Goal: Task Accomplishment & Management: Use online tool/utility

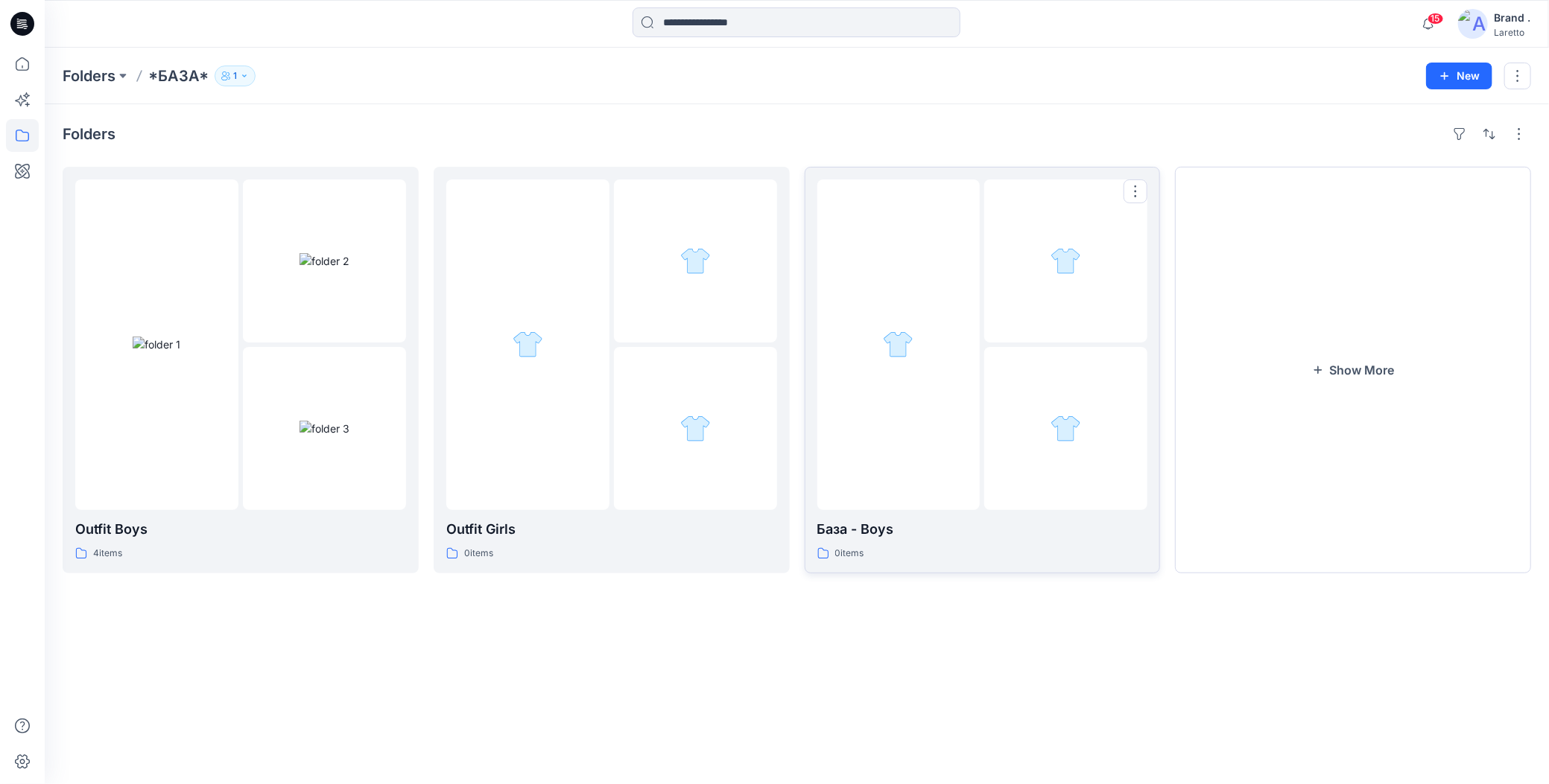
click at [895, 369] on div at bounding box center [899, 345] width 163 height 331
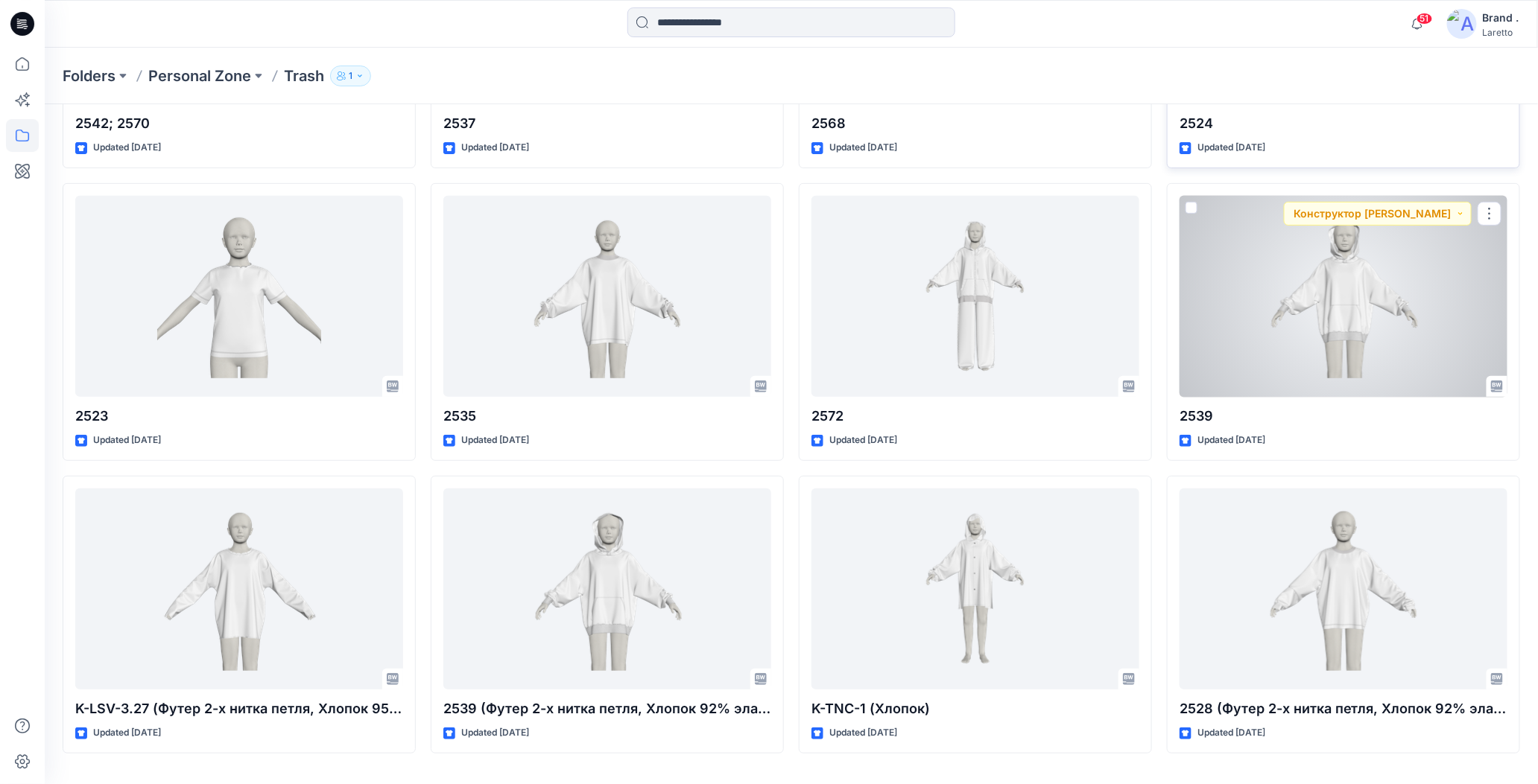
scroll to position [5581, 0]
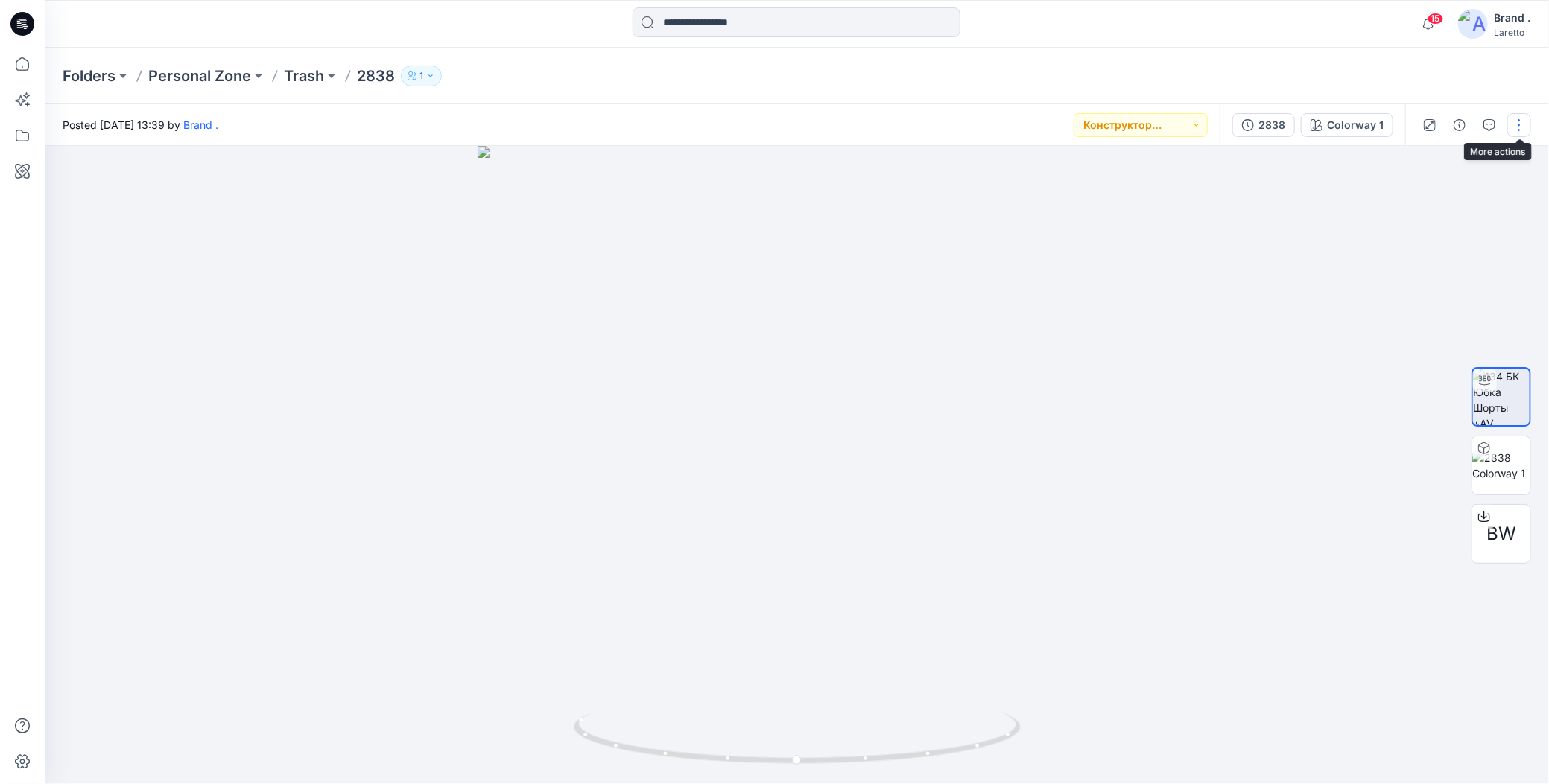
click at [1518, 126] on button "button" at bounding box center [1519, 125] width 24 height 24
click at [1401, 279] on icon "button" at bounding box center [1403, 283] width 9 height 9
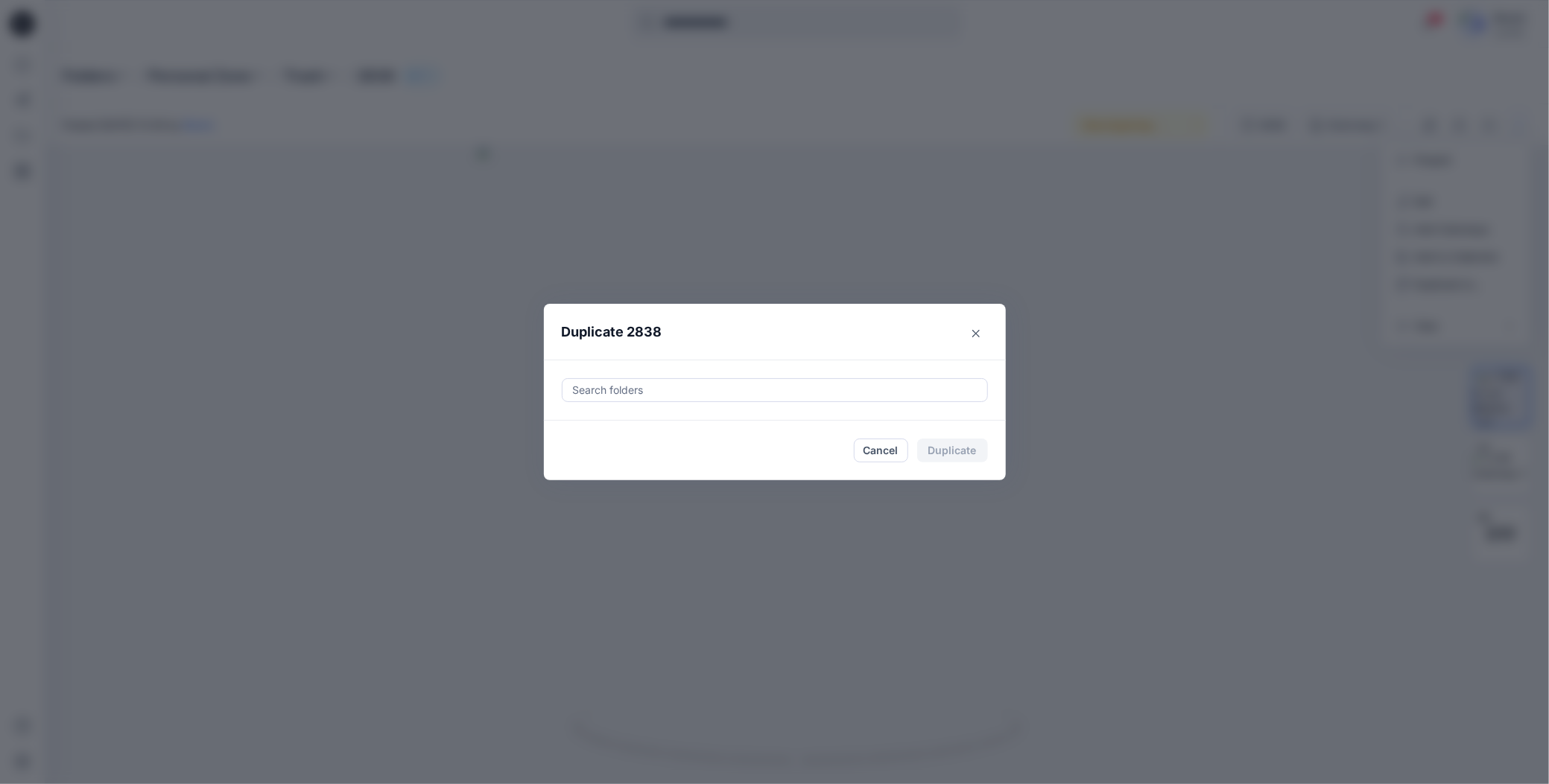
click at [749, 390] on div at bounding box center [775, 390] width 407 height 18
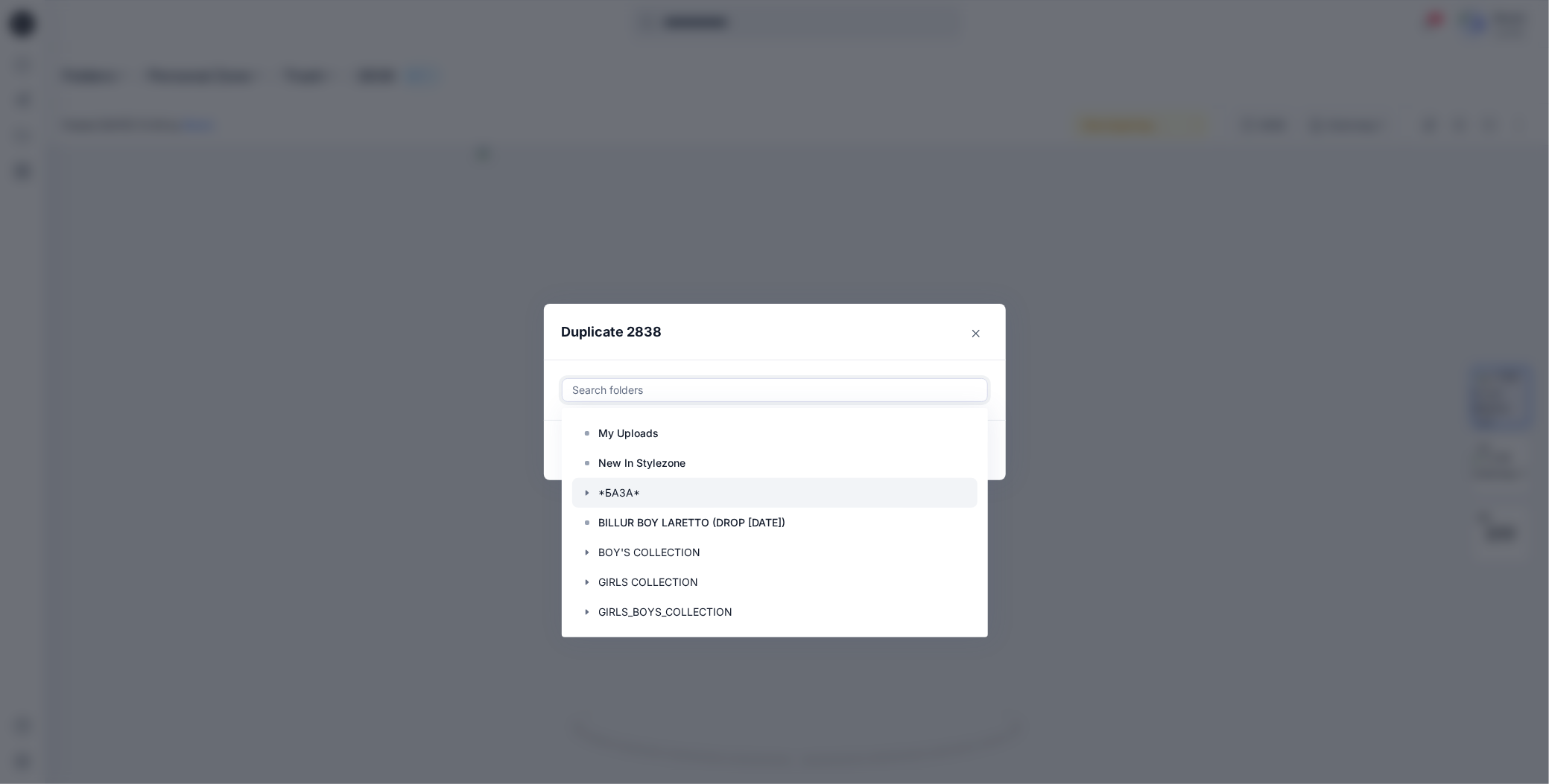
click at [586, 493] on icon "button" at bounding box center [587, 493] width 3 height 5
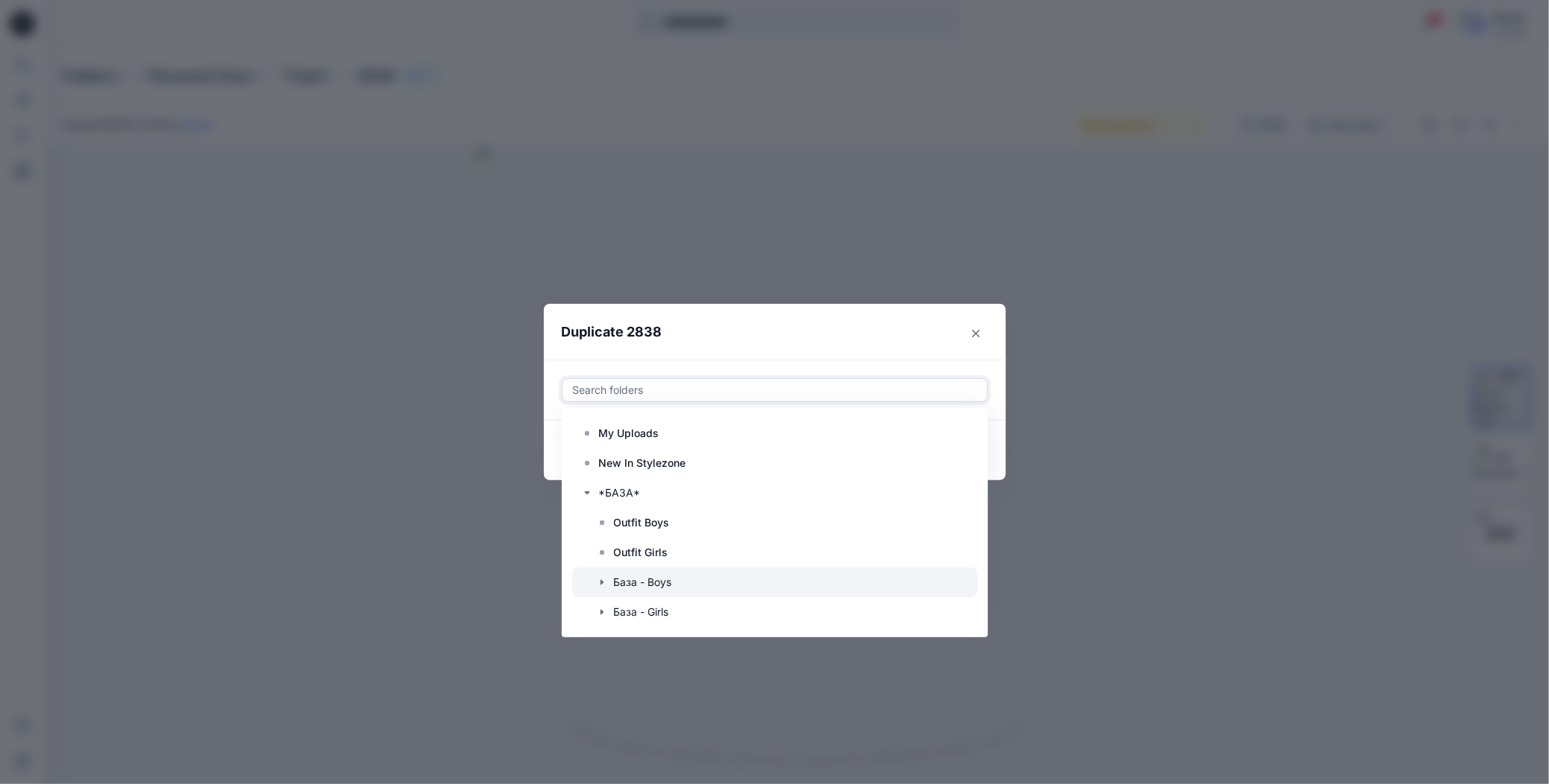
click at [604, 578] on icon "button" at bounding box center [602, 582] width 12 height 12
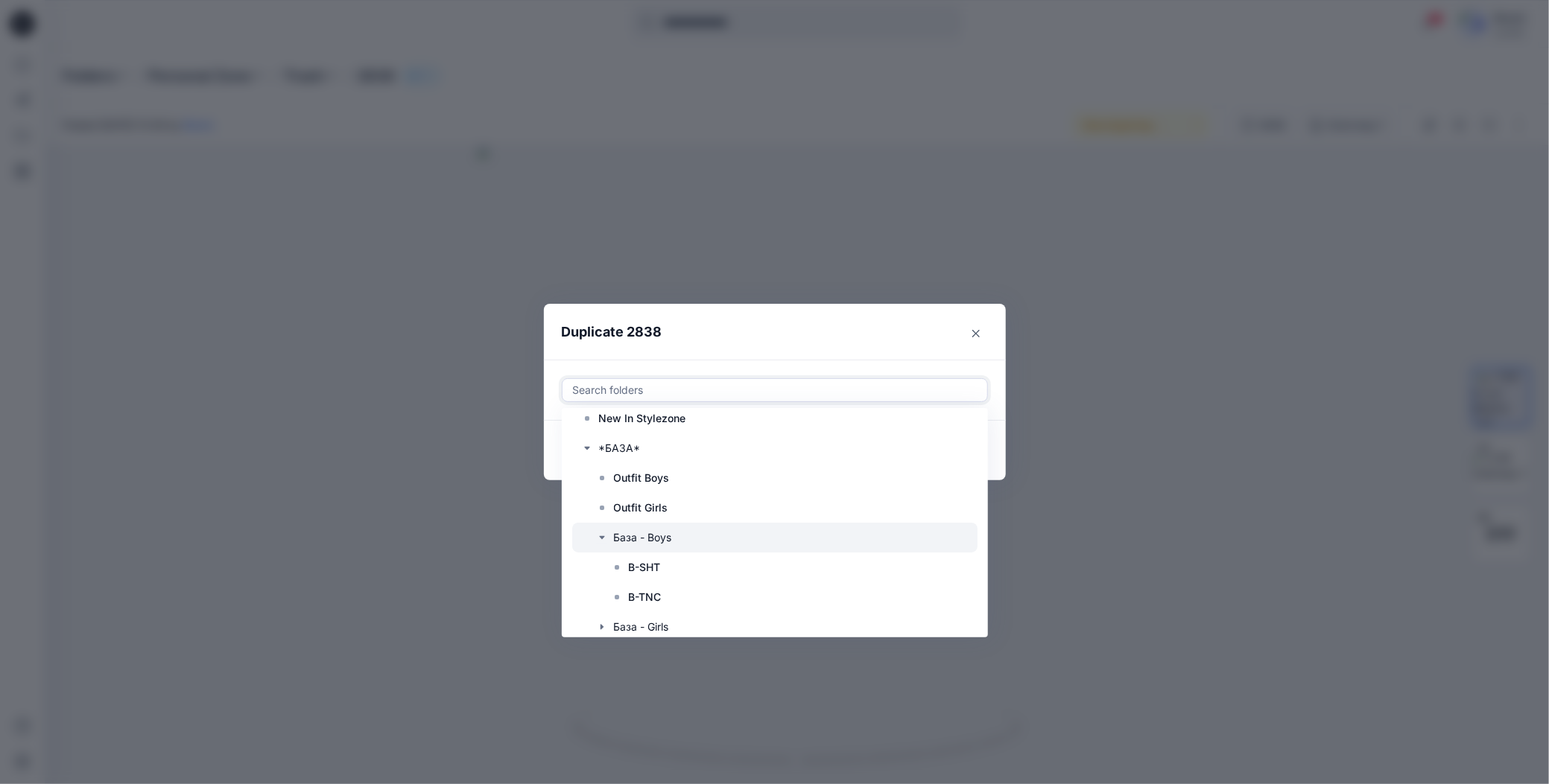
scroll to position [75, 0]
click at [649, 532] on p "B-SHT" at bounding box center [645, 537] width 32 height 18
click at [794, 344] on header "Duplicate 2838" at bounding box center [760, 332] width 432 height 57
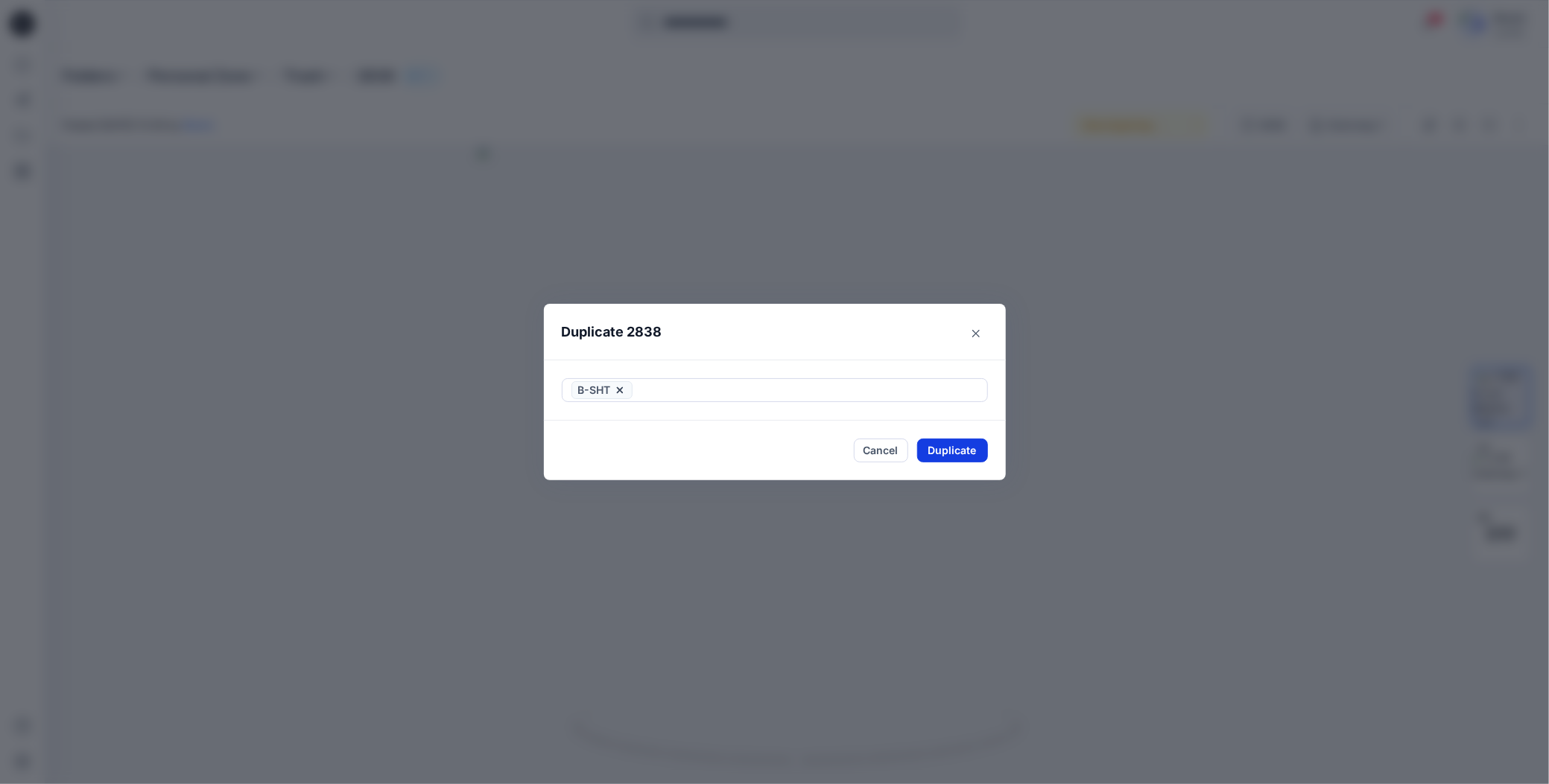
click at [930, 453] on button "Duplicate" at bounding box center [952, 451] width 70 height 24
click at [949, 453] on button "Close" at bounding box center [963, 451] width 48 height 24
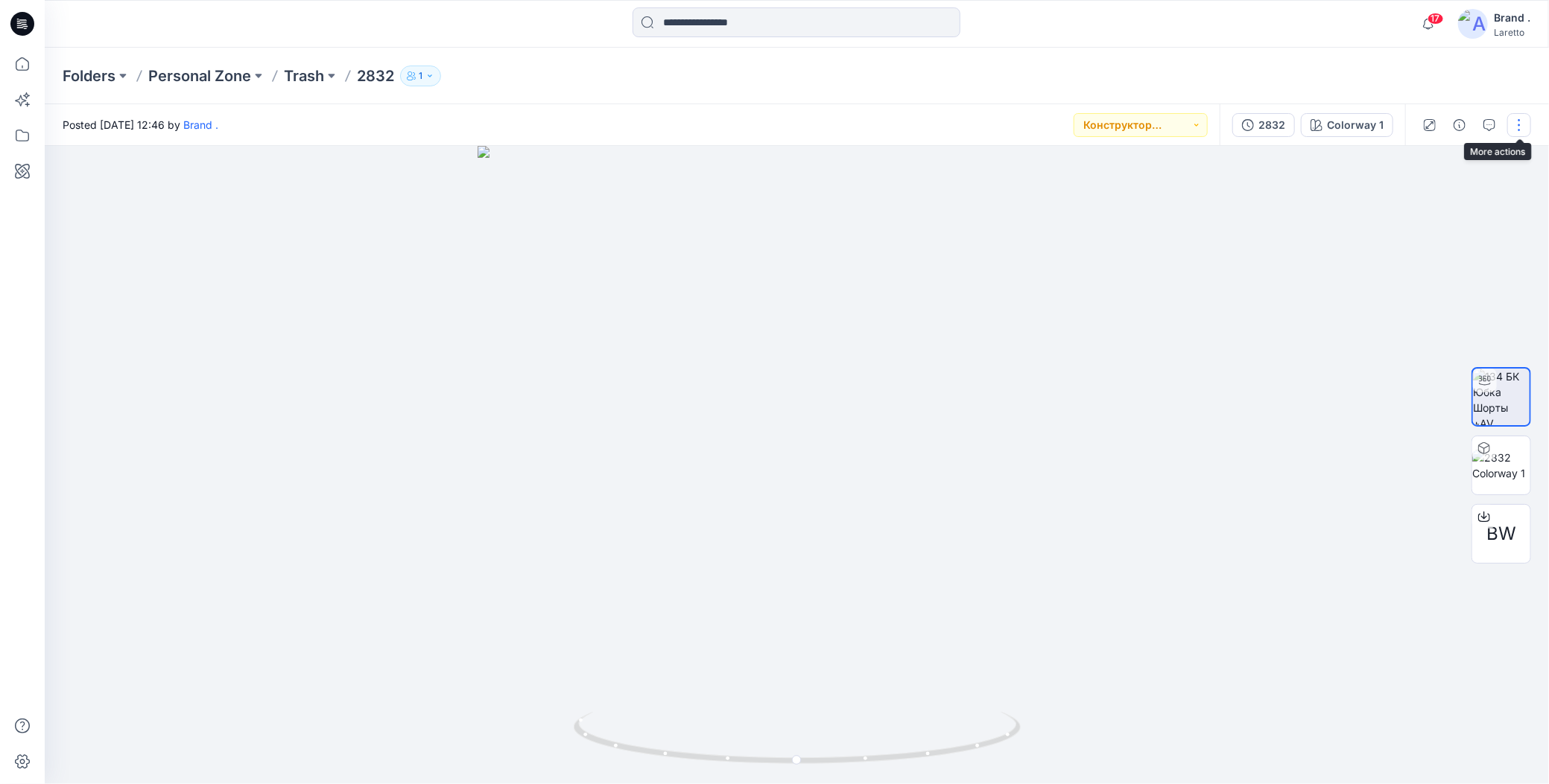
click at [1518, 127] on button "button" at bounding box center [1519, 125] width 24 height 24
click at [1403, 280] on icon "button" at bounding box center [1401, 285] width 10 height 10
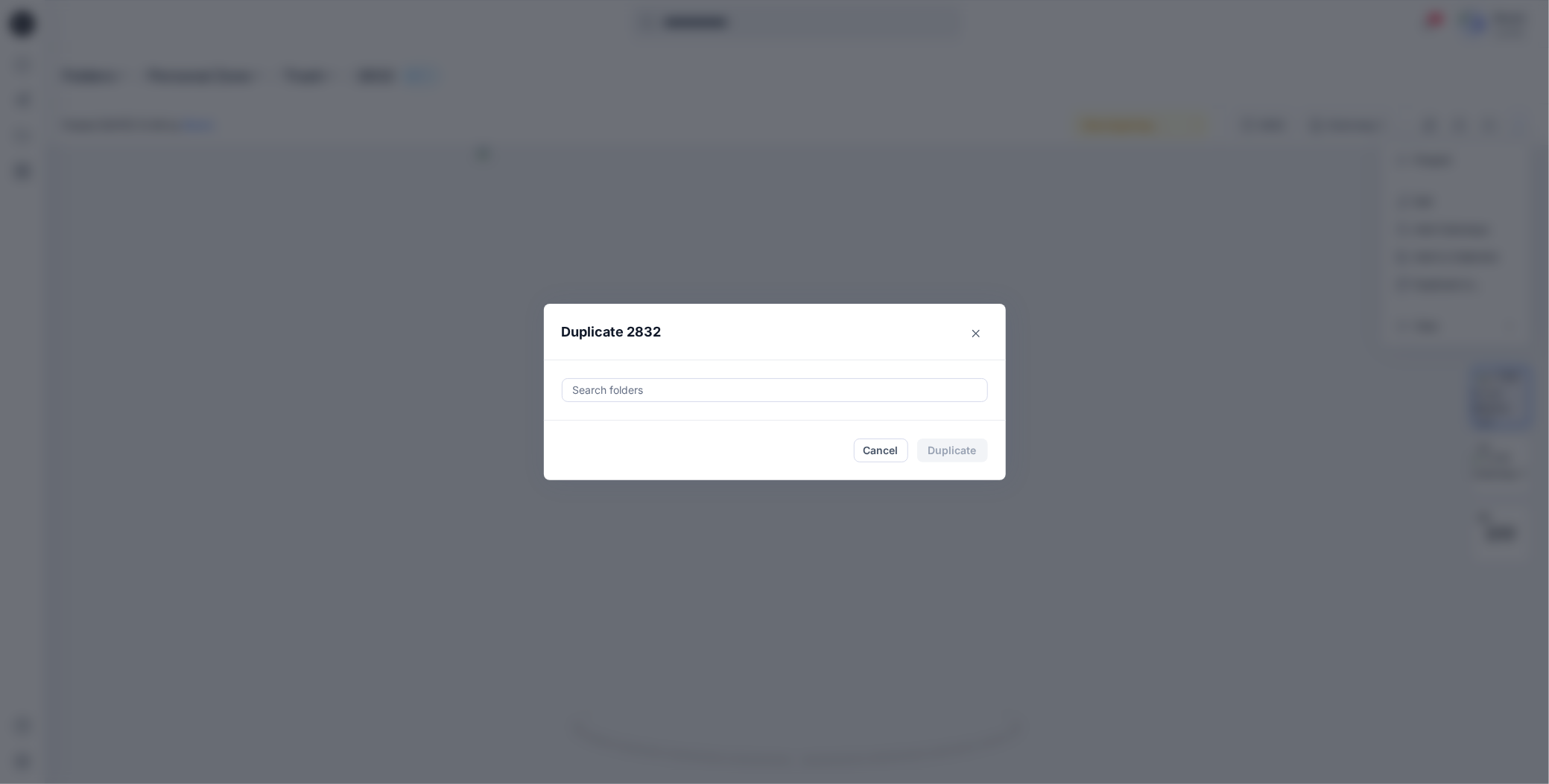
click at [677, 390] on div at bounding box center [775, 390] width 407 height 18
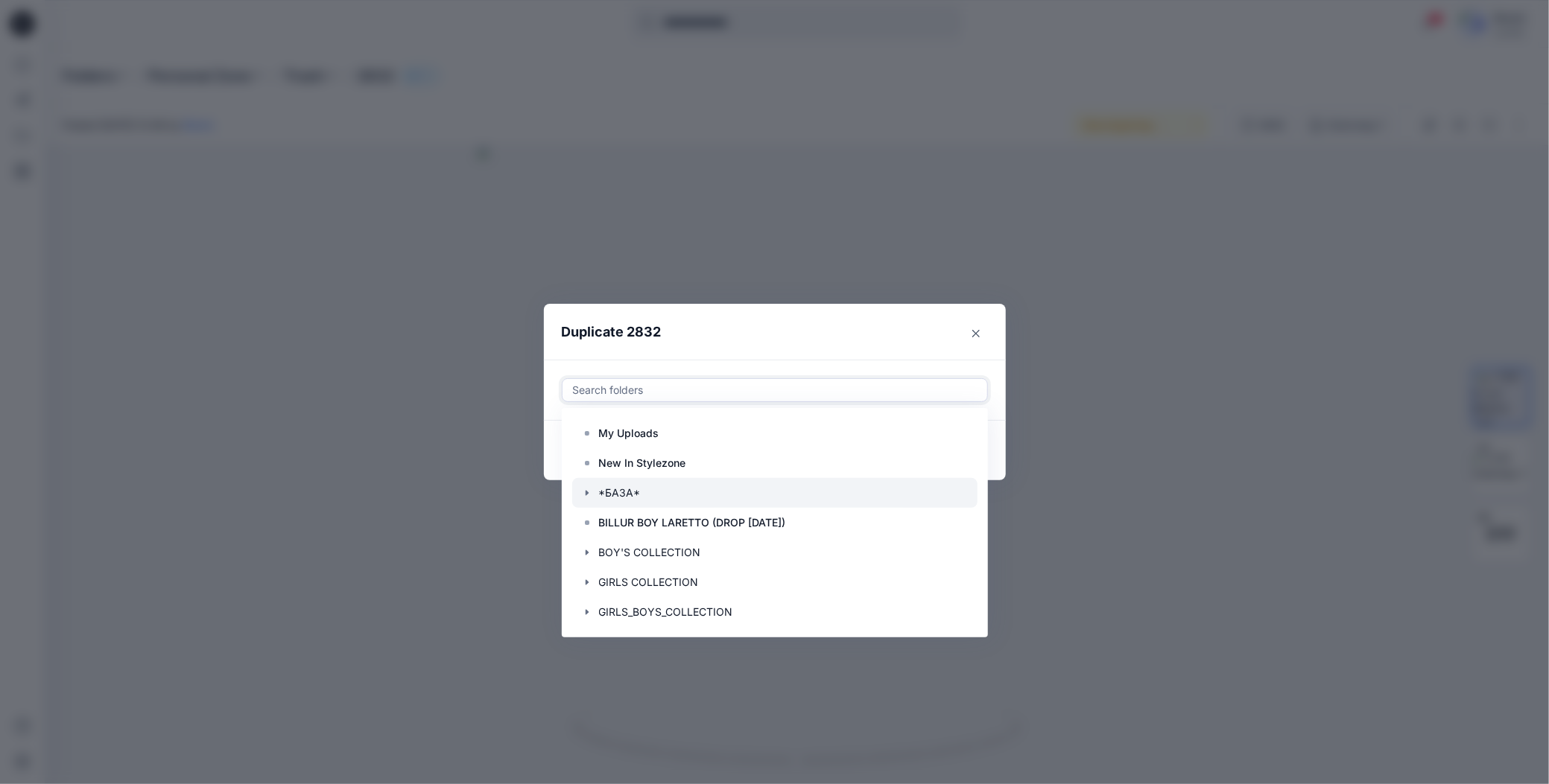
click at [589, 490] on icon "button" at bounding box center [587, 493] width 12 height 12
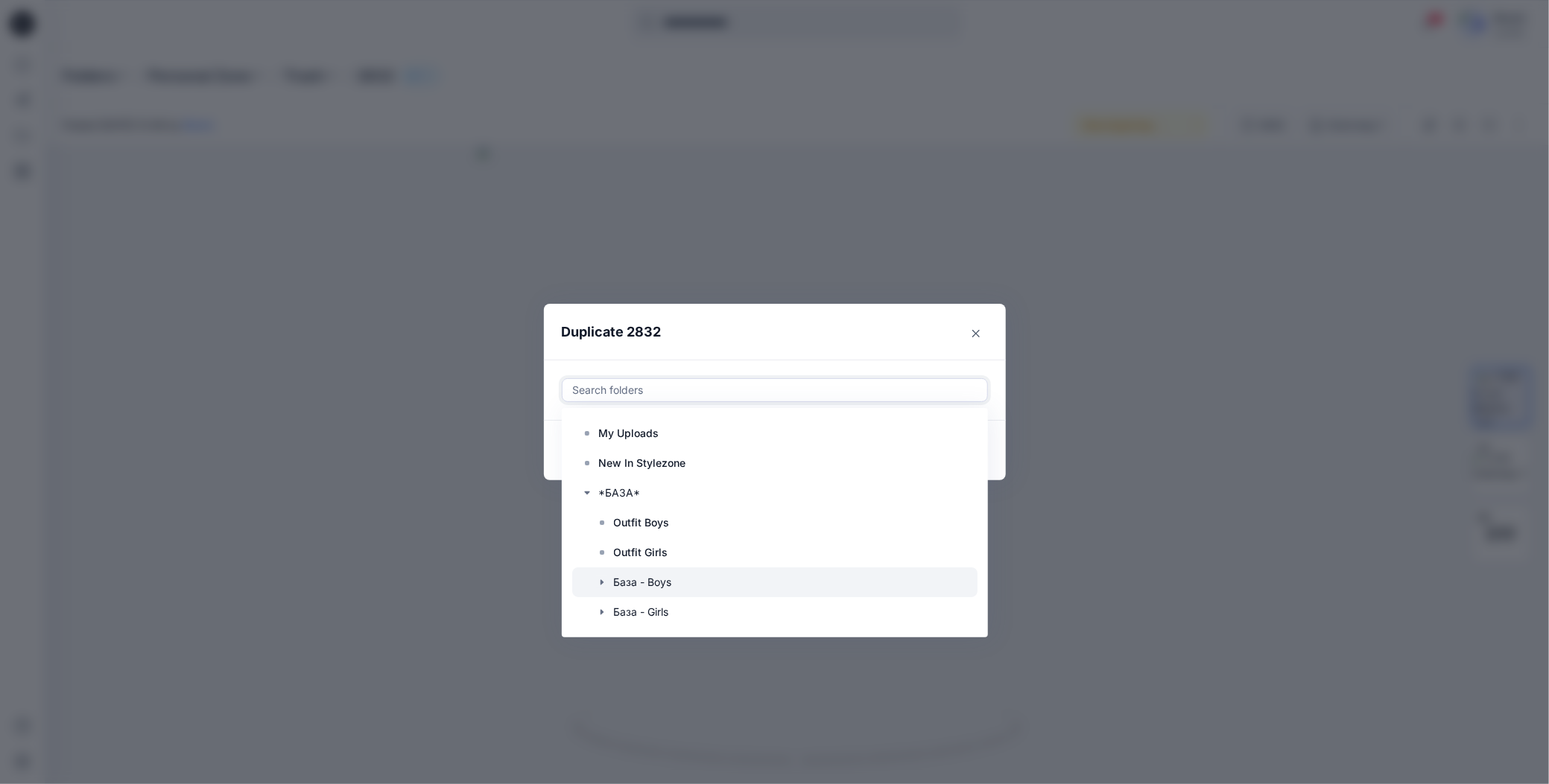
click at [606, 581] on icon "button" at bounding box center [602, 582] width 12 height 12
click at [643, 614] on p "B-SHT" at bounding box center [645, 612] width 32 height 18
click at [826, 333] on header "Duplicate 2832" at bounding box center [760, 332] width 432 height 57
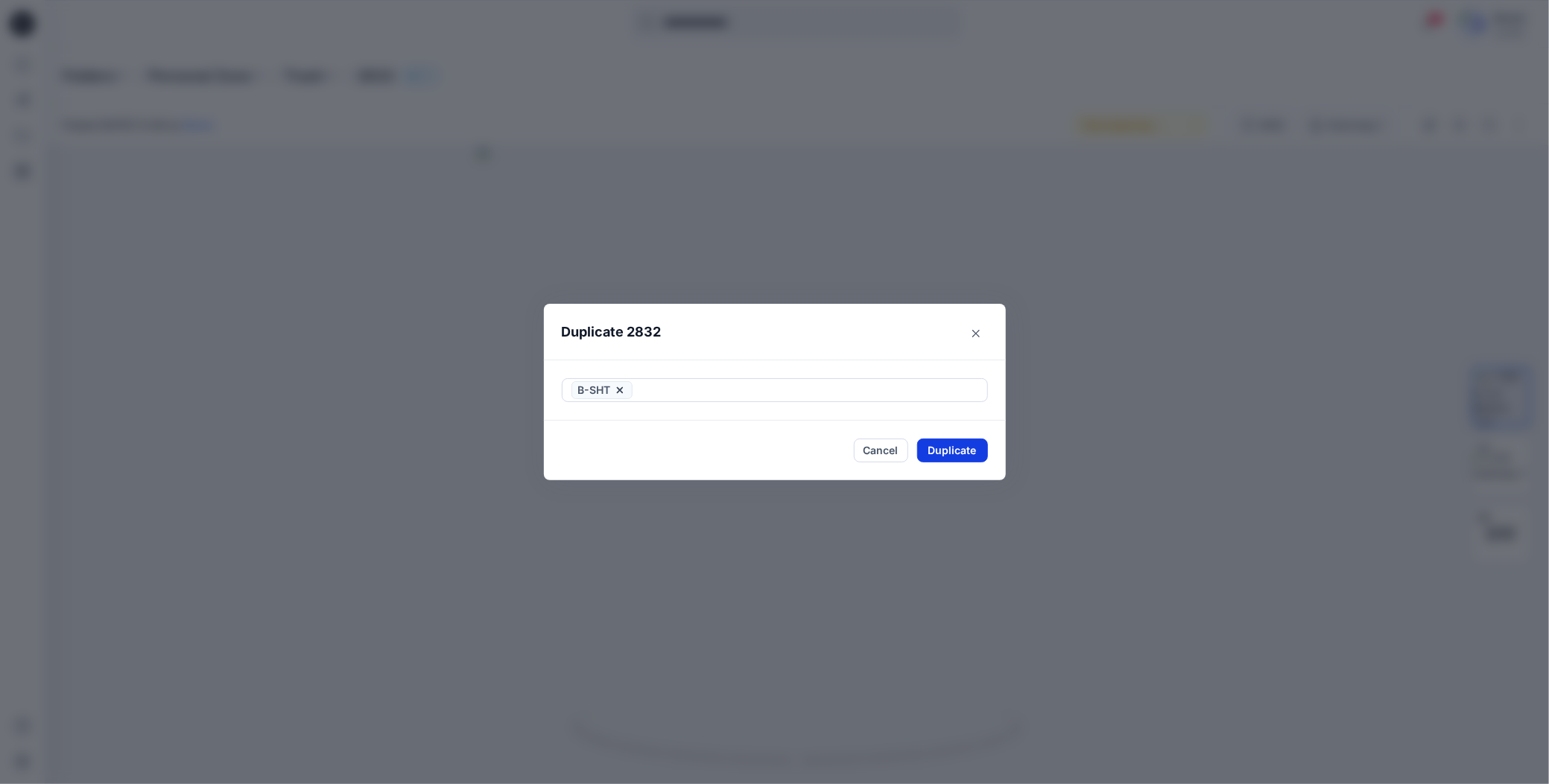
click at [925, 450] on button "Duplicate" at bounding box center [952, 451] width 70 height 24
click at [950, 455] on button "Close" at bounding box center [963, 451] width 48 height 24
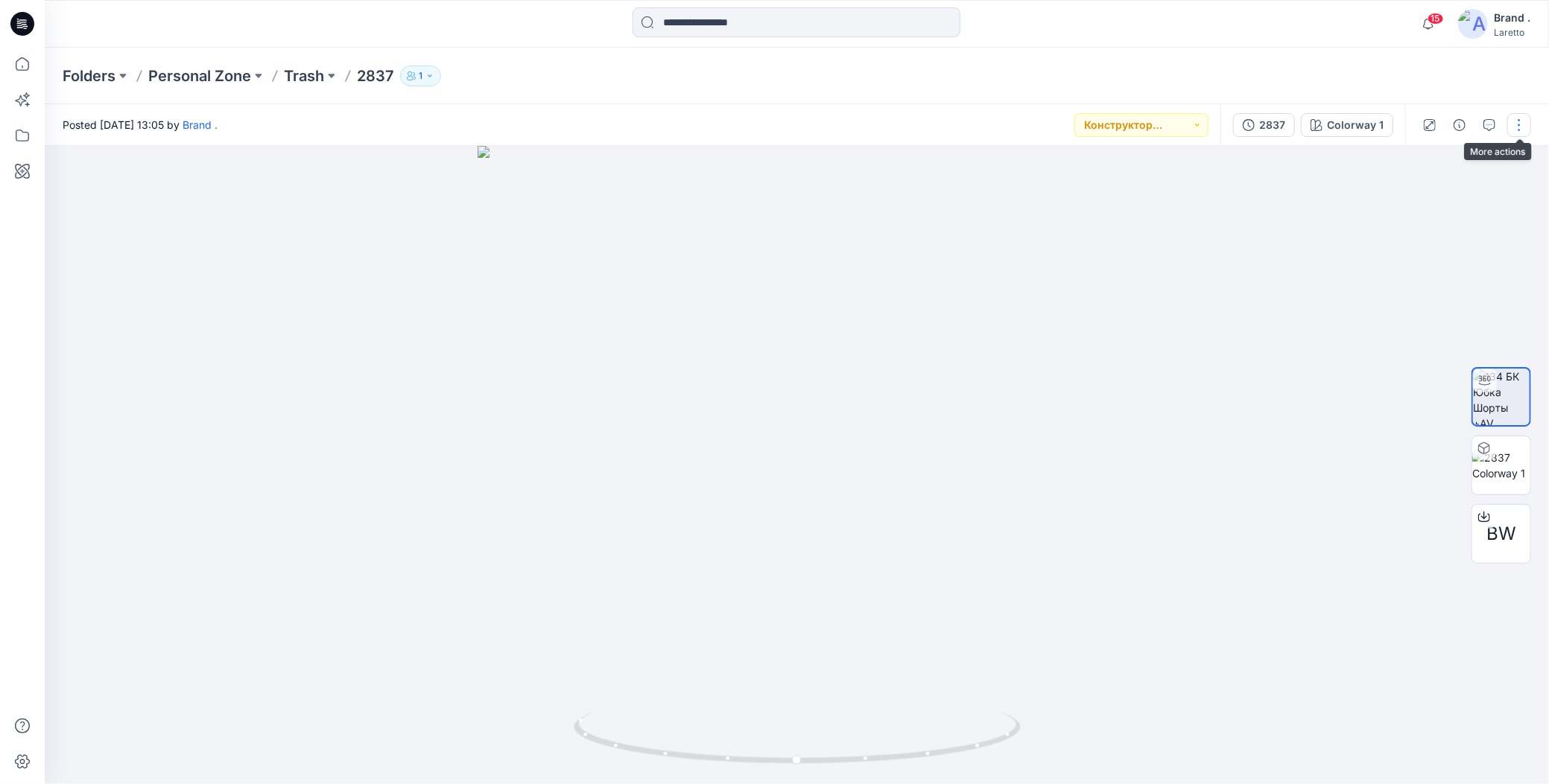
click at [1518, 128] on button "button" at bounding box center [1519, 125] width 24 height 24
click at [1401, 283] on icon "button" at bounding box center [1402, 285] width 12 height 12
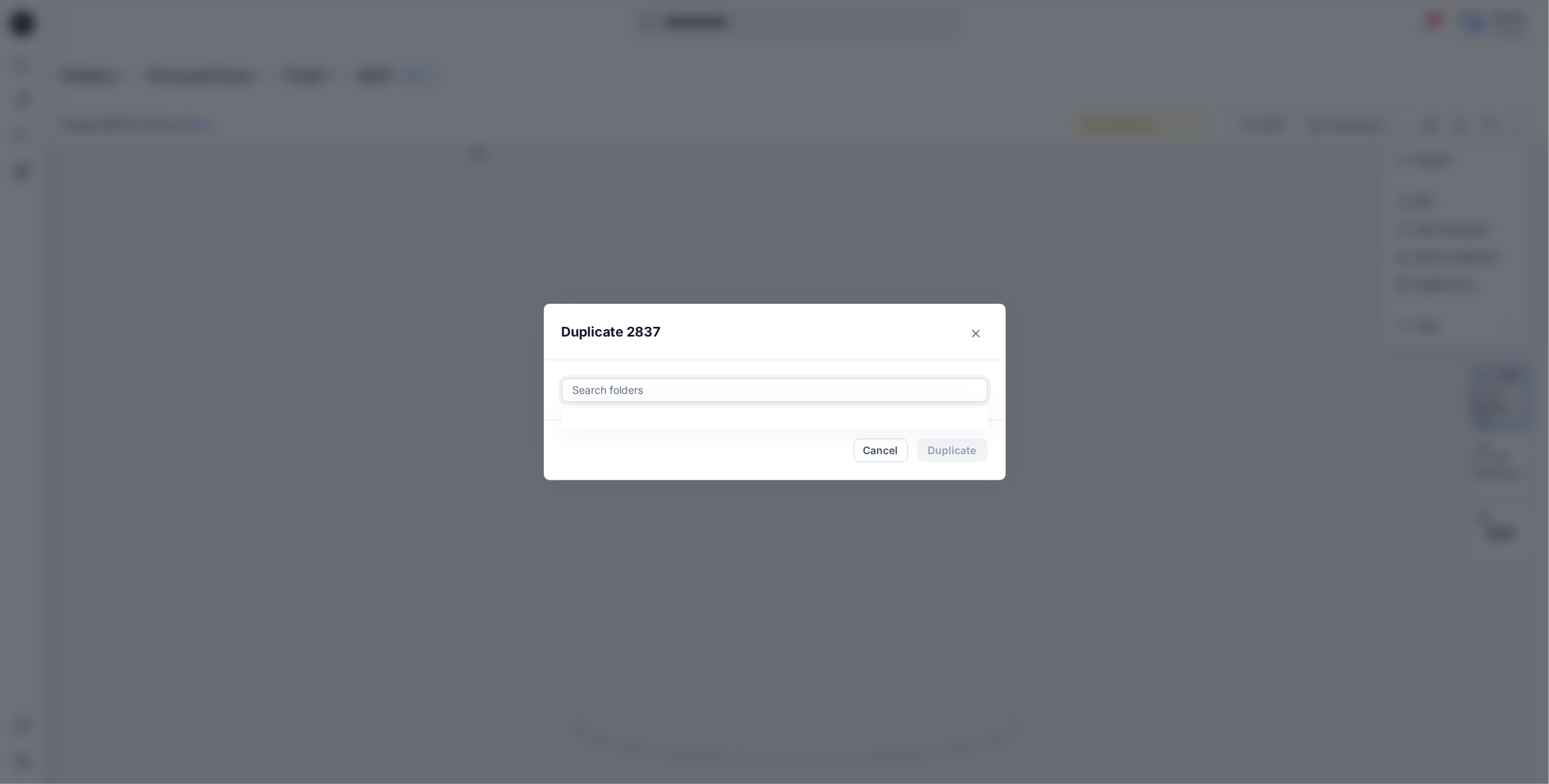
click at [644, 391] on div at bounding box center [775, 390] width 407 height 18
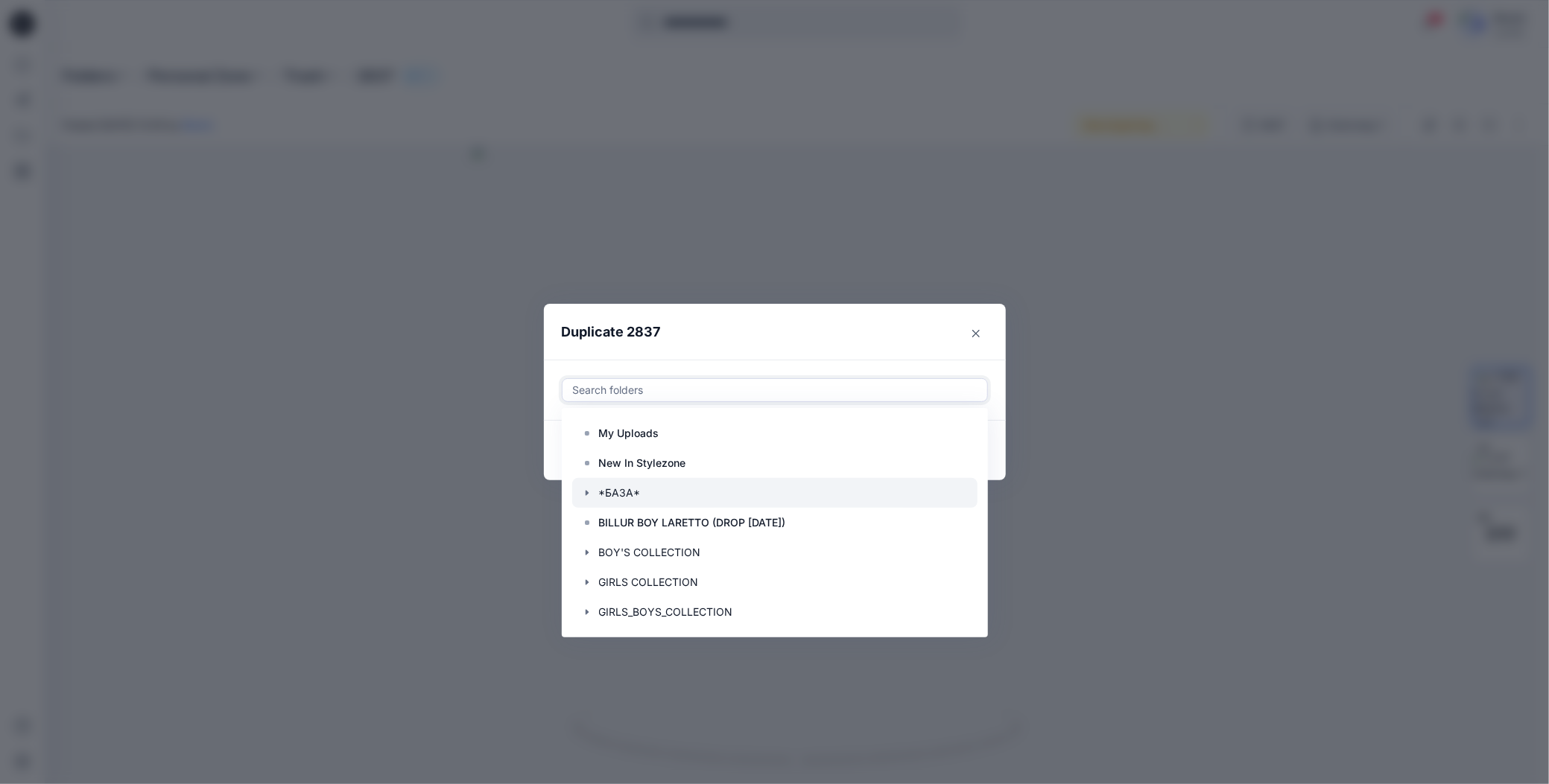
click at [591, 492] on icon "button" at bounding box center [587, 493] width 12 height 12
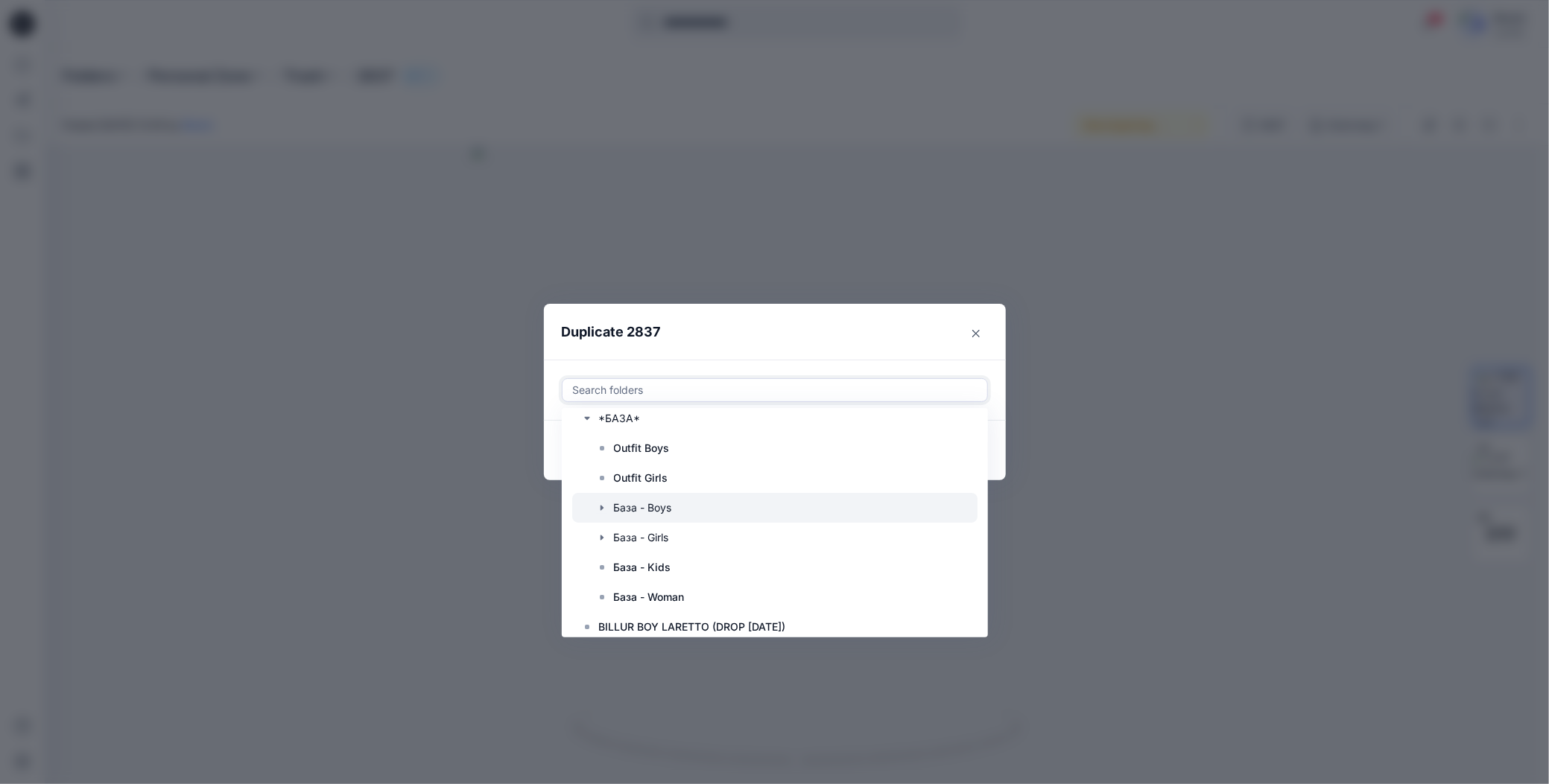
click at [604, 509] on icon "button" at bounding box center [602, 508] width 12 height 12
click at [632, 537] on p "B-SHT" at bounding box center [645, 537] width 32 height 18
click at [794, 335] on header "Duplicate 2837" at bounding box center [760, 332] width 432 height 57
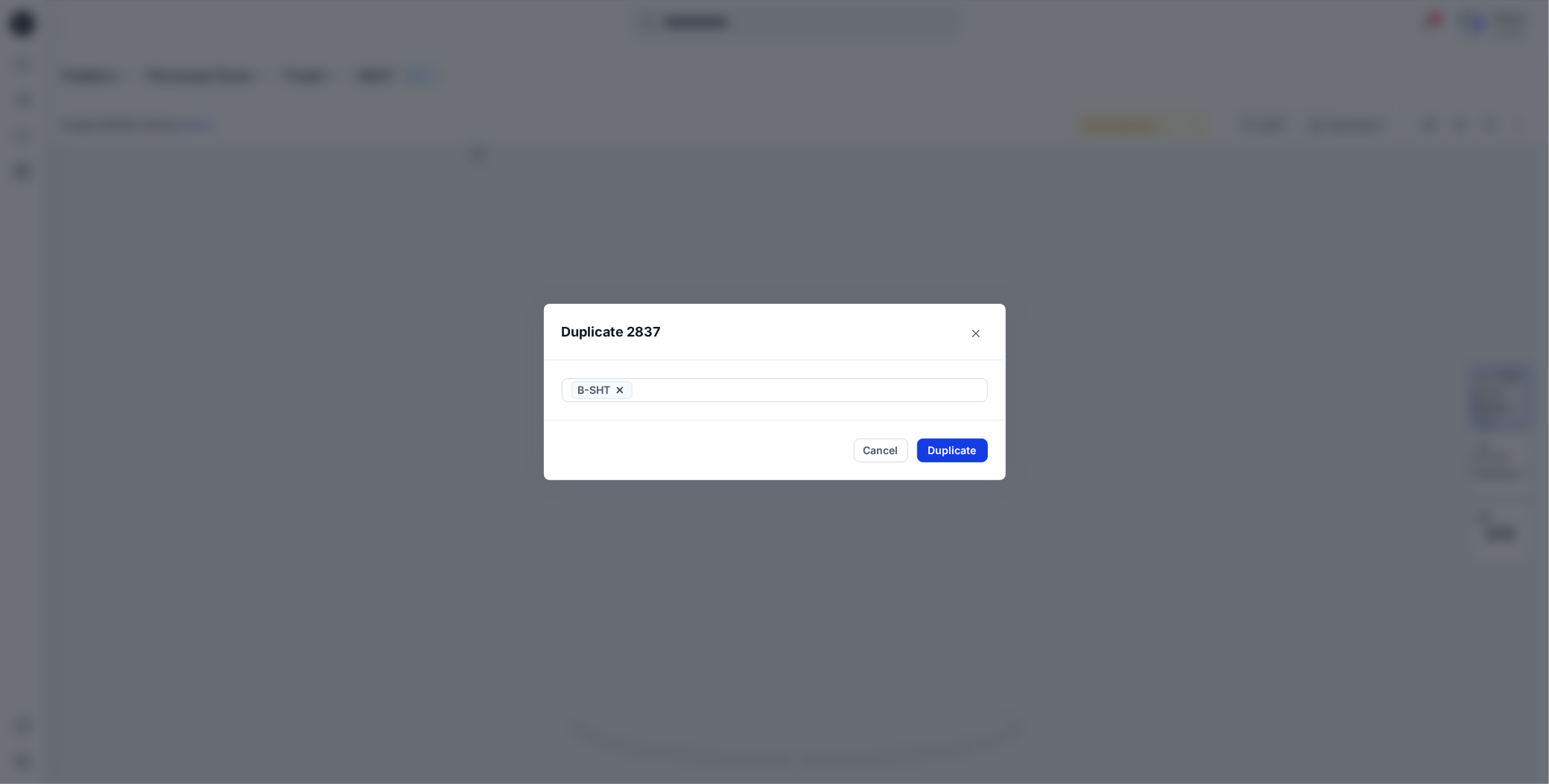
click at [933, 449] on button "Duplicate" at bounding box center [952, 451] width 70 height 24
click at [963, 454] on button "Close" at bounding box center [963, 451] width 48 height 24
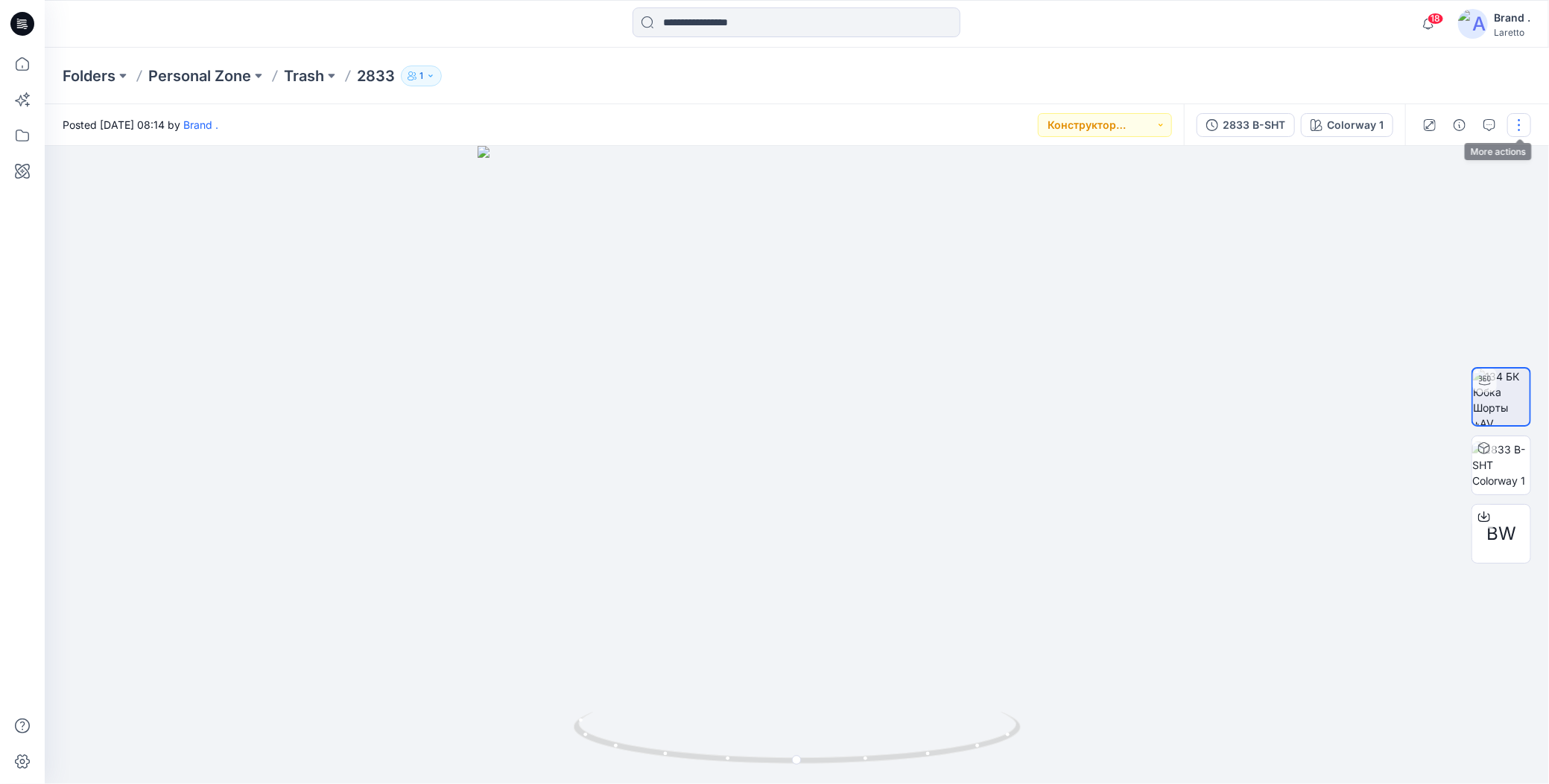
click at [1514, 123] on button "button" at bounding box center [1519, 125] width 24 height 24
click at [1399, 280] on icon "button" at bounding box center [1402, 285] width 12 height 12
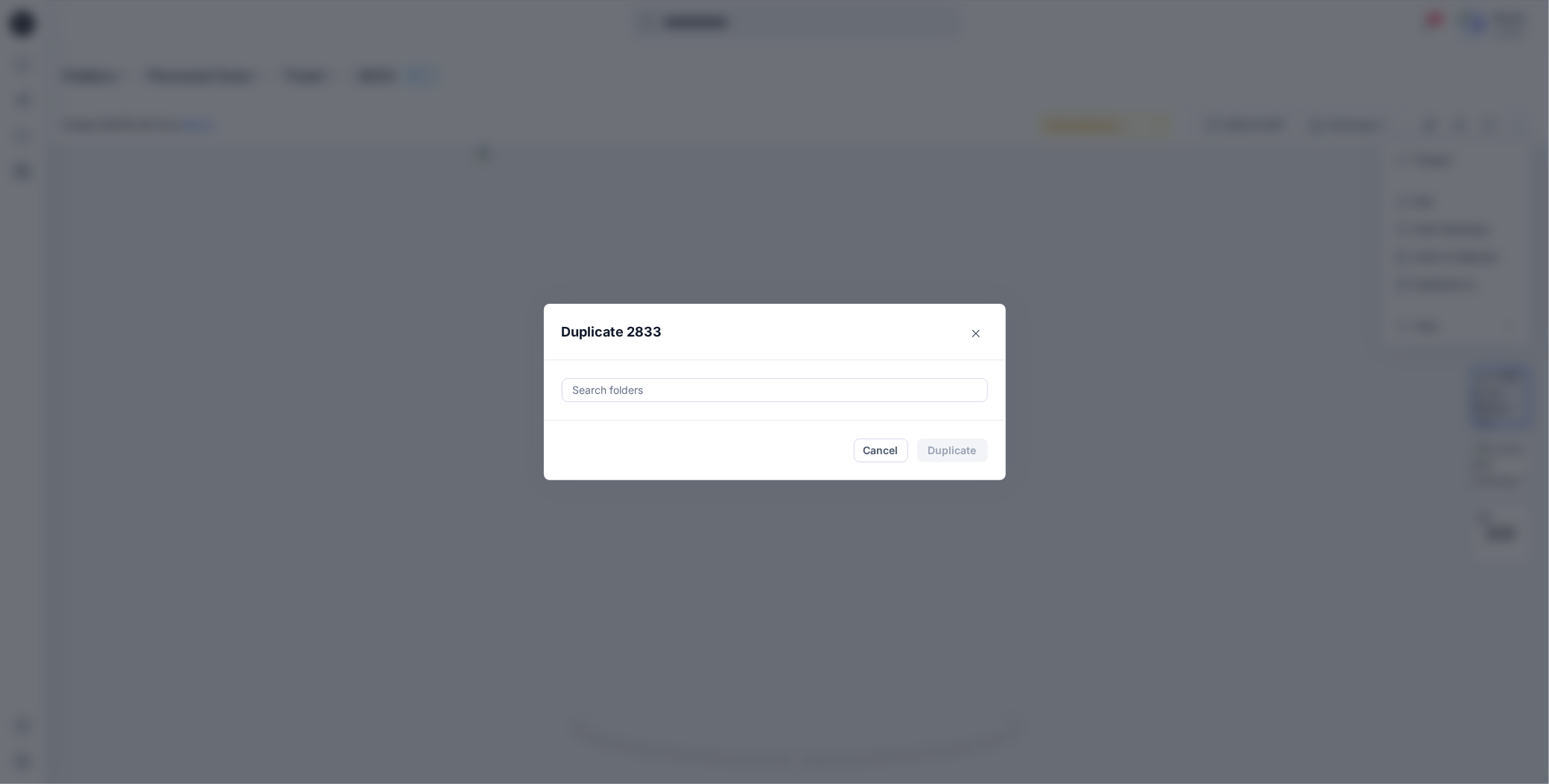
click at [714, 387] on div at bounding box center [775, 390] width 407 height 18
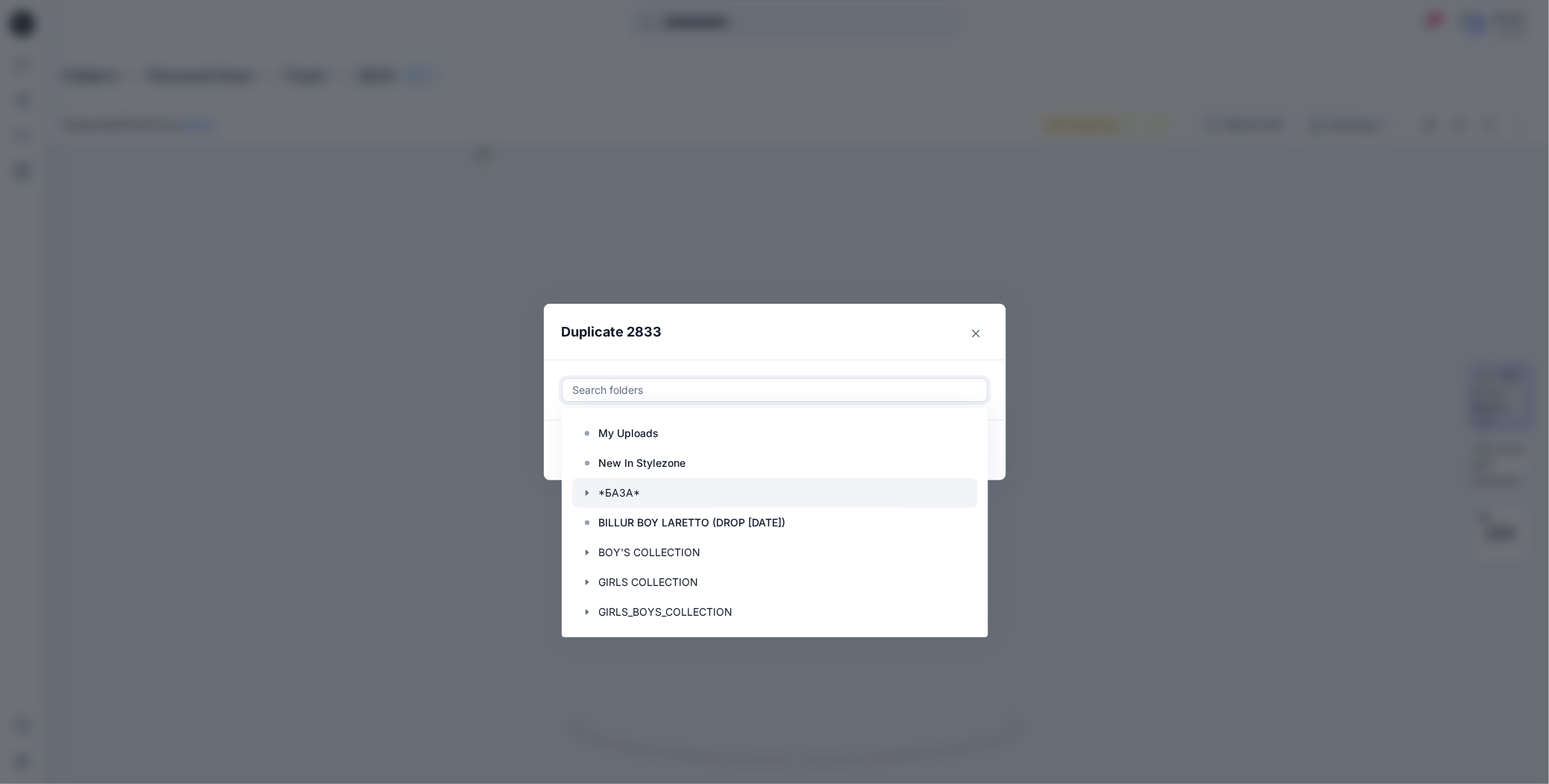
click at [583, 493] on icon "button" at bounding box center [587, 493] width 12 height 12
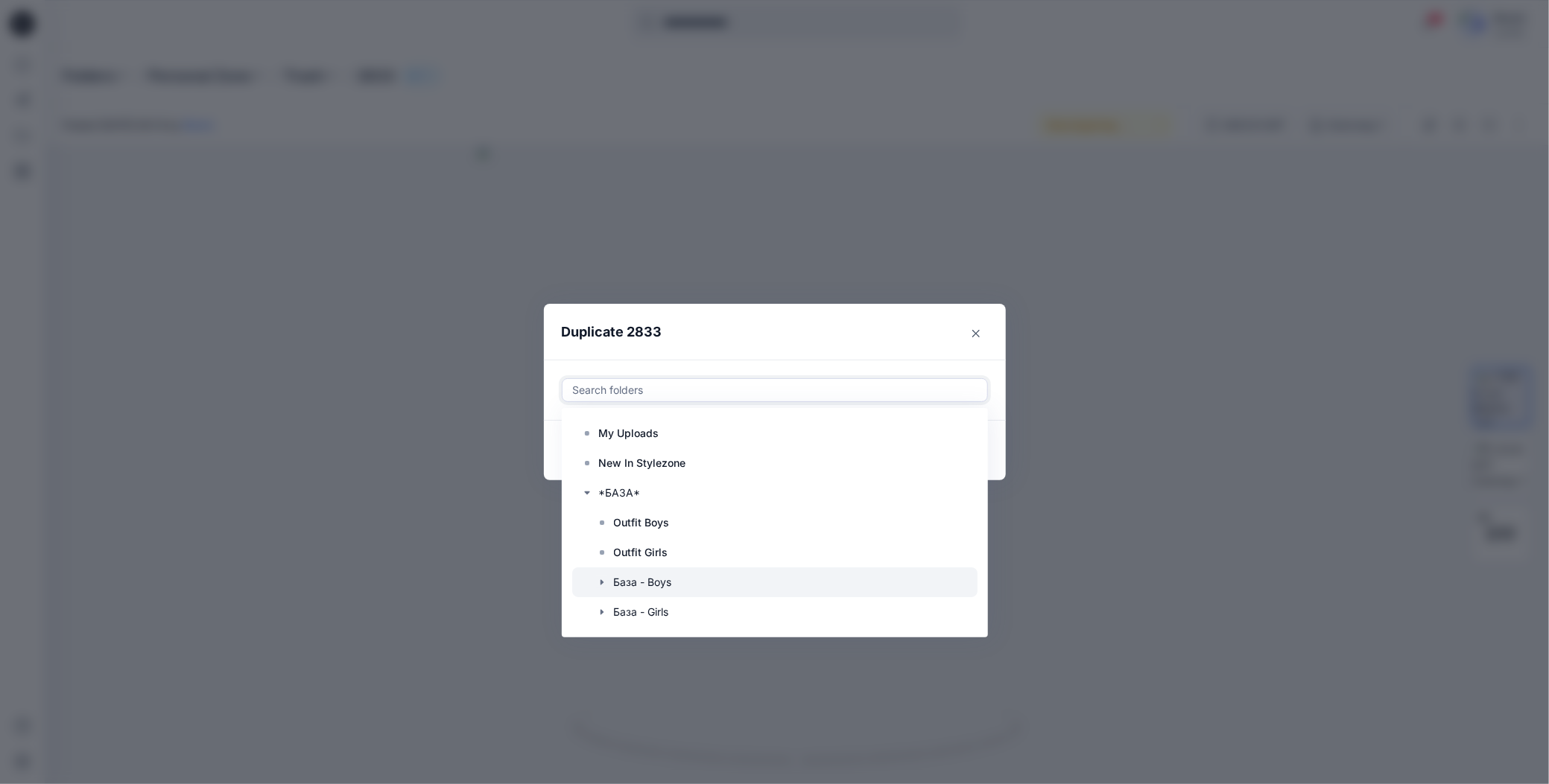
click at [601, 584] on icon "button" at bounding box center [601, 583] width 3 height 5
click at [636, 608] on p "B-SHT" at bounding box center [645, 612] width 32 height 18
click at [904, 334] on header "Duplicate 2833" at bounding box center [760, 332] width 432 height 57
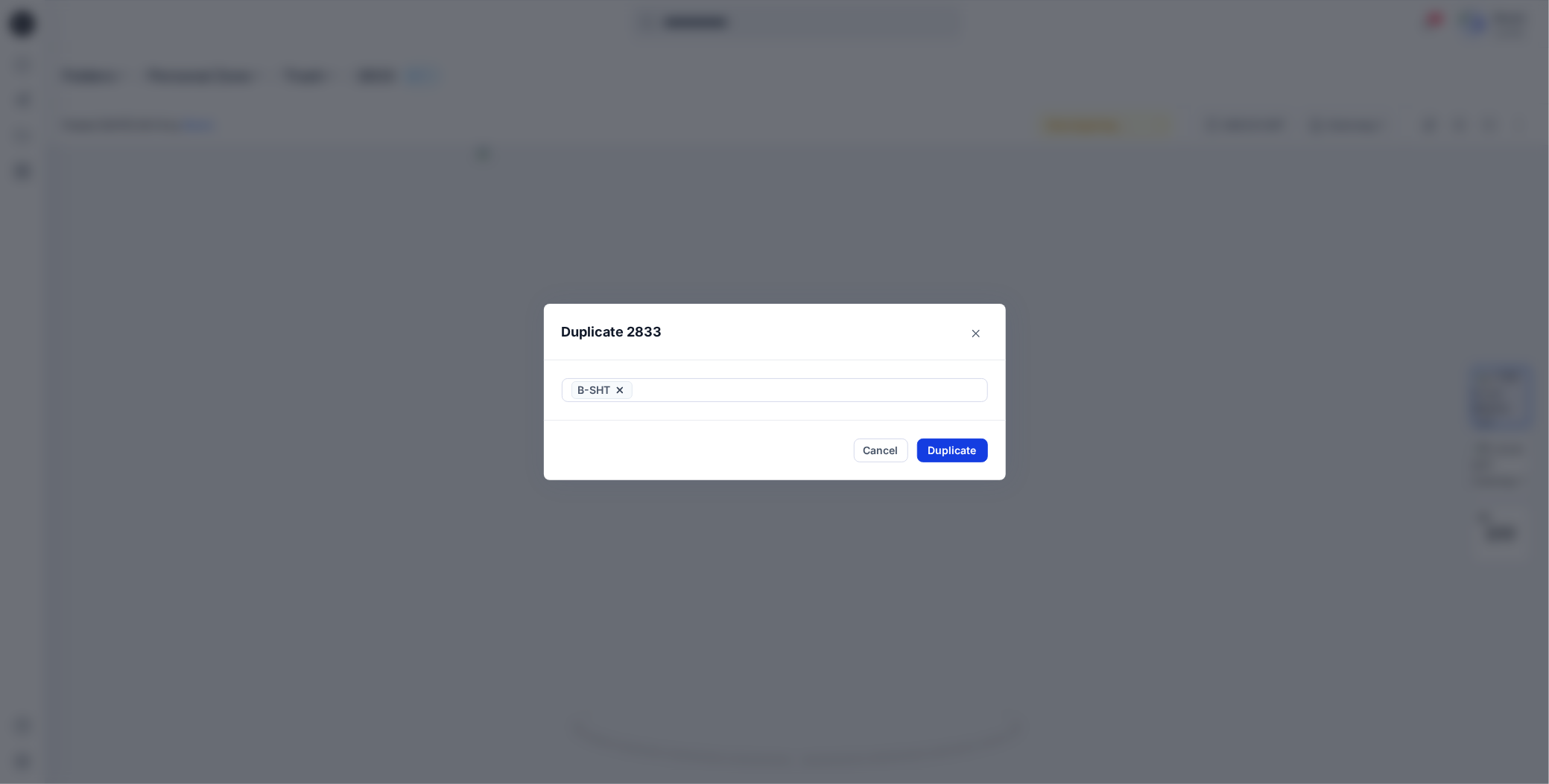
click at [931, 451] on button "Duplicate" at bounding box center [952, 451] width 70 height 24
click at [950, 450] on button "Close" at bounding box center [963, 451] width 48 height 24
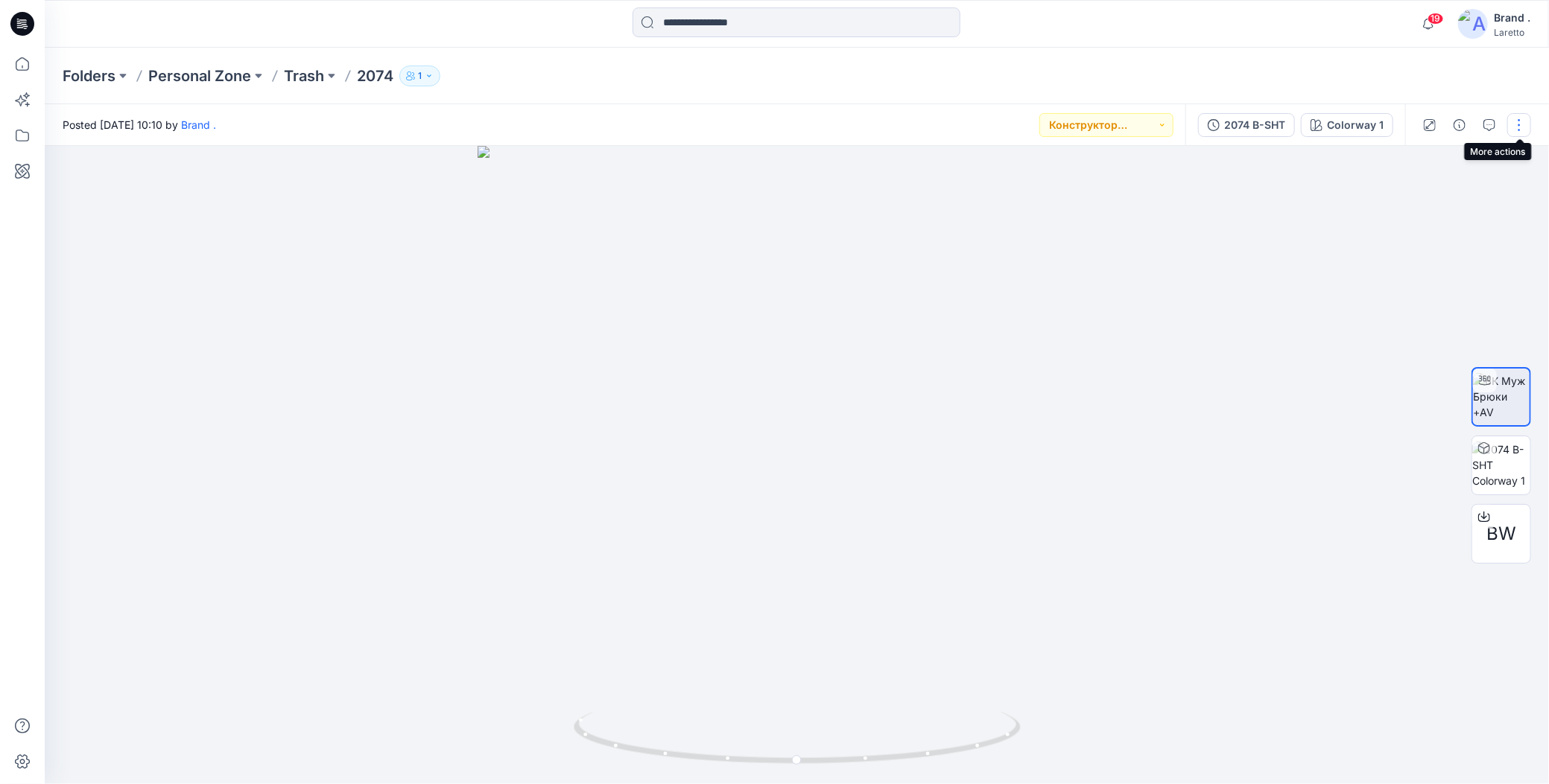
click at [1523, 121] on button "button" at bounding box center [1519, 125] width 24 height 24
click at [1404, 282] on icon "button" at bounding box center [1402, 285] width 12 height 12
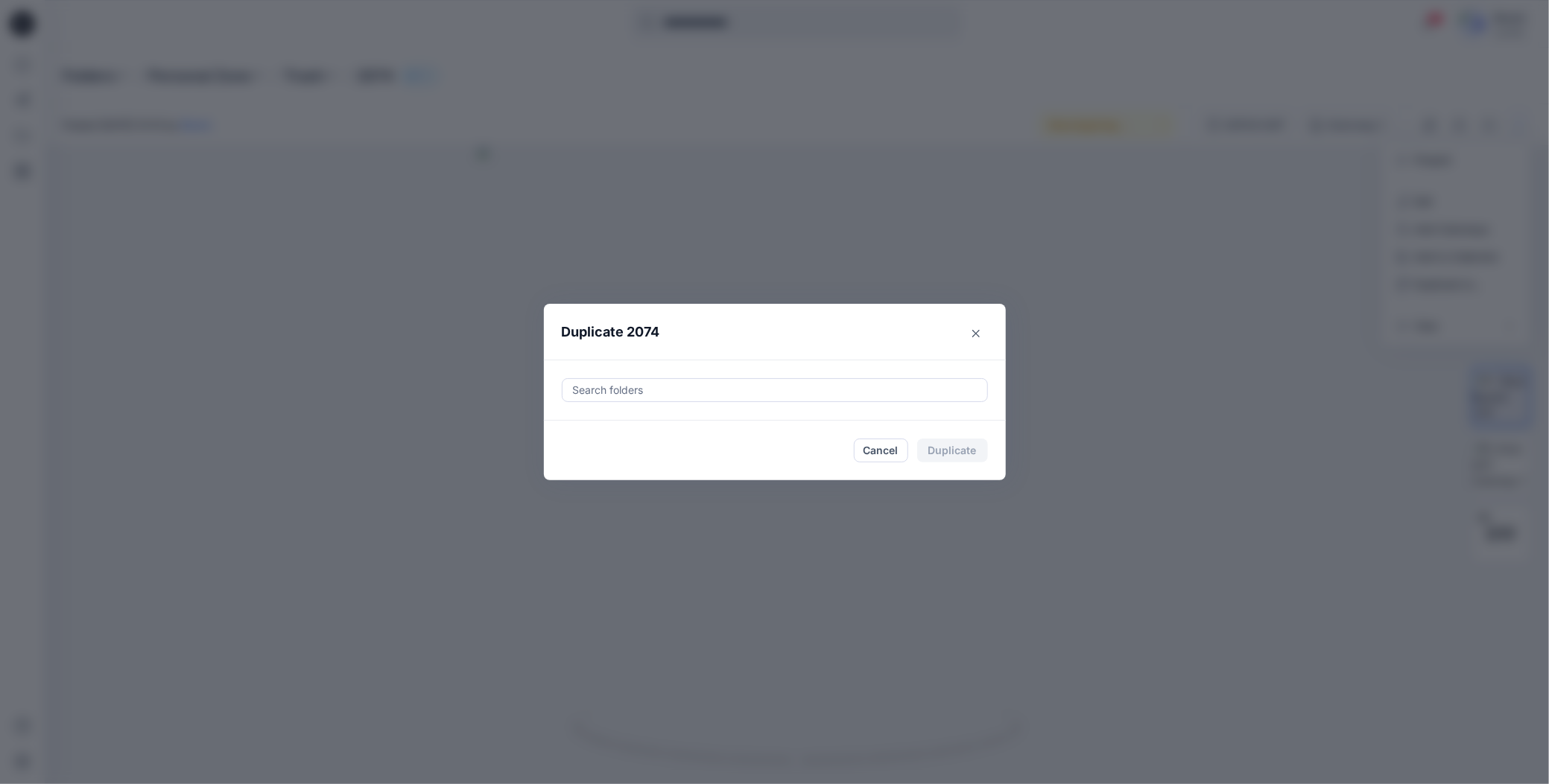
click at [596, 393] on div at bounding box center [775, 390] width 407 height 18
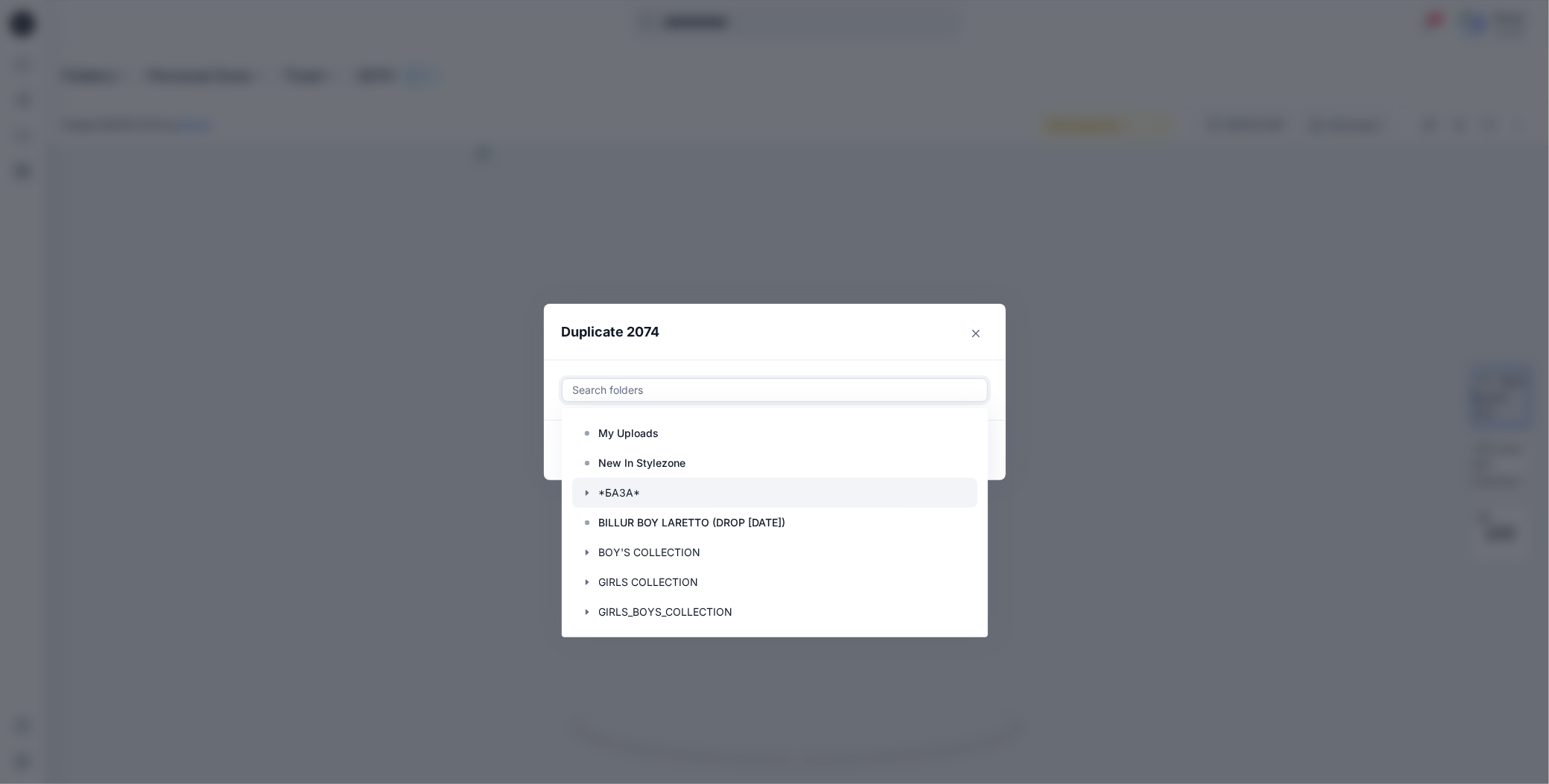
click at [588, 494] on icon "button" at bounding box center [587, 493] width 12 height 12
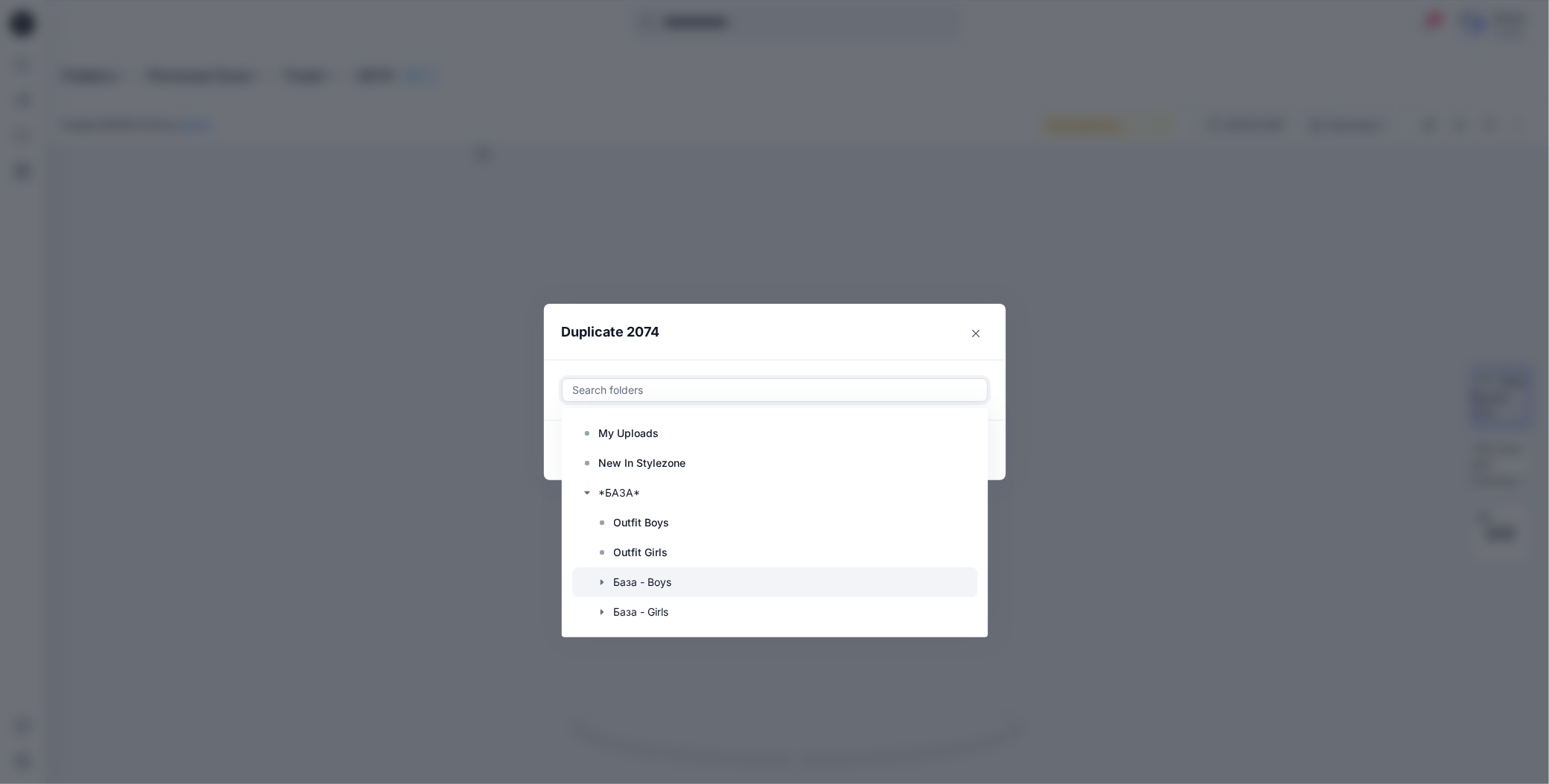
click at [599, 578] on icon "button" at bounding box center [602, 582] width 12 height 12
click at [638, 611] on p "B-SHT" at bounding box center [645, 612] width 32 height 18
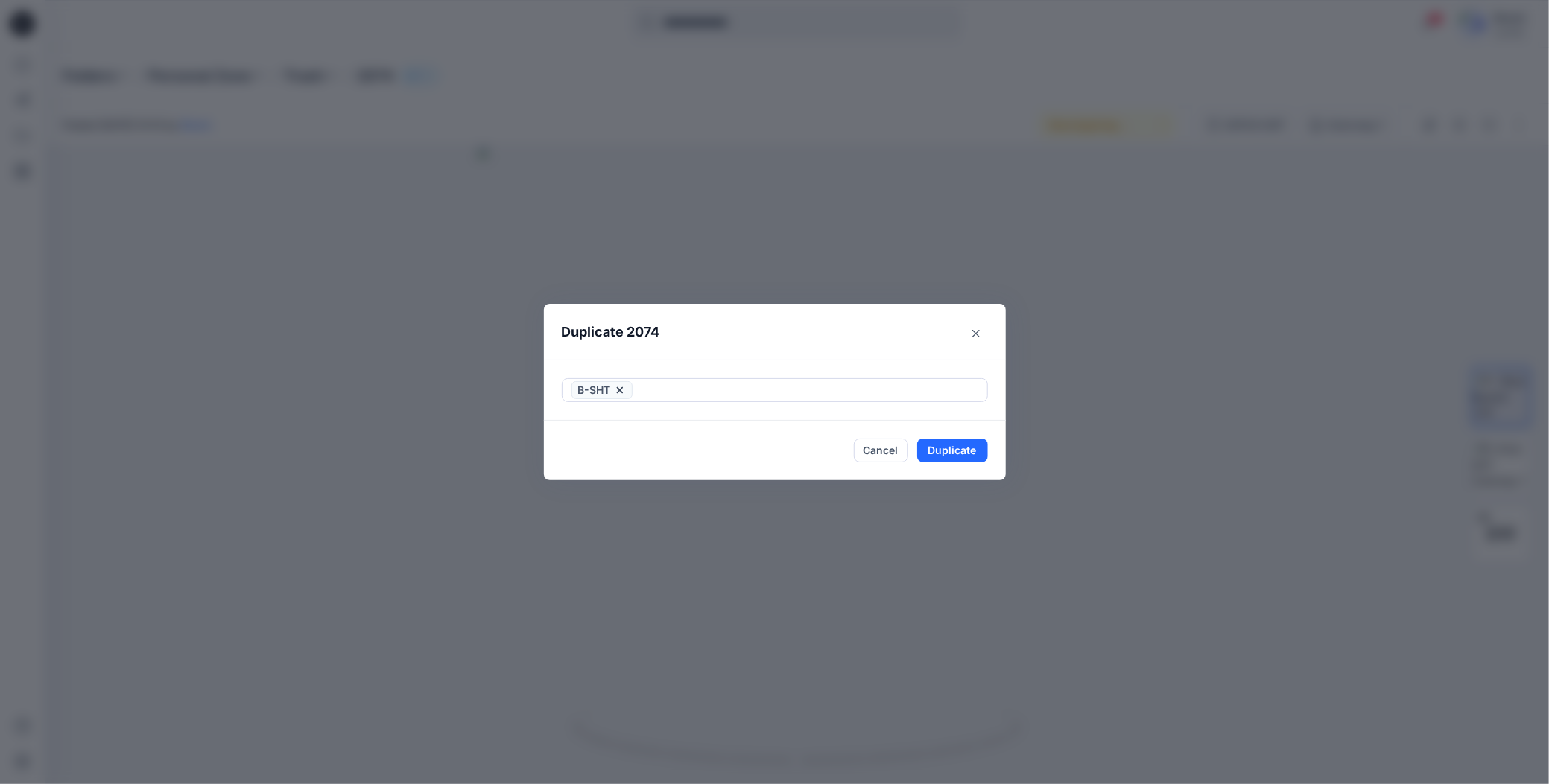
click at [769, 334] on header "Duplicate 2074" at bounding box center [760, 332] width 432 height 57
click at [932, 453] on button "Duplicate" at bounding box center [952, 451] width 70 height 24
click at [949, 449] on button "Close" at bounding box center [963, 451] width 48 height 24
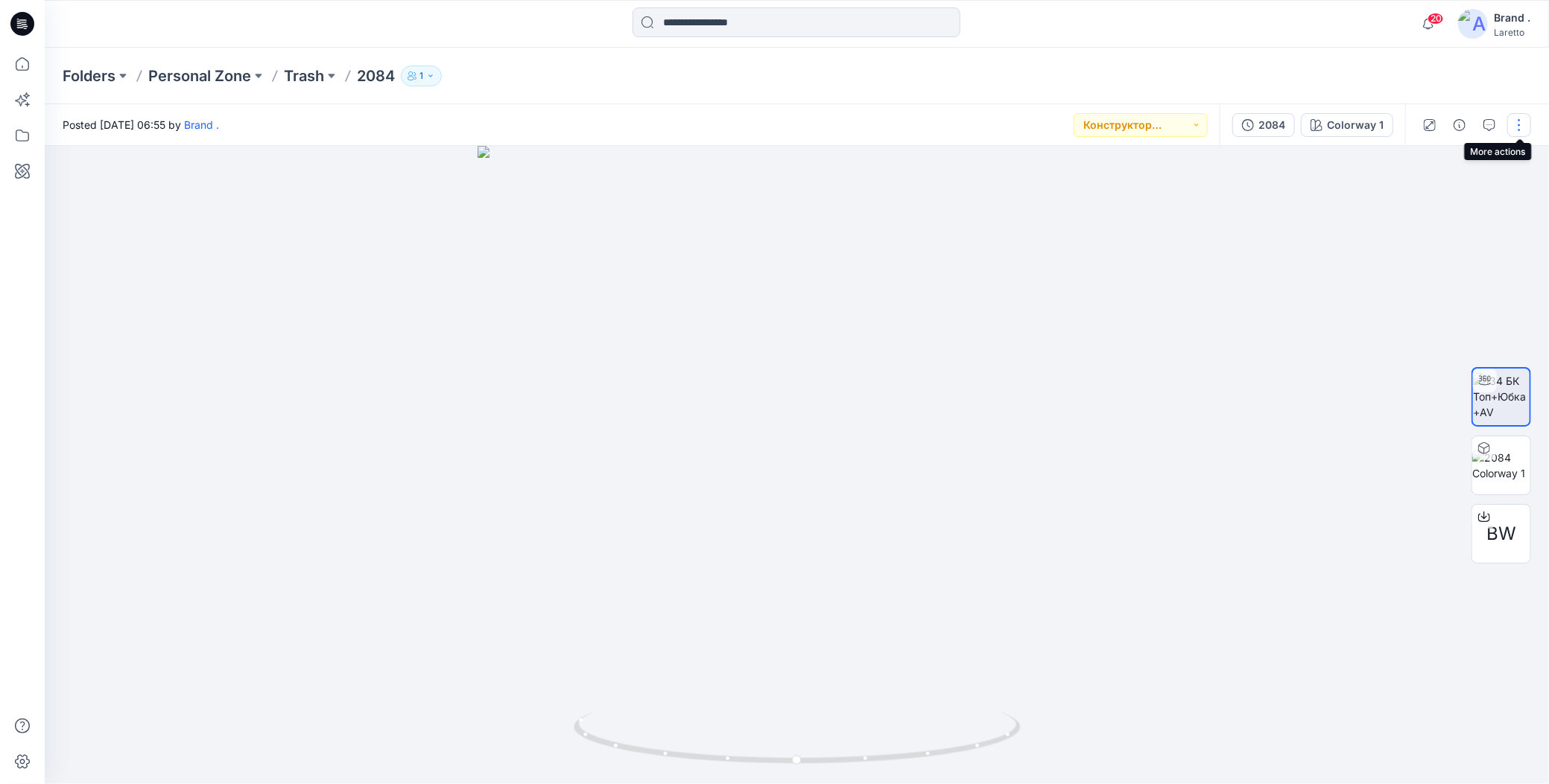
click at [1520, 121] on button "button" at bounding box center [1519, 125] width 24 height 24
click at [1402, 286] on icon "button" at bounding box center [1402, 285] width 12 height 12
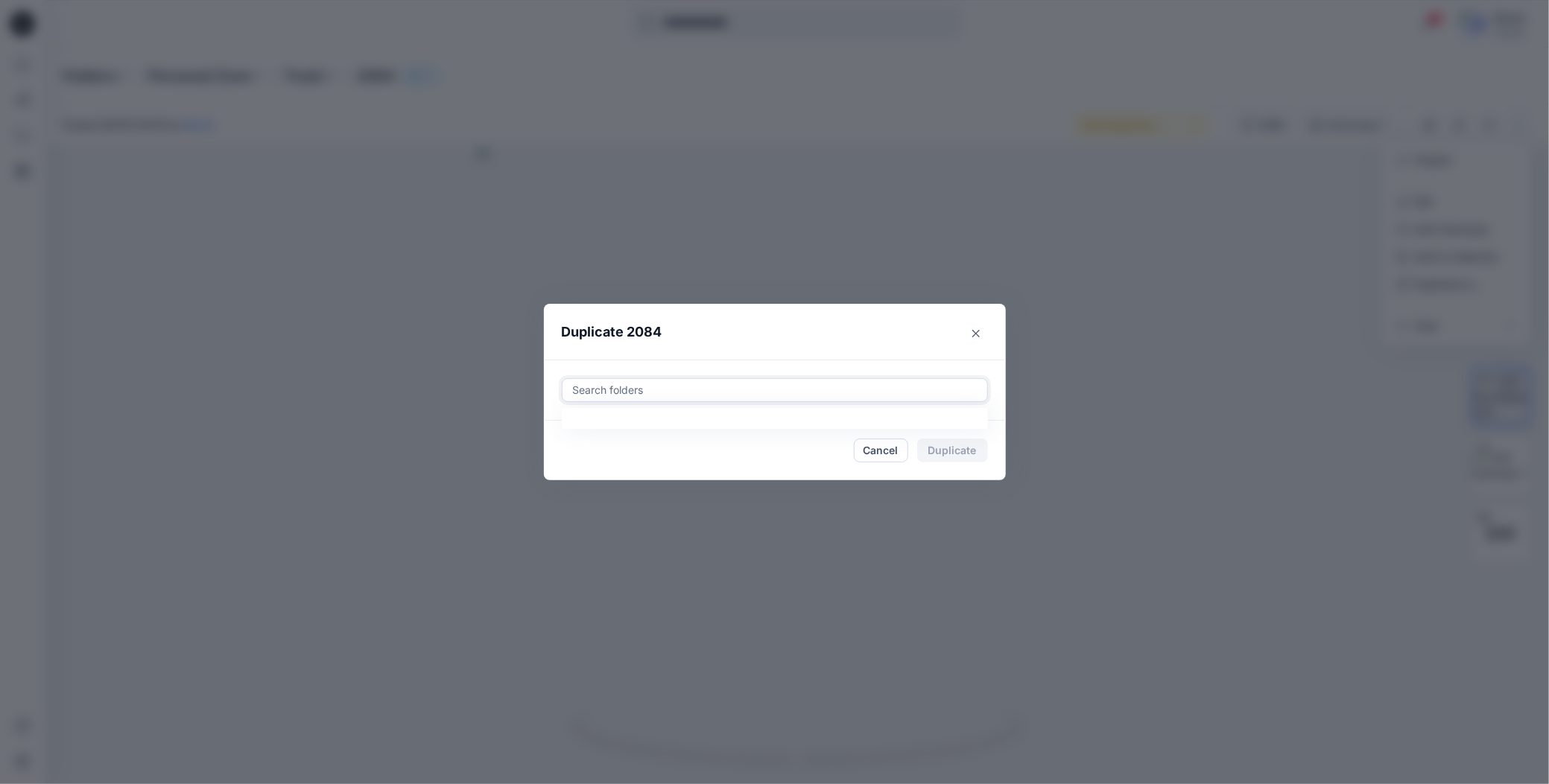
click at [656, 396] on div at bounding box center [775, 390] width 407 height 18
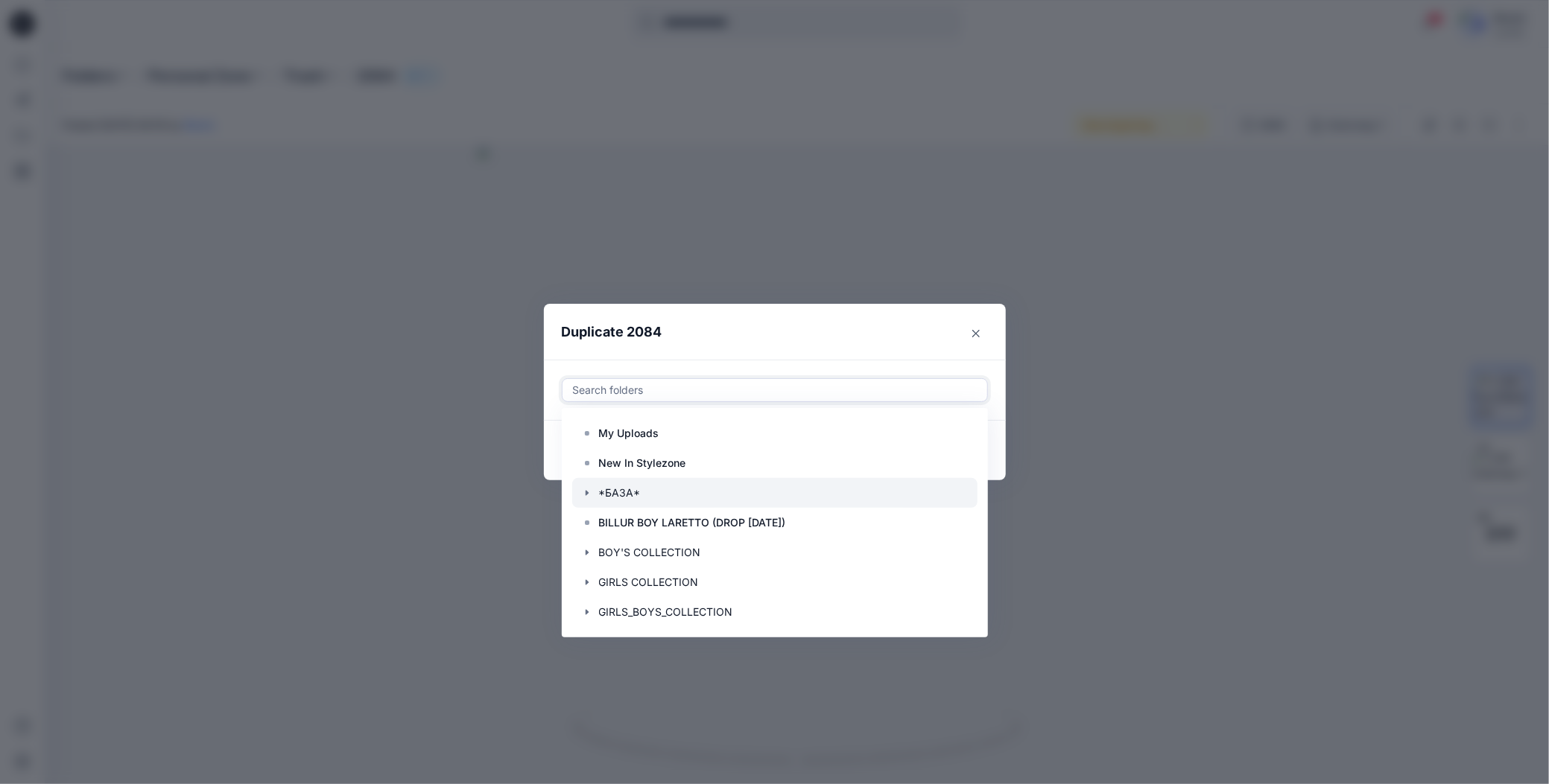
click at [586, 494] on icon "button" at bounding box center [587, 493] width 3 height 5
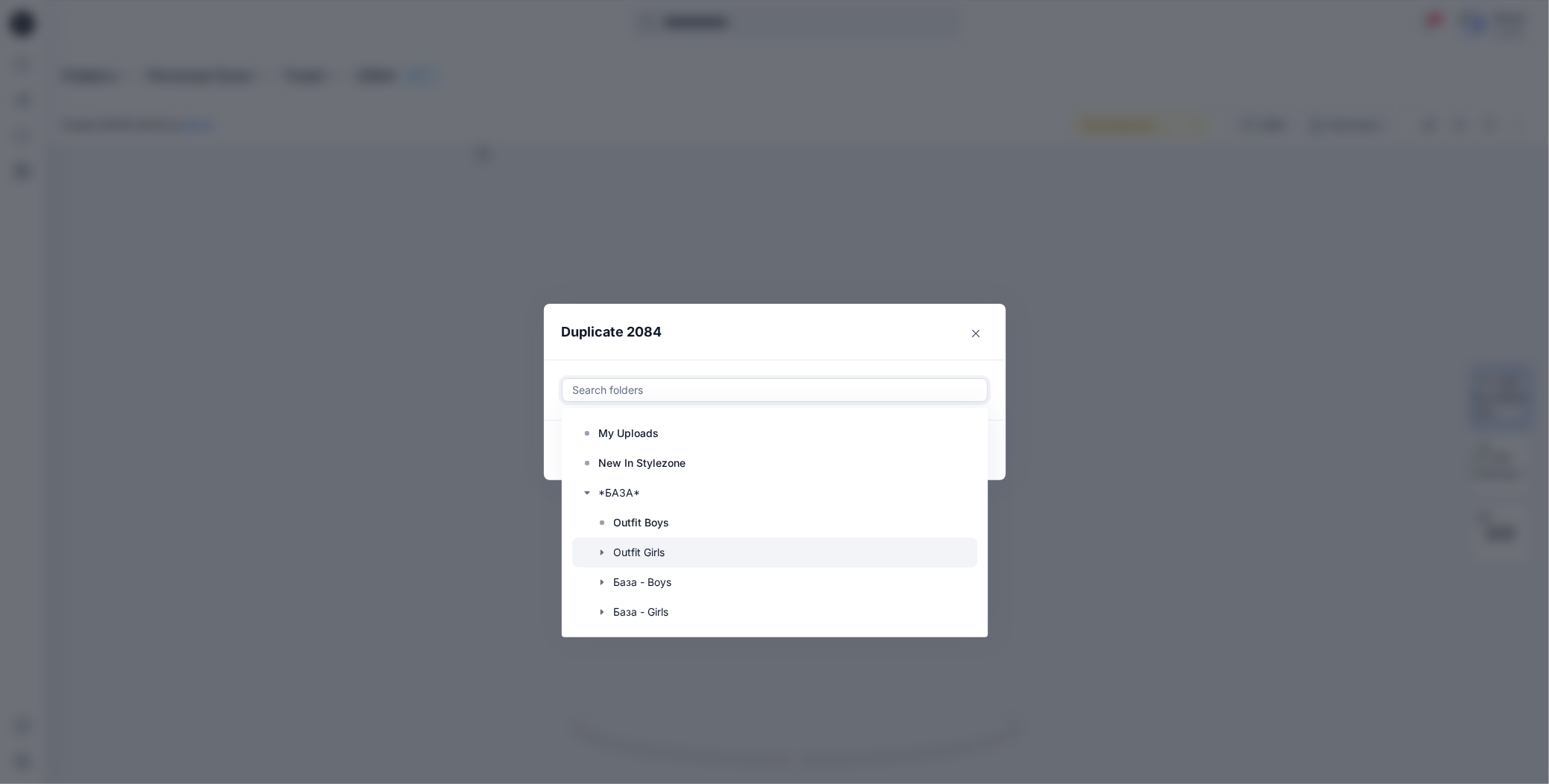
click at [600, 553] on icon "button" at bounding box center [601, 553] width 3 height 5
click at [629, 581] on p "Пляж" at bounding box center [643, 582] width 28 height 18
click at [826, 335] on header "Duplicate 2084" at bounding box center [760, 332] width 432 height 57
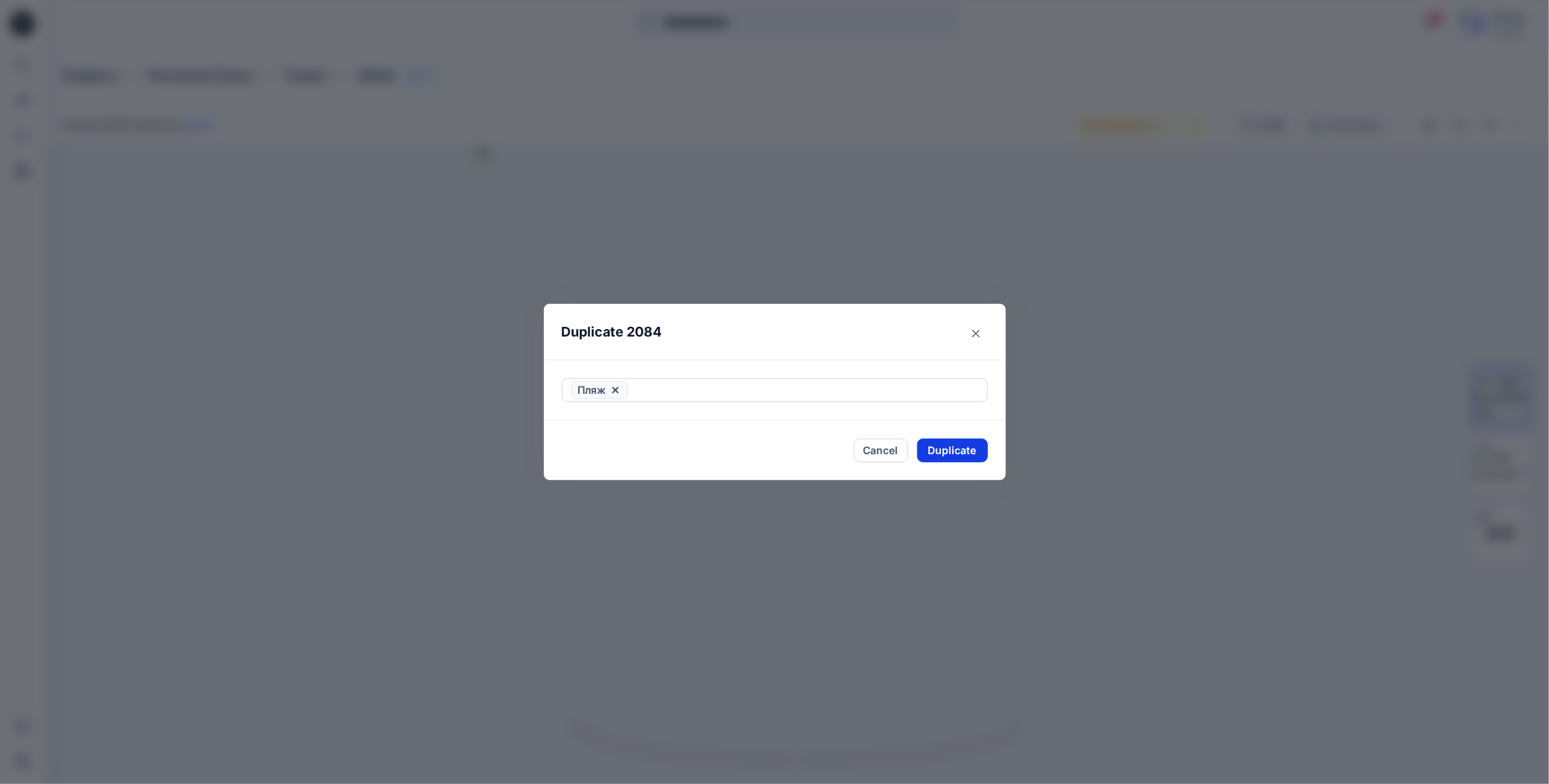
click at [930, 451] on button "Duplicate" at bounding box center [952, 451] width 70 height 24
click at [950, 450] on button "Close" at bounding box center [963, 451] width 48 height 24
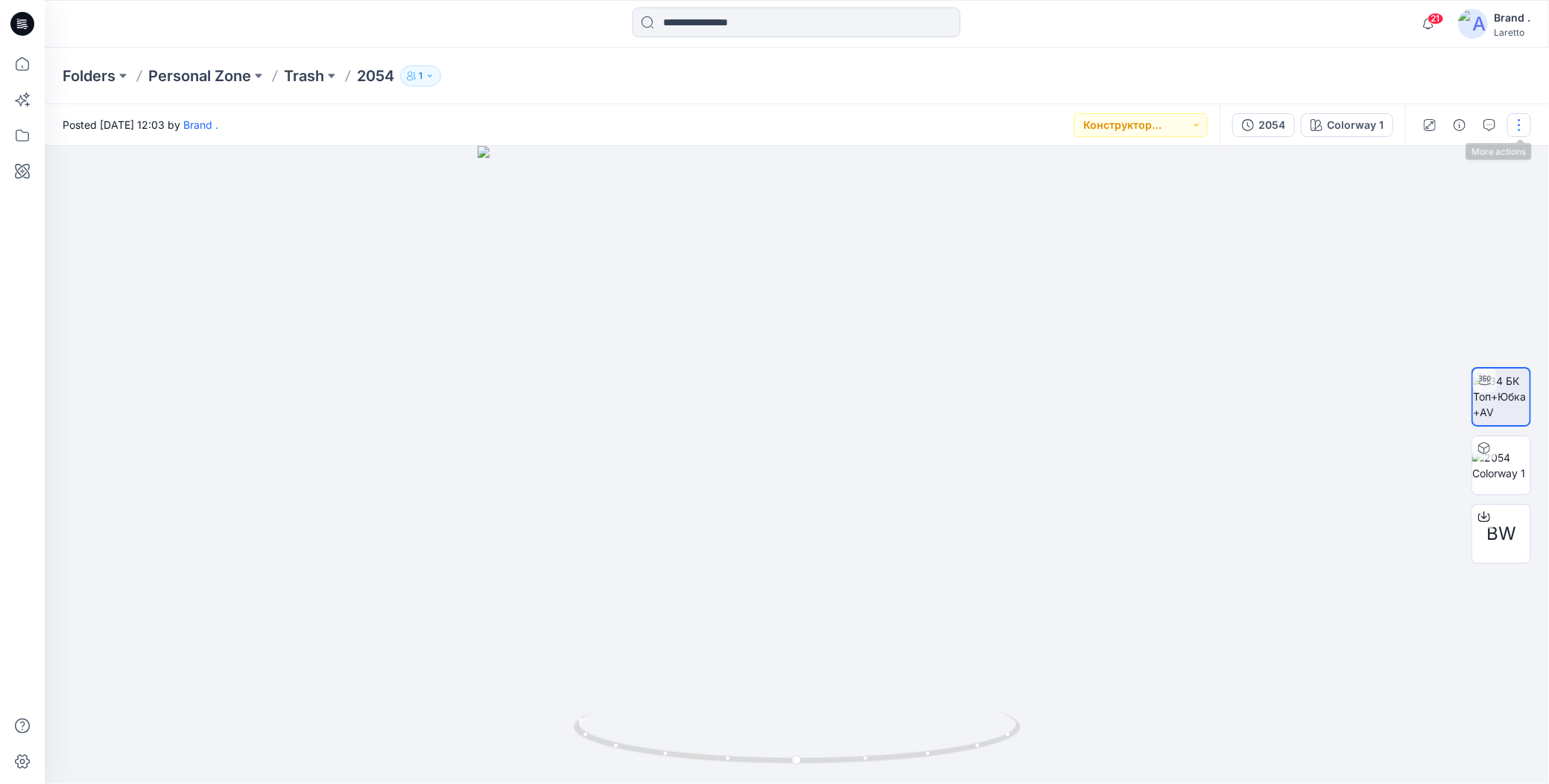
click at [1524, 128] on button "button" at bounding box center [1519, 125] width 24 height 24
click at [1401, 286] on icon "button" at bounding box center [1402, 285] width 12 height 12
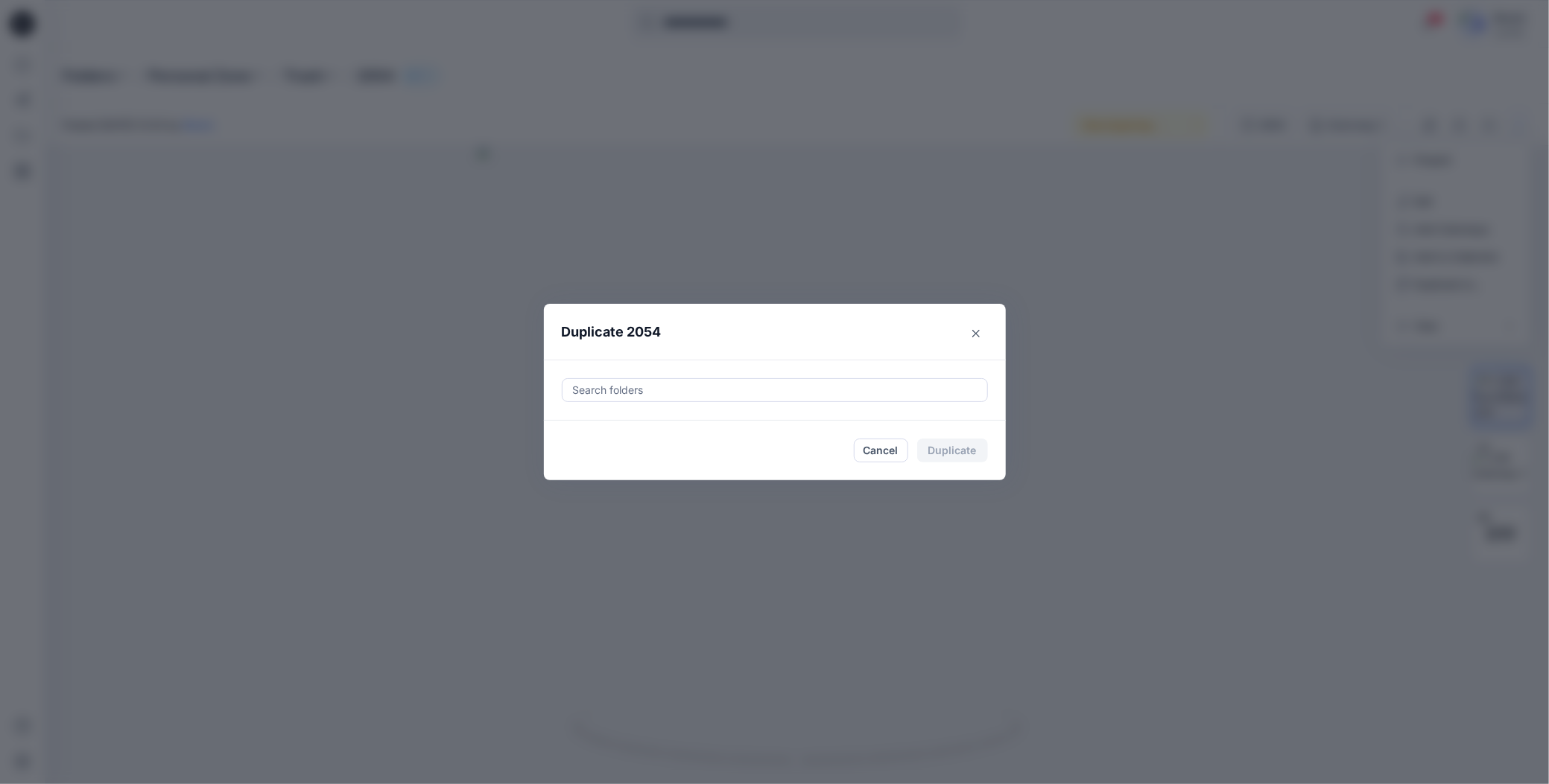
click at [648, 391] on div at bounding box center [775, 390] width 407 height 18
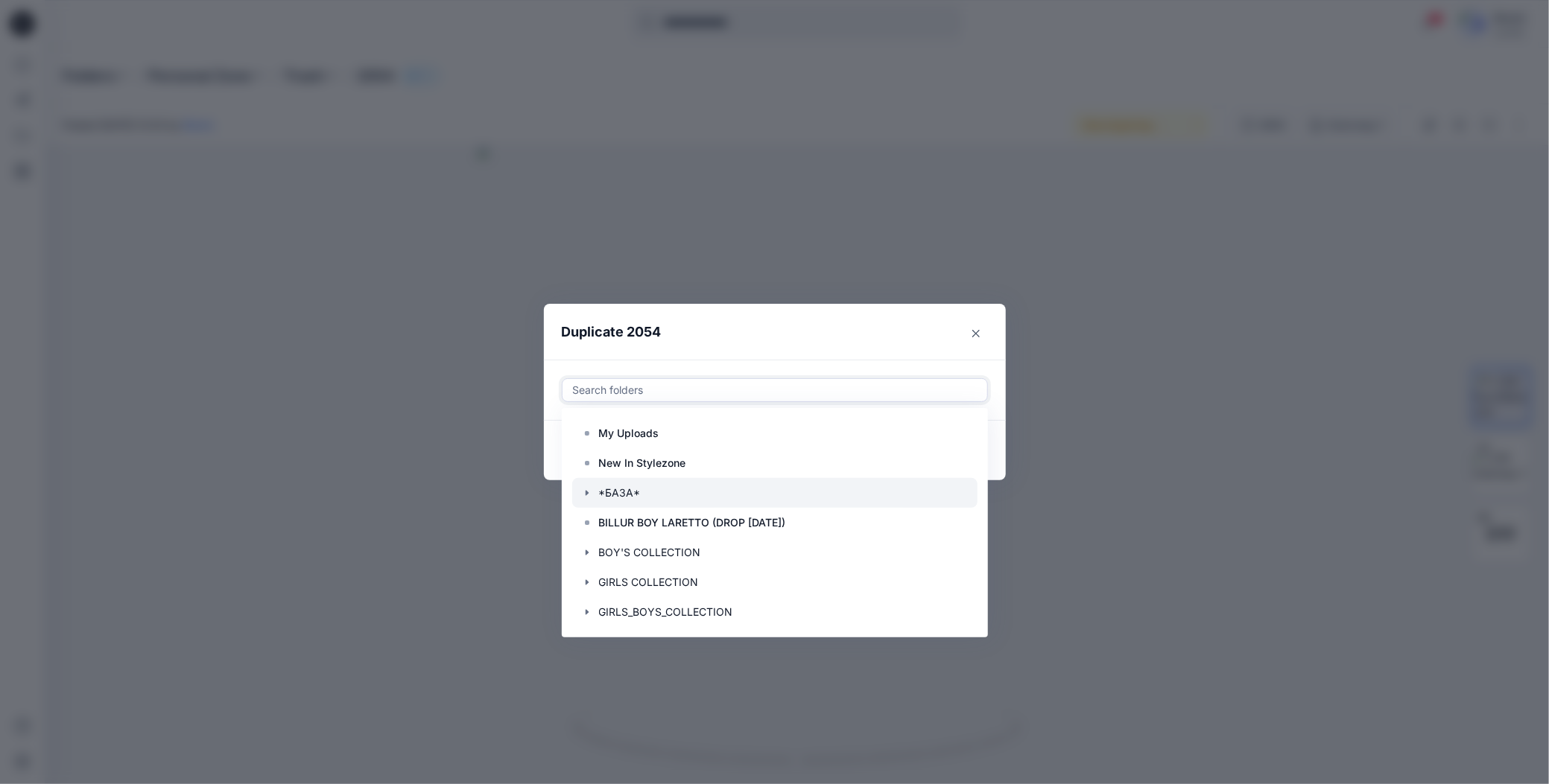
click at [585, 488] on icon "button" at bounding box center [587, 493] width 12 height 12
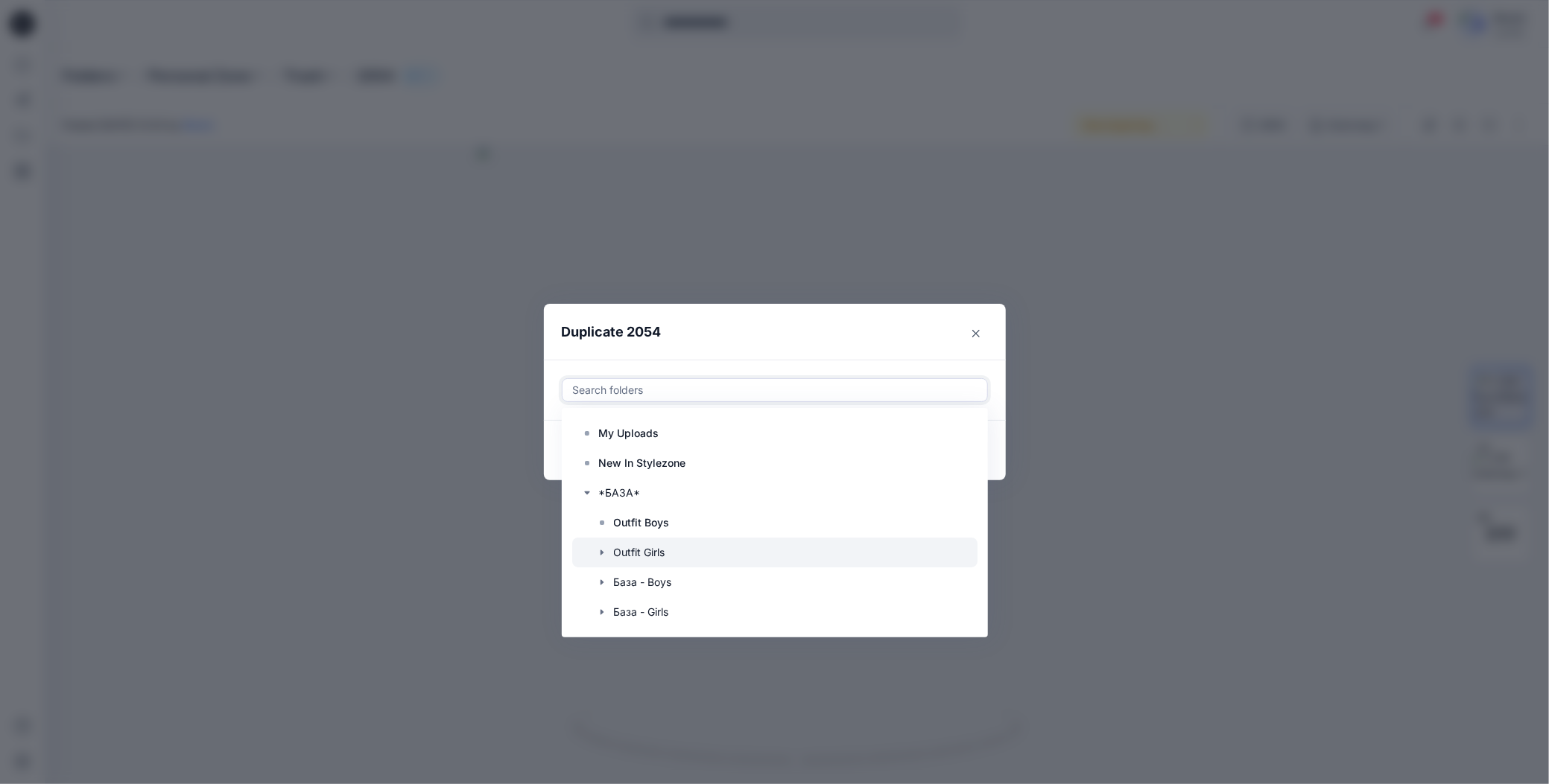
click at [599, 550] on icon "button" at bounding box center [602, 553] width 12 height 12
click at [633, 585] on p "Пляж" at bounding box center [643, 582] width 28 height 18
click at [855, 349] on header "Duplicate 2054" at bounding box center [760, 332] width 432 height 57
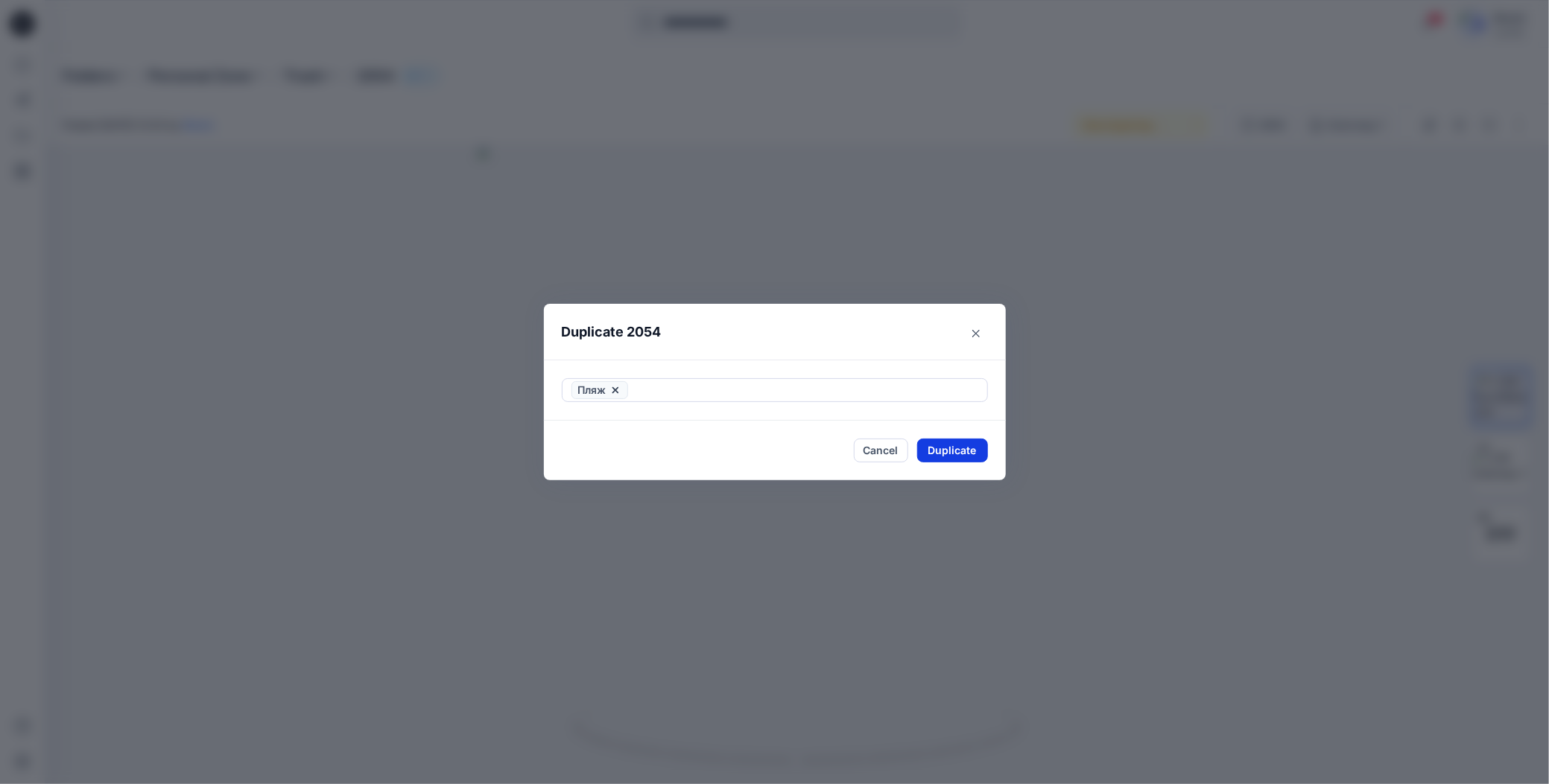
click at [930, 451] on button "Duplicate" at bounding box center [952, 451] width 70 height 24
click at [956, 451] on button "Close" at bounding box center [963, 451] width 48 height 24
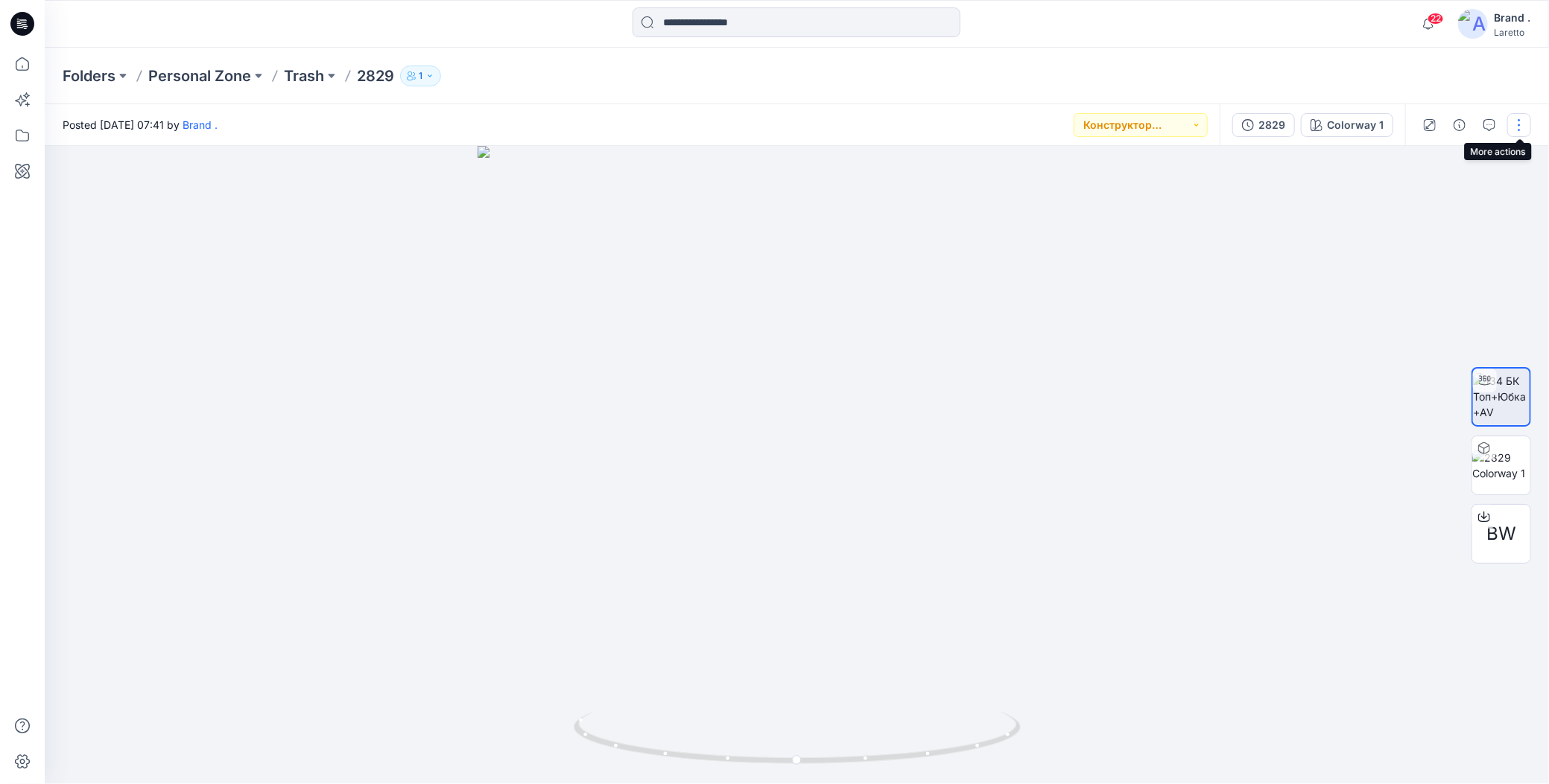
click at [1524, 129] on button "button" at bounding box center [1519, 125] width 24 height 24
click at [1403, 283] on icon "button" at bounding box center [1402, 285] width 12 height 12
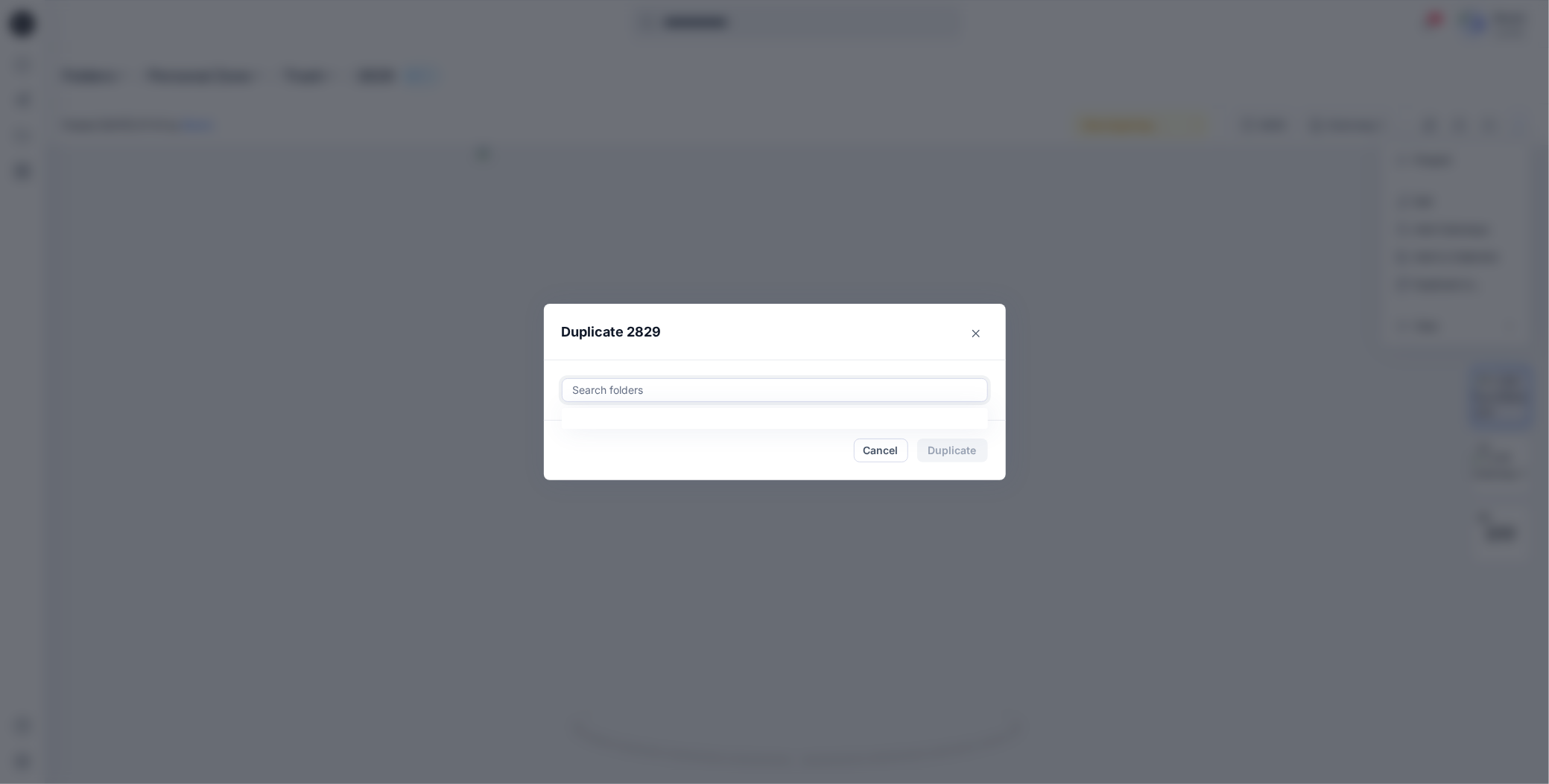
click at [814, 390] on div at bounding box center [775, 390] width 407 height 18
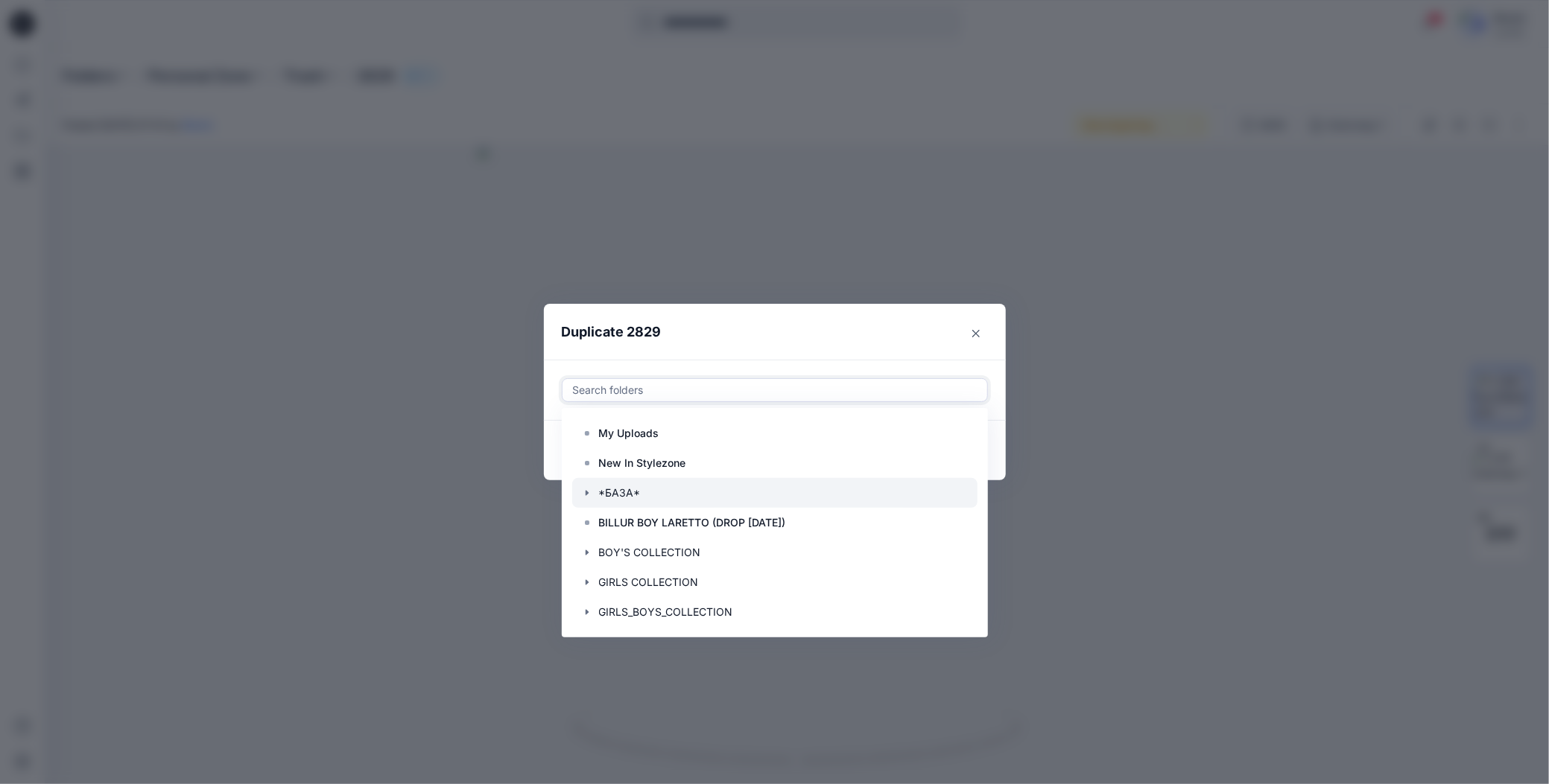
click at [591, 489] on icon "button" at bounding box center [587, 493] width 12 height 12
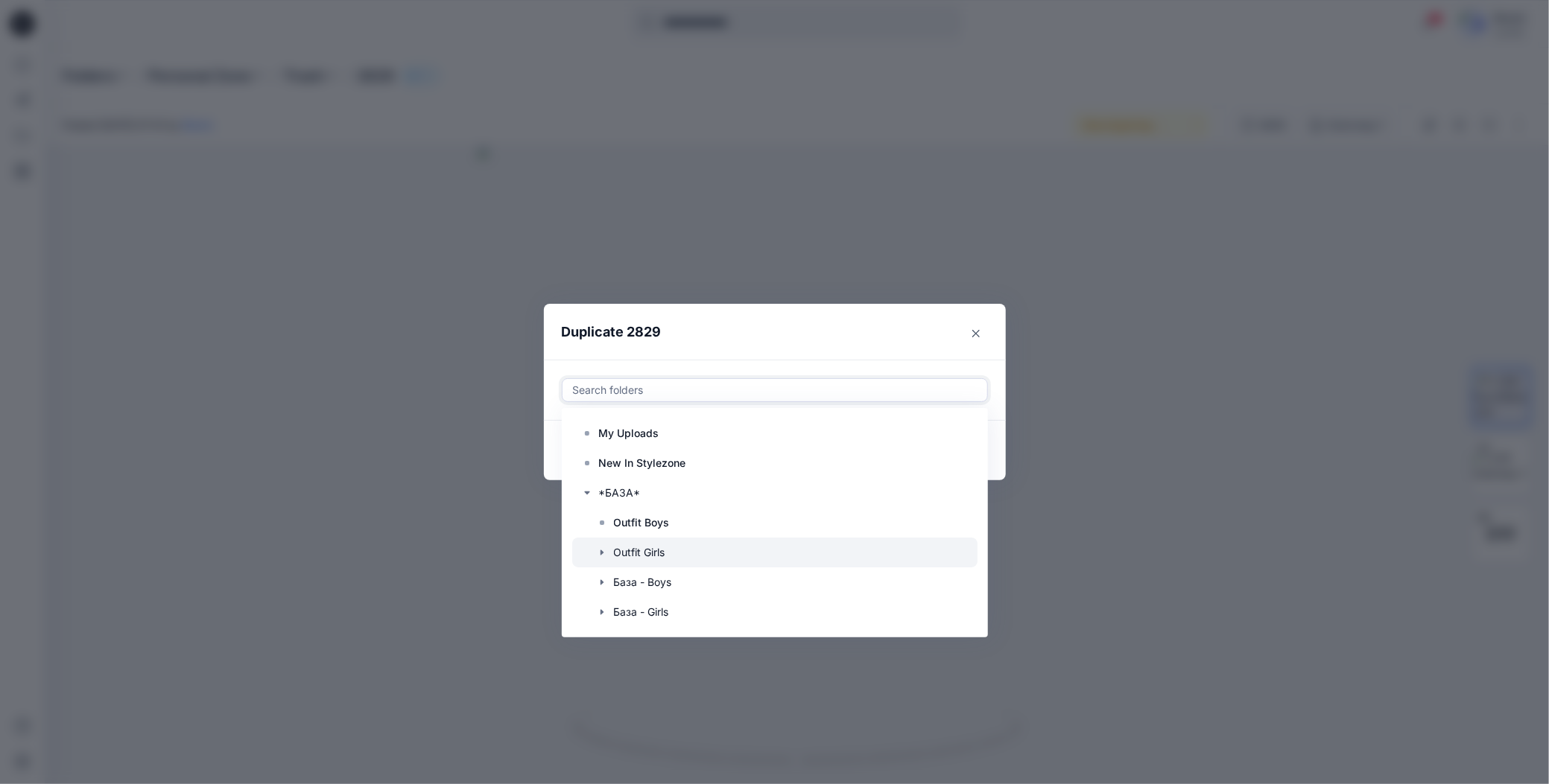
click at [605, 553] on icon "button" at bounding box center [602, 553] width 12 height 12
click at [642, 581] on p "Пляж" at bounding box center [643, 582] width 28 height 18
click at [894, 353] on header "Duplicate 2829" at bounding box center [760, 332] width 432 height 57
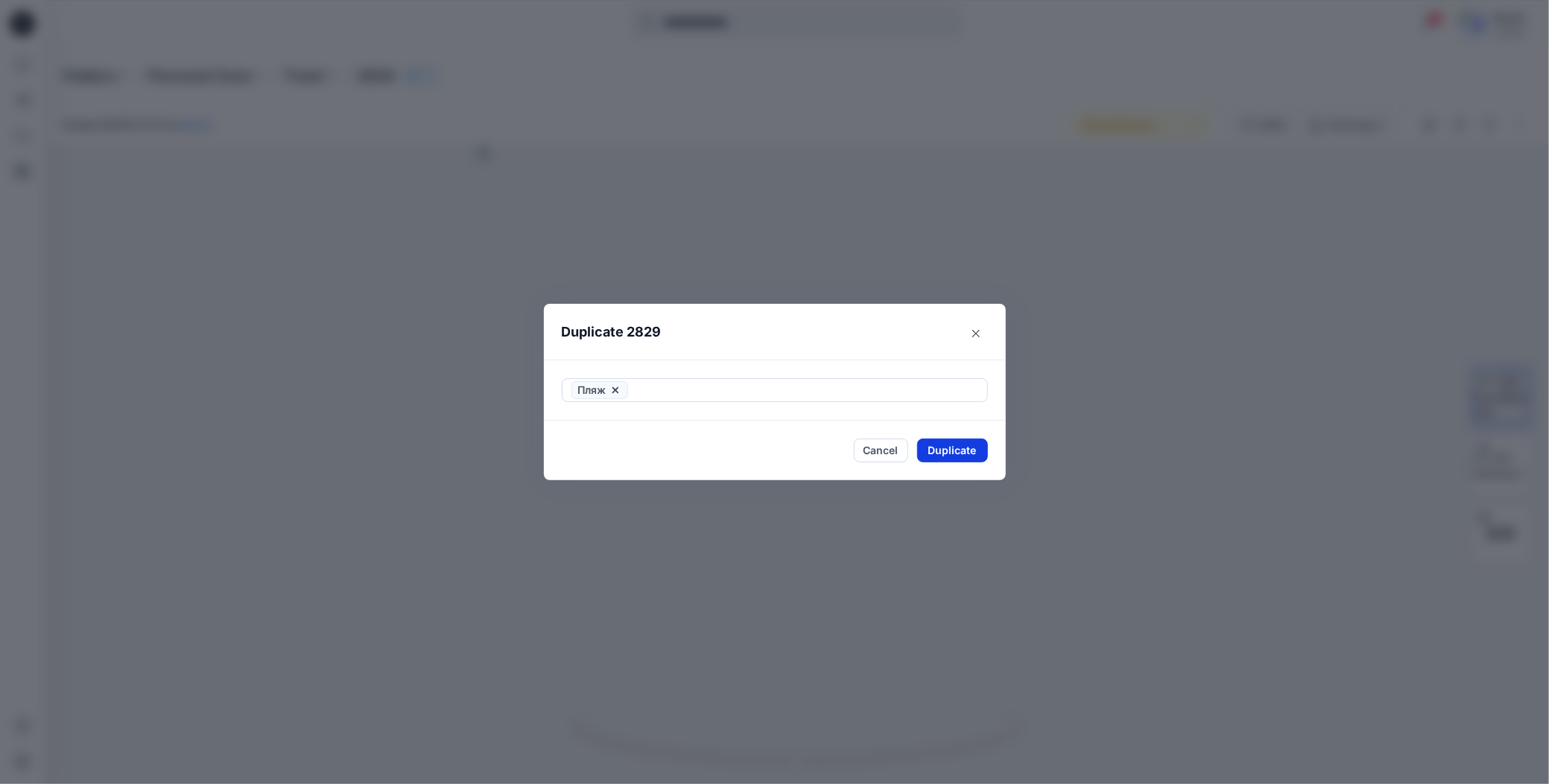
click at [927, 456] on button "Duplicate" at bounding box center [952, 451] width 70 height 24
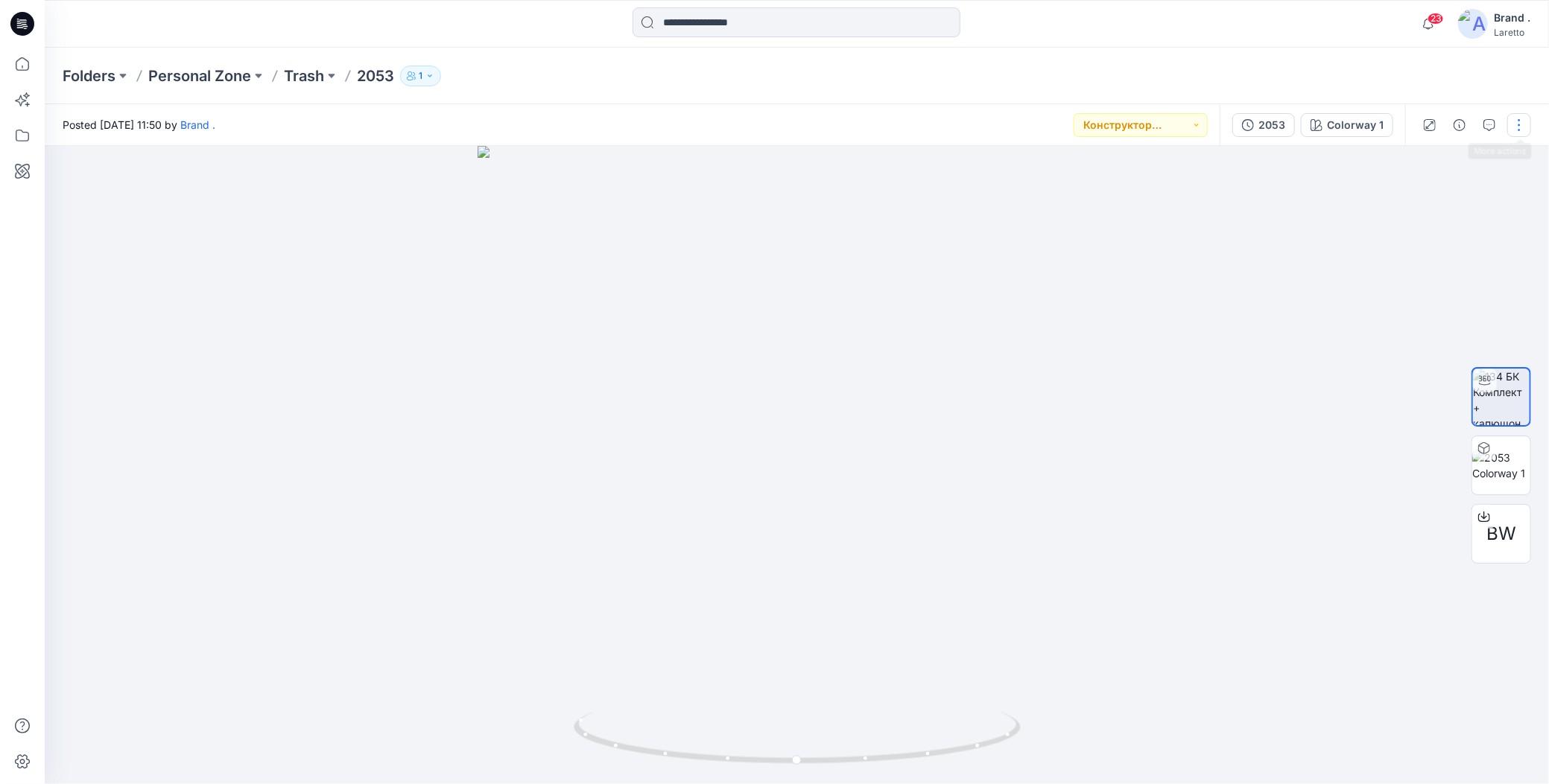
click at [1514, 127] on button "button" at bounding box center [1519, 125] width 24 height 24
click at [1402, 290] on button "Duplicate to..." at bounding box center [1456, 284] width 137 height 28
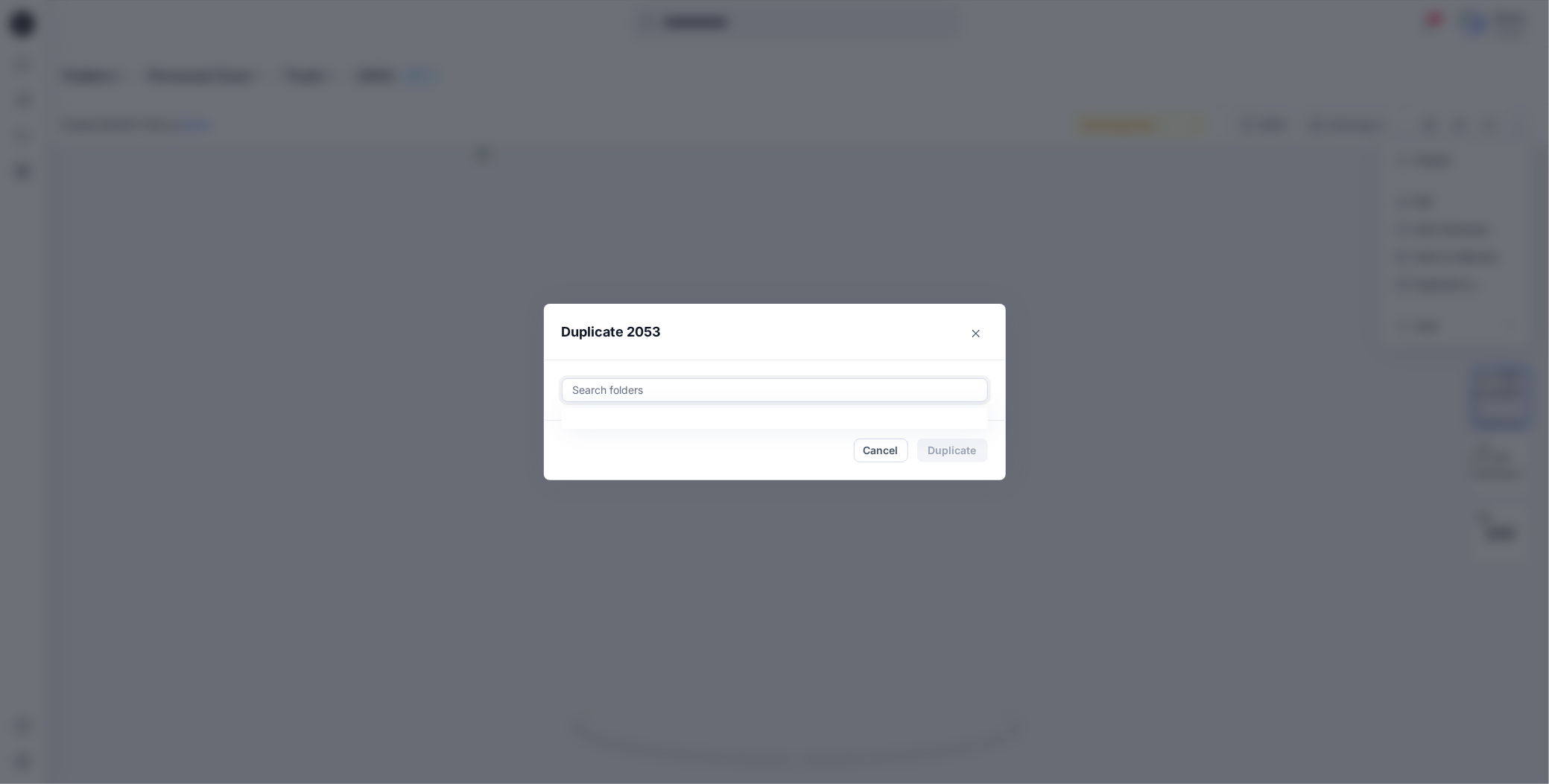
click at [822, 387] on div at bounding box center [775, 390] width 407 height 18
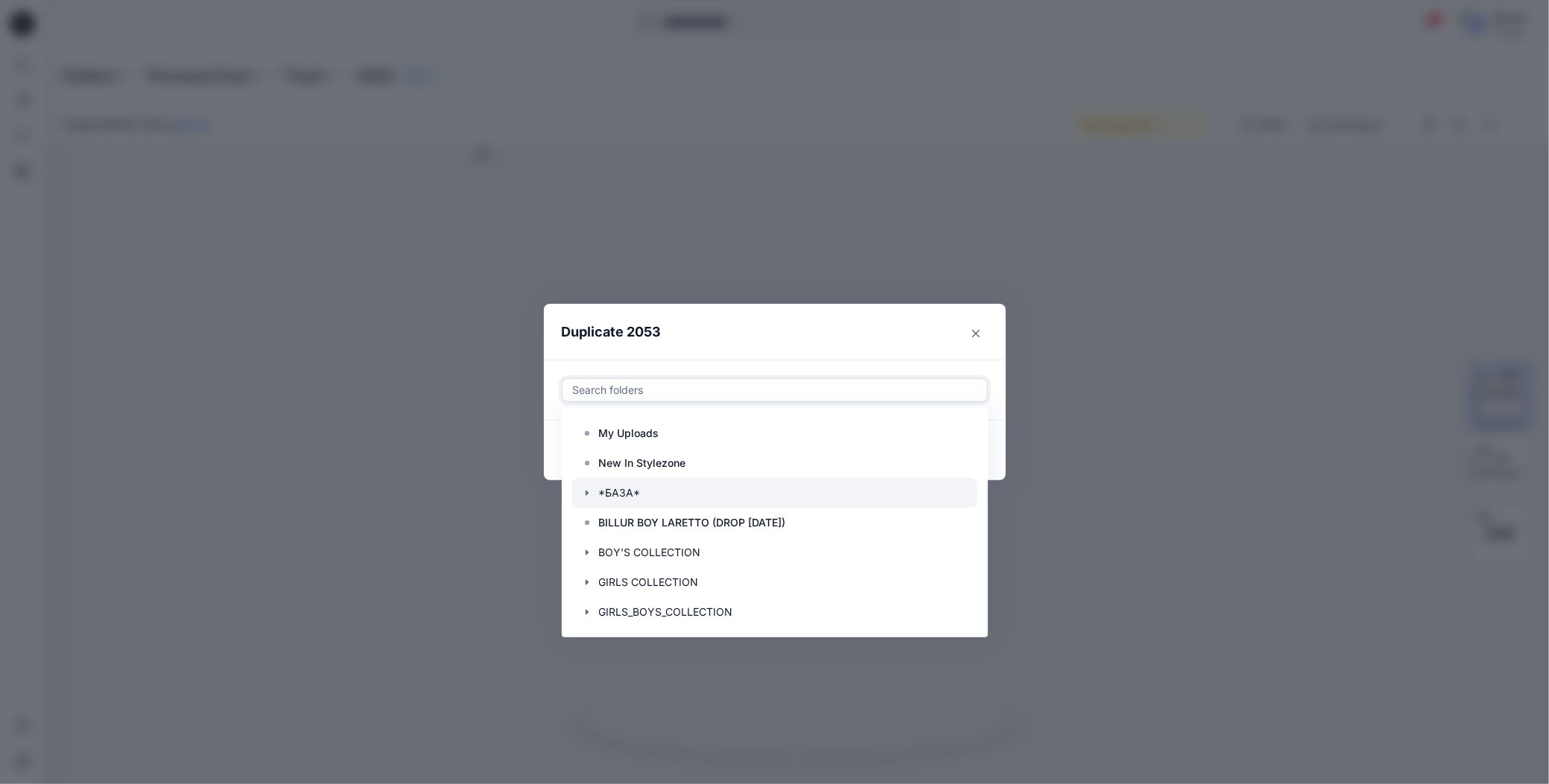
click at [583, 496] on icon "button" at bounding box center [587, 493] width 12 height 12
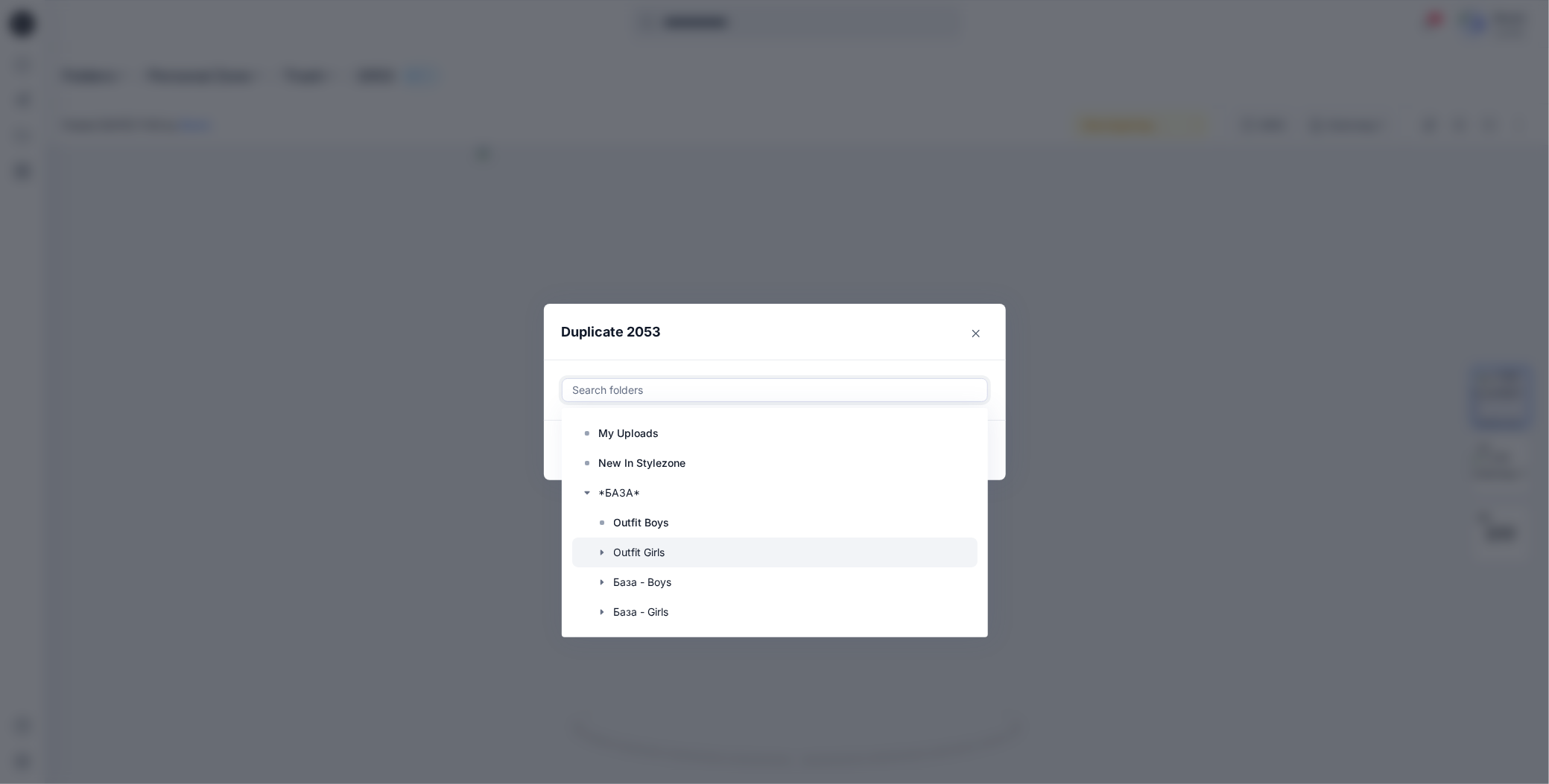
click at [604, 551] on icon "button" at bounding box center [602, 553] width 12 height 12
click at [639, 583] on p "Пляж" at bounding box center [643, 582] width 28 height 18
click at [812, 322] on header "Duplicate 2053" at bounding box center [760, 332] width 432 height 57
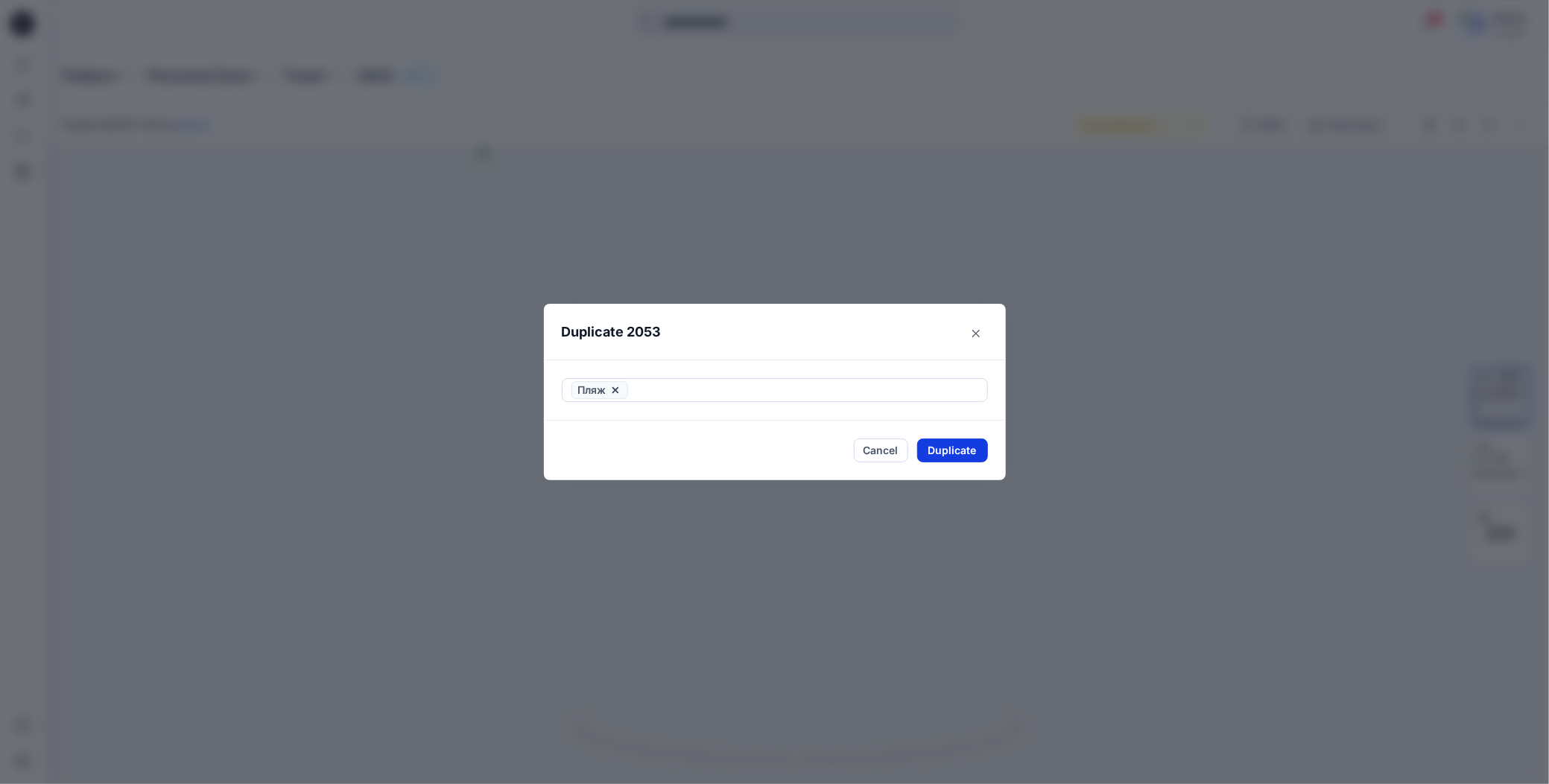
click at [931, 449] on button "Duplicate" at bounding box center [952, 451] width 70 height 24
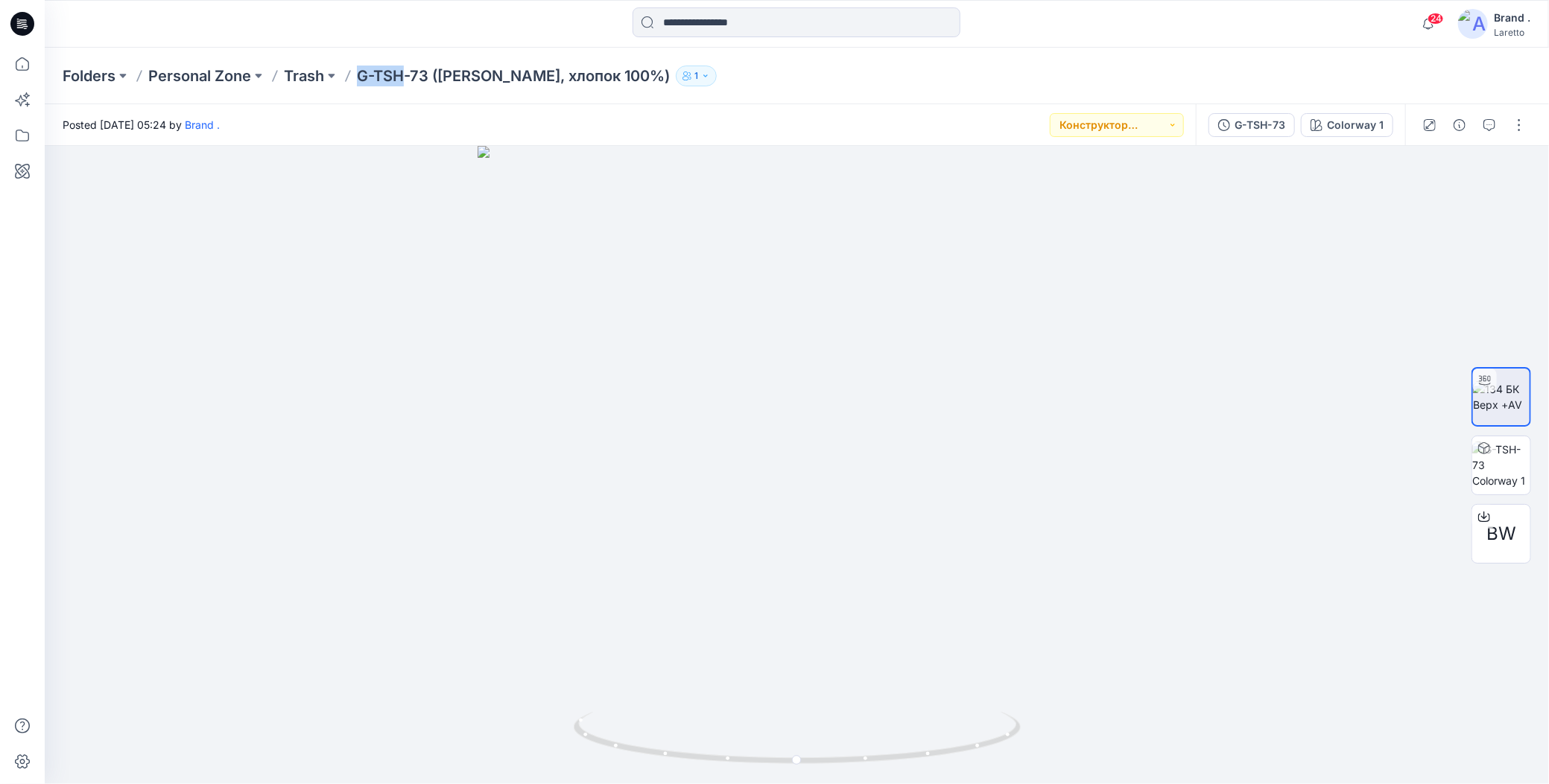
drag, startPoint x: 359, startPoint y: 64, endPoint x: 401, endPoint y: 68, distance: 42.2
click at [401, 68] on div "Folders Personal Zone Trash G-TSH-73 ([PERSON_NAME], хлопок 100%) 1" at bounding box center [797, 75] width 1504 height 57
copy p "G-TSH"
click at [1523, 121] on button "button" at bounding box center [1519, 125] width 24 height 24
click at [1401, 285] on icon "button" at bounding box center [1401, 286] width 3 height 3
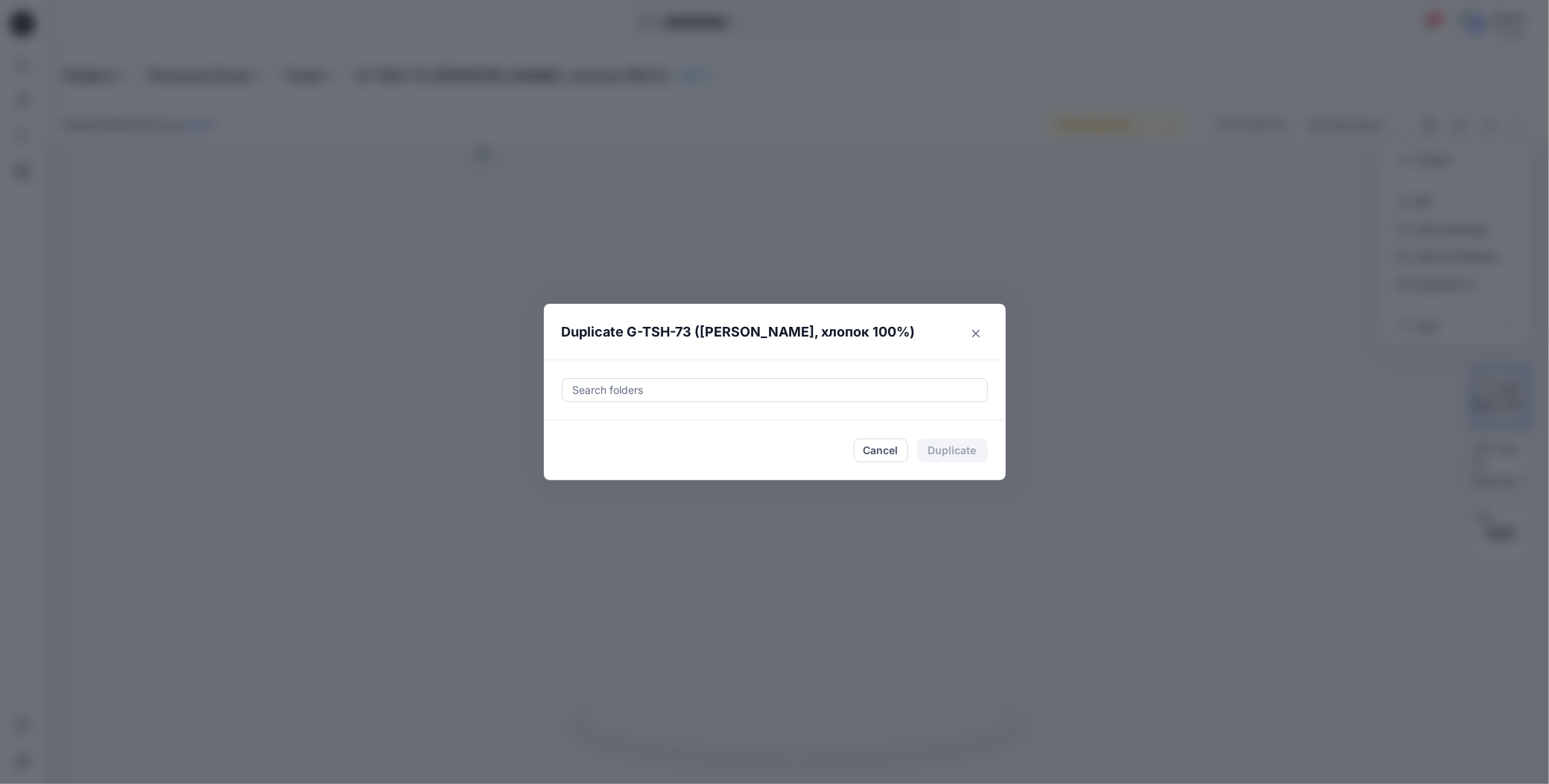
click at [722, 383] on div at bounding box center [775, 390] width 407 height 18
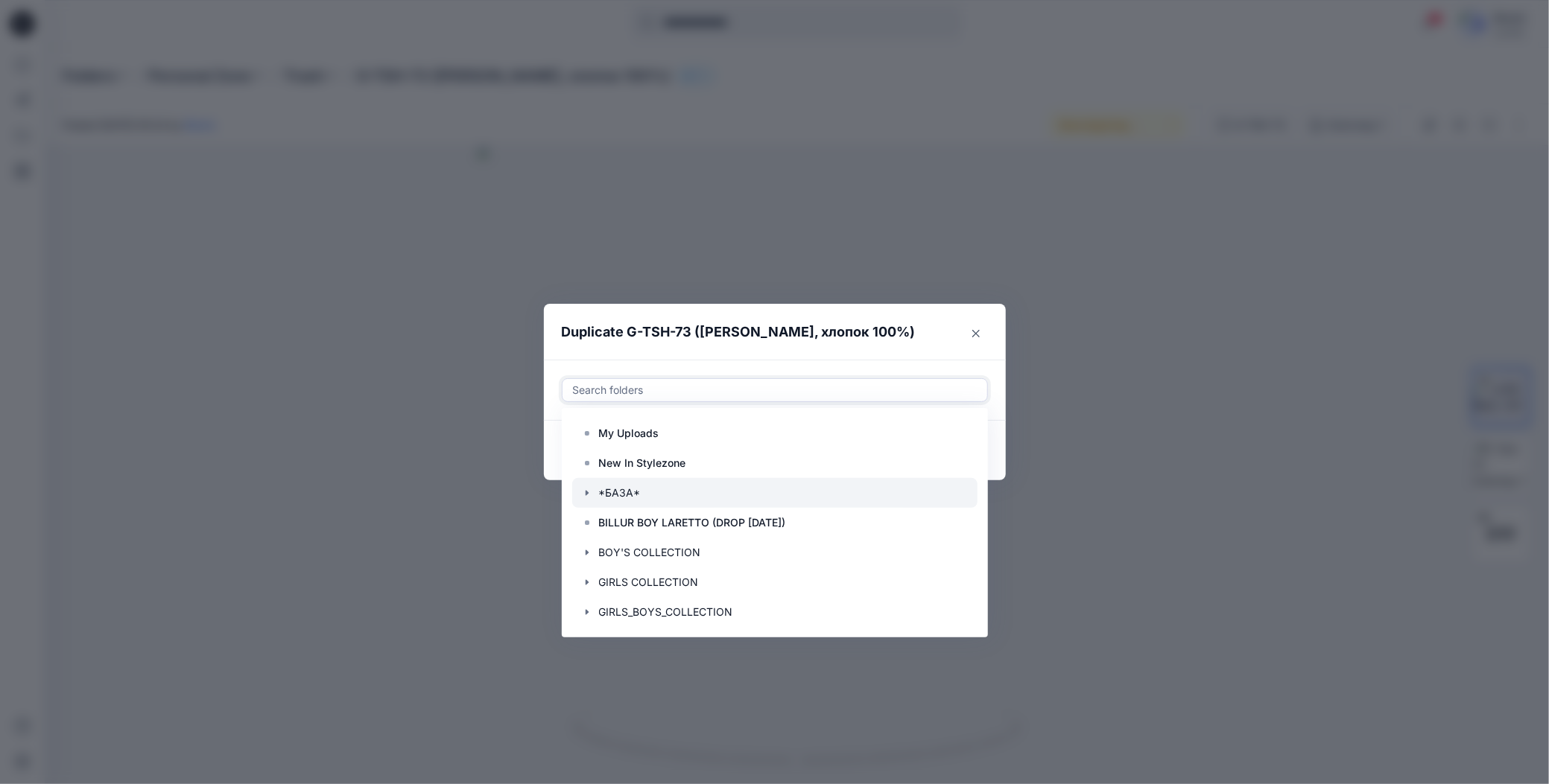
click at [584, 489] on icon "button" at bounding box center [587, 493] width 12 height 12
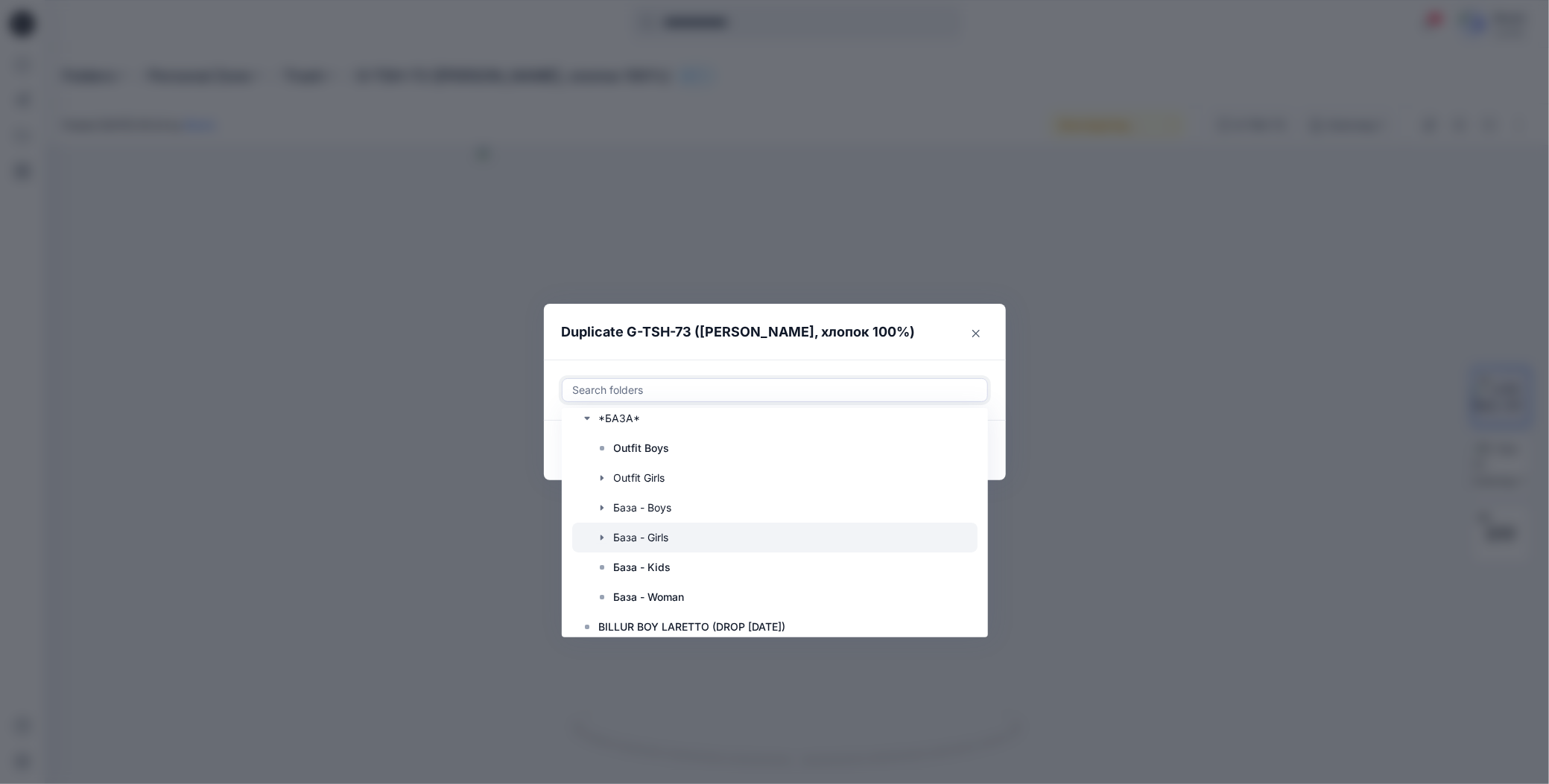
click at [605, 537] on icon "button" at bounding box center [602, 537] width 12 height 12
click at [644, 593] on p "G-TSH" at bounding box center [645, 597] width 32 height 18
click at [730, 355] on header "Duplicate G-TSH-73 ([PERSON_NAME], хлопок 100%)" at bounding box center [760, 332] width 432 height 57
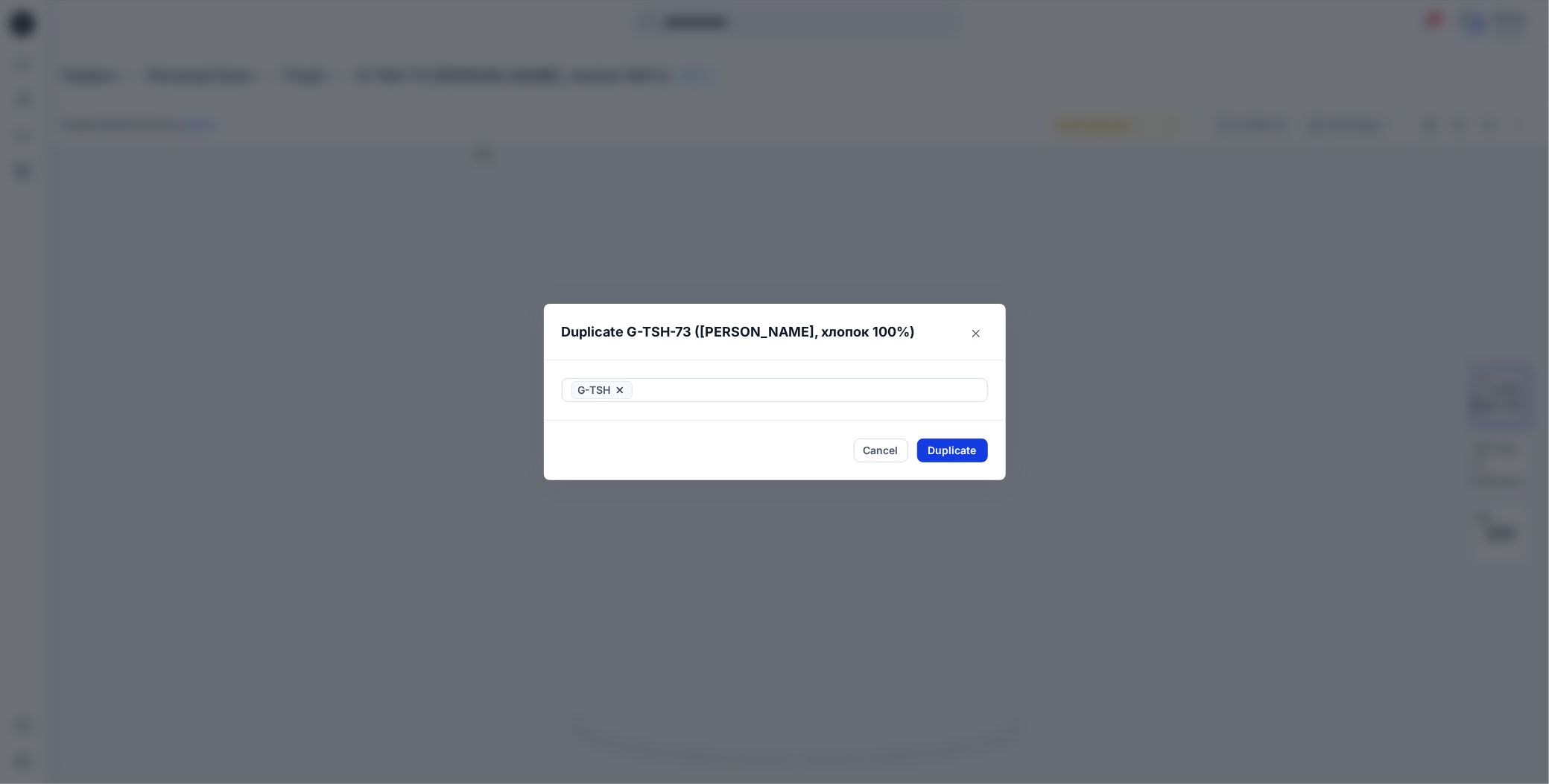
click at [939, 447] on button "Duplicate" at bounding box center [952, 451] width 70 height 24
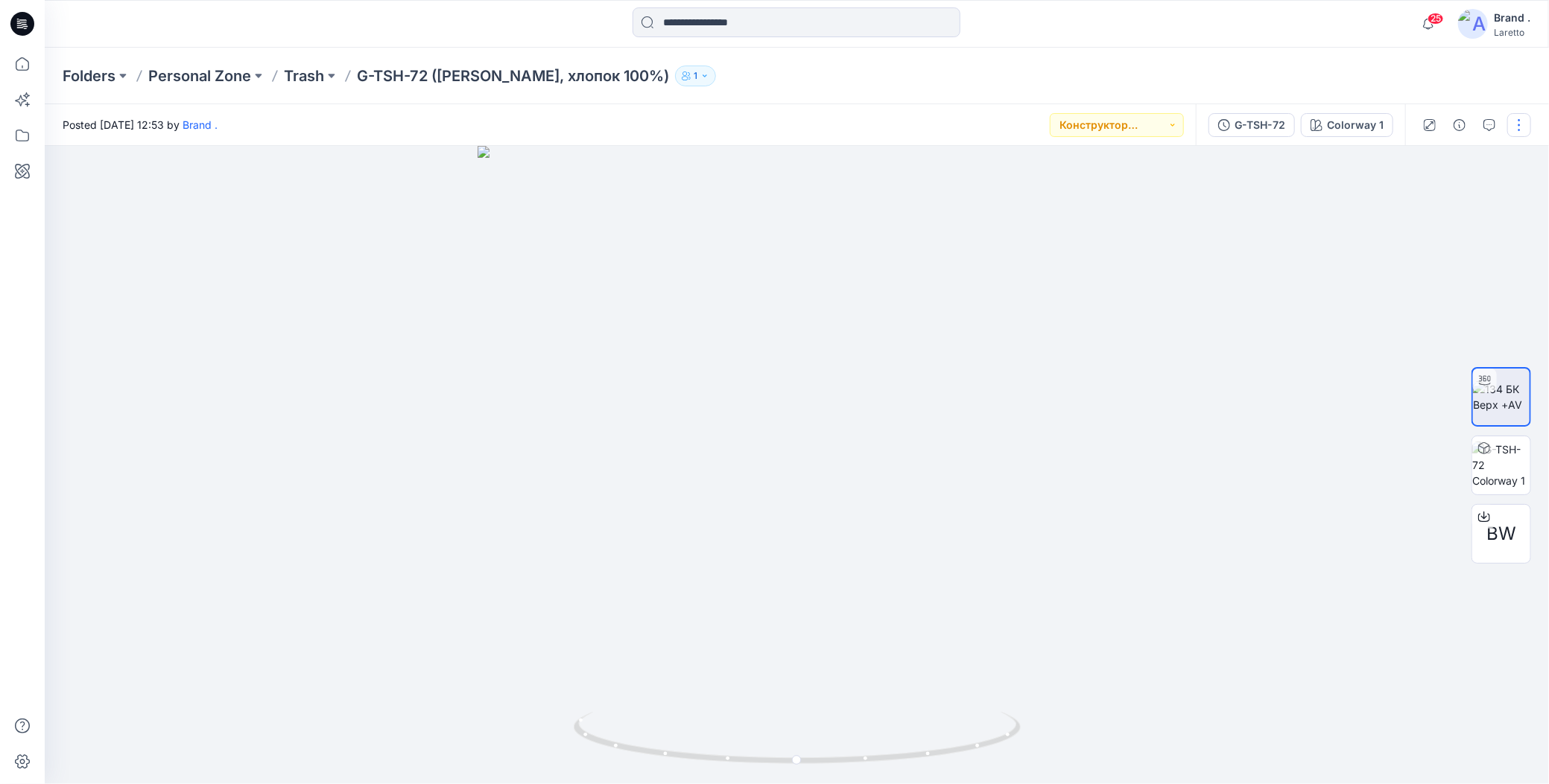
click at [1518, 127] on button "button" at bounding box center [1519, 125] width 24 height 24
click at [1406, 280] on icon "button" at bounding box center [1402, 285] width 12 height 12
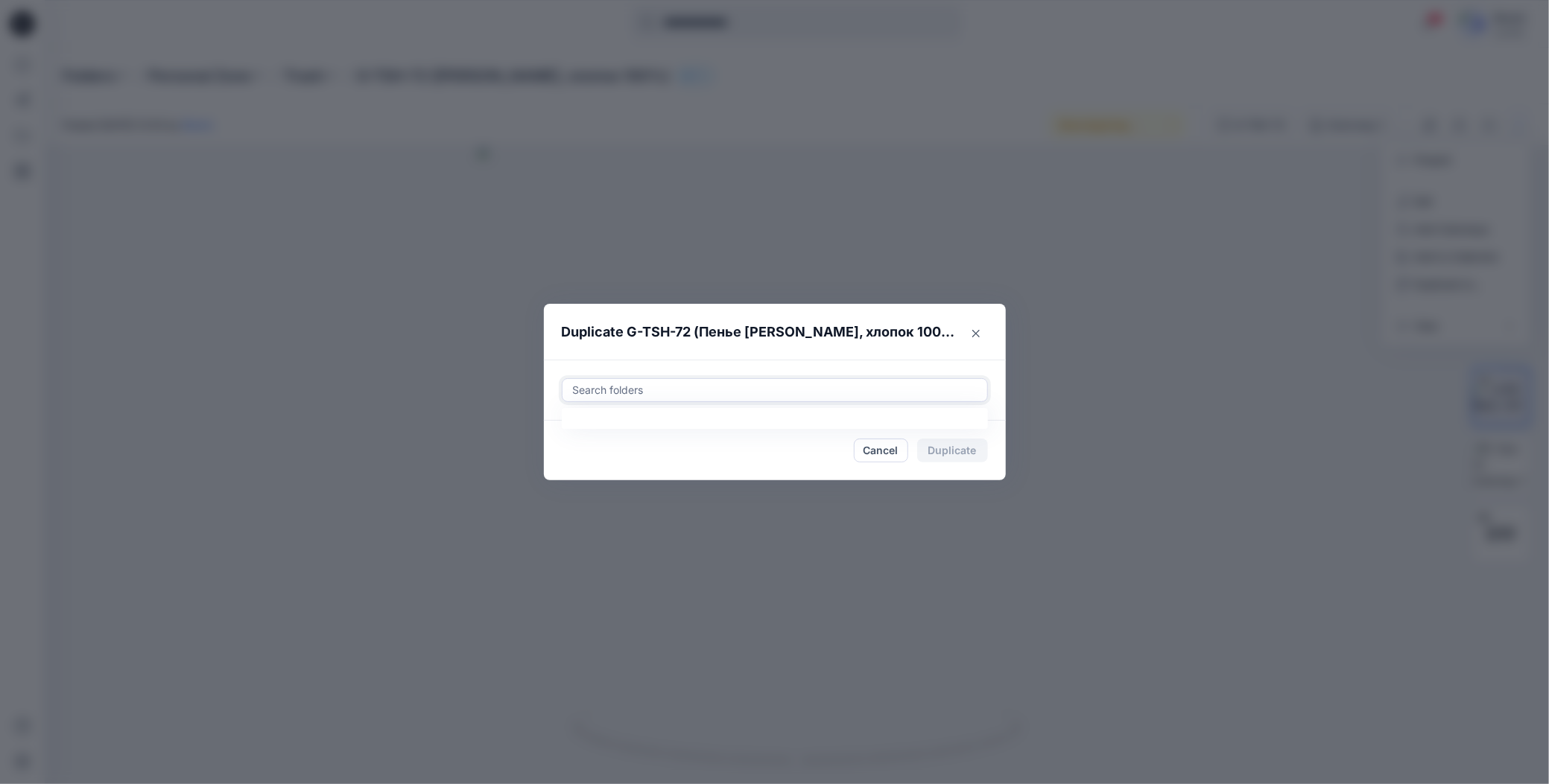
click at [707, 396] on div at bounding box center [775, 390] width 407 height 18
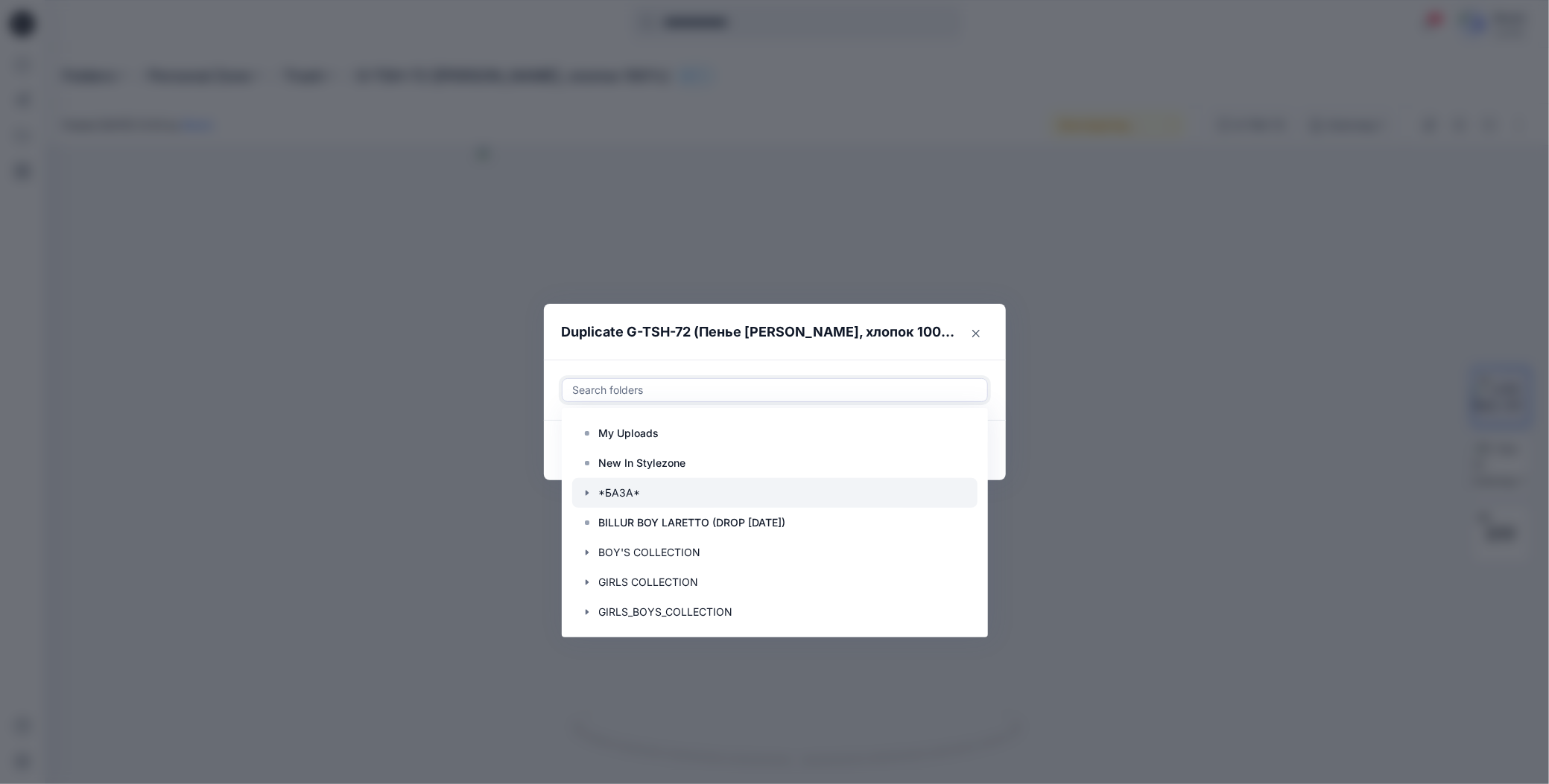
click at [583, 497] on icon "button" at bounding box center [587, 493] width 12 height 12
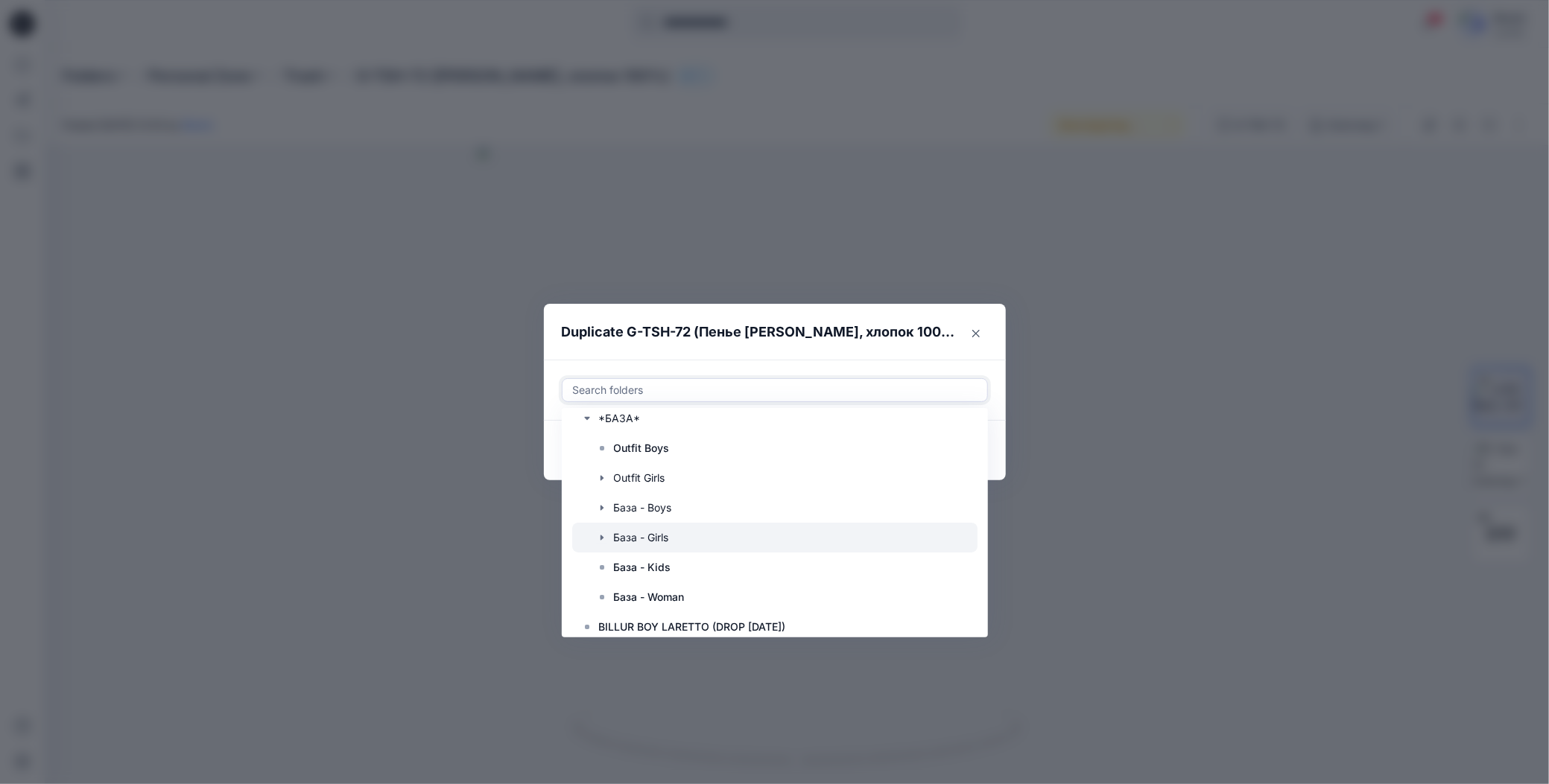
click at [607, 537] on div "База - Girls" at bounding box center [782, 537] width 390 height 30
click at [599, 542] on icon "button" at bounding box center [602, 537] width 12 height 12
click at [618, 597] on rect at bounding box center [616, 597] width 4 height 4
click at [644, 391] on icon at bounding box center [644, 390] width 6 height 6
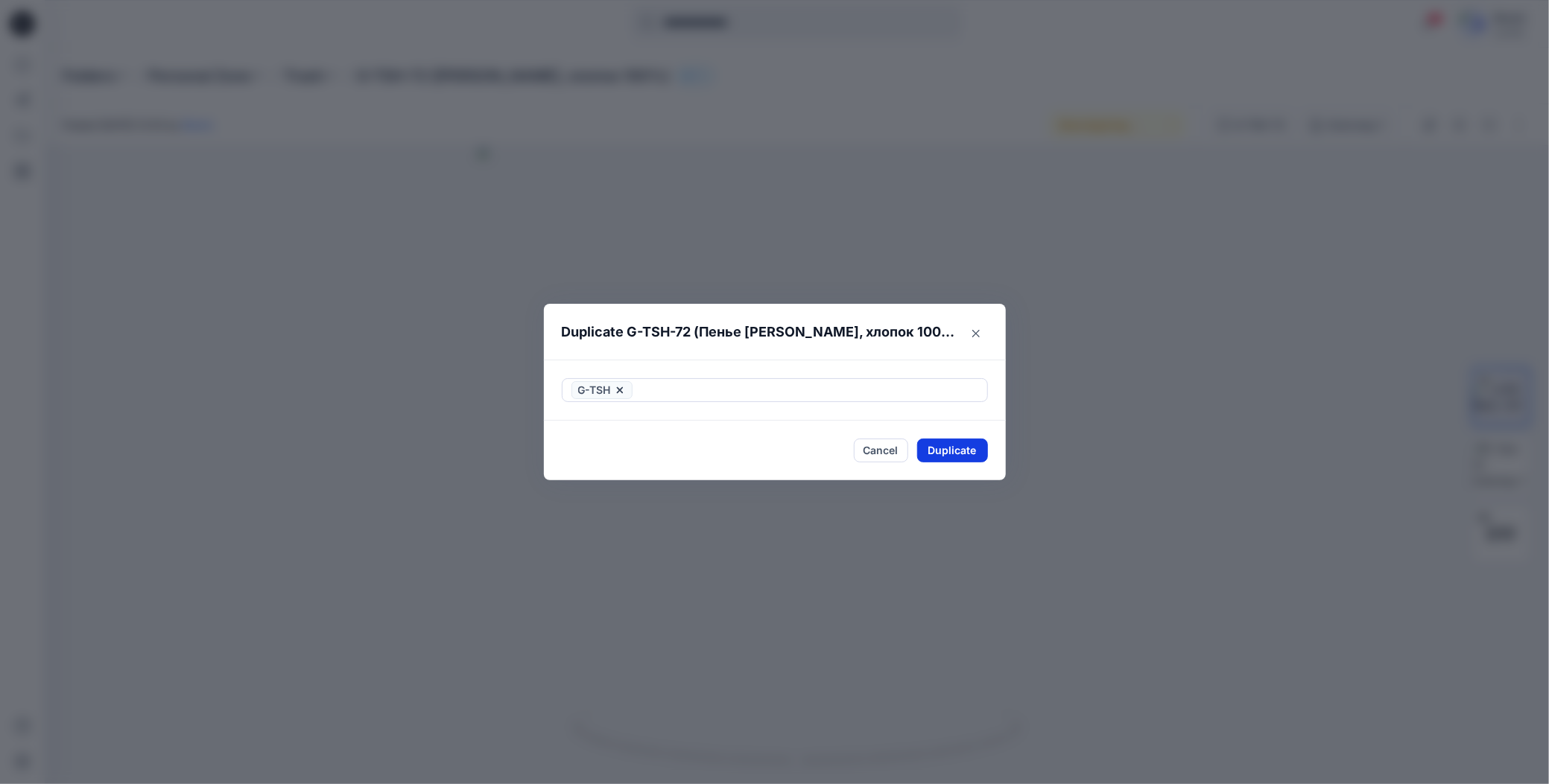
click at [949, 451] on button "Duplicate" at bounding box center [952, 451] width 70 height 24
click at [943, 454] on button "Close" at bounding box center [963, 451] width 48 height 24
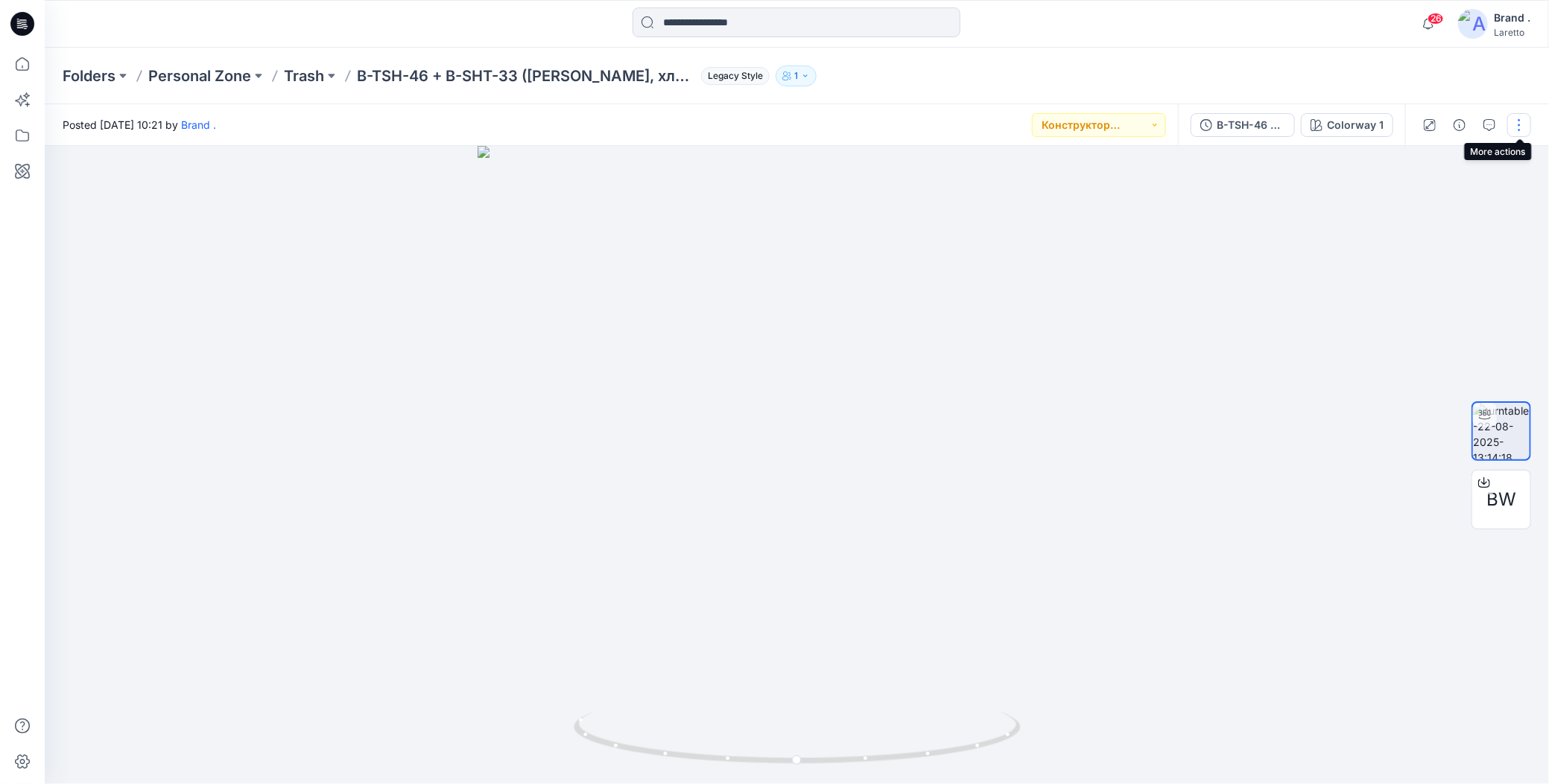
click at [1512, 120] on button "button" at bounding box center [1519, 125] width 24 height 24
click at [1401, 238] on icon "button" at bounding box center [1401, 243] width 10 height 10
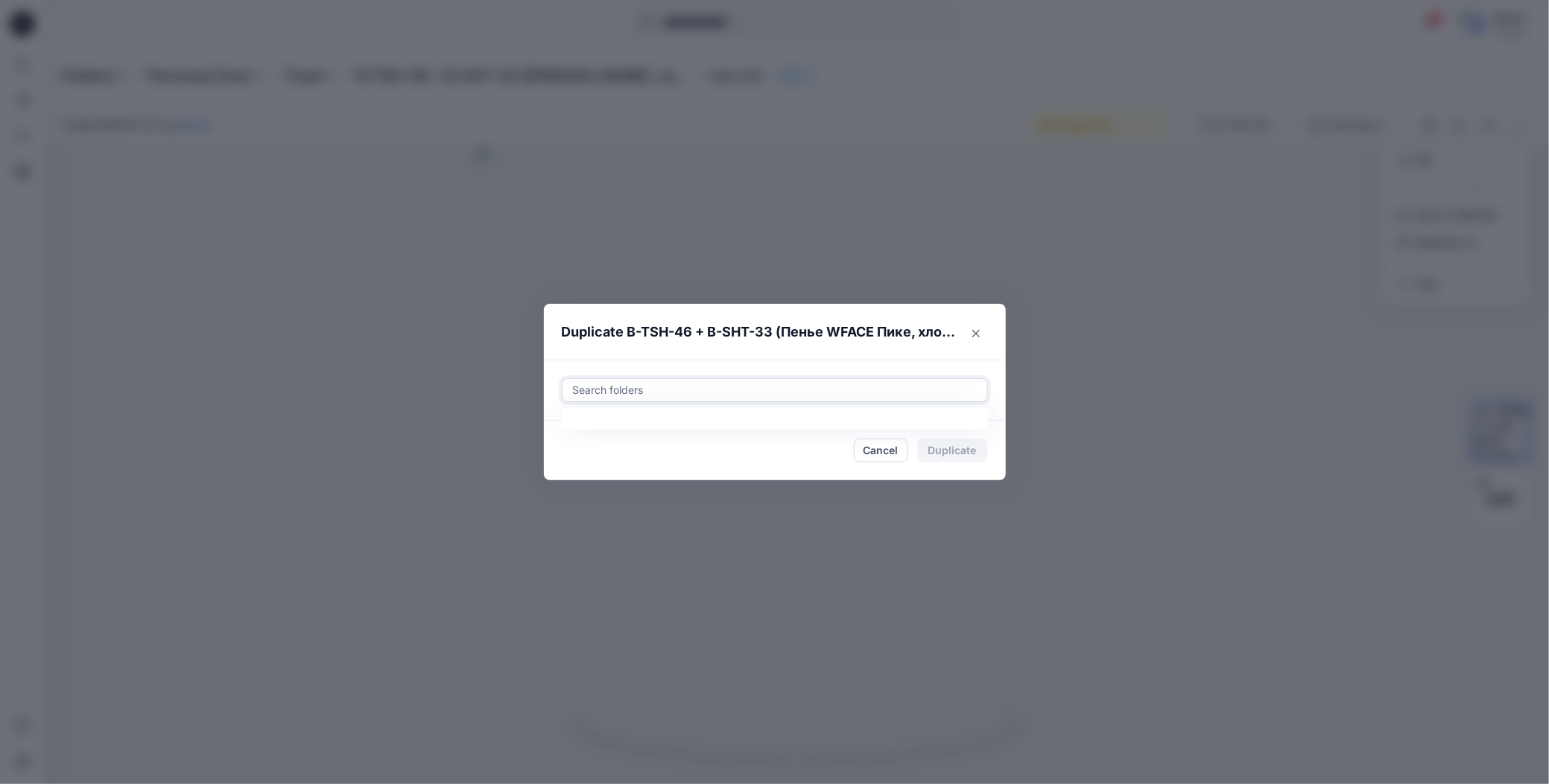
click at [705, 392] on div at bounding box center [775, 390] width 407 height 18
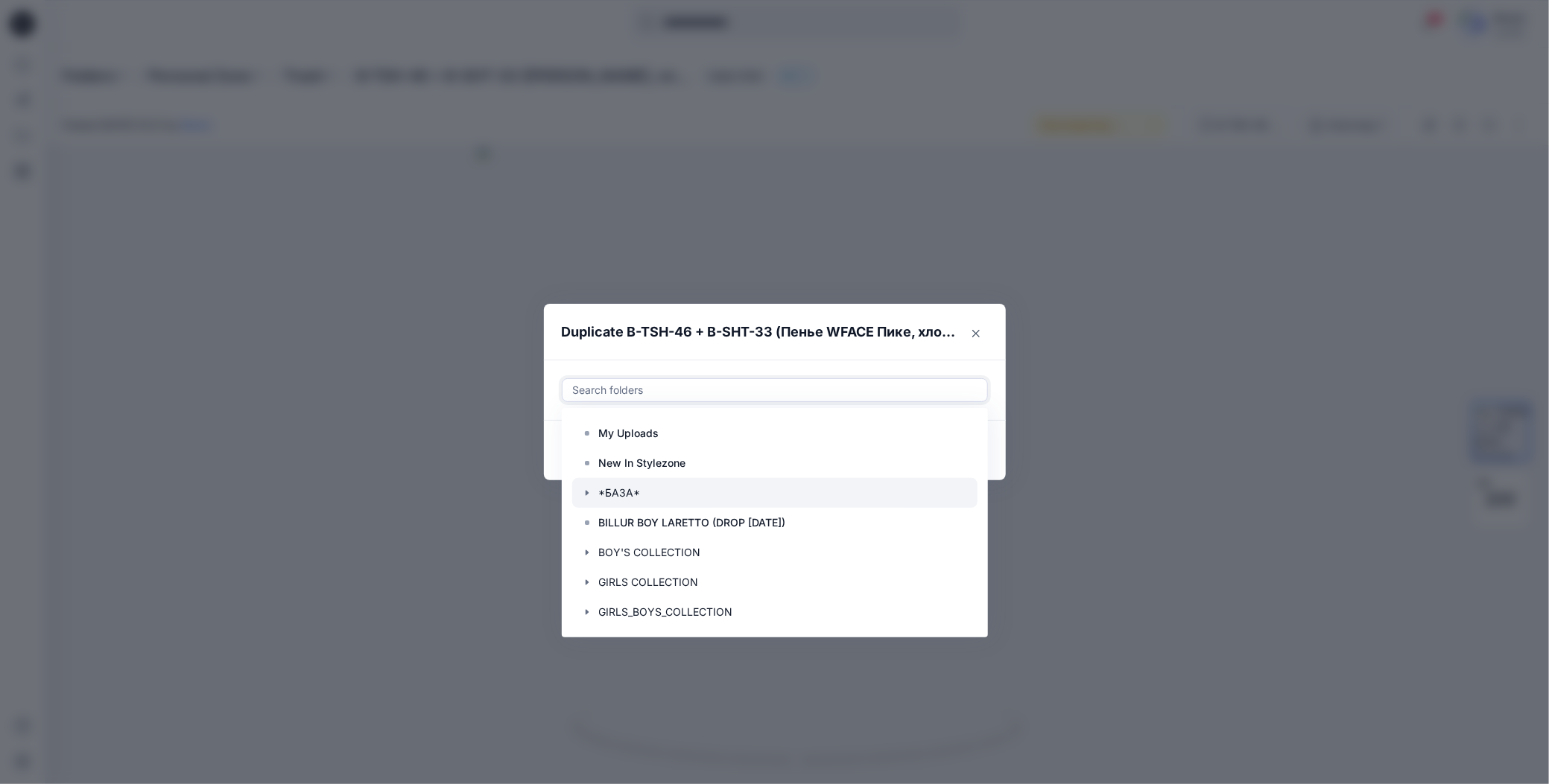
click at [585, 494] on icon "button" at bounding box center [587, 493] width 3 height 5
click at [627, 520] on p "Outfit Boys" at bounding box center [642, 522] width 56 height 18
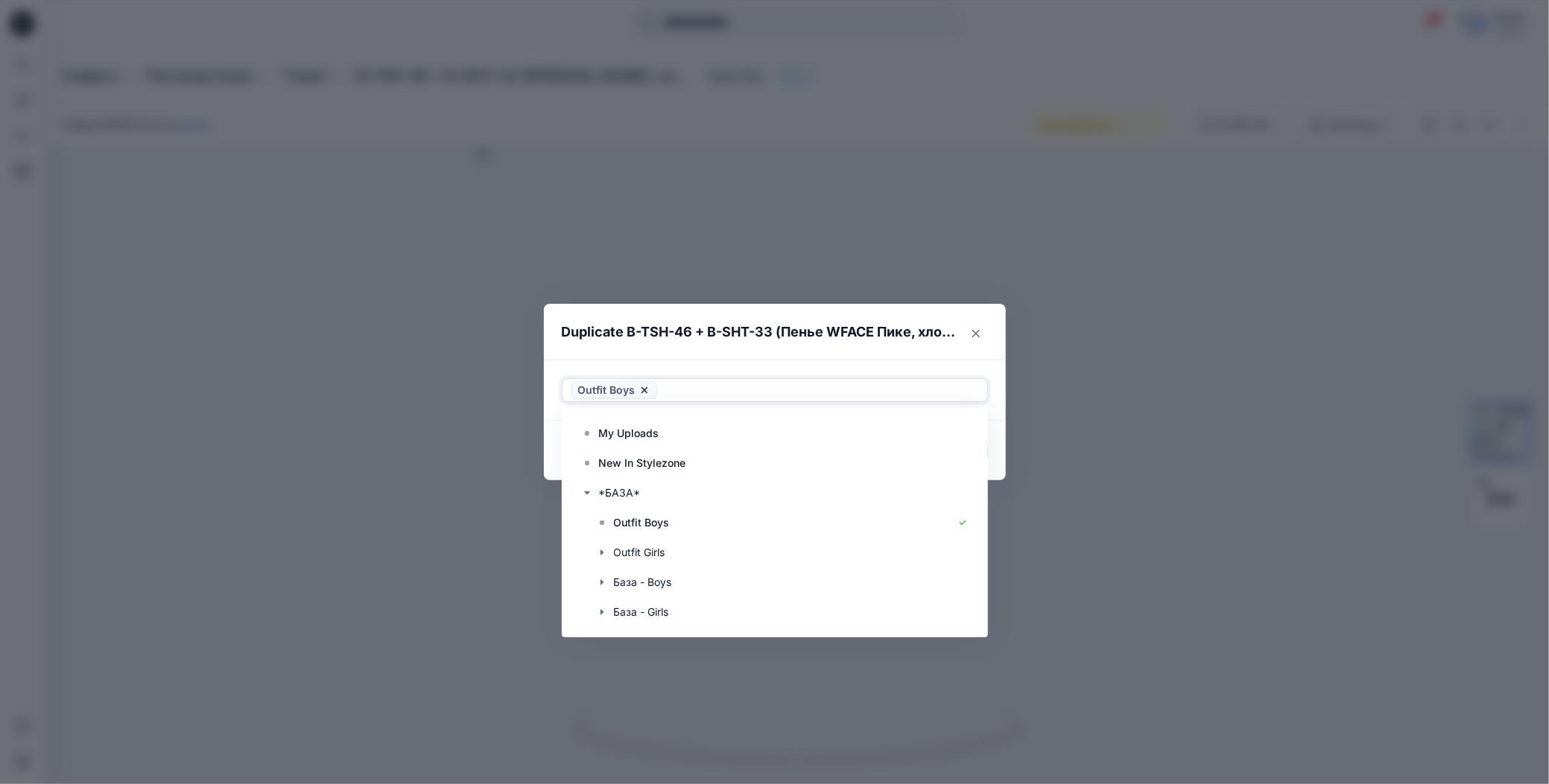
click at [813, 363] on div "Use Up and Down to choose options, press Enter to select the currently focused …" at bounding box center [774, 390] width 462 height 61
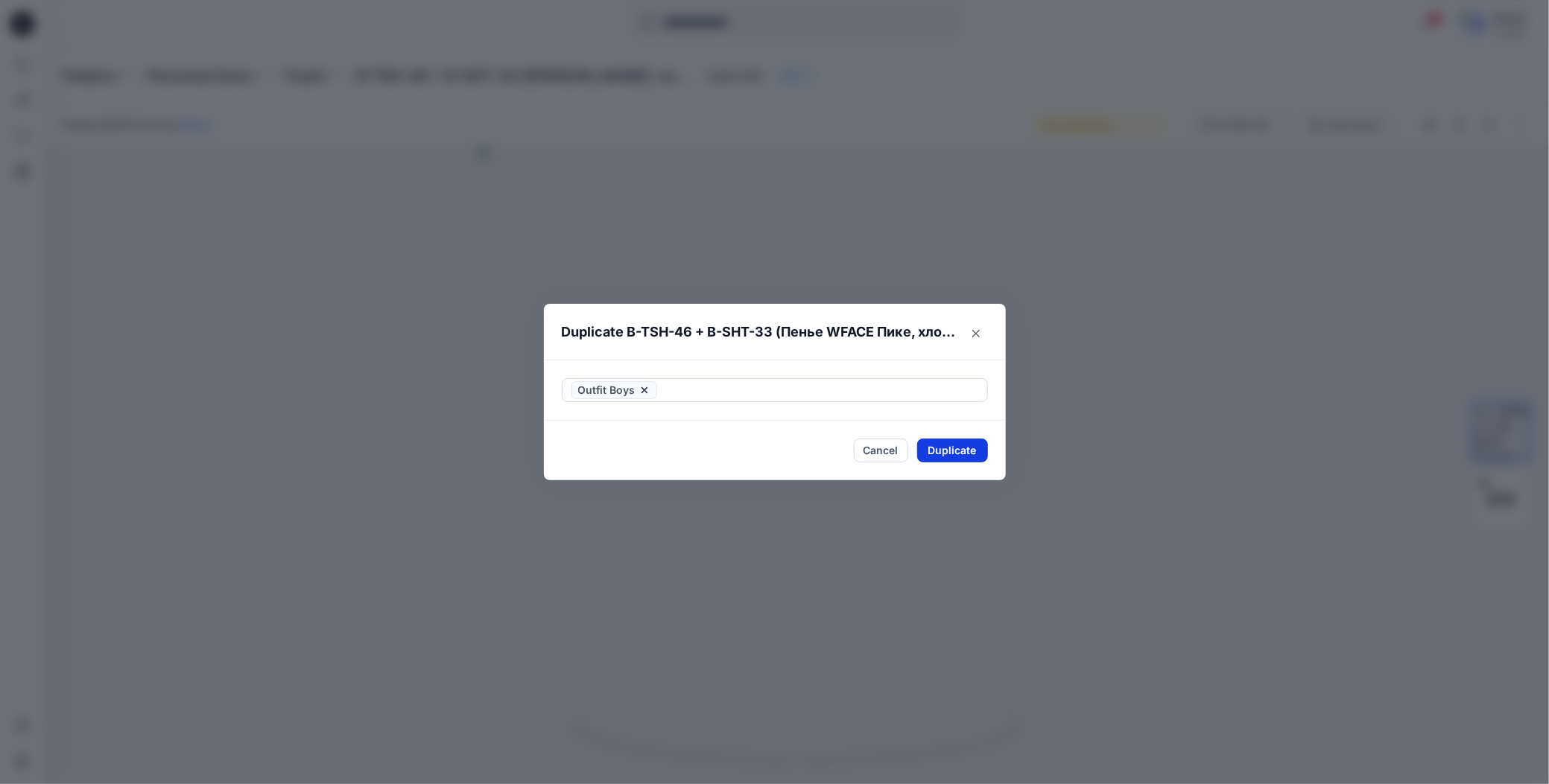
click at [927, 454] on button "Duplicate" at bounding box center [952, 451] width 70 height 24
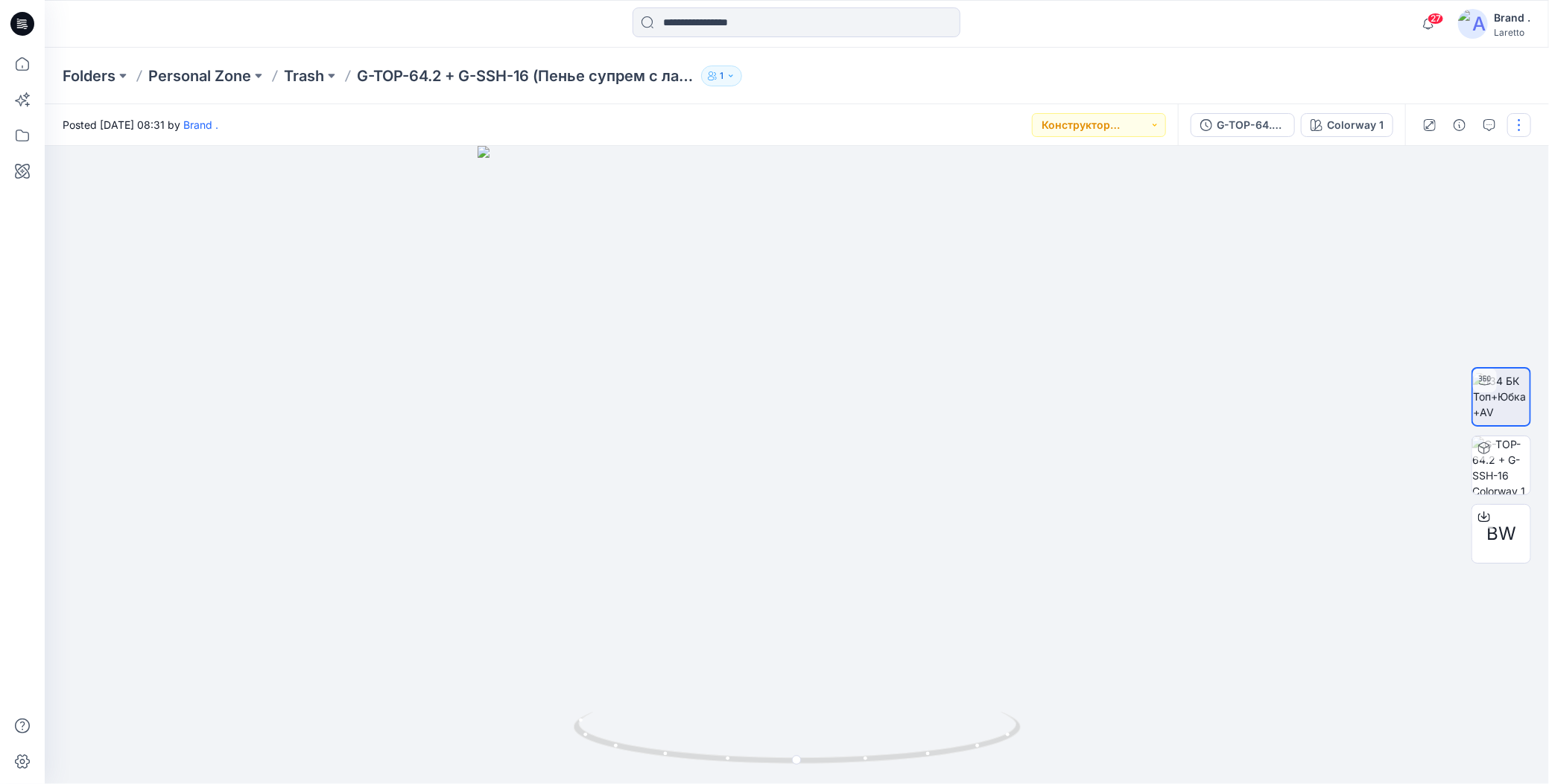
click at [1518, 131] on button "button" at bounding box center [1519, 125] width 24 height 24
click at [1401, 281] on icon "button" at bounding box center [1402, 285] width 12 height 12
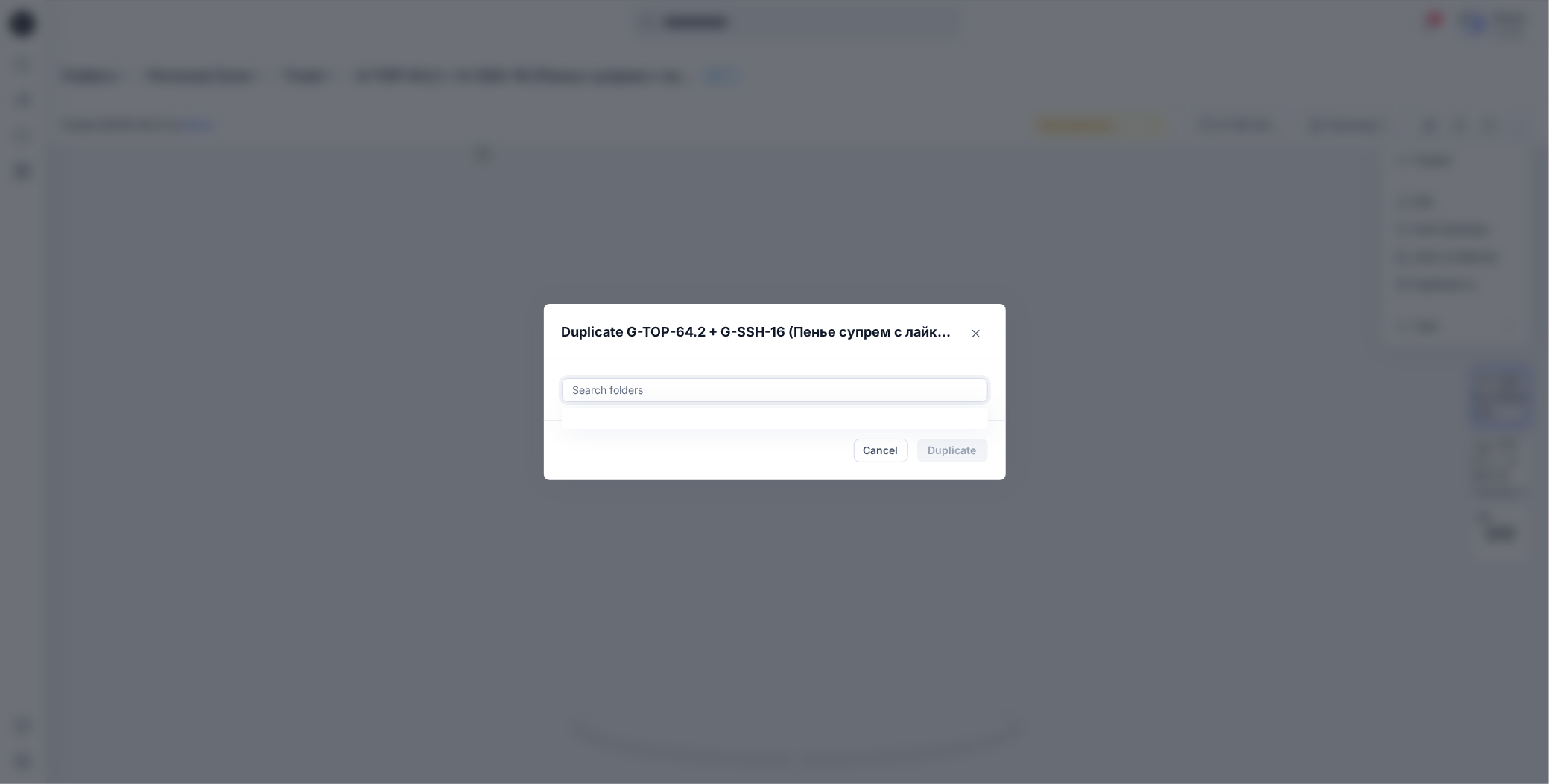
click at [609, 391] on div at bounding box center [775, 390] width 407 height 18
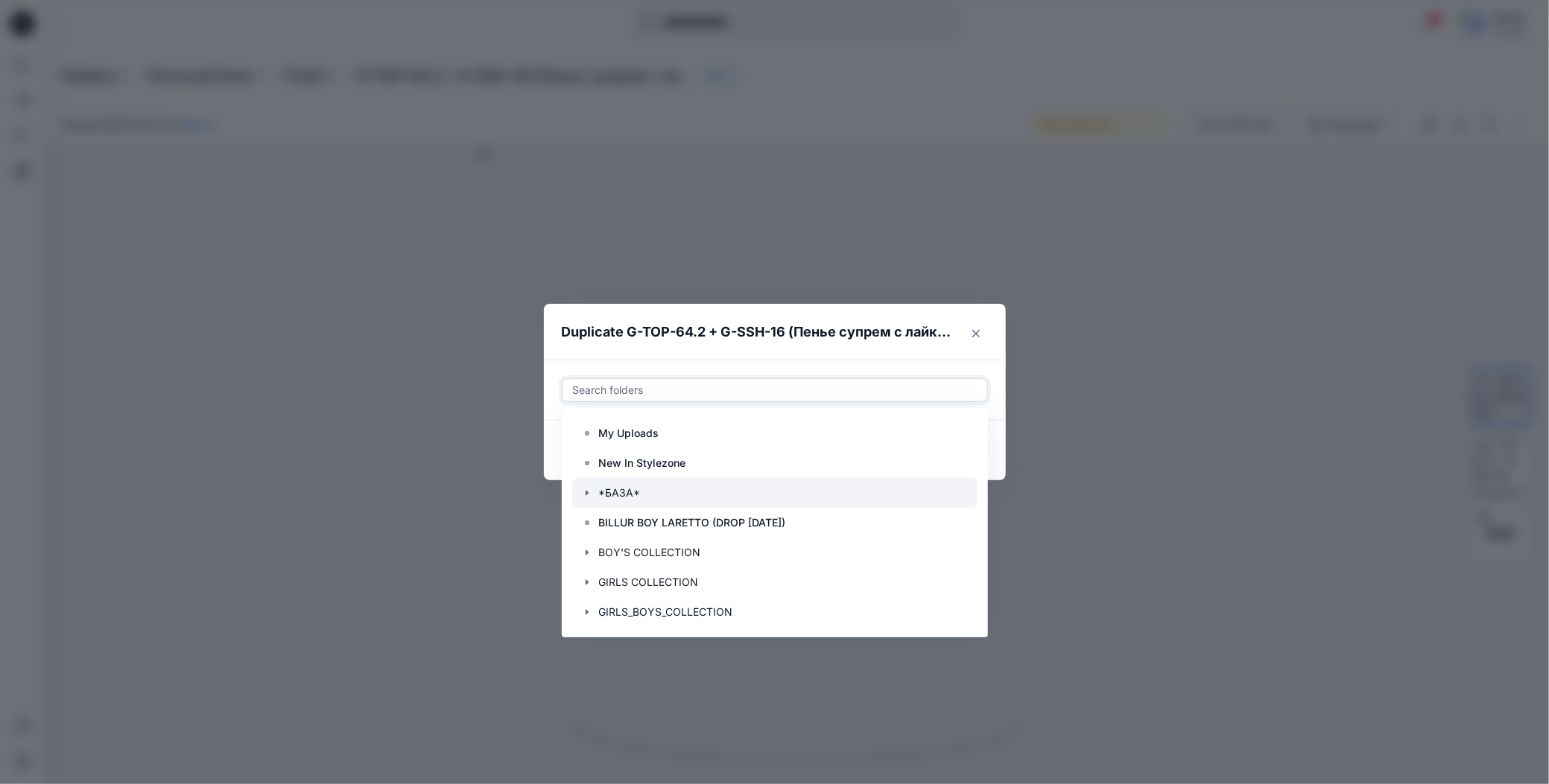
click at [586, 492] on icon "button" at bounding box center [587, 493] width 3 height 5
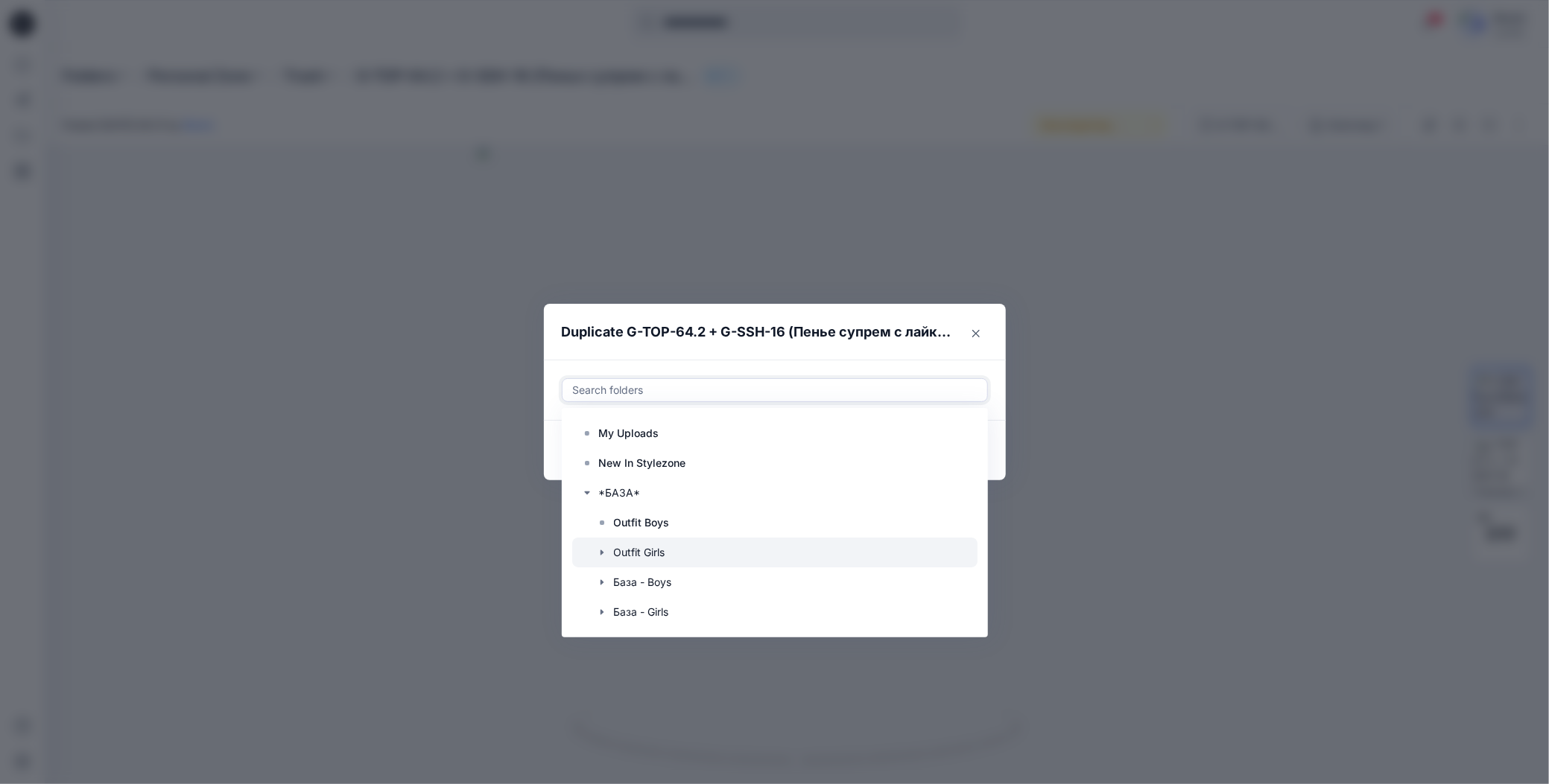
click at [624, 548] on div at bounding box center [775, 552] width 405 height 30
click at [740, 361] on div "Use Up and Down to choose options, press Enter to select the currently focused …" at bounding box center [774, 390] width 462 height 61
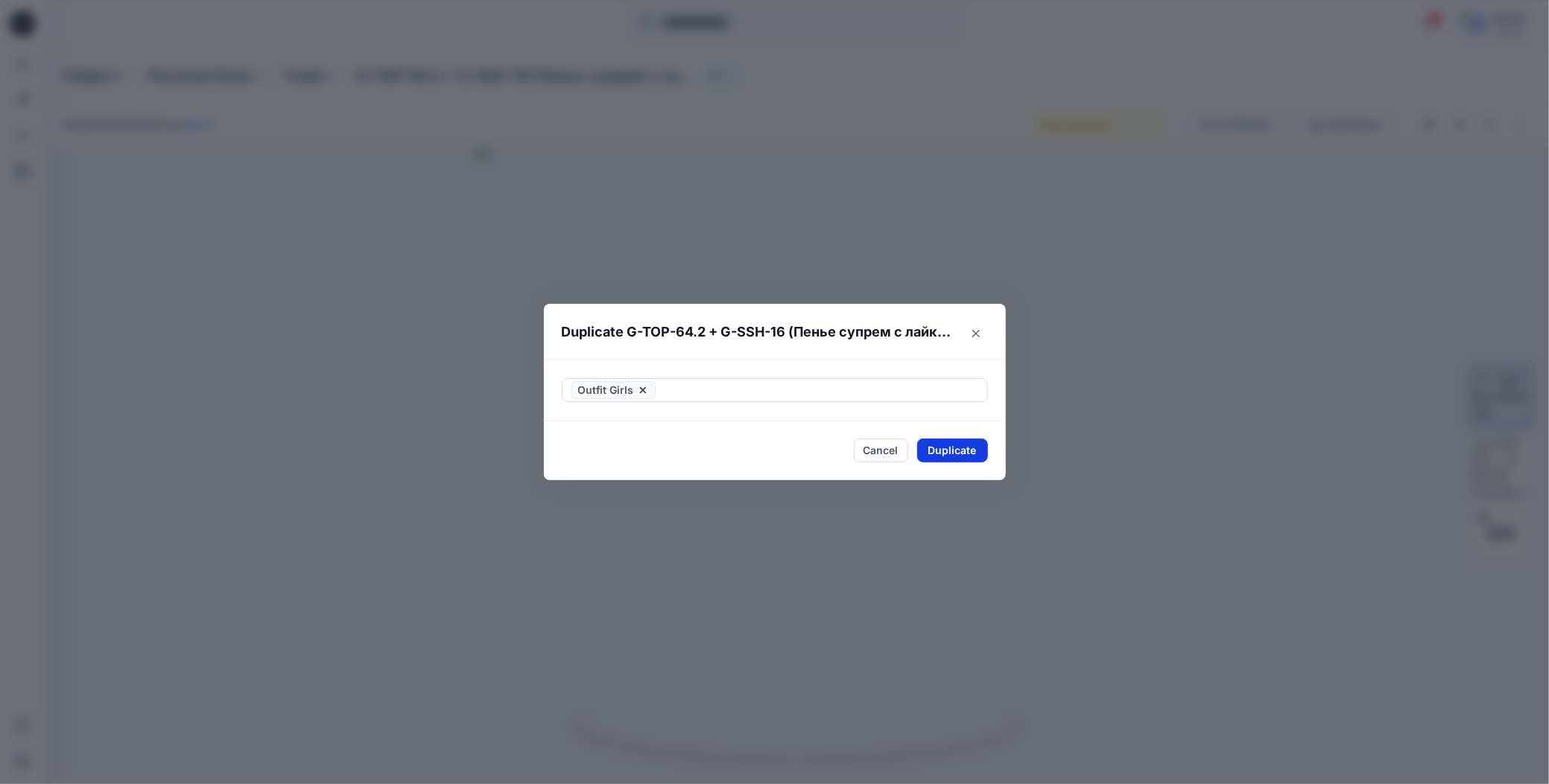
click at [932, 453] on button "Duplicate" at bounding box center [952, 451] width 70 height 24
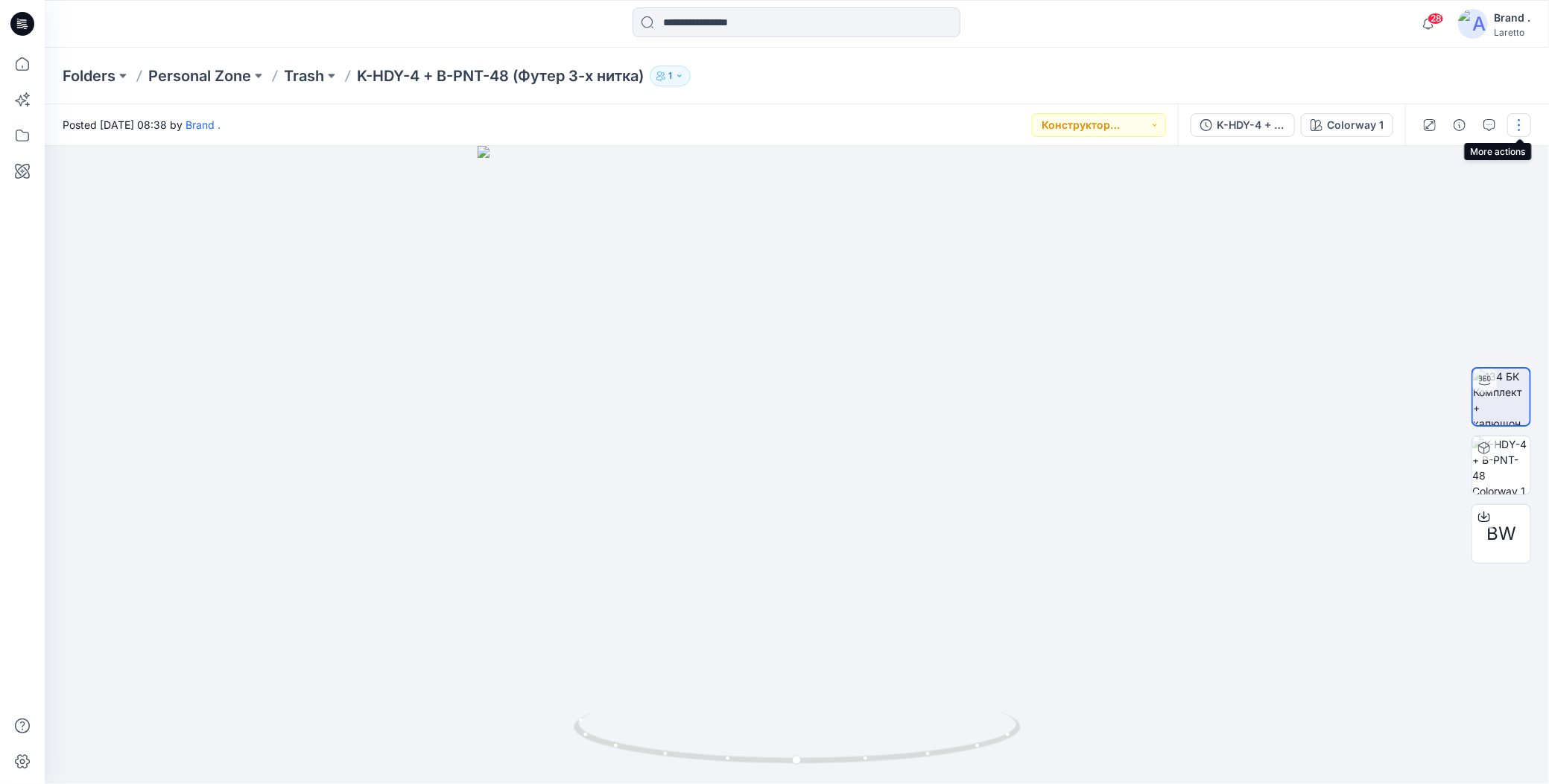
click at [1518, 123] on button "button" at bounding box center [1519, 125] width 24 height 24
click at [1404, 282] on icon "button" at bounding box center [1402, 285] width 12 height 12
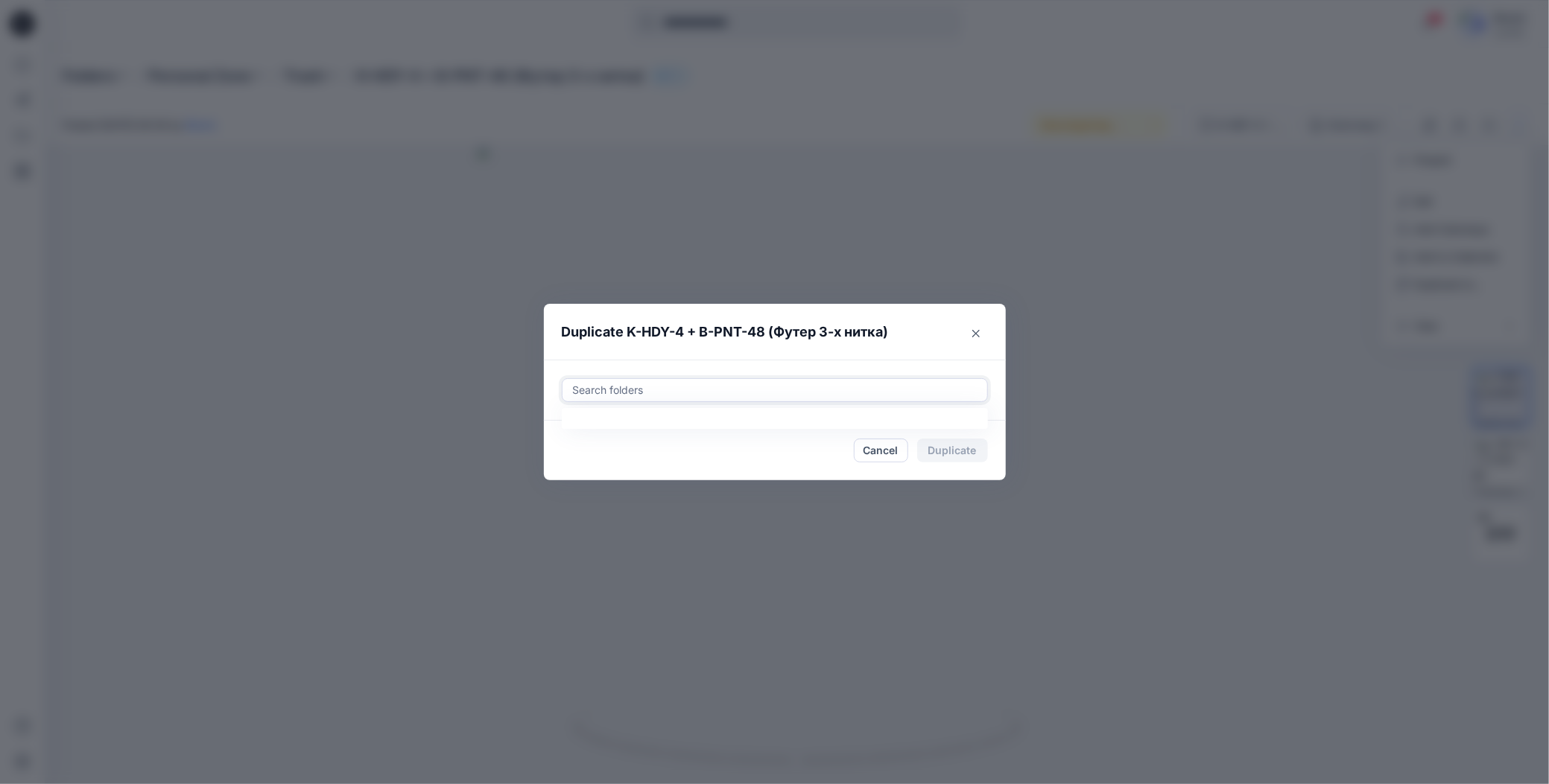
click at [676, 390] on div at bounding box center [775, 390] width 407 height 18
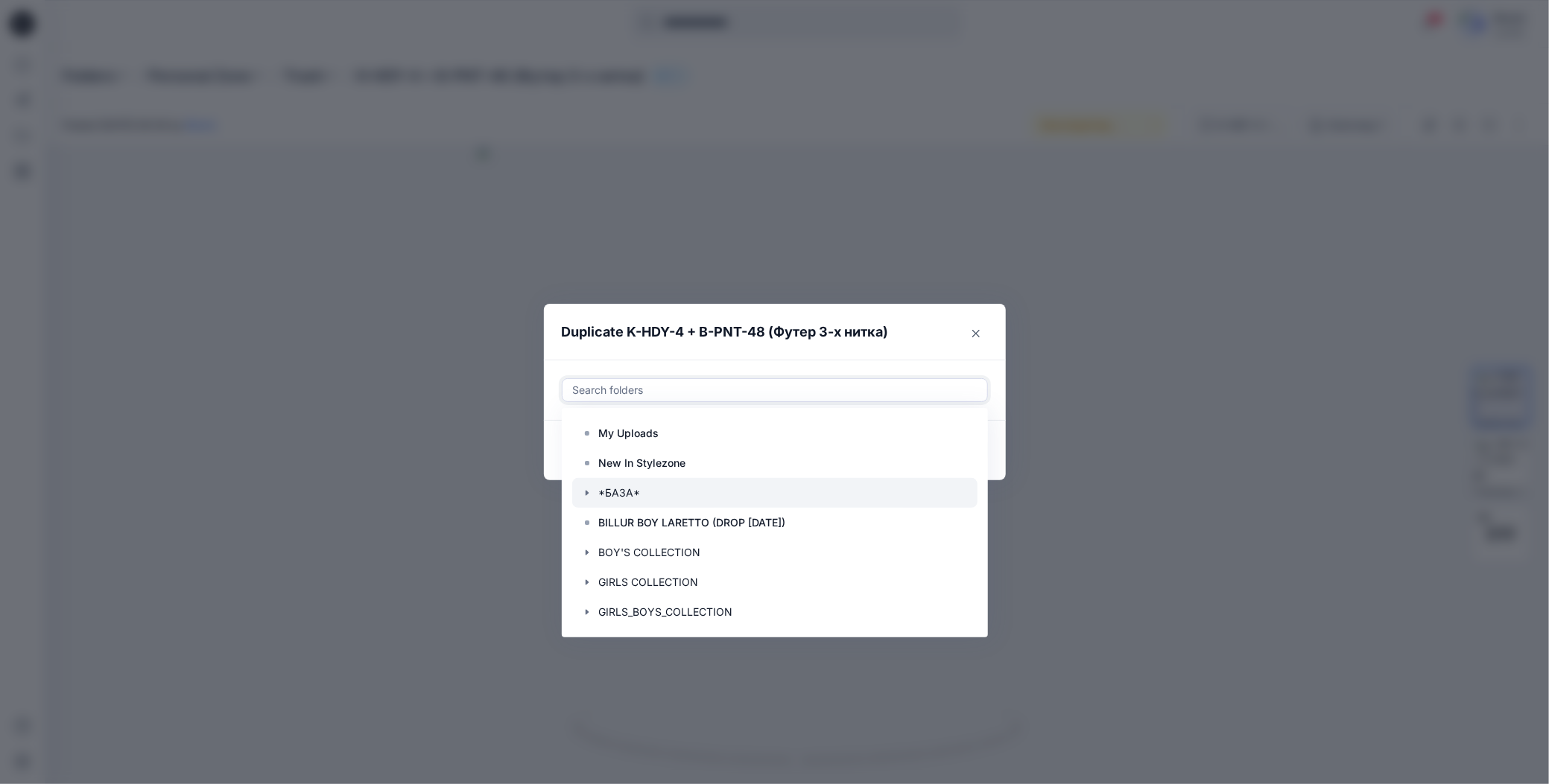
click at [581, 492] on icon "button" at bounding box center [587, 493] width 12 height 12
click at [623, 519] on p "Outfit Boys" at bounding box center [642, 522] width 56 height 18
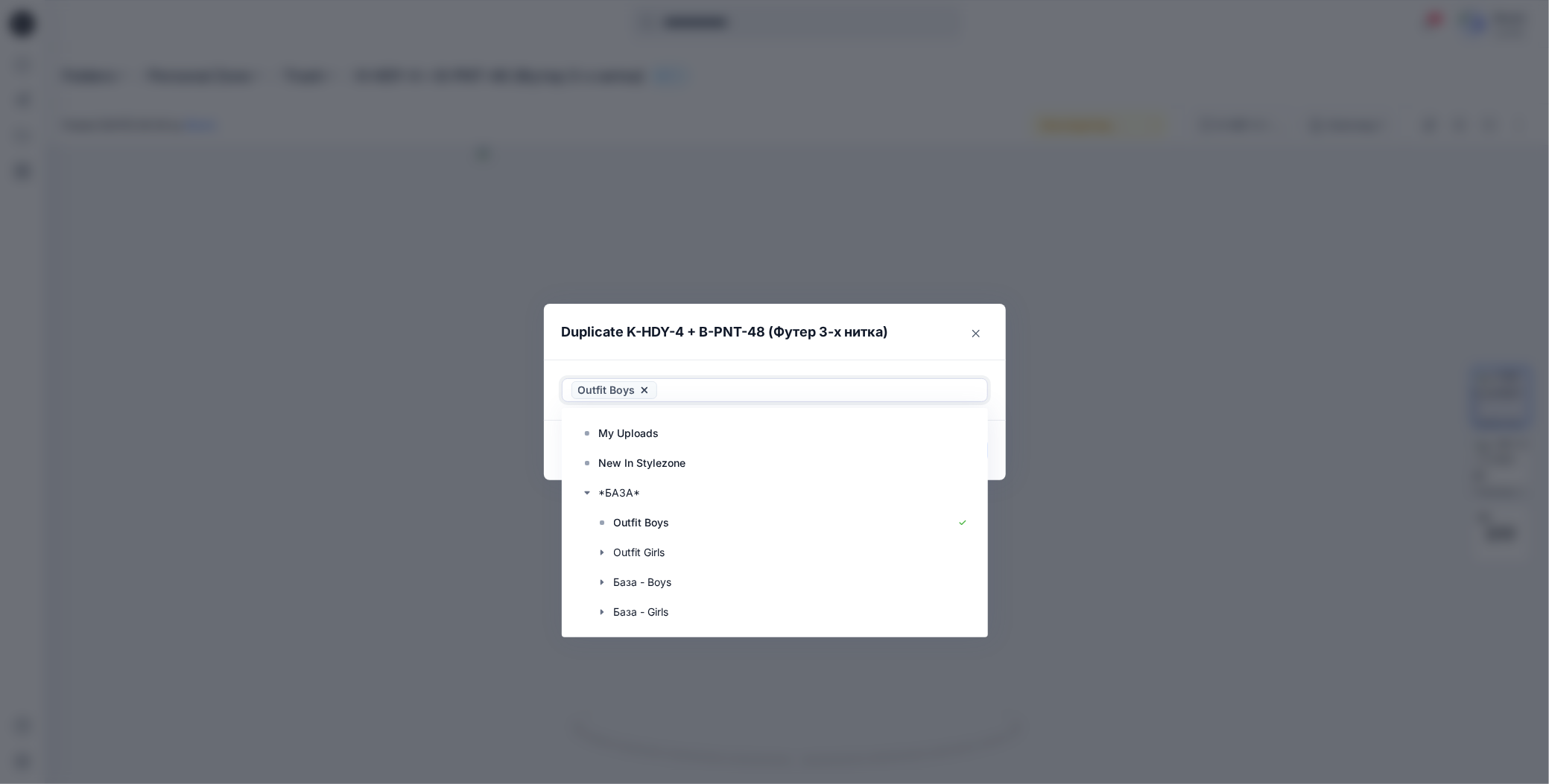
click at [759, 365] on div "Use Up and Down to choose options, press Enter to select the currently focused …" at bounding box center [774, 390] width 462 height 61
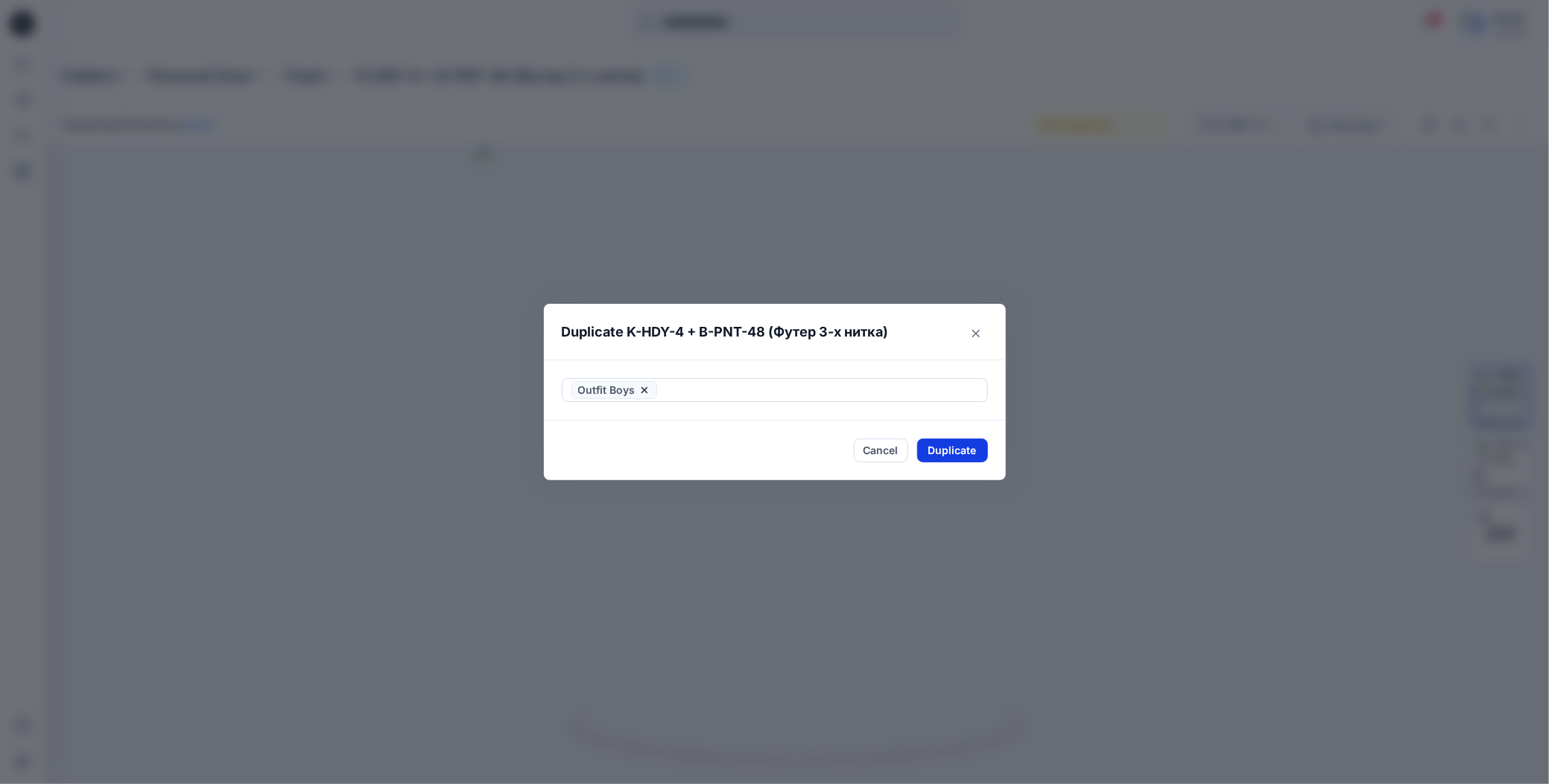
click at [942, 452] on button "Duplicate" at bounding box center [952, 451] width 70 height 24
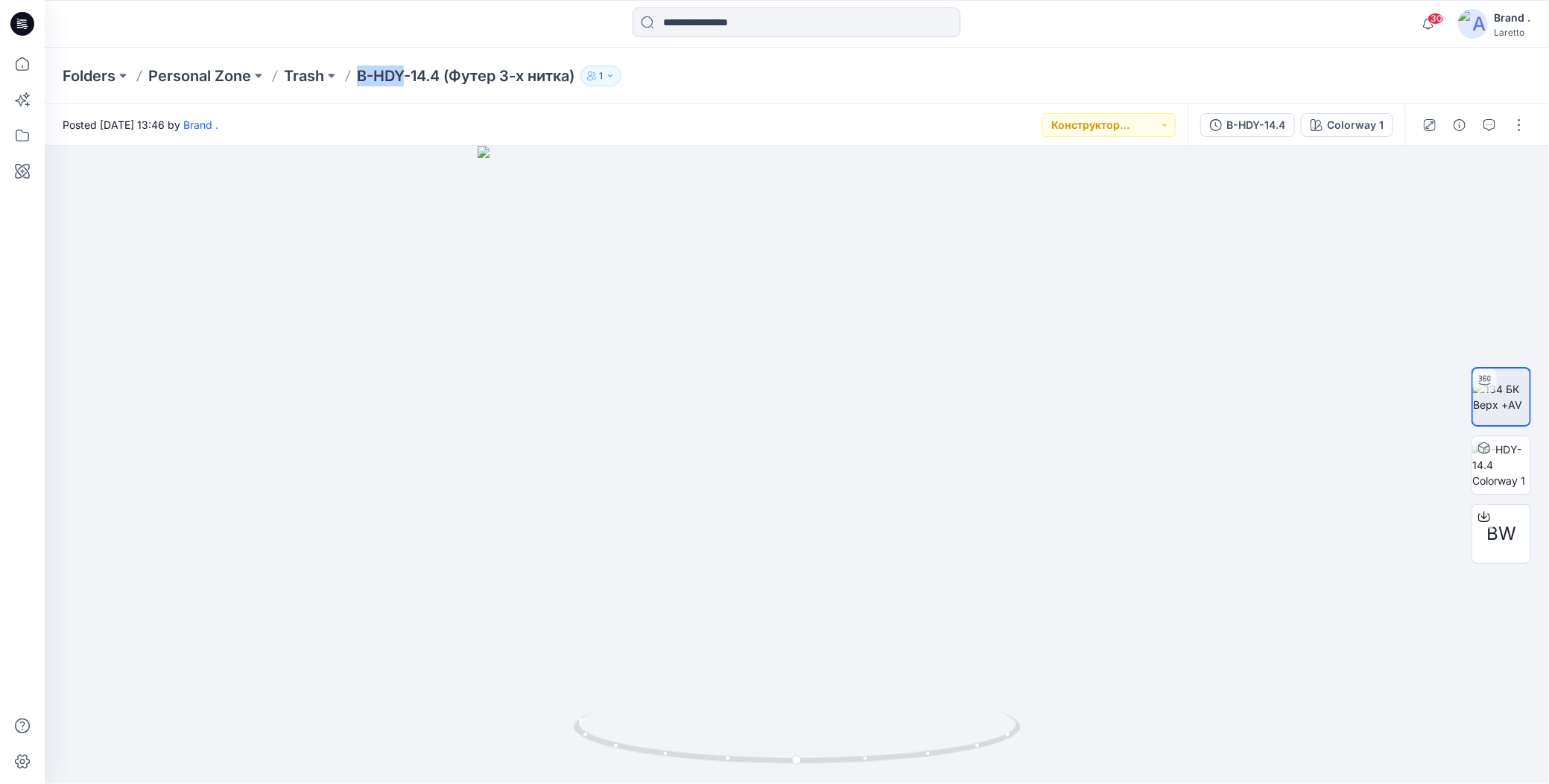
drag, startPoint x: 357, startPoint y: 60, endPoint x: 403, endPoint y: 71, distance: 47.3
click at [403, 71] on div "Folders Personal Zone Trash B-HDY-14.4 (Футер 3-х нитка) 1" at bounding box center [797, 75] width 1504 height 57
copy p "B-HDY"
click at [1527, 126] on button "button" at bounding box center [1519, 125] width 24 height 24
click at [1404, 280] on icon "button" at bounding box center [1402, 285] width 12 height 12
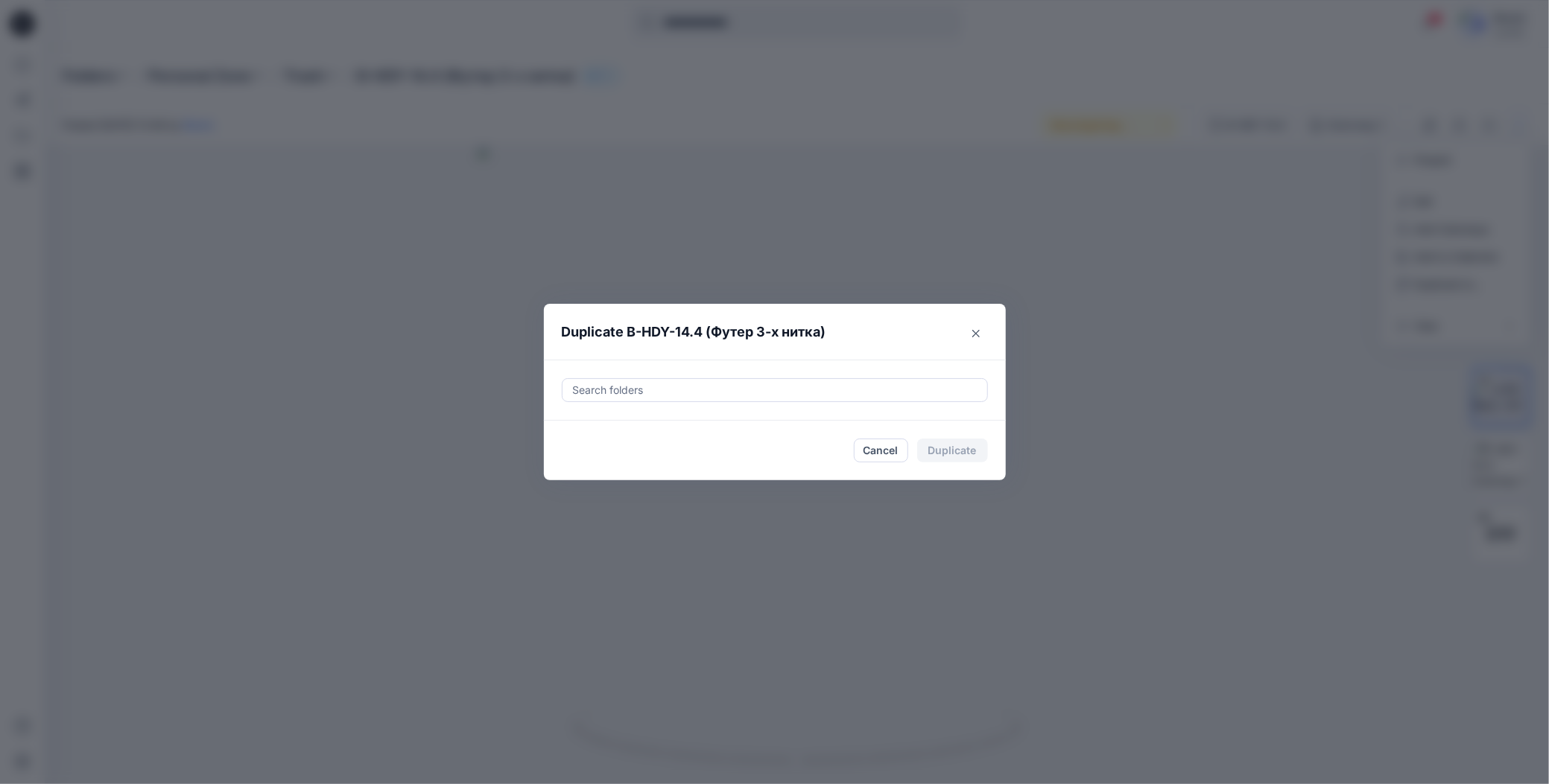
click at [702, 384] on div at bounding box center [775, 390] width 407 height 18
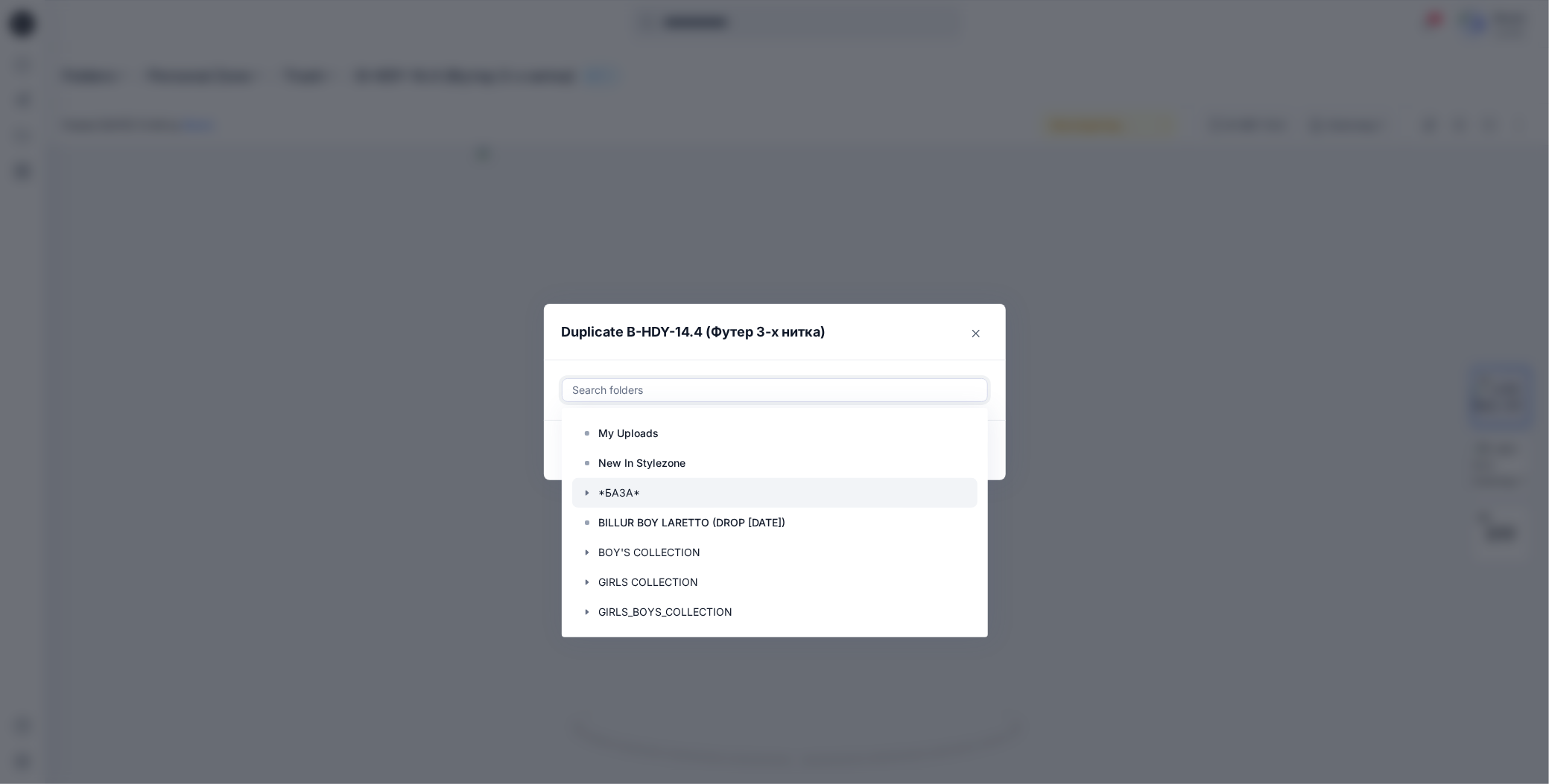
click at [587, 492] on icon "button" at bounding box center [587, 493] width 12 height 12
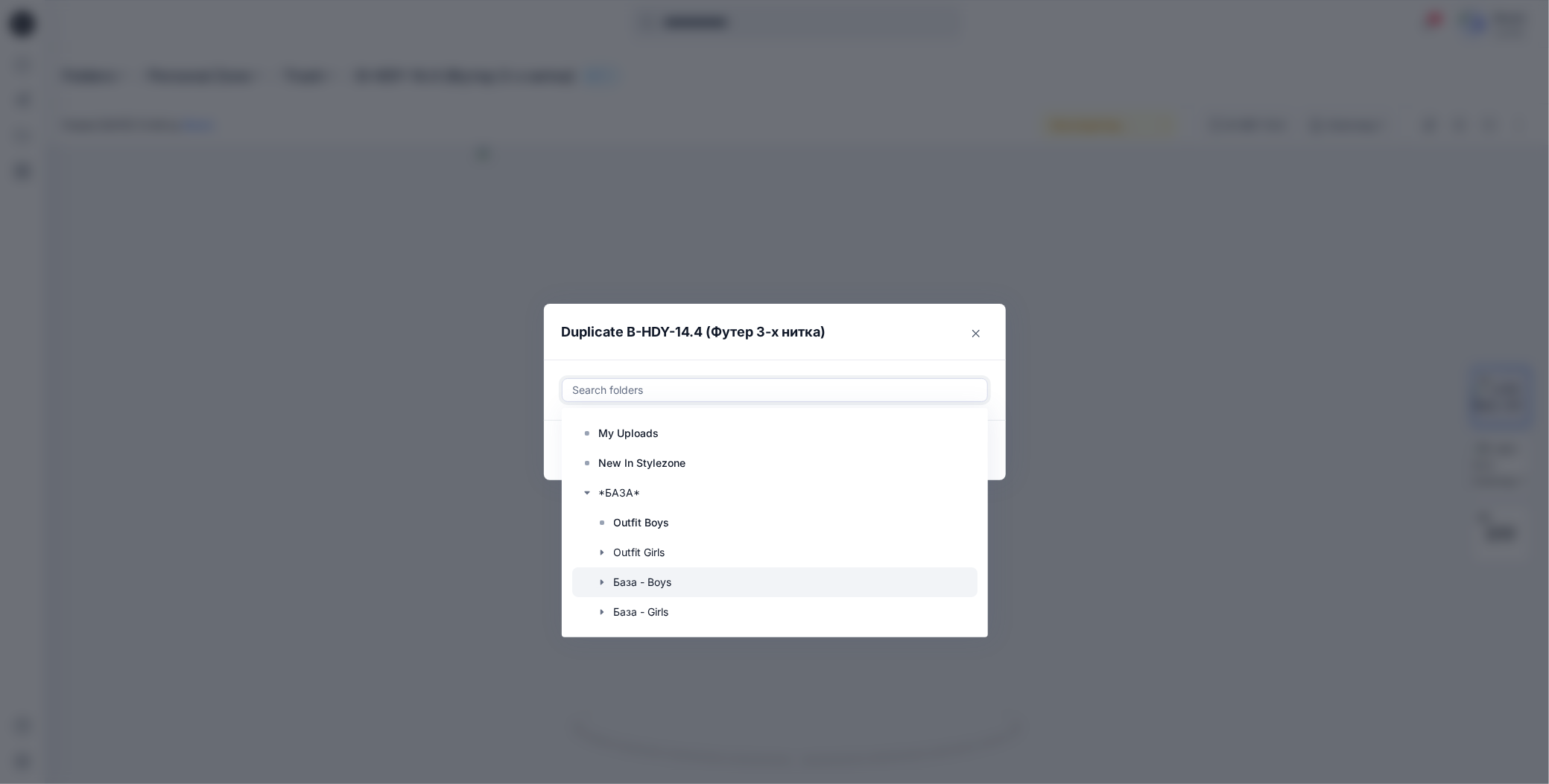
click at [602, 581] on icon "button" at bounding box center [602, 582] width 12 height 12
click at [627, 611] on div at bounding box center [775, 612] width 405 height 30
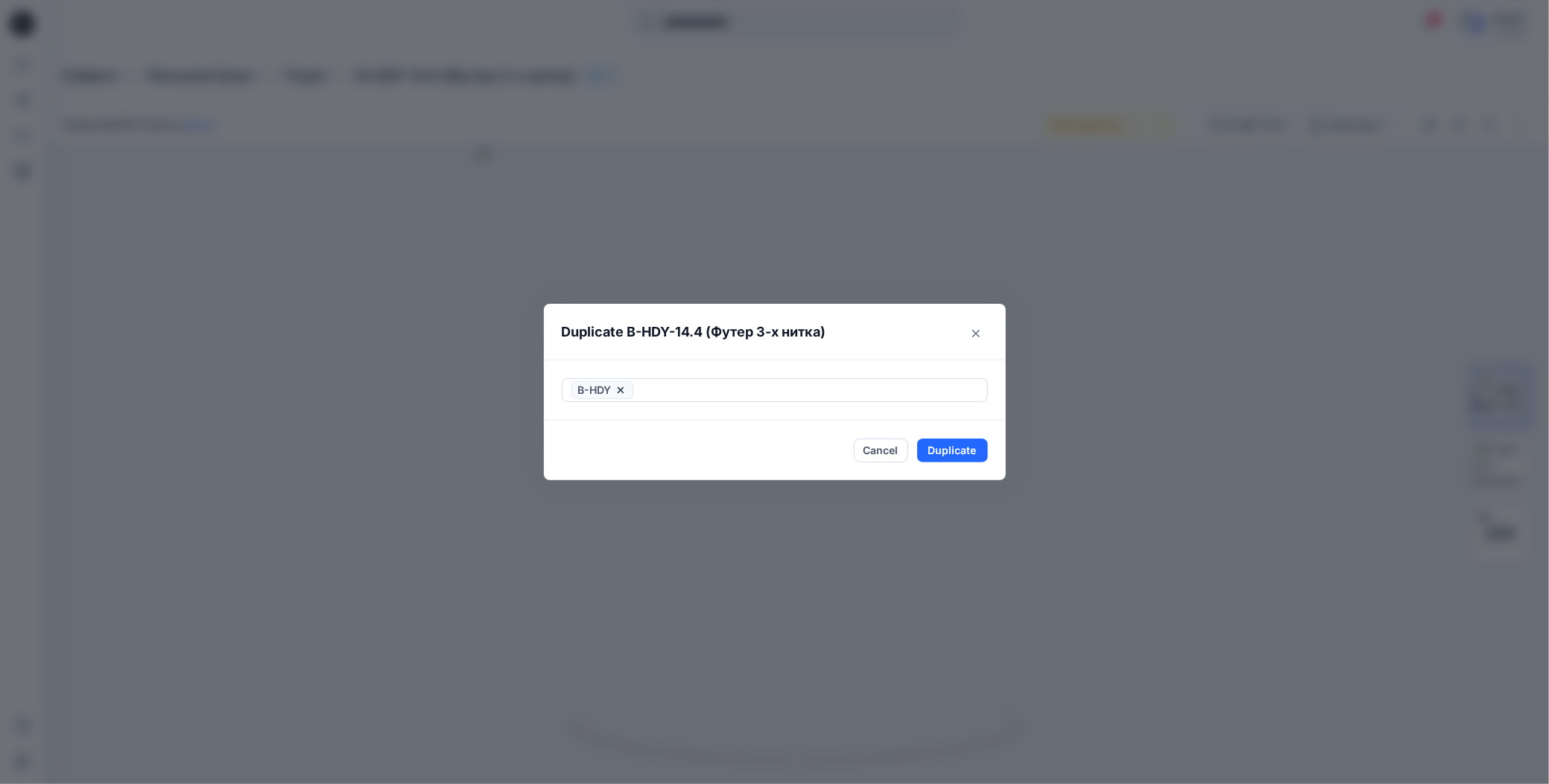
click at [792, 365] on div "B-HDY" at bounding box center [774, 390] width 462 height 61
click at [929, 456] on button "Duplicate" at bounding box center [952, 451] width 70 height 24
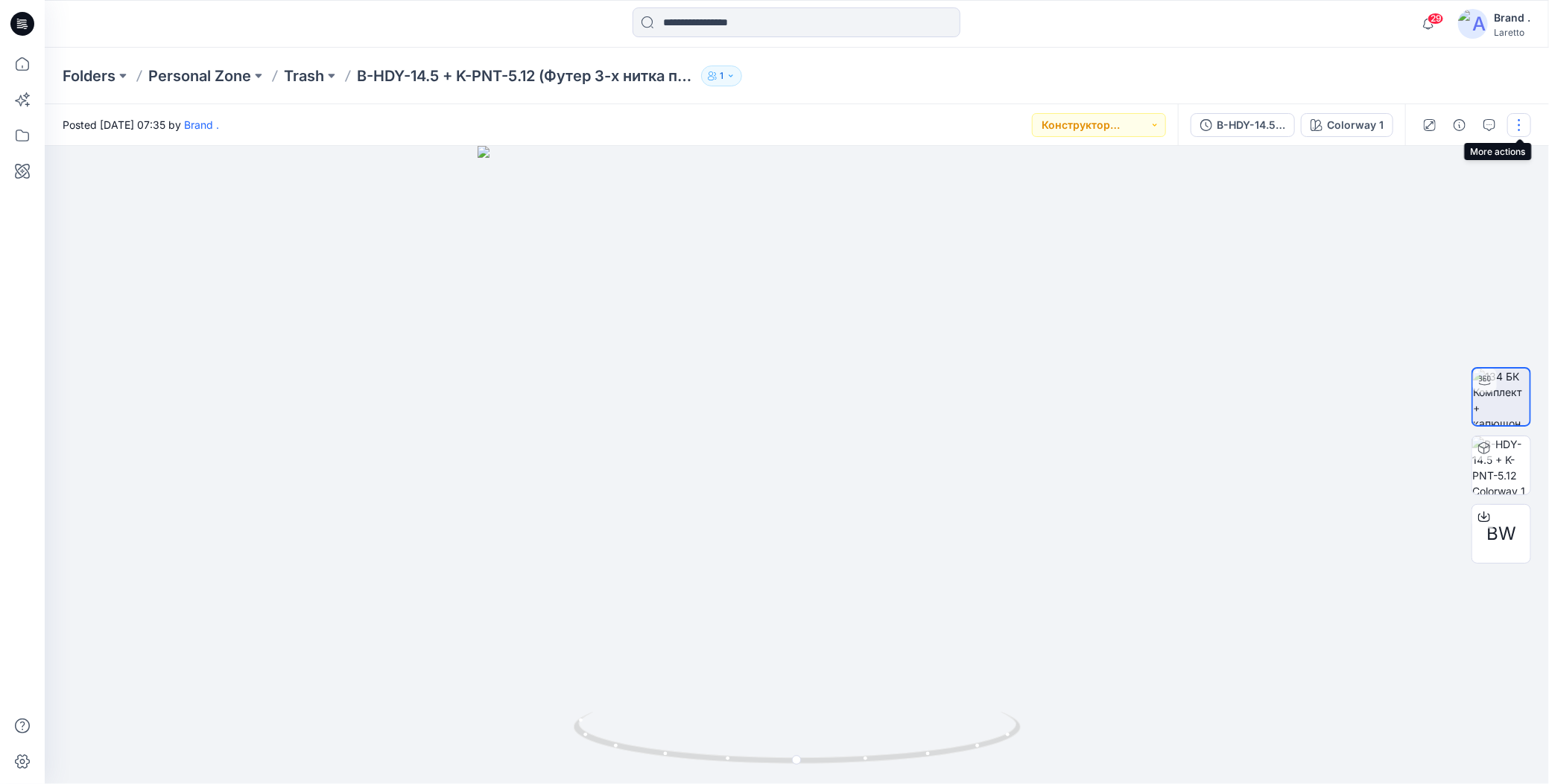
click at [1515, 118] on button "button" at bounding box center [1519, 125] width 24 height 24
click at [1400, 286] on icon "button" at bounding box center [1402, 285] width 12 height 12
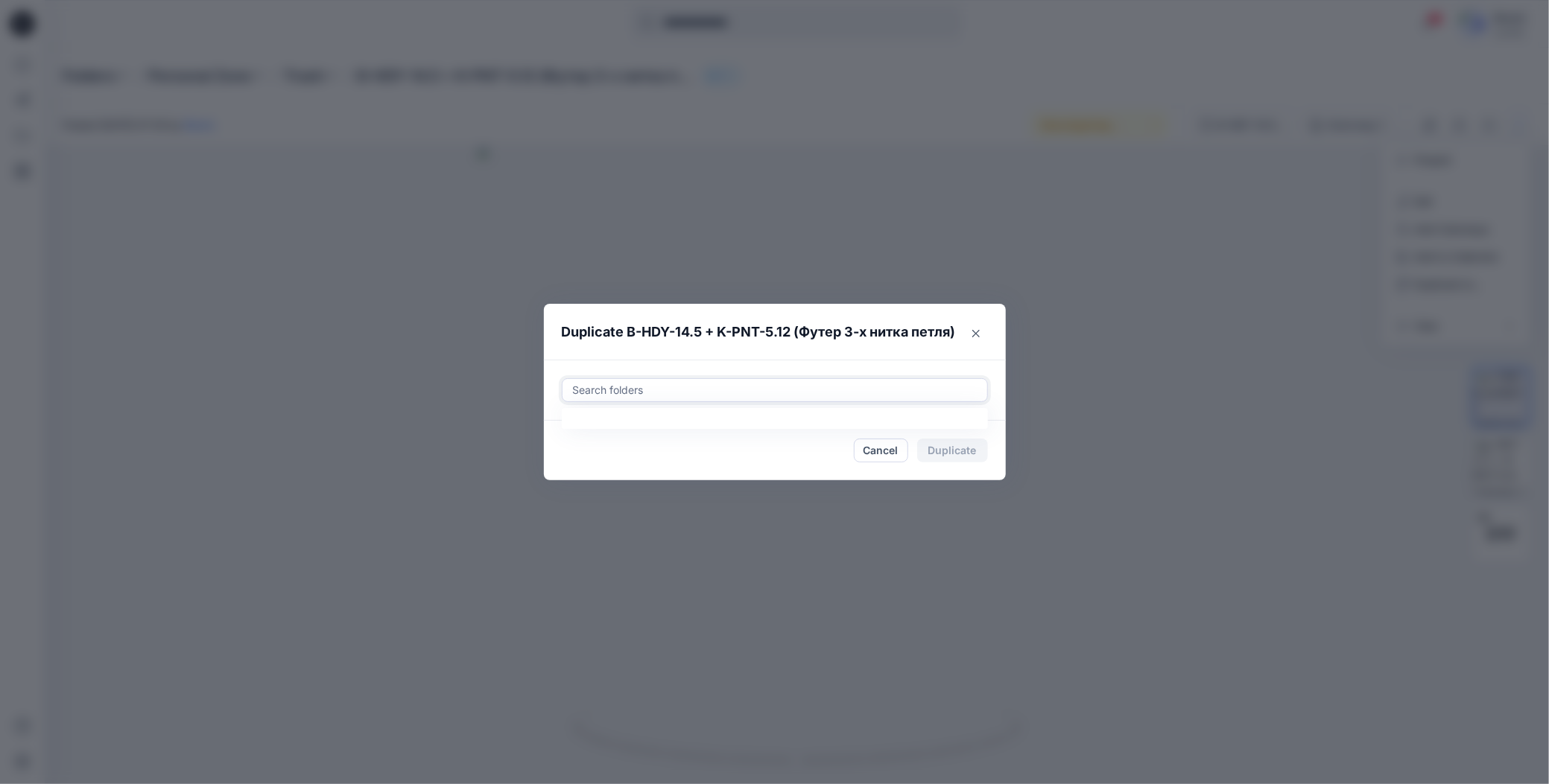
click at [743, 383] on div at bounding box center [775, 390] width 407 height 18
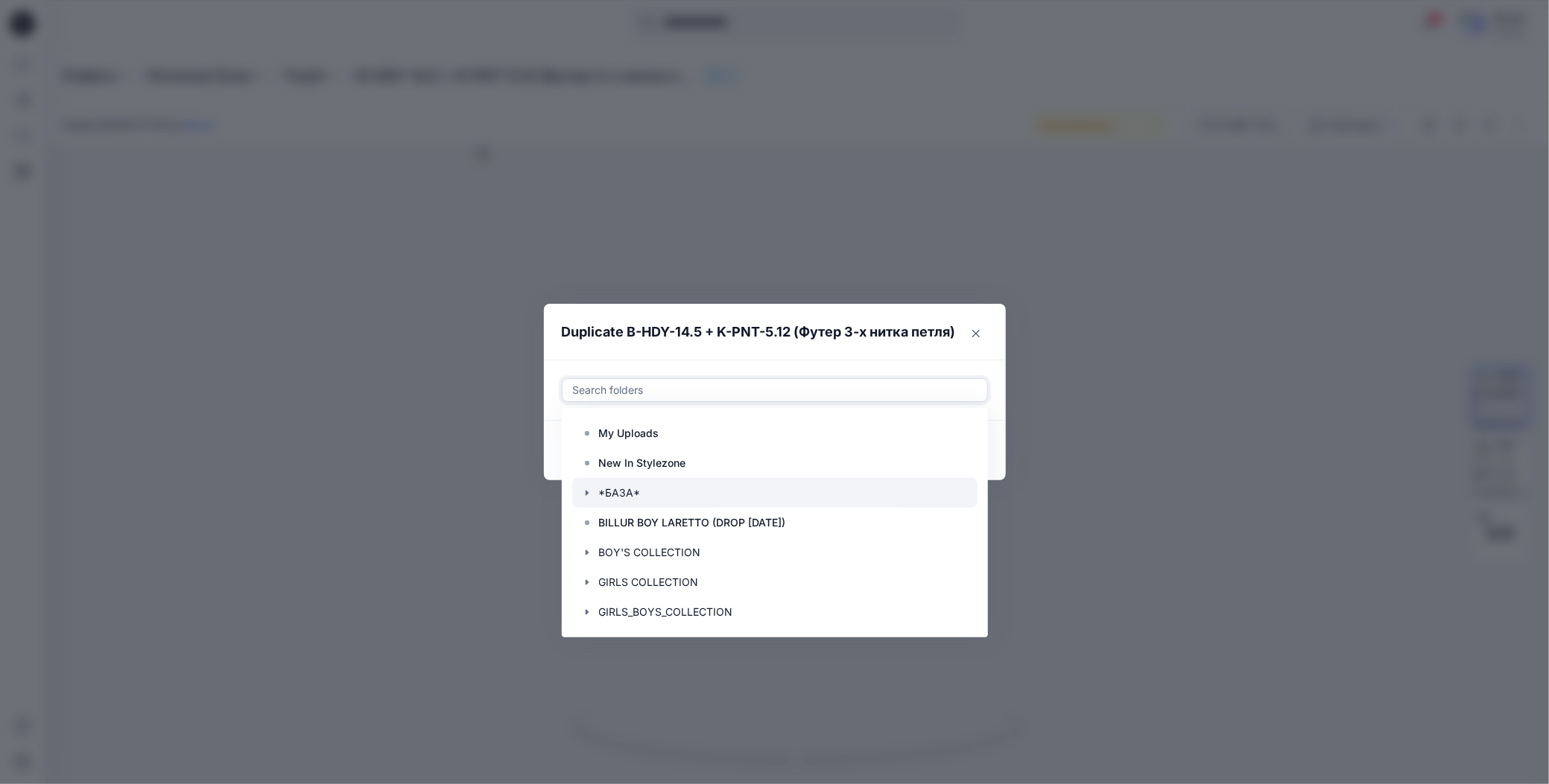
click at [582, 492] on icon "button" at bounding box center [587, 493] width 12 height 12
click at [638, 521] on p "Outfit Boys" at bounding box center [642, 522] width 56 height 18
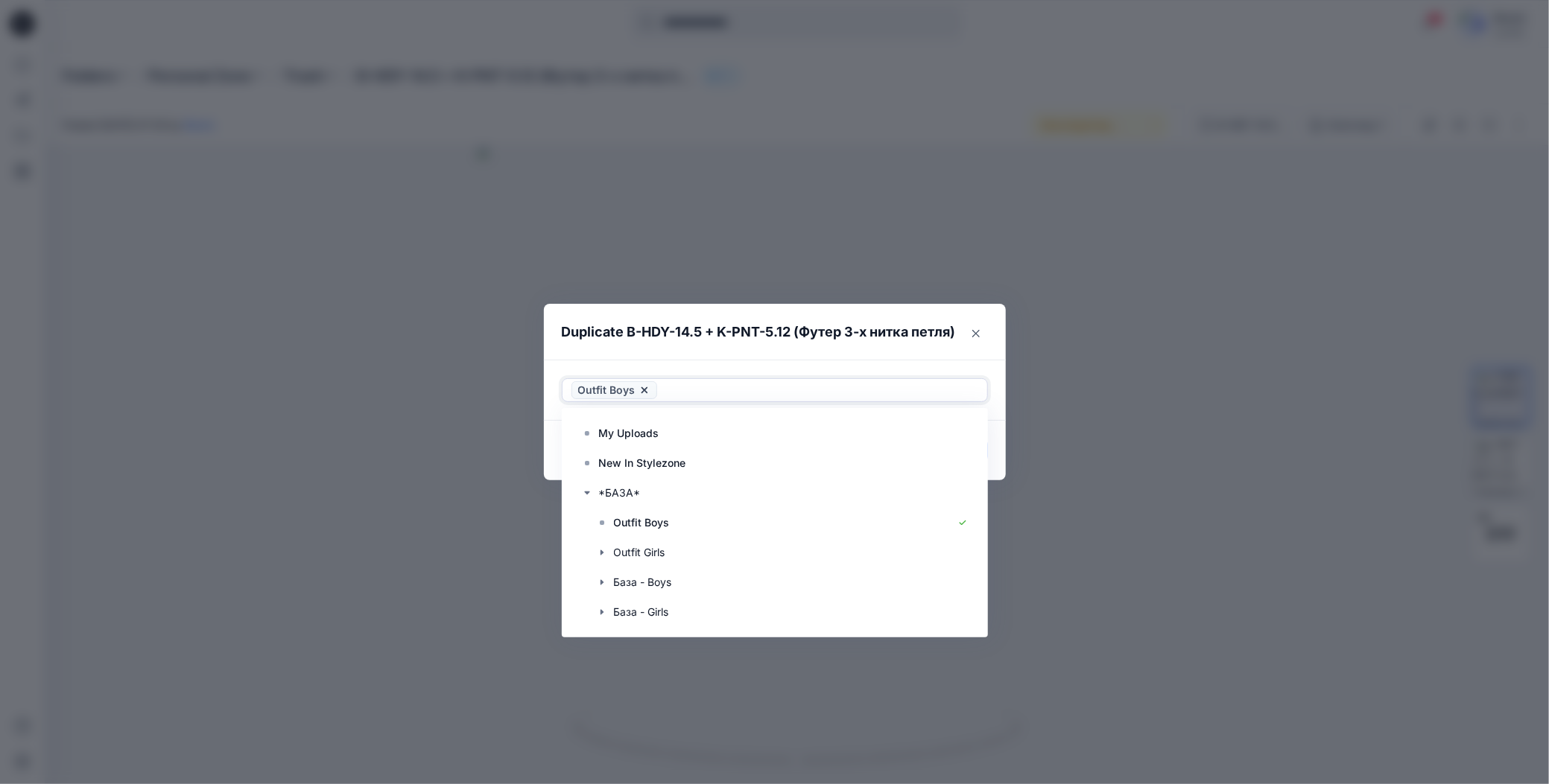
click at [762, 363] on div "Use Up and Down to choose options, press Enter to select the currently focused …" at bounding box center [774, 390] width 462 height 61
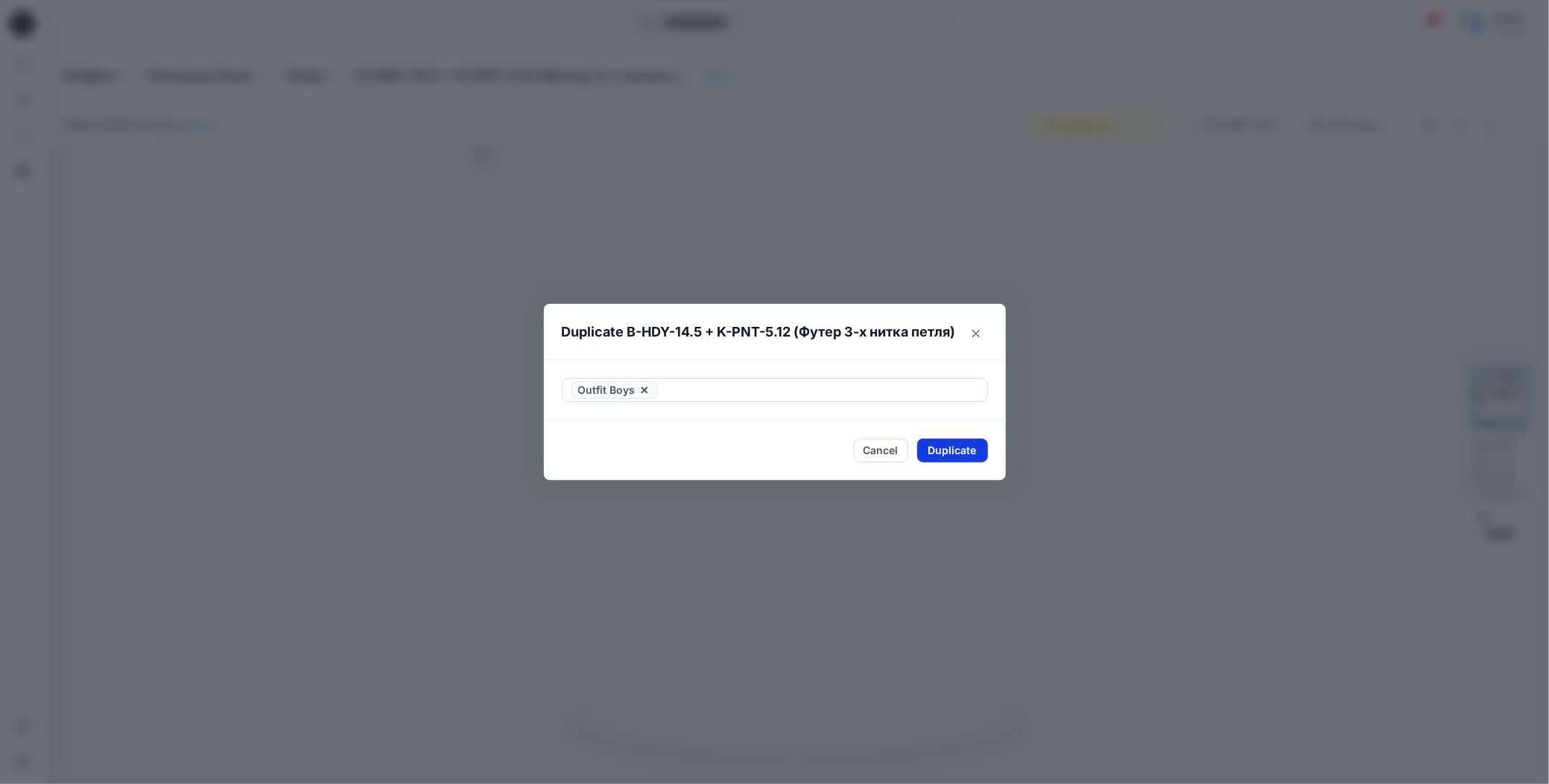
click at [935, 450] on button "Duplicate" at bounding box center [952, 451] width 70 height 24
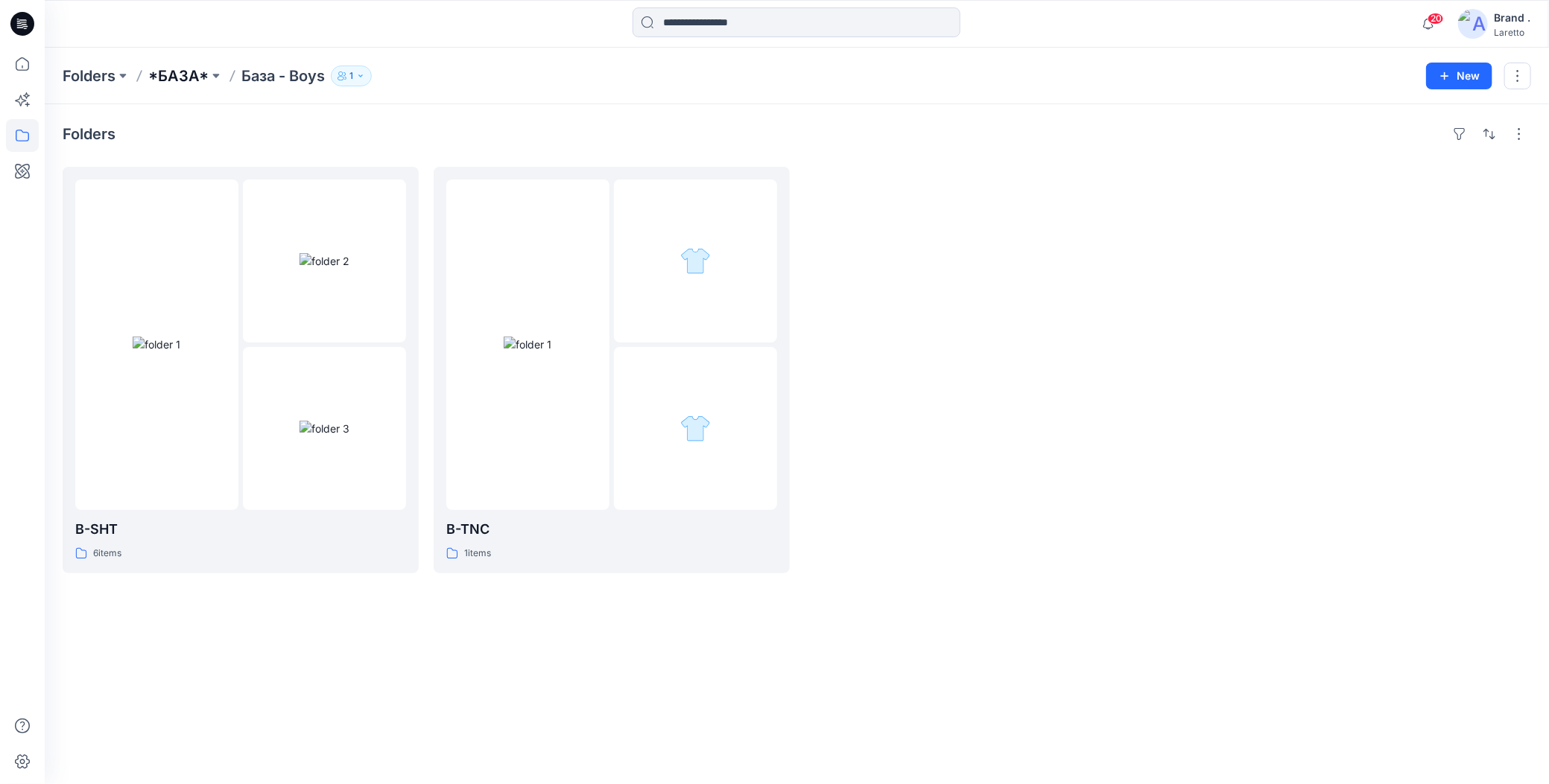
click at [190, 76] on p "*БАЗА*" at bounding box center [178, 75] width 60 height 21
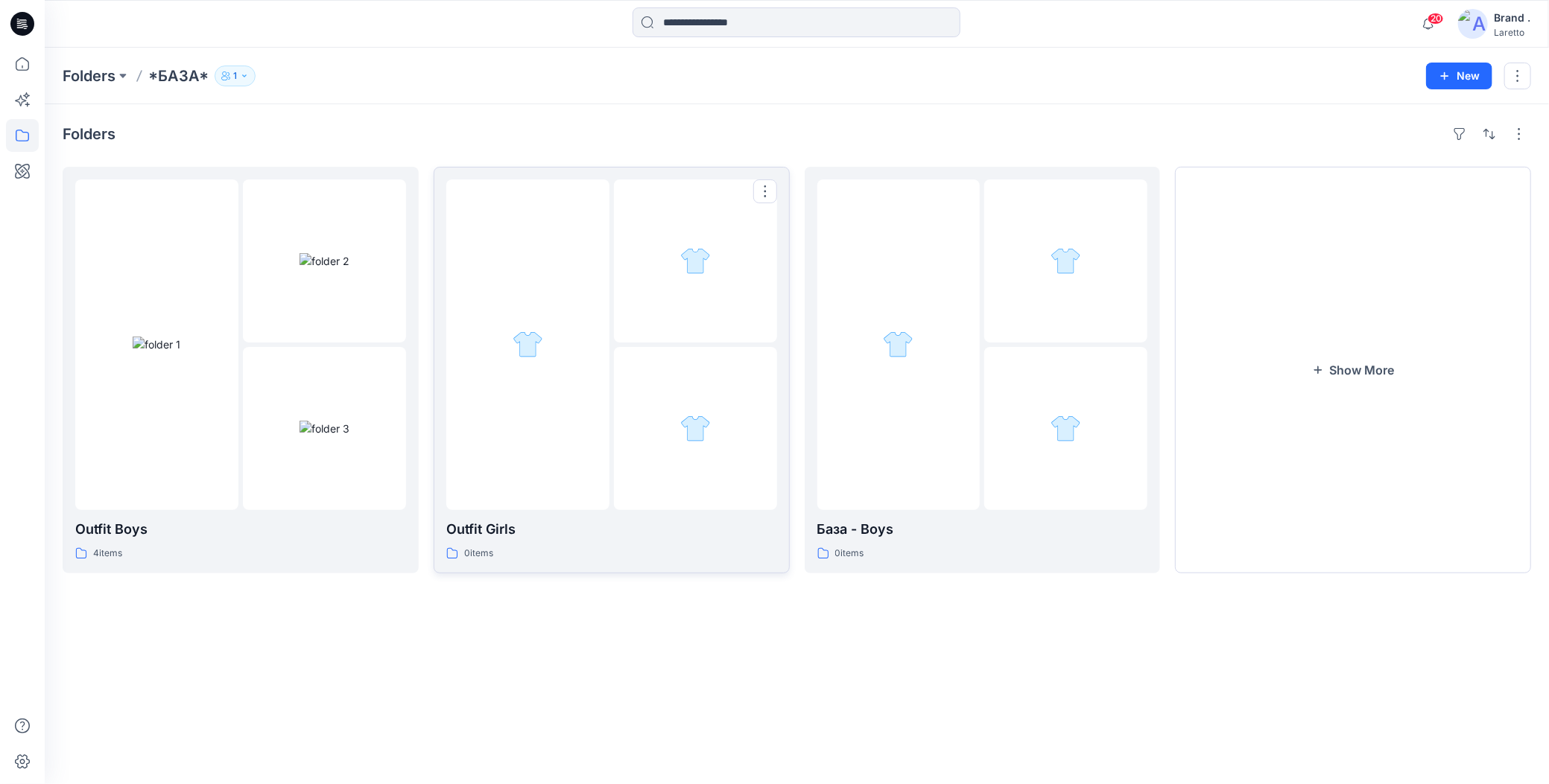
click at [570, 377] on div at bounding box center [527, 345] width 163 height 331
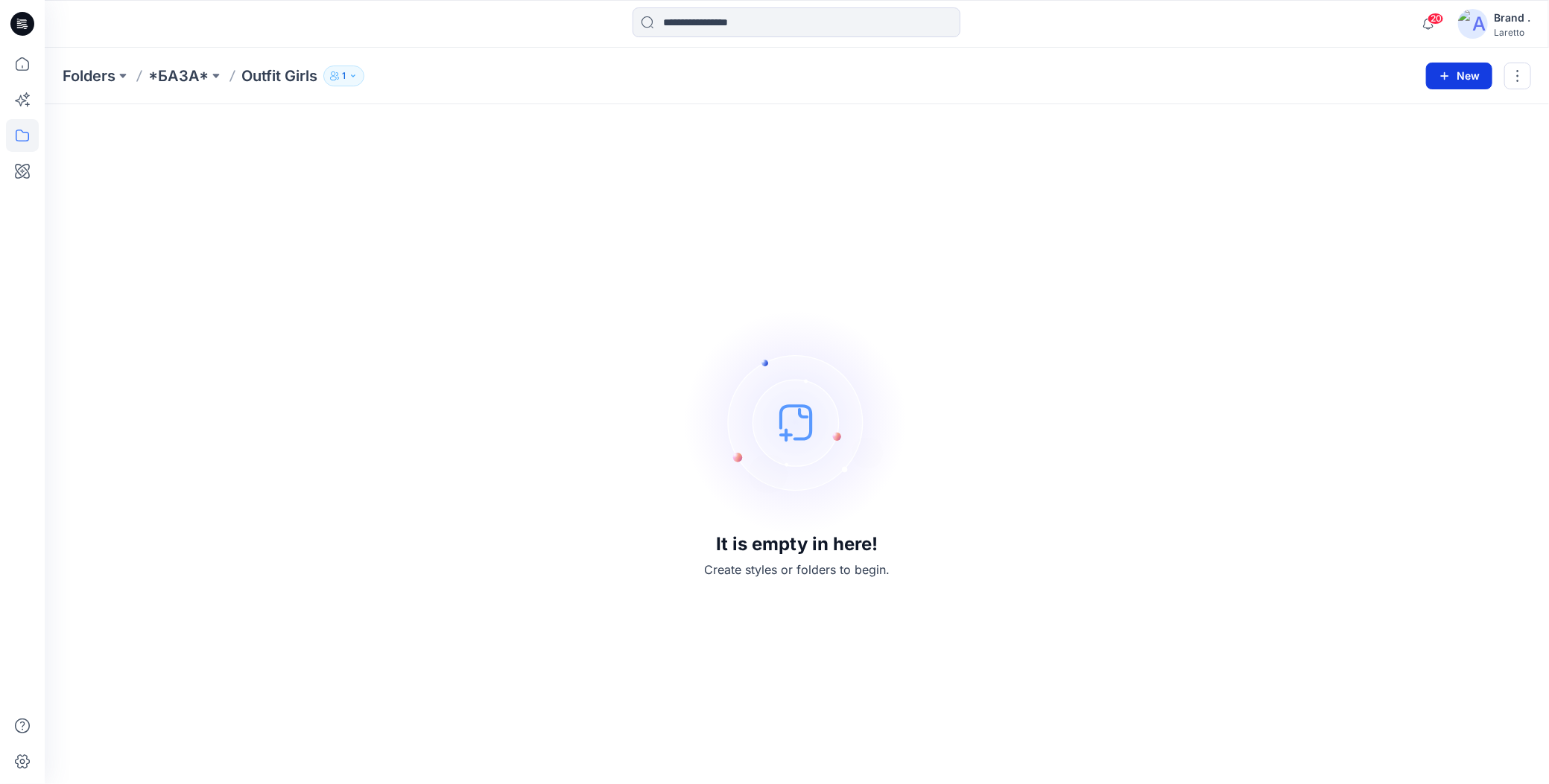
click at [1441, 75] on icon "button" at bounding box center [1445, 76] width 12 height 12
click at [1397, 138] on p "New Folder" at bounding box center [1416, 141] width 55 height 15
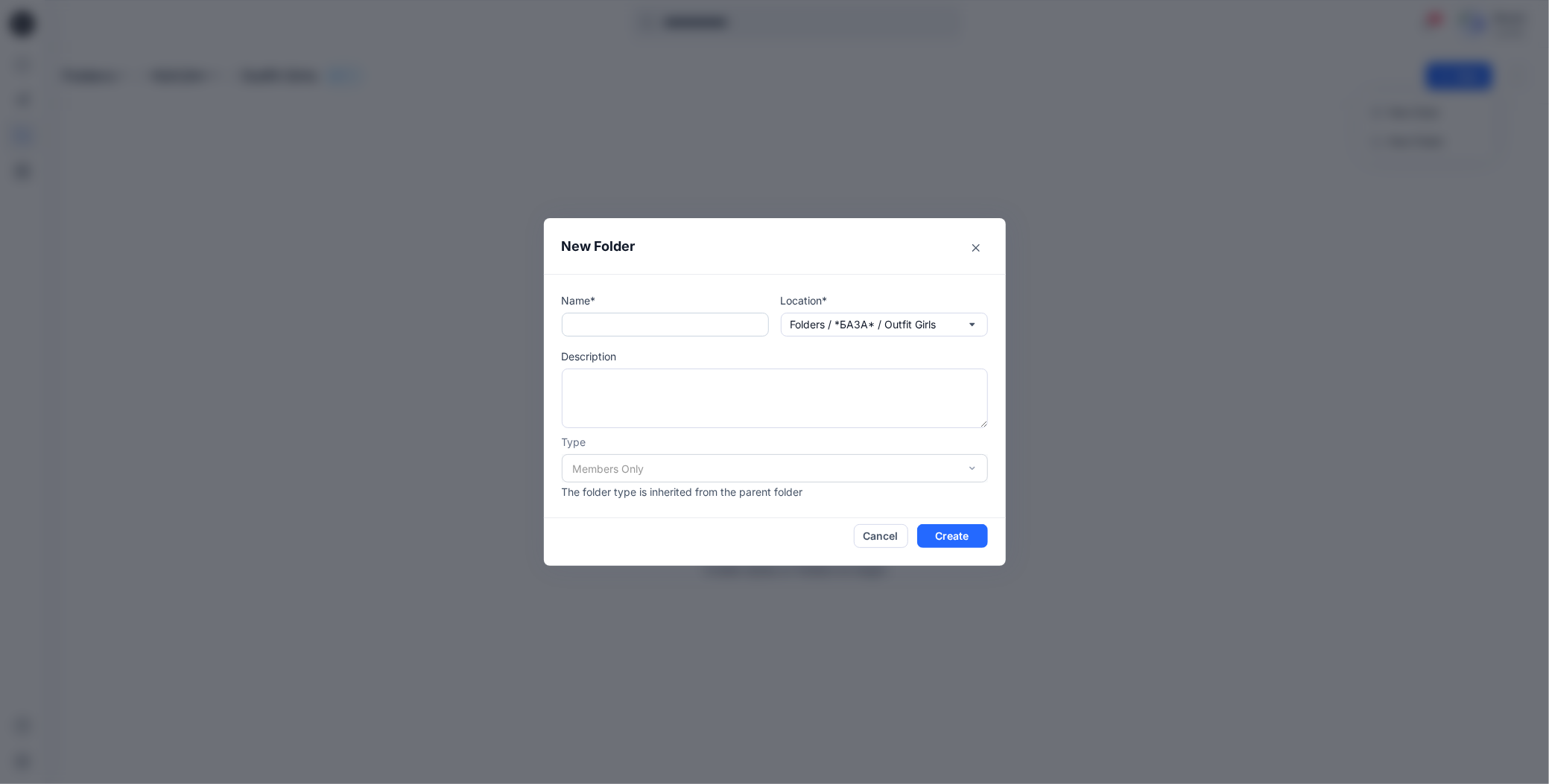
click at [594, 329] on input "text" at bounding box center [666, 325] width 207 height 24
type input "****"
click at [930, 540] on button "Create" at bounding box center [952, 537] width 70 height 24
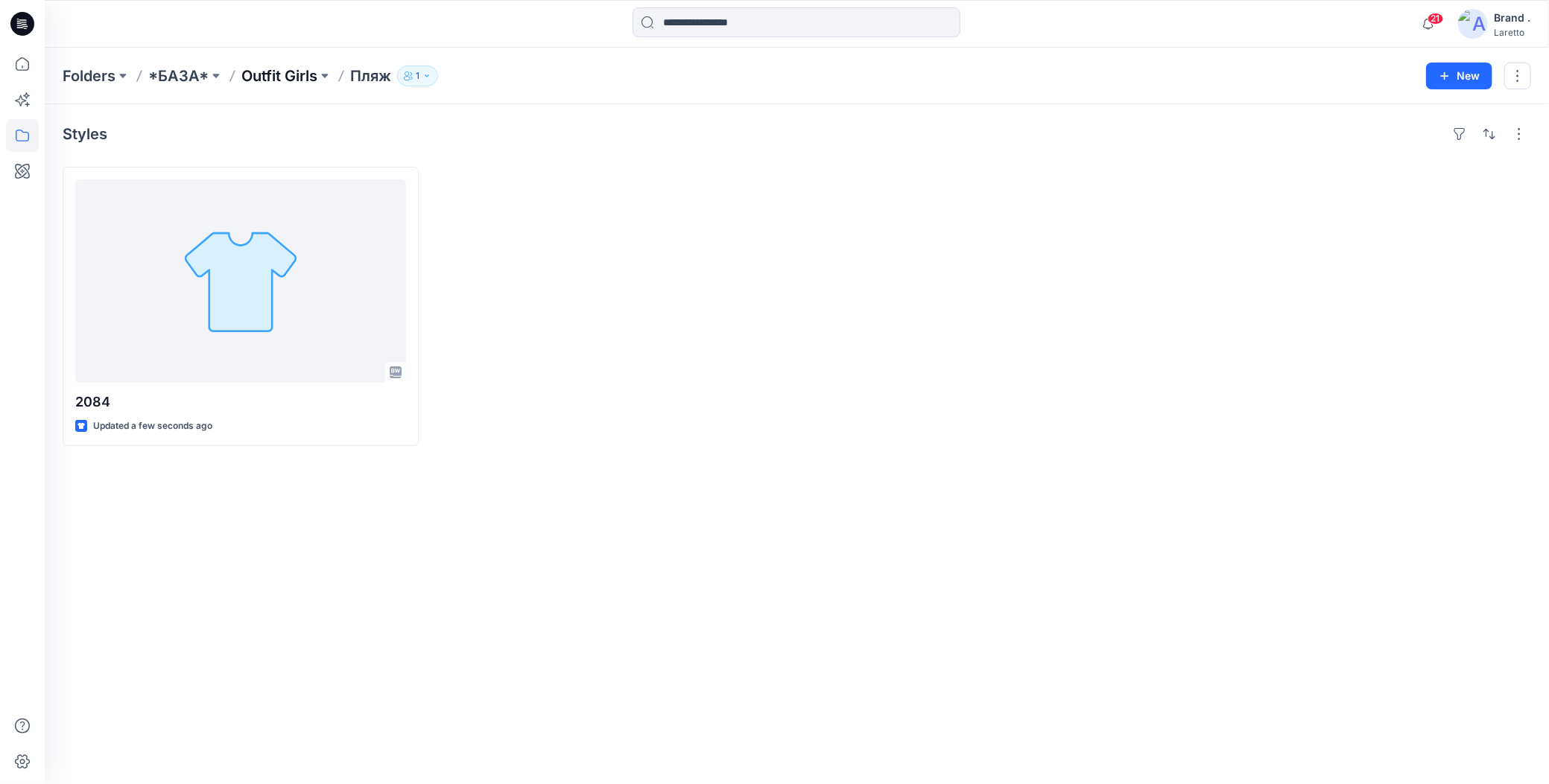
click at [286, 76] on p "Outfit Girls" at bounding box center [280, 75] width 76 height 21
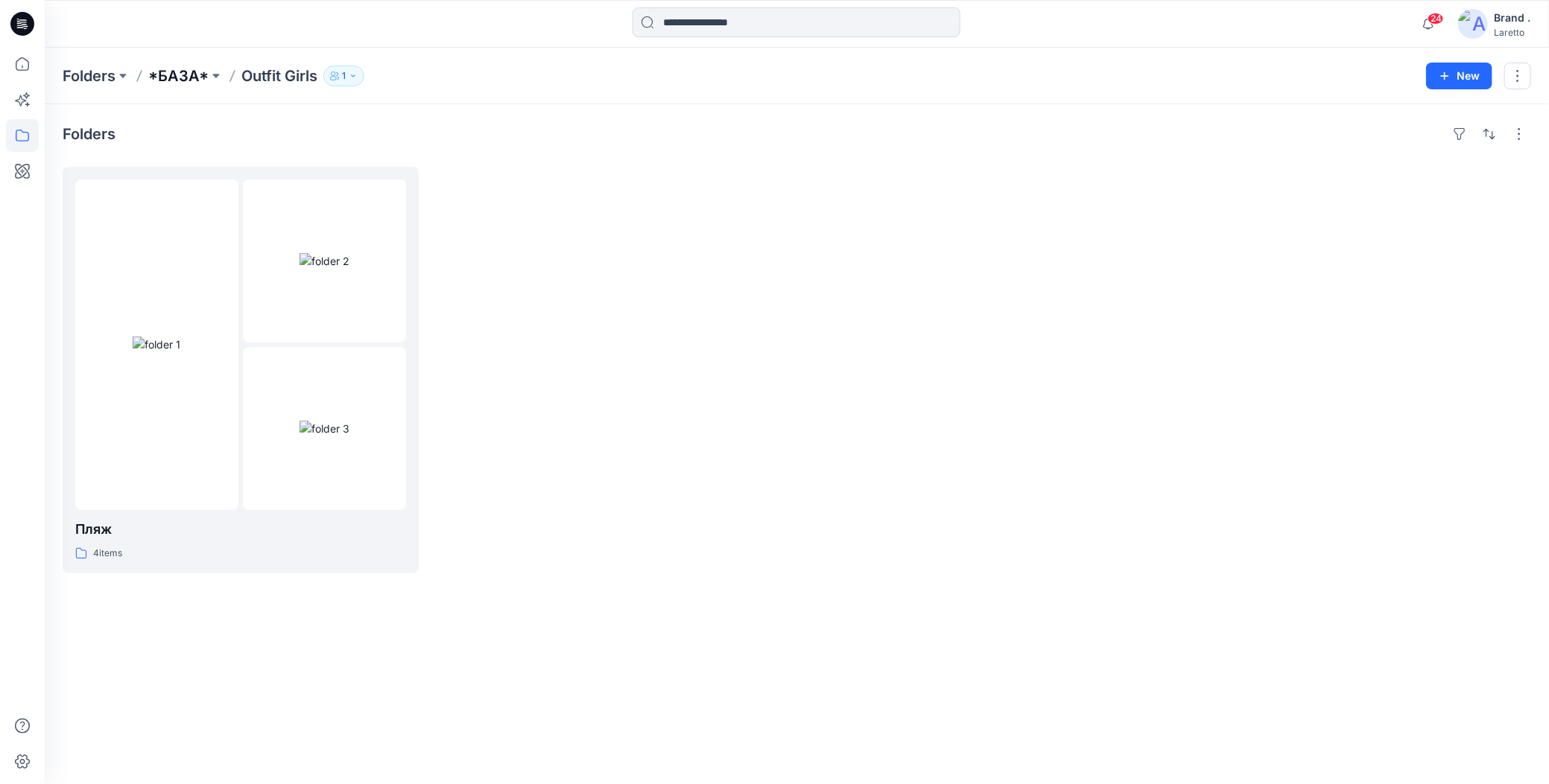
click at [187, 77] on p "*БАЗА*" at bounding box center [178, 75] width 60 height 21
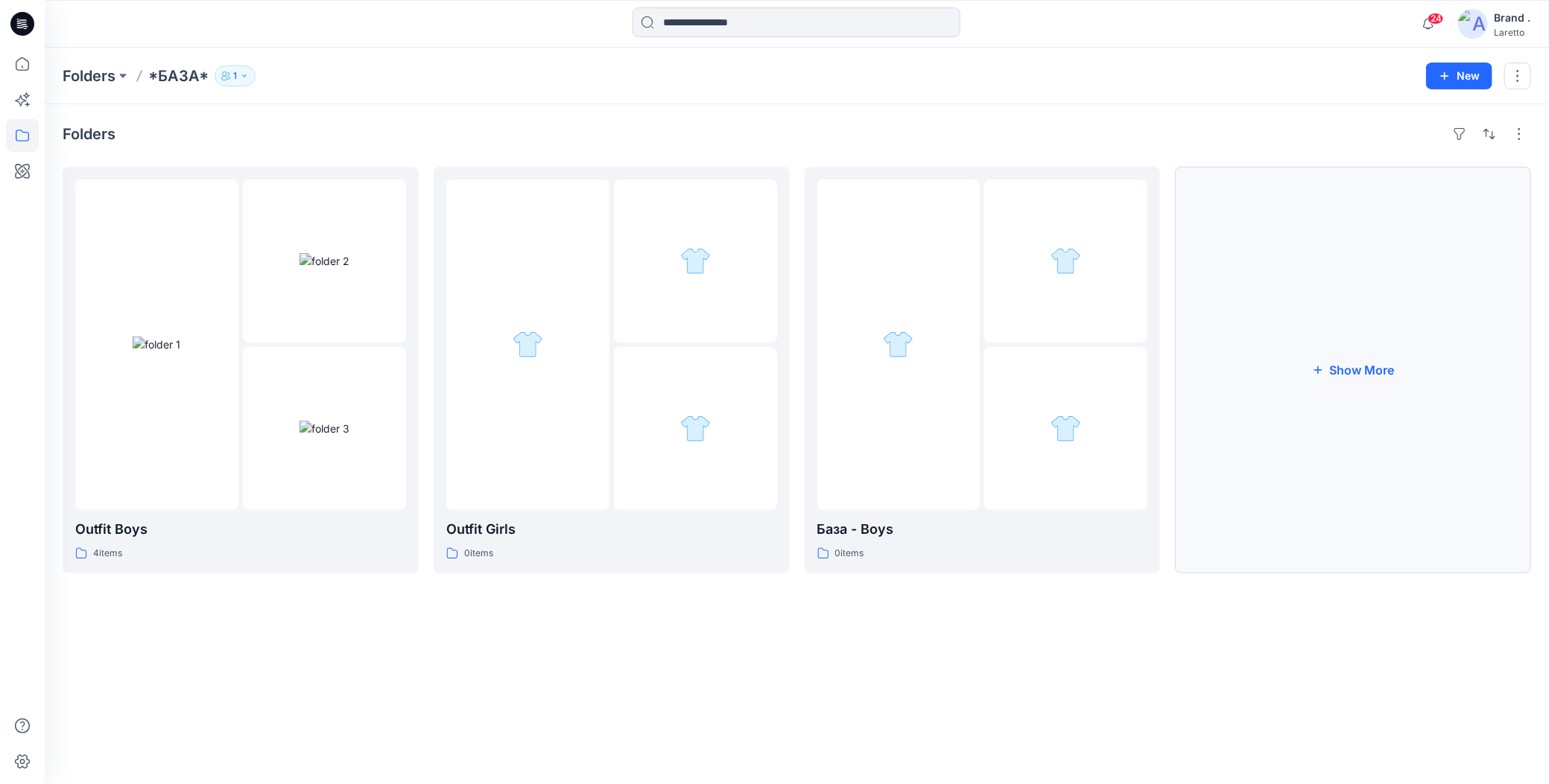
click at [1213, 351] on button "Show More" at bounding box center [1353, 370] width 356 height 407
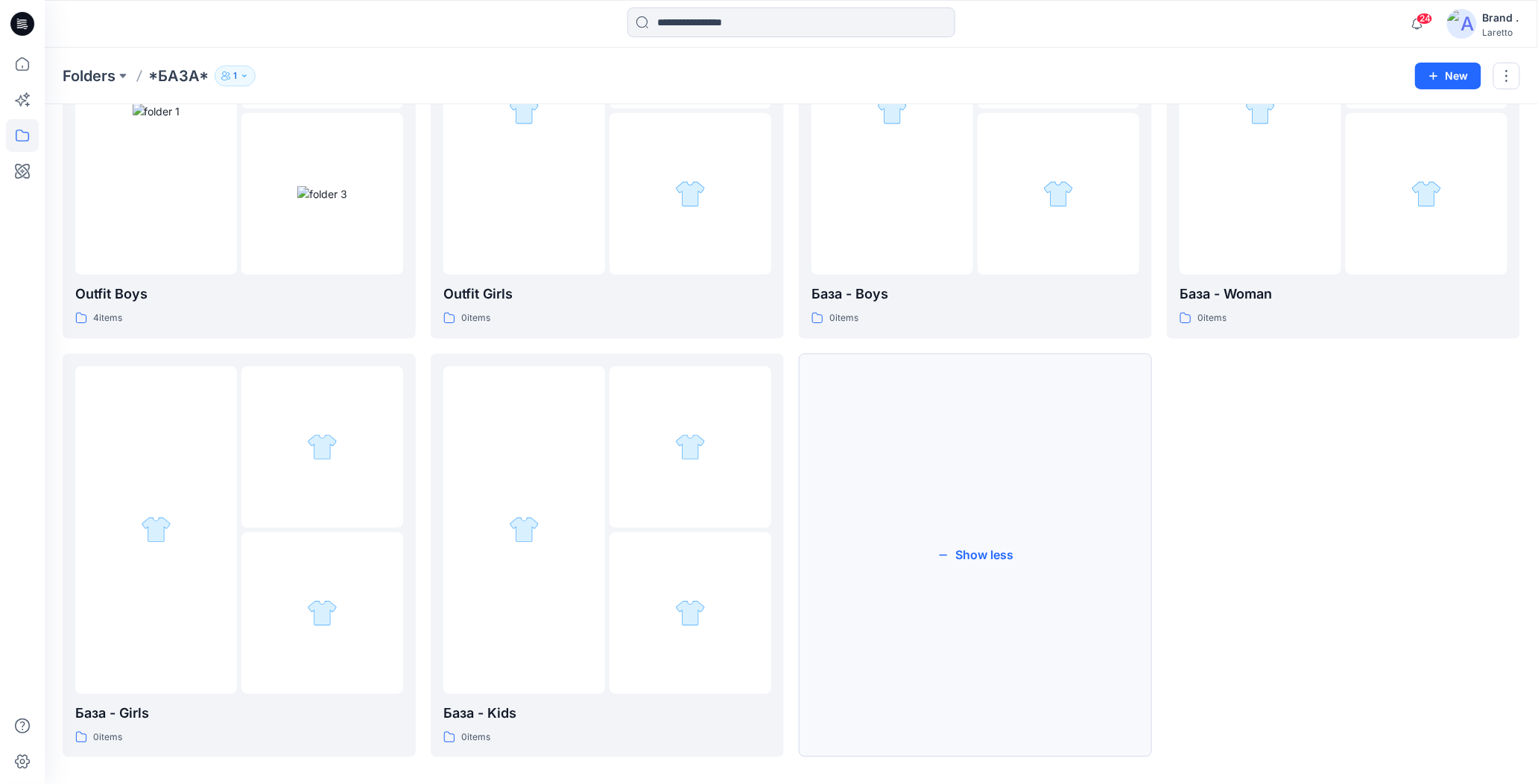
scroll to position [247, 0]
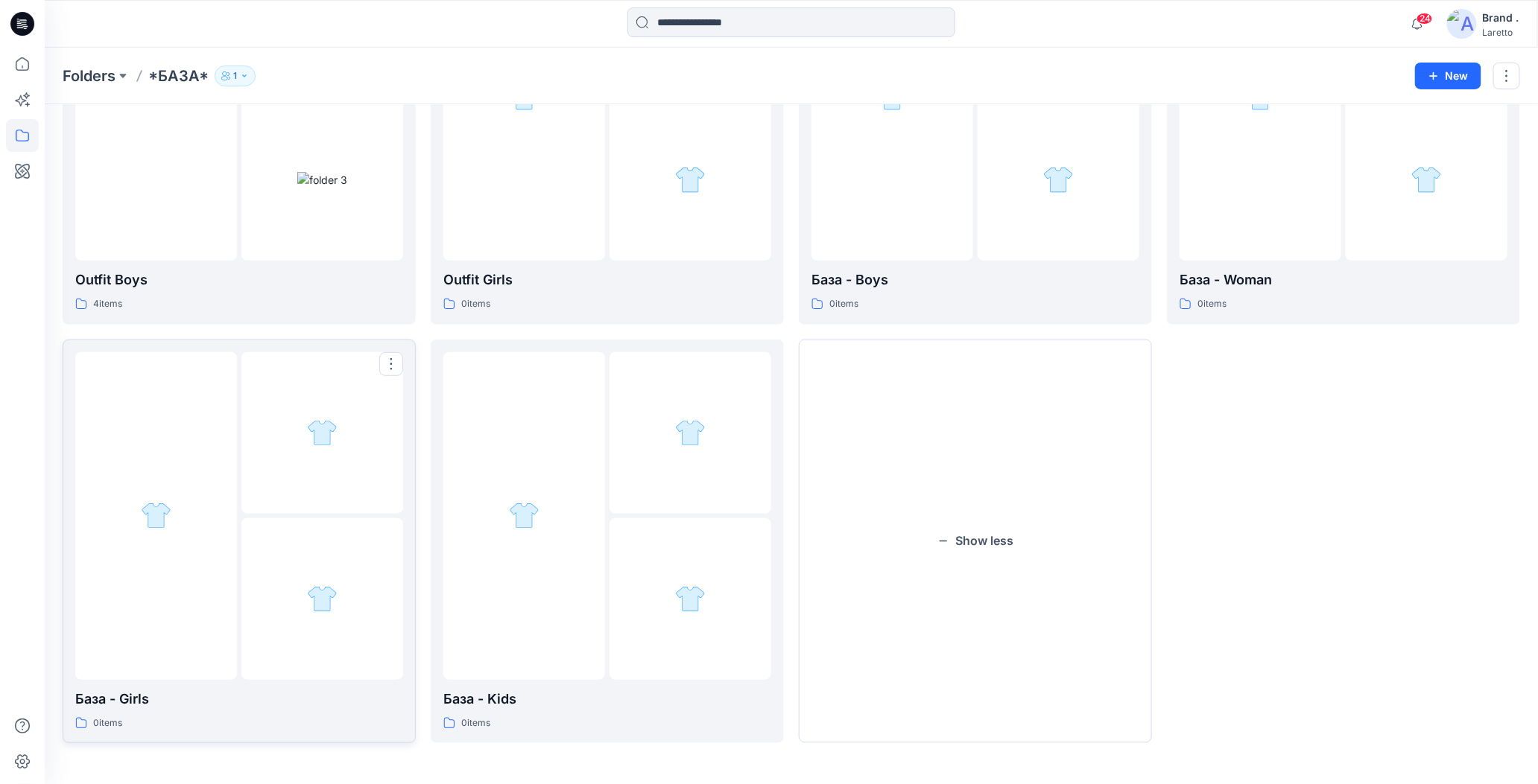
click at [129, 522] on div at bounding box center [156, 516] width 162 height 328
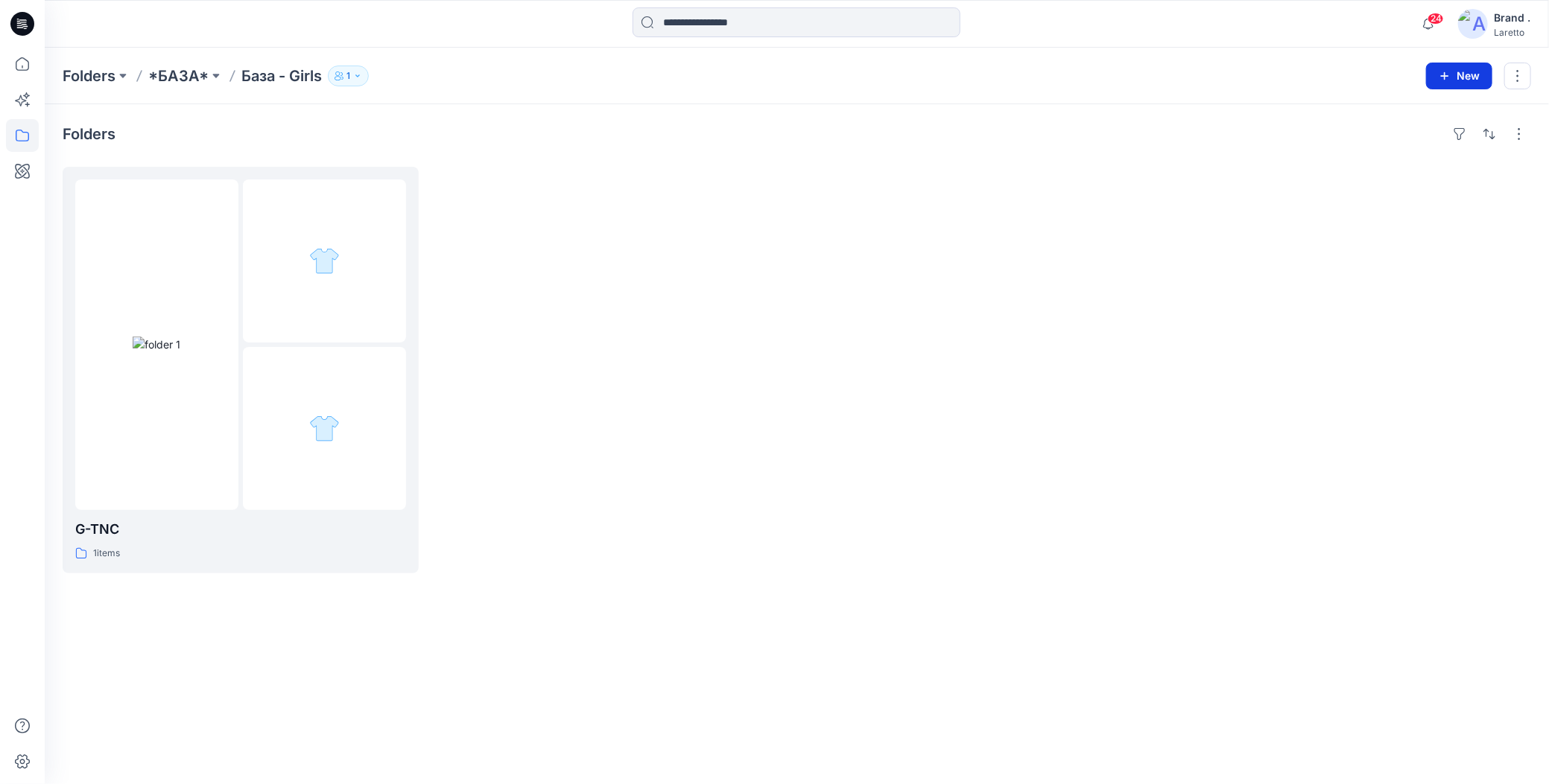
click at [1448, 77] on icon "button" at bounding box center [1445, 76] width 12 height 12
click at [1401, 148] on p "New Folder" at bounding box center [1416, 141] width 55 height 15
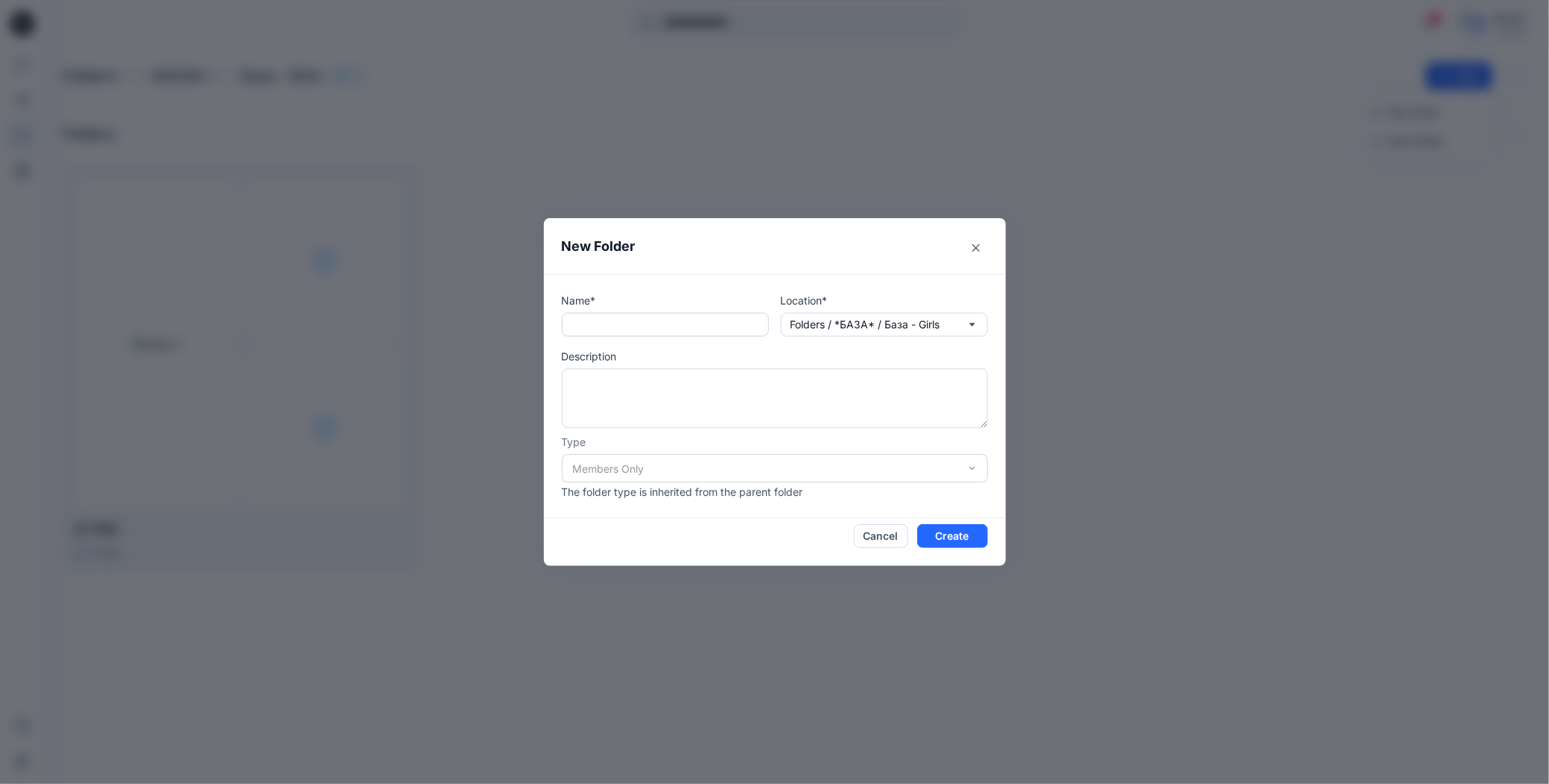
click at [683, 331] on input "text" at bounding box center [666, 325] width 207 height 24
paste input "*****"
type input "*****"
click at [680, 389] on textarea at bounding box center [775, 398] width 426 height 59
type textarea "********"
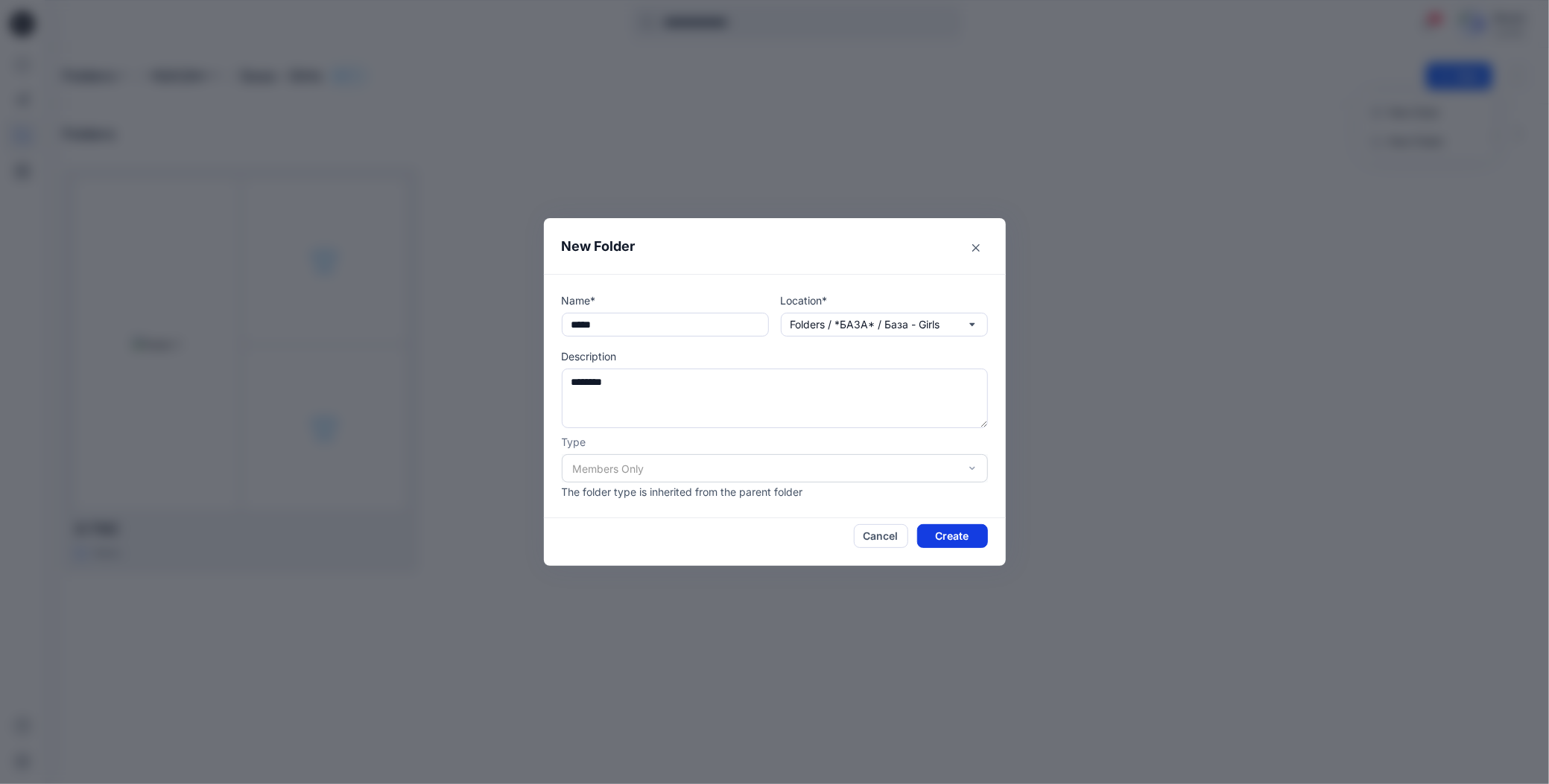
click at [933, 543] on button "Create" at bounding box center [952, 537] width 70 height 24
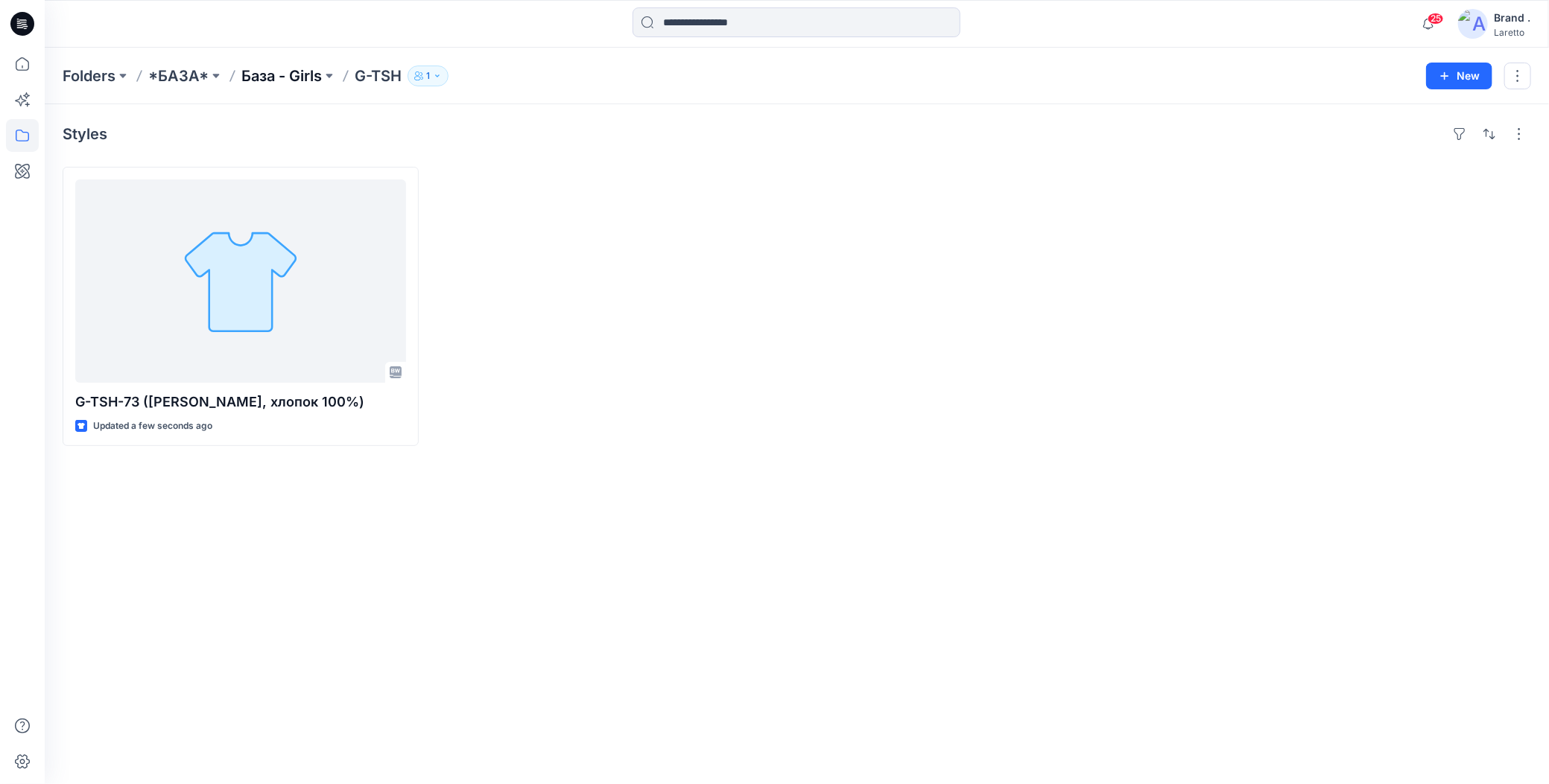
click at [268, 83] on p "База - Girls" at bounding box center [281, 75] width 81 height 21
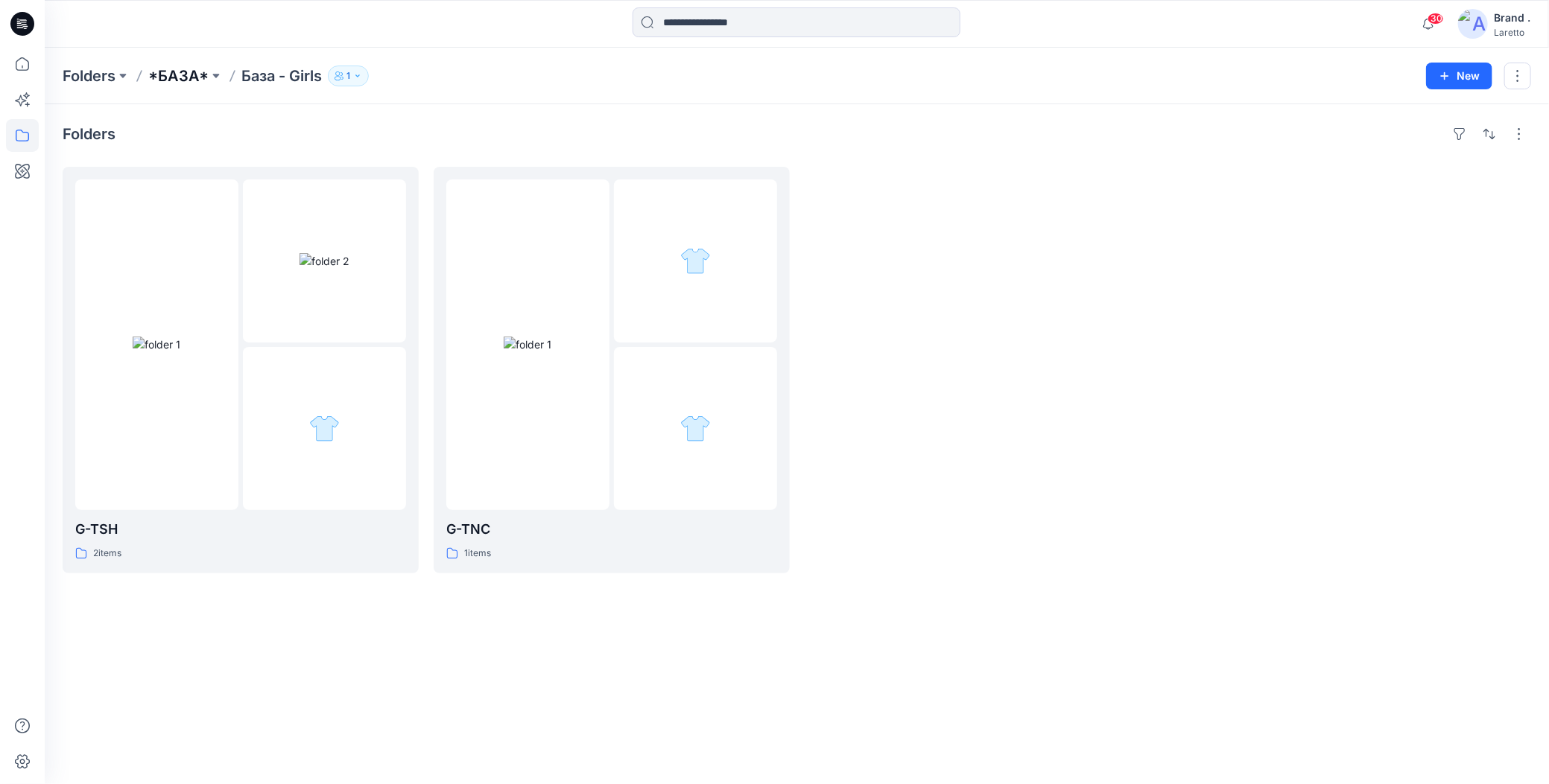
click at [181, 78] on p "*БАЗА*" at bounding box center [178, 75] width 60 height 21
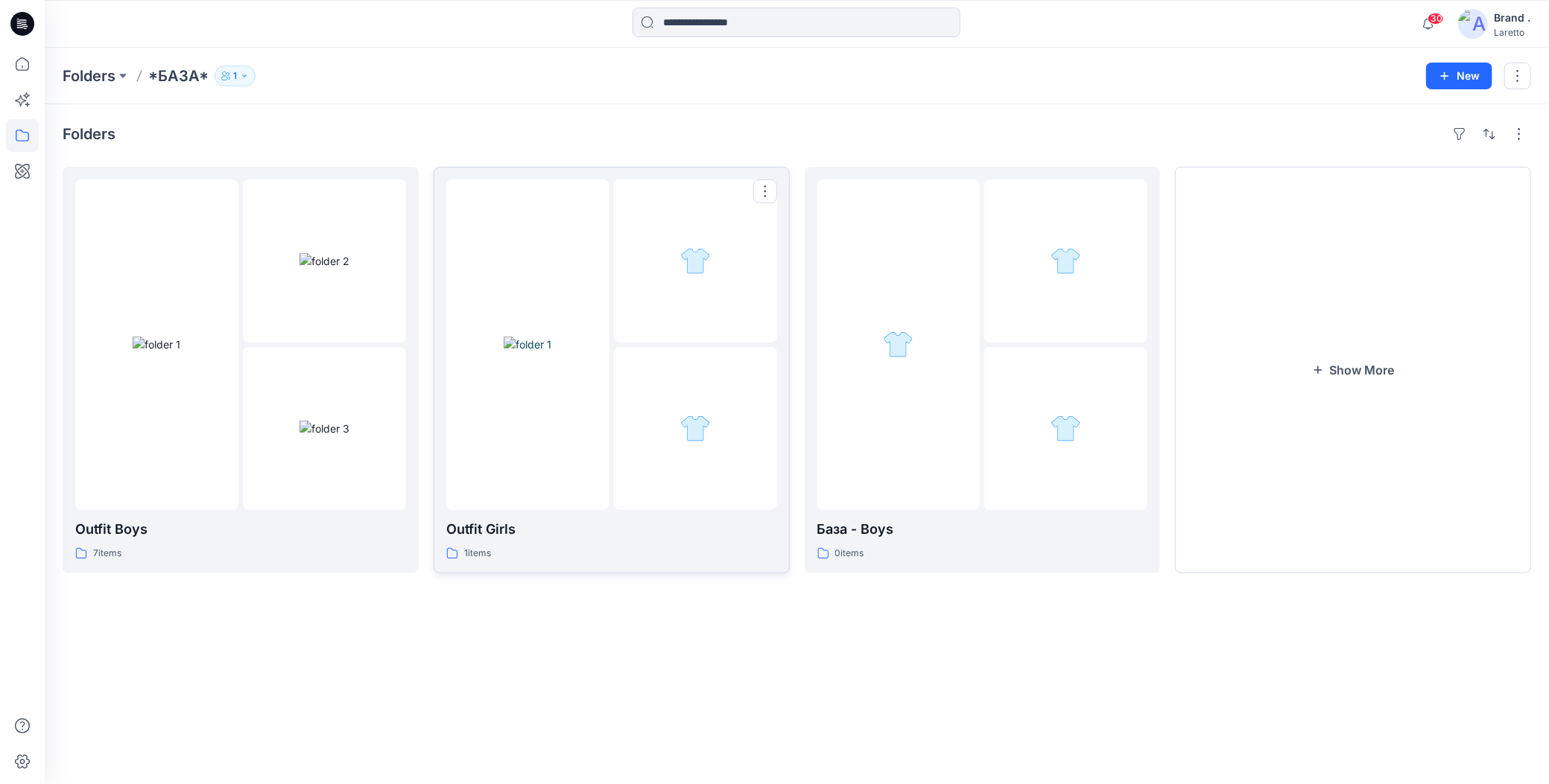
click at [551, 353] on img at bounding box center [527, 344] width 47 height 15
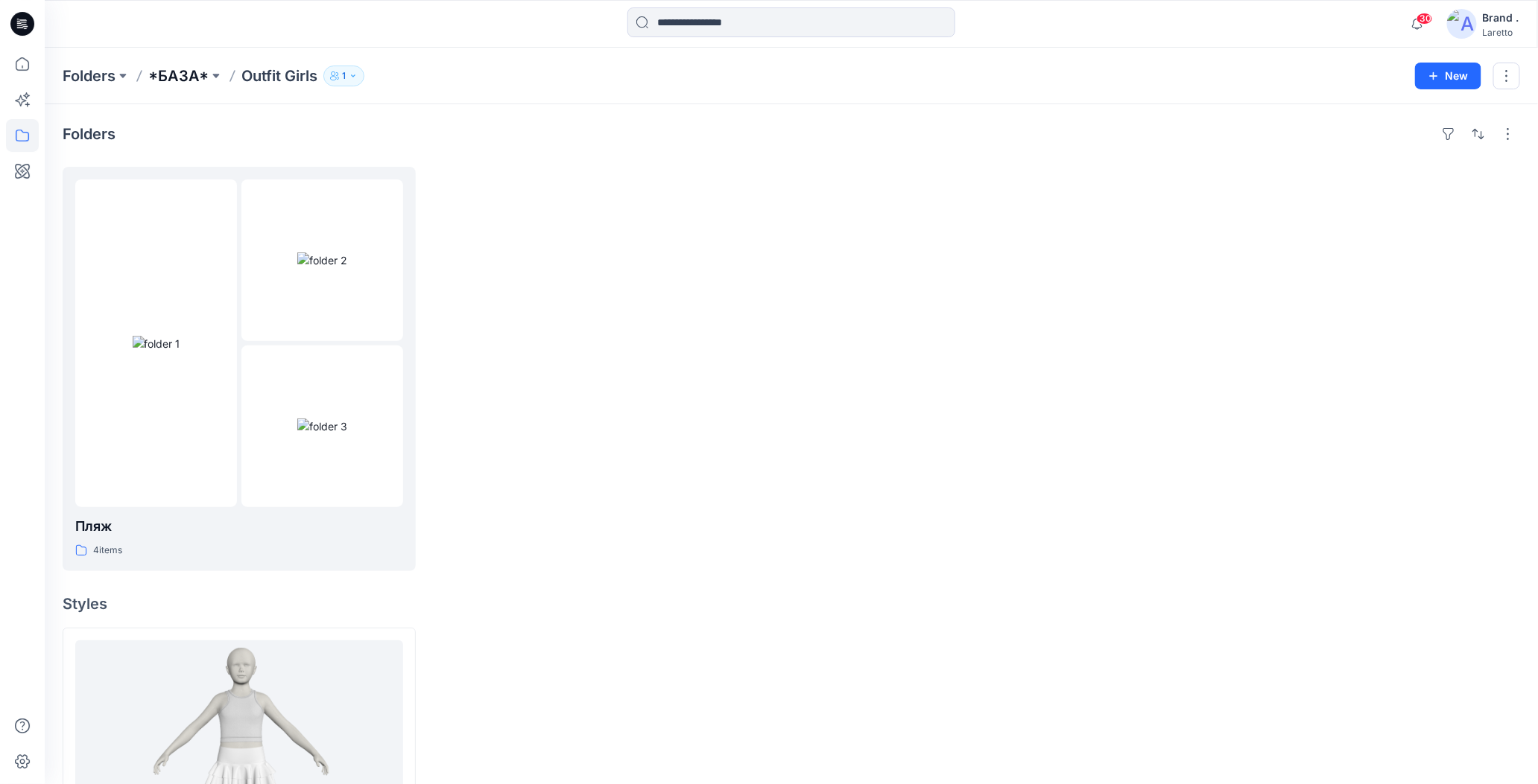
click at [173, 83] on p "*БАЗА*" at bounding box center [178, 75] width 60 height 21
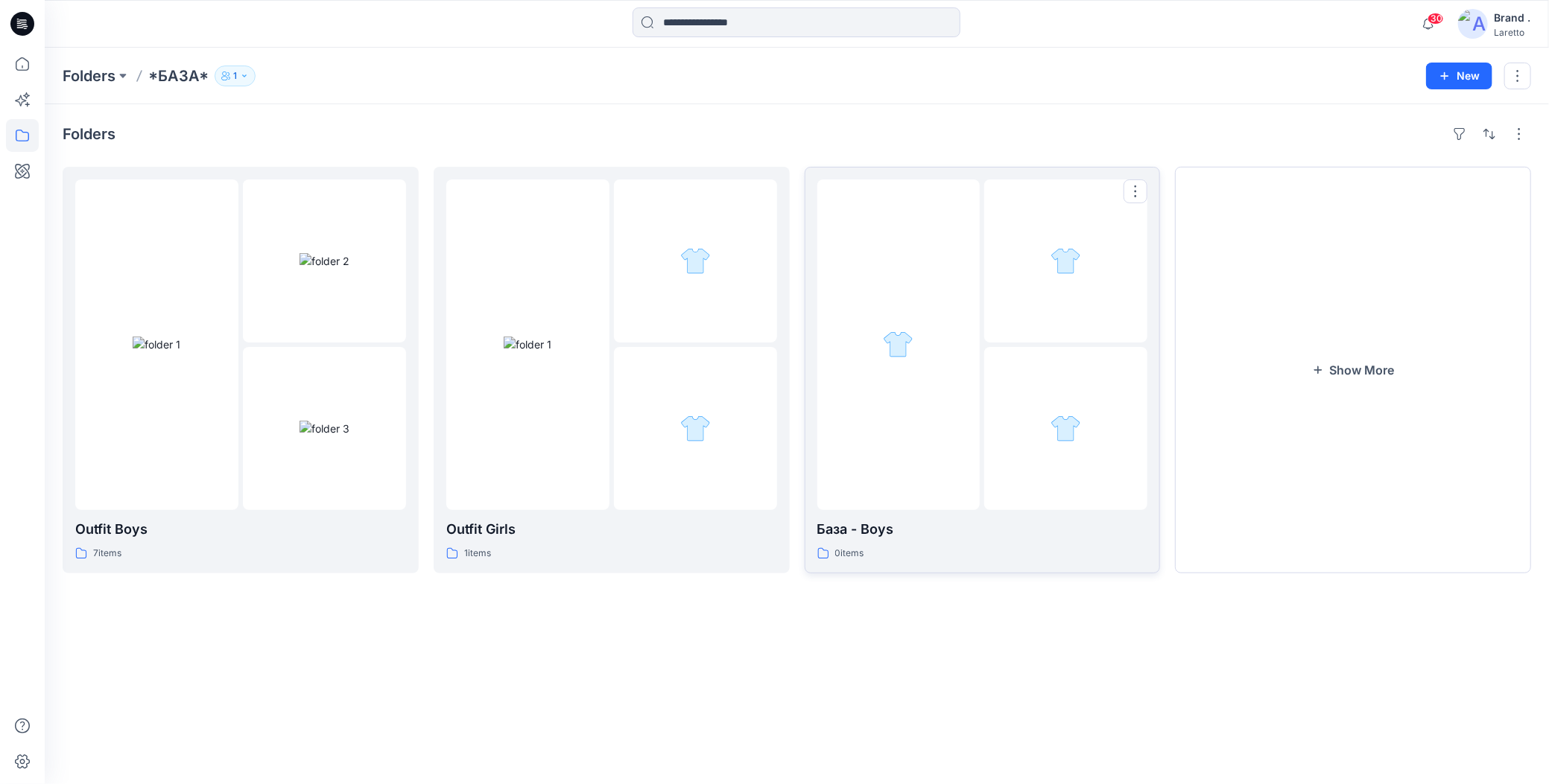
click at [808, 344] on link "База - Boys 0 items" at bounding box center [983, 370] width 356 height 407
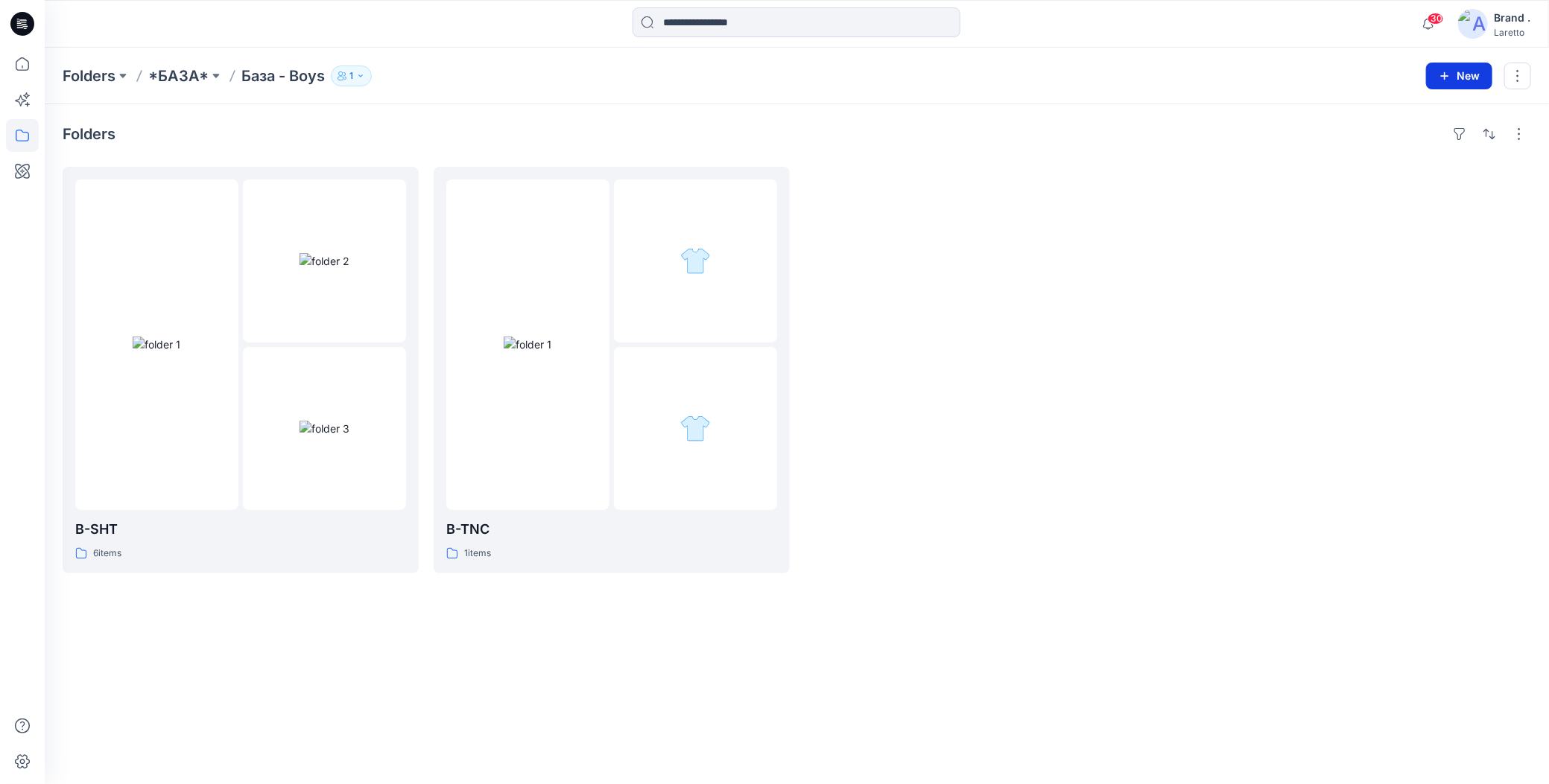
click at [1446, 72] on icon "button" at bounding box center [1445, 76] width 12 height 12
click at [1385, 140] on button "New Folder" at bounding box center [1425, 141] width 128 height 28
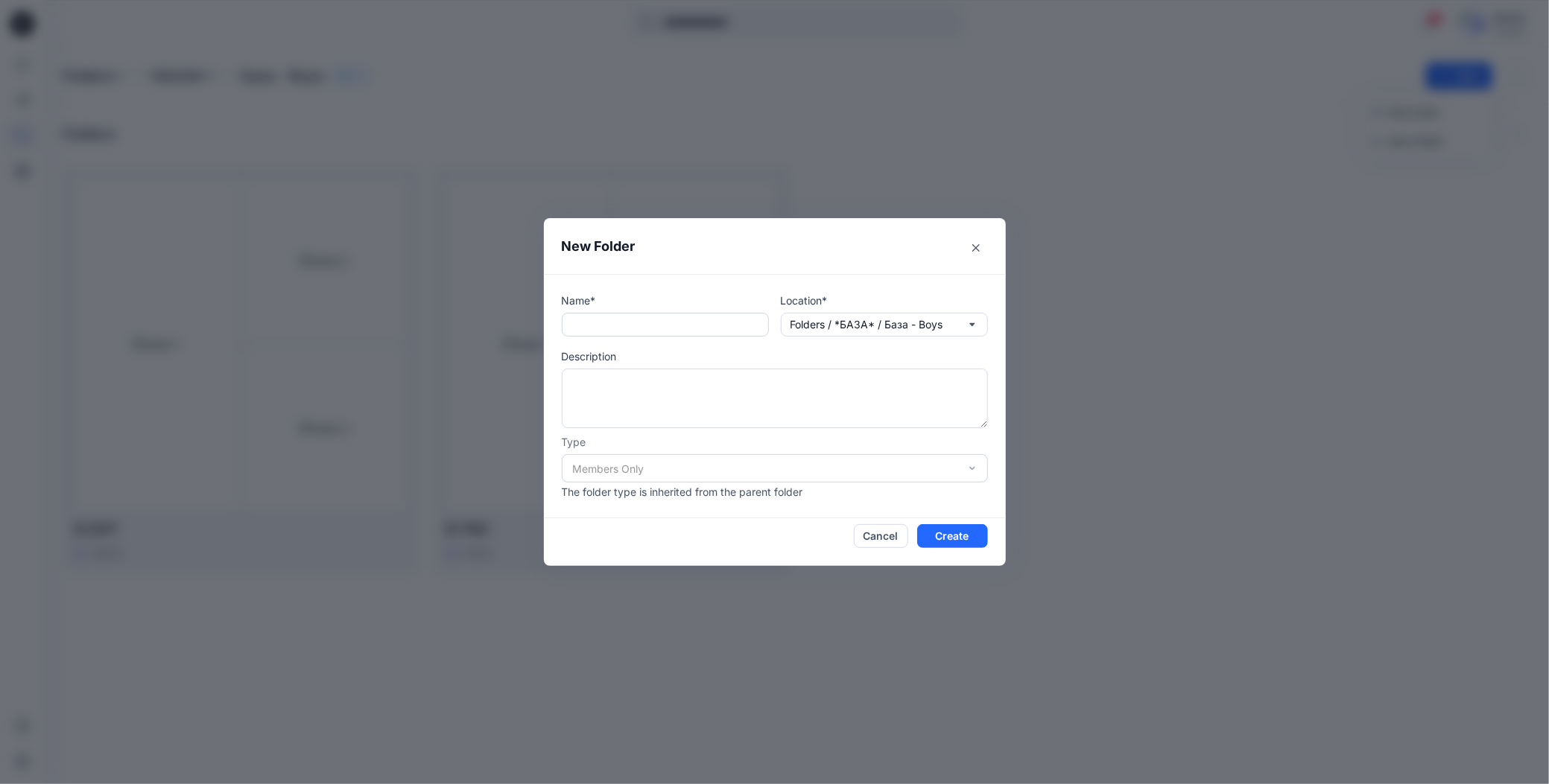
click at [618, 317] on input "text" at bounding box center [666, 325] width 207 height 24
paste input "*****"
type input "*****"
click at [627, 384] on textarea at bounding box center [775, 398] width 426 height 59
type textarea "*********"
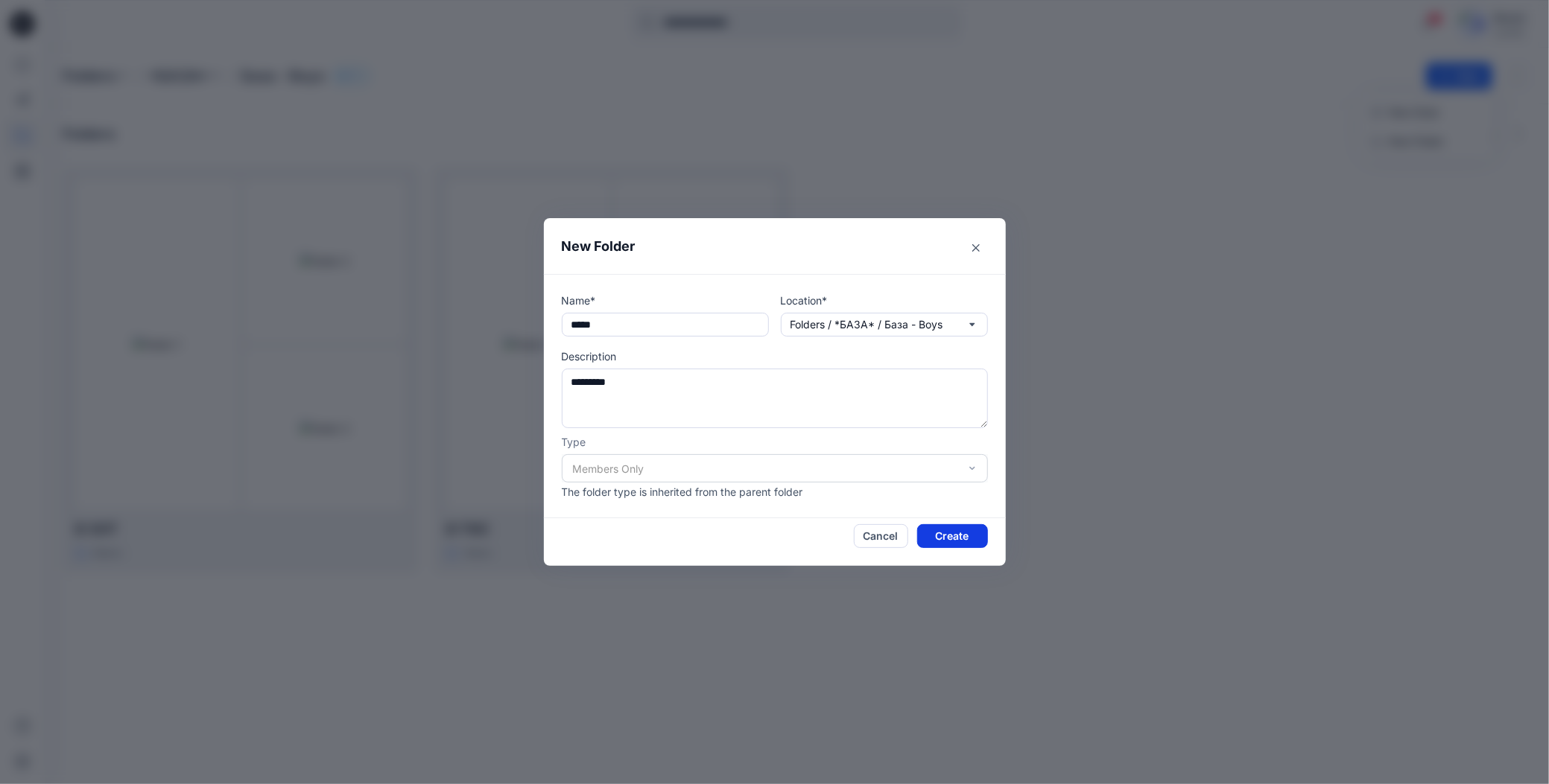
click at [940, 533] on button "Create" at bounding box center [952, 537] width 70 height 24
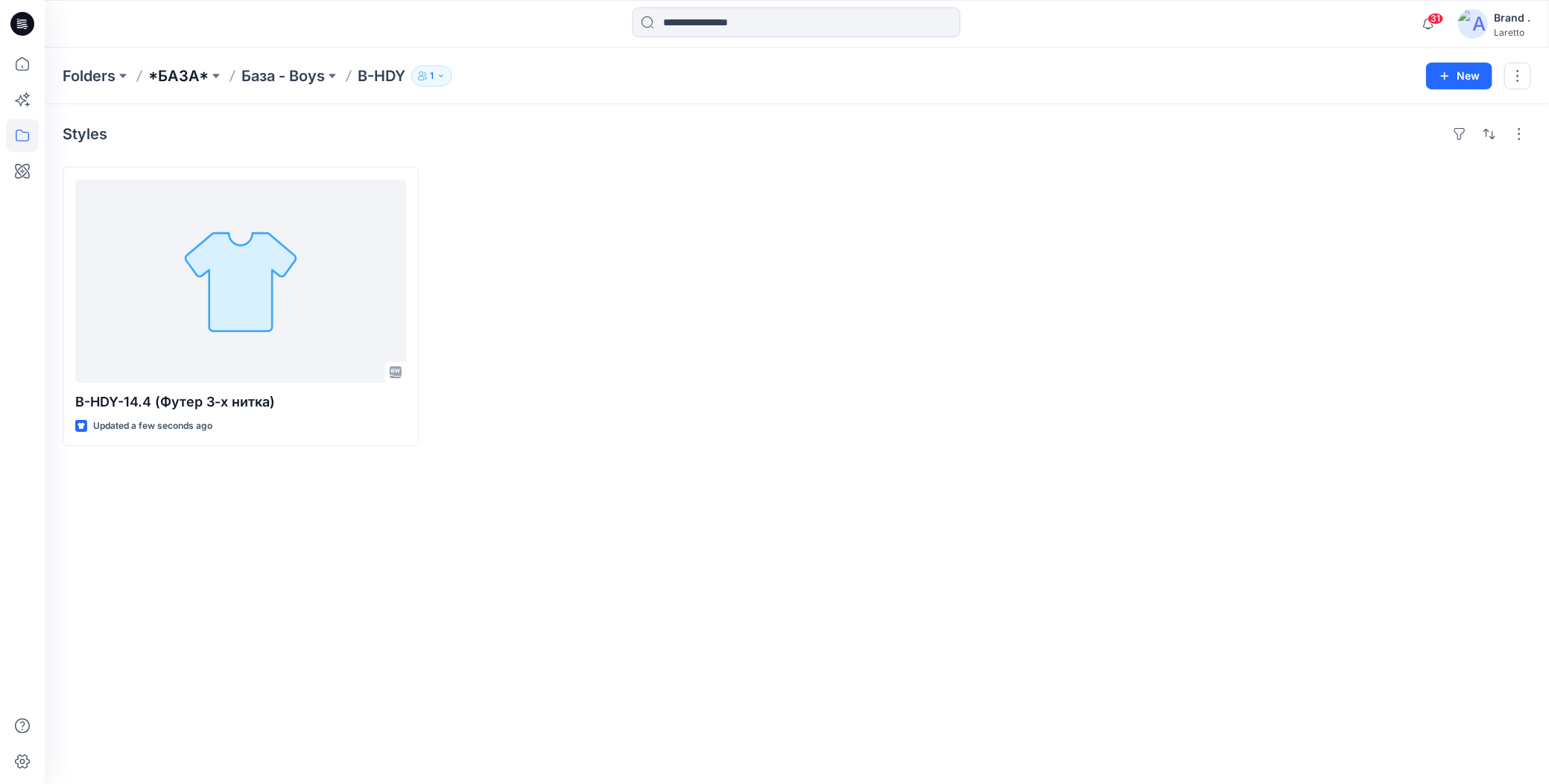
click at [177, 81] on p "*БАЗА*" at bounding box center [178, 75] width 60 height 21
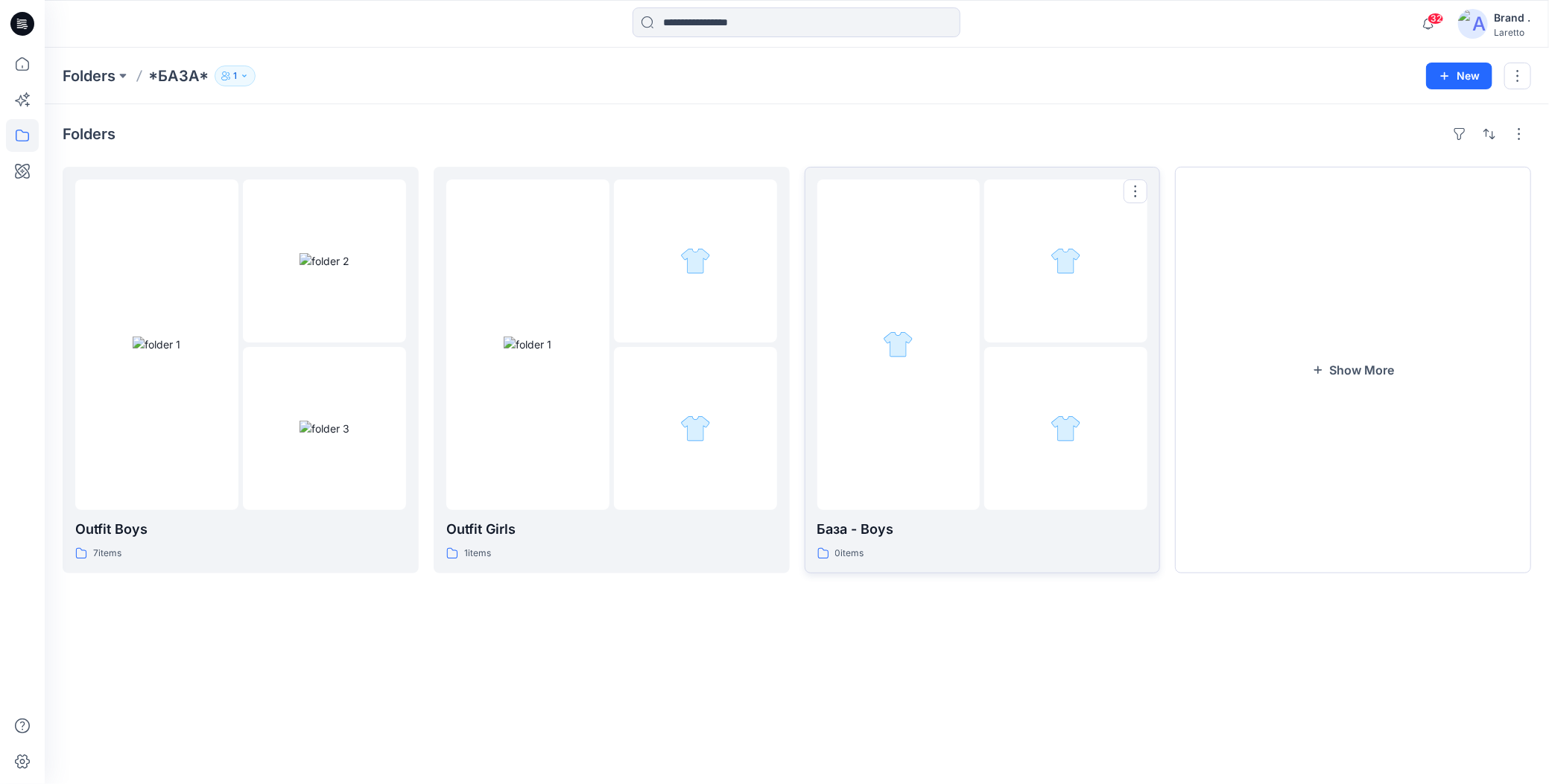
click at [951, 425] on div at bounding box center [899, 345] width 163 height 331
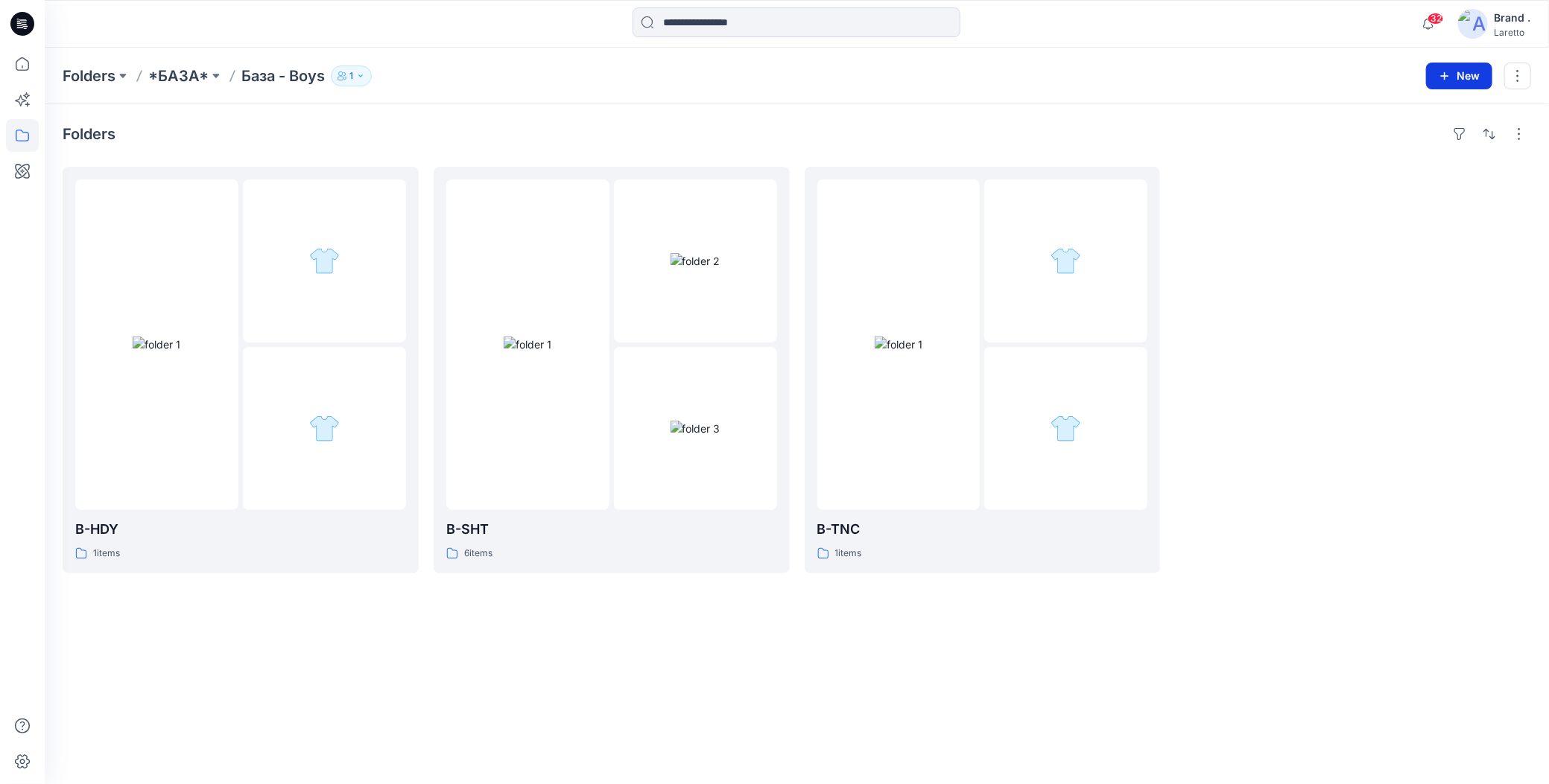
click at [1441, 76] on icon "button" at bounding box center [1445, 76] width 12 height 12
click at [1392, 142] on p "New Folder" at bounding box center [1416, 141] width 55 height 15
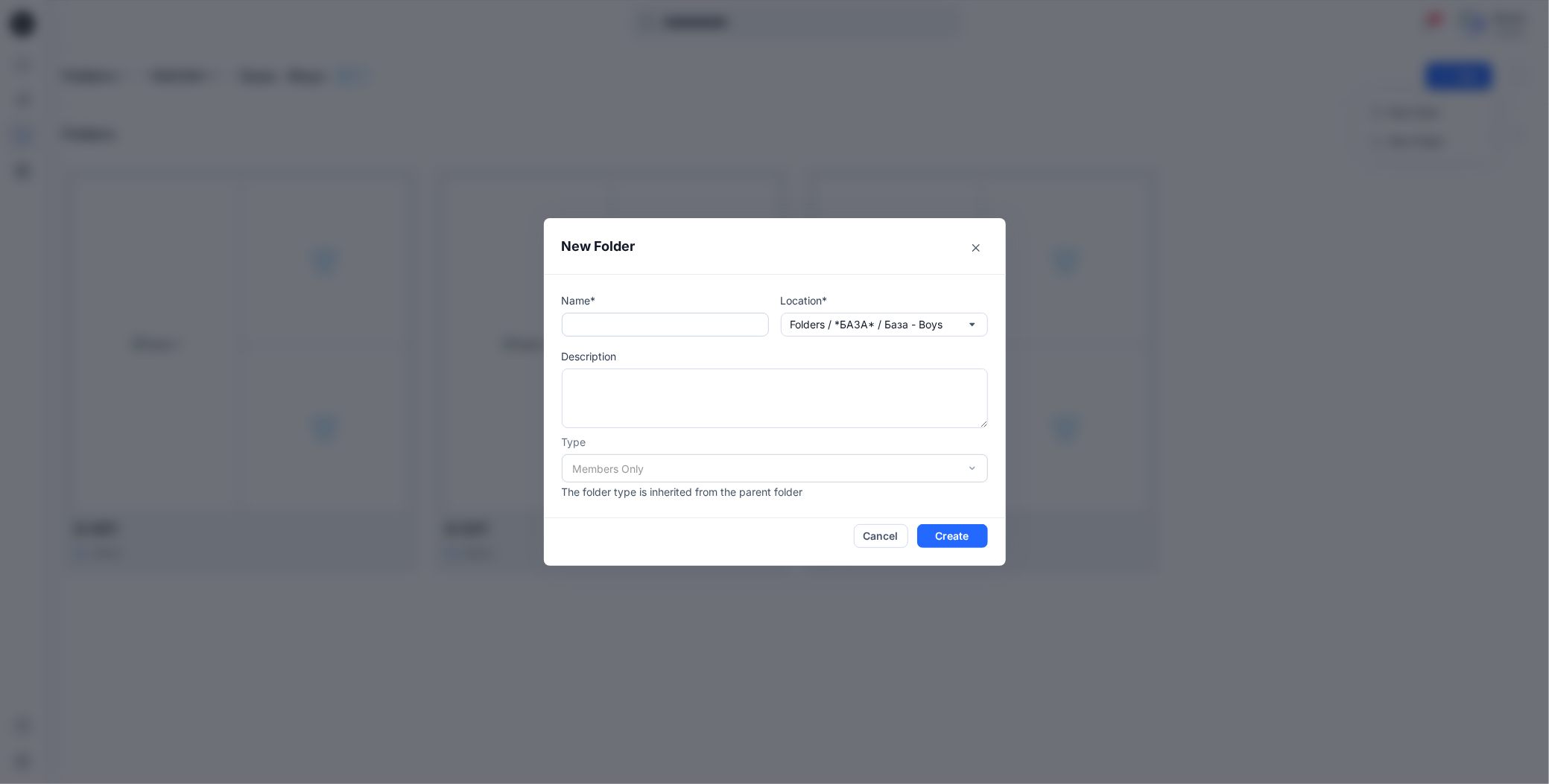
click at [718, 323] on input "text" at bounding box center [666, 325] width 207 height 24
paste input "*****"
type input "*****"
click at [666, 375] on textarea at bounding box center [775, 398] width 426 height 59
type textarea "*****"
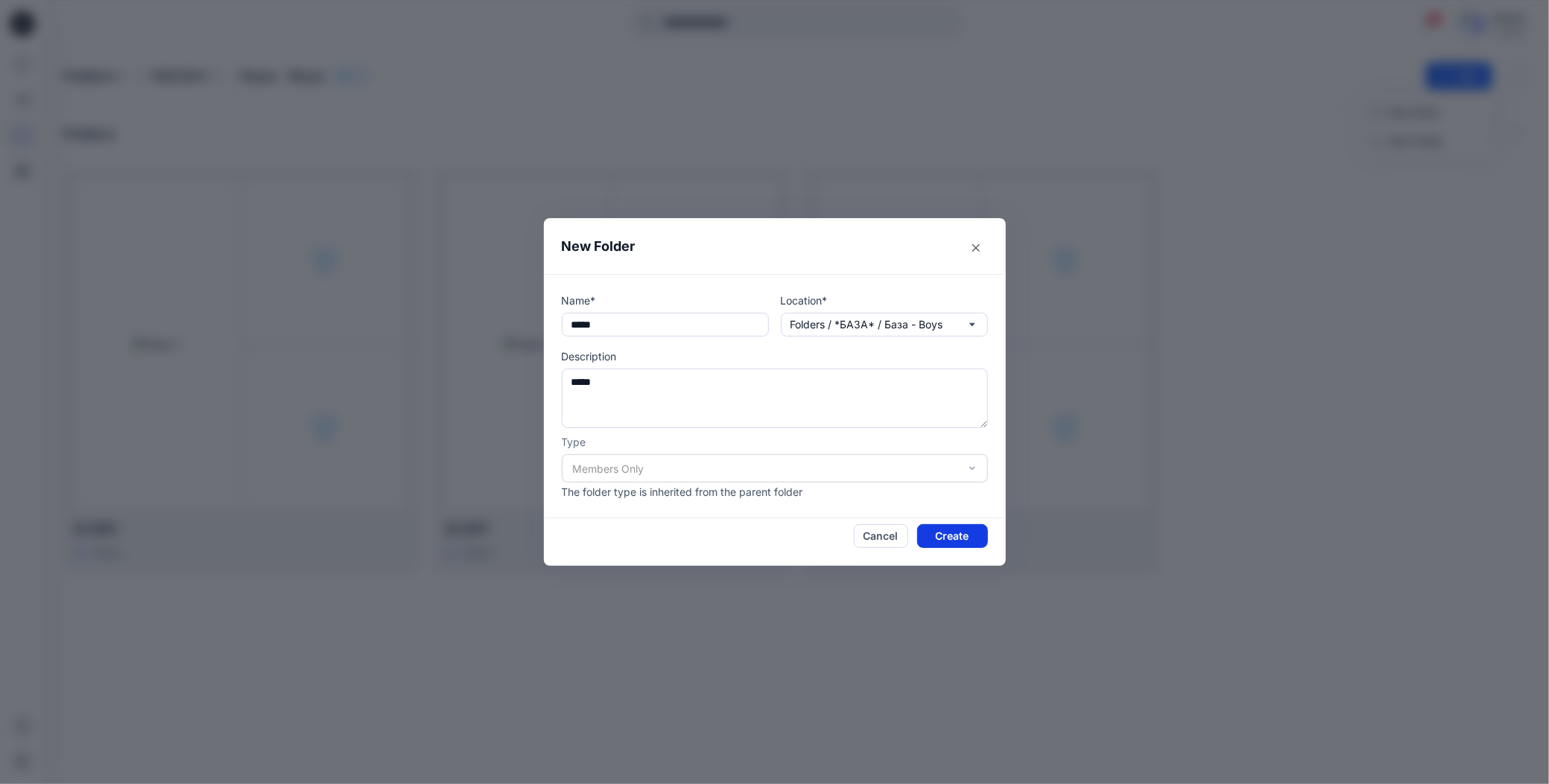
click at [929, 531] on button "Create" at bounding box center [952, 537] width 70 height 24
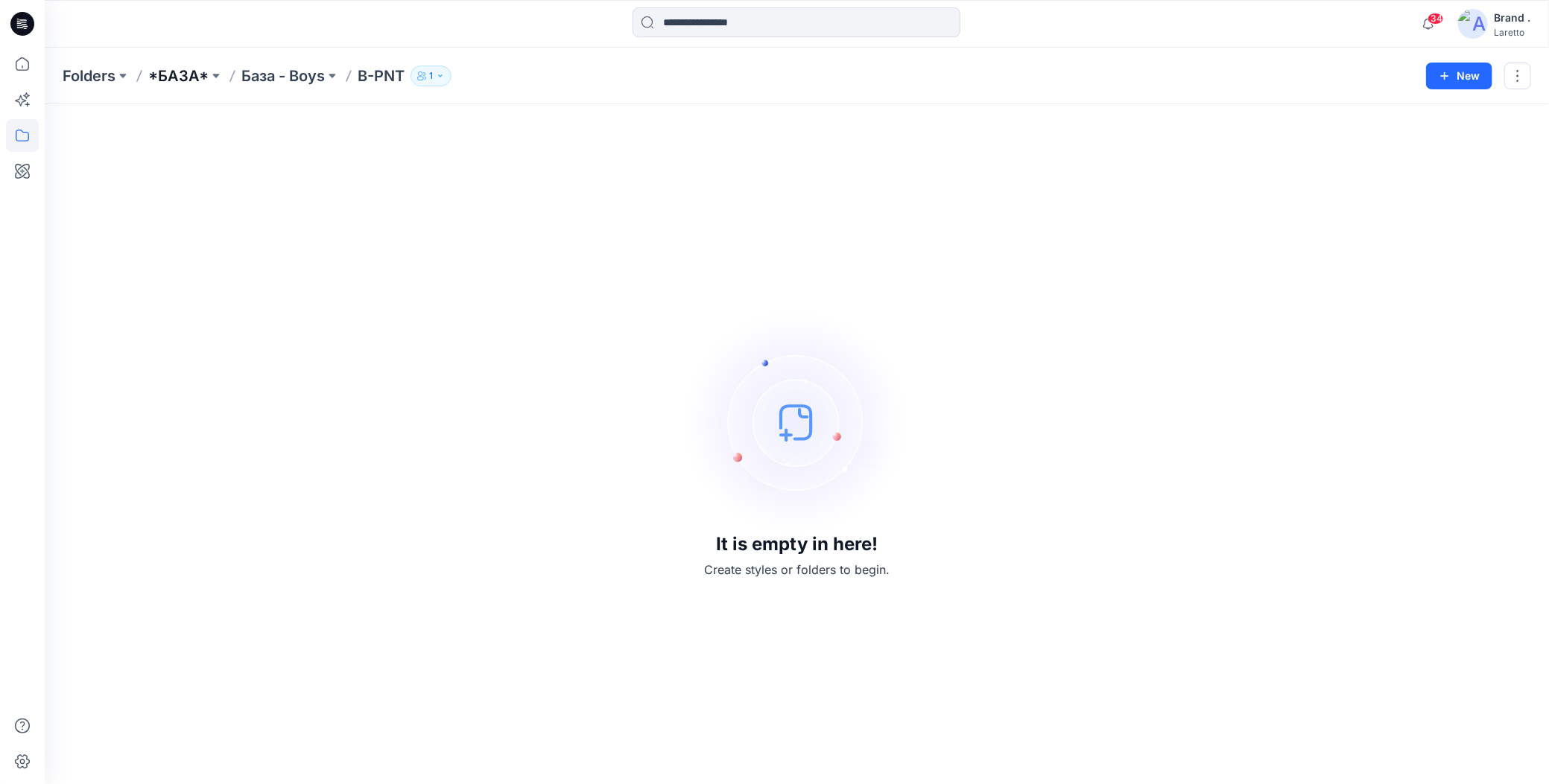
click at [177, 71] on p "*БАЗА*" at bounding box center [178, 75] width 60 height 21
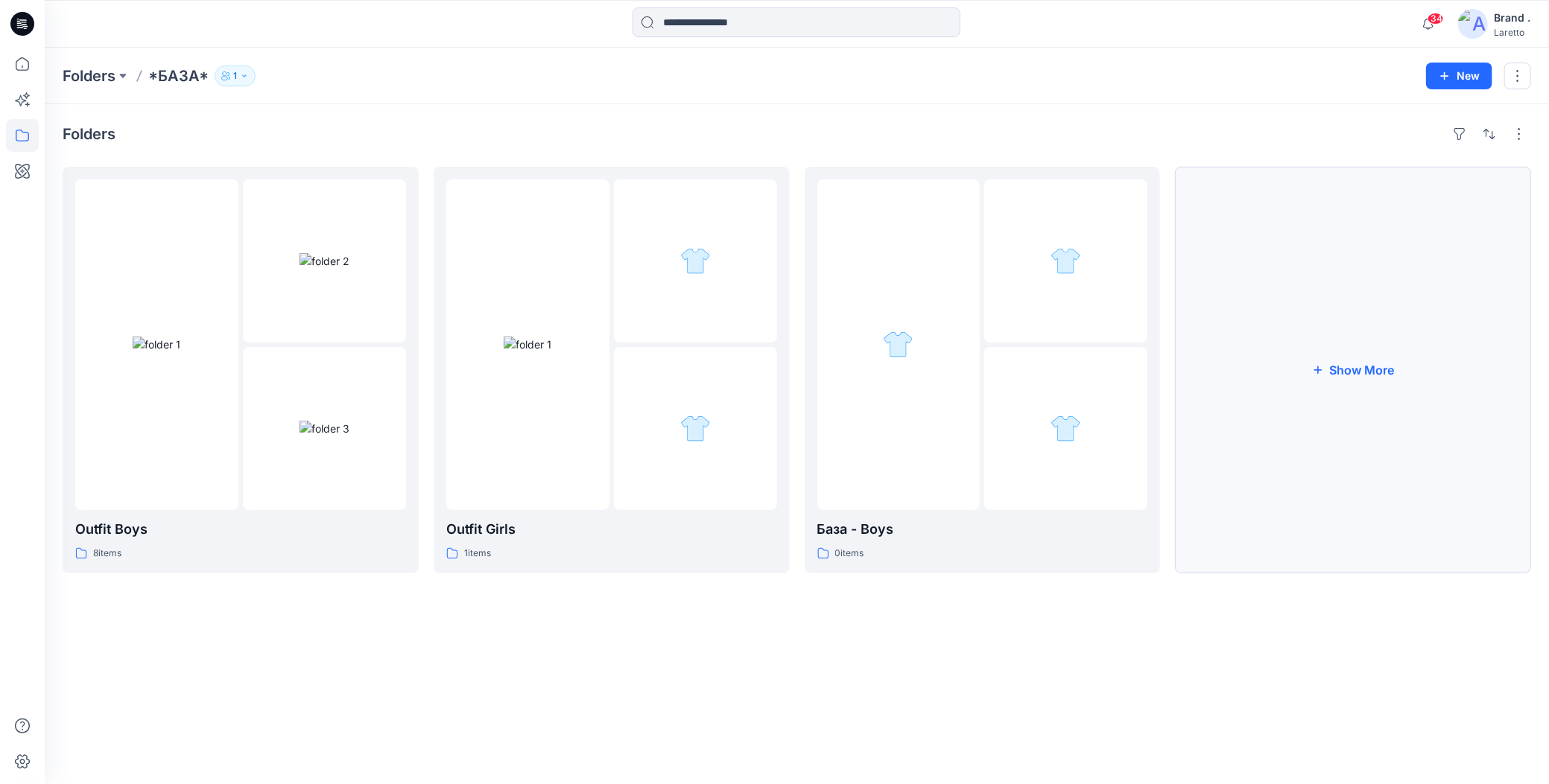
click at [1264, 336] on button "Show More" at bounding box center [1353, 370] width 356 height 407
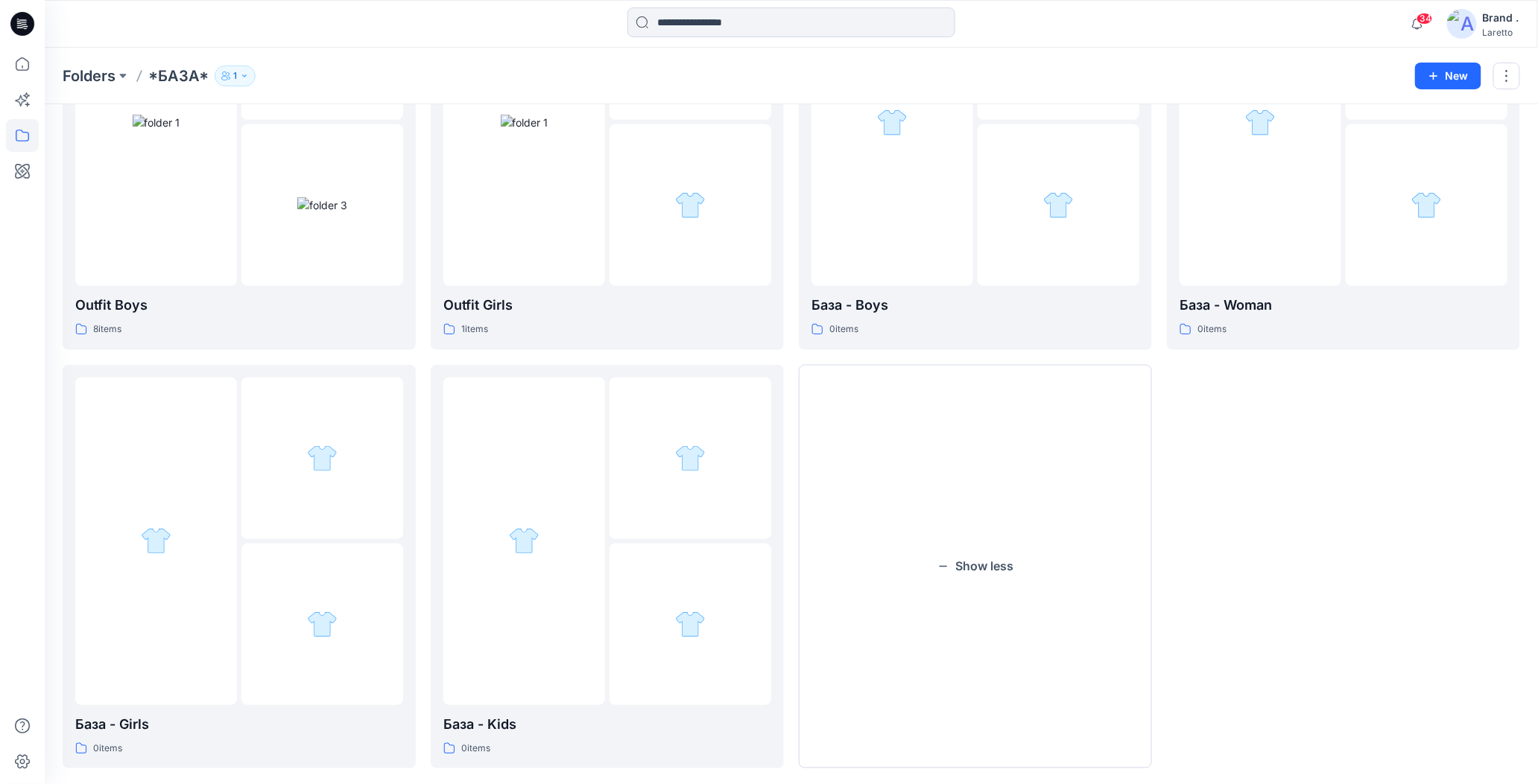
scroll to position [224, 0]
click at [250, 581] on div at bounding box center [322, 622] width 162 height 162
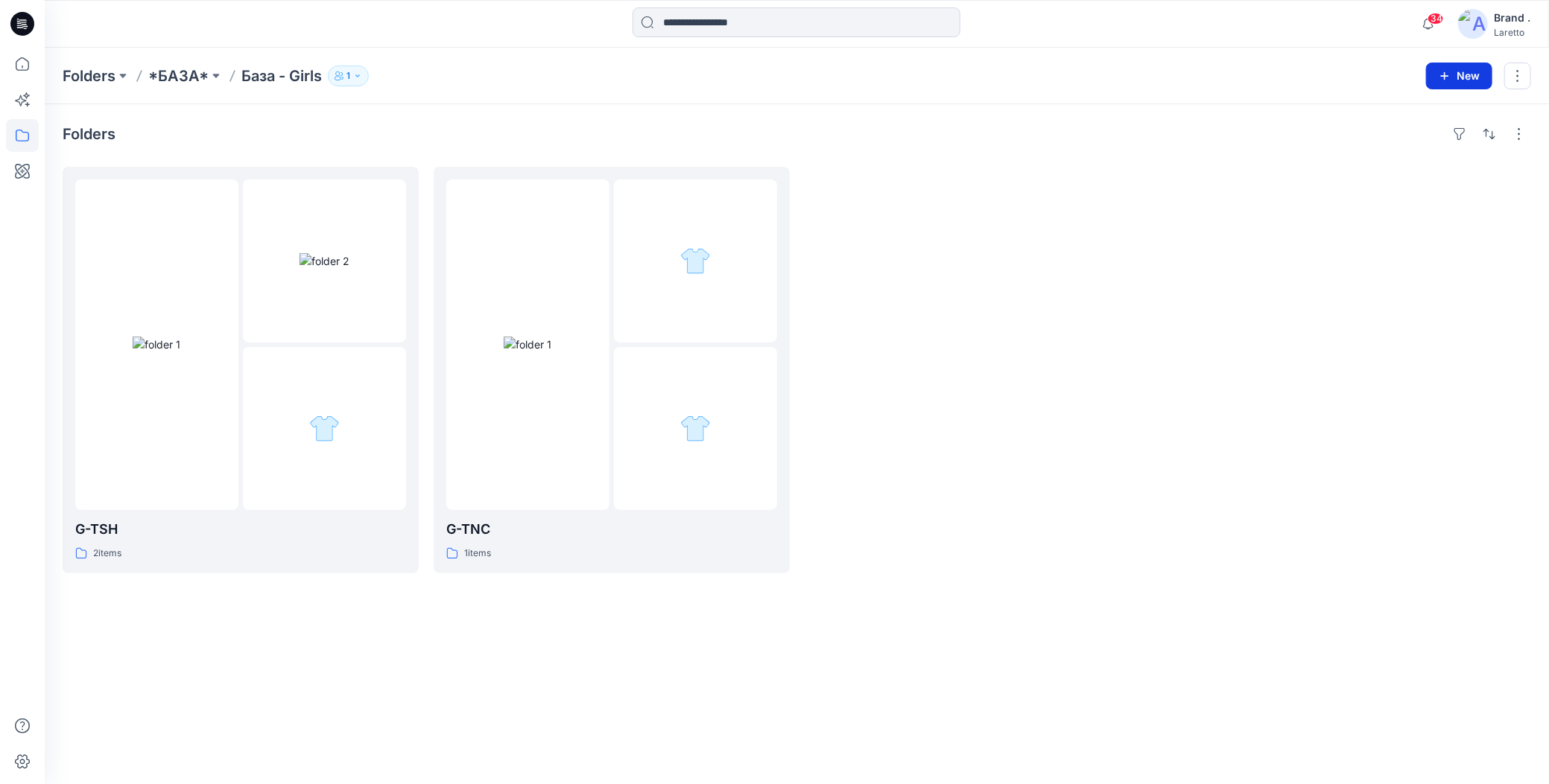
click at [1440, 70] on icon "button" at bounding box center [1445, 76] width 12 height 12
click at [1388, 146] on button "New Folder" at bounding box center [1425, 141] width 128 height 28
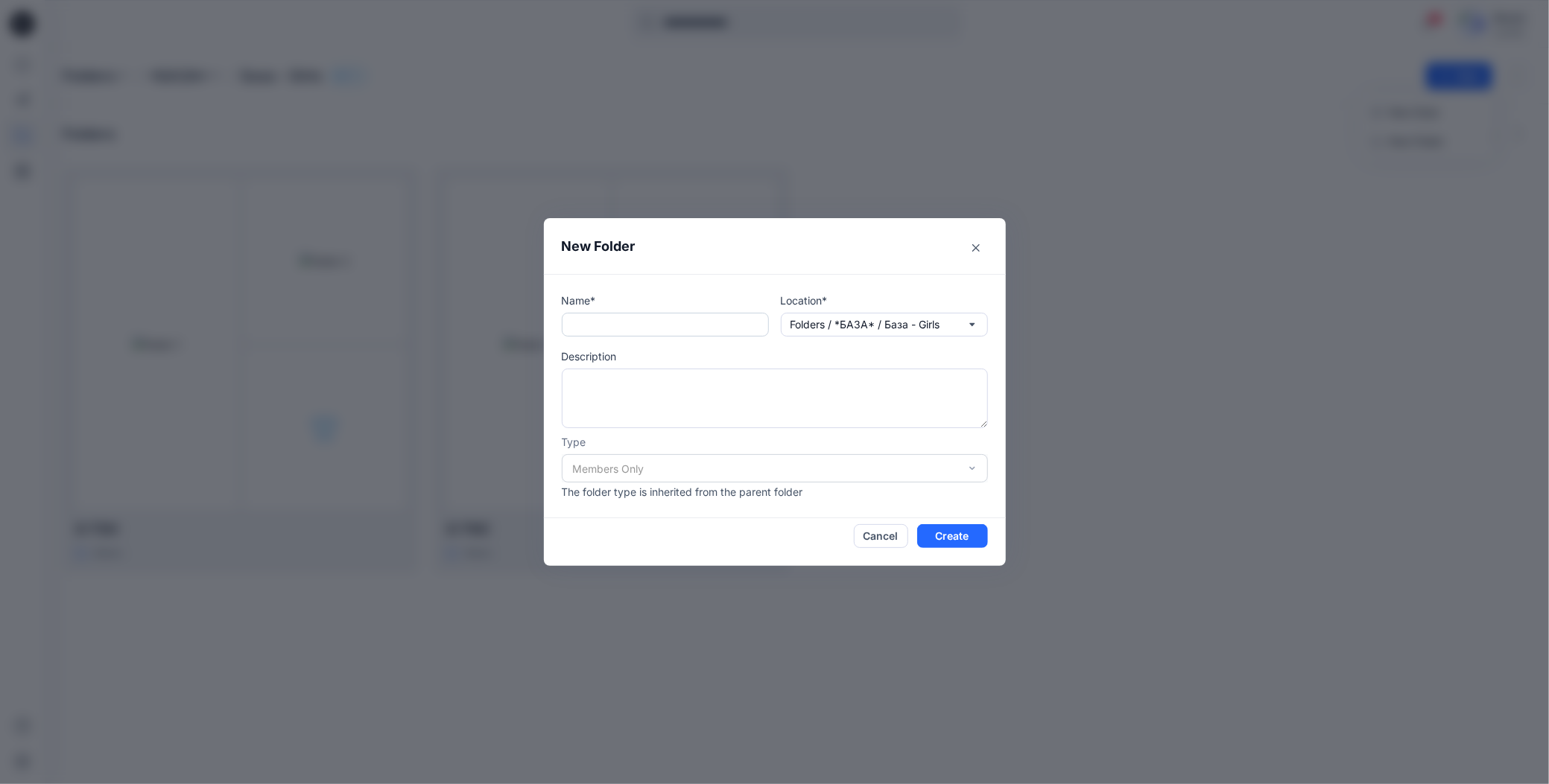
click at [581, 320] on input "text" at bounding box center [666, 325] width 207 height 24
paste input "*****"
type input "*****"
click at [595, 376] on textarea at bounding box center [775, 398] width 426 height 59
type textarea "******"
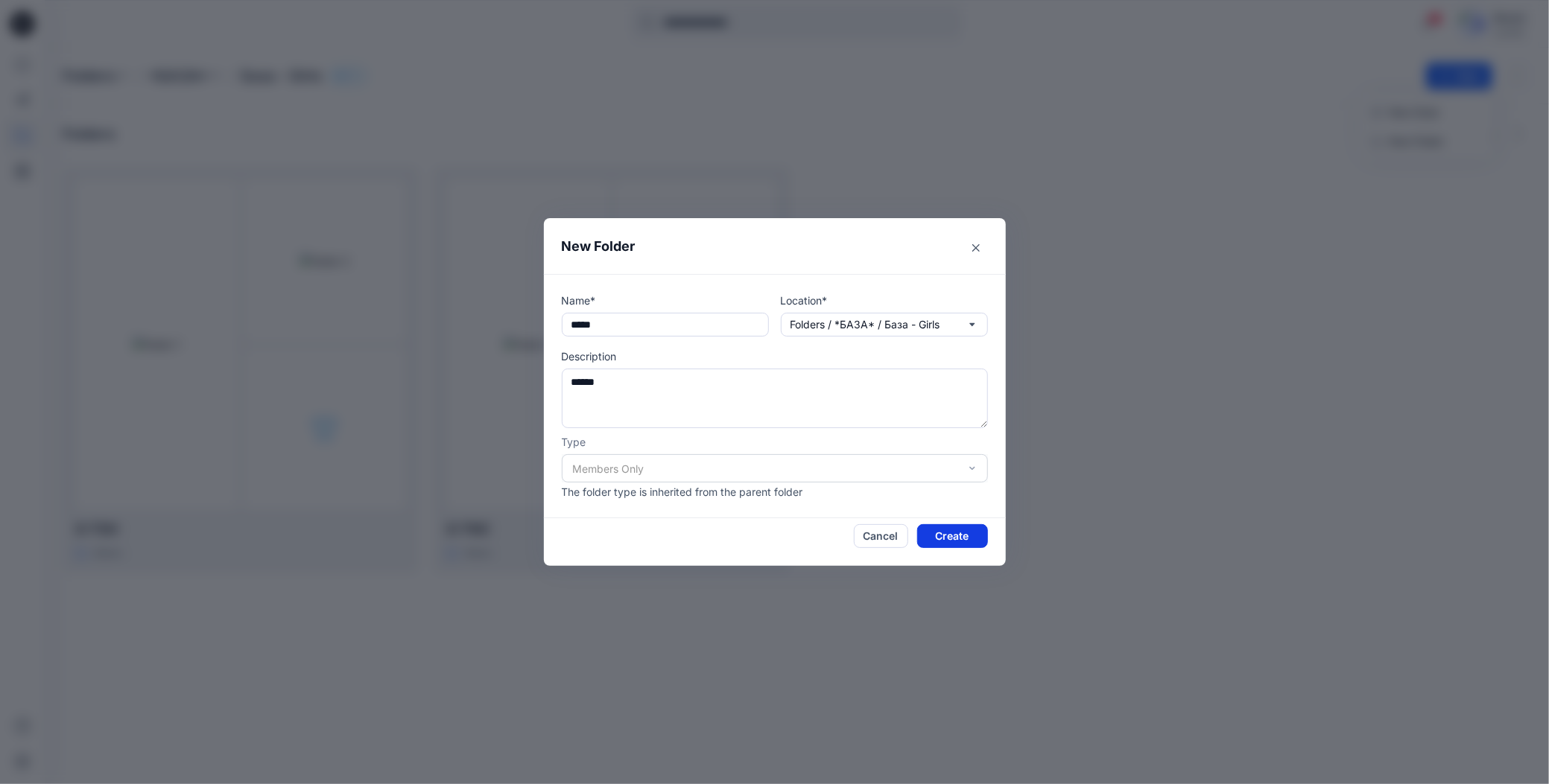
click at [923, 536] on button "Create" at bounding box center [952, 537] width 70 height 24
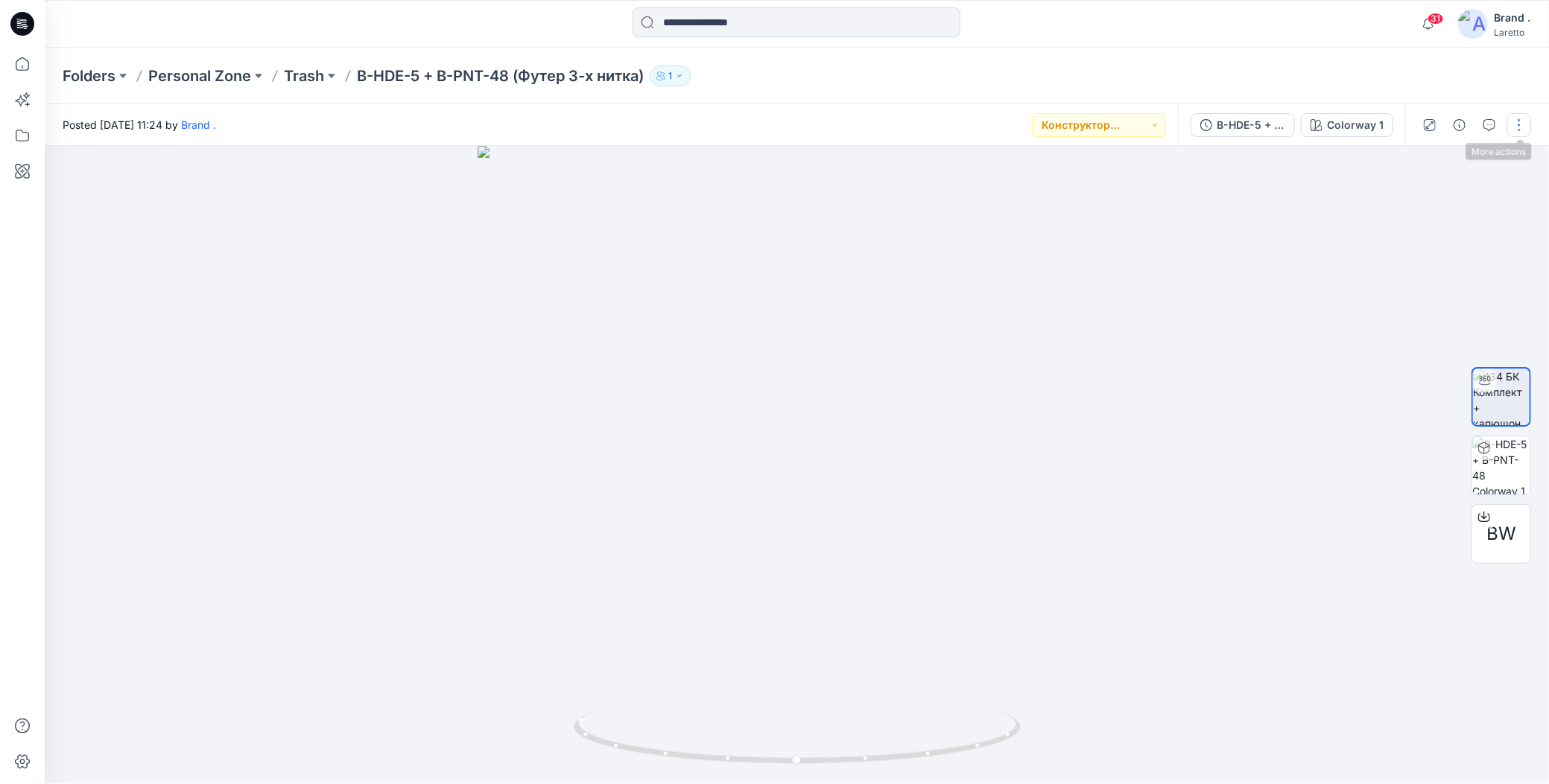
click at [1524, 132] on button "button" at bounding box center [1519, 125] width 24 height 24
click at [1400, 283] on icon "button" at bounding box center [1402, 285] width 12 height 12
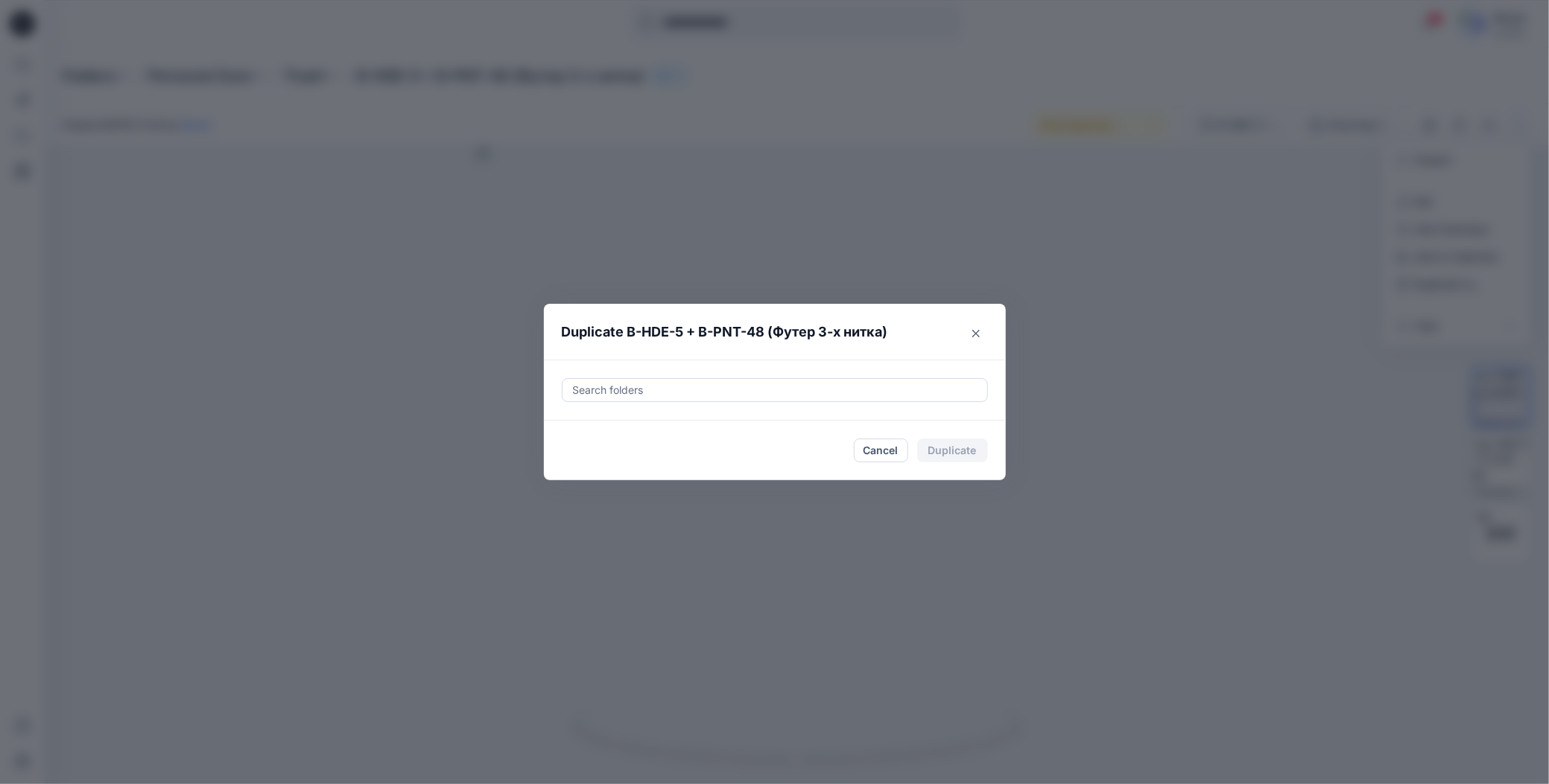
click at [603, 388] on div at bounding box center [775, 390] width 407 height 18
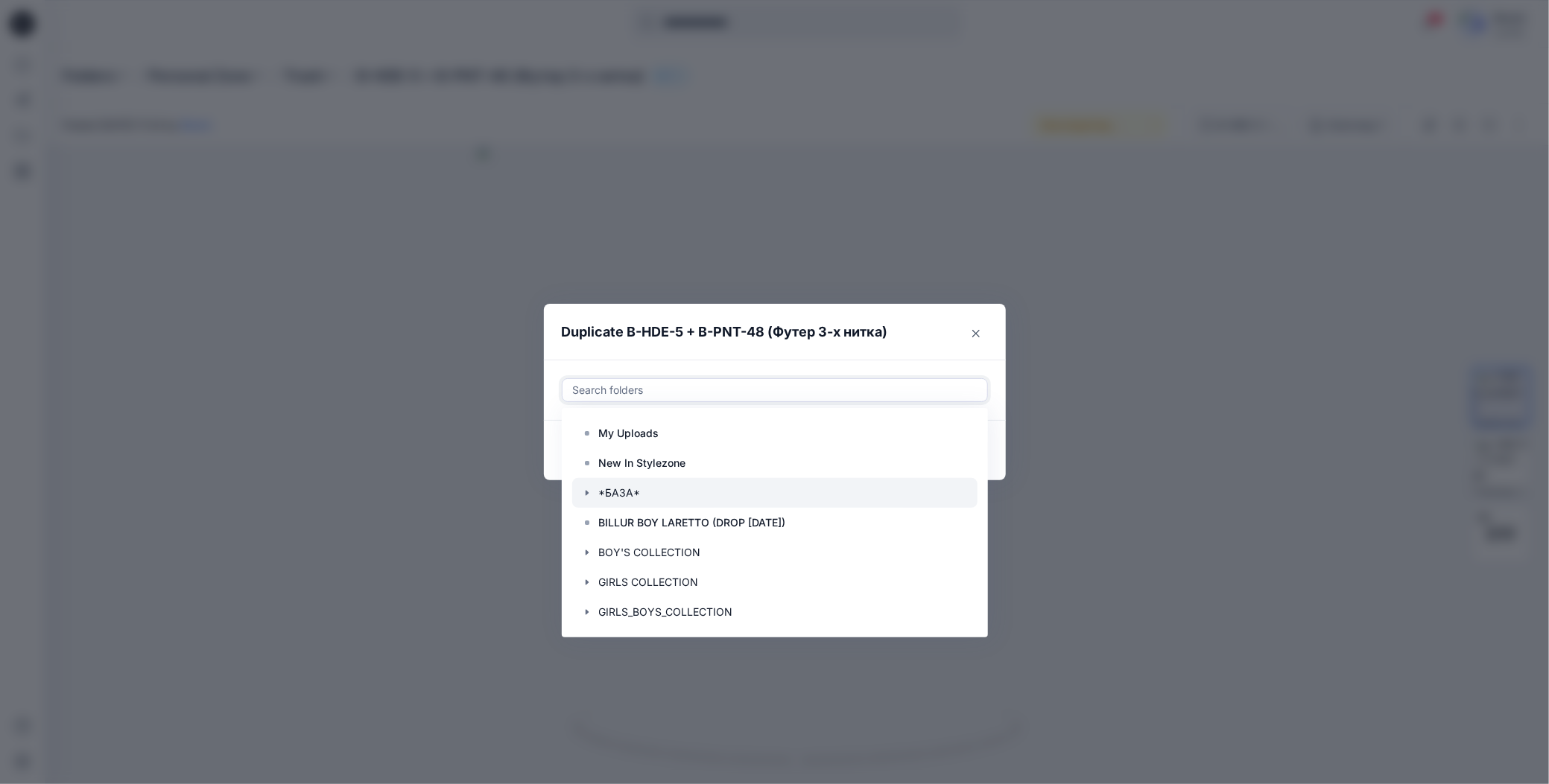
click at [587, 492] on icon "button" at bounding box center [587, 493] width 3 height 5
click at [633, 519] on p "Outfit Boys" at bounding box center [642, 522] width 56 height 18
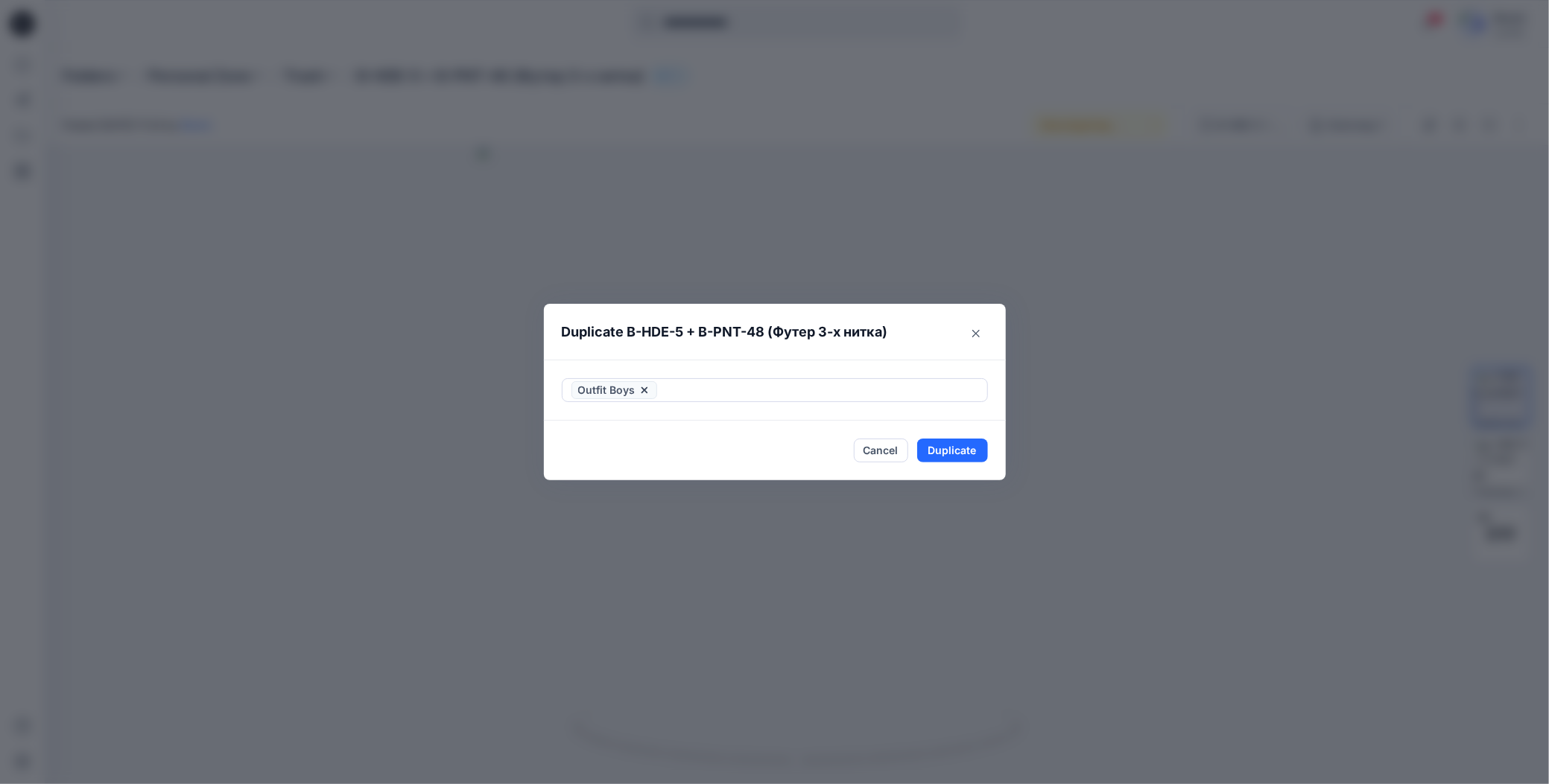
click at [793, 364] on div "Outfit Boys" at bounding box center [774, 390] width 462 height 61
click at [925, 447] on button "Duplicate" at bounding box center [952, 451] width 70 height 24
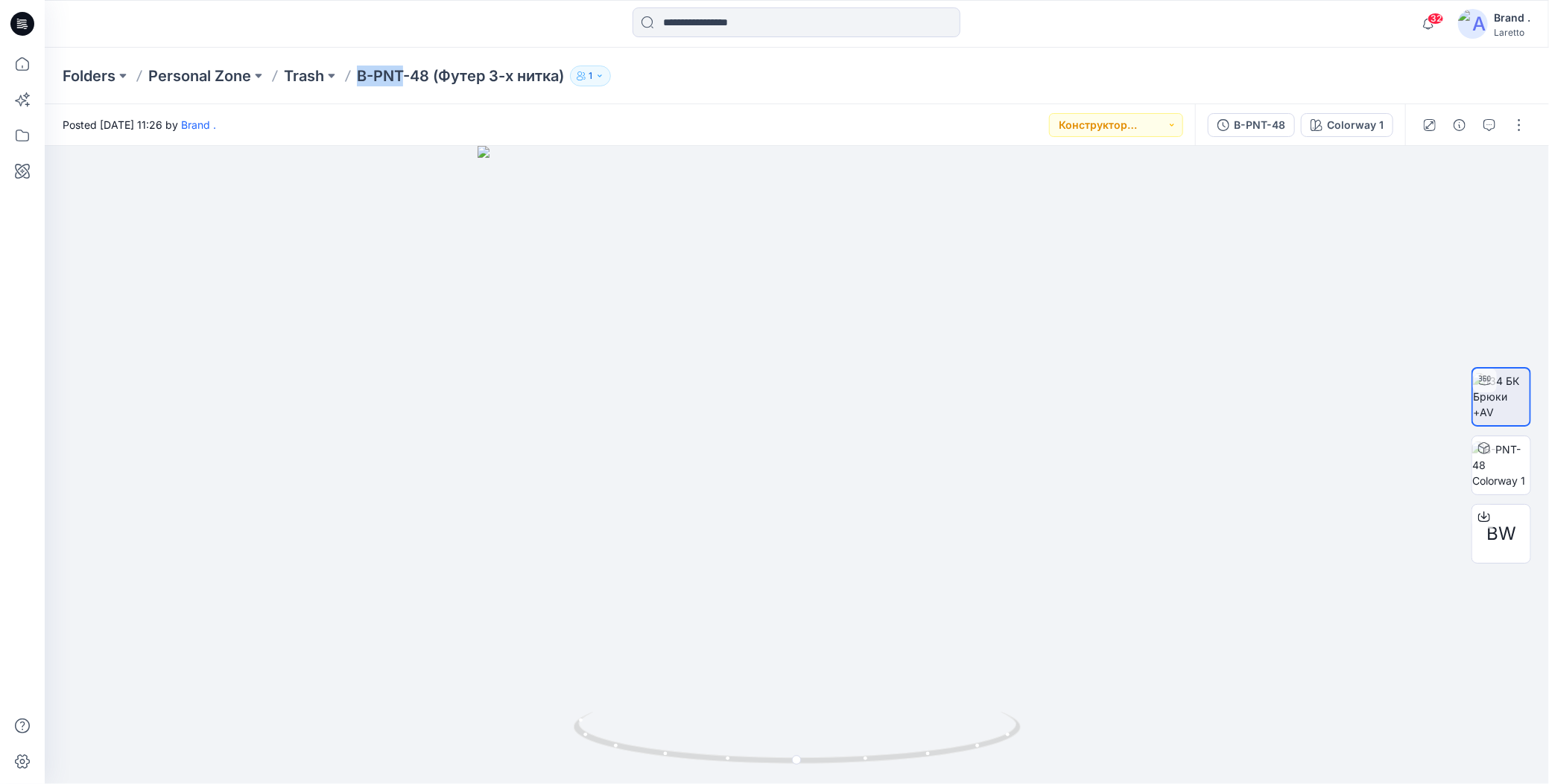
drag, startPoint x: 359, startPoint y: 60, endPoint x: 403, endPoint y: 75, distance: 46.5
click at [403, 75] on div "Folders Personal Zone Trash B-PNT-48 (Футер 3-х нитка) 1" at bounding box center [797, 75] width 1504 height 57
copy p "B-PNT"
click at [1519, 127] on button "button" at bounding box center [1519, 125] width 24 height 24
click at [1397, 288] on icon "button" at bounding box center [1401, 285] width 10 height 10
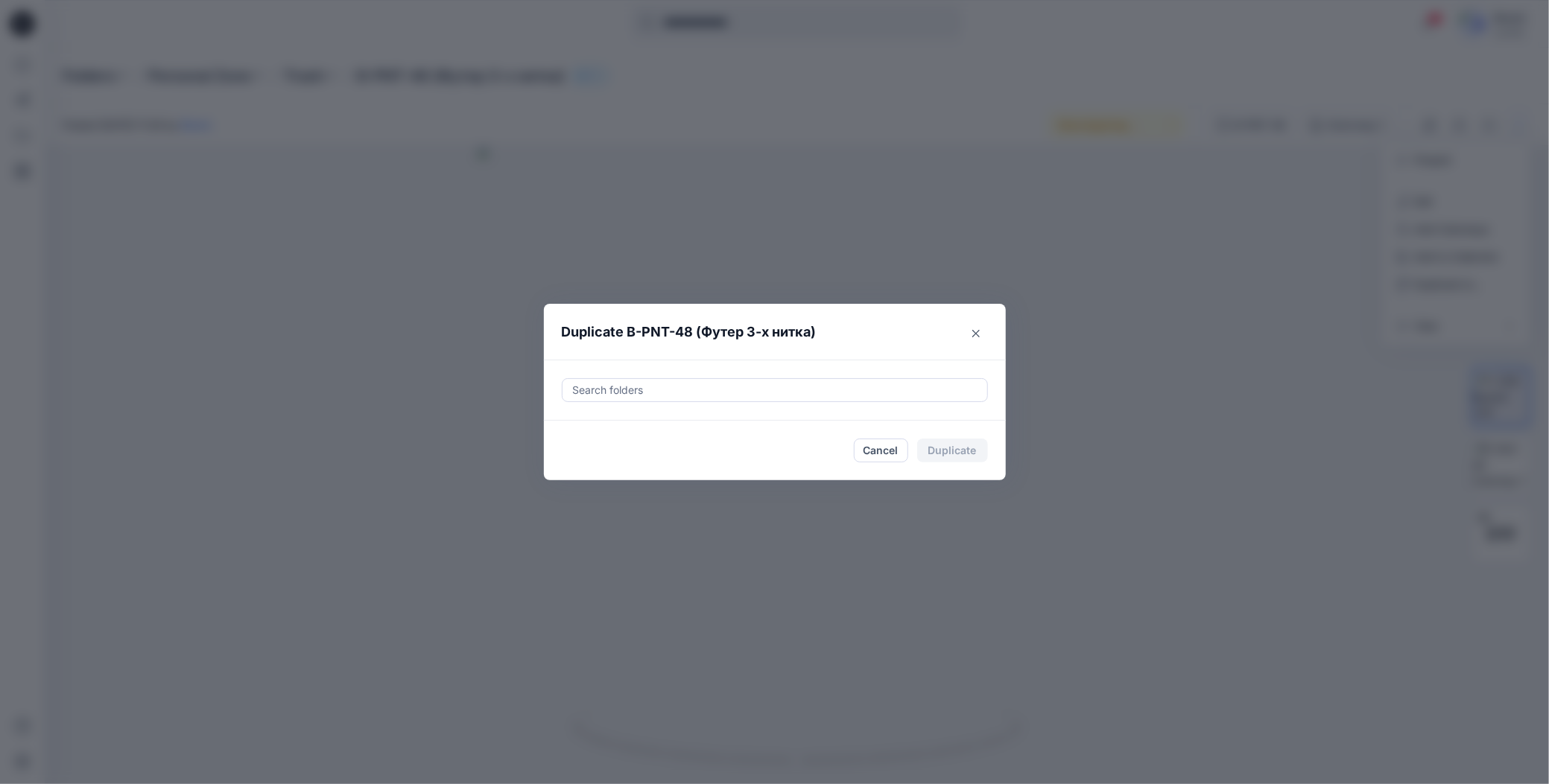
click at [774, 396] on div at bounding box center [775, 390] width 407 height 18
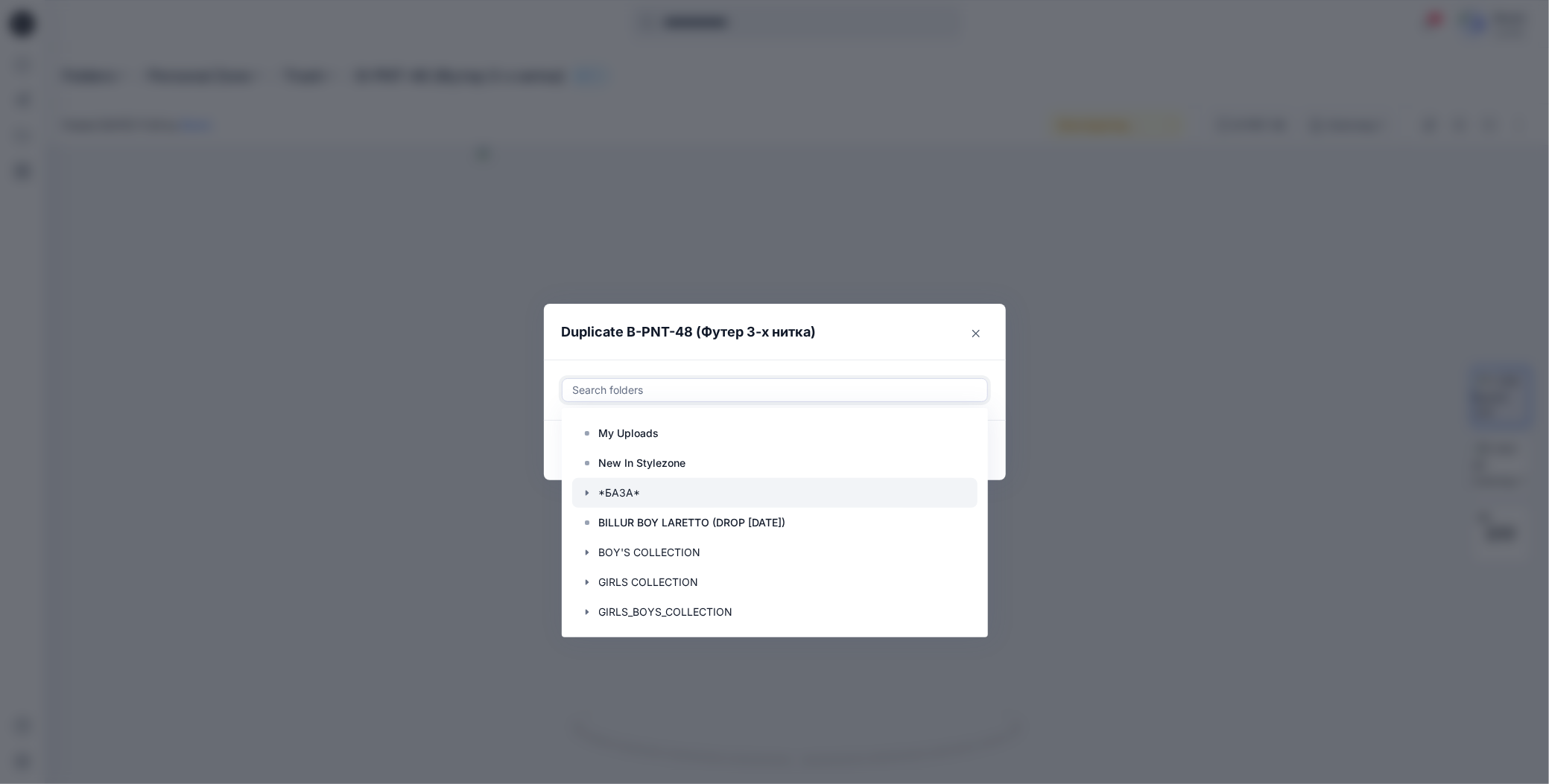
click at [586, 492] on icon "button" at bounding box center [587, 493] width 3 height 5
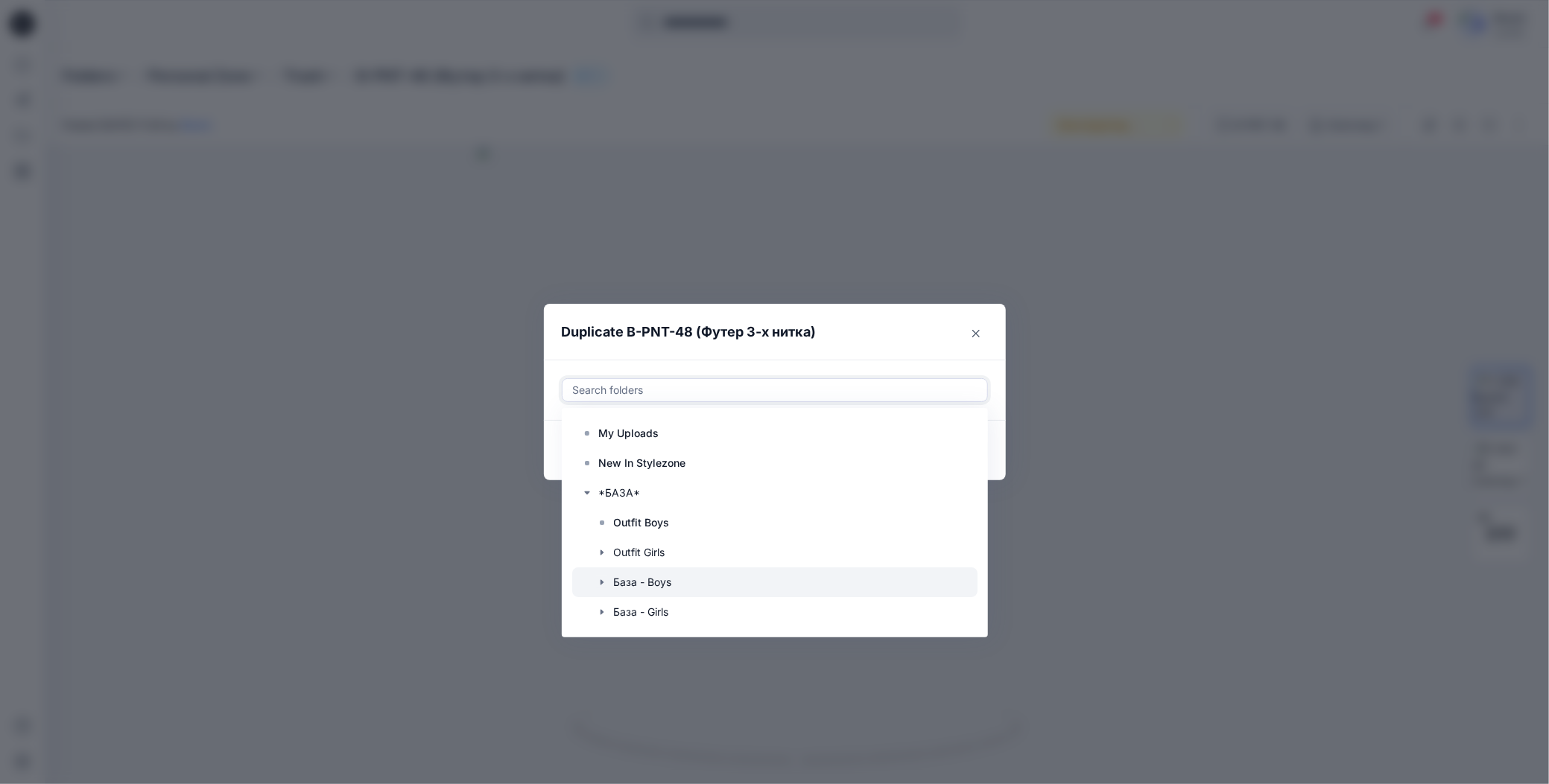
click at [603, 587] on icon "button" at bounding box center [602, 582] width 12 height 12
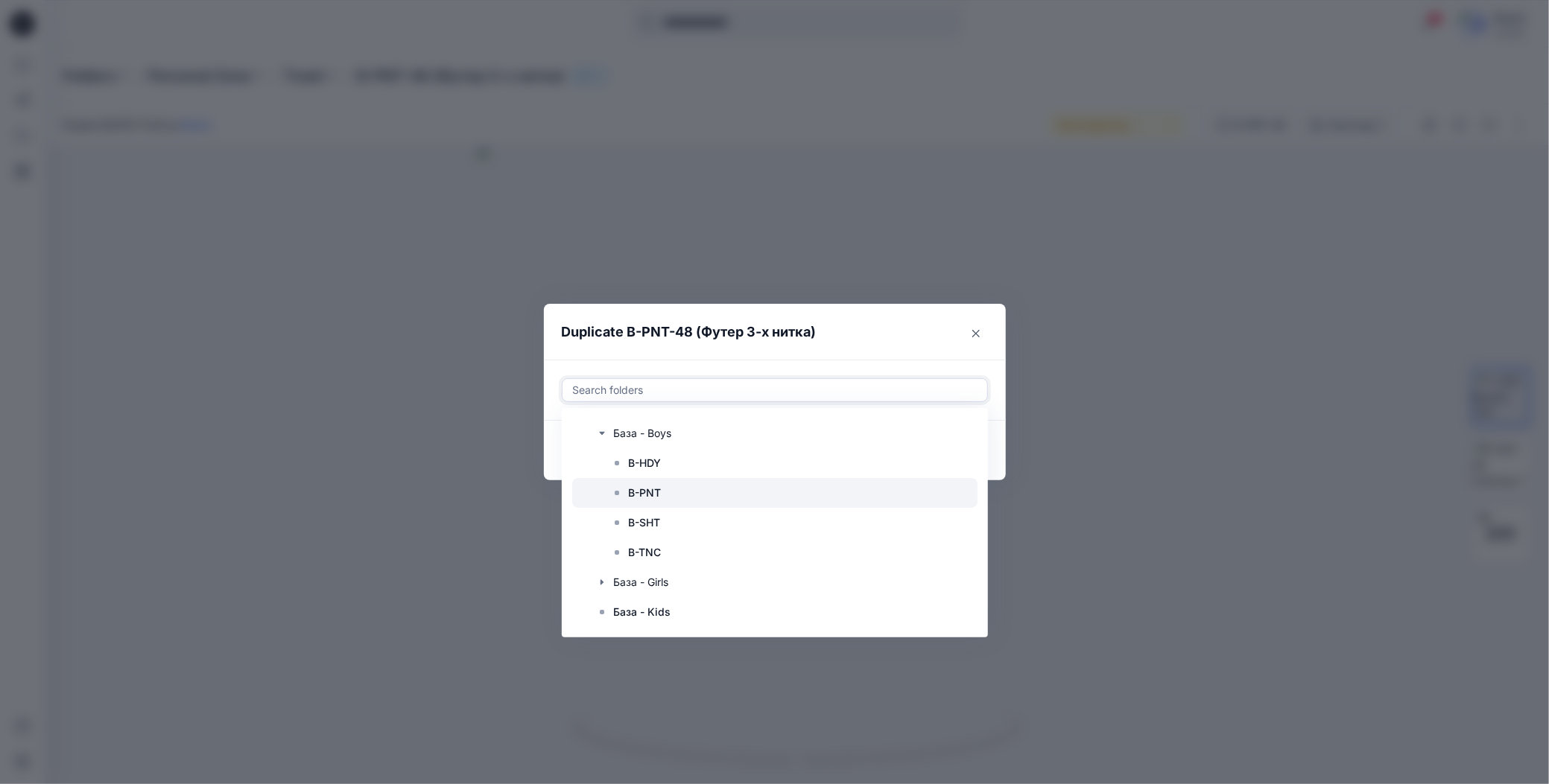
click at [641, 495] on p "B-PNT" at bounding box center [645, 492] width 33 height 18
click at [789, 363] on div "Use Up and Down to choose options, press Enter to select the currently focused …" at bounding box center [774, 390] width 462 height 61
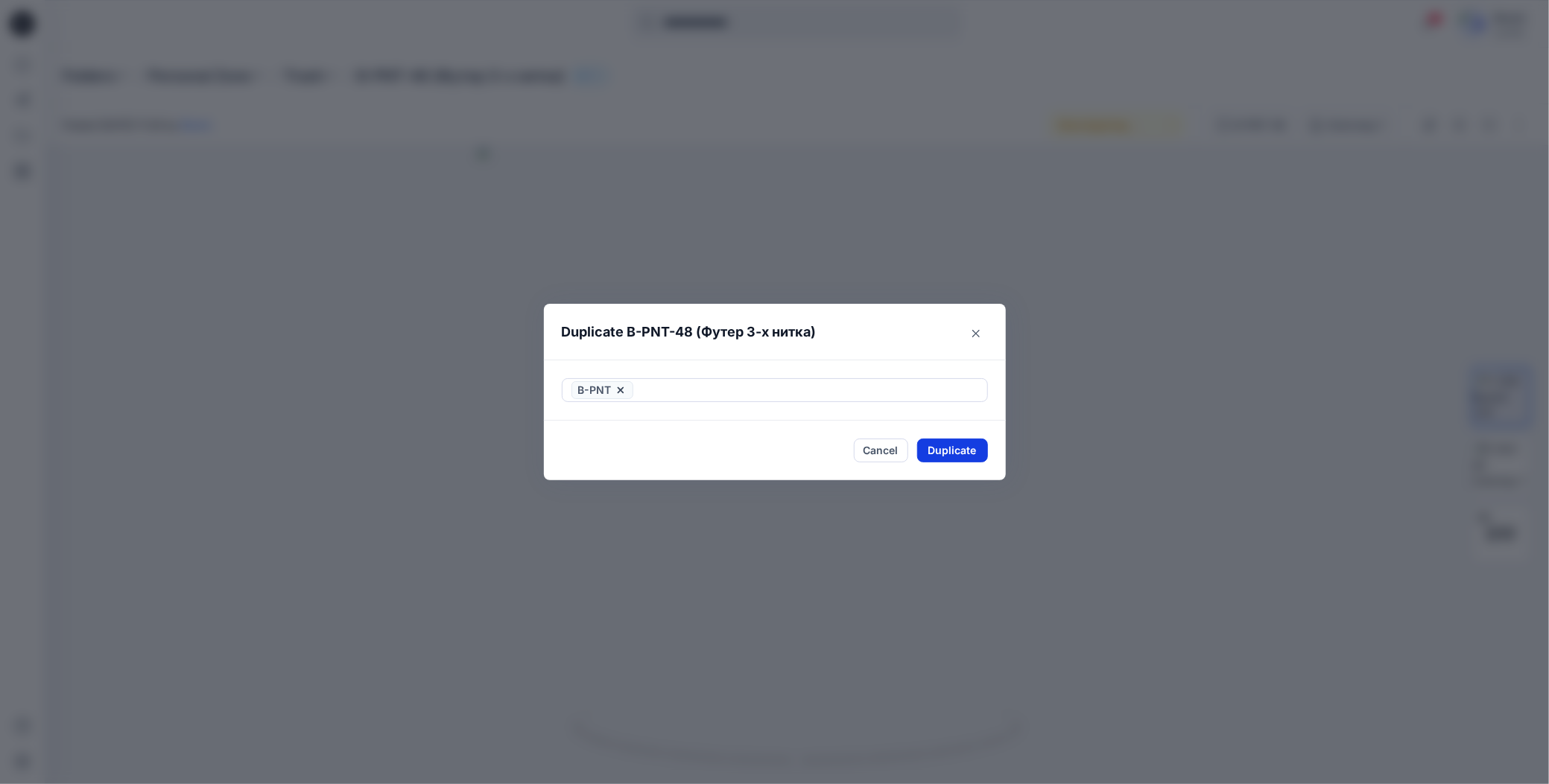
click at [955, 447] on button "Duplicate" at bounding box center [952, 451] width 70 height 24
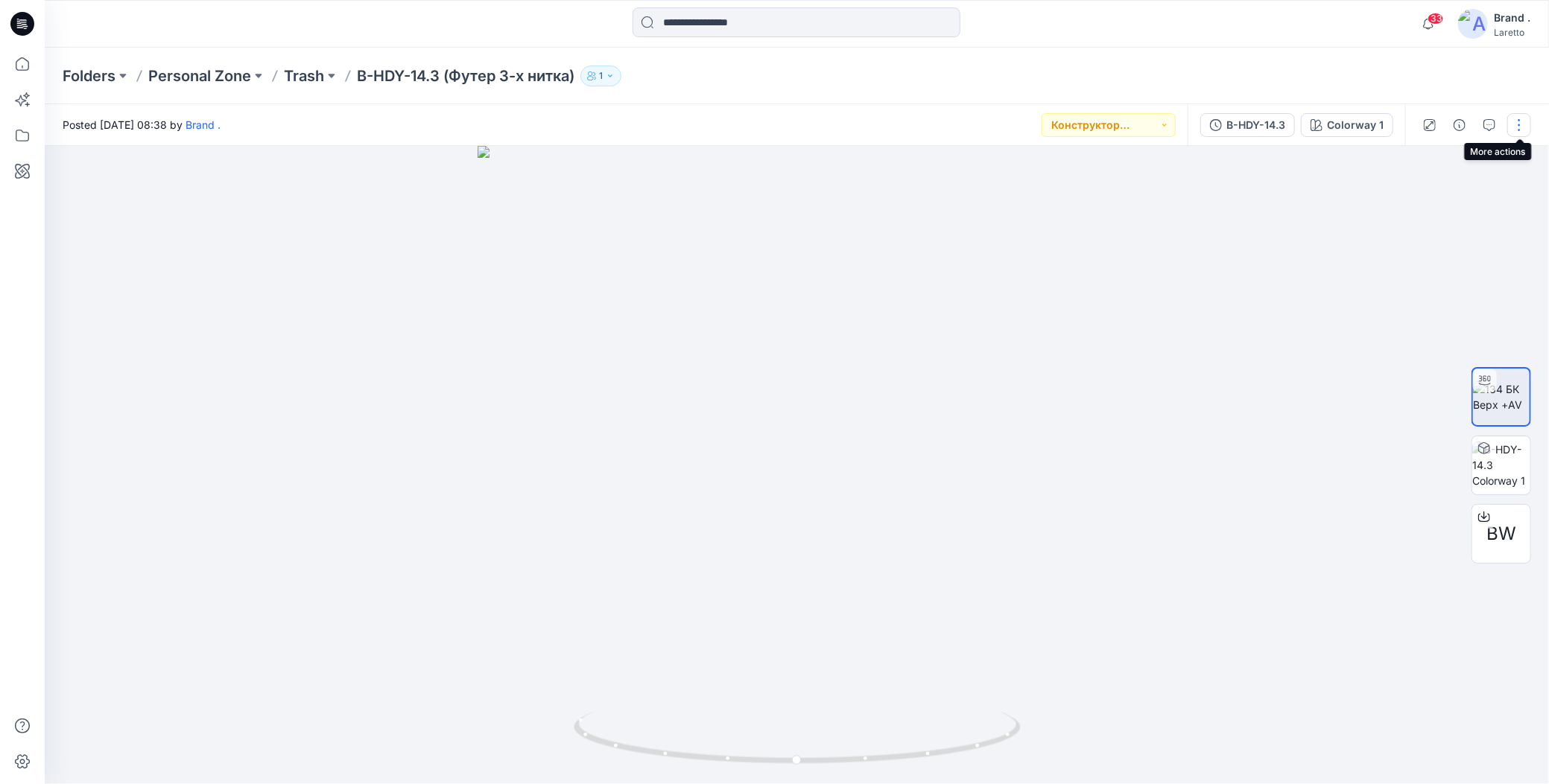
click at [1520, 120] on button "button" at bounding box center [1519, 125] width 24 height 24
click at [1399, 286] on icon "button" at bounding box center [1402, 285] width 12 height 12
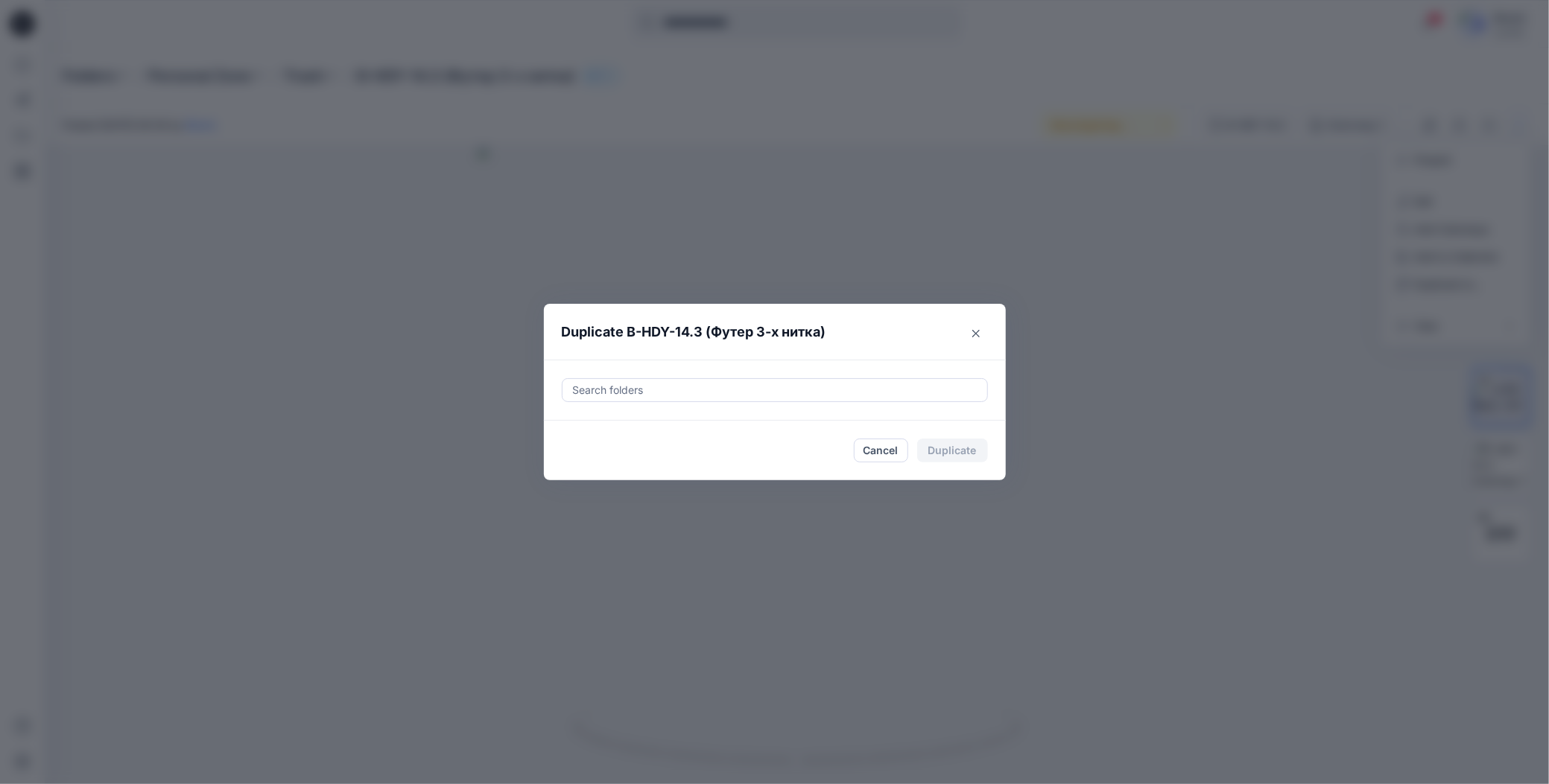
click at [616, 385] on div at bounding box center [775, 390] width 407 height 18
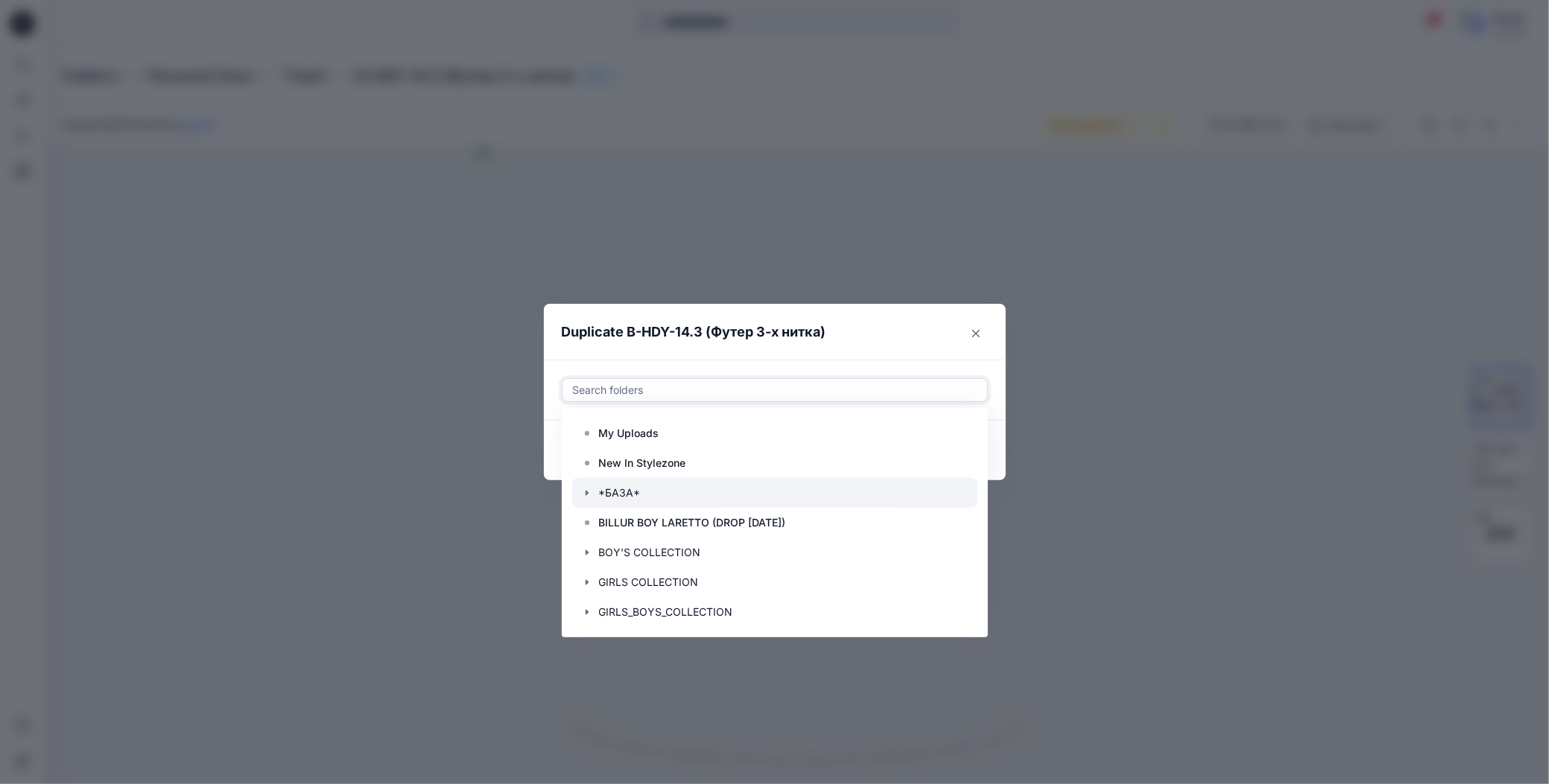
click at [582, 494] on icon "button" at bounding box center [587, 493] width 12 height 12
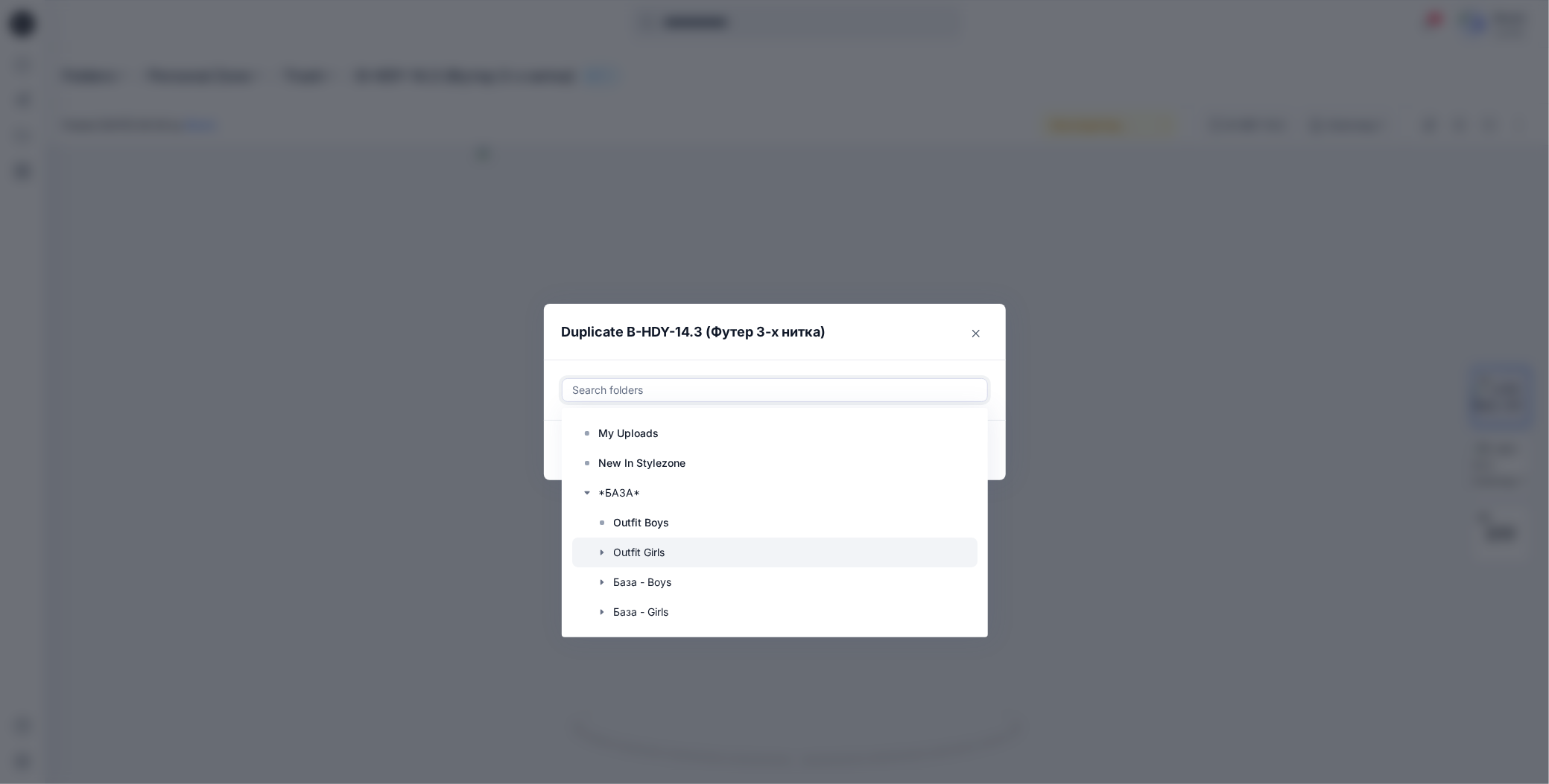
scroll to position [75, 0]
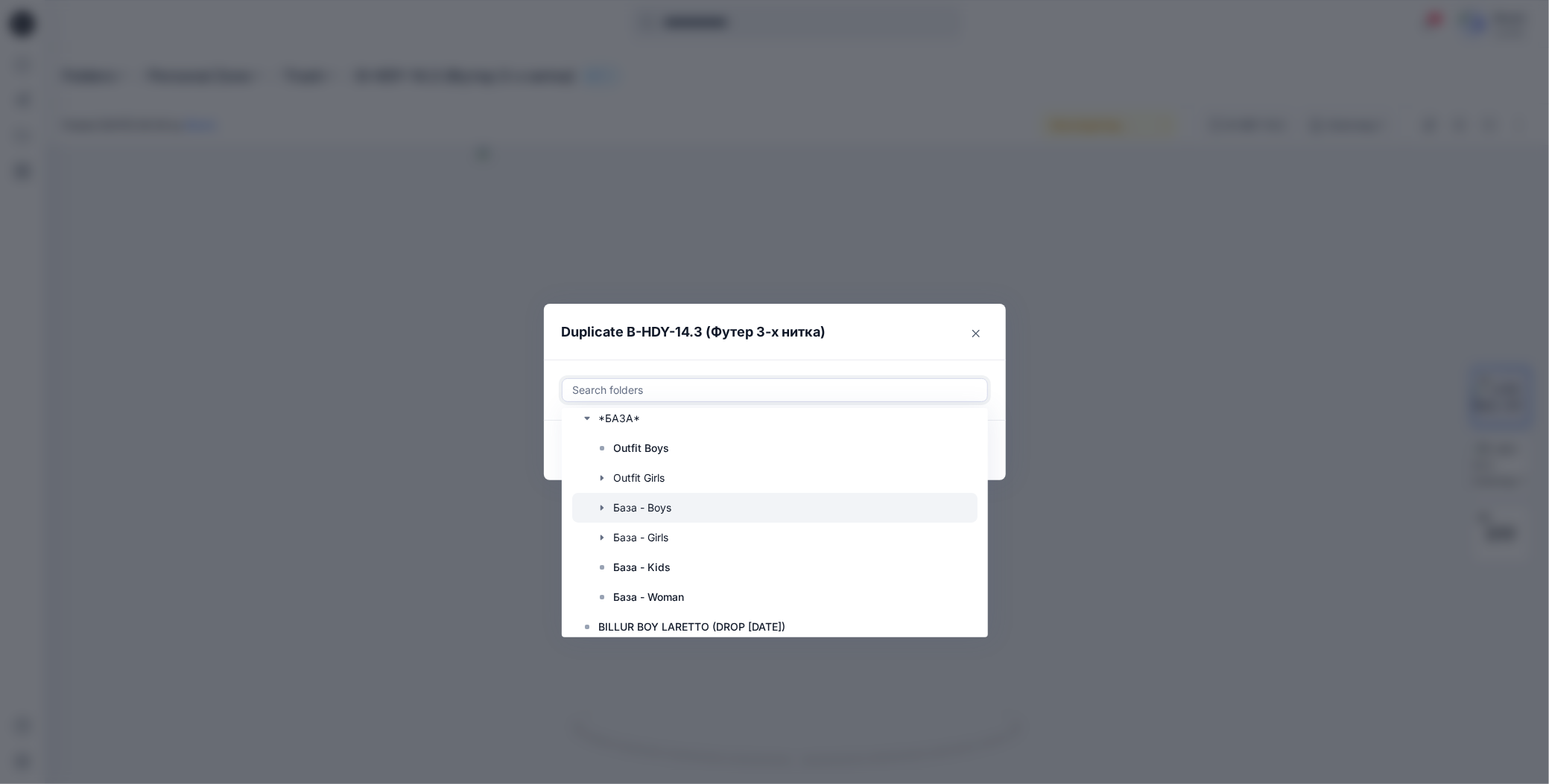
drag, startPoint x: 598, startPoint y: 509, endPoint x: 605, endPoint y: 514, distance: 8.6
click at [598, 508] on icon "button" at bounding box center [602, 508] width 12 height 12
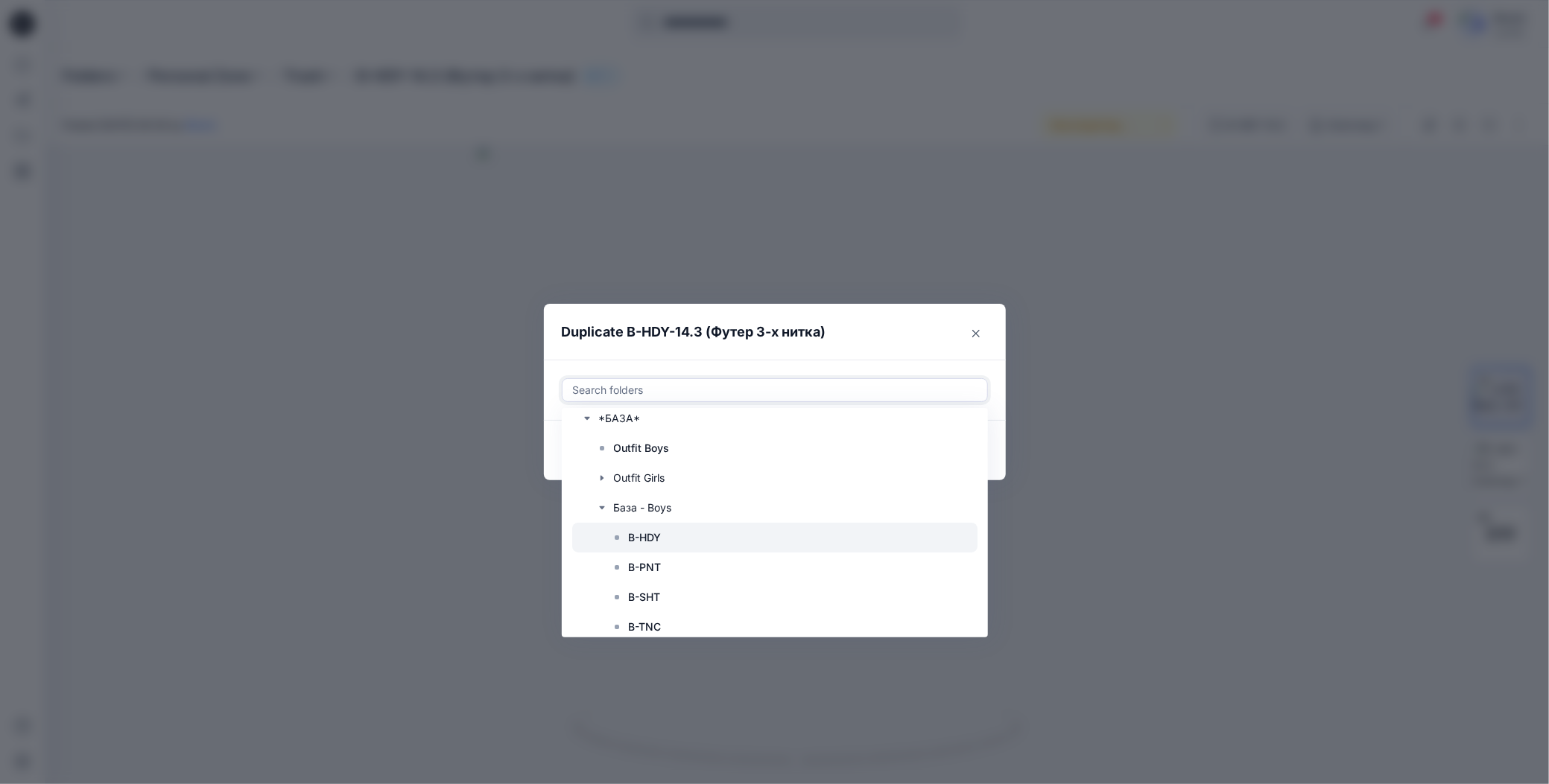
click at [646, 537] on p "B-HDY" at bounding box center [645, 537] width 33 height 18
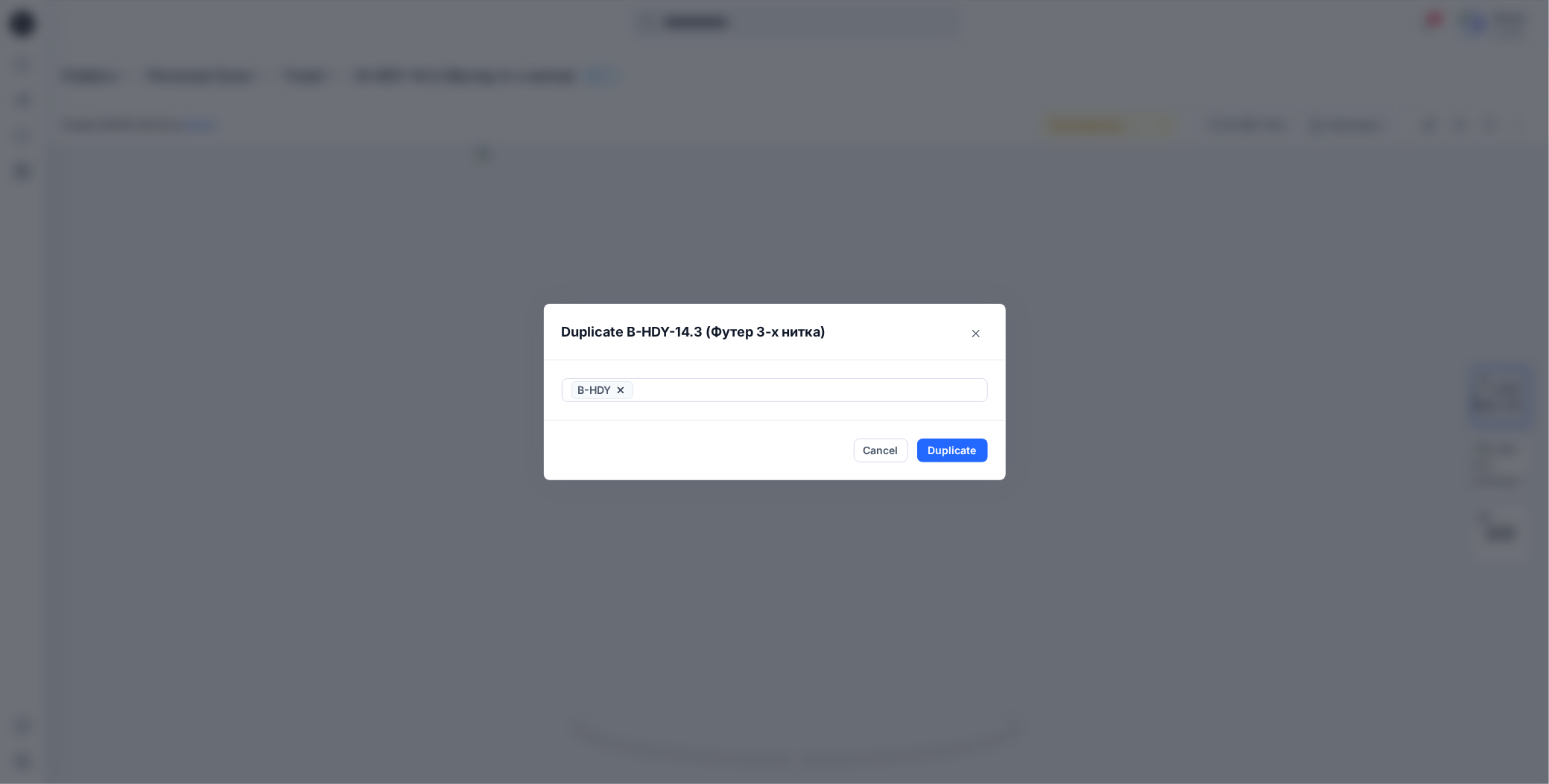
click at [824, 362] on div "B-HDY" at bounding box center [774, 390] width 462 height 61
click at [939, 455] on button "Duplicate" at bounding box center [952, 451] width 70 height 24
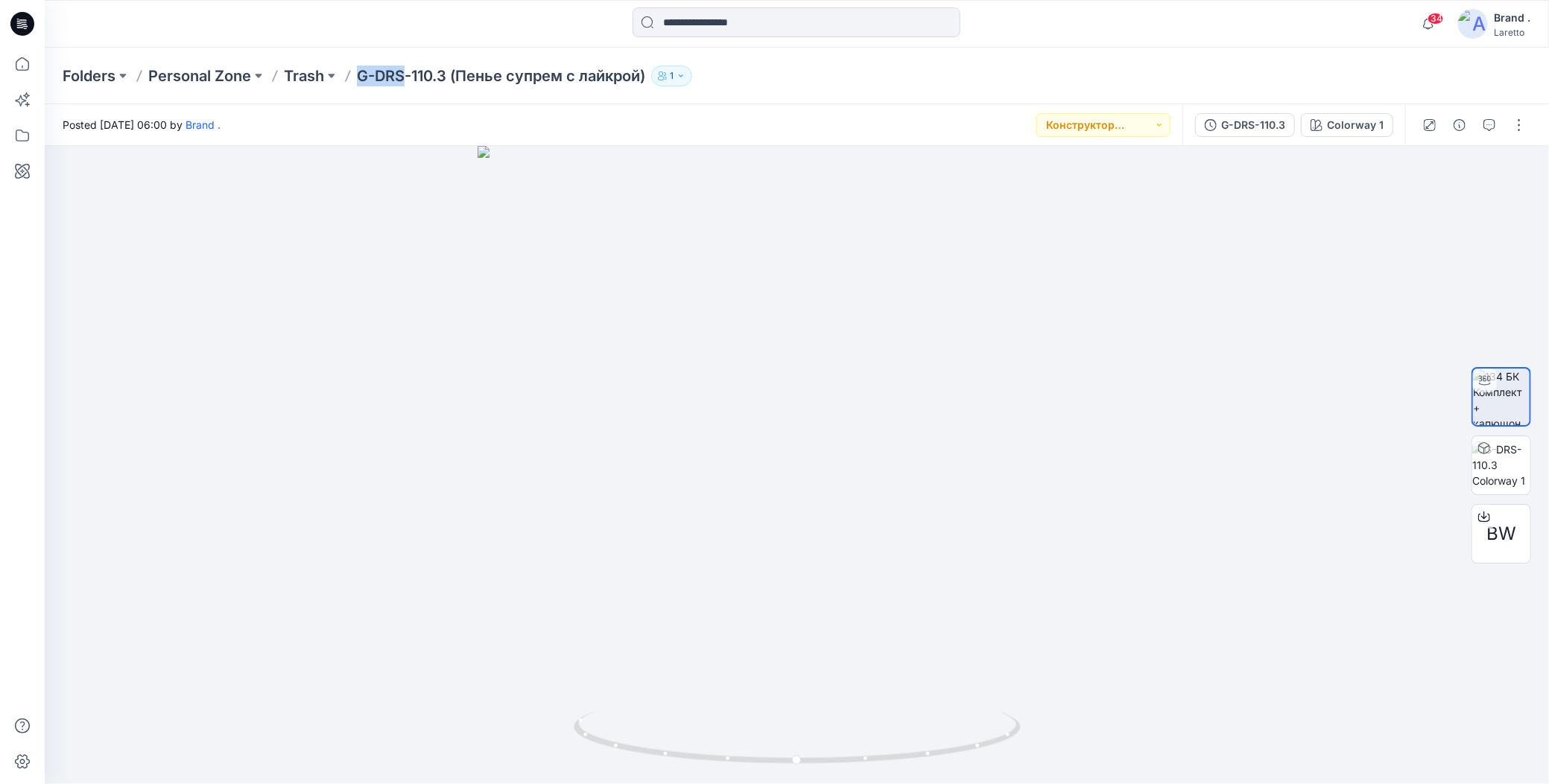
drag, startPoint x: 354, startPoint y: 56, endPoint x: 404, endPoint y: 71, distance: 52.2
click at [404, 71] on div "Folders Personal Zone Trash G-DRS-110.3 (Пенье супрем с лайкрой) 1" at bounding box center [797, 75] width 1504 height 57
copy p "G-DRS"
click at [1524, 125] on button "button" at bounding box center [1519, 125] width 24 height 24
click at [1401, 279] on icon "button" at bounding box center [1402, 285] width 12 height 12
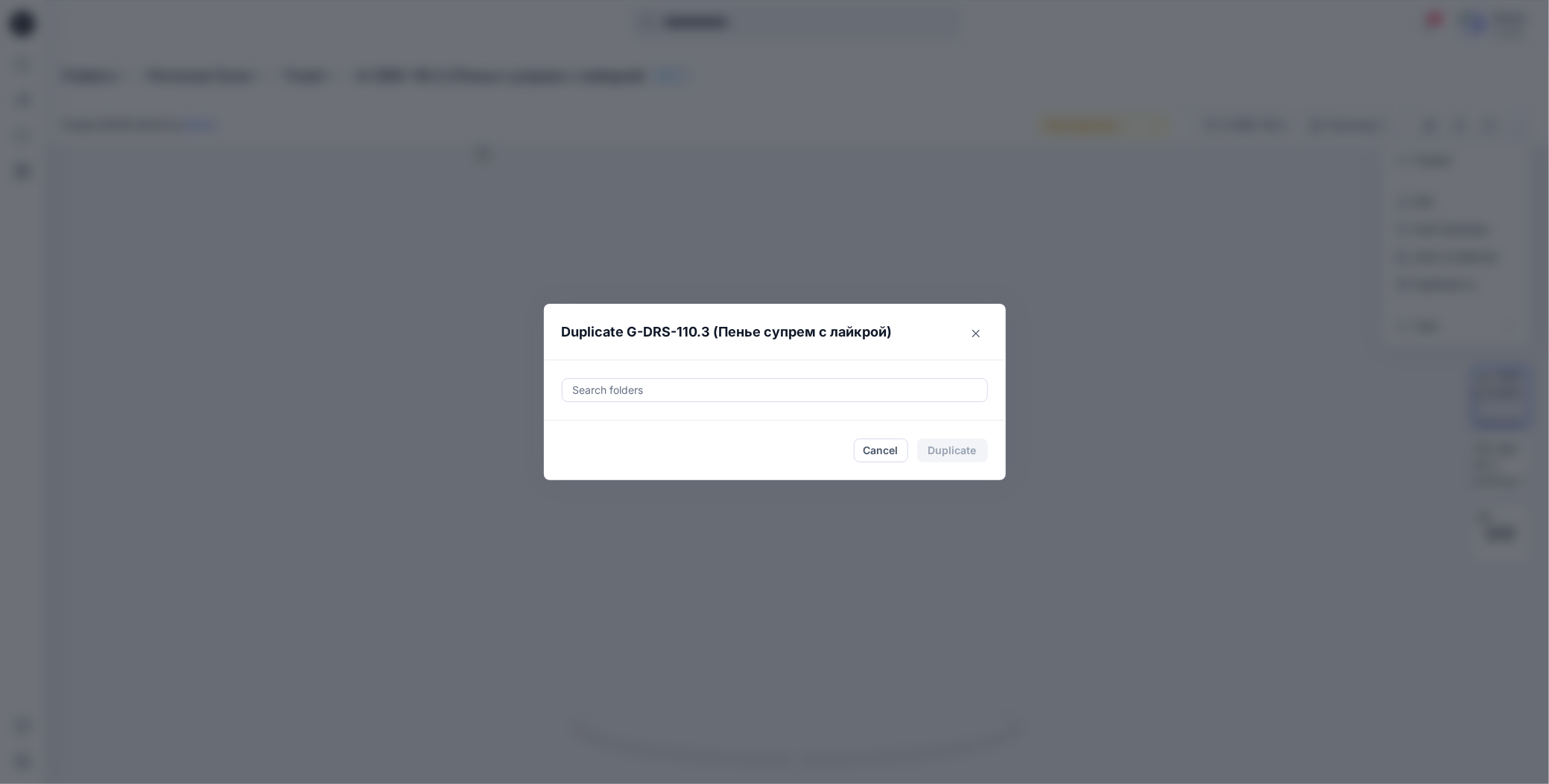
click at [675, 388] on div at bounding box center [775, 390] width 407 height 18
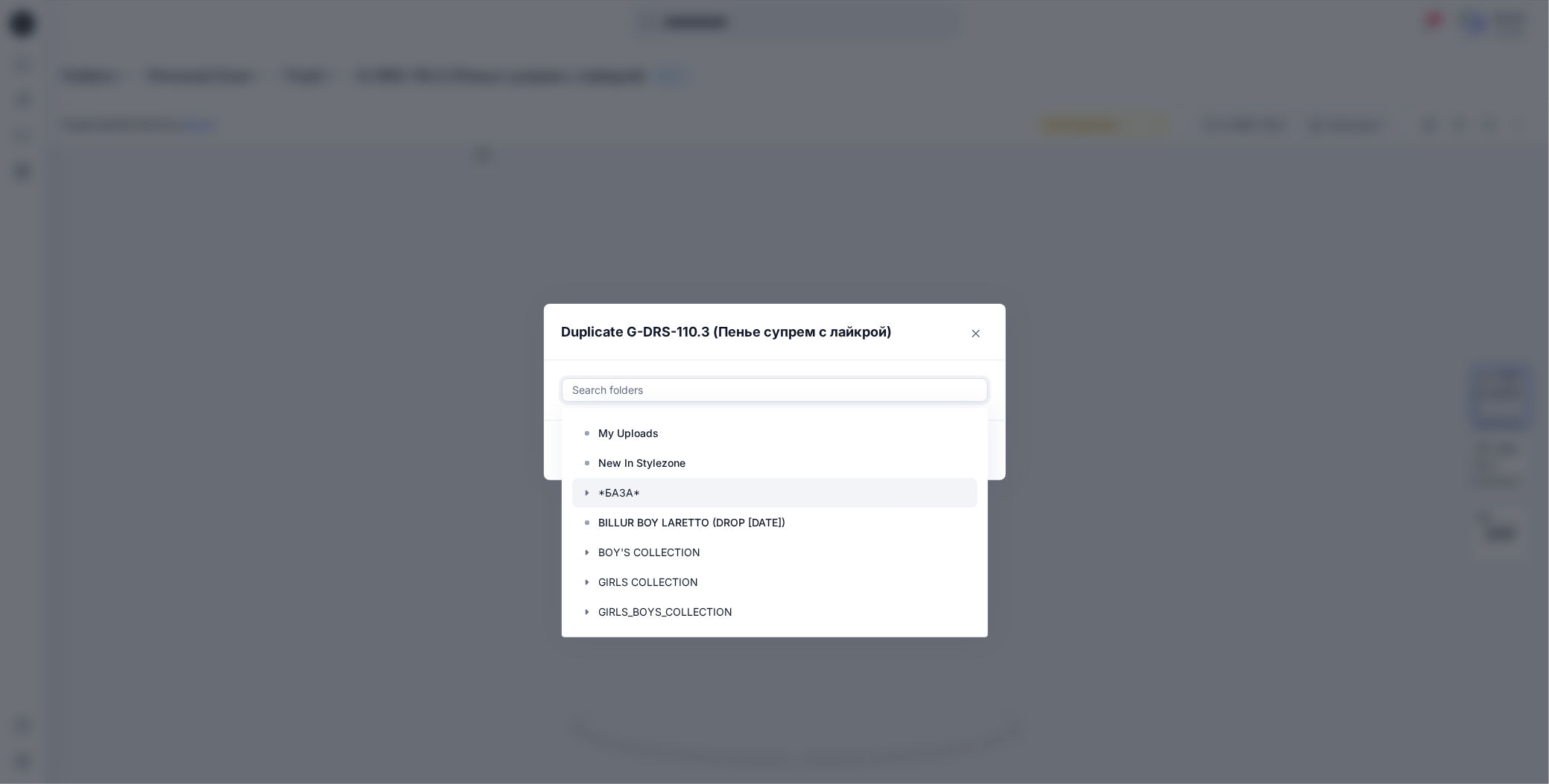
click at [585, 492] on icon "button" at bounding box center [587, 493] width 12 height 12
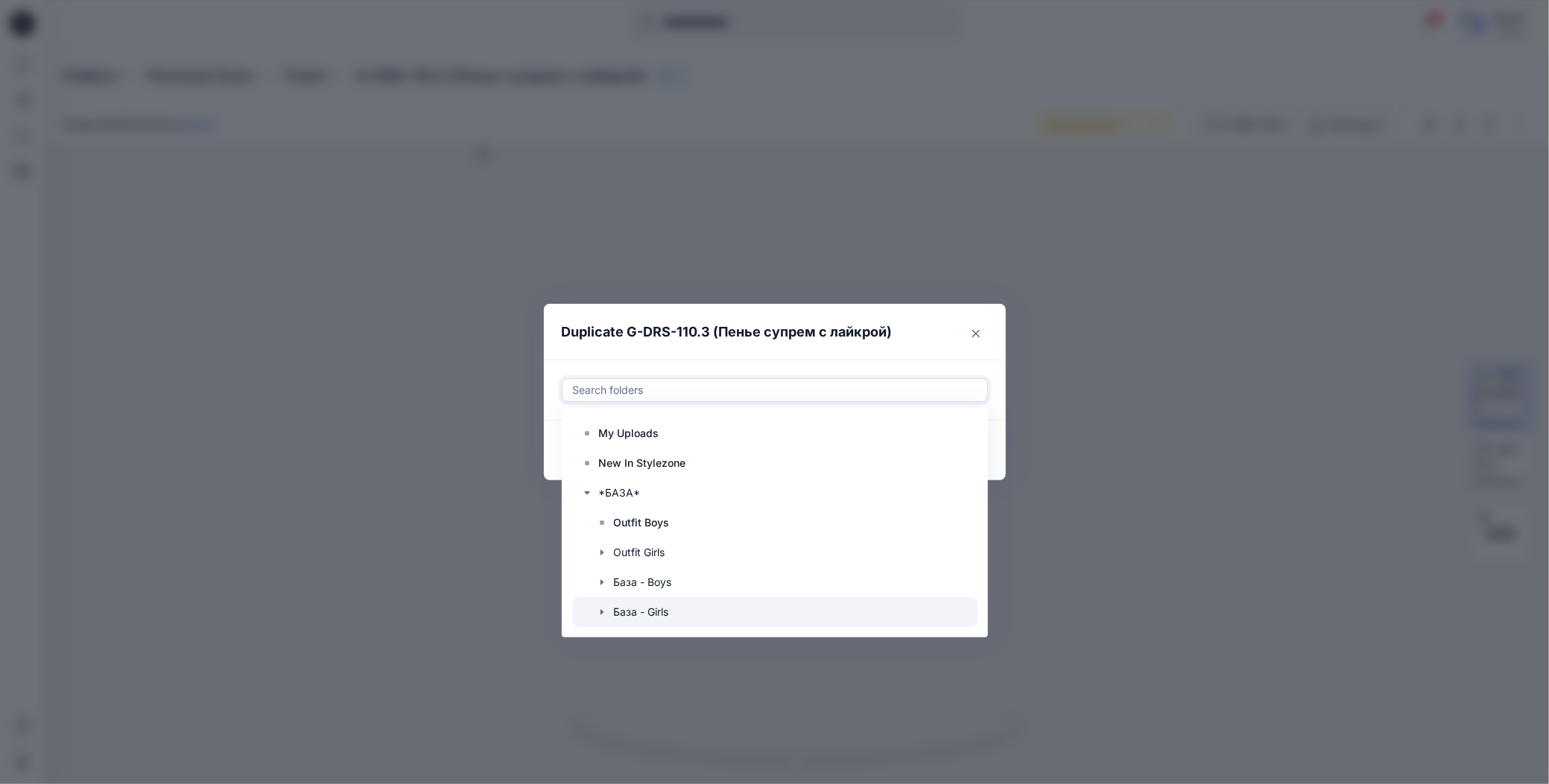
click at [603, 611] on icon "button" at bounding box center [601, 613] width 3 height 5
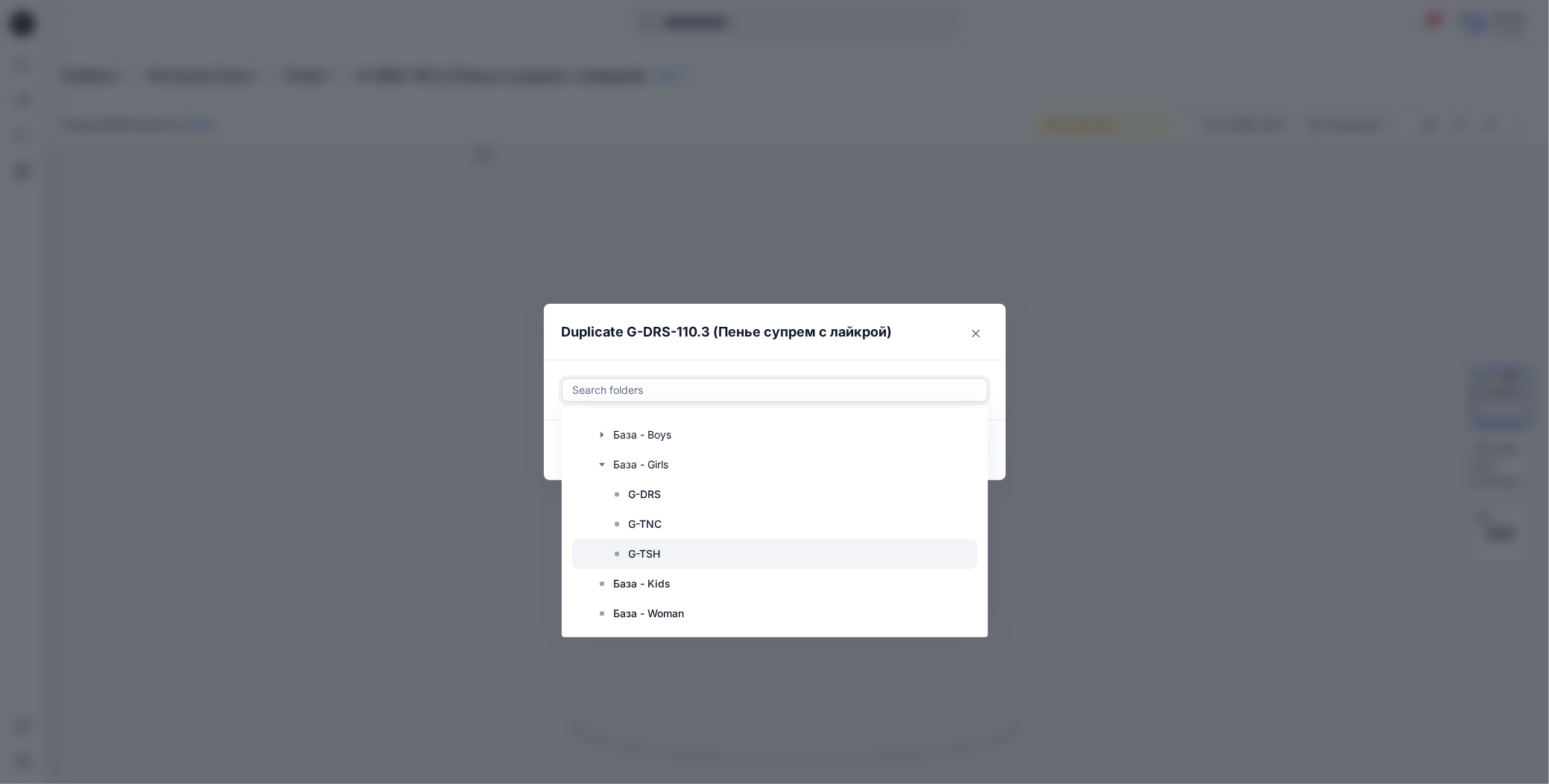
scroll to position [149, 0]
click at [637, 497] on p "G-DRS" at bounding box center [645, 492] width 33 height 18
click at [779, 359] on header "Duplicate G-DRS-110.3 (Пенье супрем с лайкрой)" at bounding box center [760, 332] width 432 height 57
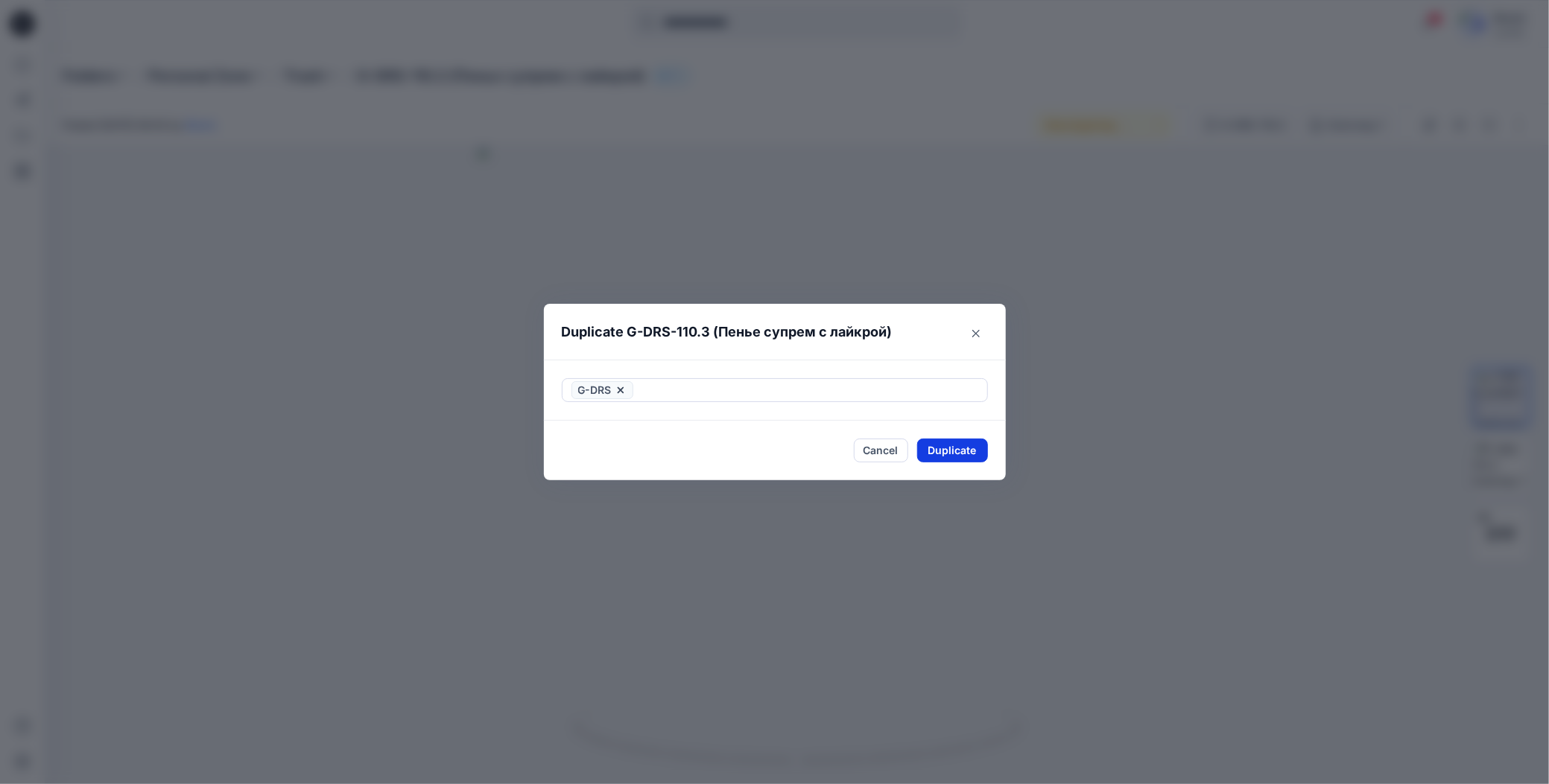
click at [933, 450] on button "Duplicate" at bounding box center [952, 451] width 70 height 24
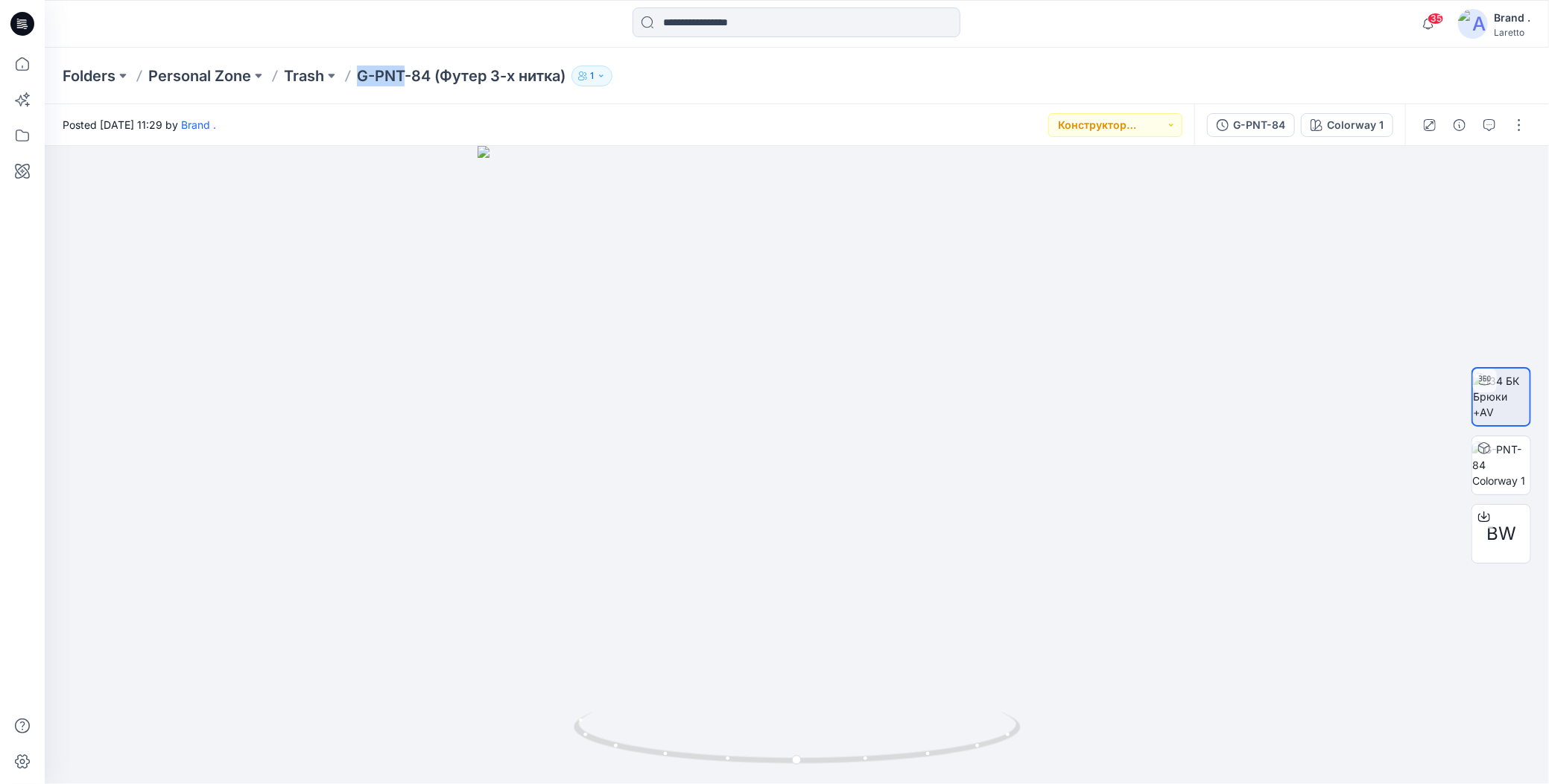
drag, startPoint x: 359, startPoint y: 59, endPoint x: 404, endPoint y: 74, distance: 47.4
click at [404, 74] on div "Folders Personal Zone Trash G-PNT-84 (Футер 3-х нитка) 1" at bounding box center [797, 75] width 1504 height 57
copy p "G-PNT"
click at [1510, 125] on button "button" at bounding box center [1519, 125] width 24 height 24
click at [1401, 282] on icon "button" at bounding box center [1402, 285] width 12 height 12
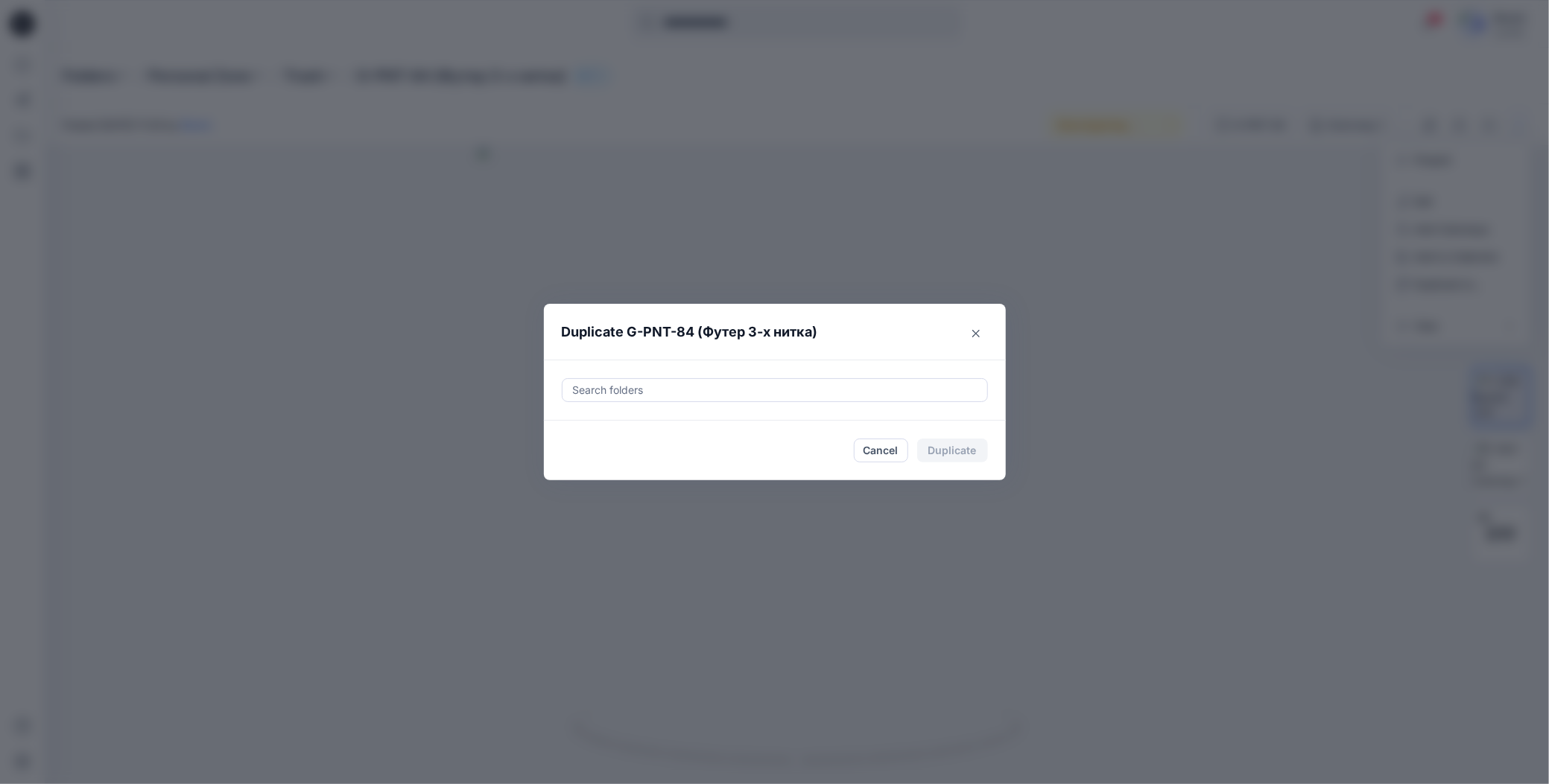
click at [734, 388] on div at bounding box center [775, 390] width 407 height 18
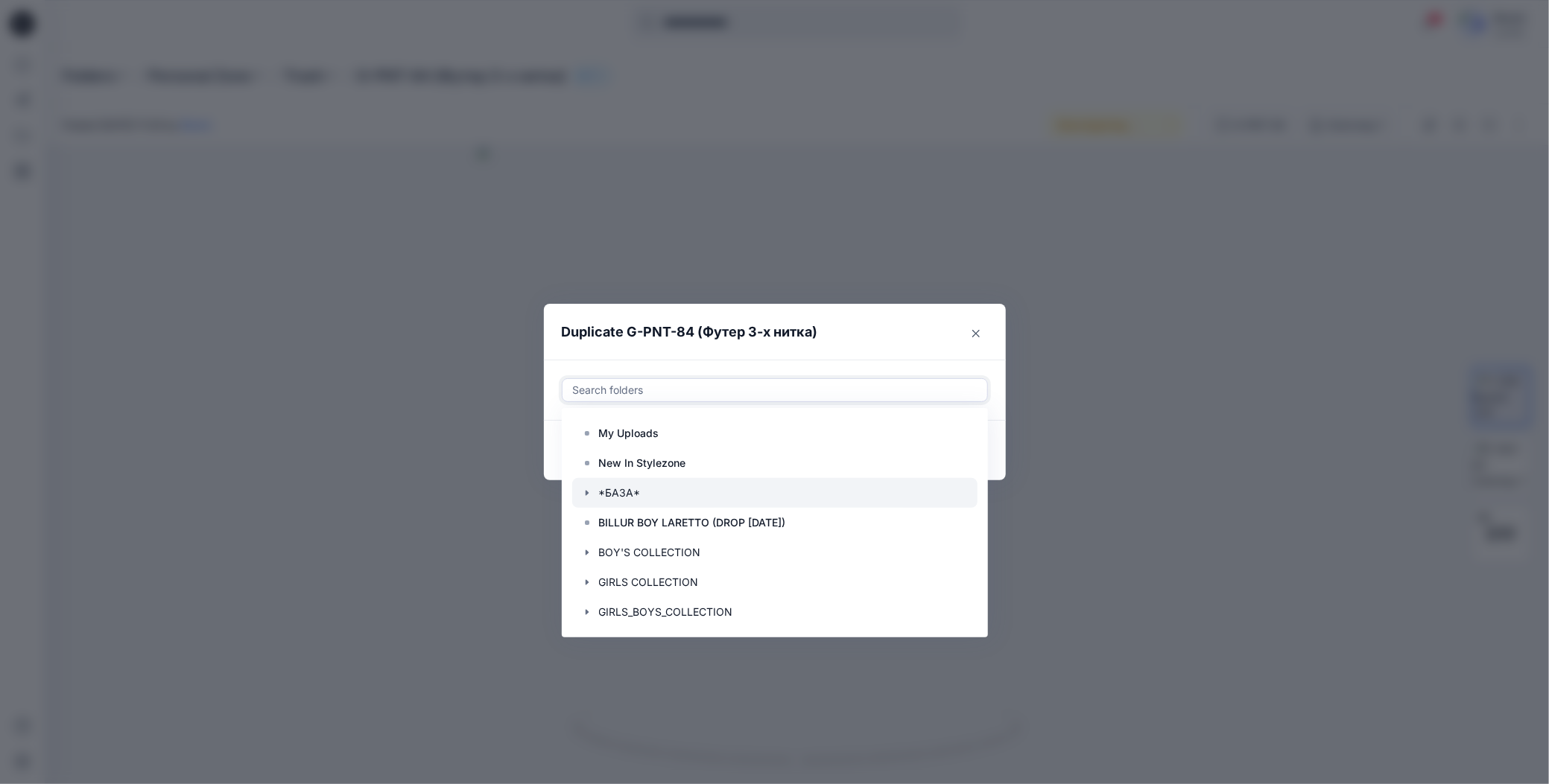
click at [588, 494] on icon "button" at bounding box center [587, 493] width 12 height 12
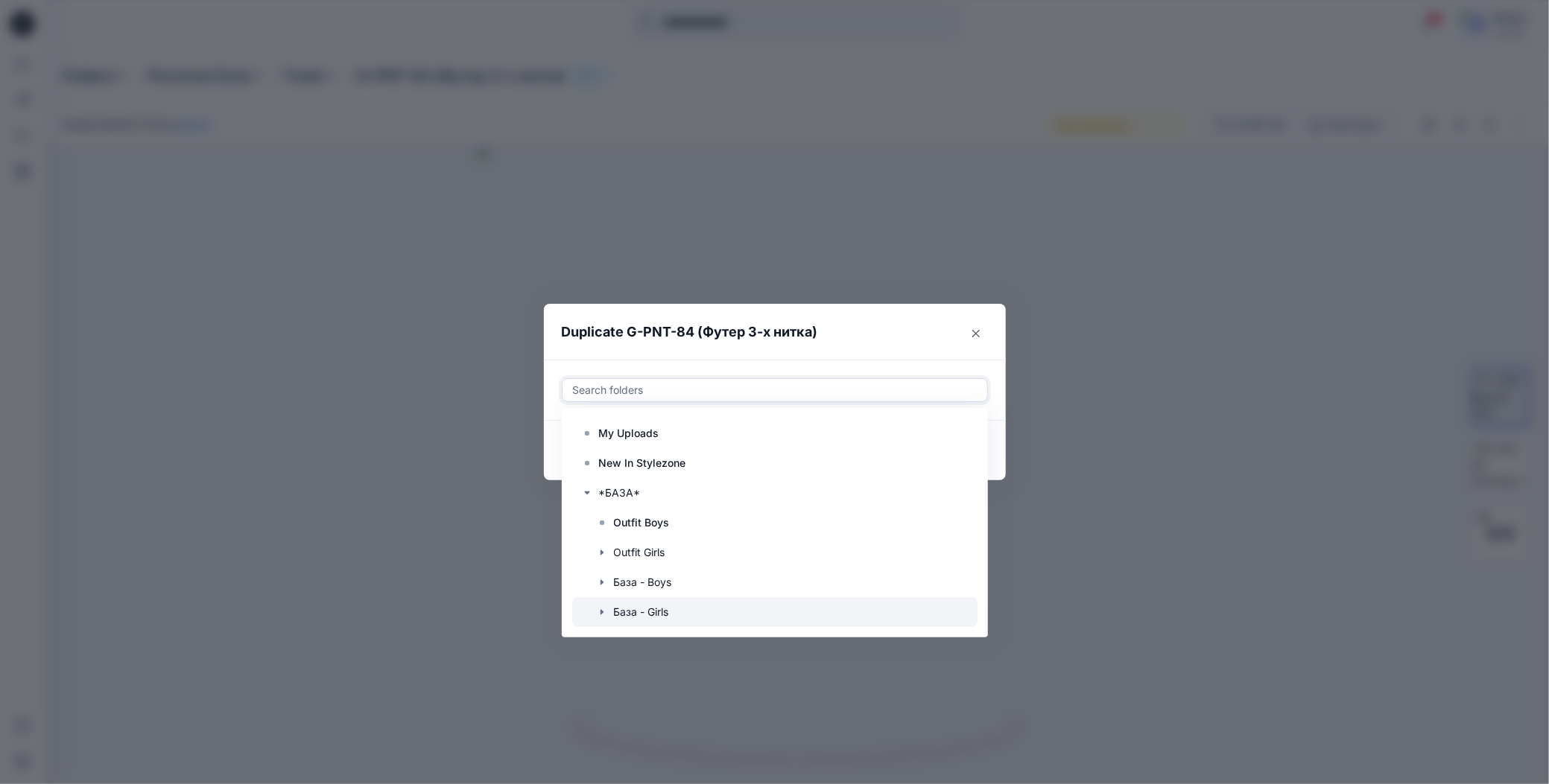
click at [599, 607] on icon "button" at bounding box center [602, 612] width 12 height 12
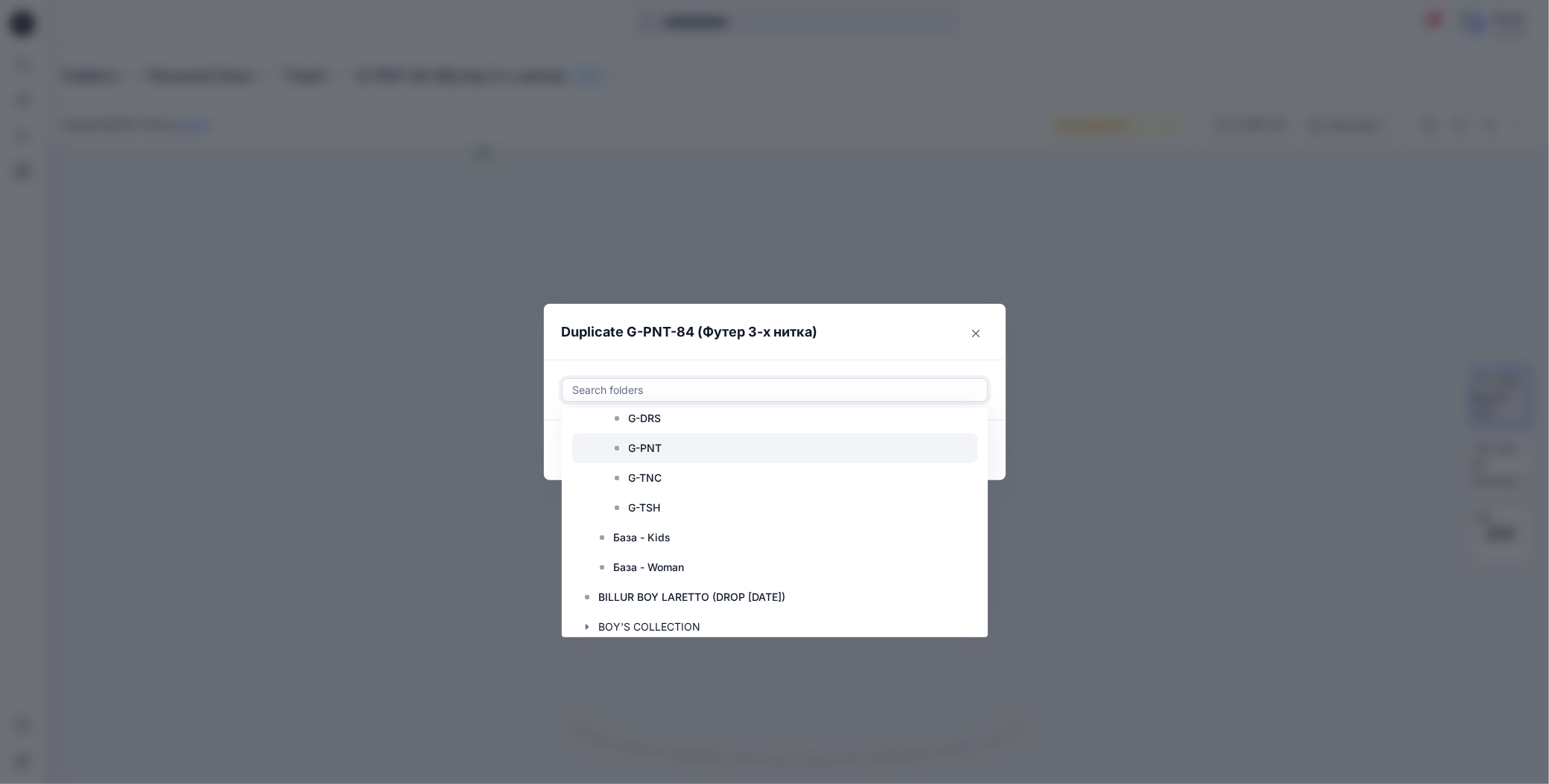
click at [648, 451] on p "G-PNT" at bounding box center [646, 448] width 34 height 18
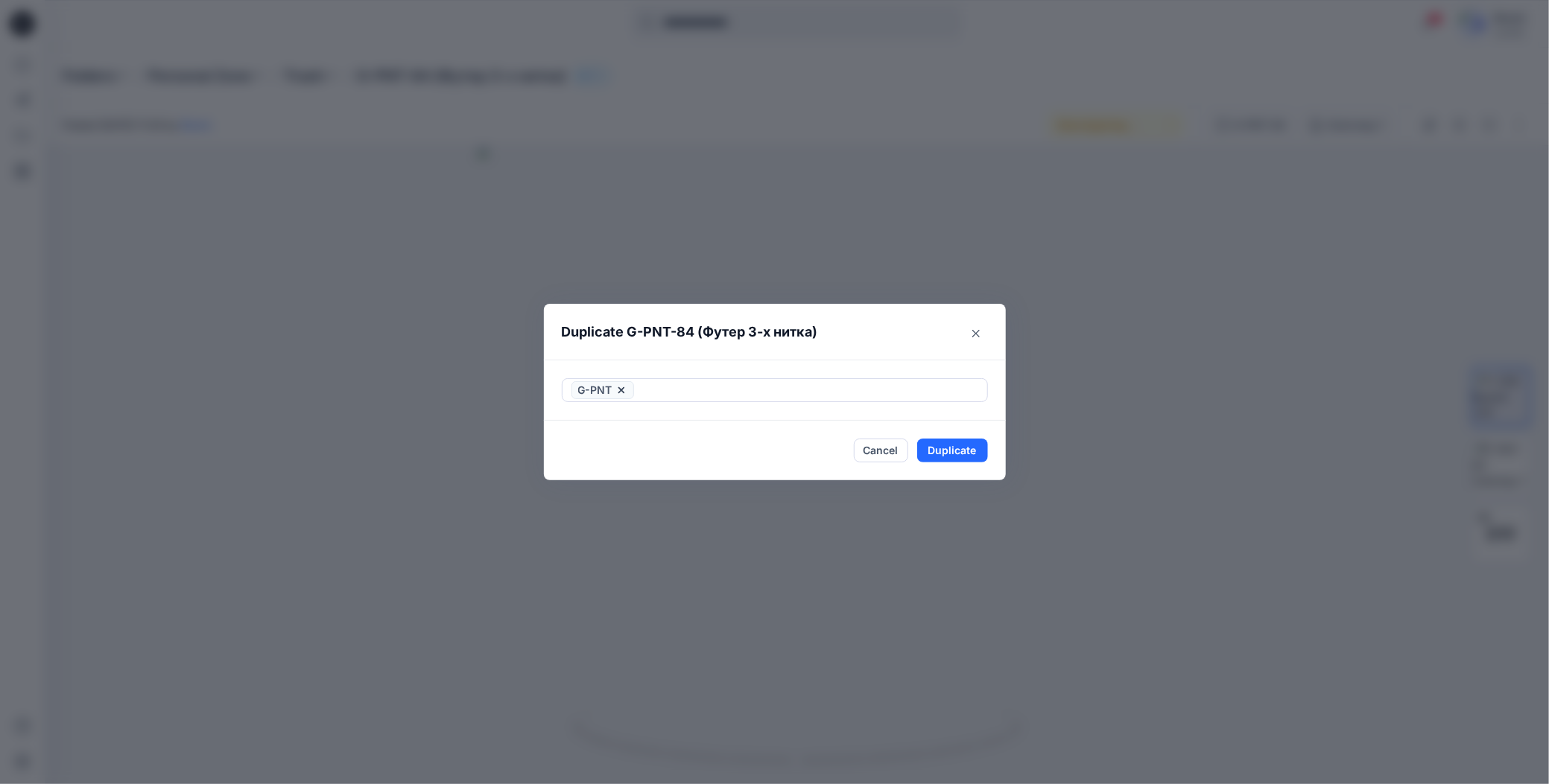
click at [710, 359] on header "Duplicate G-PNT-84 (Футер 3-х нитка)" at bounding box center [760, 332] width 432 height 57
click at [943, 451] on button "Duplicate" at bounding box center [952, 451] width 70 height 24
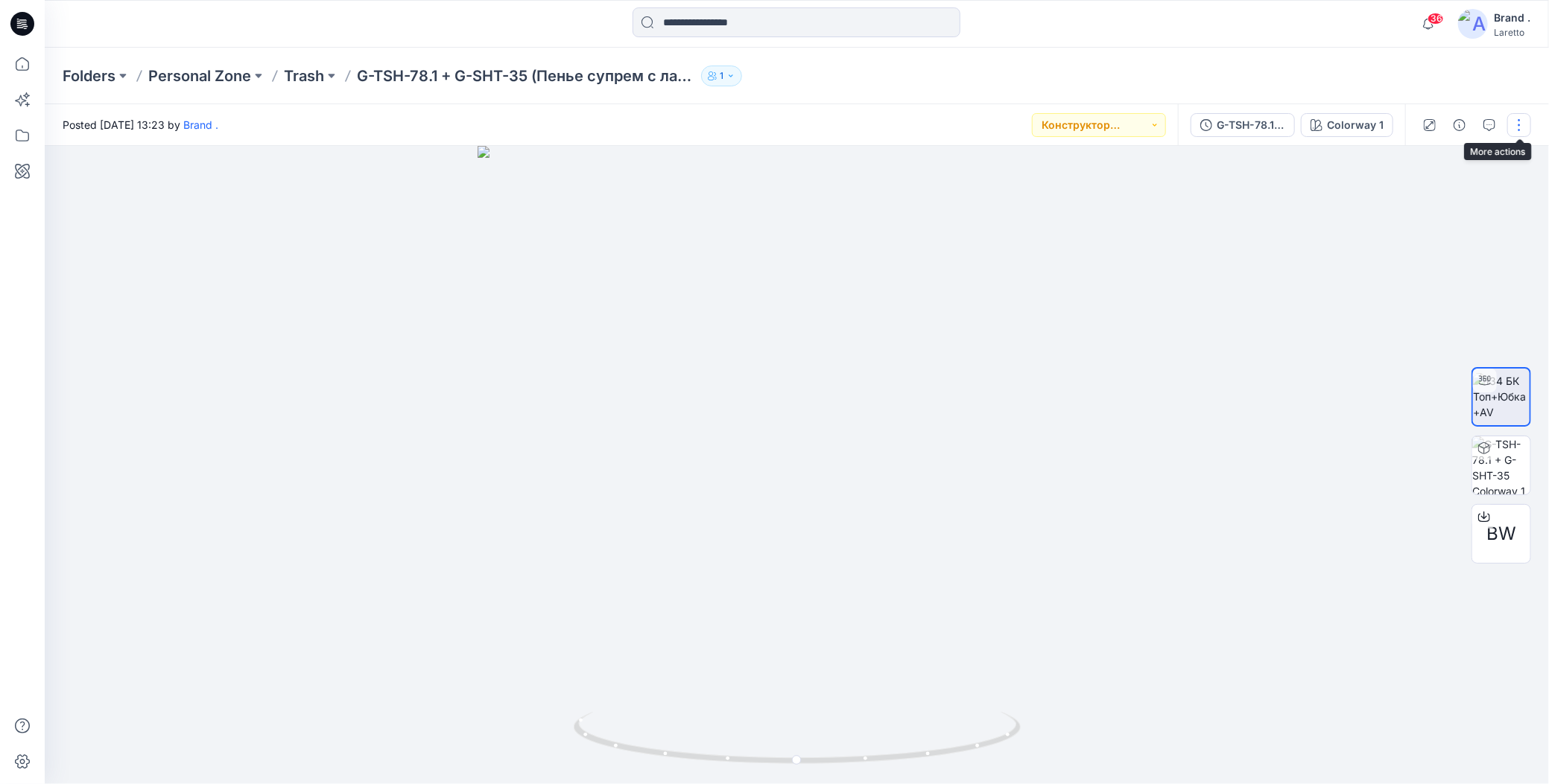
click at [1514, 127] on button "button" at bounding box center [1519, 125] width 24 height 24
click at [1404, 279] on icon "button" at bounding box center [1402, 285] width 12 height 12
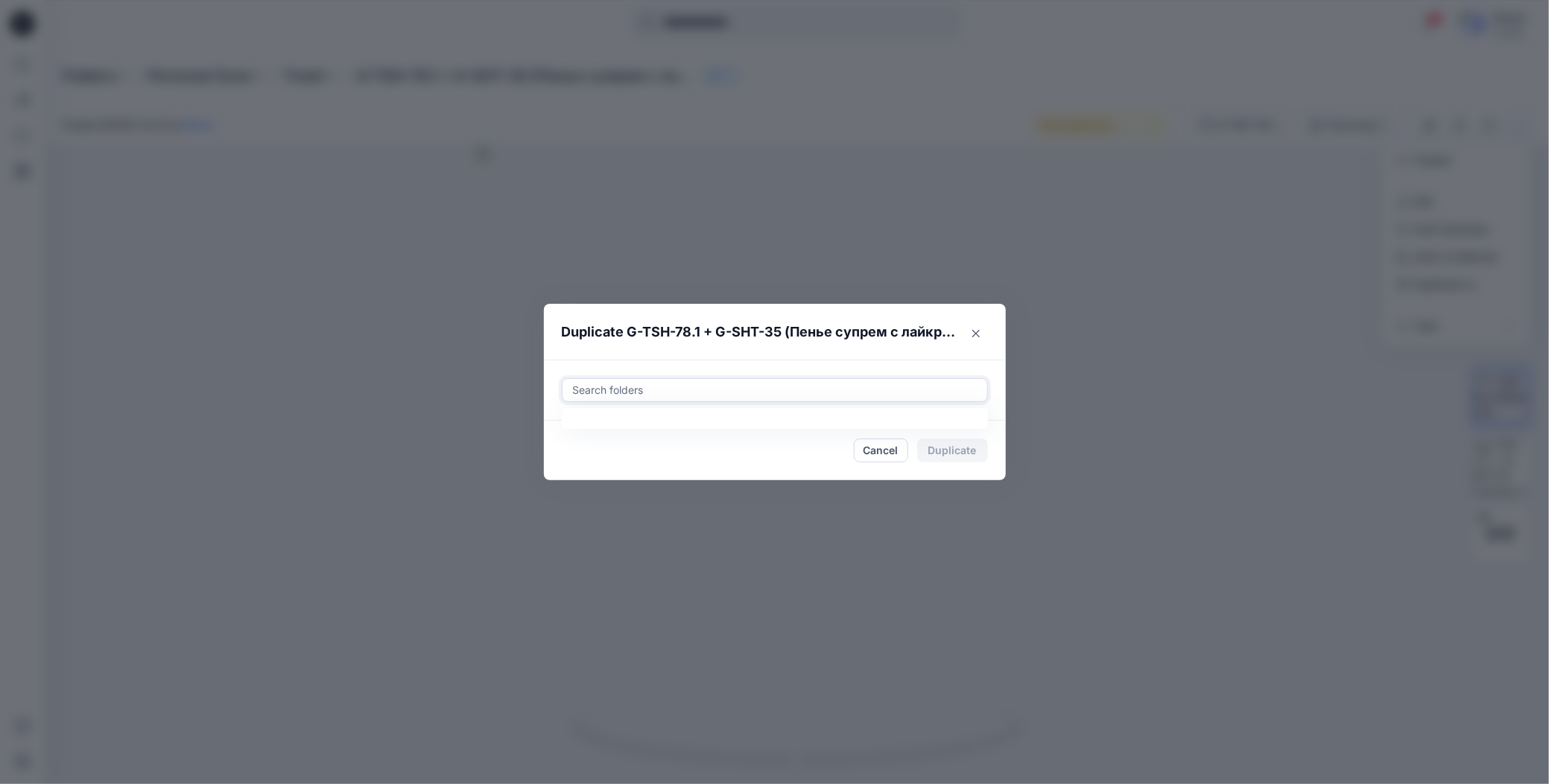
click at [698, 390] on div at bounding box center [775, 390] width 407 height 18
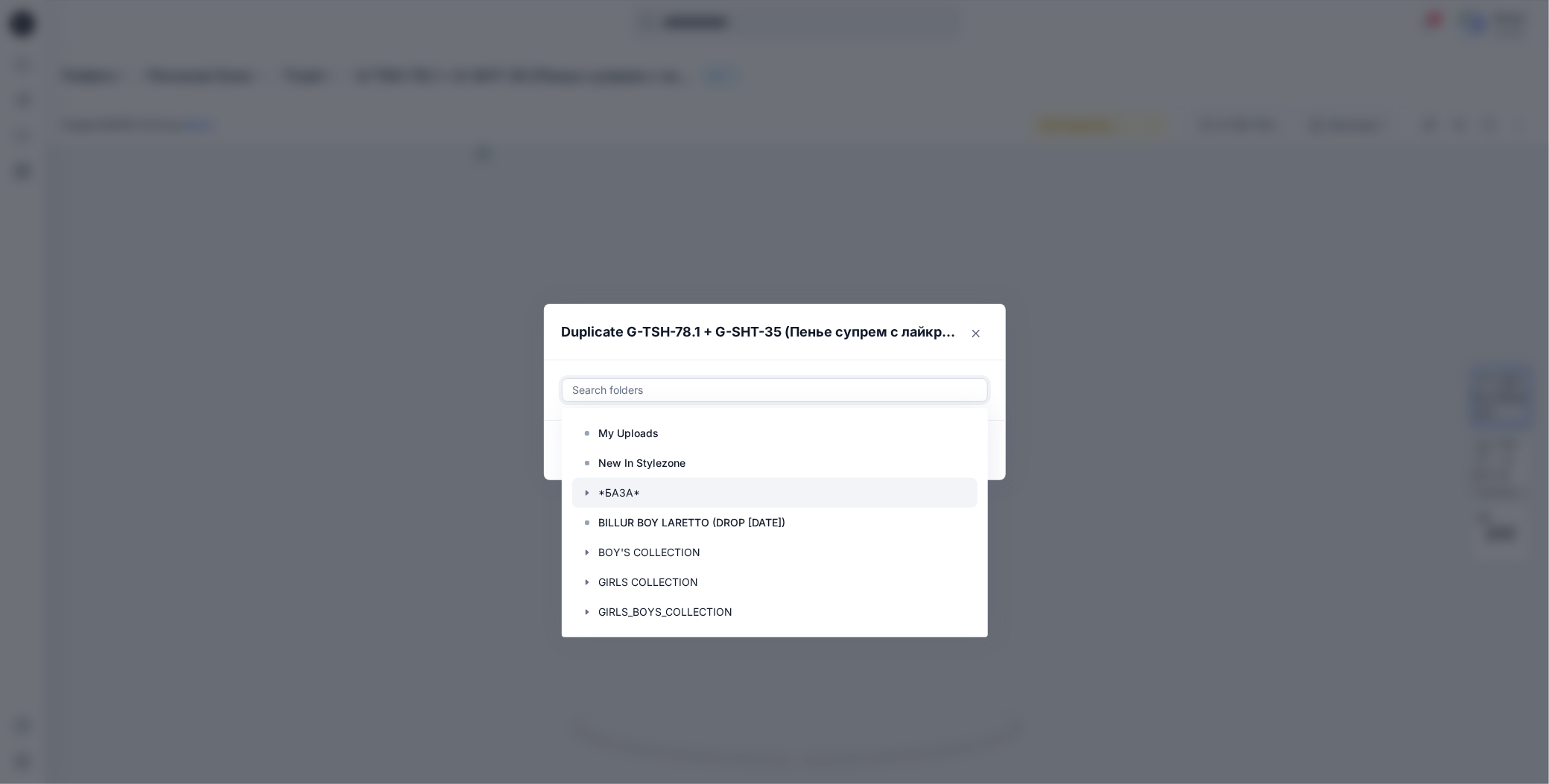
click at [587, 490] on icon "button" at bounding box center [587, 493] width 12 height 12
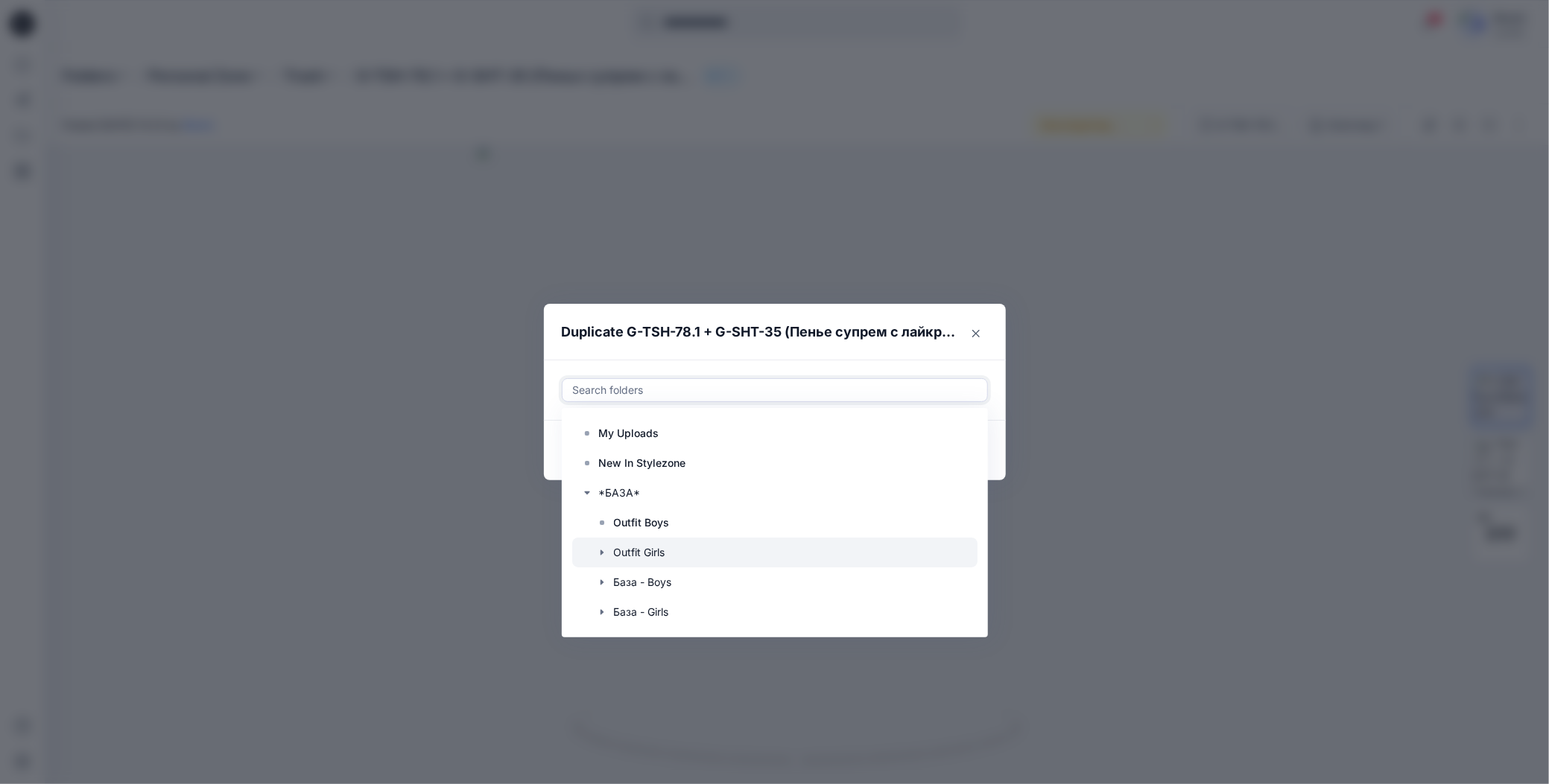
click at [632, 552] on div at bounding box center [775, 552] width 405 height 30
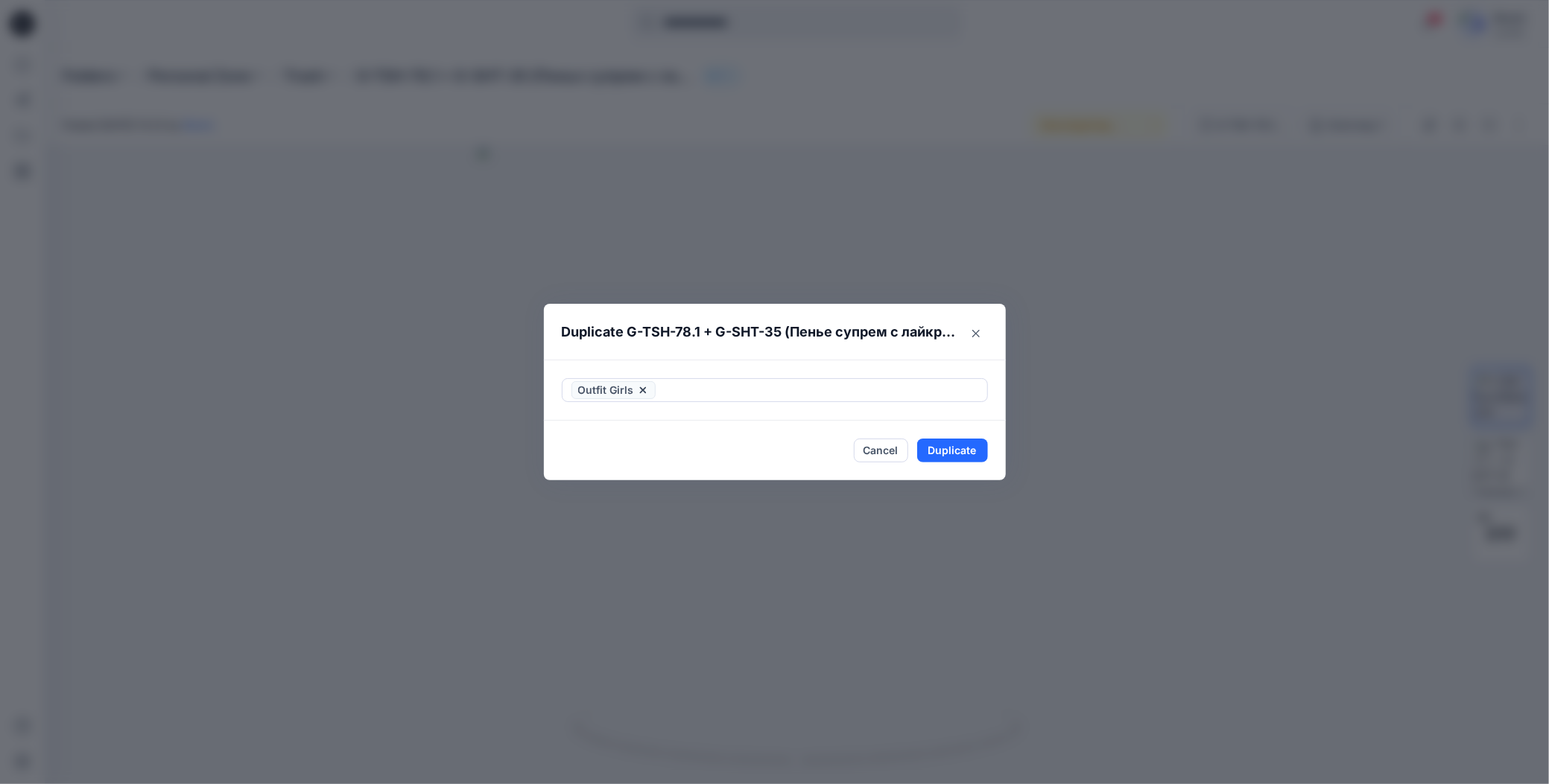
click at [765, 360] on div "Outfit Girls" at bounding box center [774, 390] width 462 height 61
click at [931, 453] on button "Duplicate" at bounding box center [952, 451] width 70 height 24
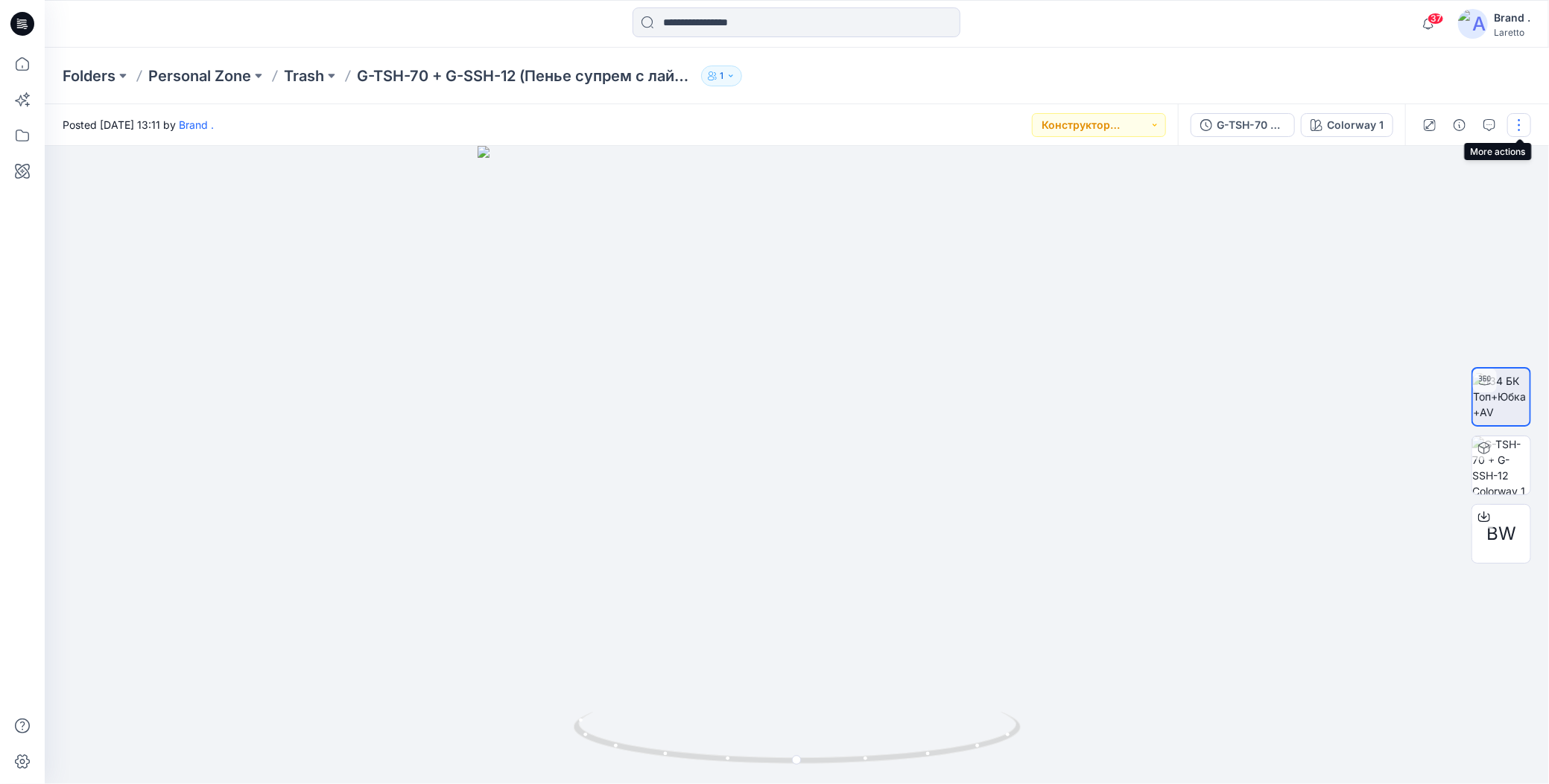
click at [1524, 131] on button "button" at bounding box center [1519, 125] width 24 height 24
click at [1401, 289] on icon "button" at bounding box center [1401, 285] width 10 height 10
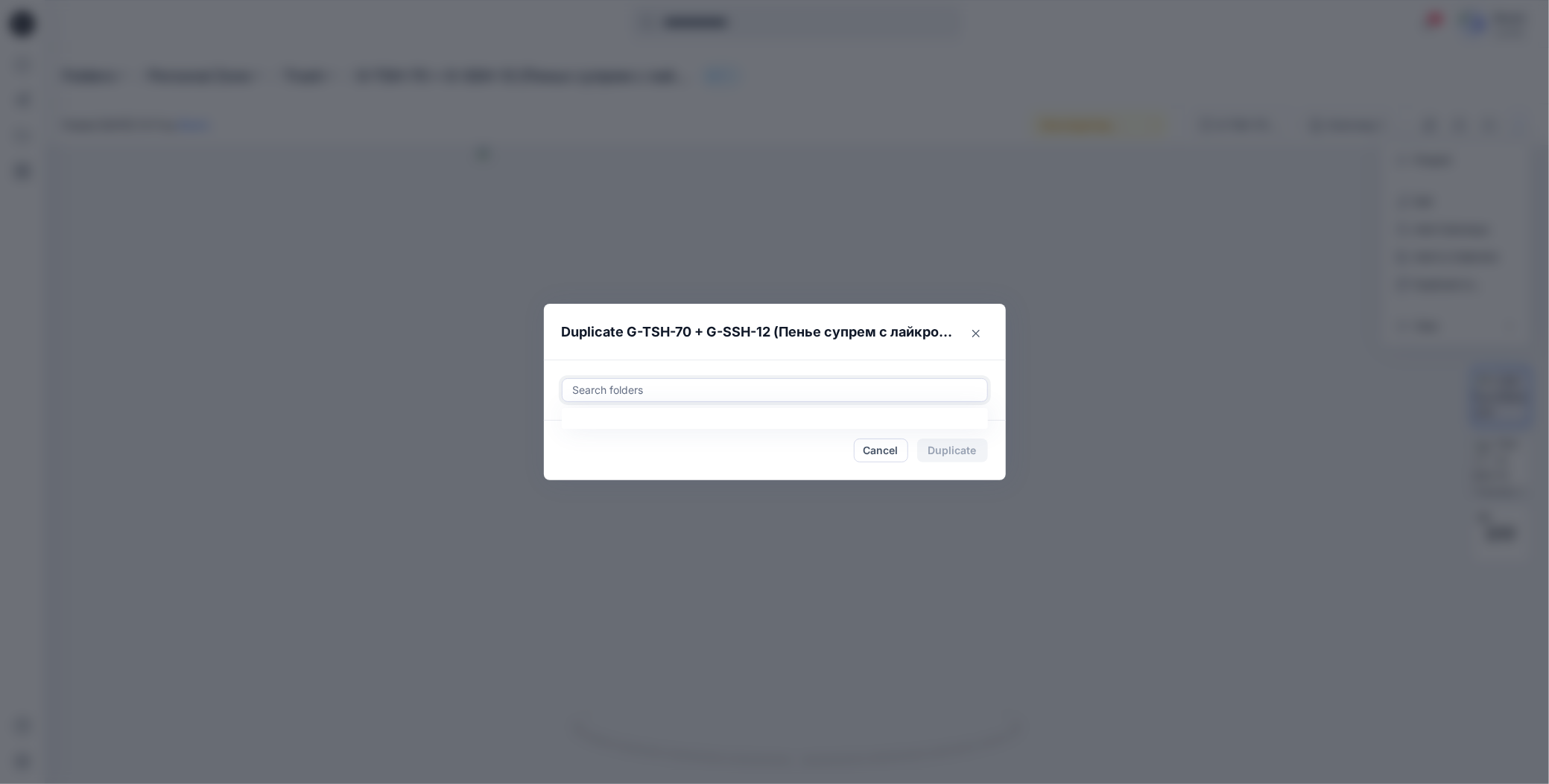
click at [599, 381] on div "Search folders" at bounding box center [774, 390] width 425 height 22
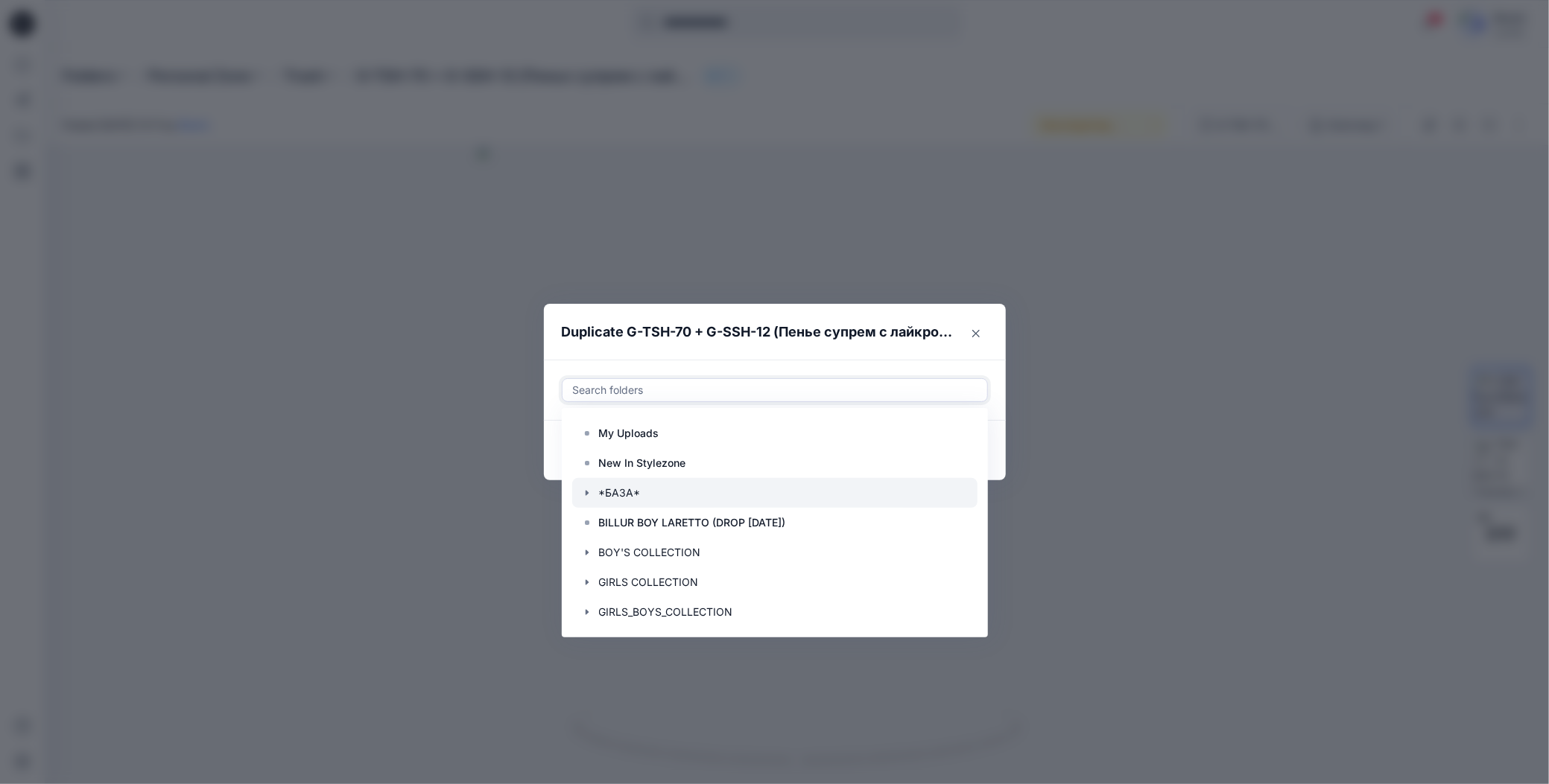
click at [582, 494] on icon "button" at bounding box center [587, 493] width 12 height 12
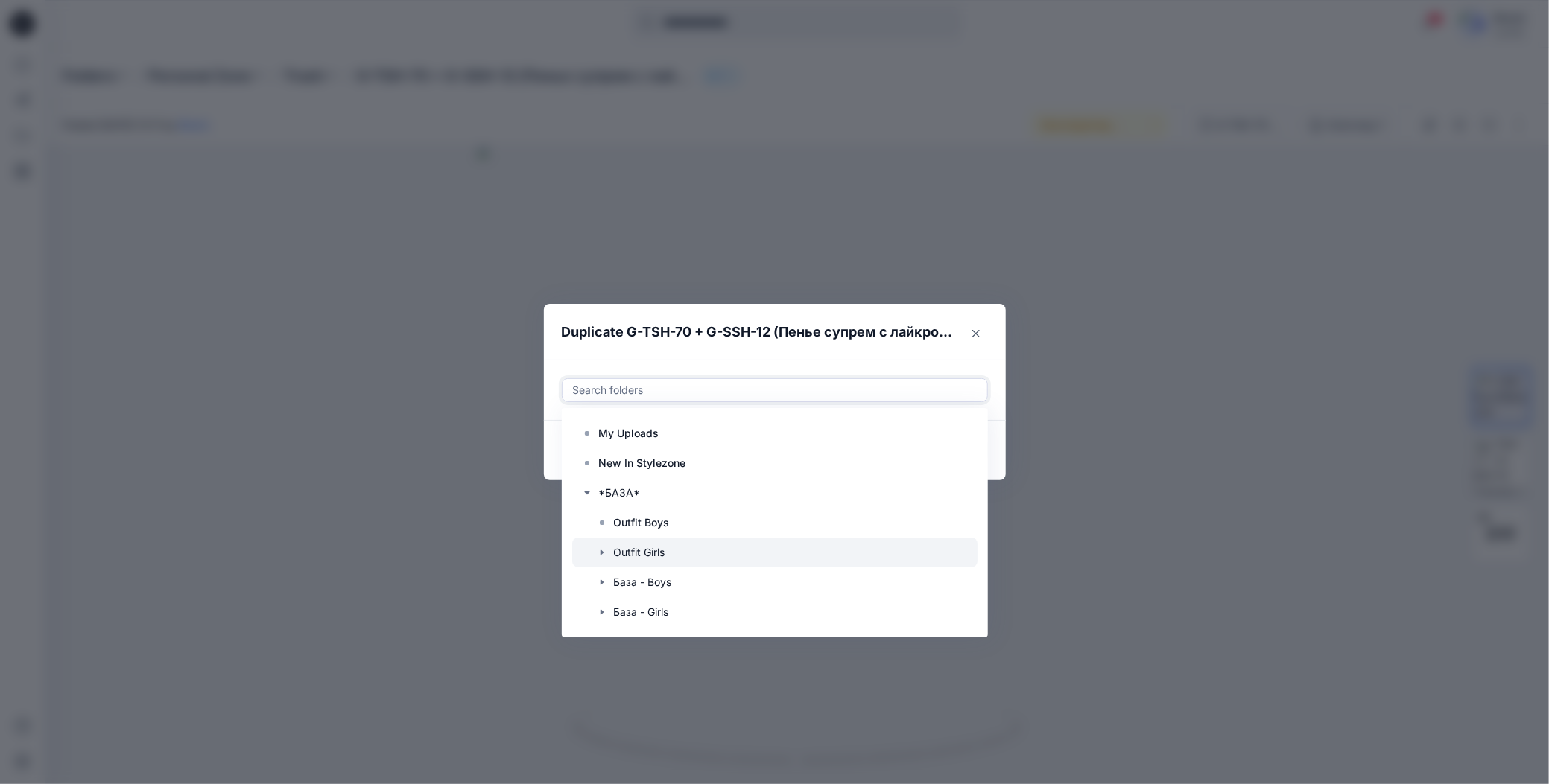
click at [618, 550] on div at bounding box center [775, 552] width 405 height 30
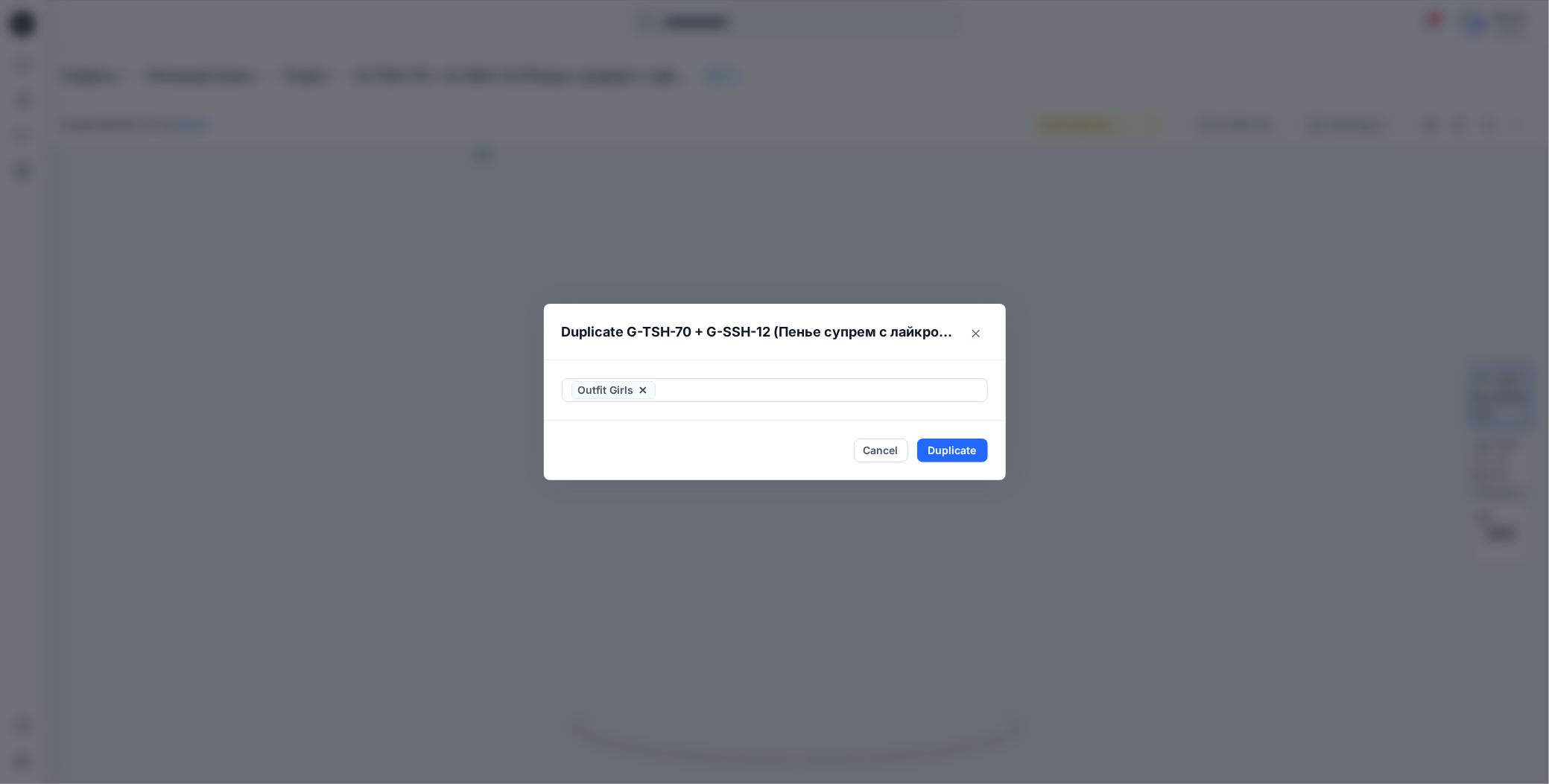
click at [776, 360] on header "Duplicate G-TSH-70 + G-SSH-12 (Пенье супрем с лайкрой + Бифлекс)" at bounding box center [760, 332] width 432 height 57
click at [931, 452] on button "Duplicate" at bounding box center [952, 451] width 70 height 24
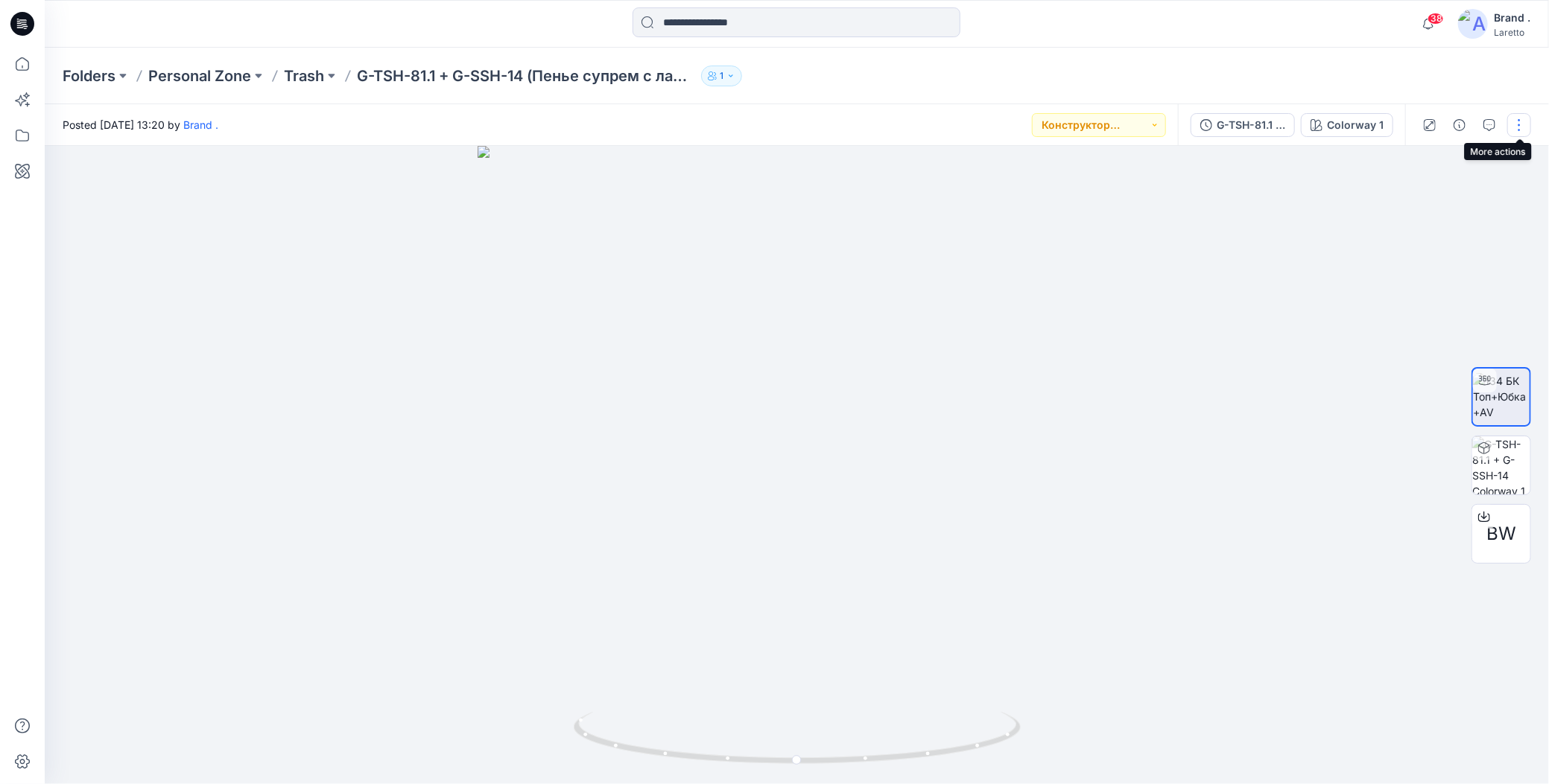
click at [1518, 124] on button "button" at bounding box center [1519, 125] width 24 height 24
click at [1401, 280] on icon "button" at bounding box center [1403, 283] width 9 height 9
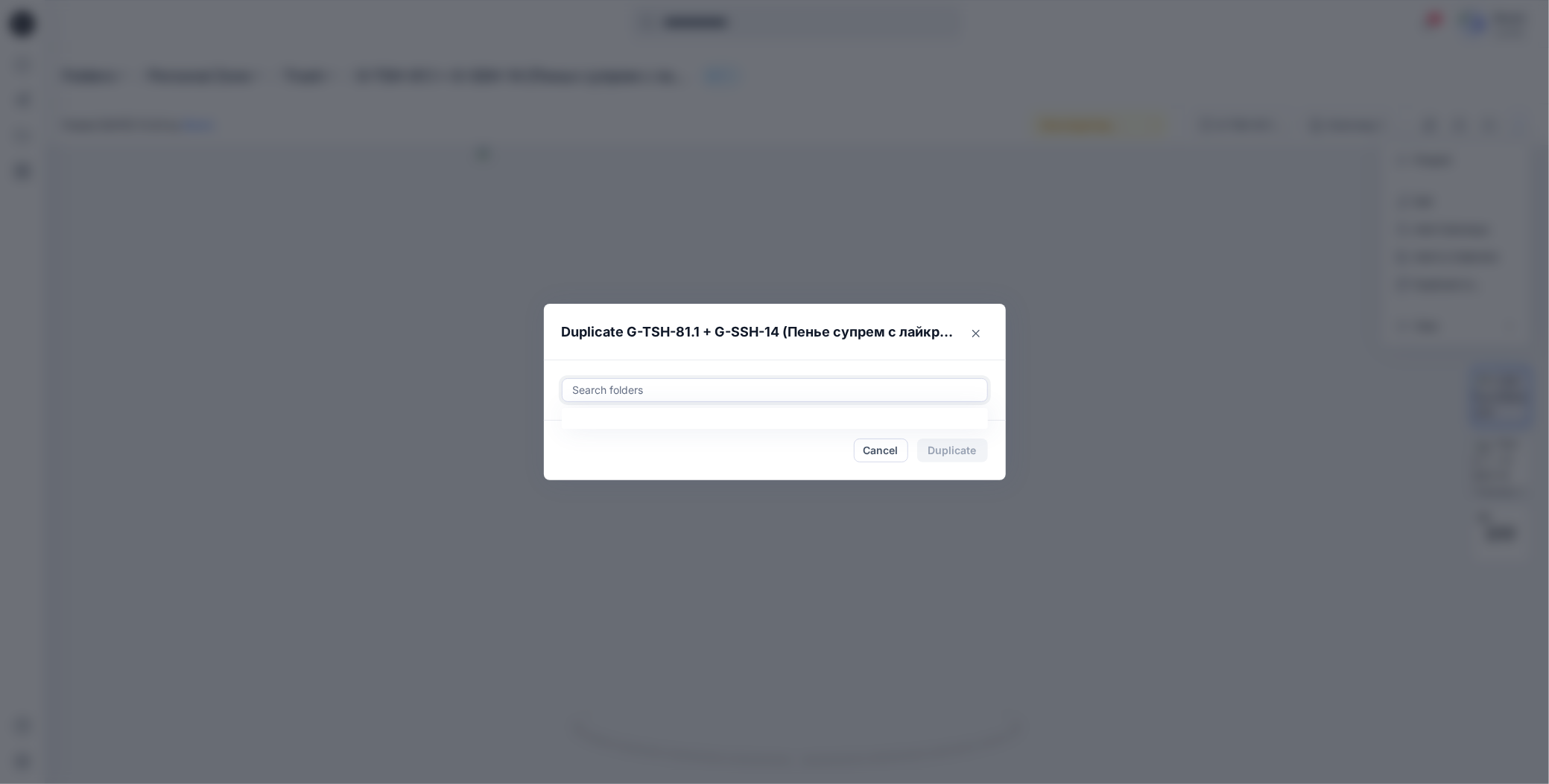
click at [699, 395] on div at bounding box center [775, 390] width 407 height 18
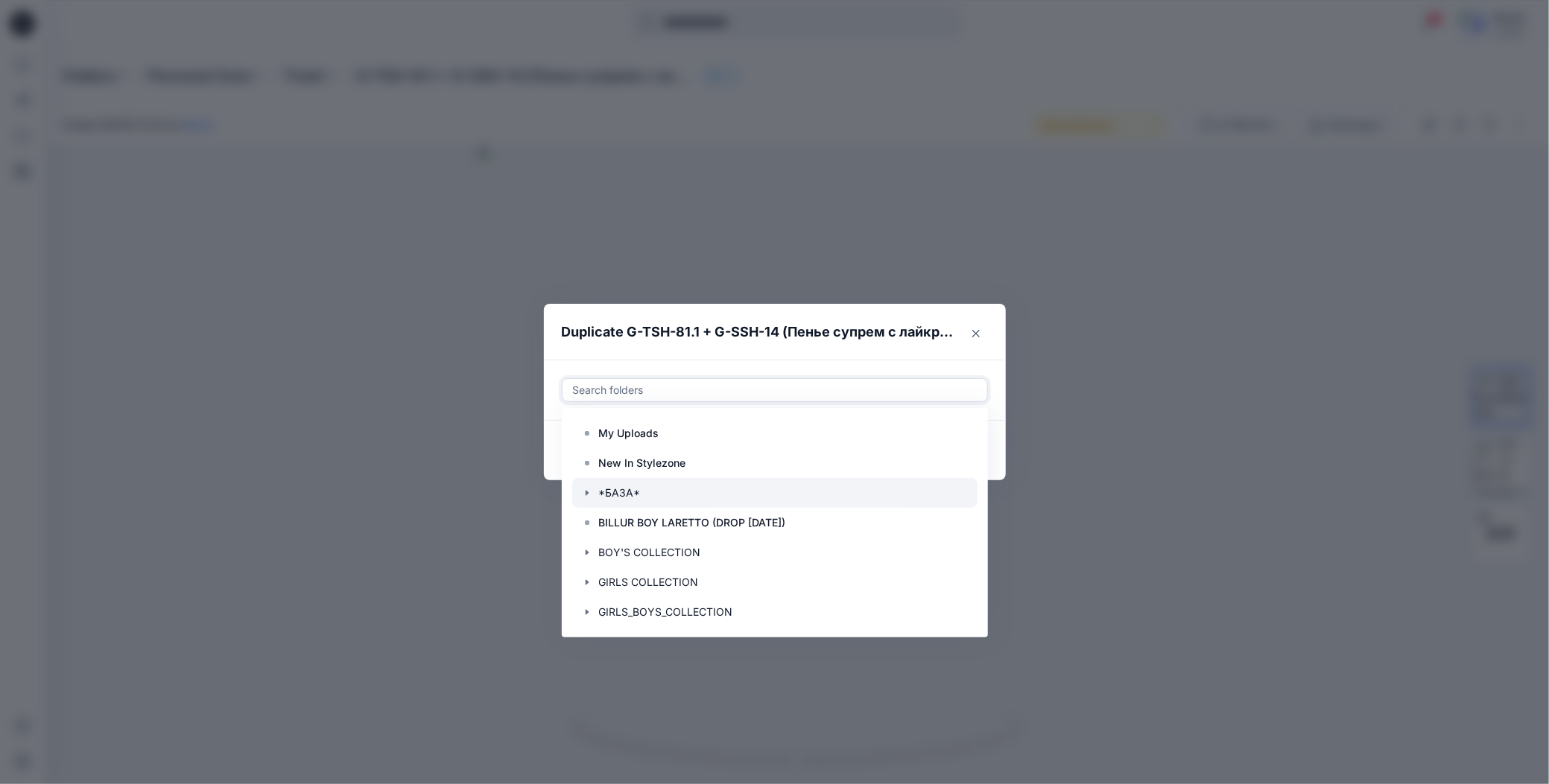
click at [586, 489] on icon "button" at bounding box center [587, 493] width 12 height 12
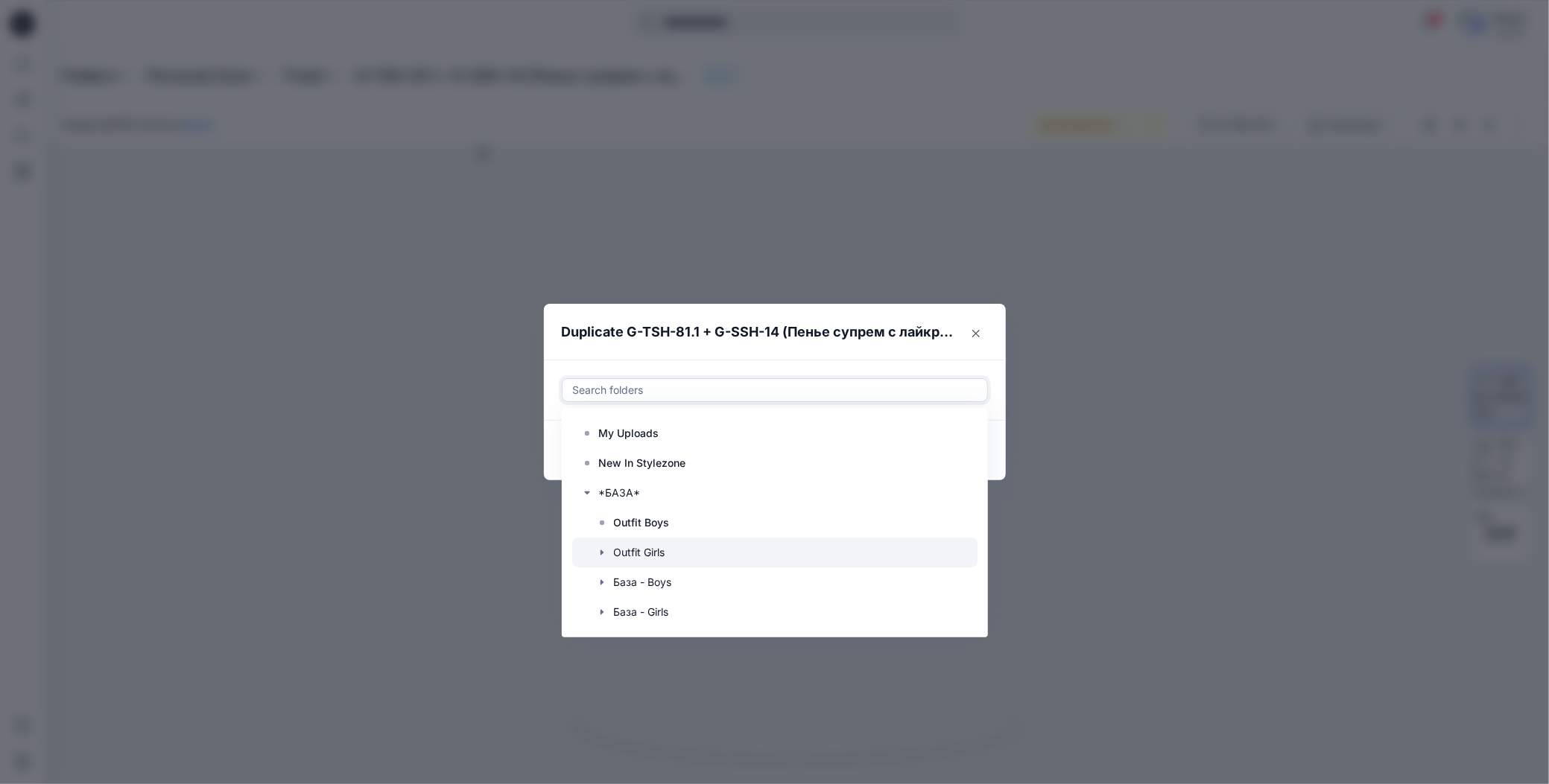
click at [642, 548] on div at bounding box center [775, 552] width 405 height 30
click at [757, 355] on header "Duplicate G-TSH-81.1 + G-SSH-14 (Пенье супрем с лайкрой + Бифлекс)" at bounding box center [760, 332] width 432 height 57
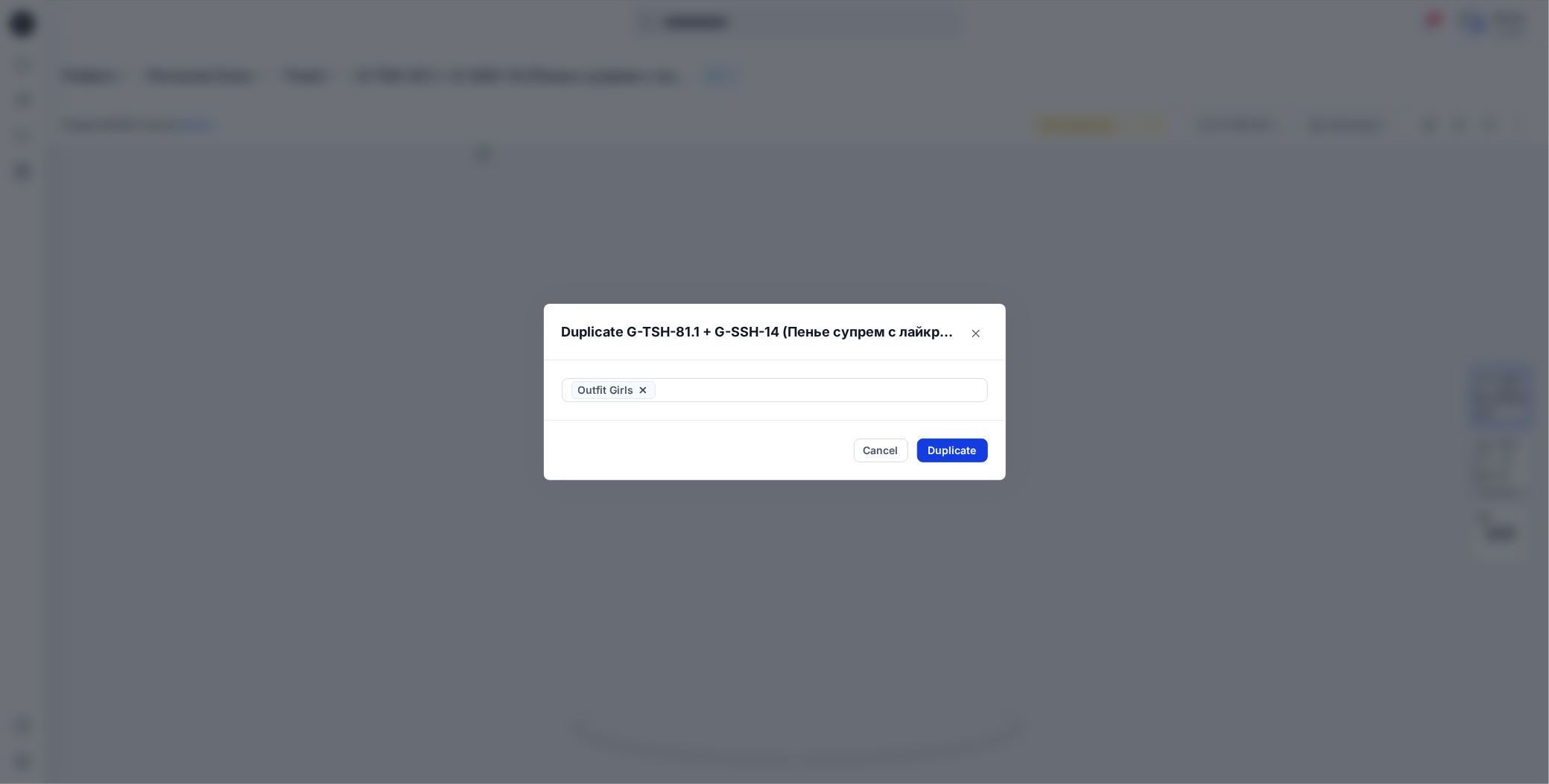
click at [928, 452] on button "Duplicate" at bounding box center [952, 451] width 70 height 24
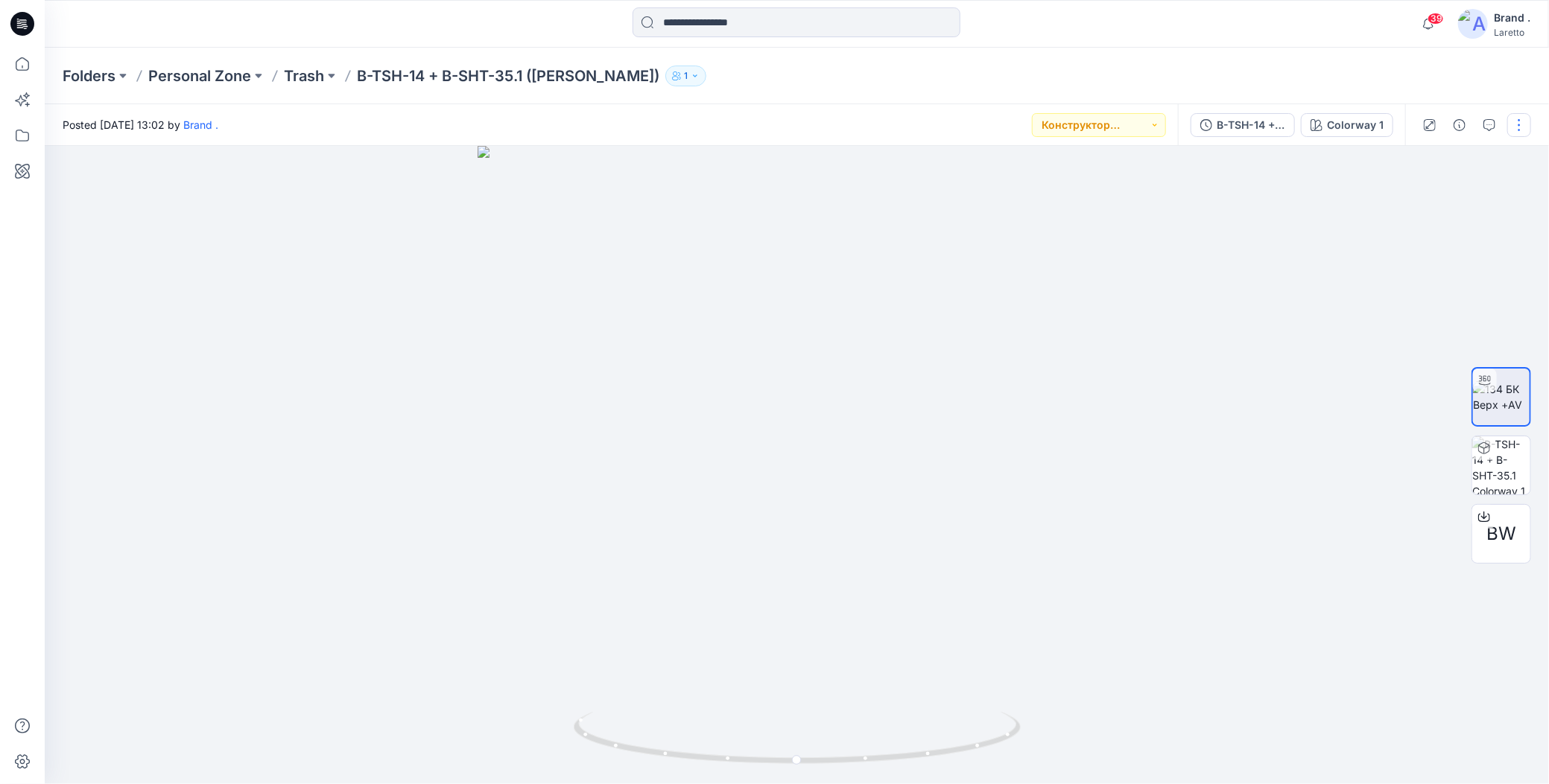
click at [1524, 129] on button "button" at bounding box center [1519, 125] width 24 height 24
click at [1402, 284] on icon "button" at bounding box center [1401, 286] width 3 height 3
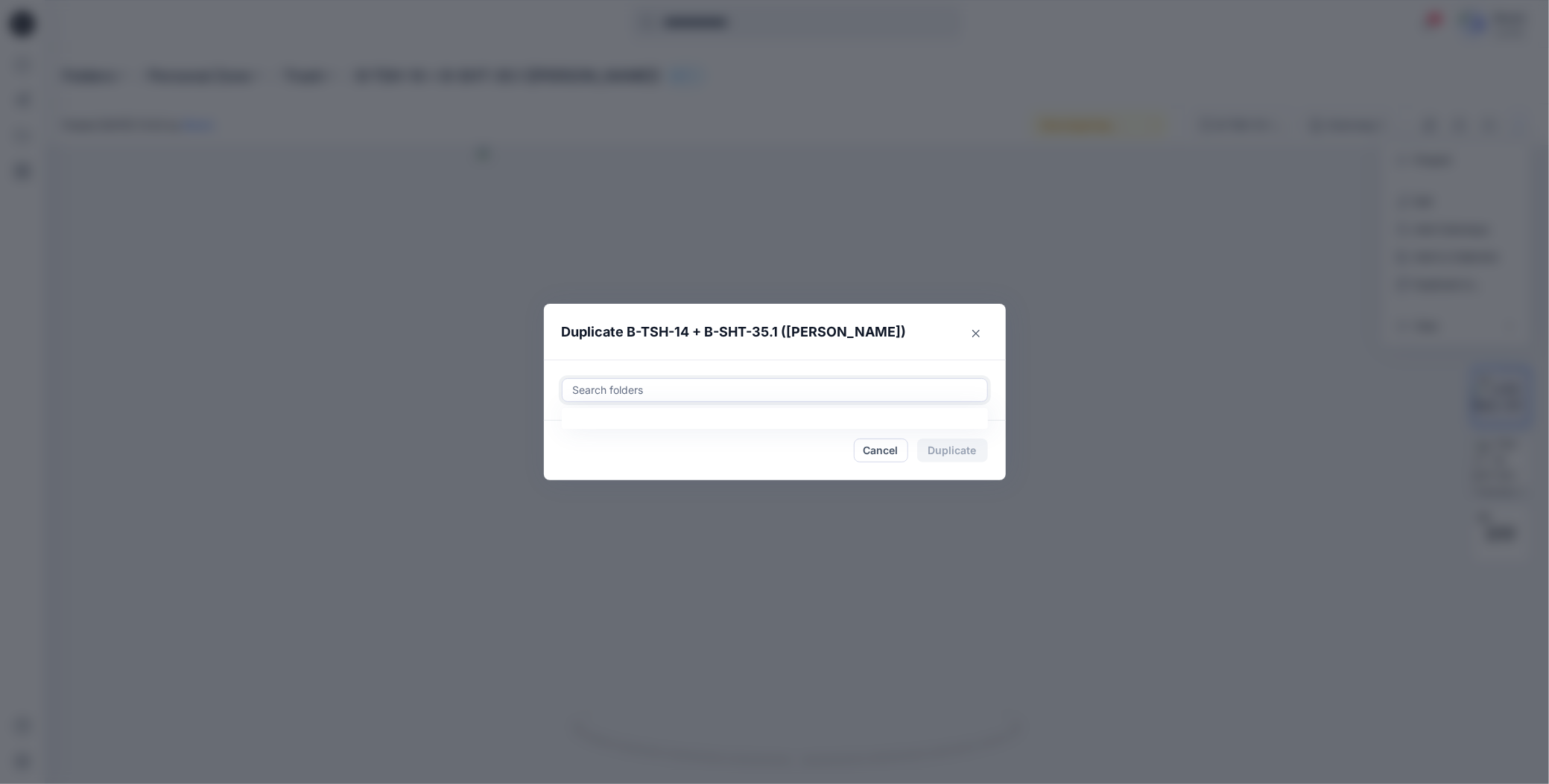
click at [721, 385] on div at bounding box center [775, 390] width 407 height 18
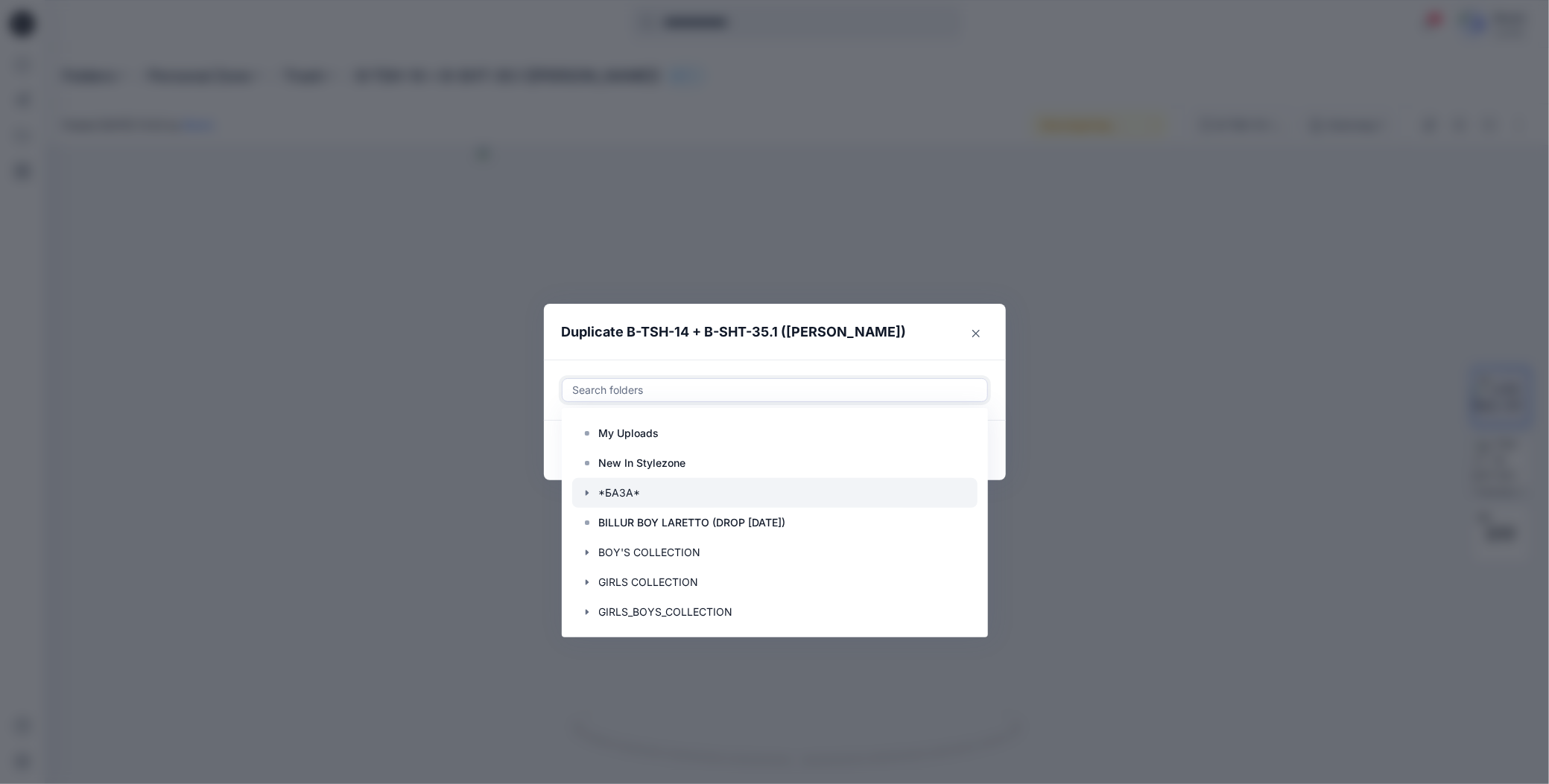
click at [587, 492] on icon "button" at bounding box center [587, 493] width 3 height 5
click at [607, 520] on icon at bounding box center [602, 523] width 12 height 12
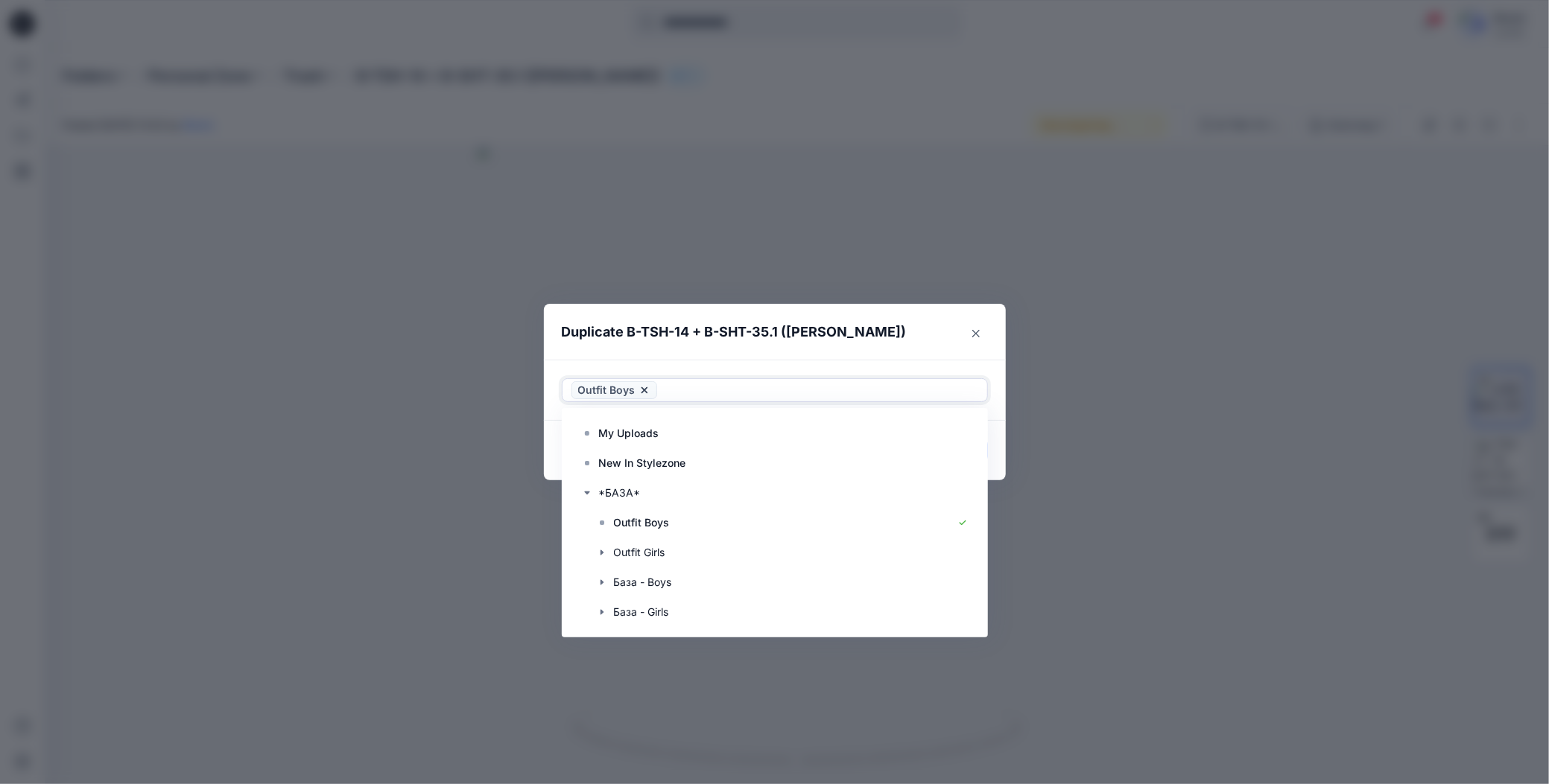
click at [738, 359] on header "Duplicate B-TSH-14 + B-SHT-35.1 ([PERSON_NAME])" at bounding box center [760, 332] width 432 height 57
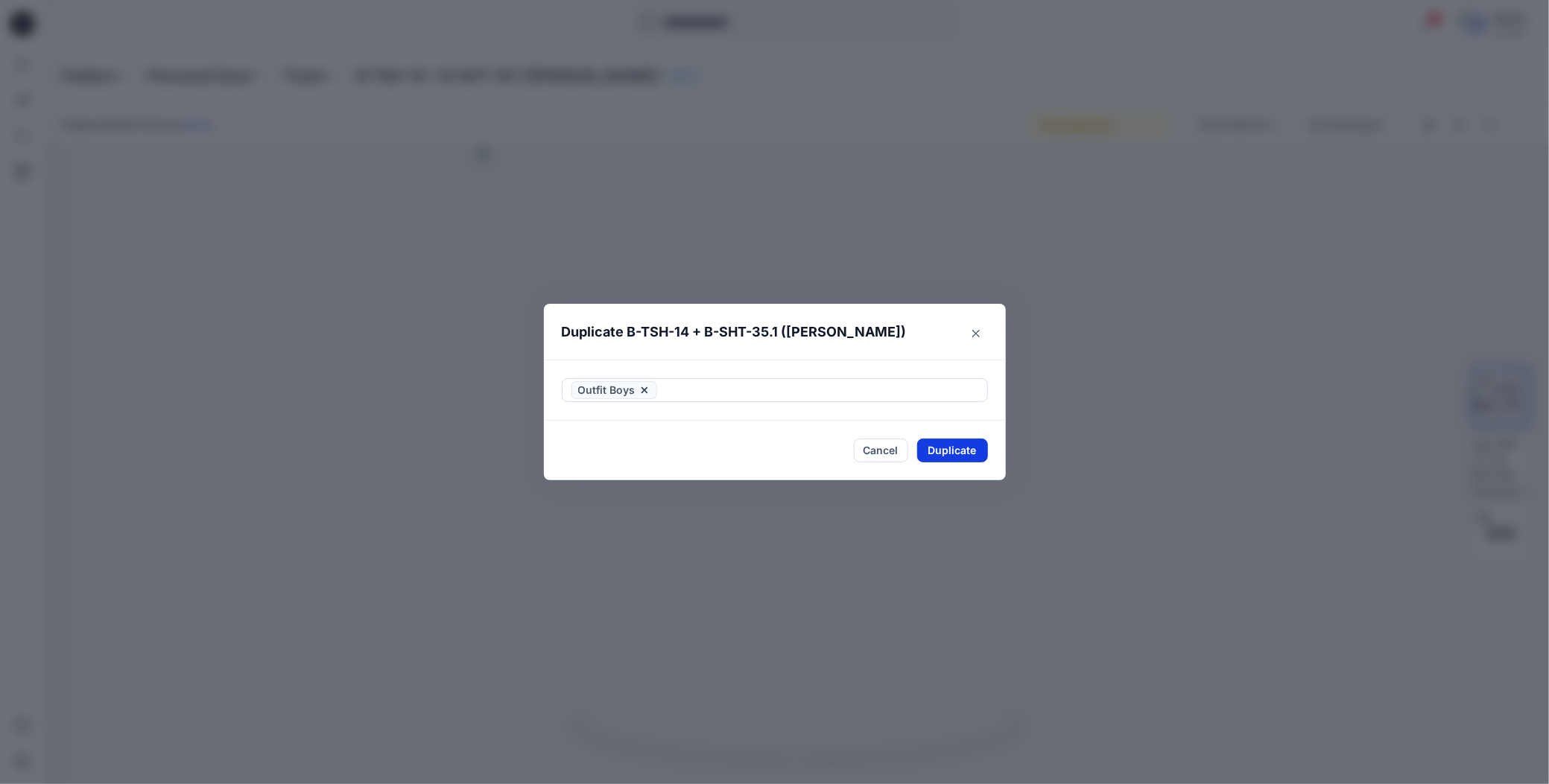
click at [928, 446] on button "Duplicate" at bounding box center [952, 451] width 70 height 24
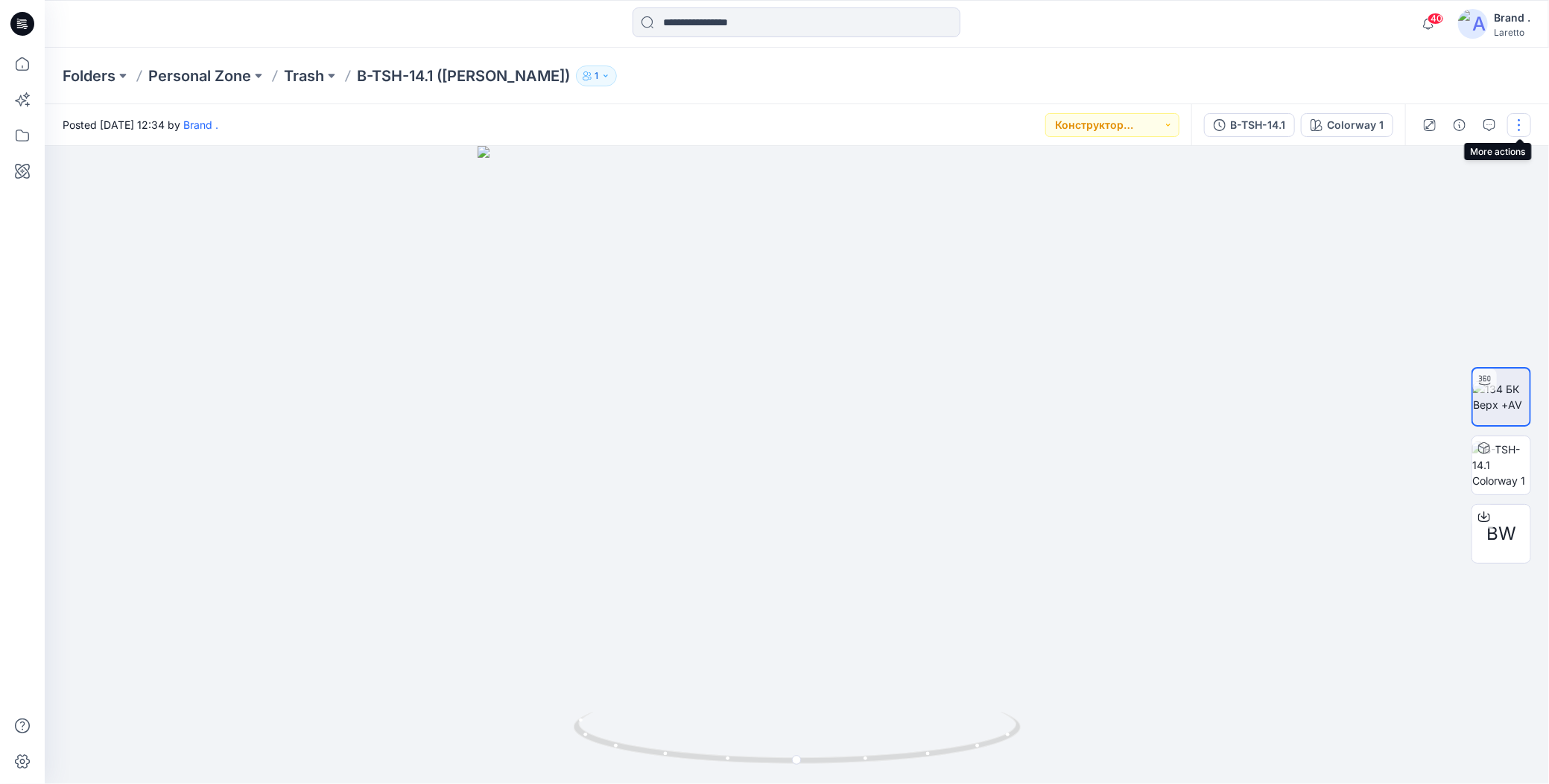
click at [1518, 128] on button "button" at bounding box center [1519, 125] width 24 height 24
click at [679, 66] on div "Folders Personal Zone Trash B-TSH-14.1 ([PERSON_NAME]) 1" at bounding box center [738, 75] width 1352 height 21
drag, startPoint x: 359, startPoint y: 58, endPoint x: 401, endPoint y: 75, distance: 45.3
click at [401, 75] on div "Folders Personal Zone Trash B-TSH-14.1 ([PERSON_NAME]) 1" at bounding box center [797, 75] width 1504 height 57
copy p "B-TSH"
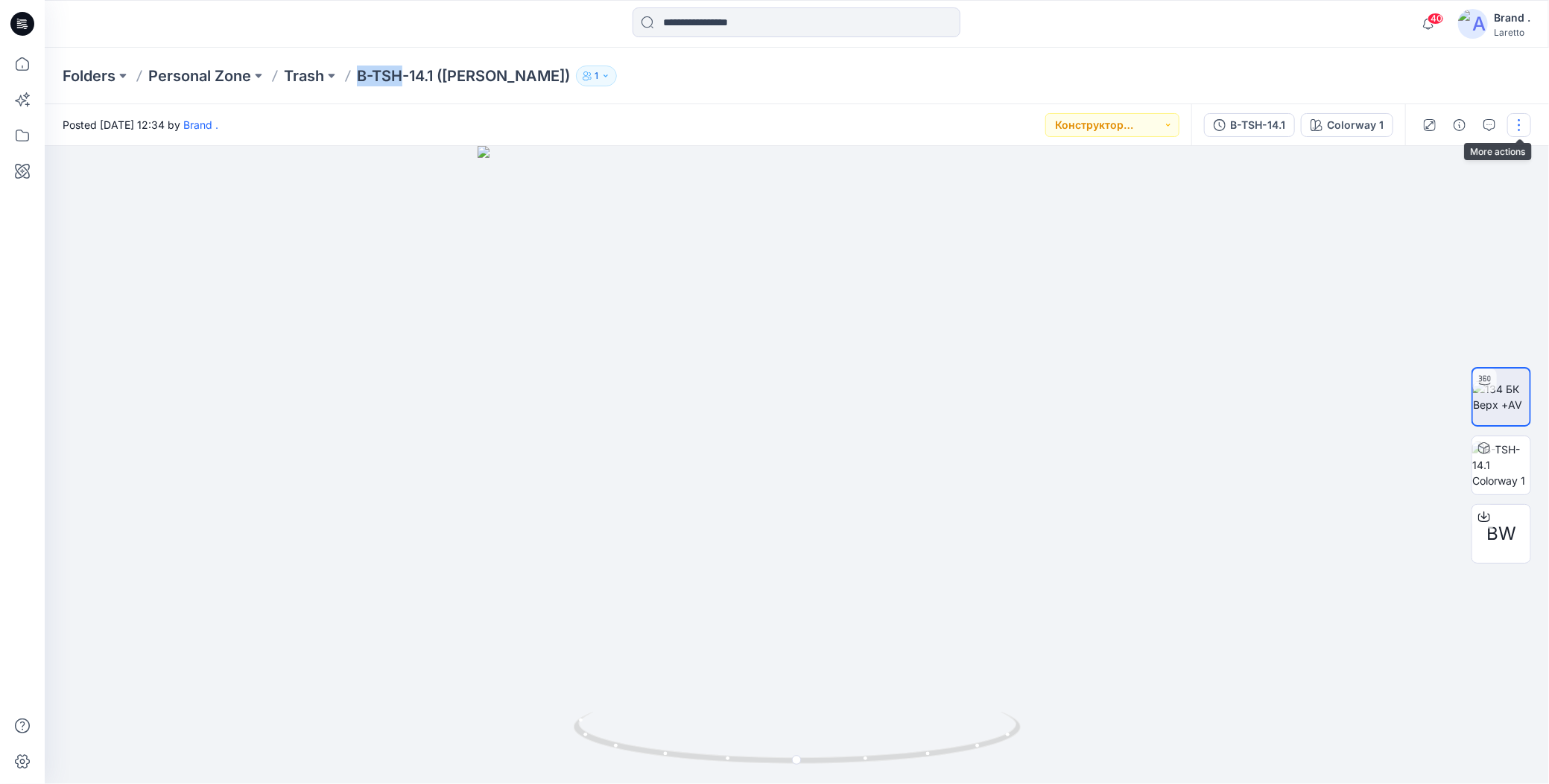
click at [1524, 120] on button "button" at bounding box center [1519, 125] width 24 height 24
click at [1404, 280] on icon "button" at bounding box center [1402, 285] width 12 height 12
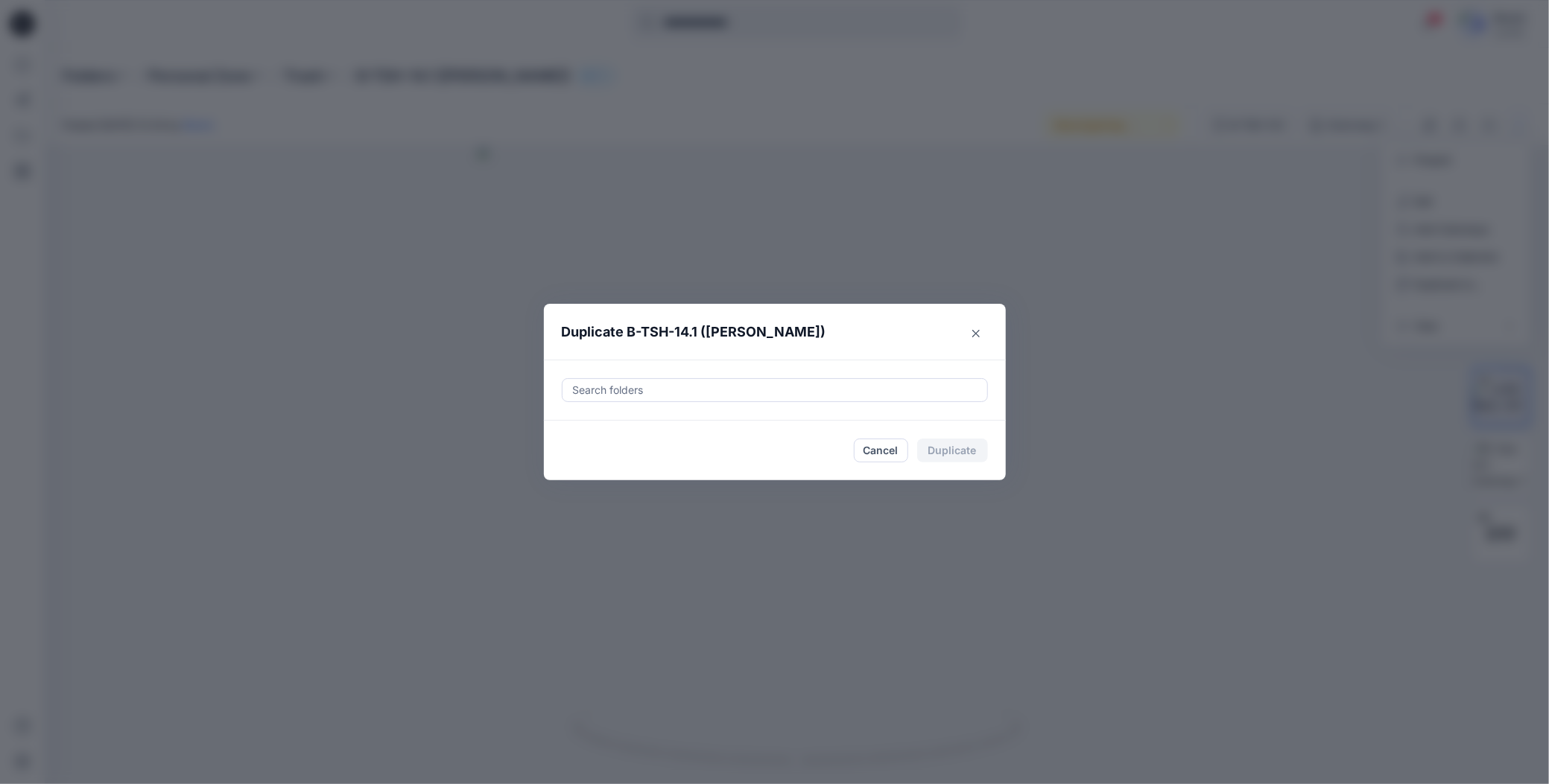
click at [738, 384] on div at bounding box center [775, 390] width 407 height 18
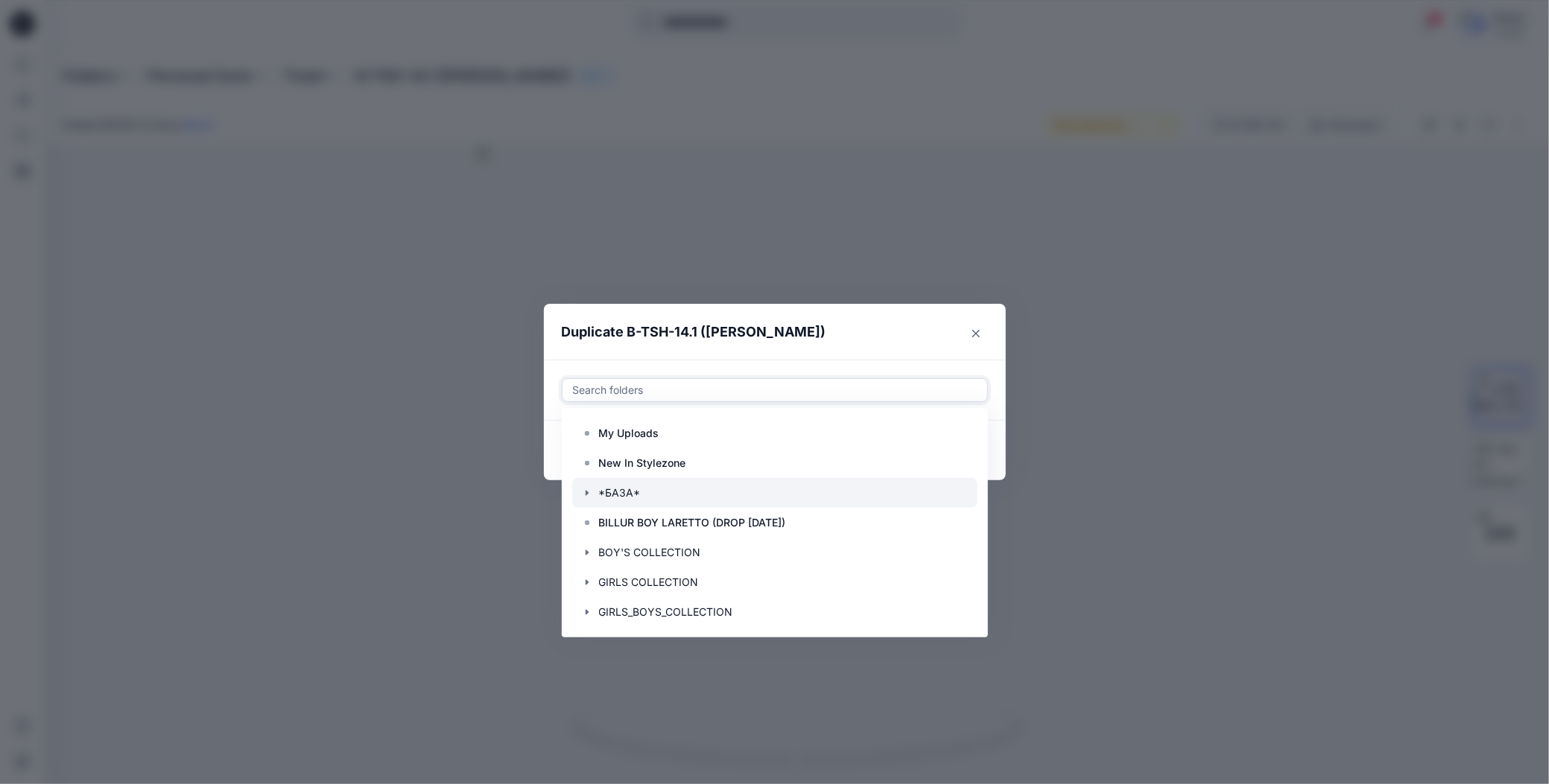
click at [588, 492] on icon "button" at bounding box center [587, 493] width 12 height 12
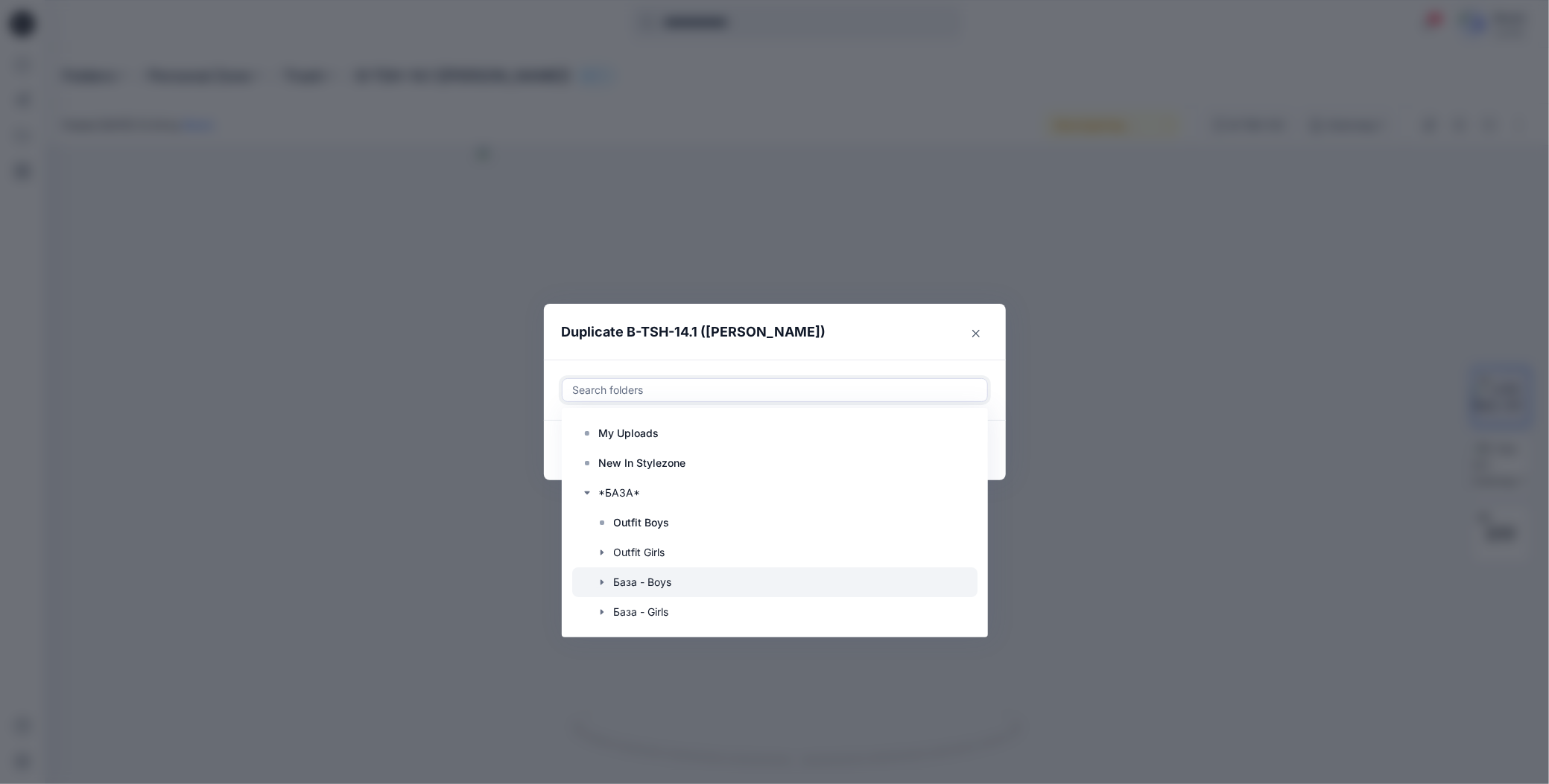
click at [602, 583] on icon "button" at bounding box center [601, 583] width 3 height 5
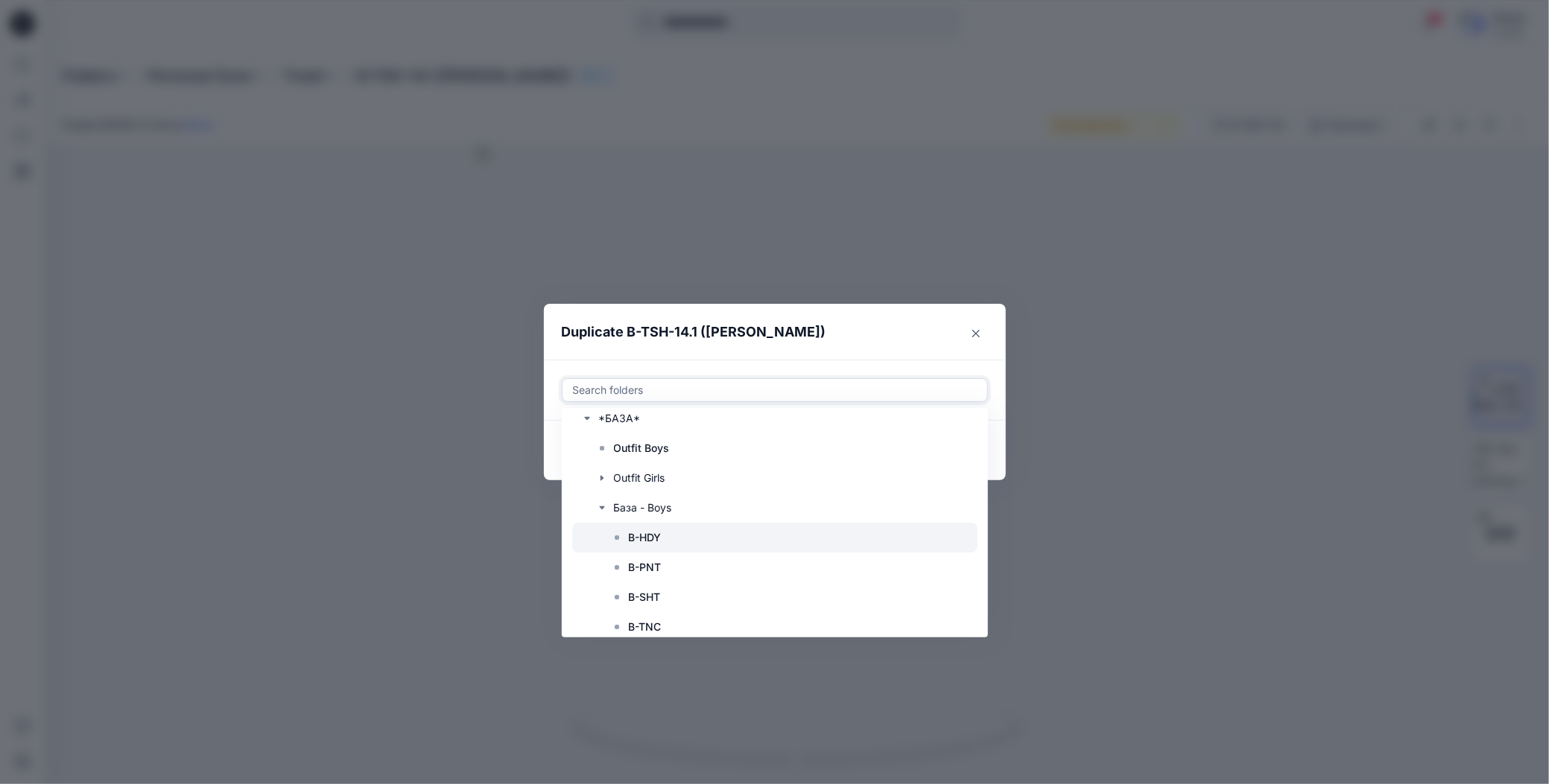
scroll to position [149, 0]
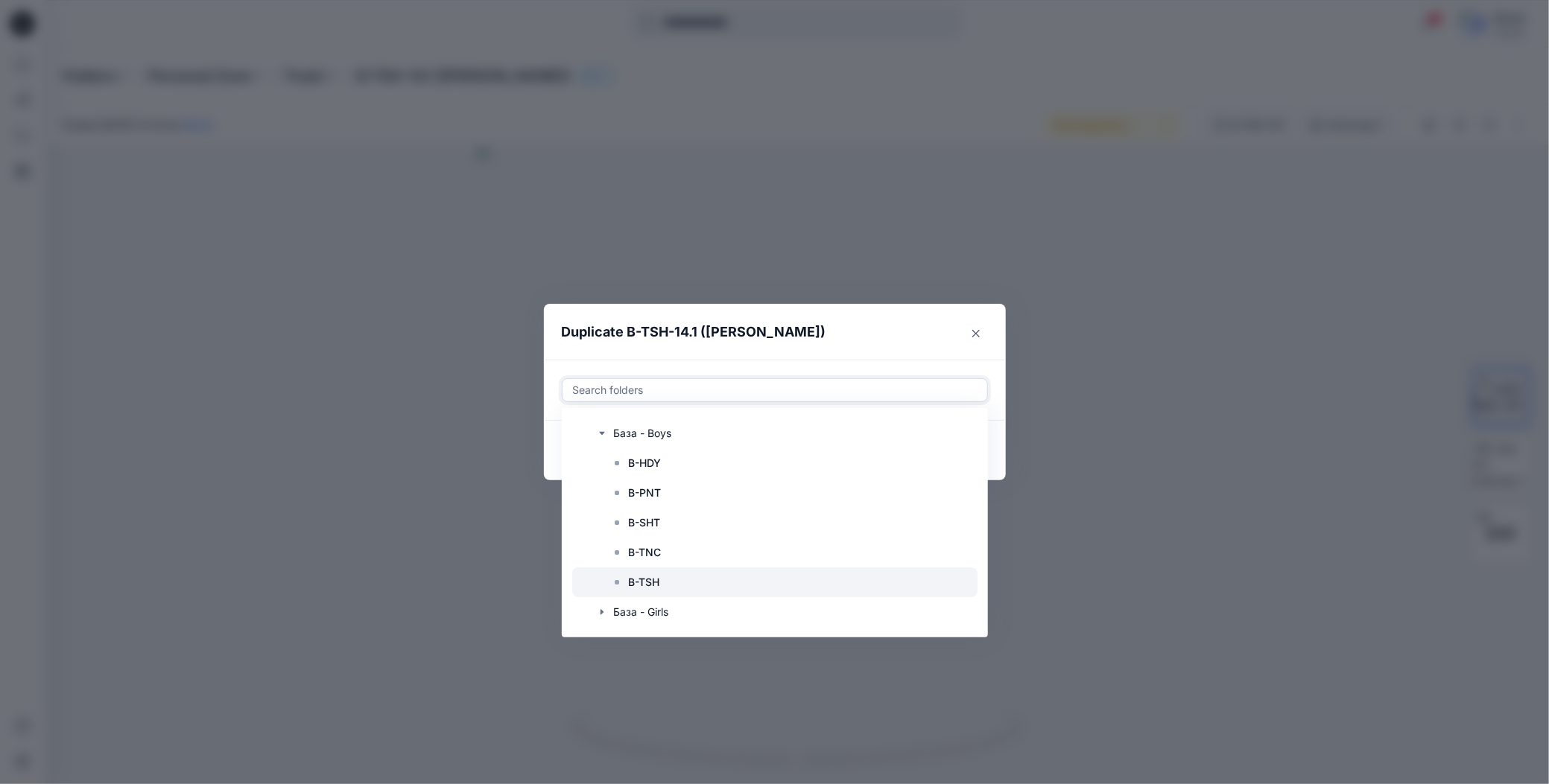
click at [653, 587] on p "B-TSH" at bounding box center [644, 582] width 31 height 18
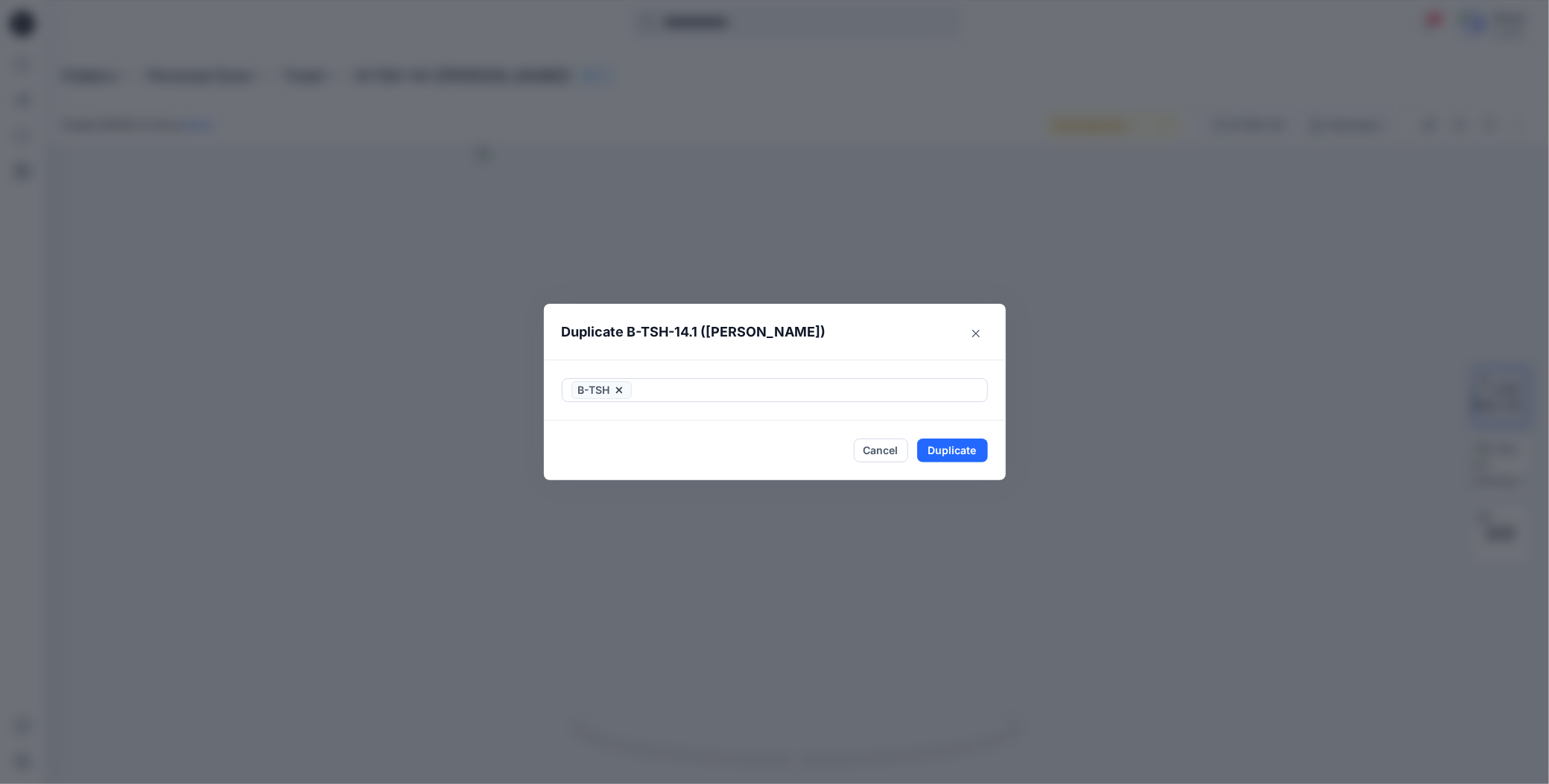
click at [883, 336] on header "Duplicate B-TSH-14.1 (Пенье WFACE Пике)" at bounding box center [760, 332] width 432 height 57
click at [927, 456] on button "Duplicate" at bounding box center [952, 451] width 70 height 24
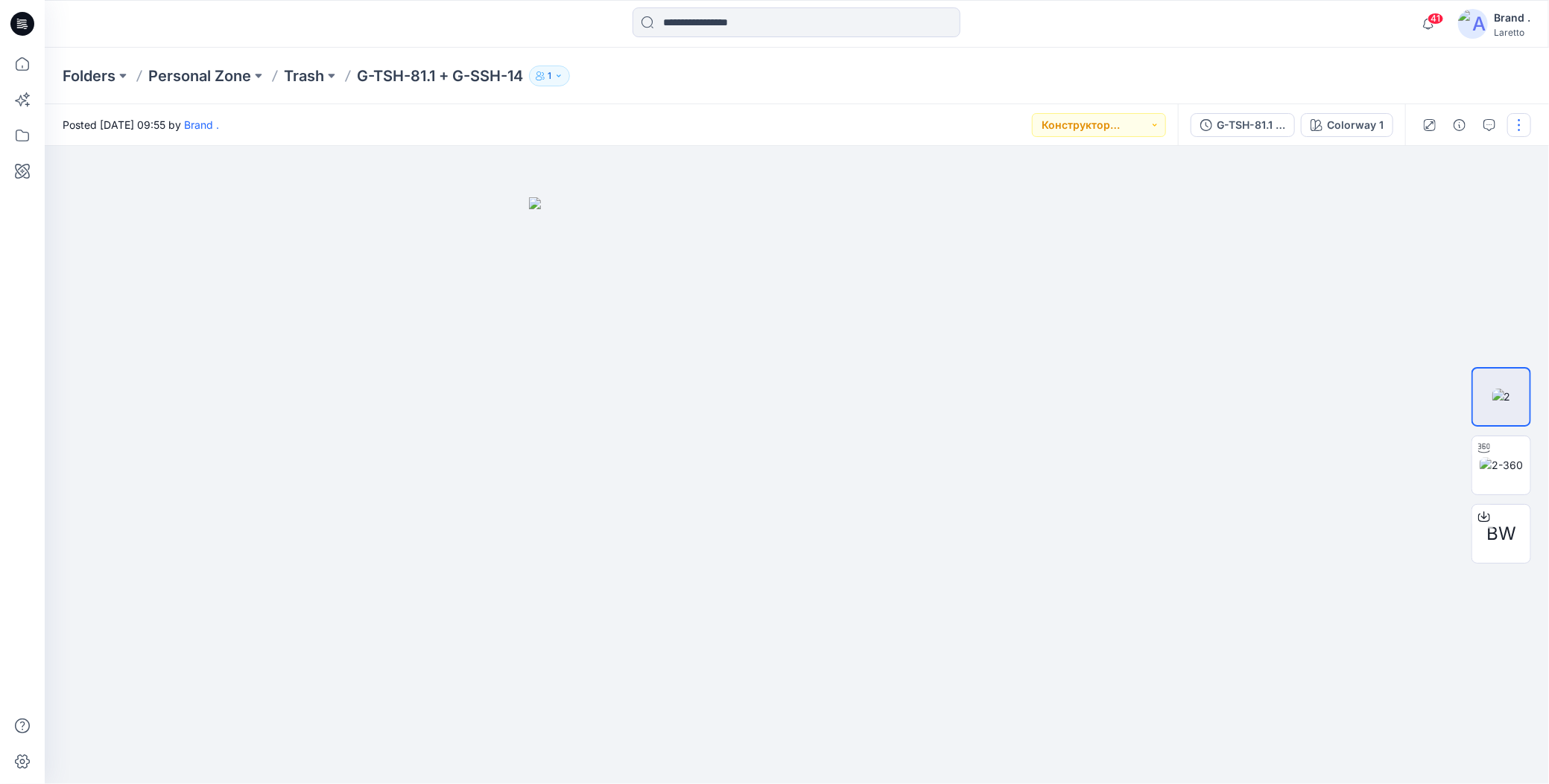
click at [1513, 123] on button "button" at bounding box center [1519, 125] width 24 height 24
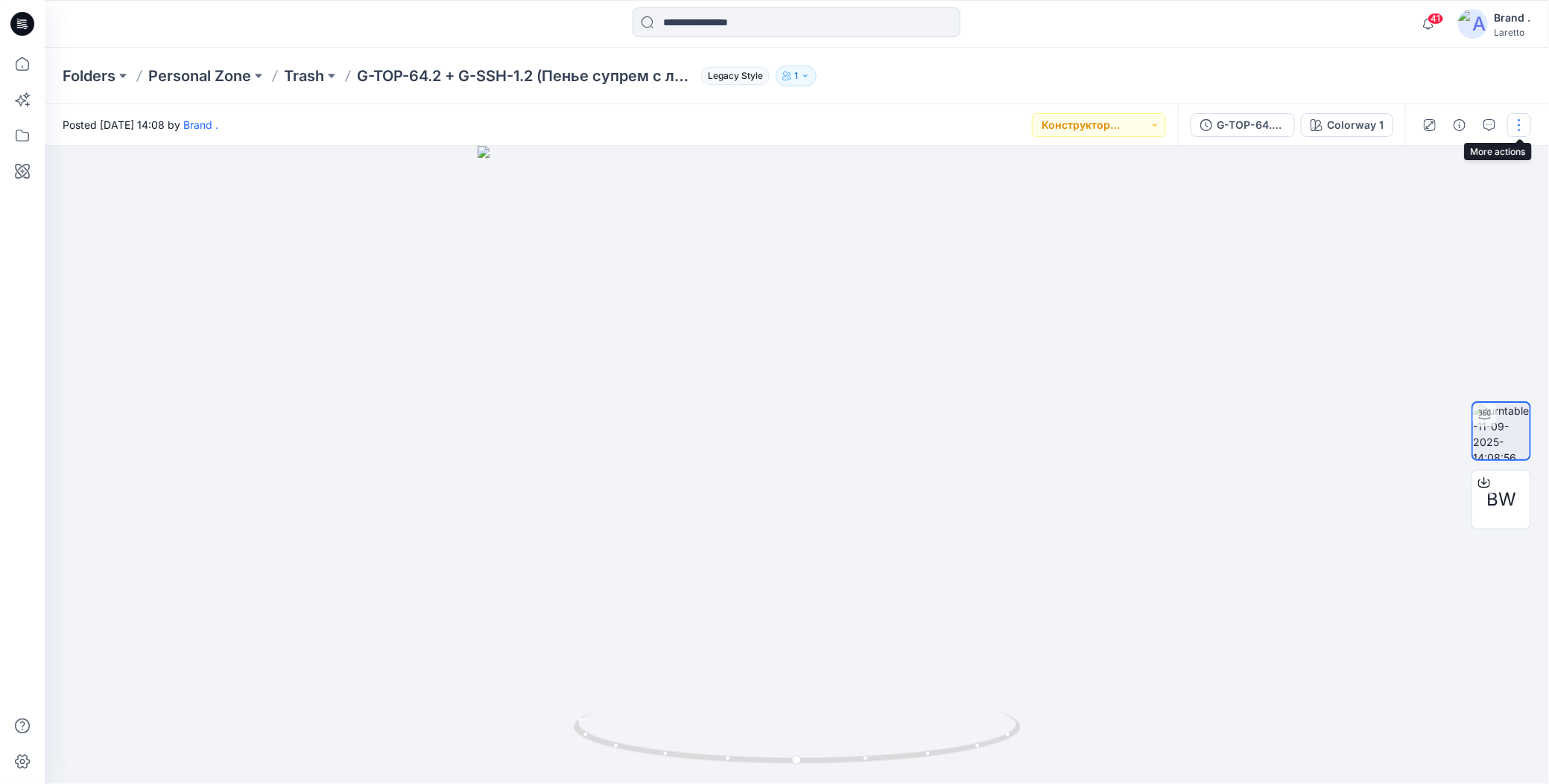
click at [1521, 125] on button "button" at bounding box center [1519, 125] width 24 height 24
click at [1229, 53] on div "Folders Personal Zone Trash G-TOP-64.2 + G-SSH-1.2 (Пенье супрем с лайкрой + Ка…" at bounding box center [797, 75] width 1504 height 57
click at [1522, 120] on button "button" at bounding box center [1519, 125] width 24 height 24
click at [1404, 242] on icon "button" at bounding box center [1402, 242] width 12 height 12
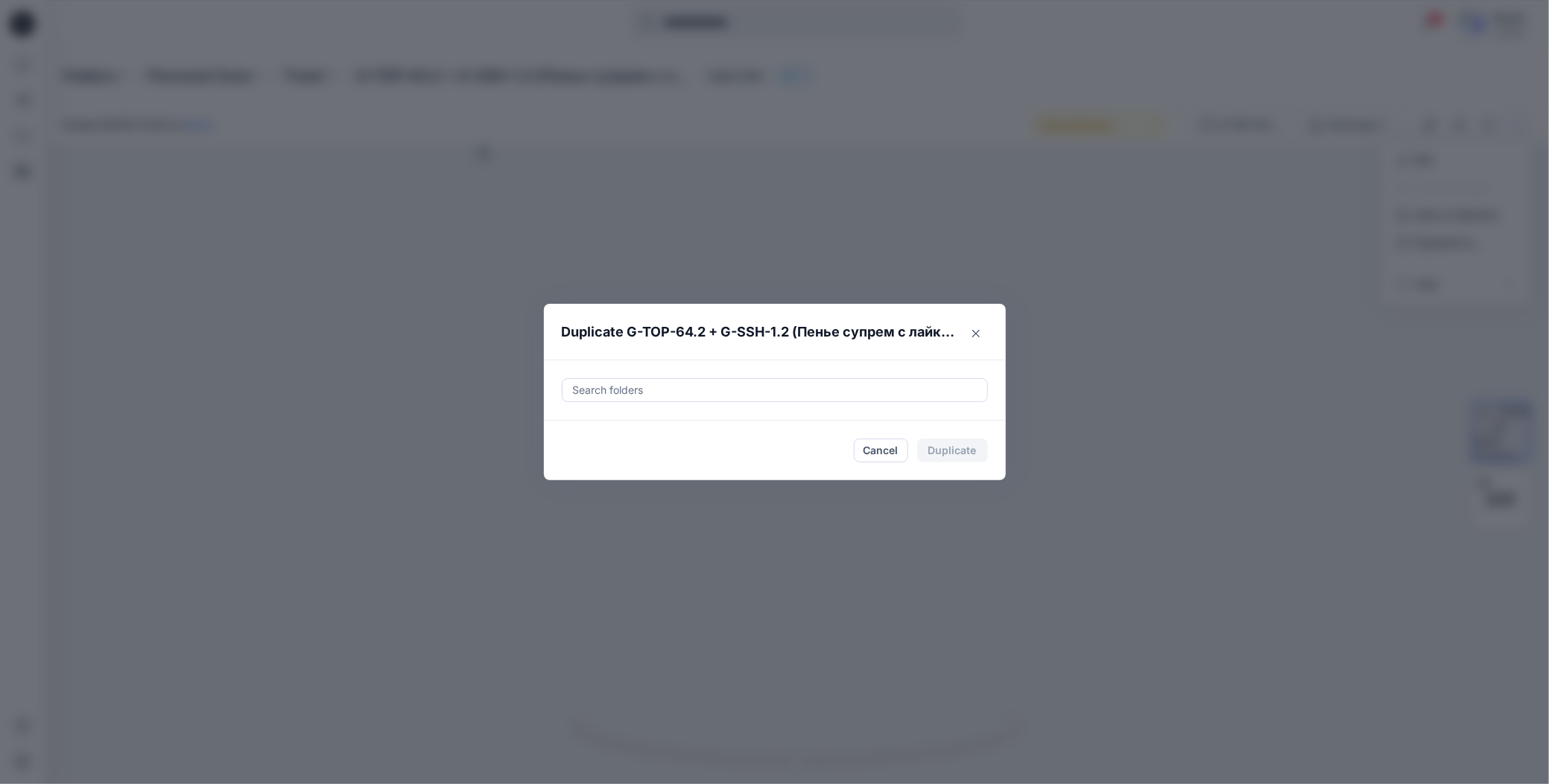
click at [710, 386] on div at bounding box center [775, 390] width 407 height 18
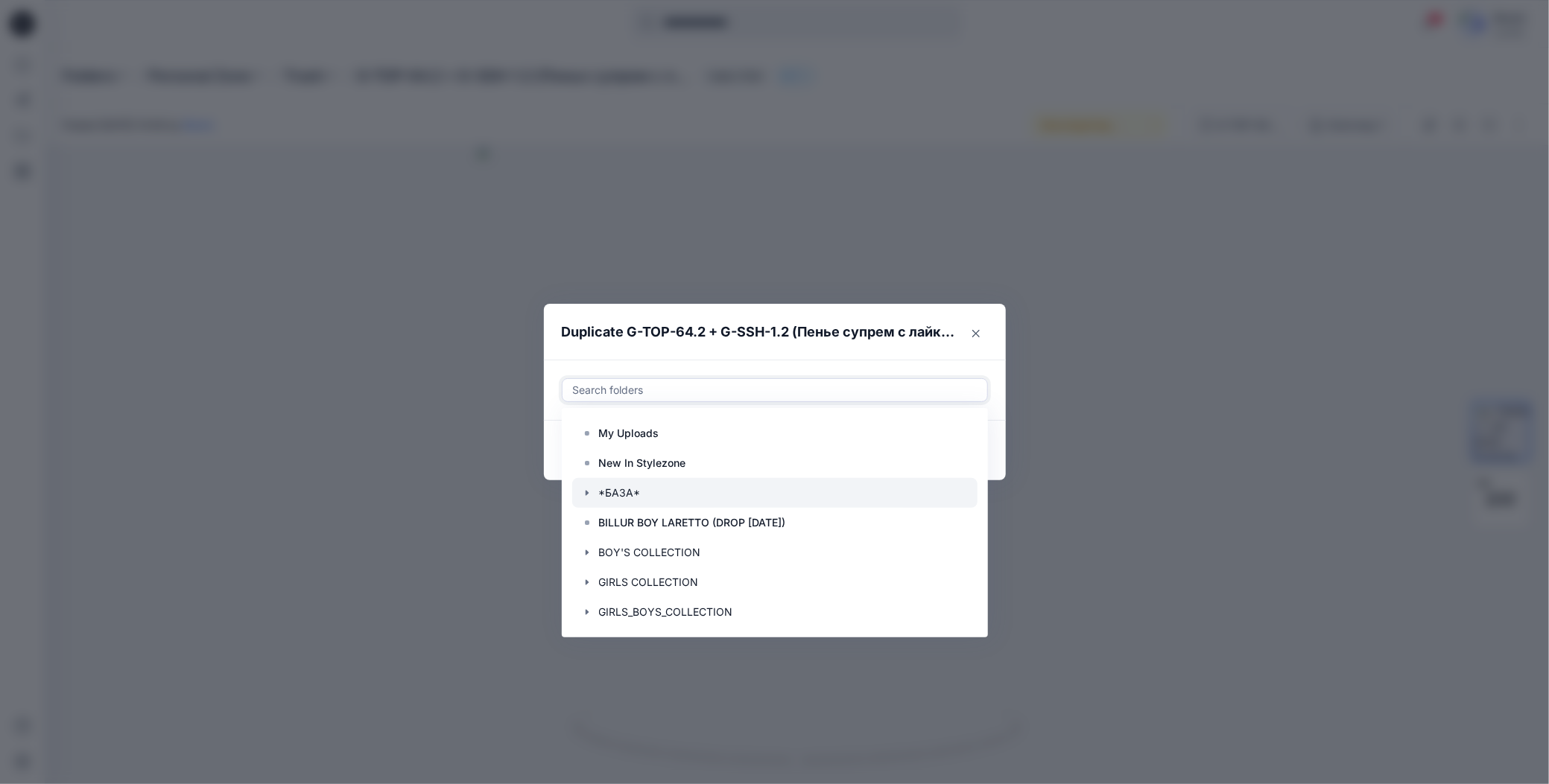
click at [582, 489] on icon "button" at bounding box center [587, 493] width 12 height 12
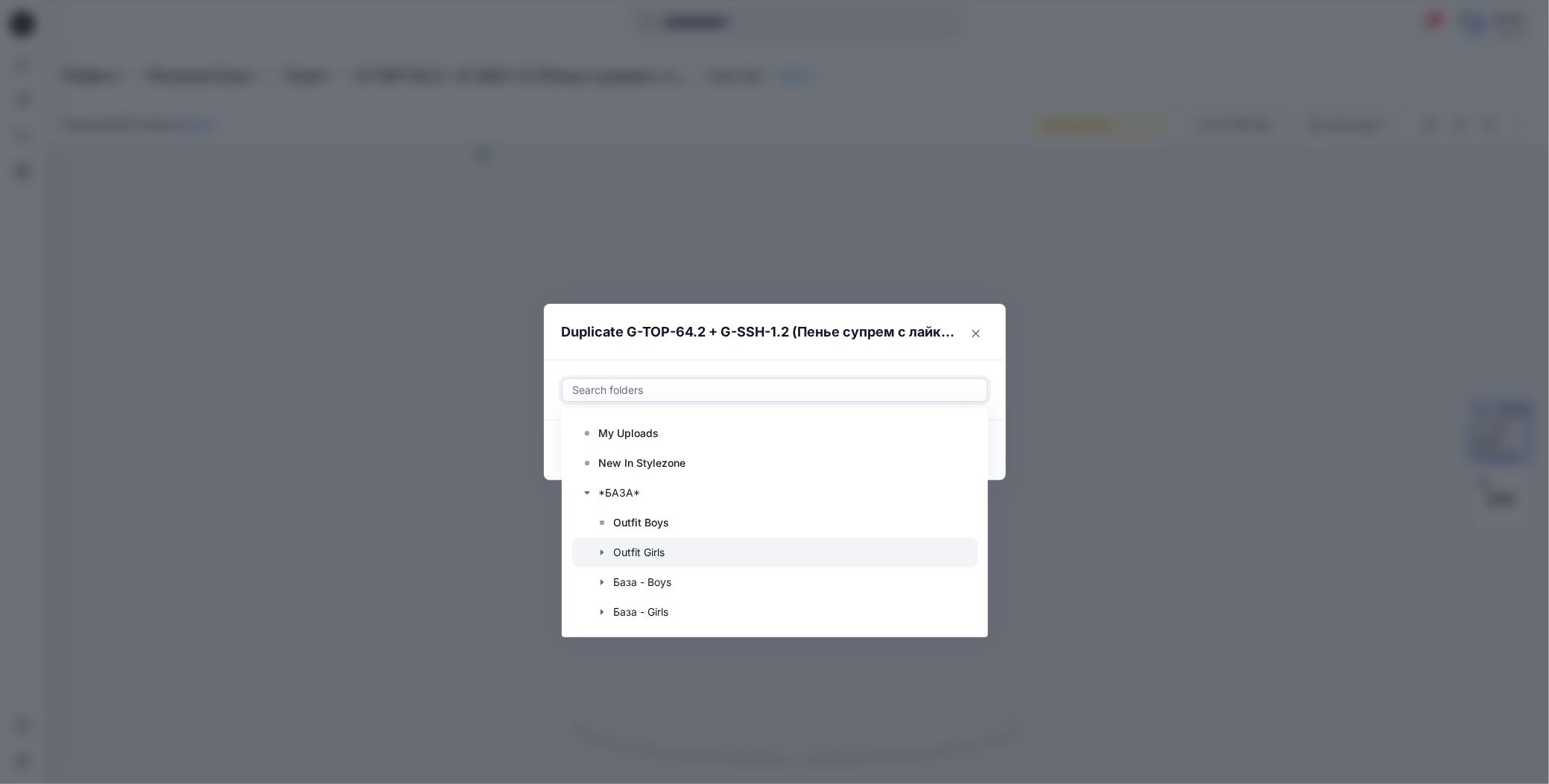
click at [627, 554] on div at bounding box center [775, 552] width 405 height 30
click at [739, 360] on div "Use Up and Down to choose options, press Enter to select the currently focused …" at bounding box center [774, 390] width 462 height 61
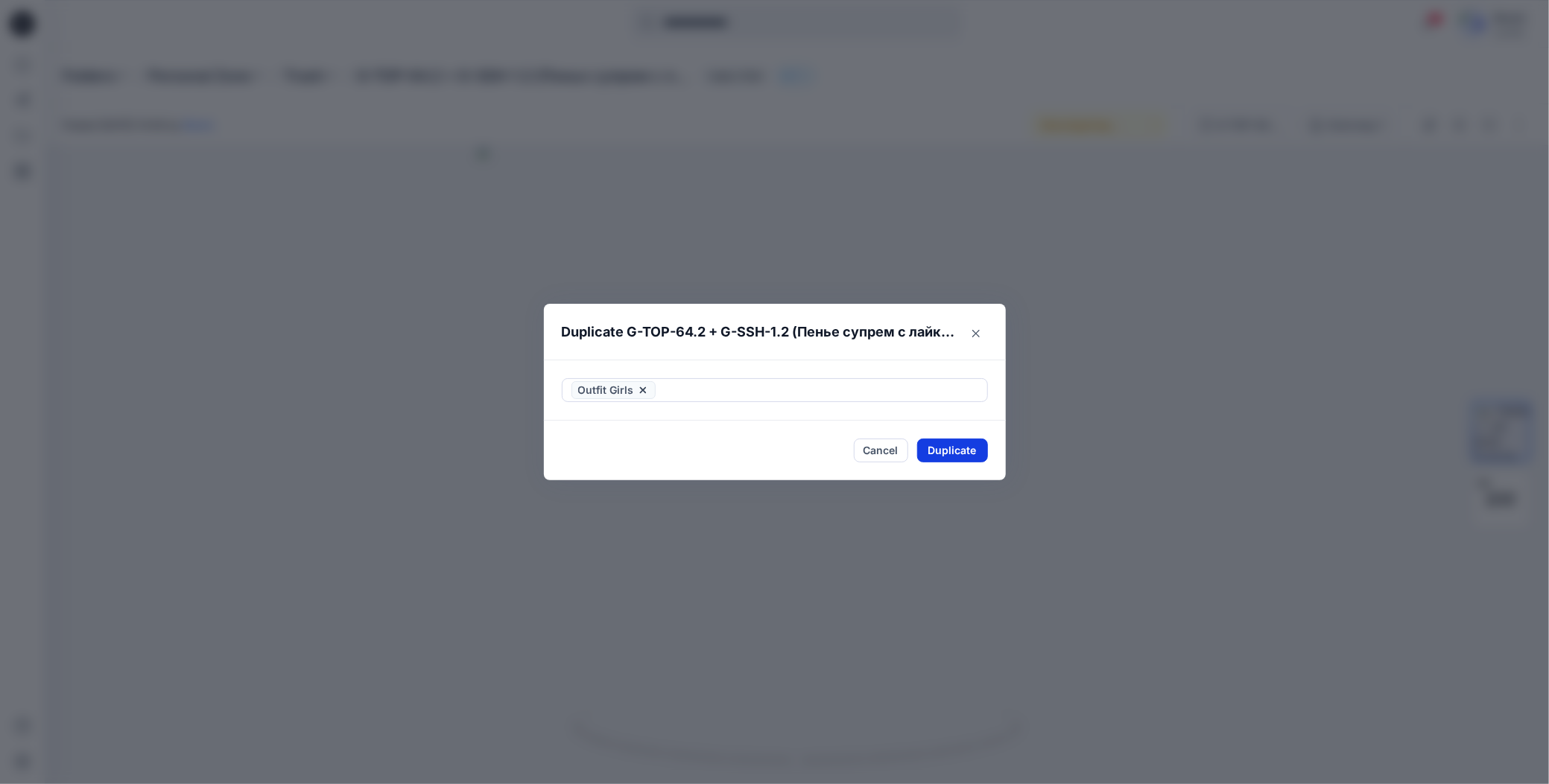
click at [928, 448] on button "Duplicate" at bounding box center [952, 451] width 70 height 24
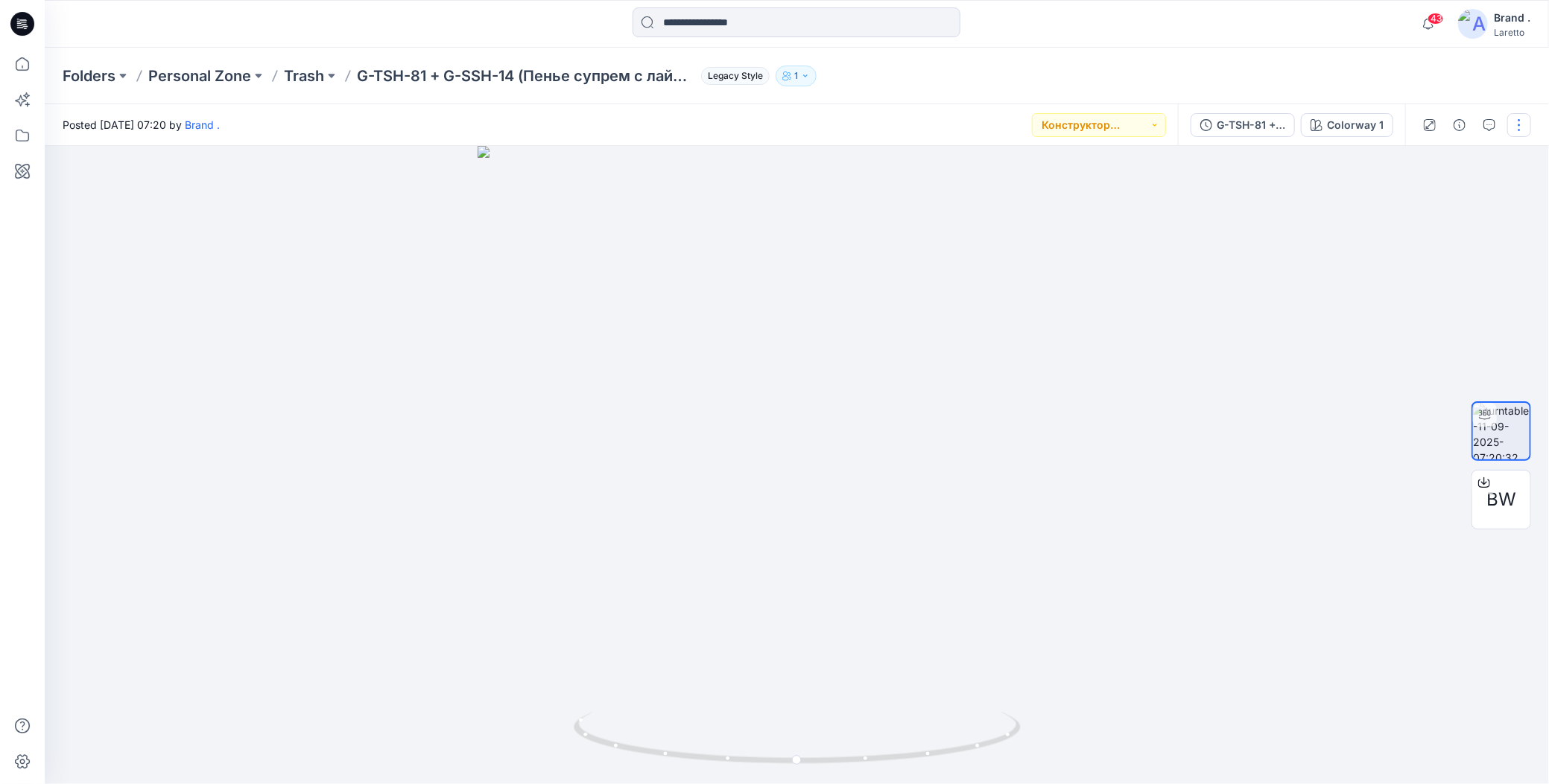
click at [1518, 125] on button "button" at bounding box center [1519, 125] width 24 height 24
click at [1397, 242] on icon "button" at bounding box center [1402, 242] width 12 height 12
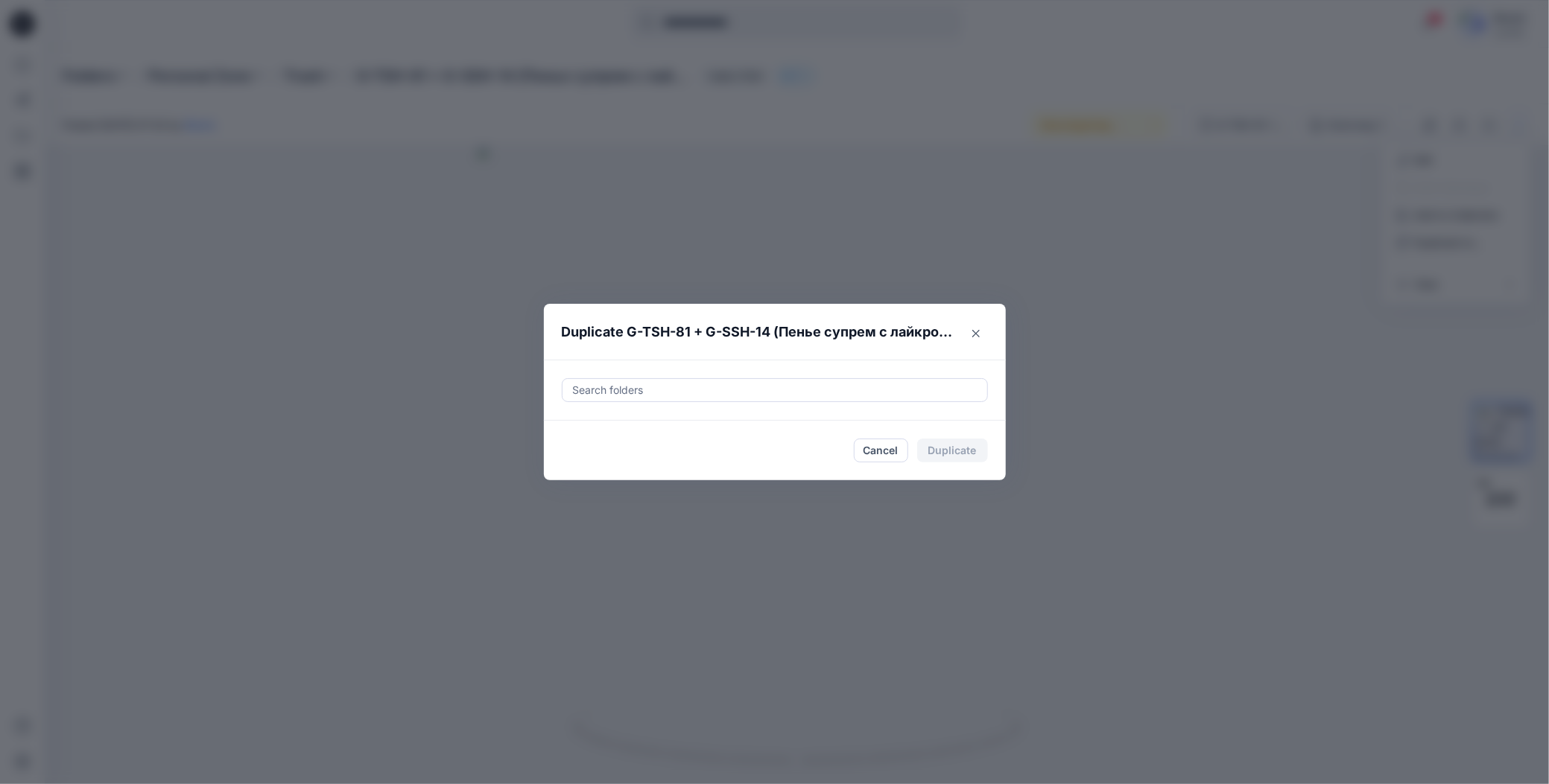
click at [682, 395] on div at bounding box center [775, 390] width 407 height 18
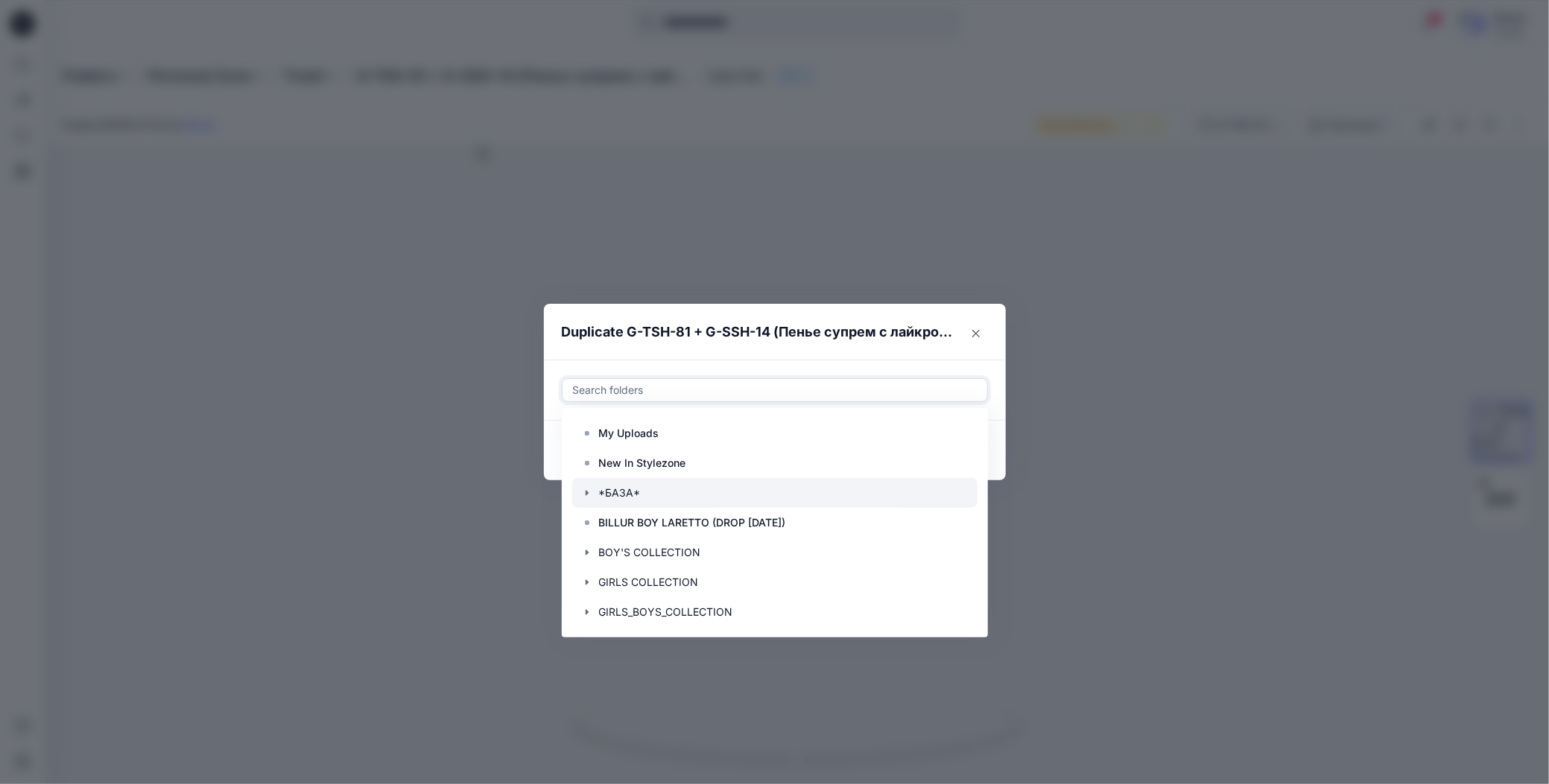
click at [587, 497] on icon "button" at bounding box center [587, 493] width 12 height 12
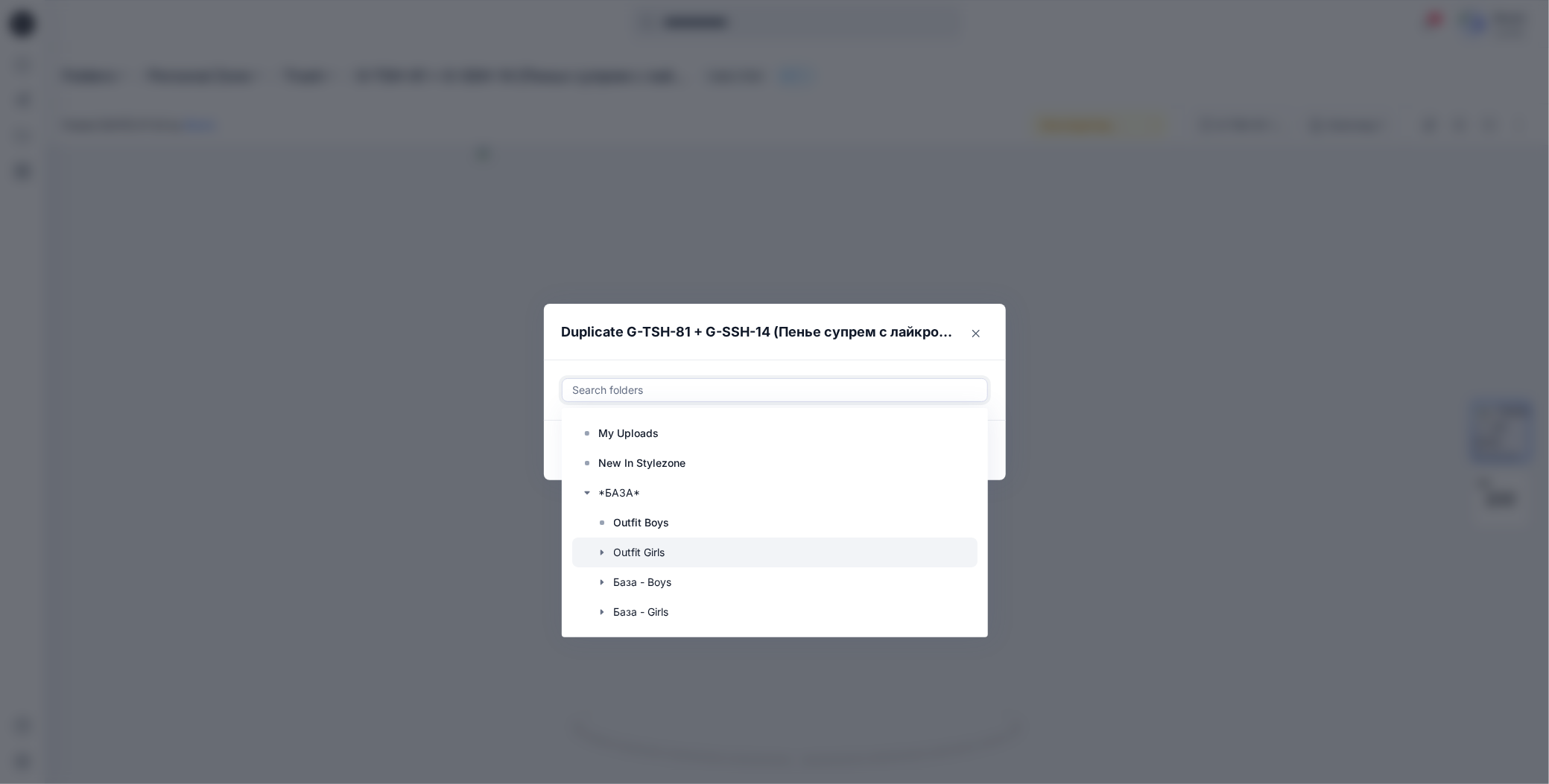
click at [626, 549] on div at bounding box center [775, 552] width 405 height 30
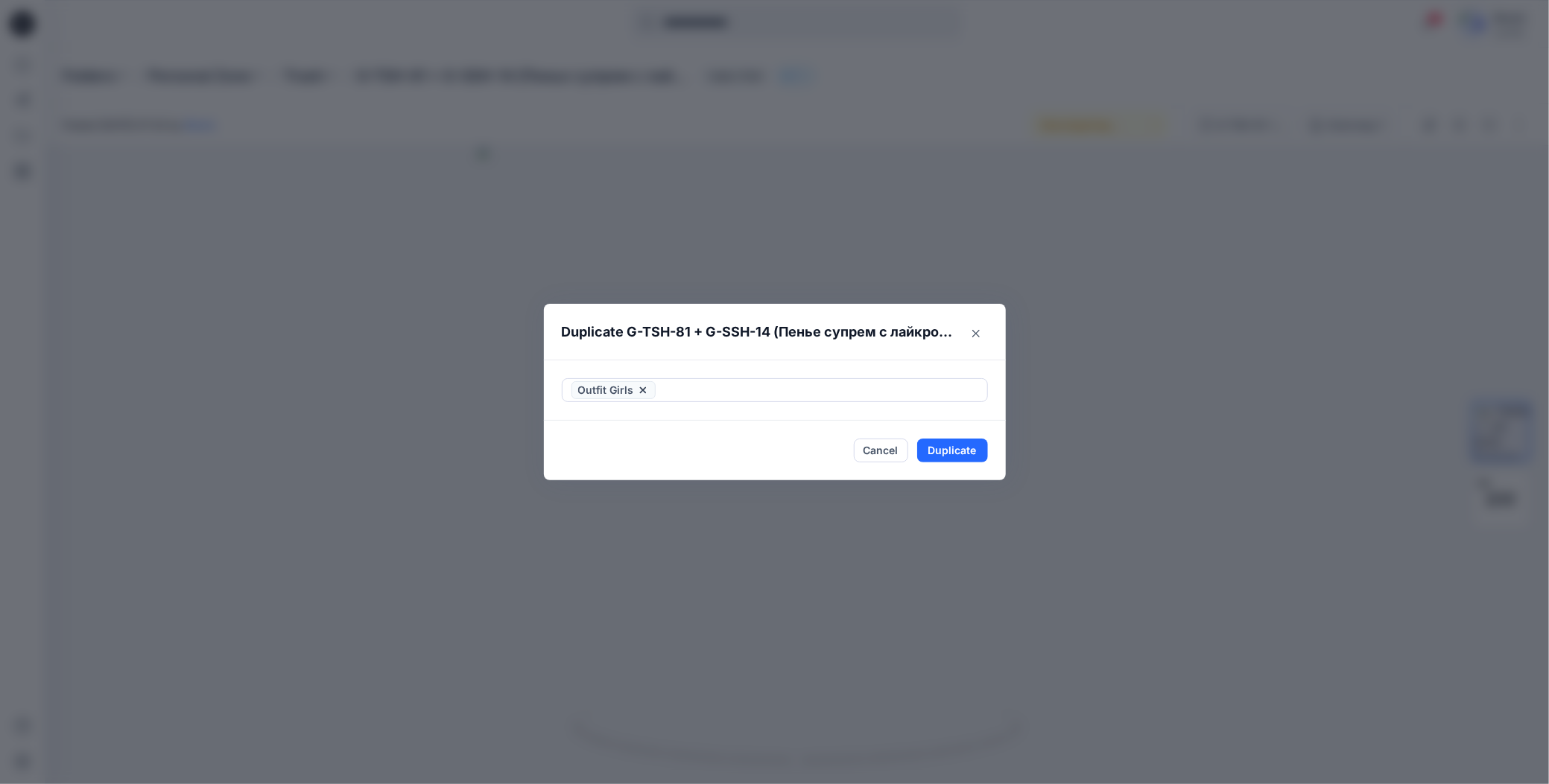
click at [783, 350] on header "Duplicate G-TSH-81 + G-SSH-14 (Пенье супрем с лайкрой + Бифлекс)" at bounding box center [760, 332] width 432 height 57
click at [927, 452] on button "Duplicate" at bounding box center [952, 451] width 70 height 24
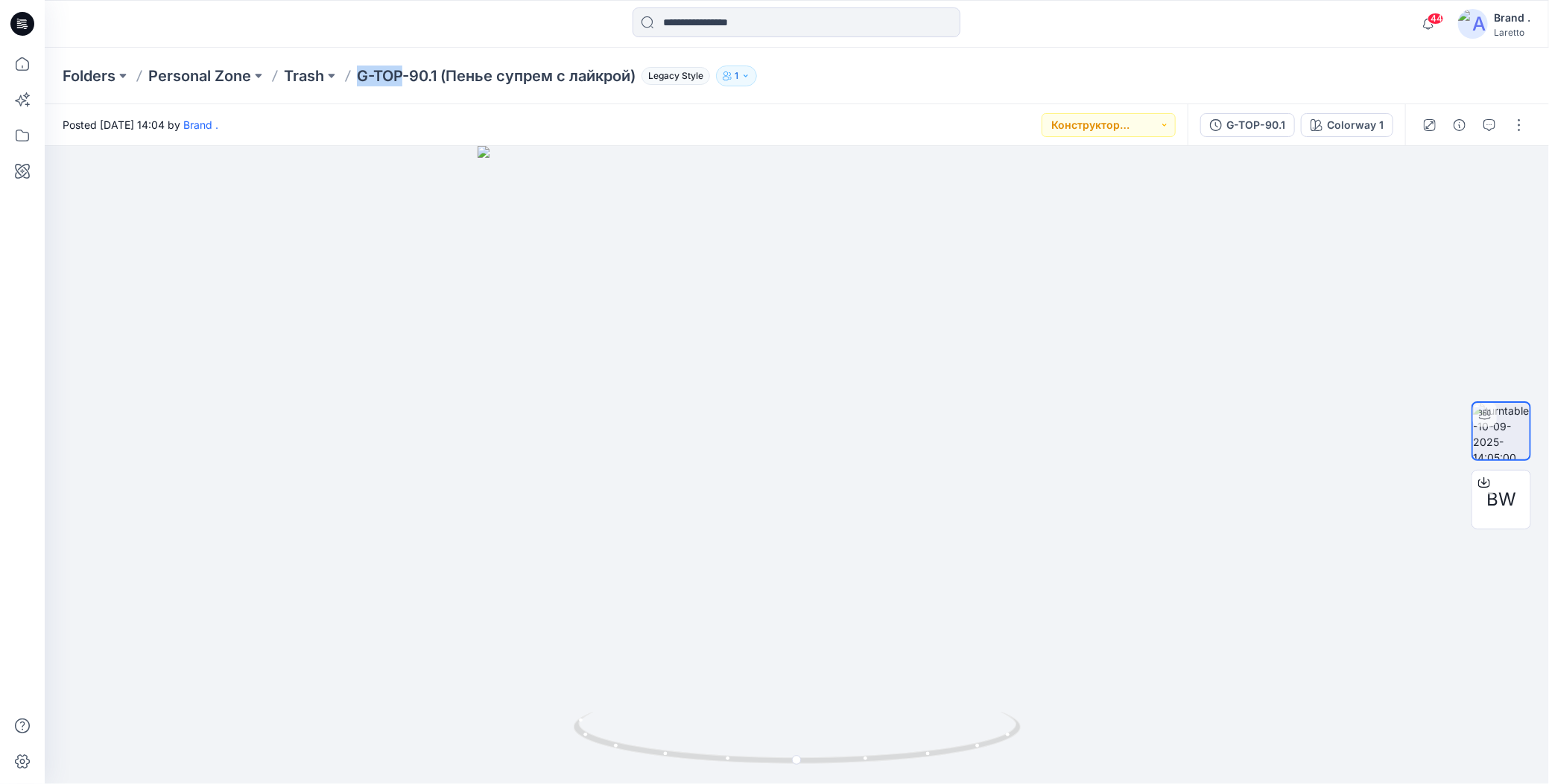
drag, startPoint x: 359, startPoint y: 58, endPoint x: 403, endPoint y: 76, distance: 47.5
click at [403, 76] on div "Folders Personal Zone Trash G-TOP-90.1 (Пенье супрем с лайкрой) Legacy Style 1" at bounding box center [797, 75] width 1504 height 57
copy p "G-TOP"
click at [1520, 120] on button "button" at bounding box center [1519, 125] width 24 height 24
click at [1402, 245] on icon "button" at bounding box center [1402, 242] width 12 height 12
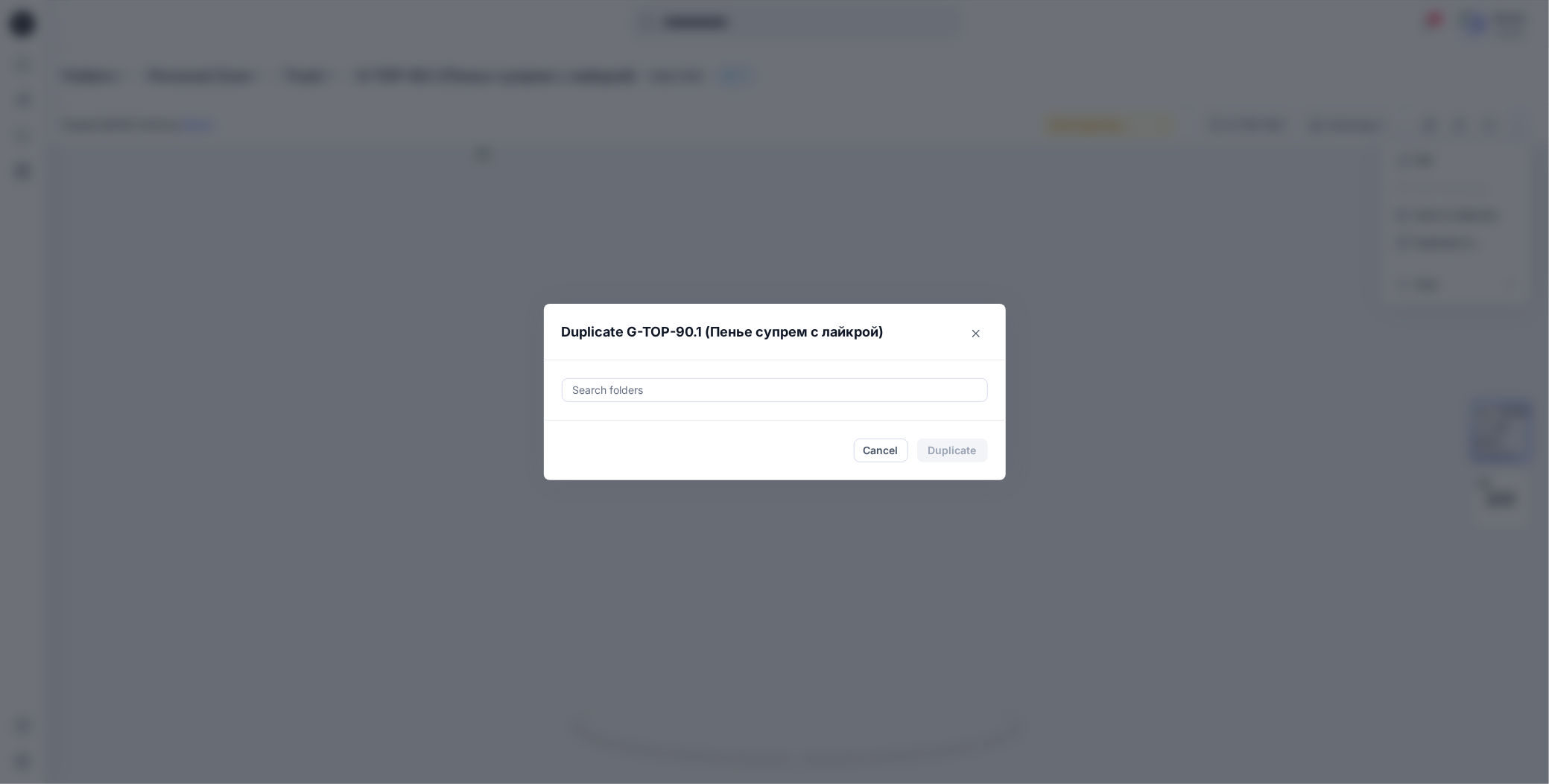
click at [772, 385] on div at bounding box center [775, 390] width 407 height 18
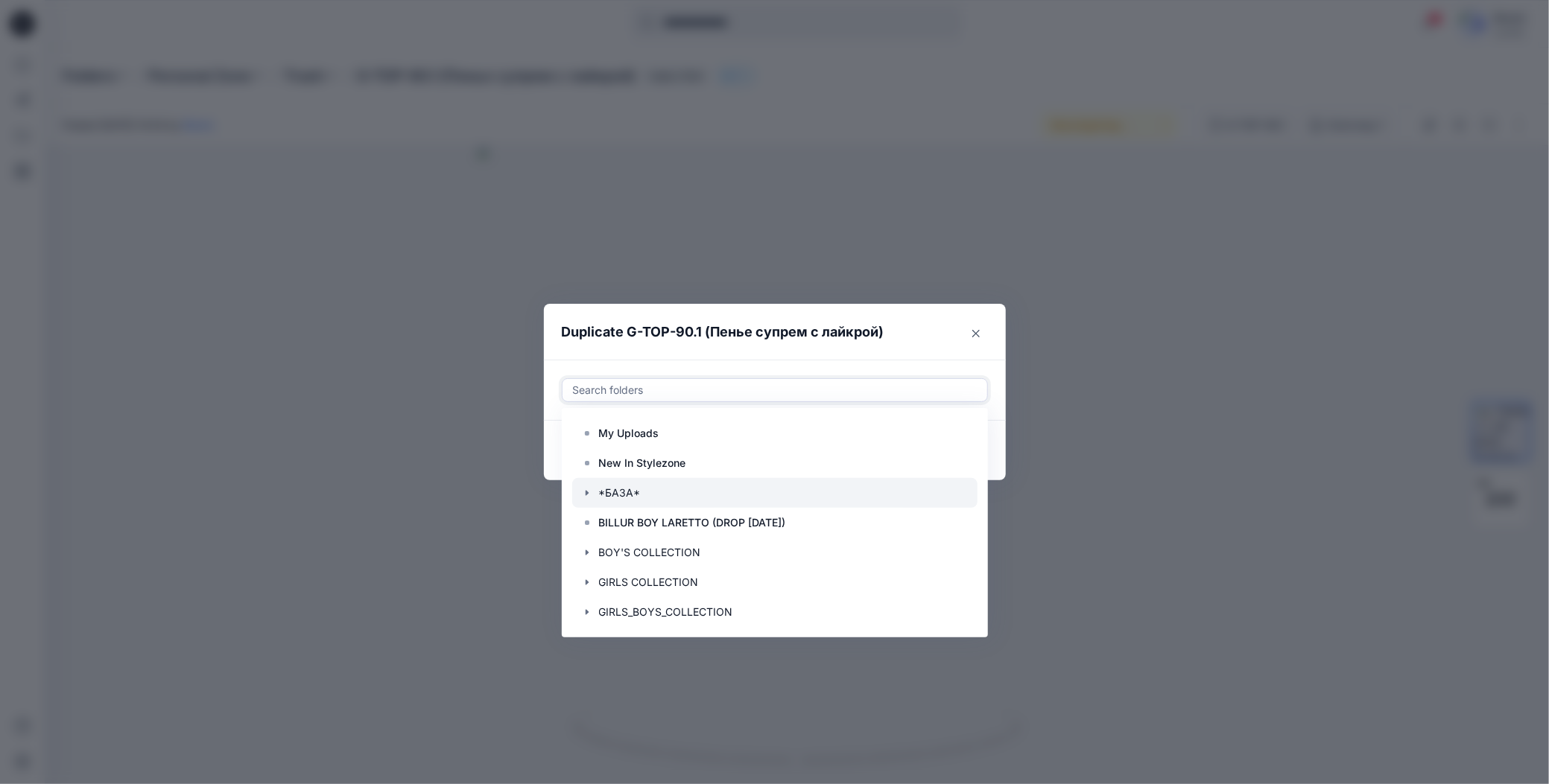
click at [590, 491] on icon "button" at bounding box center [587, 493] width 12 height 12
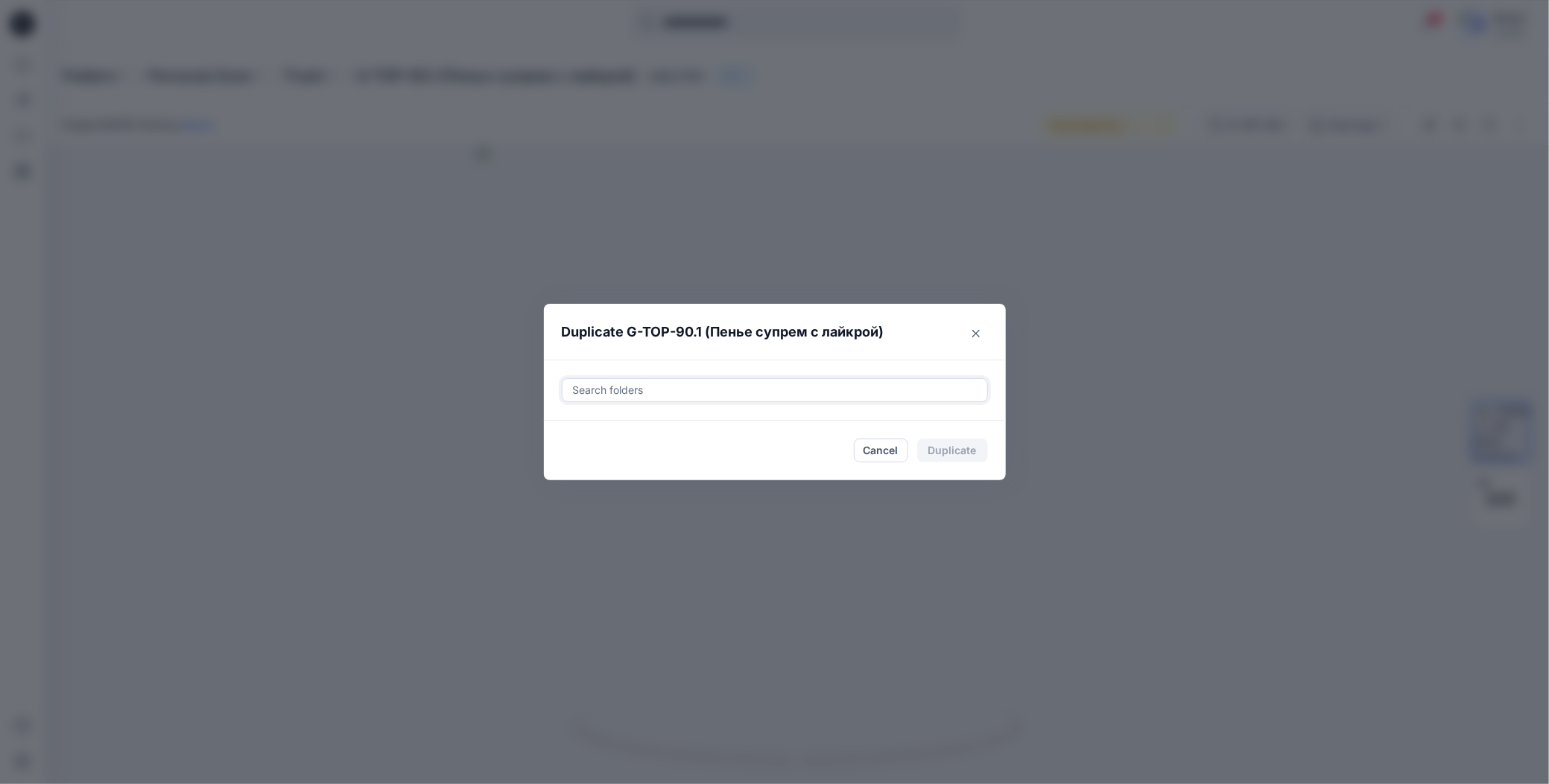
click at [636, 393] on div at bounding box center [775, 390] width 407 height 18
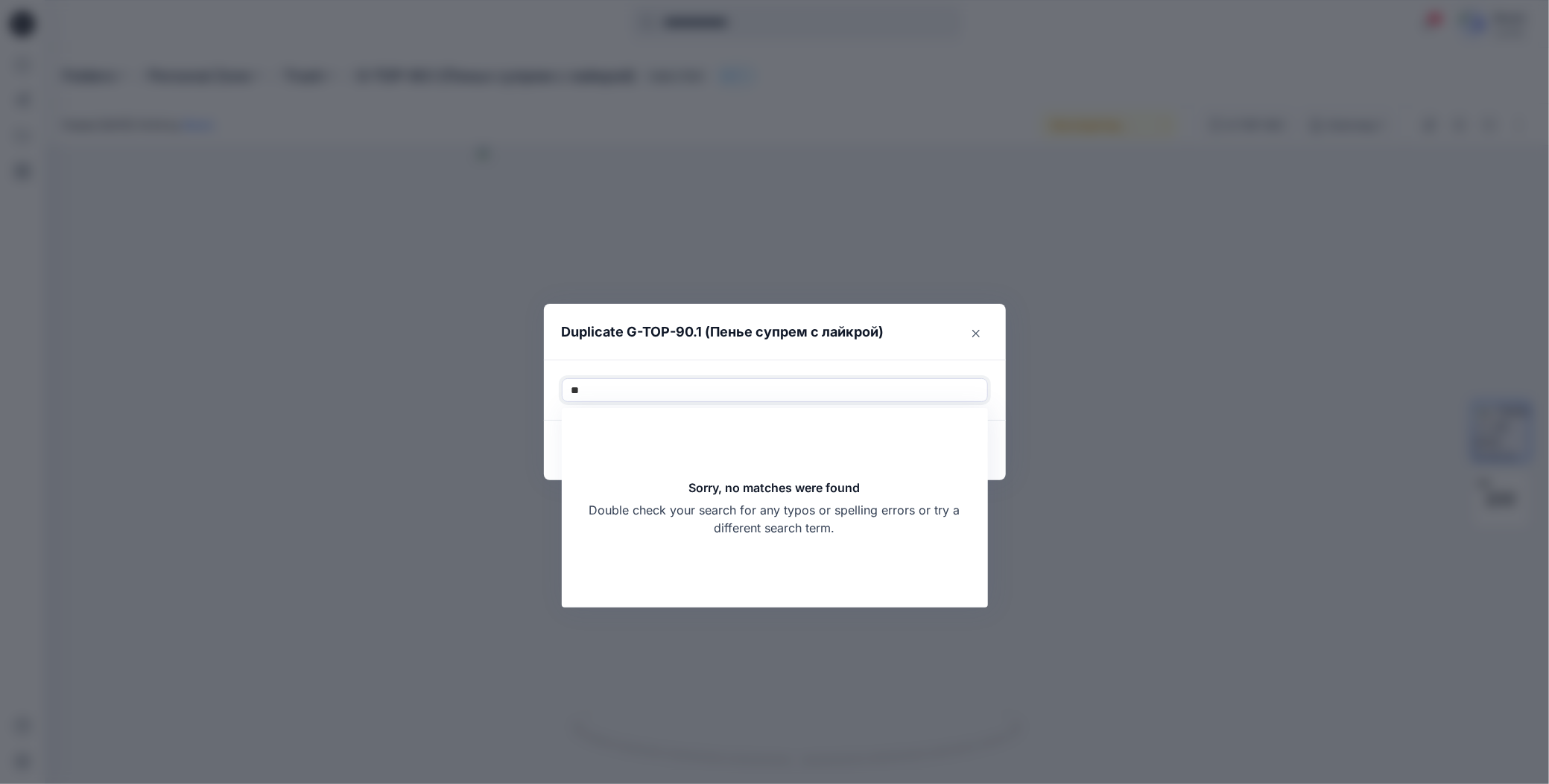
type input "*"
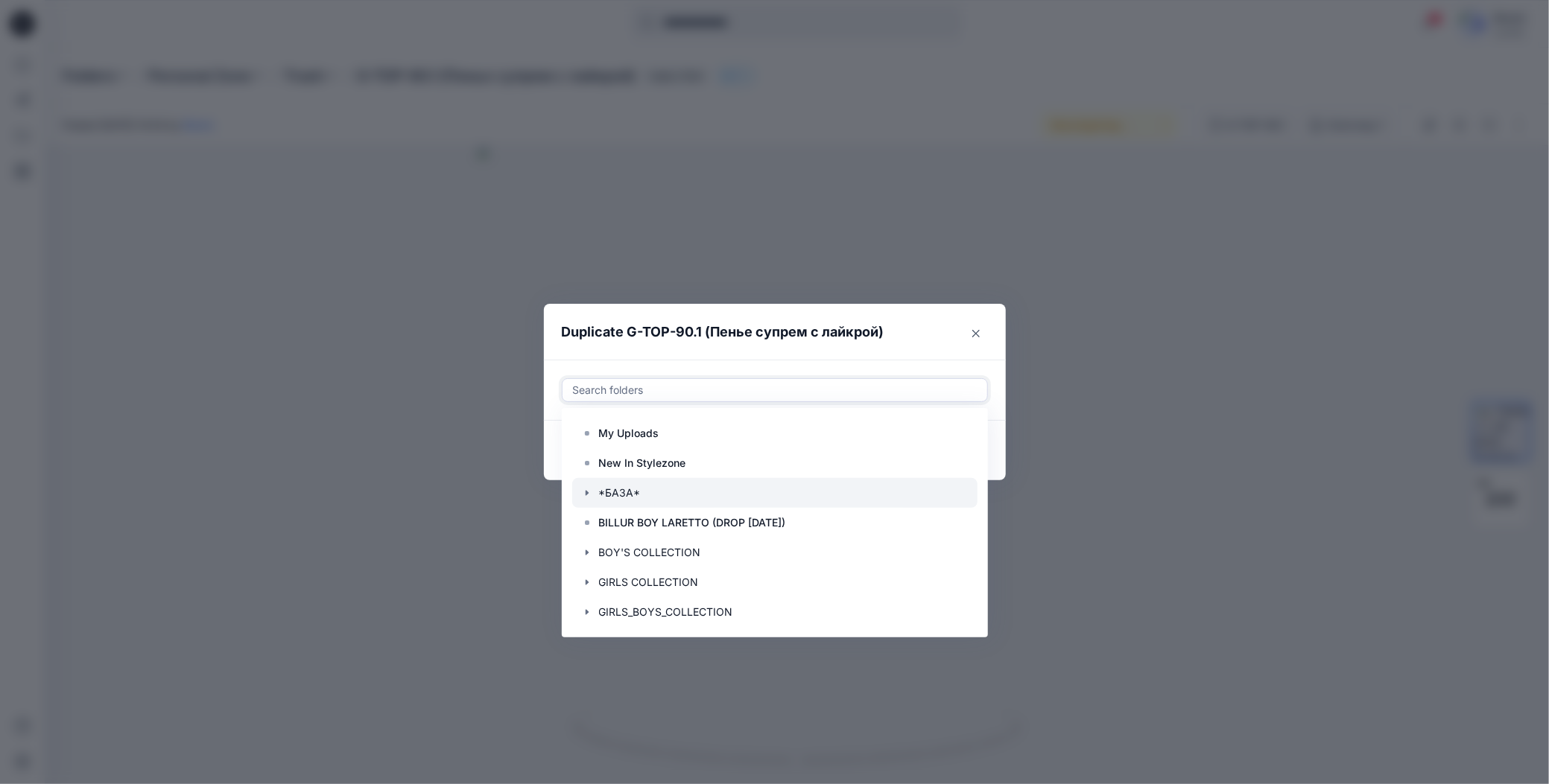
click at [587, 498] on icon "button" at bounding box center [587, 493] width 12 height 12
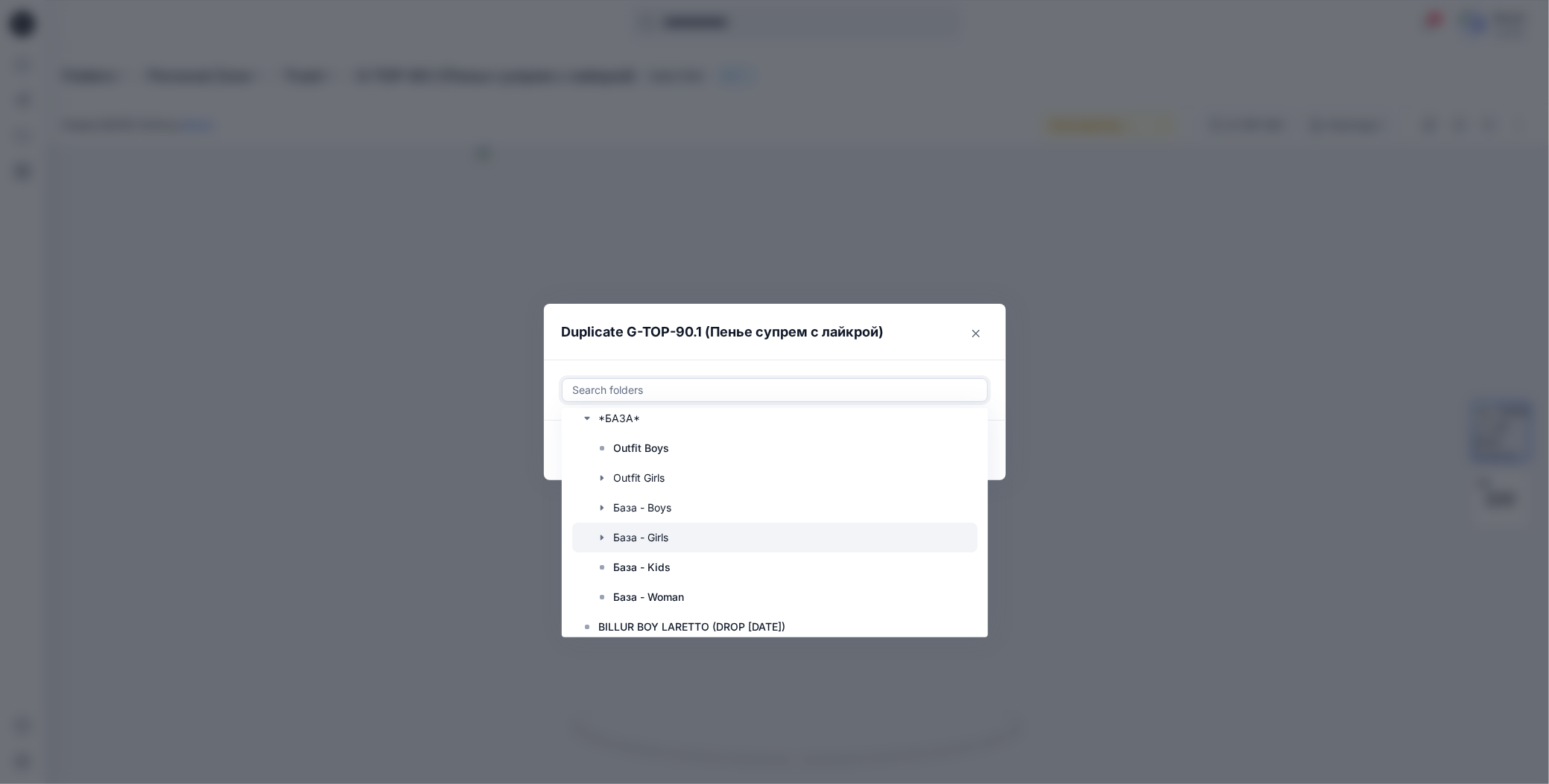
click at [604, 530] on div at bounding box center [775, 537] width 405 height 30
click at [645, 390] on icon at bounding box center [644, 390] width 6 height 6
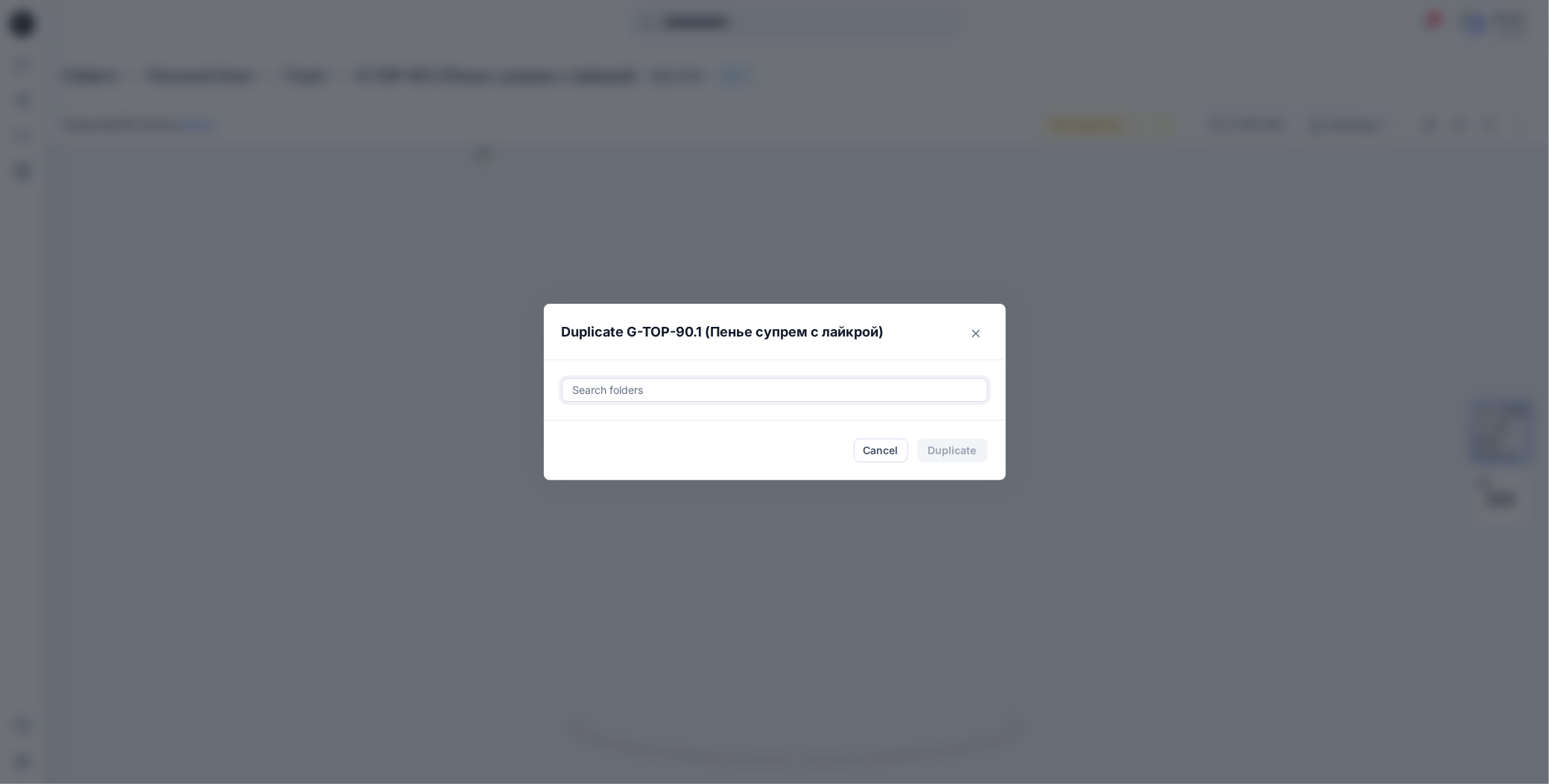
click at [615, 385] on div at bounding box center [775, 390] width 407 height 18
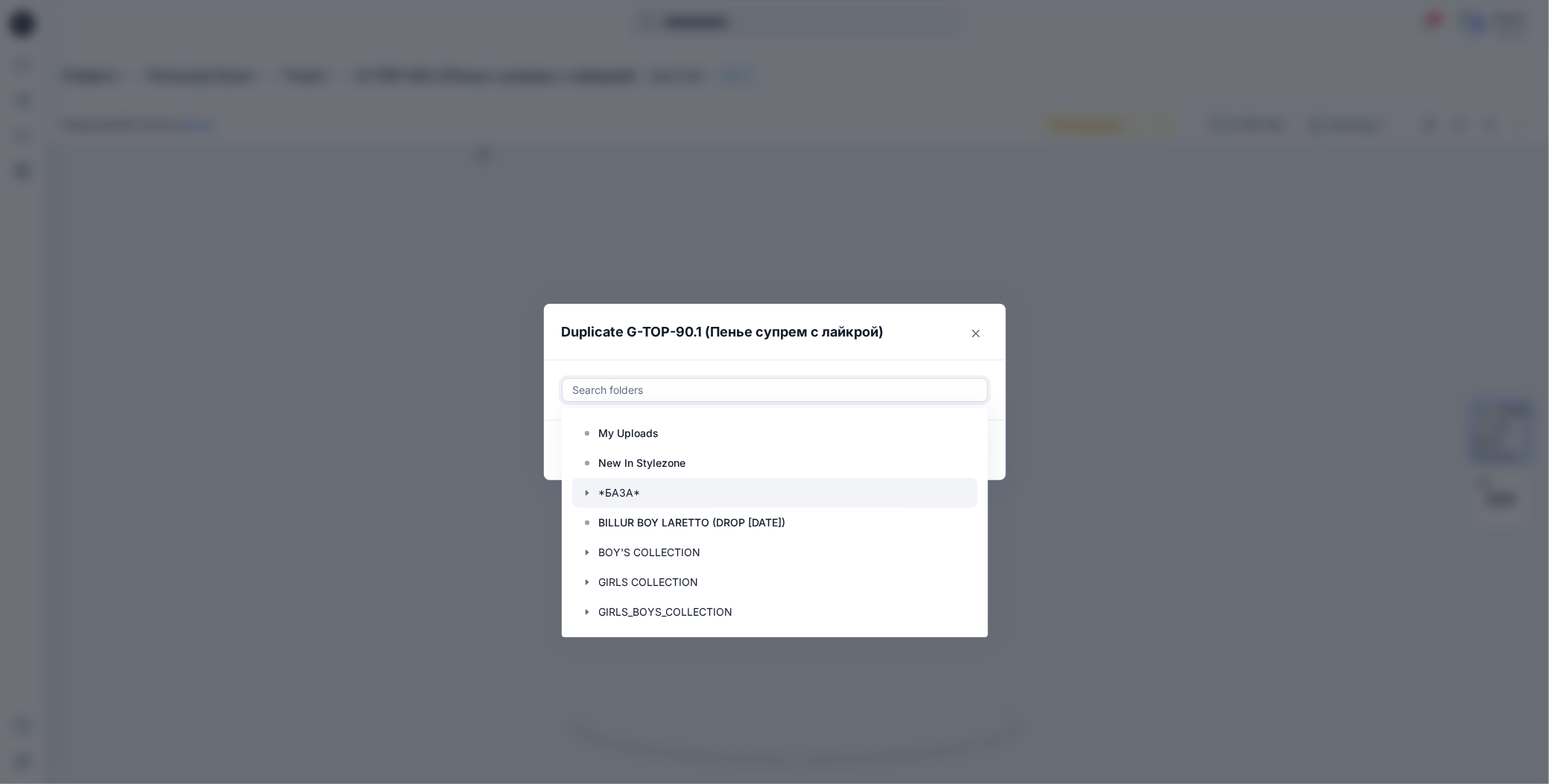
click at [587, 491] on icon "button" at bounding box center [587, 493] width 12 height 12
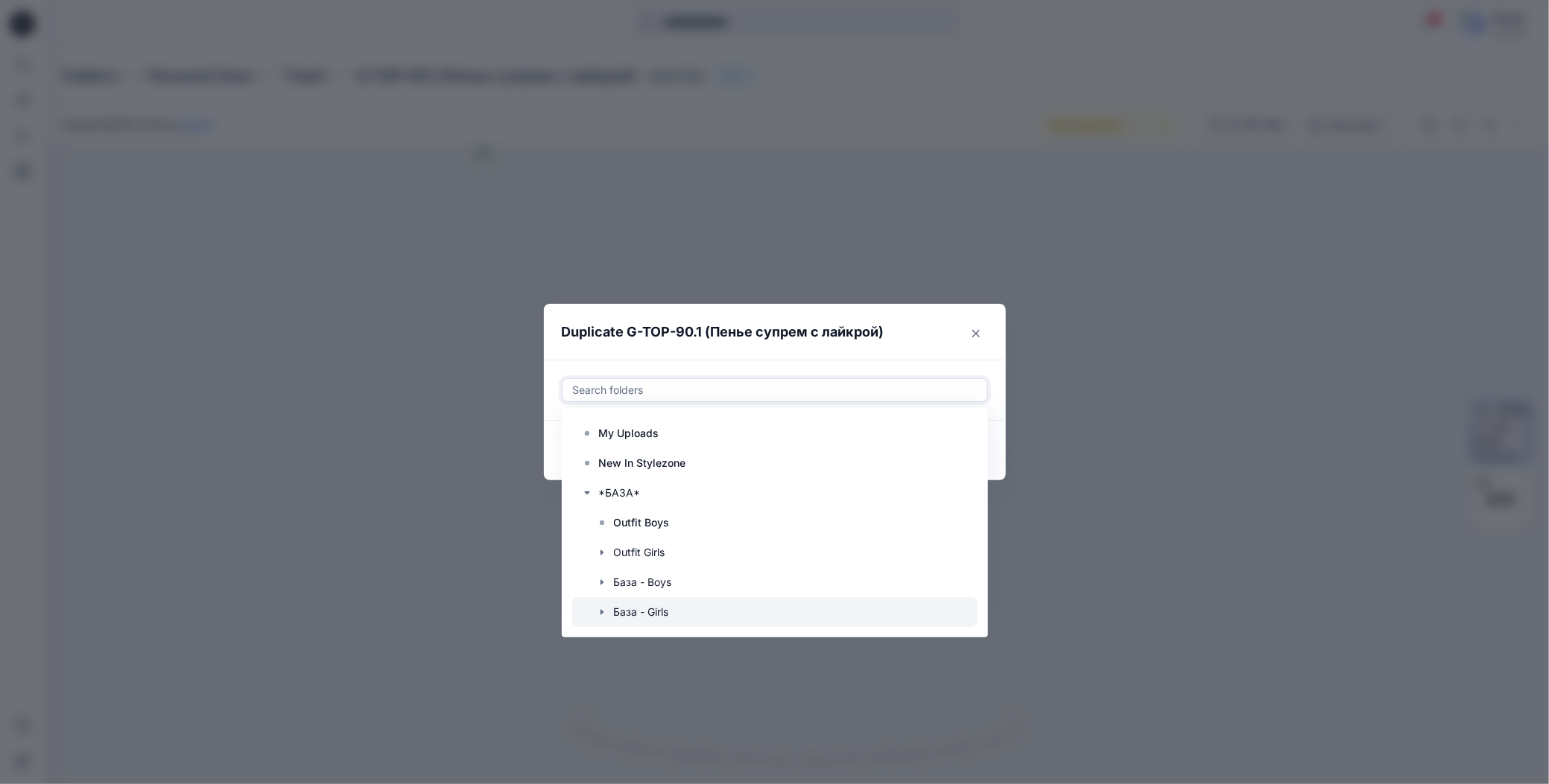
click at [602, 611] on icon "button" at bounding box center [602, 612] width 12 height 12
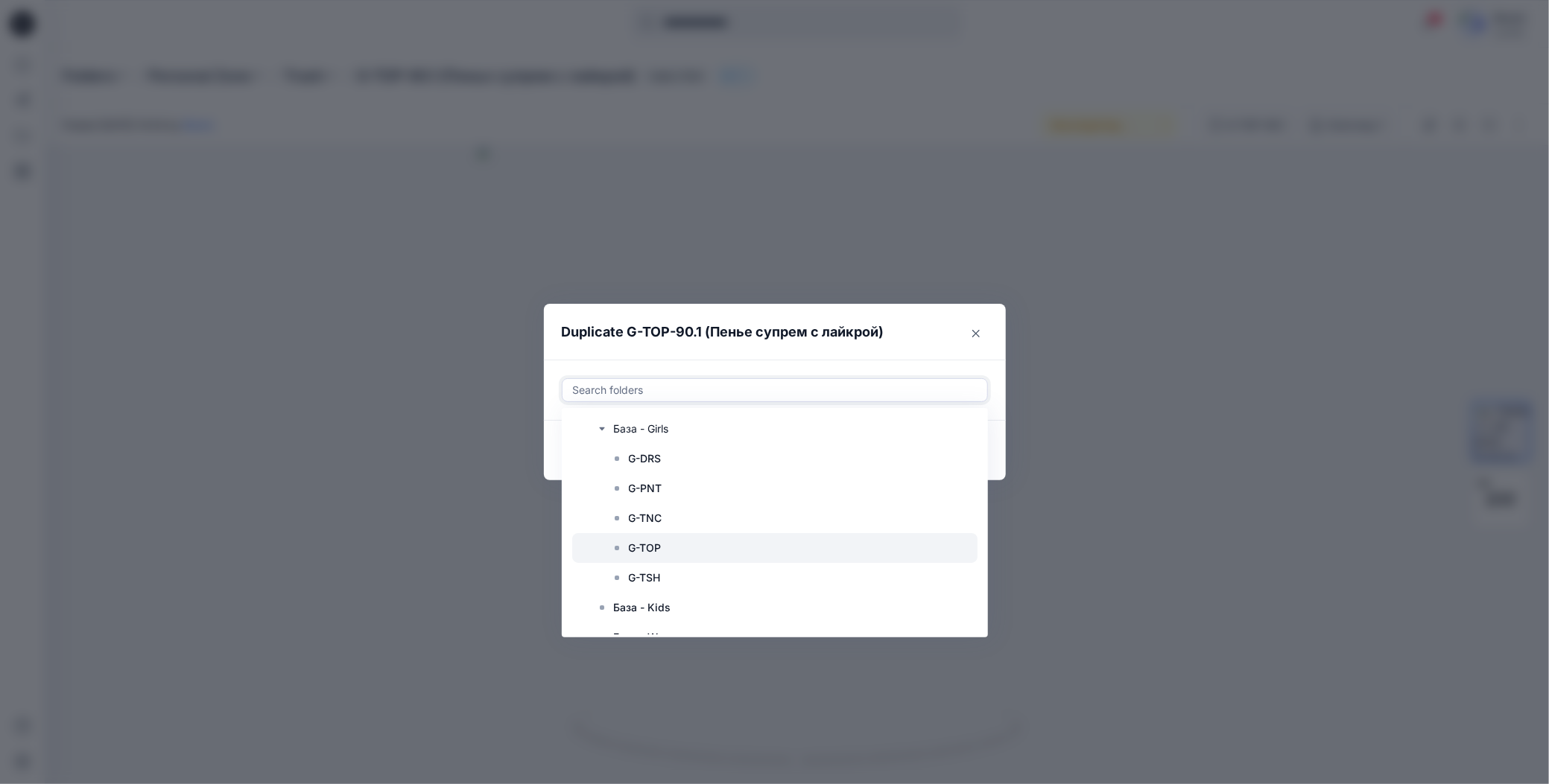
scroll to position [224, 0]
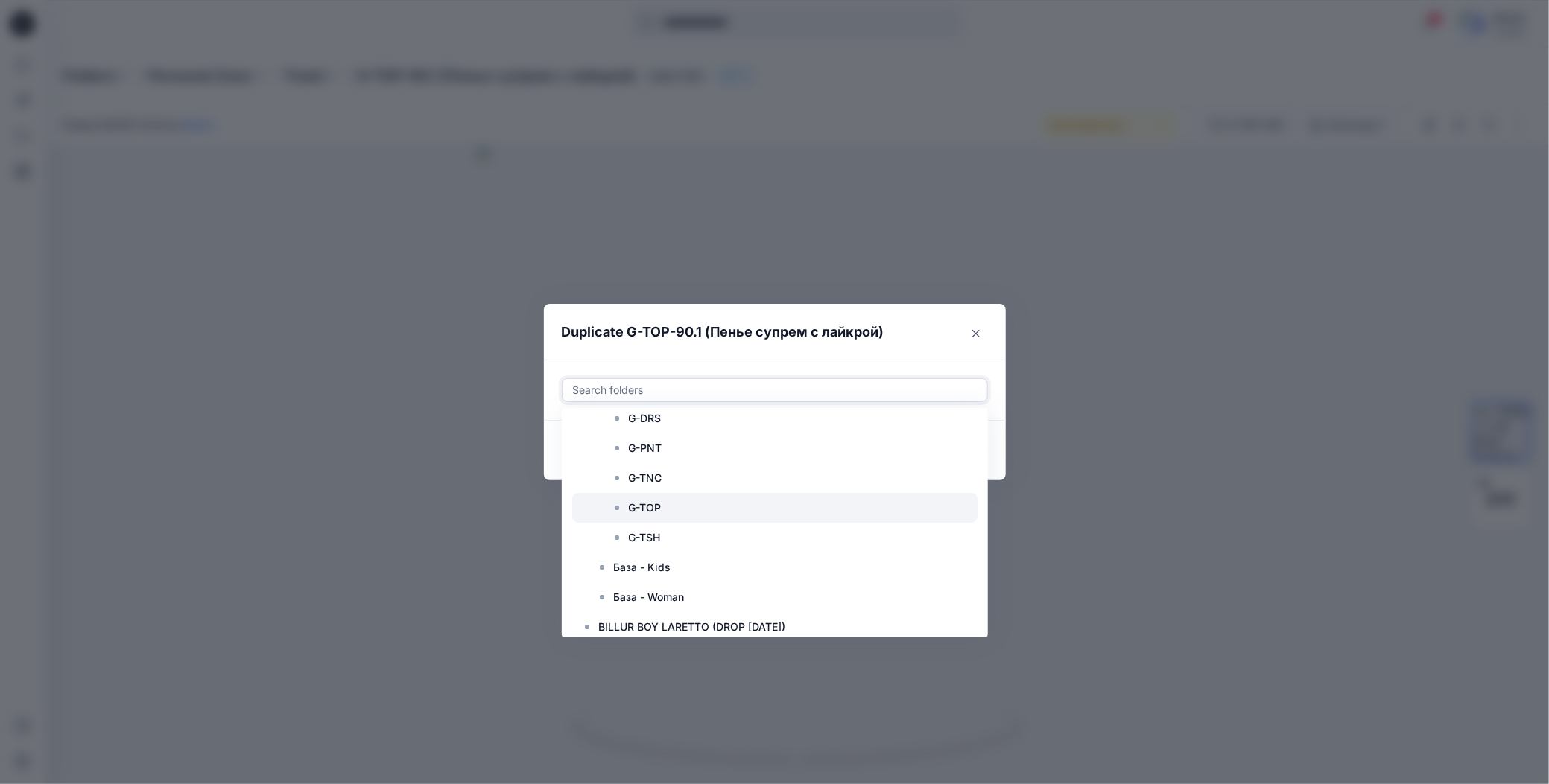
click at [636, 507] on p "G-TOP" at bounding box center [645, 508] width 33 height 18
click at [743, 353] on header "Duplicate G-TOP-90.1 (Пенье супрем с лайкрой)" at bounding box center [760, 332] width 432 height 57
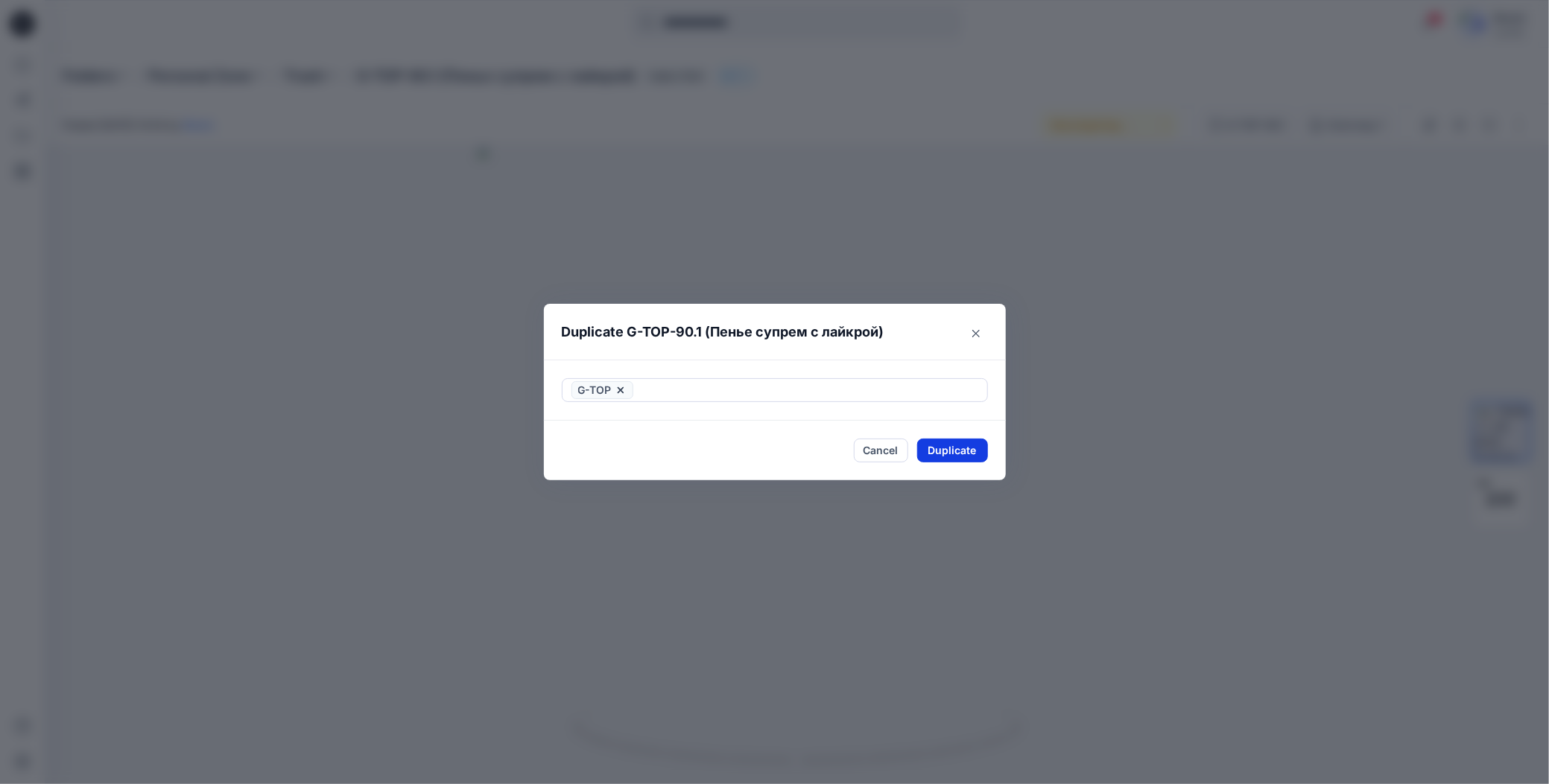
click at [931, 458] on button "Duplicate" at bounding box center [952, 451] width 70 height 24
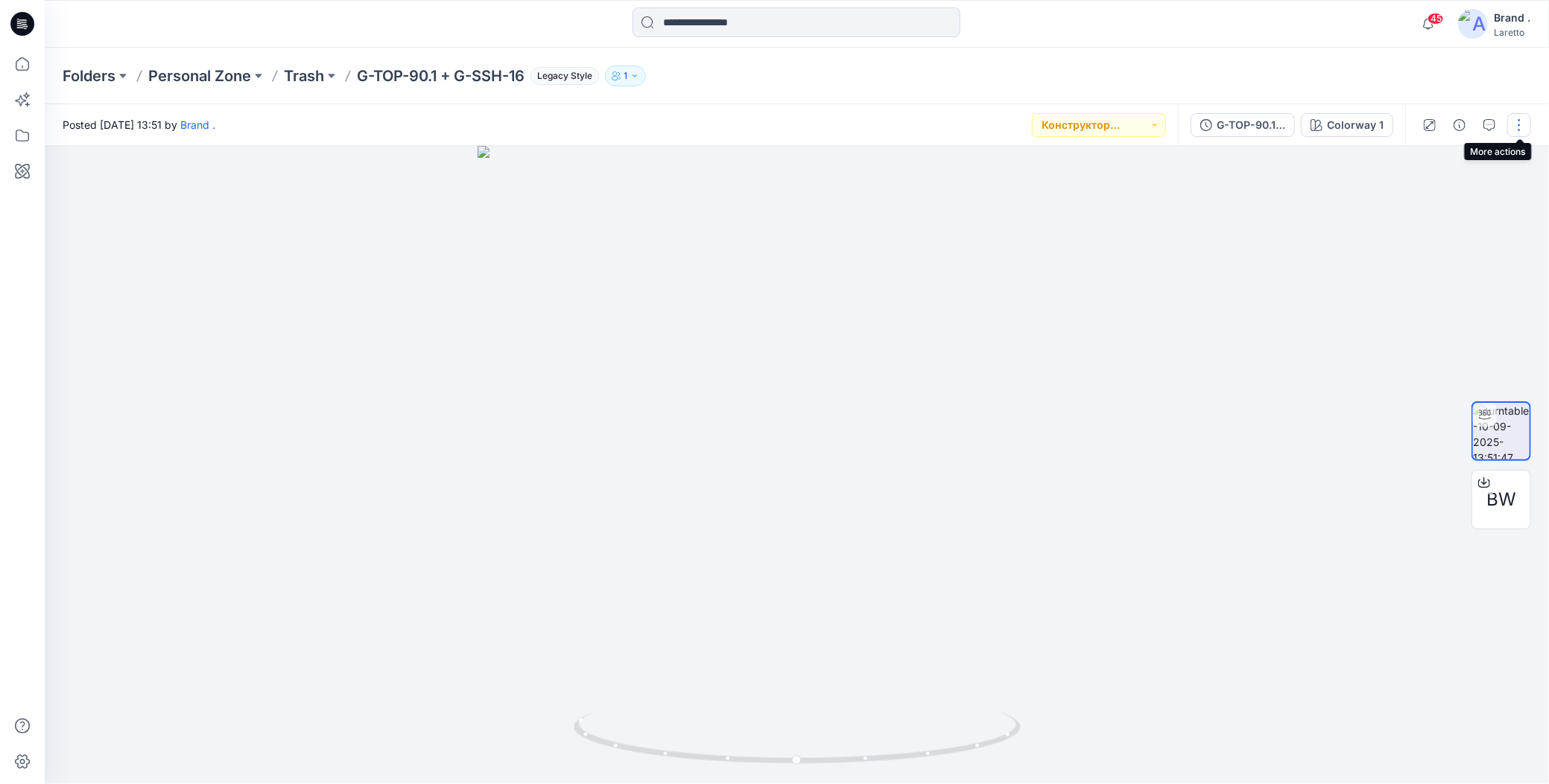
click at [1521, 121] on button "button" at bounding box center [1519, 125] width 24 height 24
click at [1407, 233] on button "Duplicate to..." at bounding box center [1456, 242] width 137 height 28
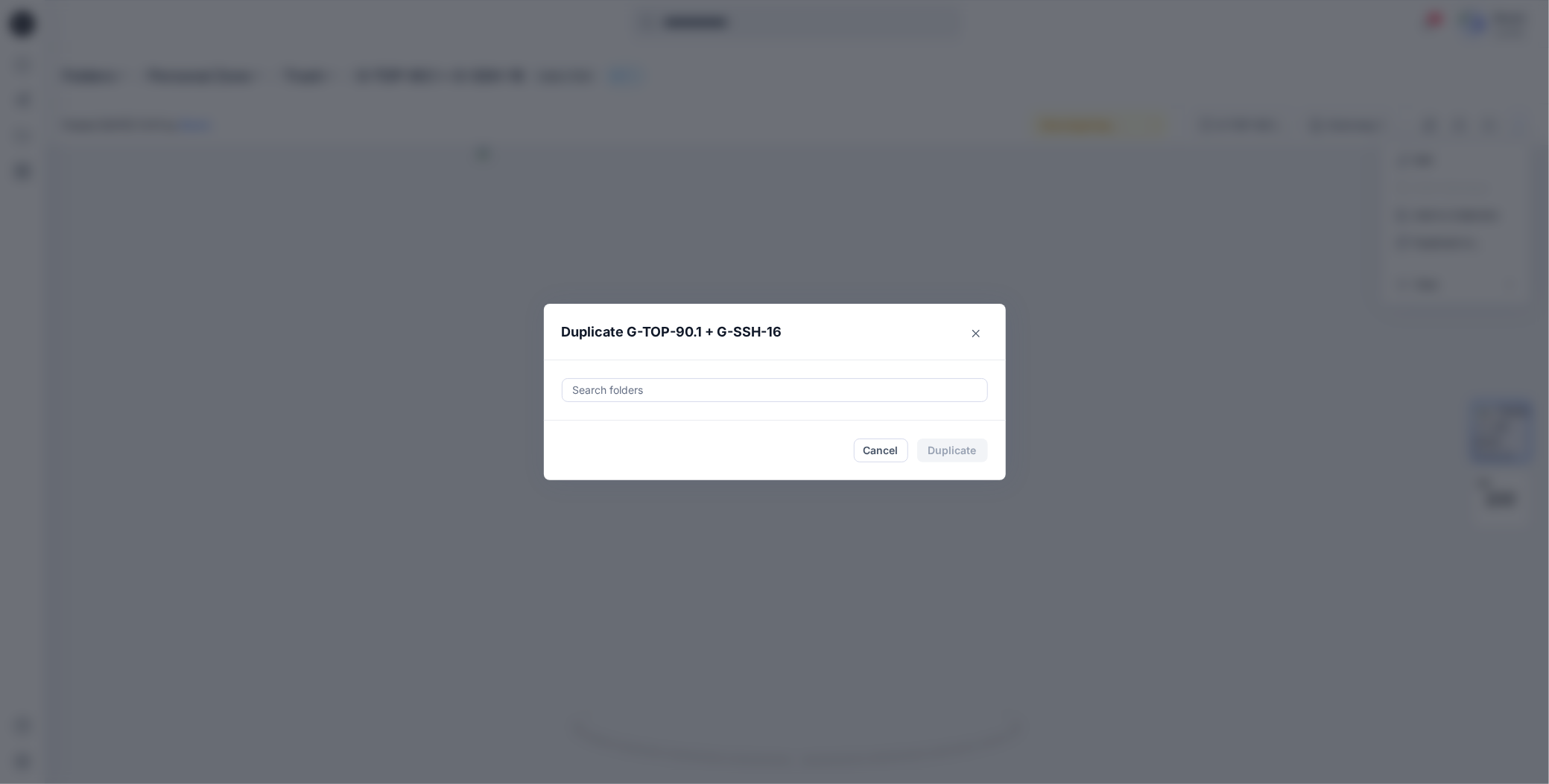
click at [585, 389] on div at bounding box center [775, 390] width 407 height 18
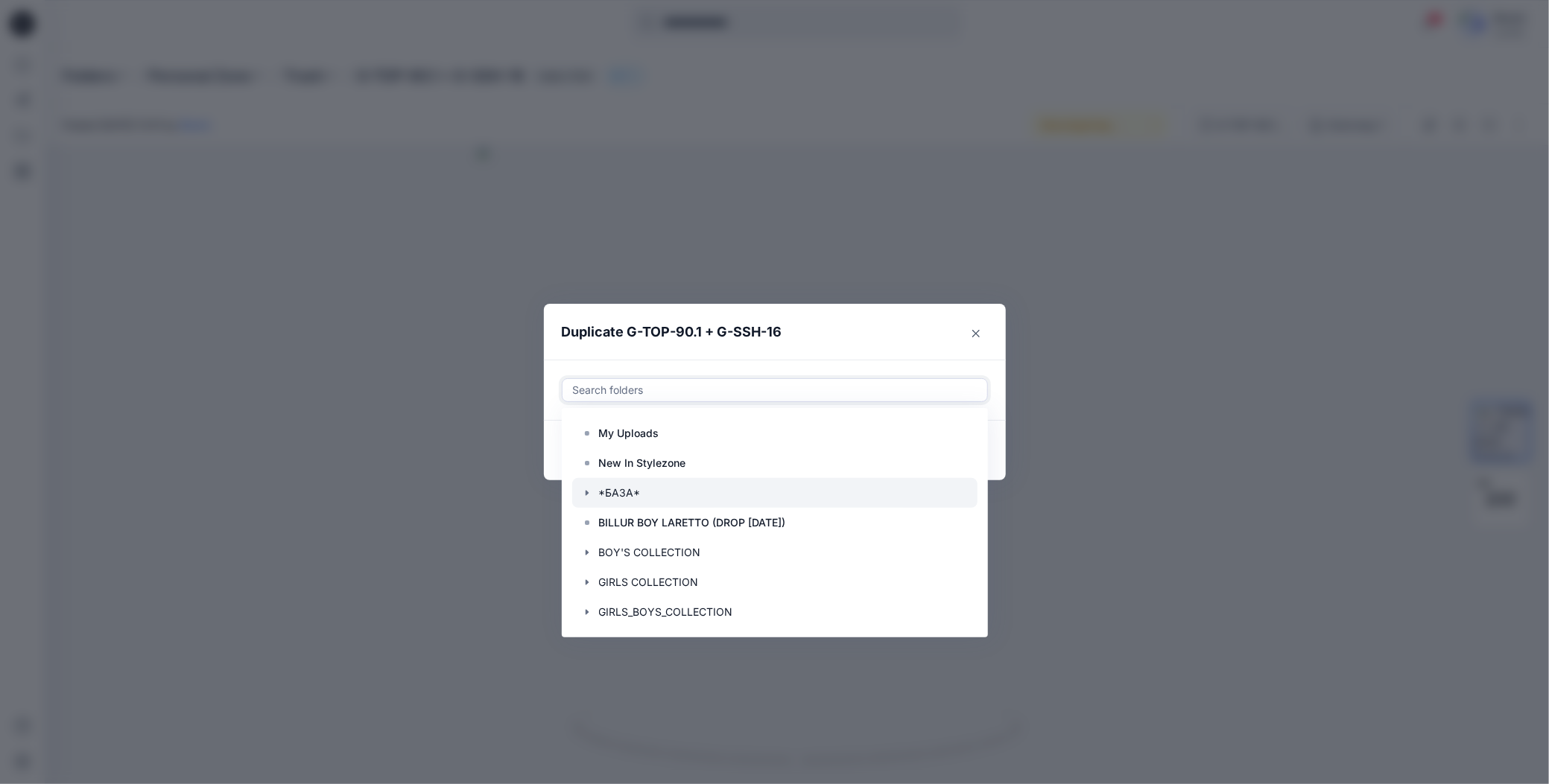
click at [587, 494] on icon "button" at bounding box center [587, 493] width 12 height 12
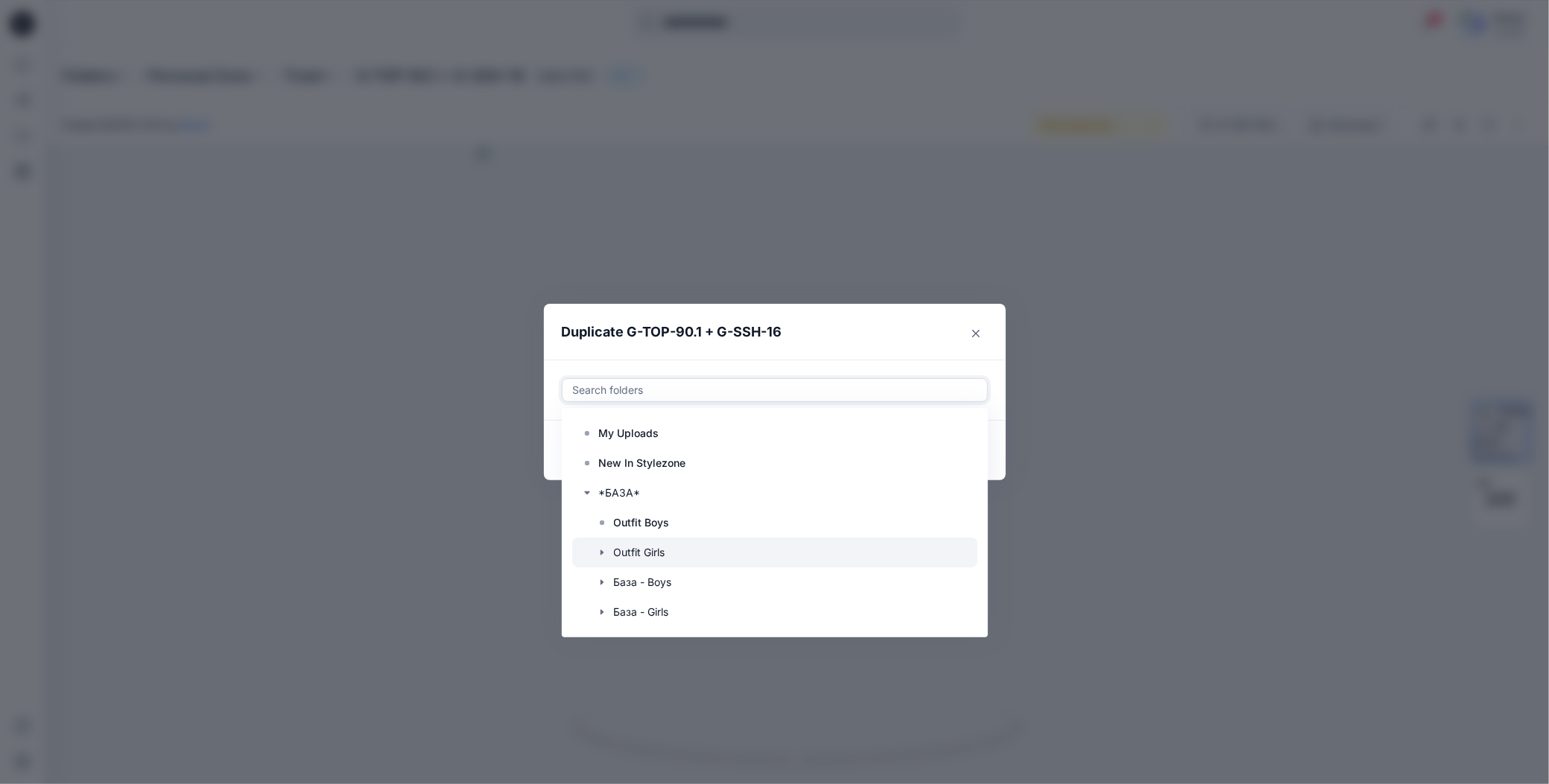
click at [644, 553] on div at bounding box center [775, 552] width 405 height 30
click at [804, 352] on header "Duplicate G-TOP-90.1 + G-SSH-16" at bounding box center [760, 332] width 432 height 57
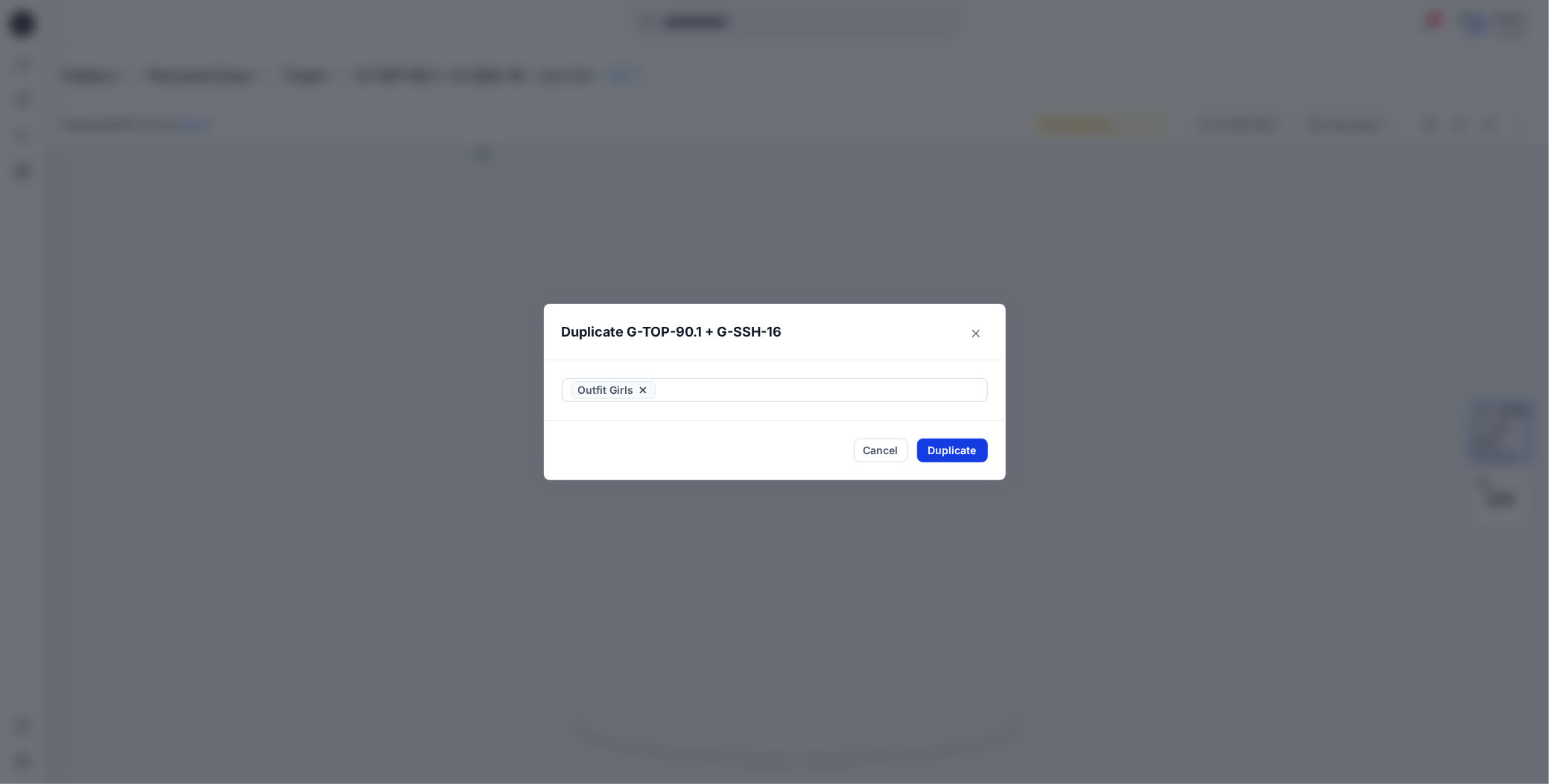
click at [932, 452] on button "Duplicate" at bounding box center [952, 451] width 70 height 24
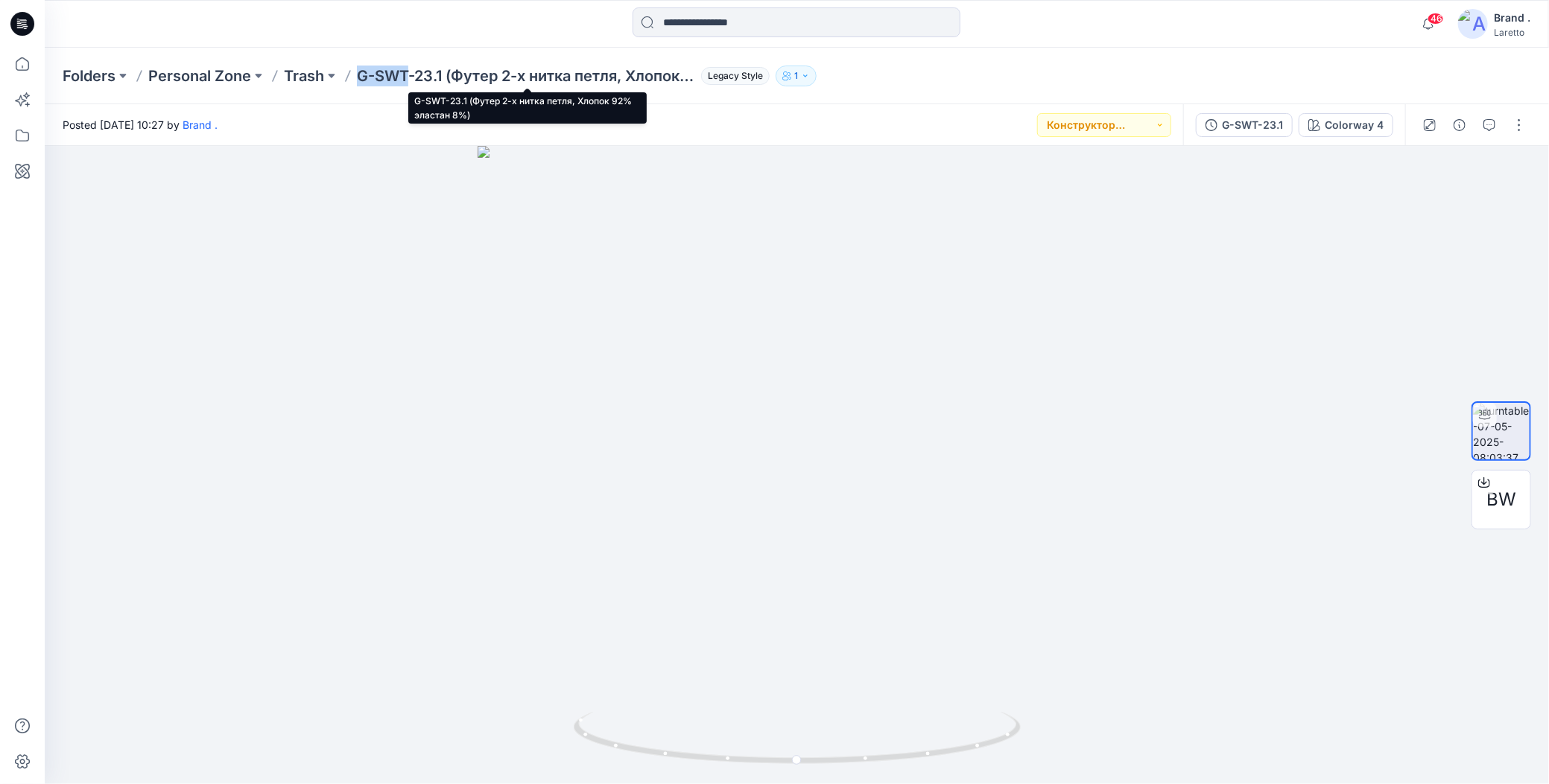
drag, startPoint x: 359, startPoint y: 57, endPoint x: 409, endPoint y: 70, distance: 51.7
click at [409, 70] on div "Folders Personal Zone Trash G-SWT-23.1 (Футер 2-х нитка петля, Хлопок 92% эласт…" at bounding box center [797, 75] width 1504 height 57
copy p "G-SWT"
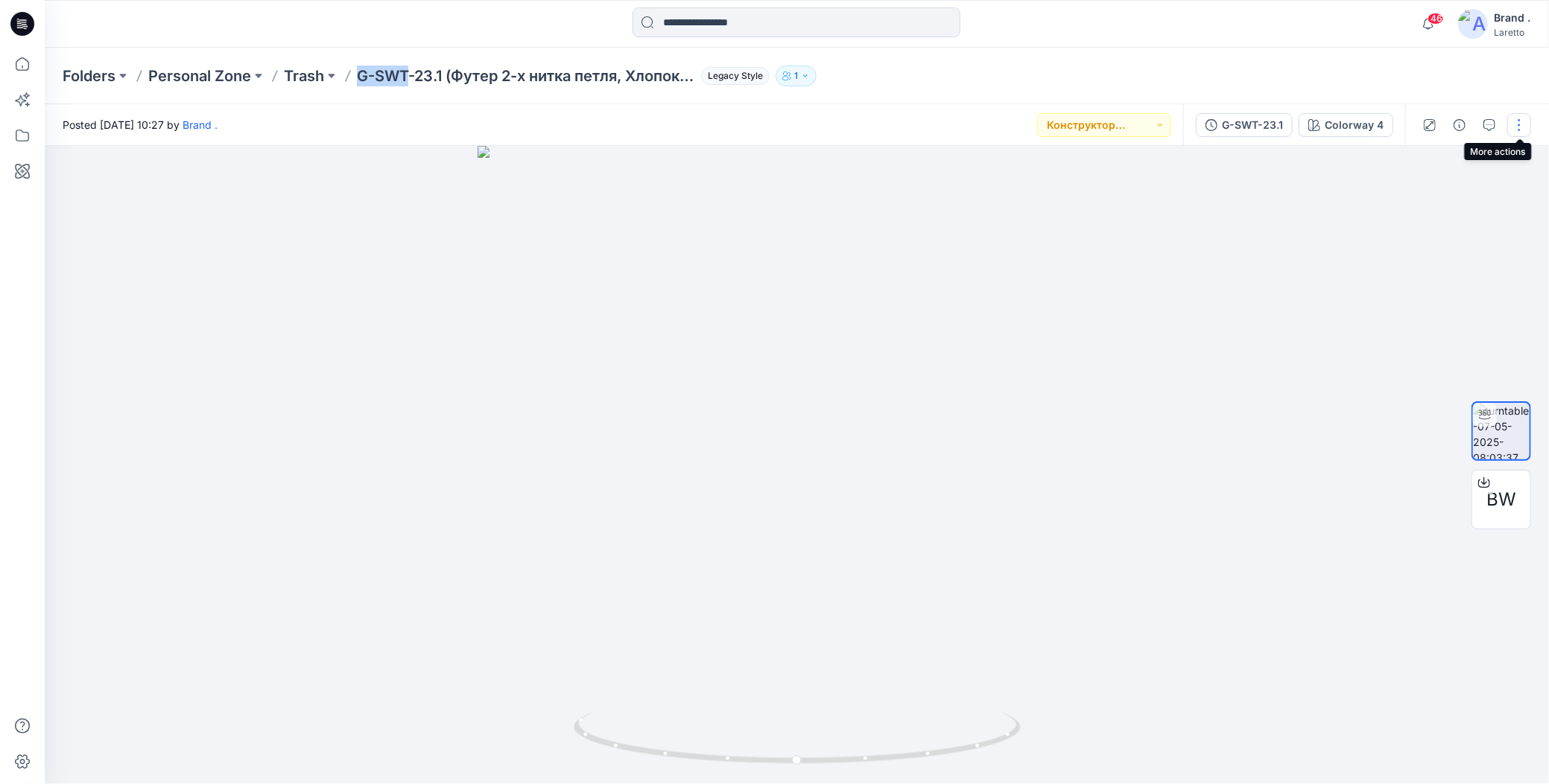
click at [1518, 131] on button "button" at bounding box center [1519, 125] width 24 height 24
click at [1393, 244] on button "Duplicate to..." at bounding box center [1456, 242] width 137 height 28
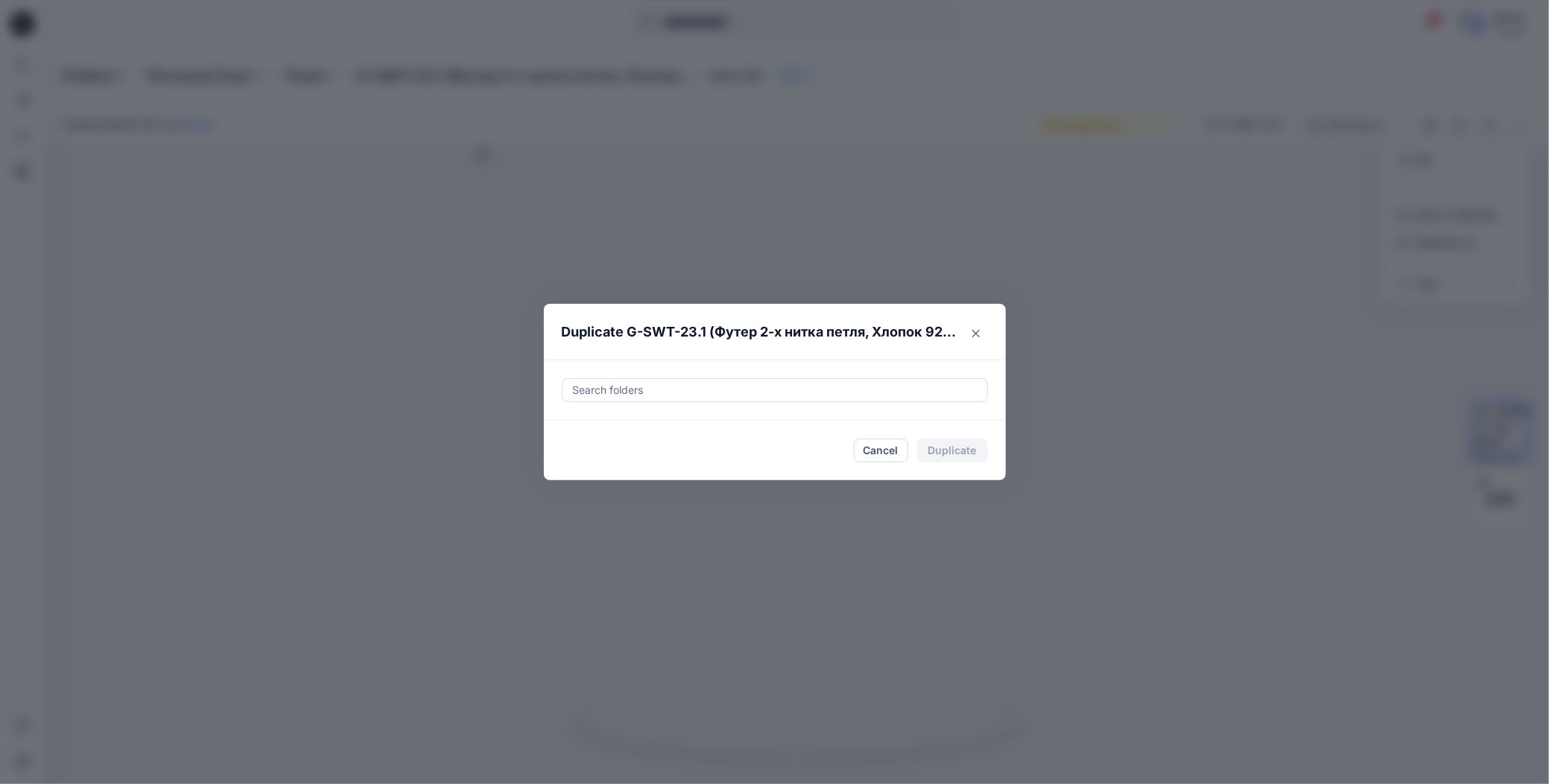
click at [667, 384] on div at bounding box center [775, 390] width 407 height 18
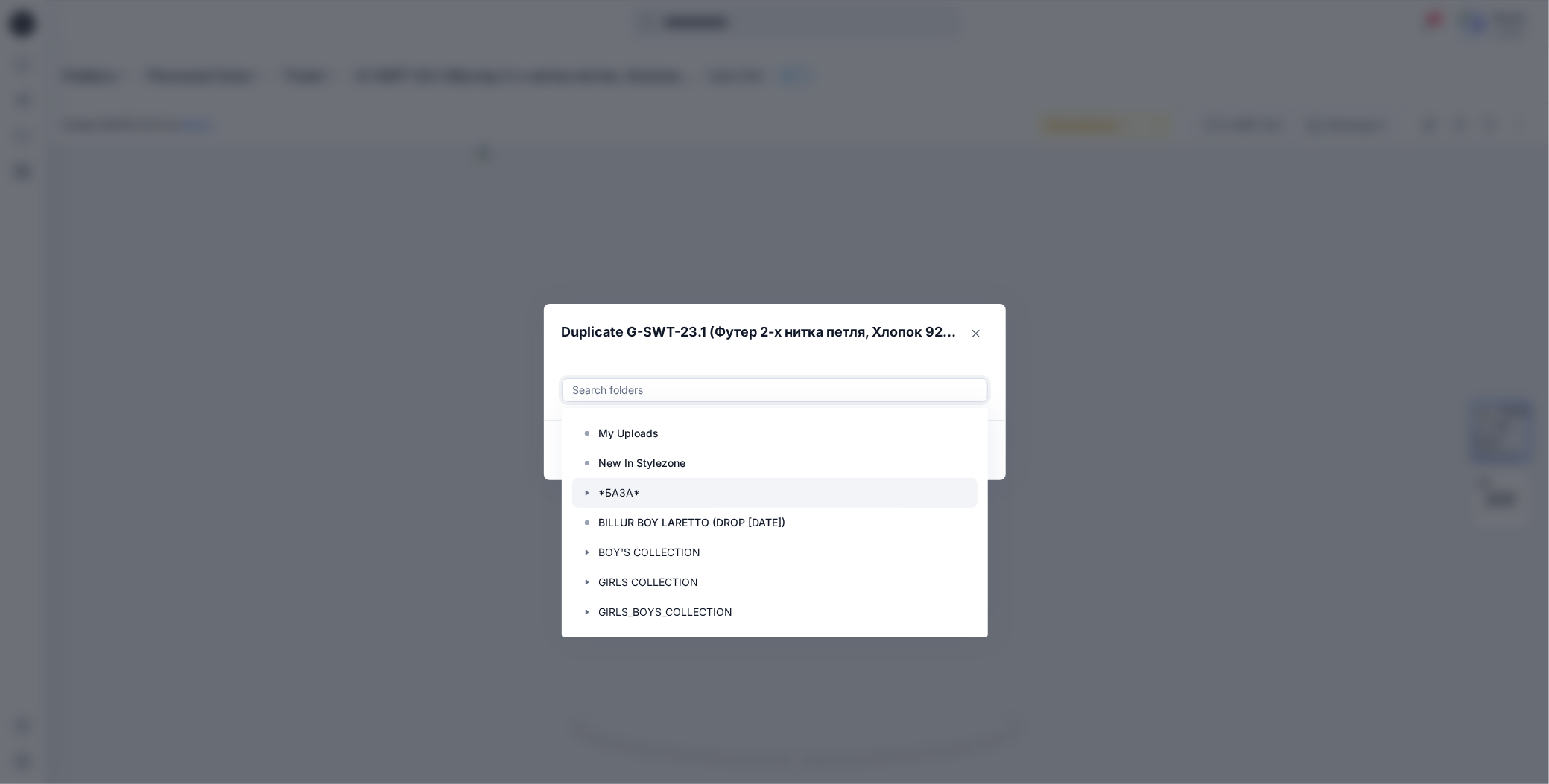
click at [581, 494] on icon "button" at bounding box center [587, 493] width 12 height 12
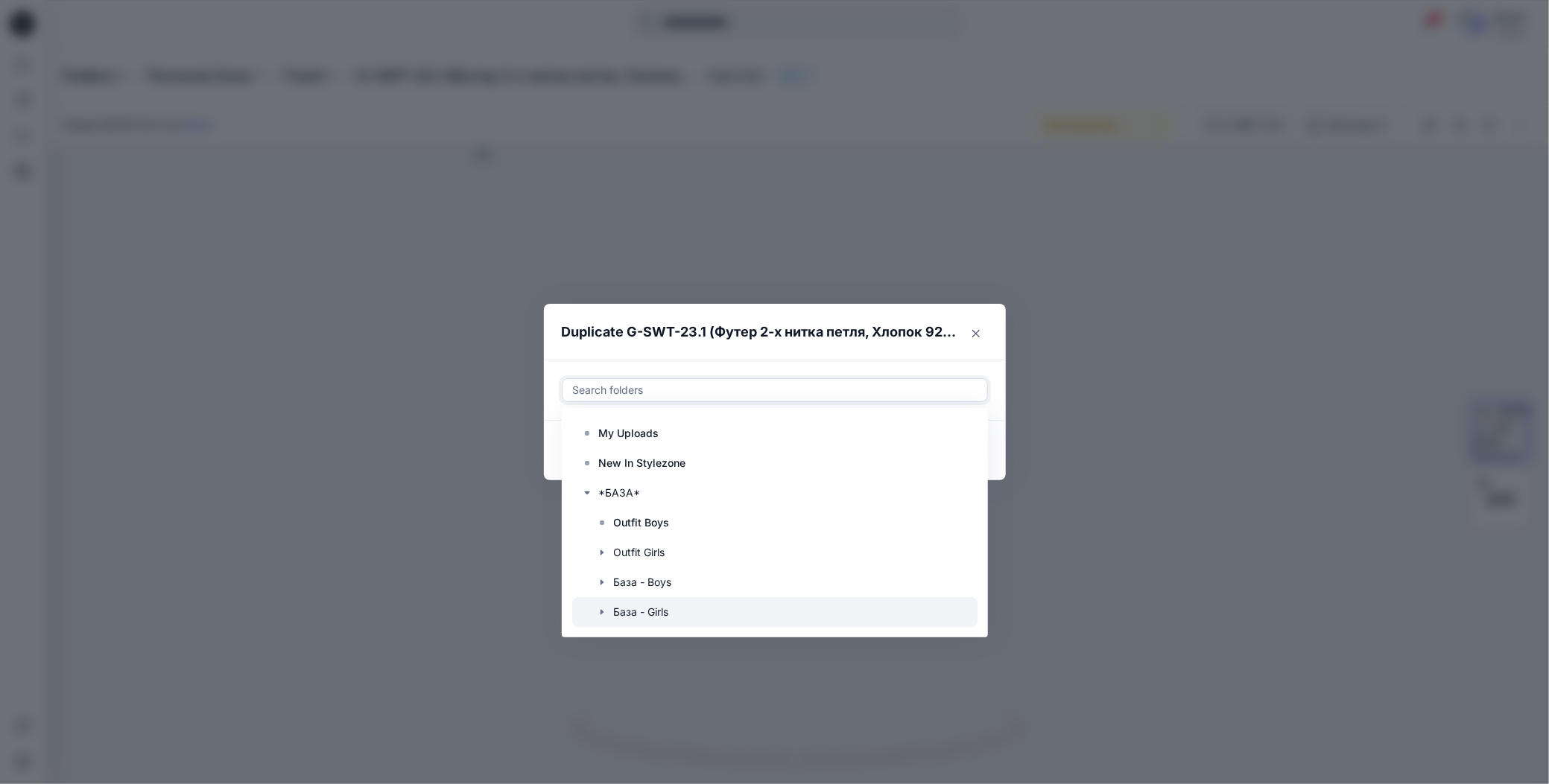
click at [603, 607] on icon "button" at bounding box center [602, 612] width 12 height 12
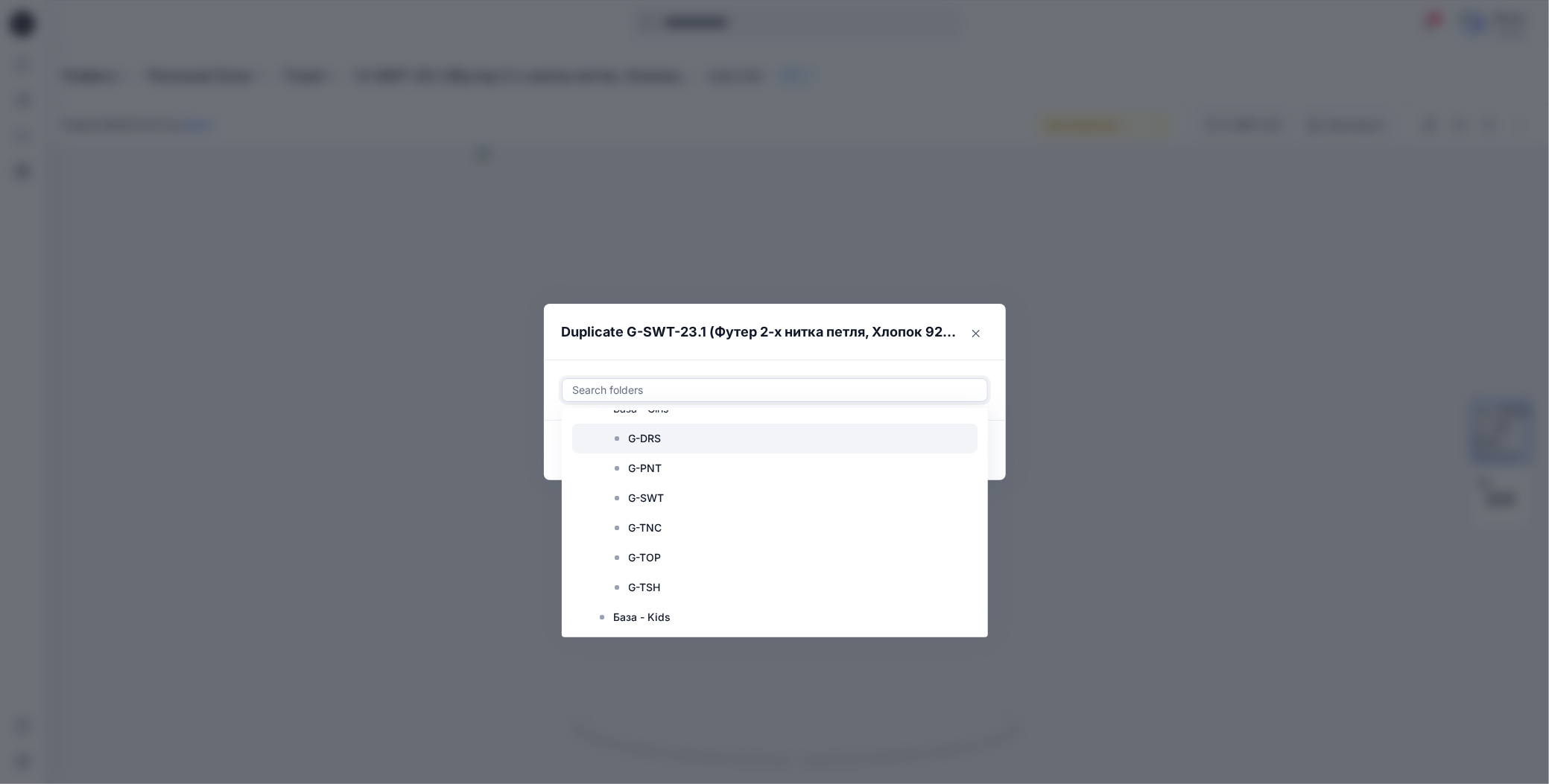
scroll to position [224, 0]
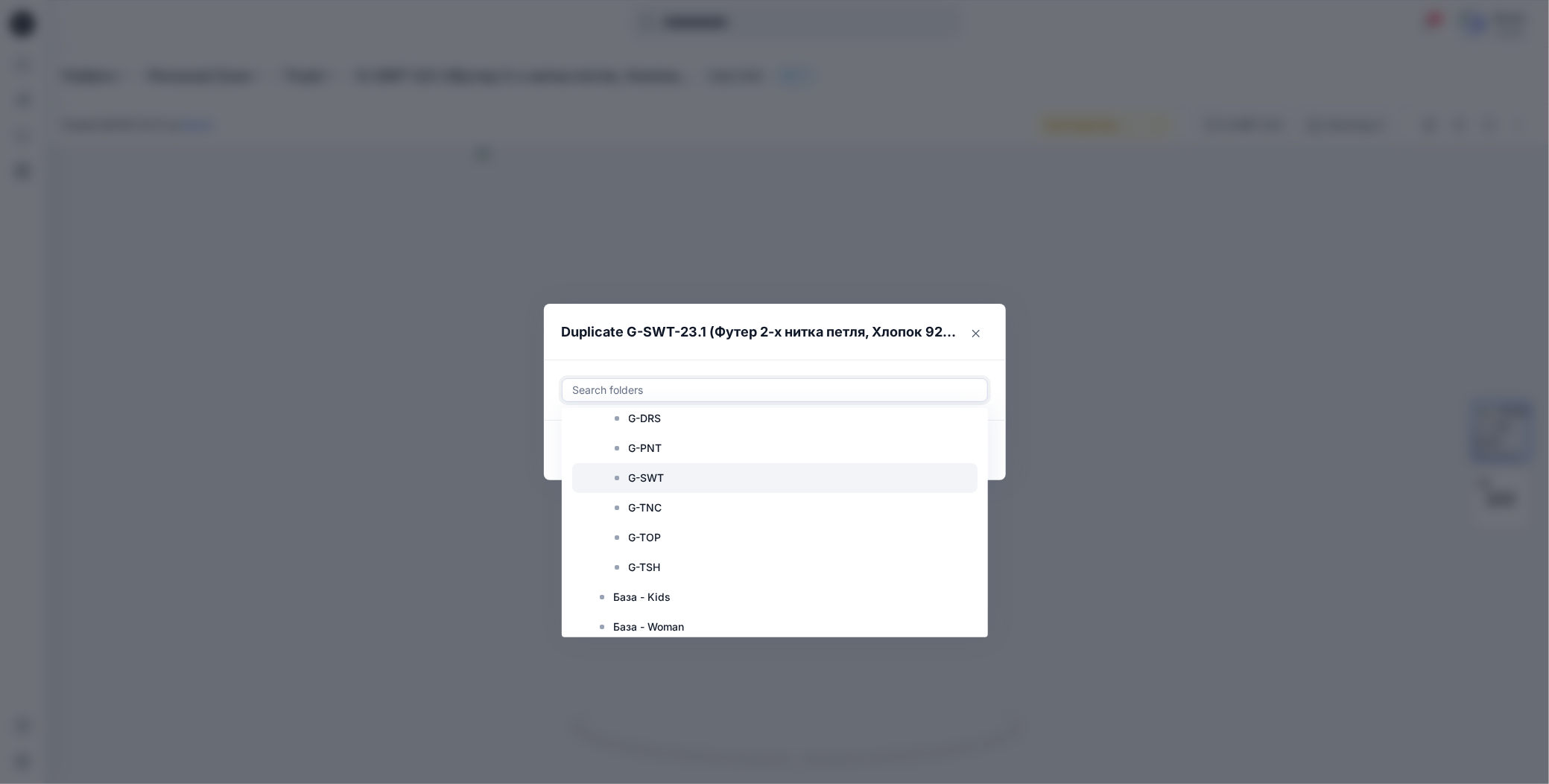
click at [636, 482] on p "G-SWT" at bounding box center [647, 478] width 36 height 18
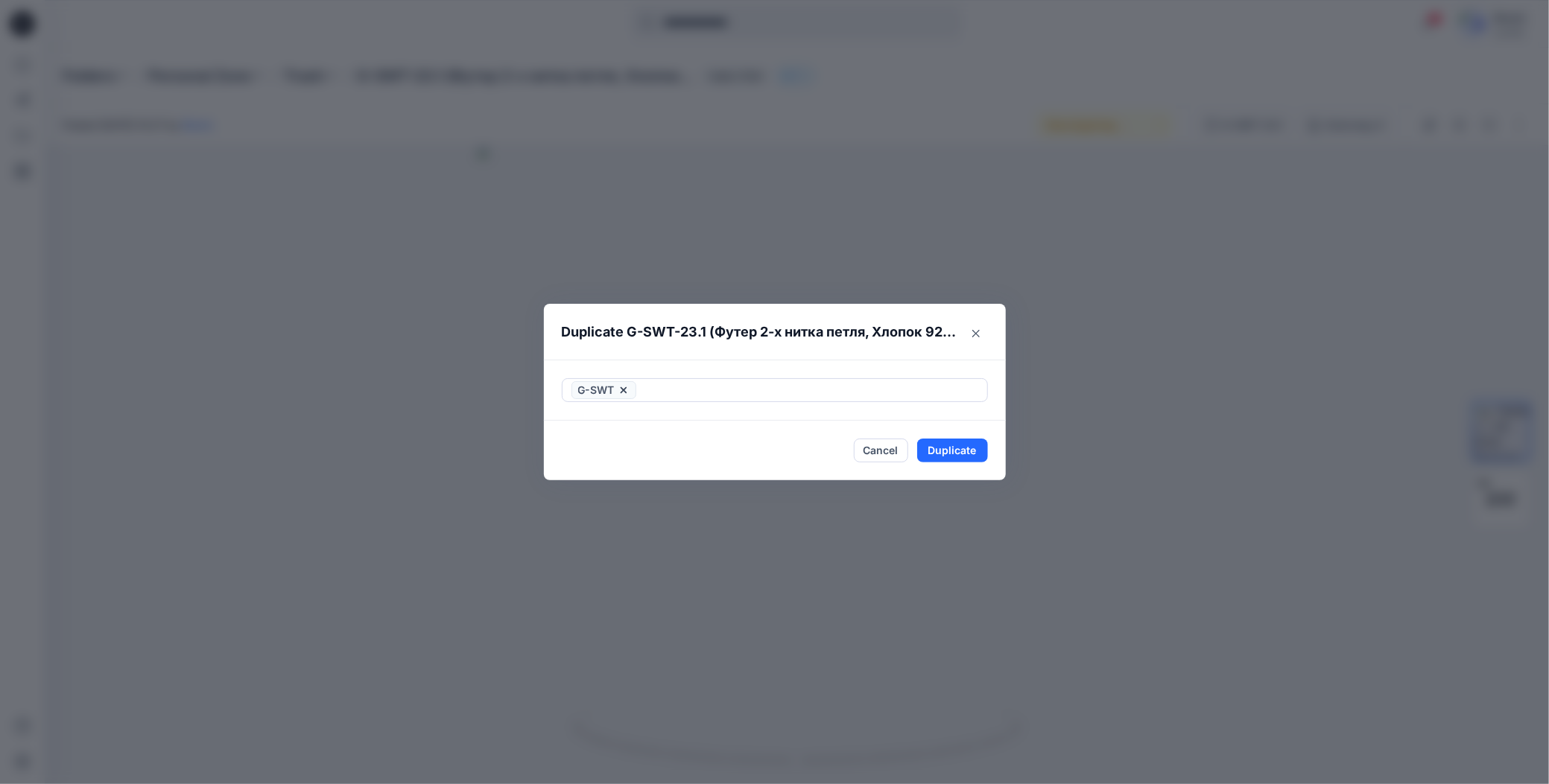
click at [723, 355] on header "Duplicate G-SWT-23.1 (Футер 2-х нитка петля, Хлопок 92% эластан 8%)" at bounding box center [760, 332] width 432 height 57
click at [925, 457] on button "Duplicate" at bounding box center [952, 451] width 70 height 24
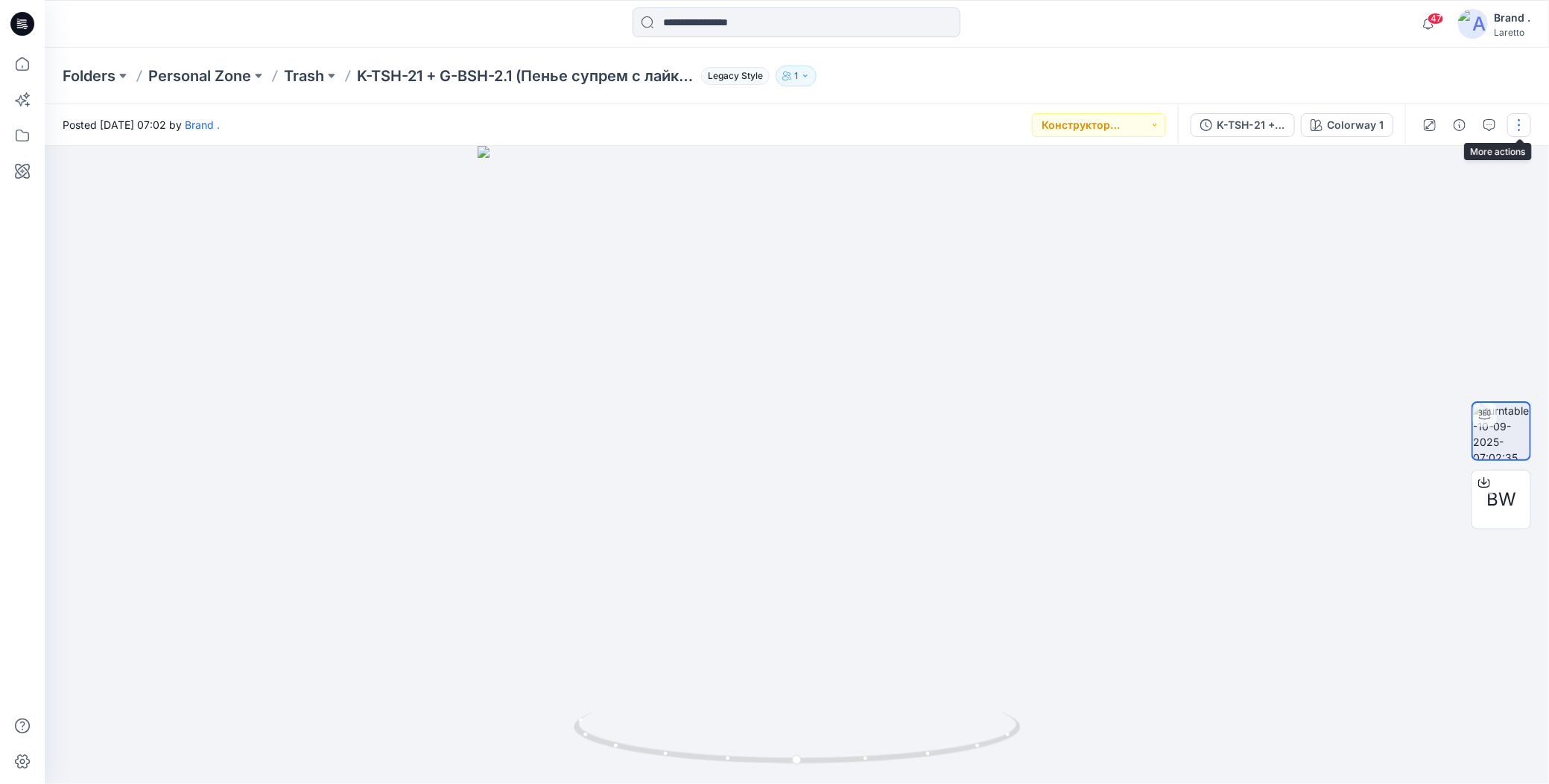
click at [1521, 127] on button "button" at bounding box center [1519, 125] width 24 height 24
click at [1399, 247] on icon "button" at bounding box center [1402, 242] width 12 height 12
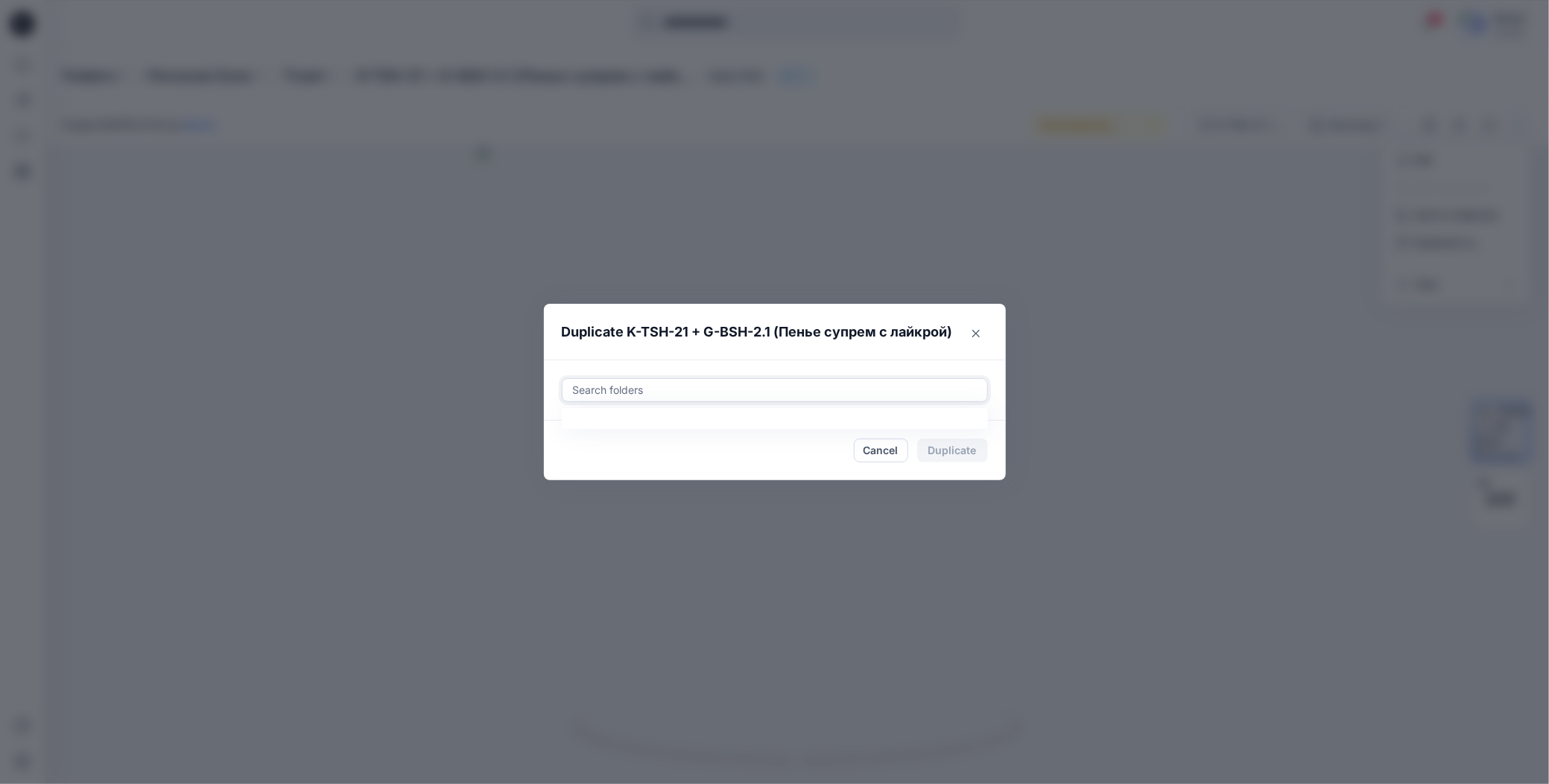
click at [649, 385] on div at bounding box center [775, 390] width 407 height 18
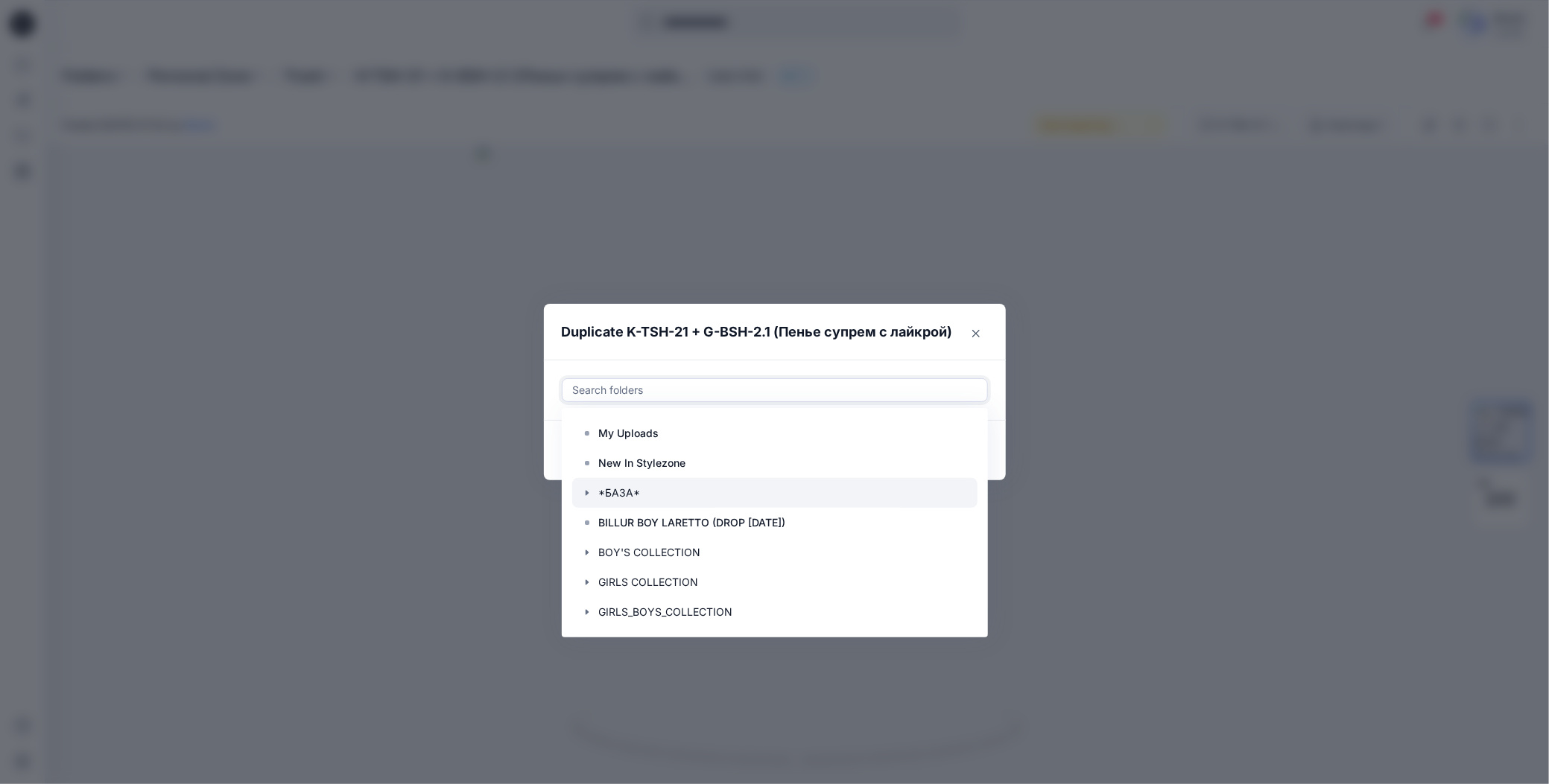
click at [582, 498] on icon "button" at bounding box center [587, 493] width 12 height 12
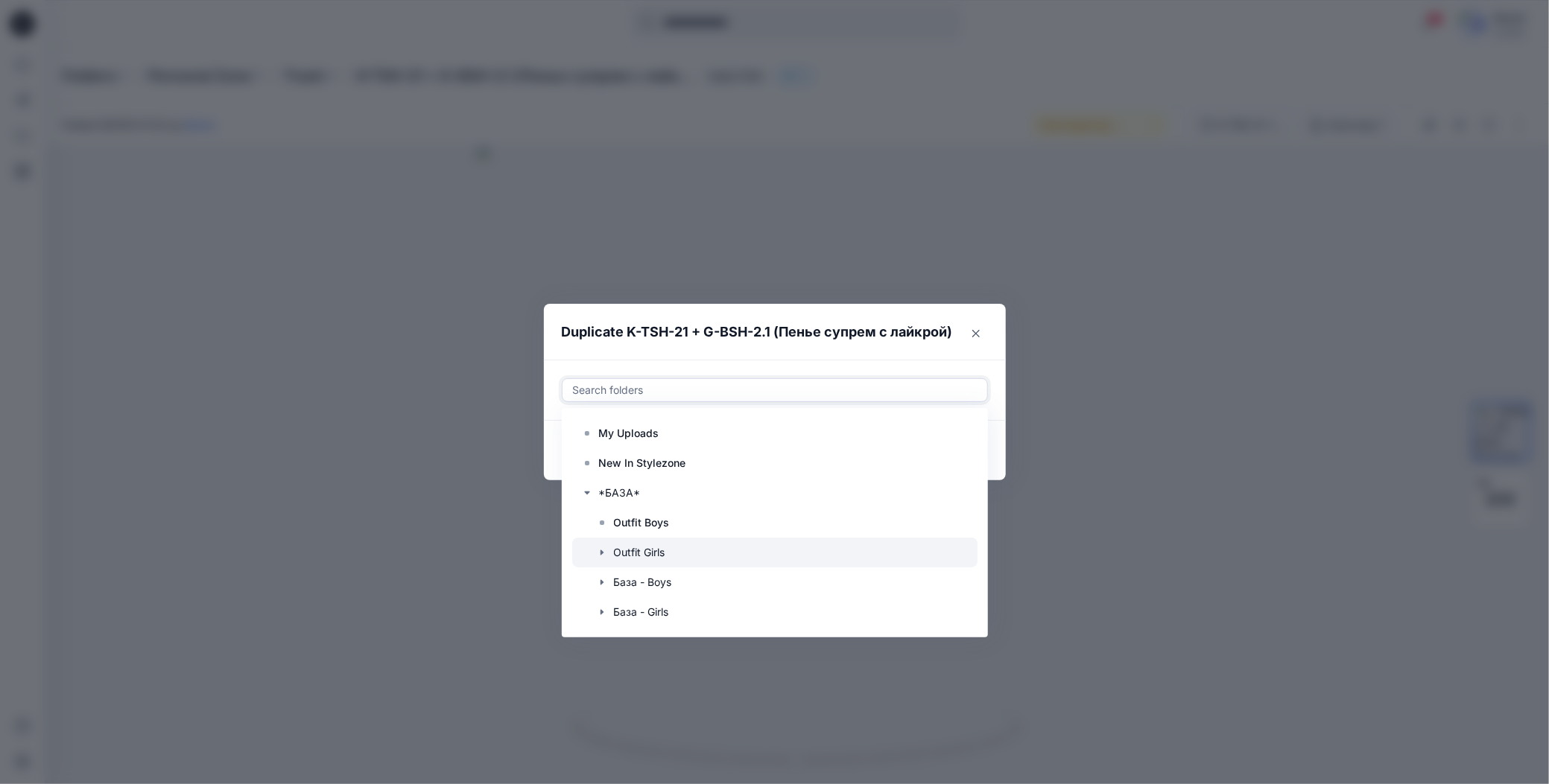
click at [621, 554] on div at bounding box center [775, 552] width 405 height 30
click at [716, 363] on div "Use Up and Down to choose options, press Enter to select the currently focused …" at bounding box center [774, 390] width 462 height 61
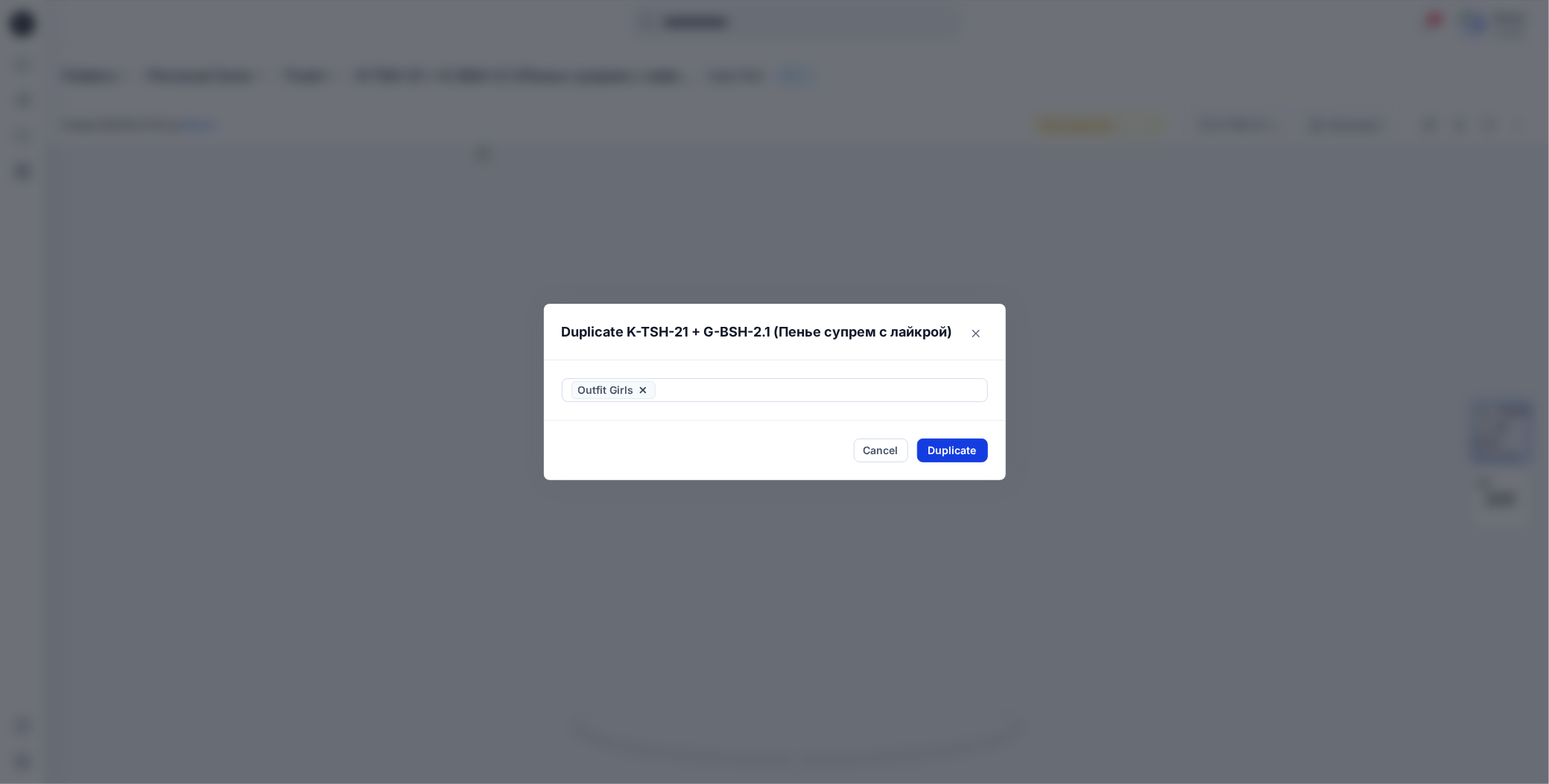
click at [937, 451] on button "Duplicate" at bounding box center [952, 451] width 70 height 24
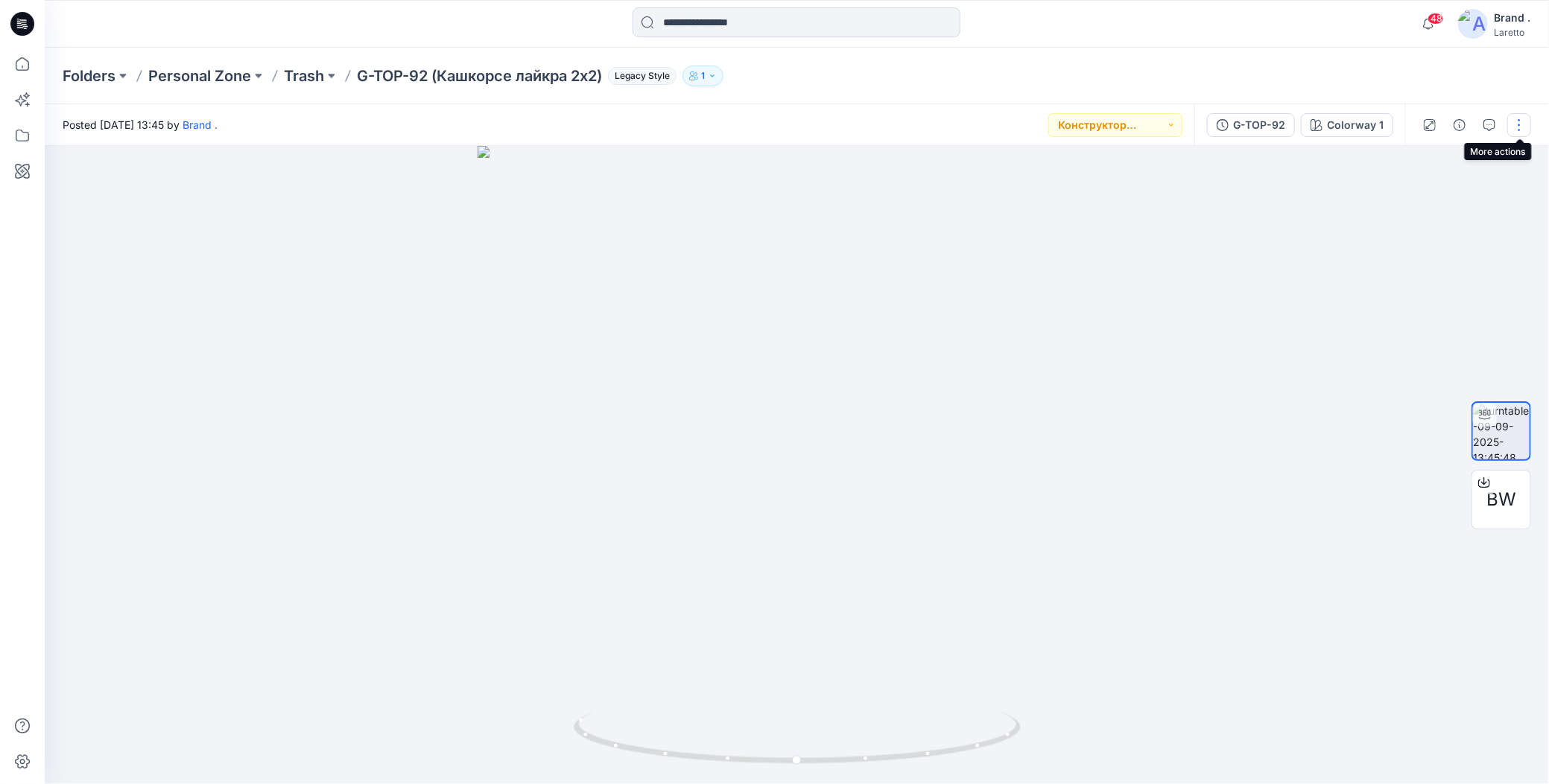
click at [1518, 125] on button "button" at bounding box center [1519, 125] width 24 height 24
click at [1407, 241] on icon "button" at bounding box center [1401, 243] width 10 height 10
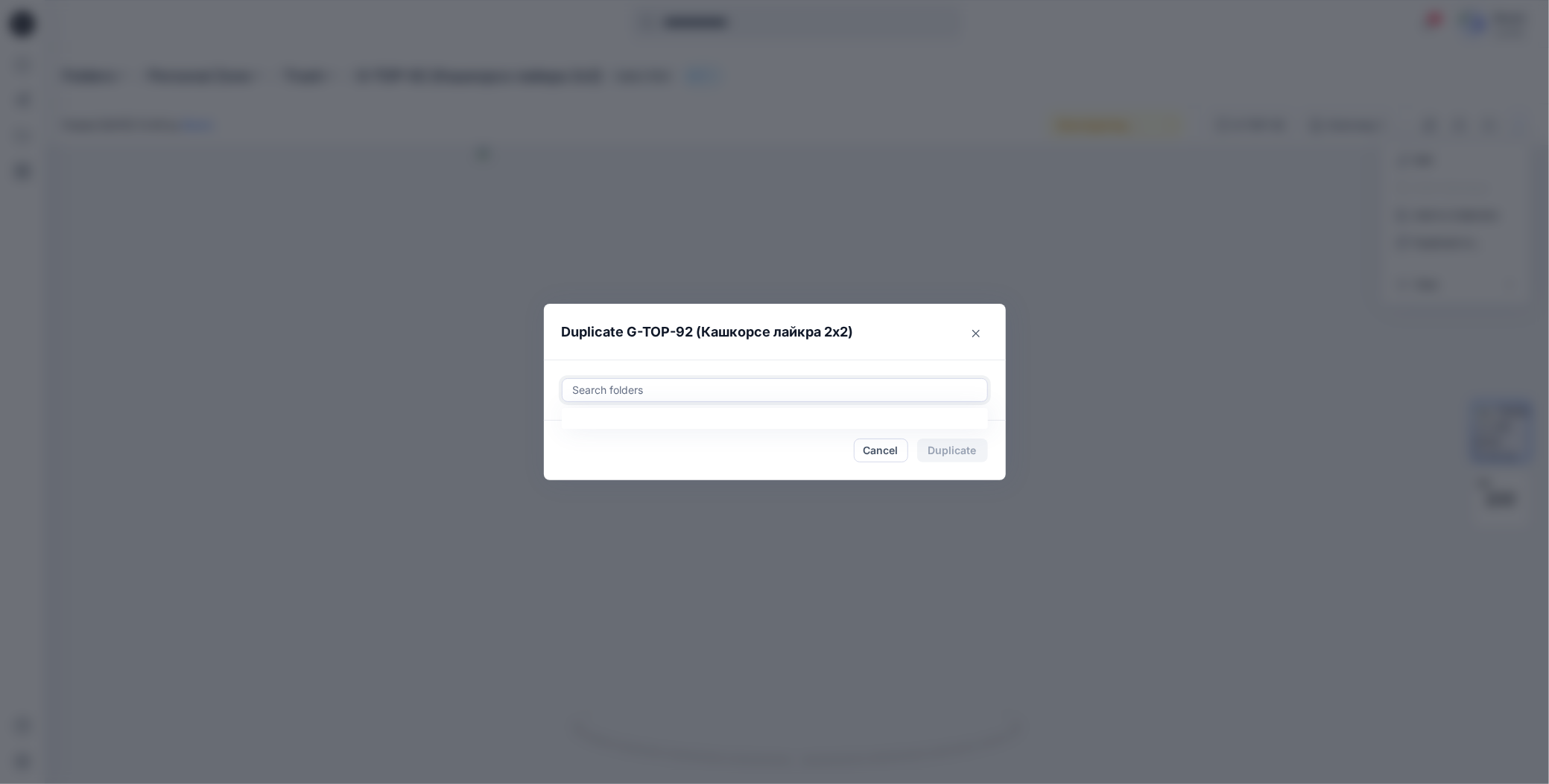
click at [588, 392] on div at bounding box center [775, 390] width 407 height 18
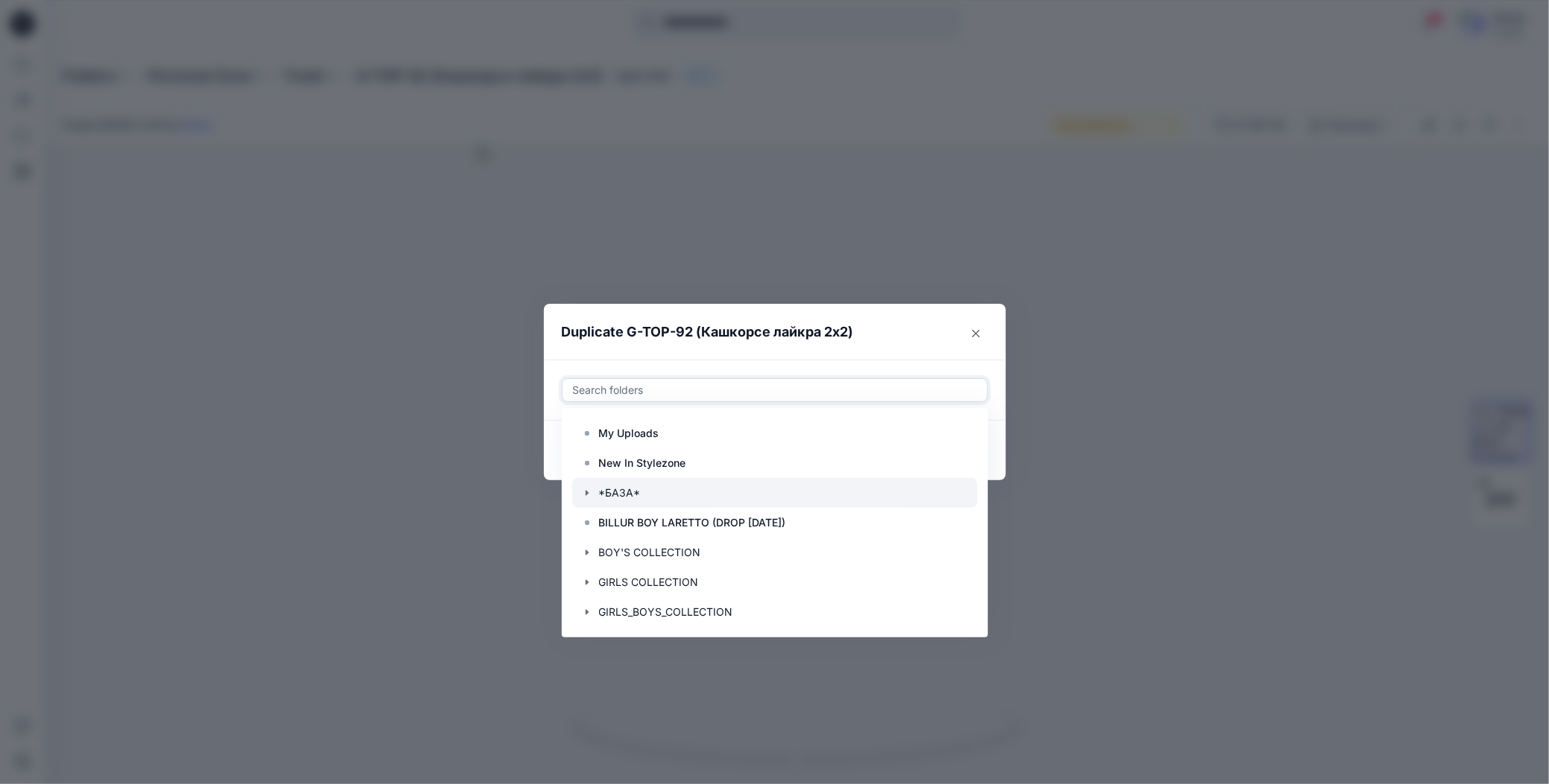
click at [589, 494] on icon "button" at bounding box center [587, 493] width 12 height 12
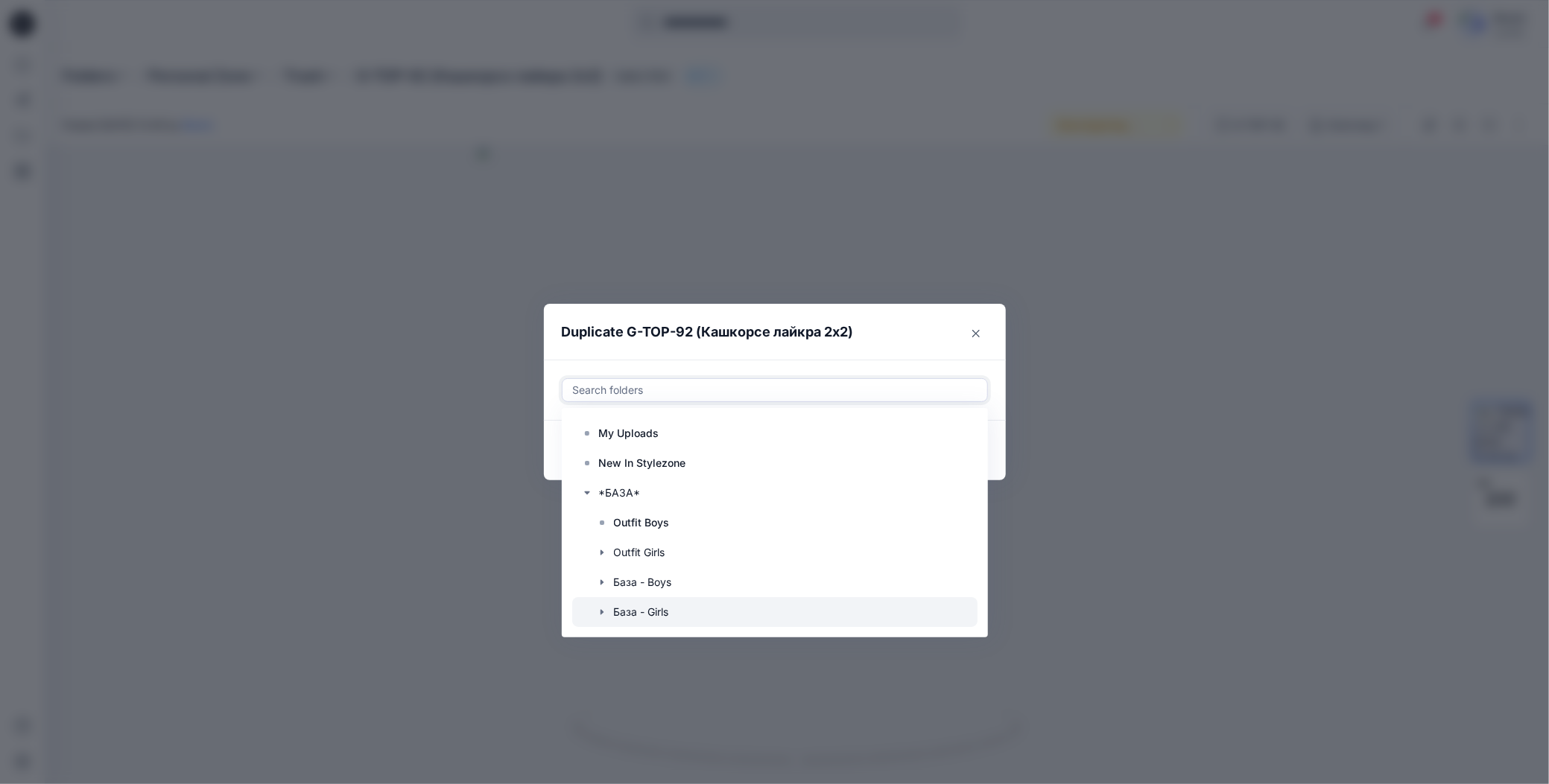
click at [617, 617] on div at bounding box center [775, 612] width 405 height 30
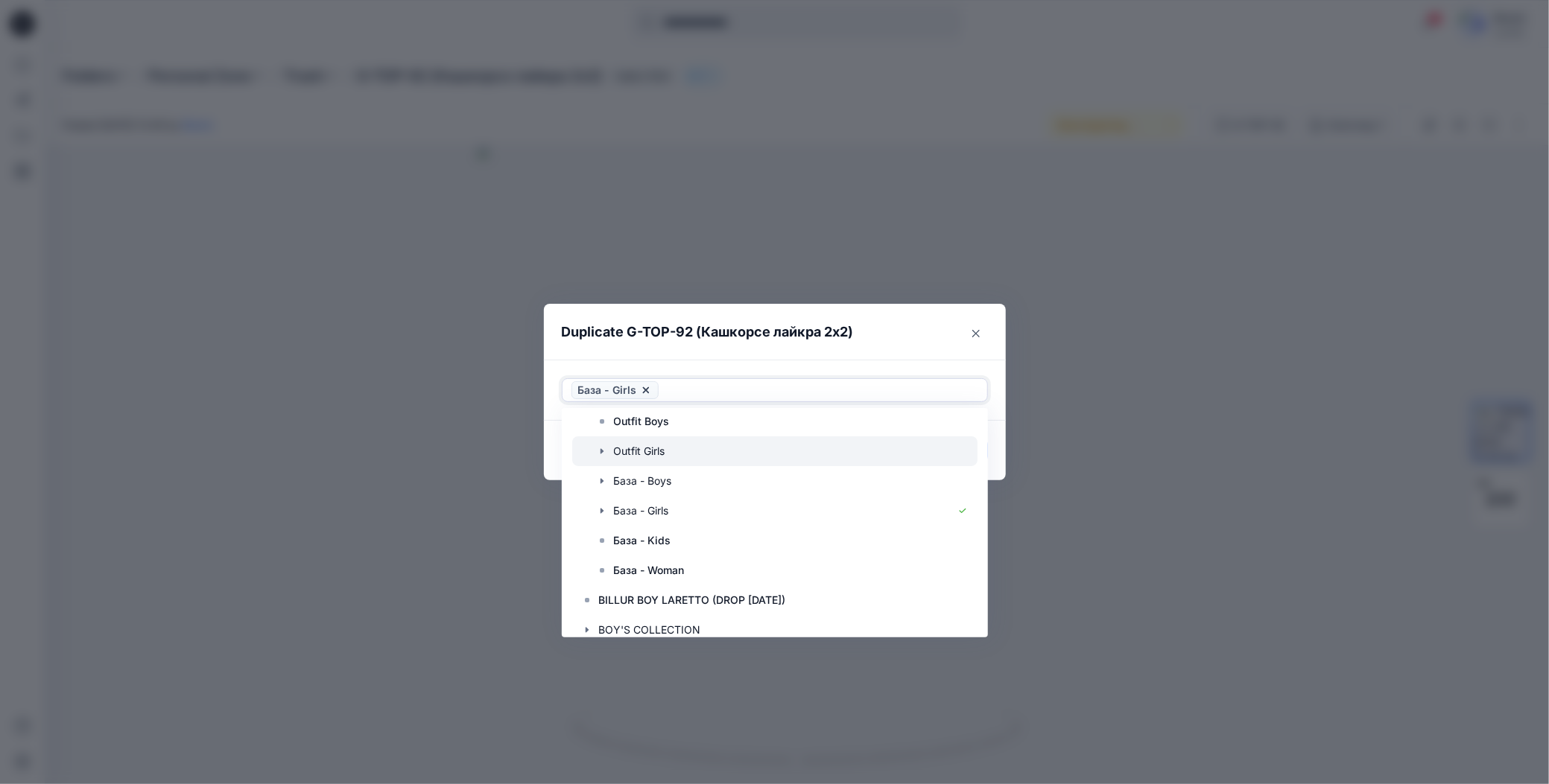
scroll to position [149, 0]
click at [602, 462] on icon "button" at bounding box center [602, 464] width 12 height 12
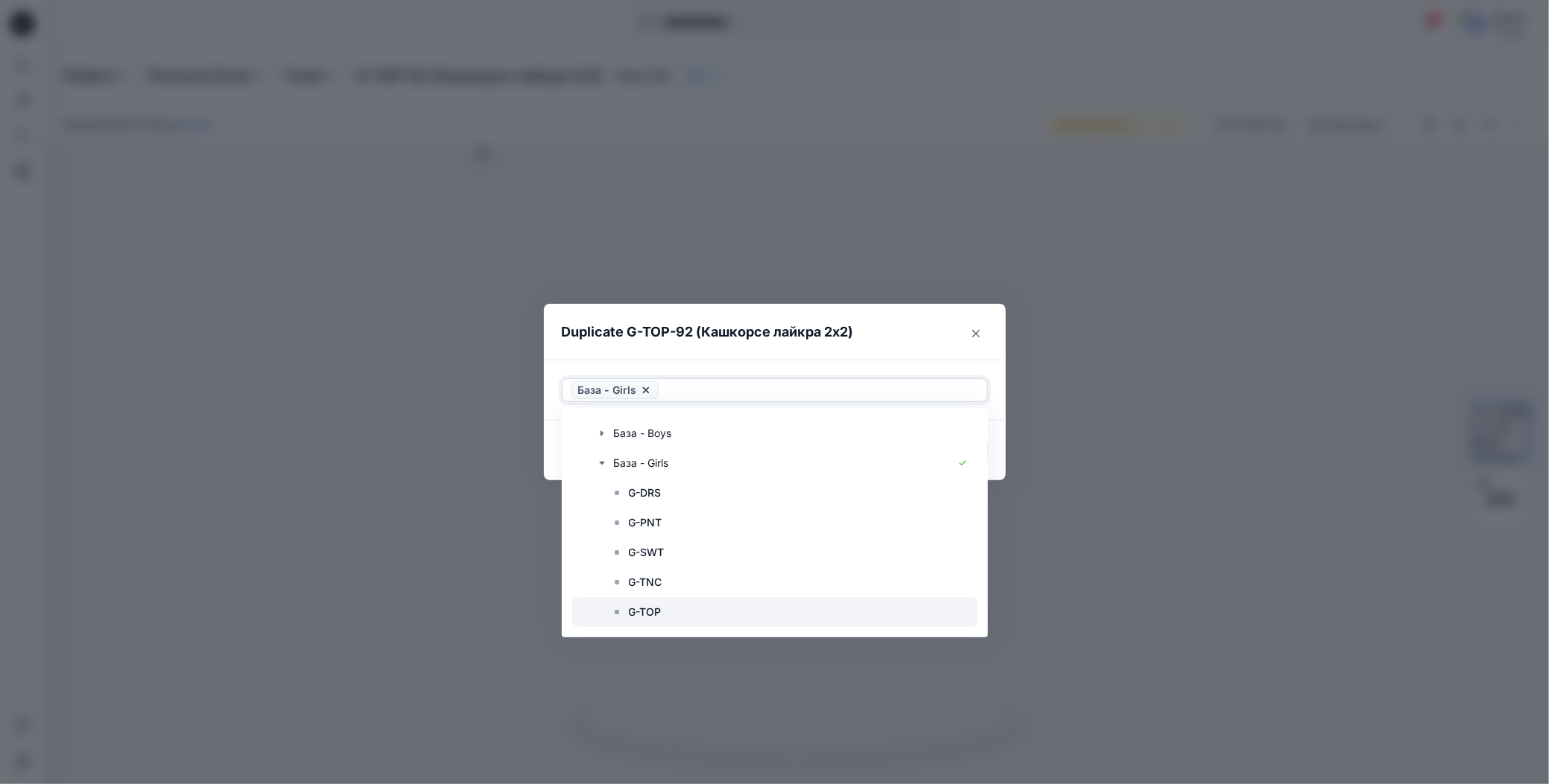
click at [643, 611] on p "G-TOP" at bounding box center [645, 612] width 33 height 18
click at [642, 391] on icon at bounding box center [646, 390] width 12 height 12
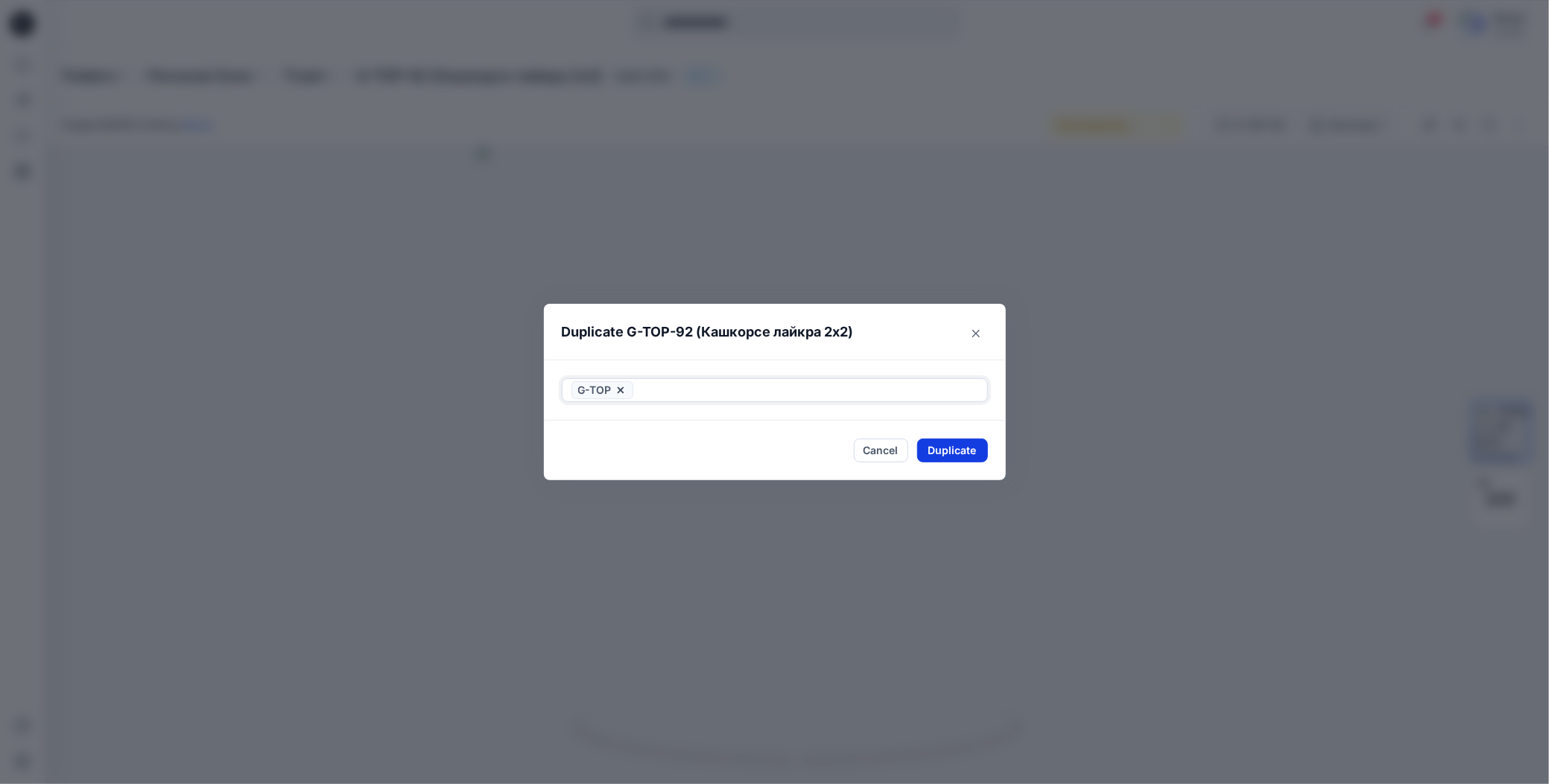
click at [930, 455] on button "Duplicate" at bounding box center [952, 451] width 70 height 24
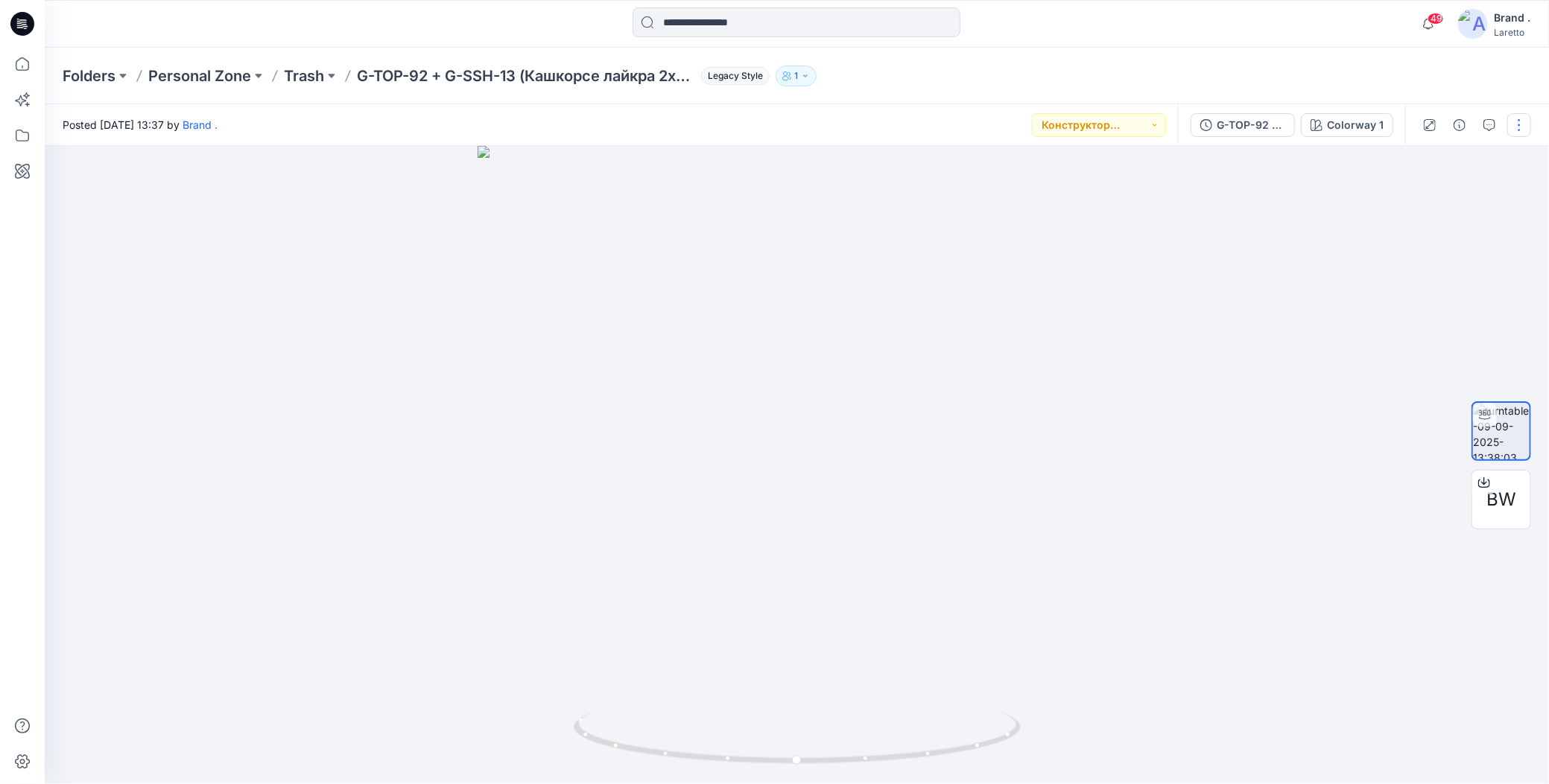
click at [1524, 132] on button "button" at bounding box center [1519, 125] width 24 height 24
click at [1402, 243] on icon "button" at bounding box center [1401, 244] width 3 height 3
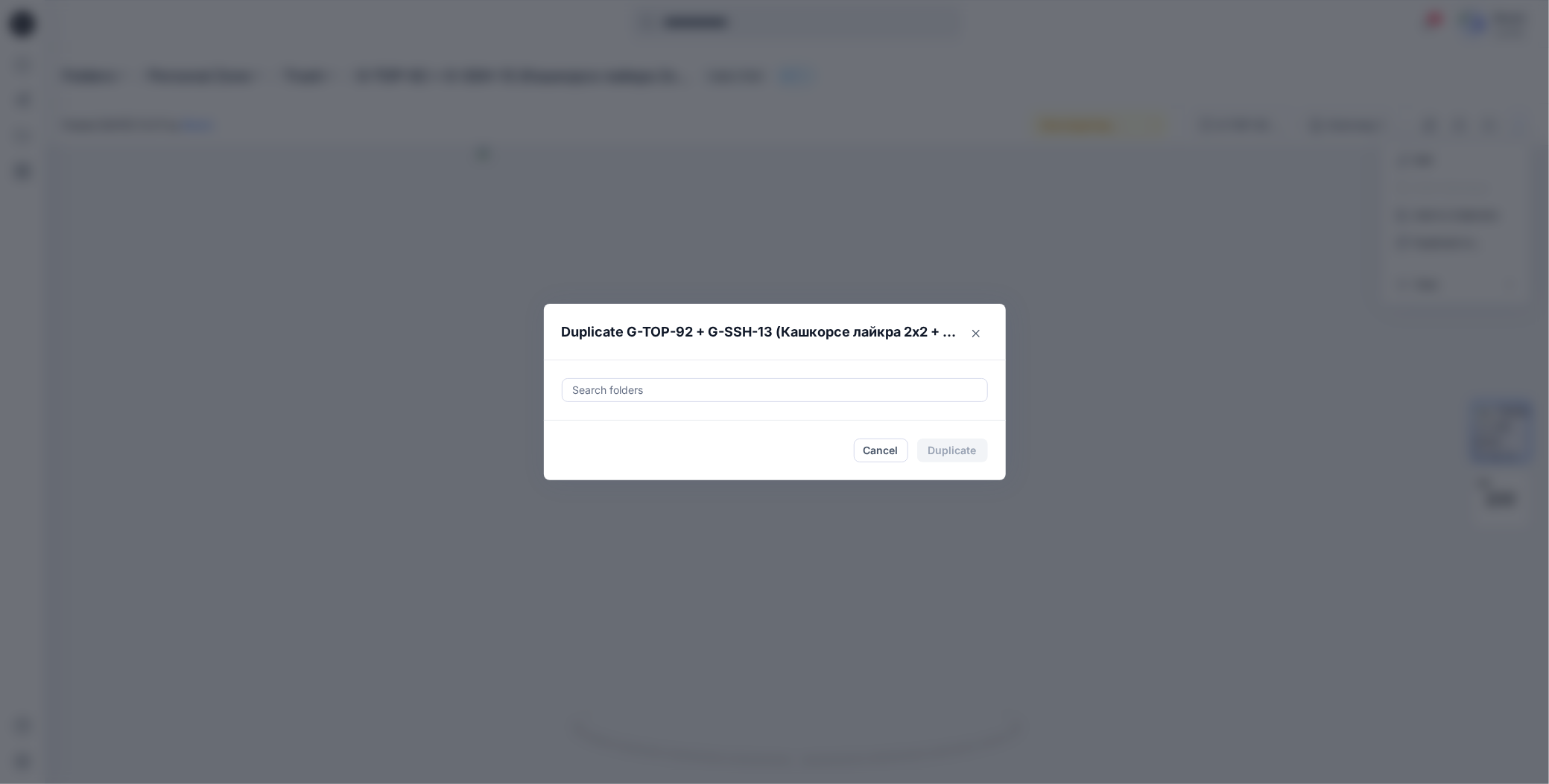
click at [693, 389] on div at bounding box center [775, 390] width 407 height 18
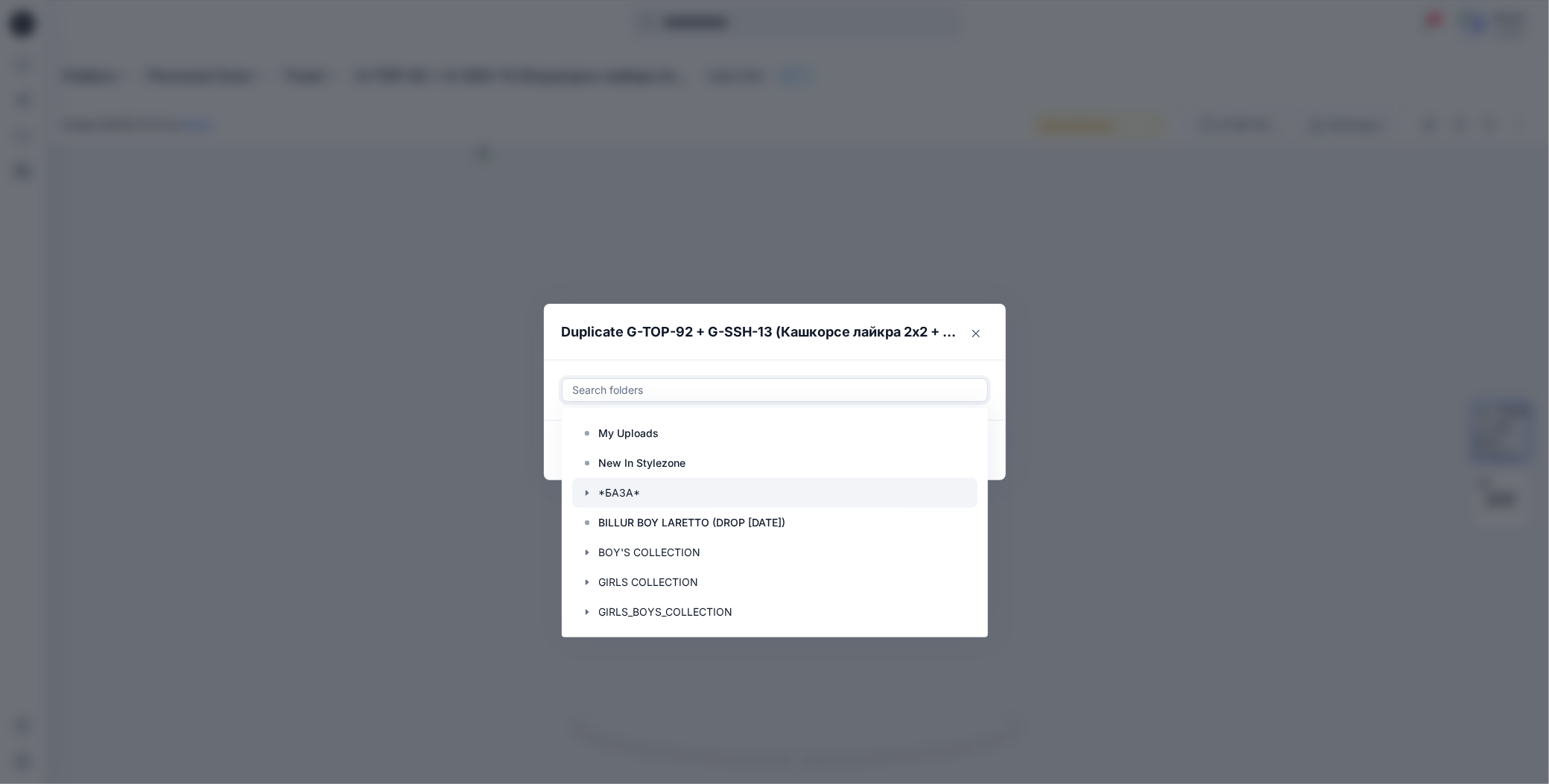
click at [588, 494] on icon "button" at bounding box center [587, 493] width 12 height 12
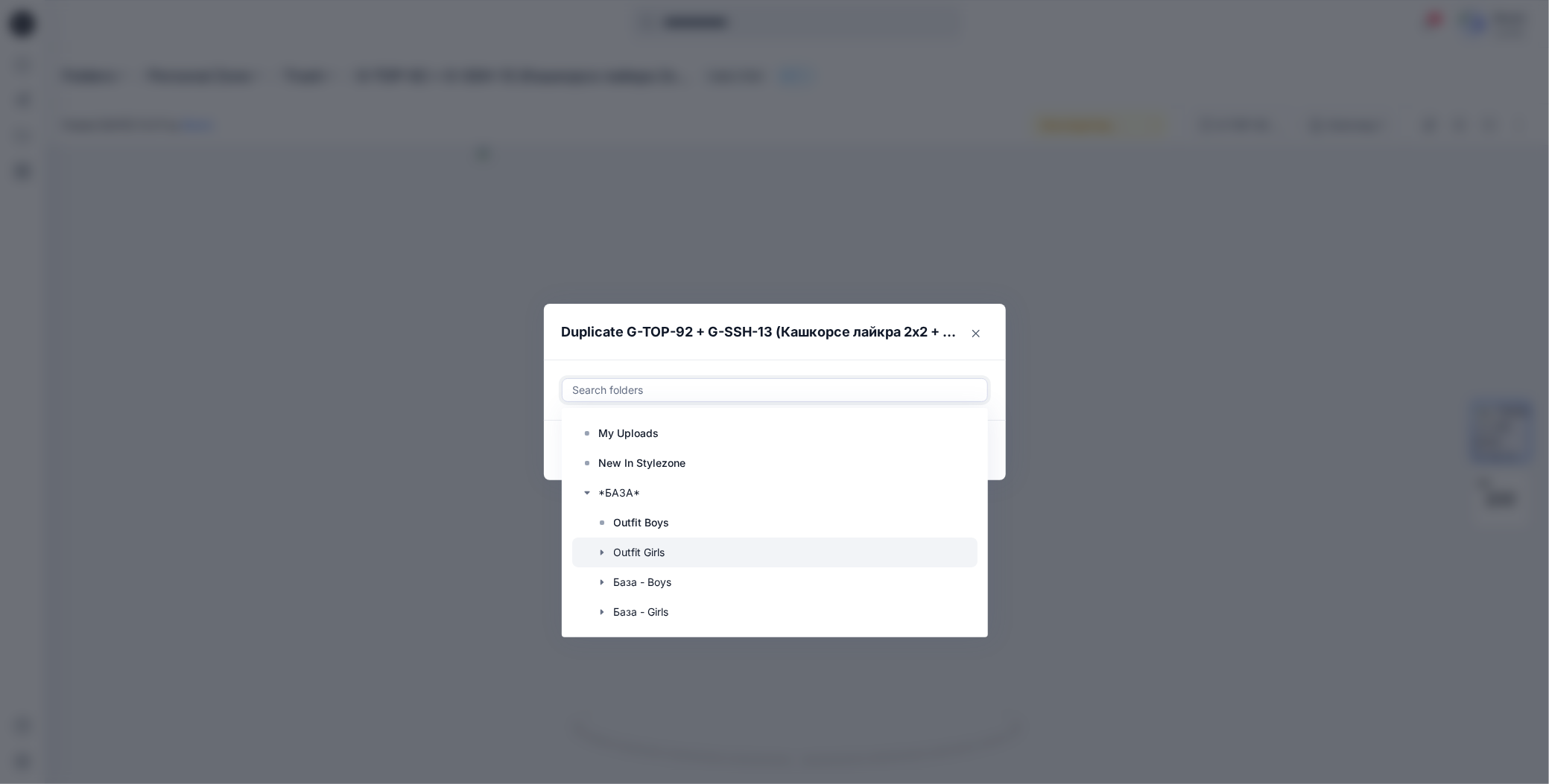
click at [626, 548] on div at bounding box center [775, 552] width 405 height 30
click at [747, 359] on header "Duplicate G-TOP-92 + G-SSH-13 (Кашкорсе лайкра 2х2 + Бифлекс)" at bounding box center [760, 332] width 432 height 57
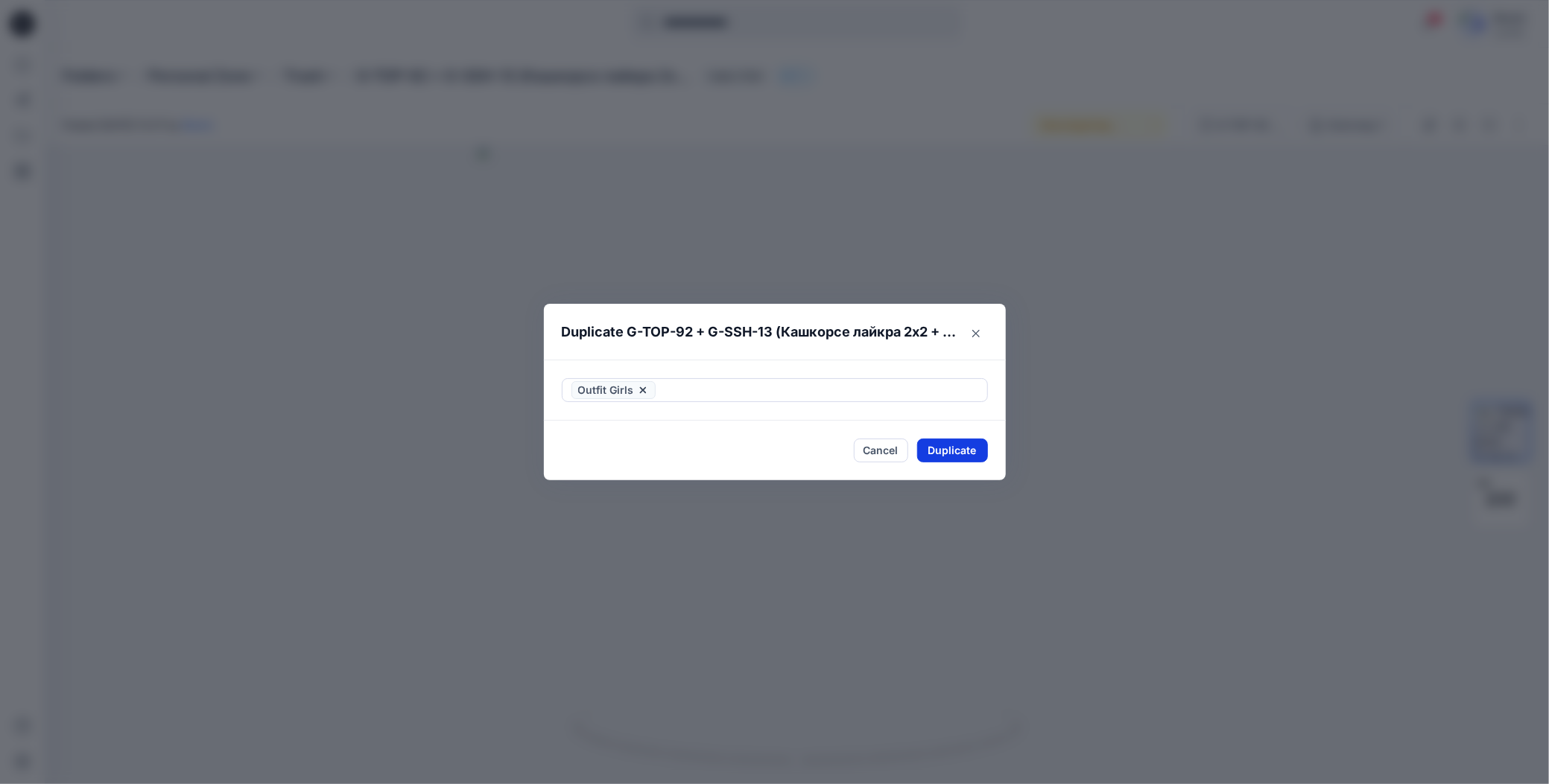
click at [925, 455] on button "Duplicate" at bounding box center [952, 451] width 70 height 24
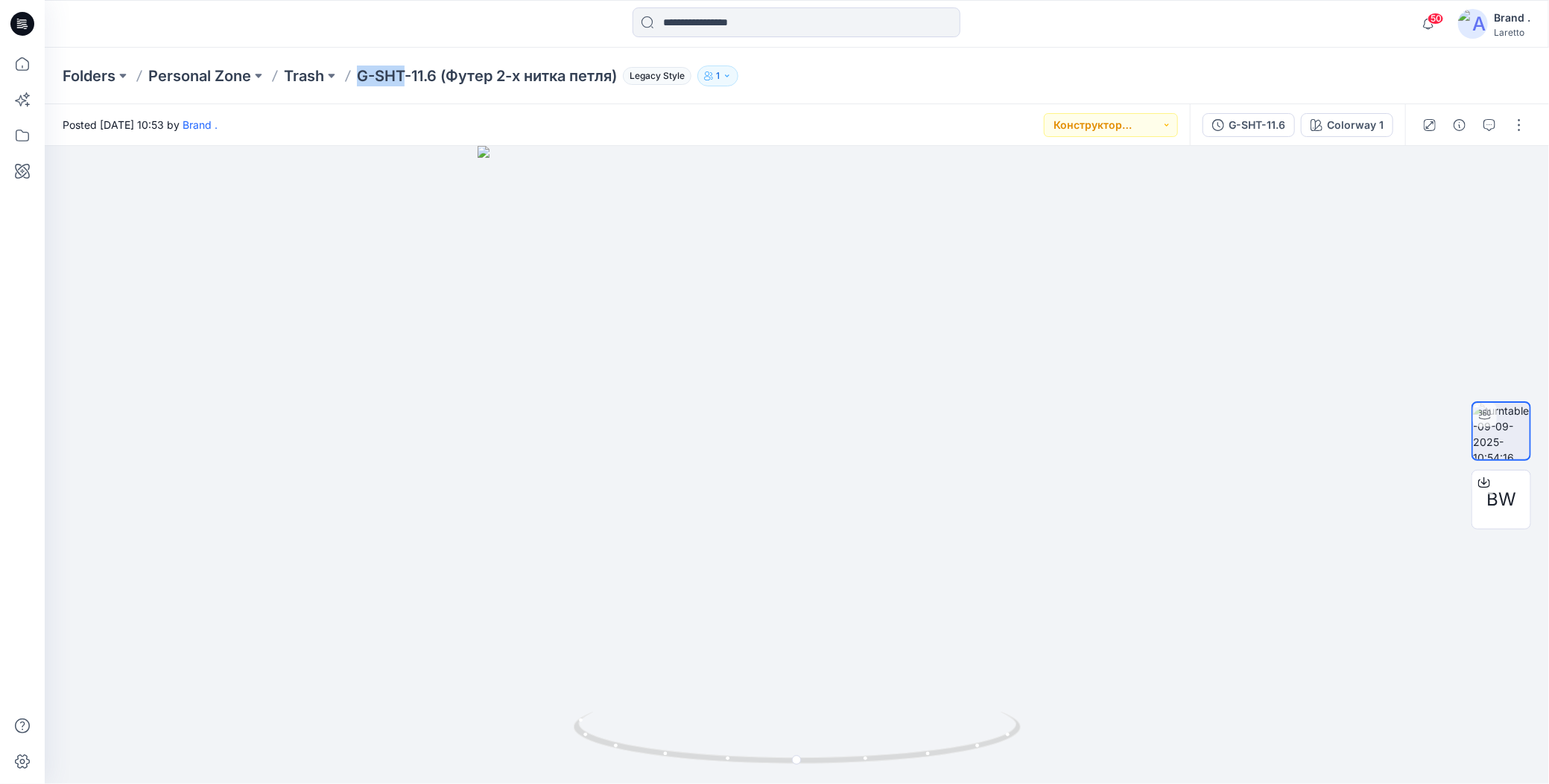
drag, startPoint x: 356, startPoint y: 63, endPoint x: 403, endPoint y: 75, distance: 48.5
click at [403, 75] on div "Folders Personal Zone Trash G-SHT-11.6 (Футер 2-х нитка петля) Legacy Style 1" at bounding box center [797, 75] width 1504 height 57
copy p "G-SHT"
click at [1521, 137] on div at bounding box center [1474, 125] width 138 height 42
click at [1520, 130] on button "button" at bounding box center [1519, 125] width 24 height 24
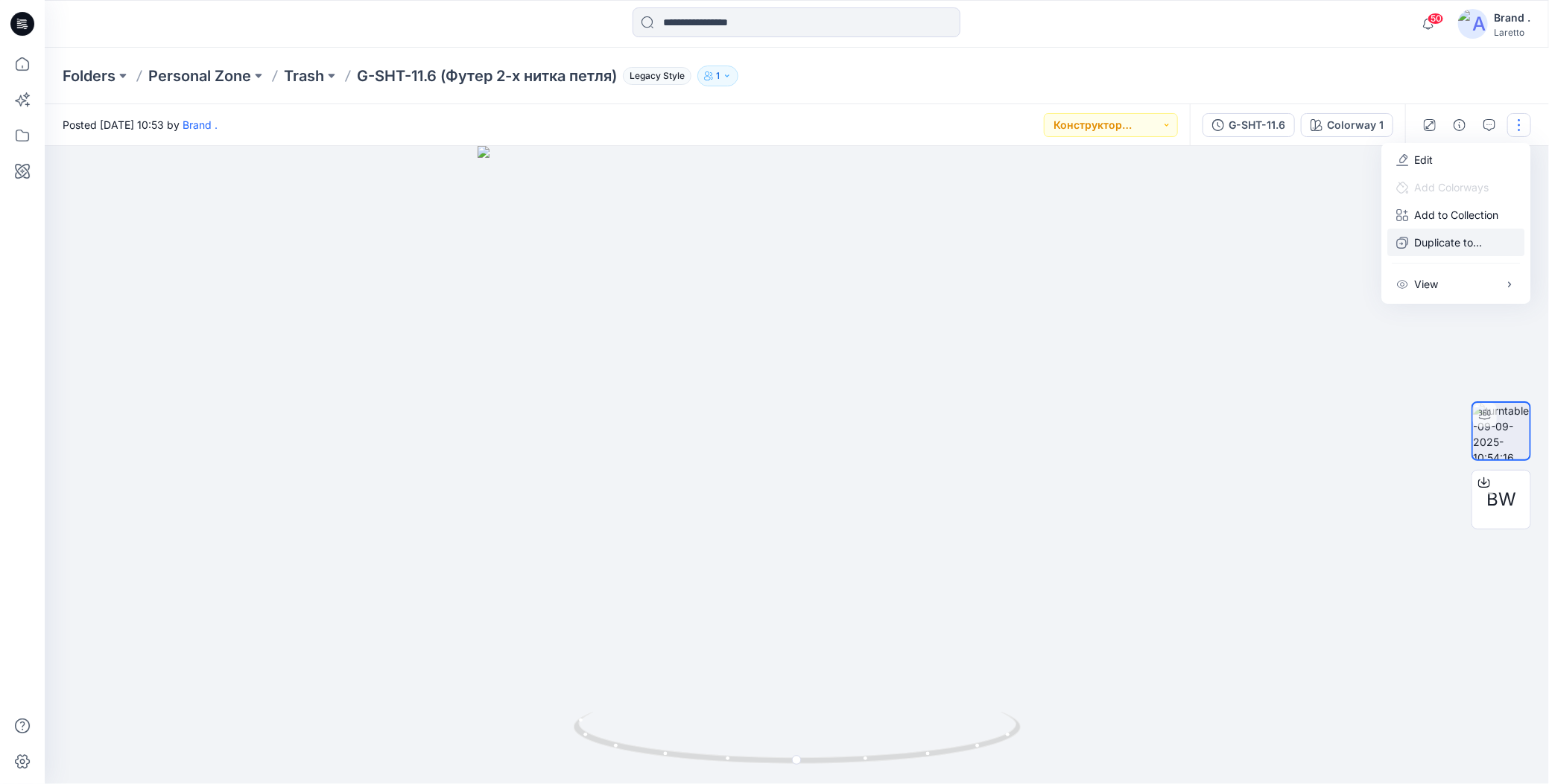
click at [1404, 242] on icon "button" at bounding box center [1402, 242] width 12 height 12
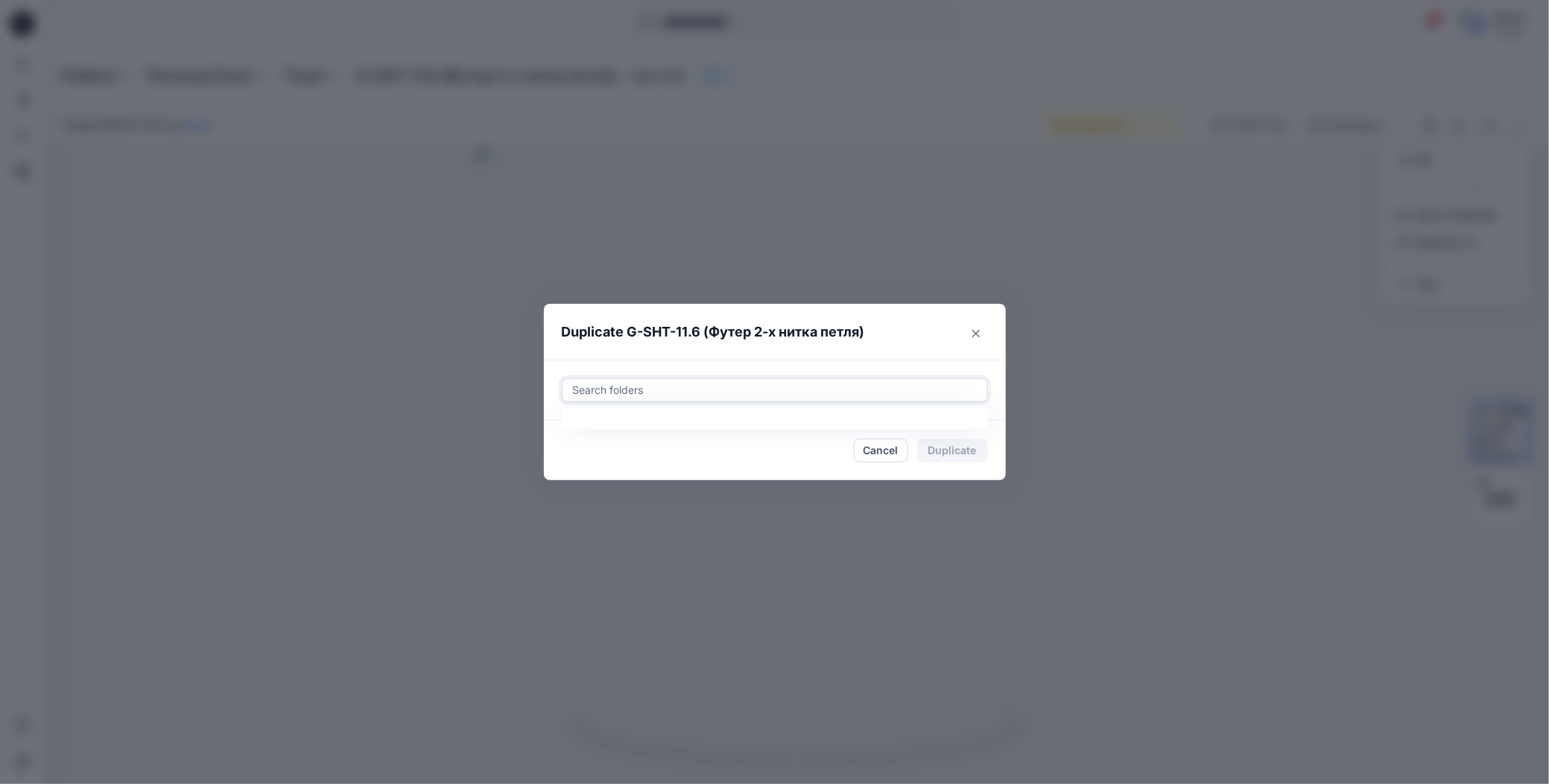
click at [621, 390] on div at bounding box center [775, 390] width 407 height 18
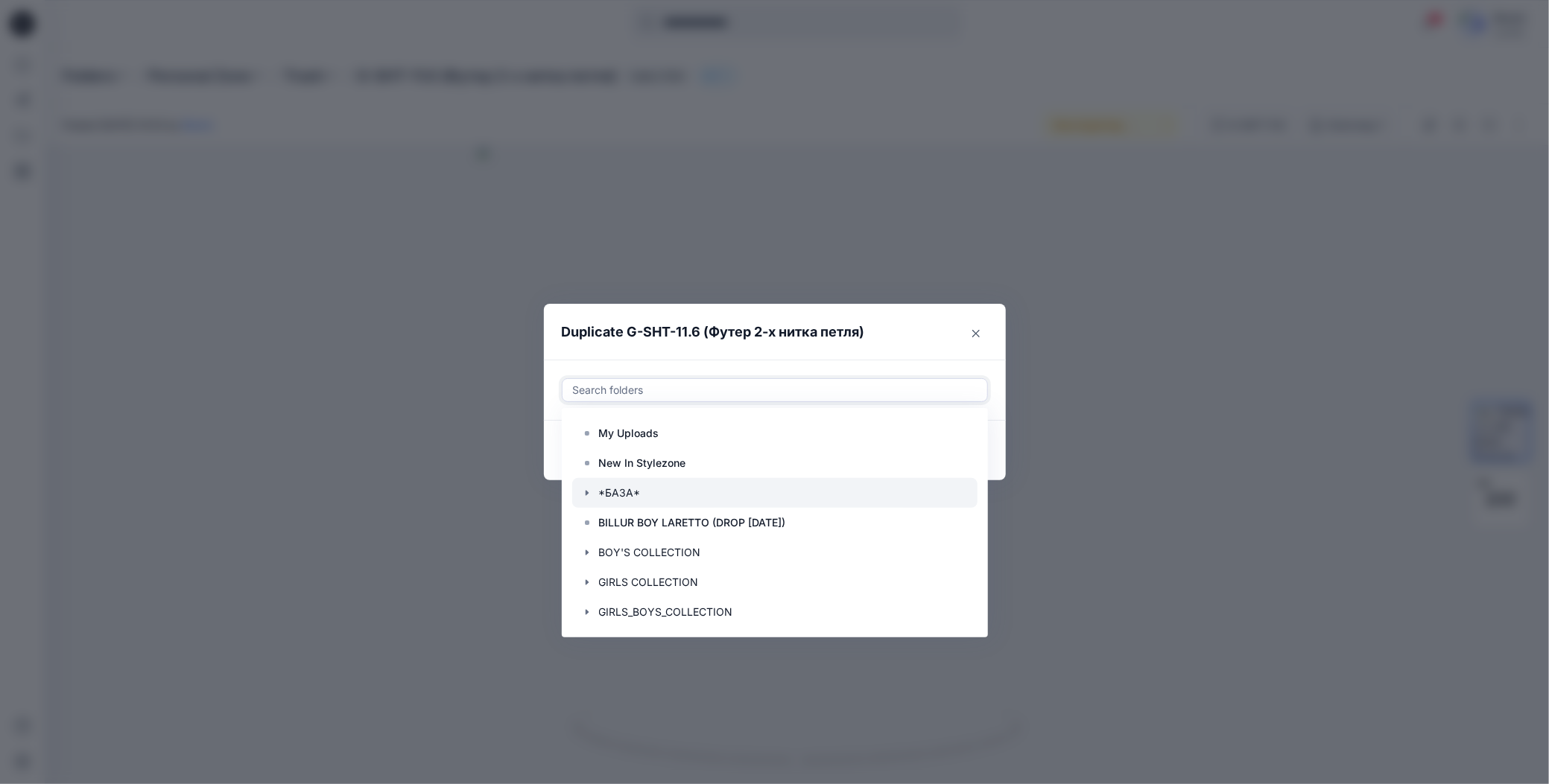
click at [590, 488] on icon "button" at bounding box center [587, 493] width 12 height 12
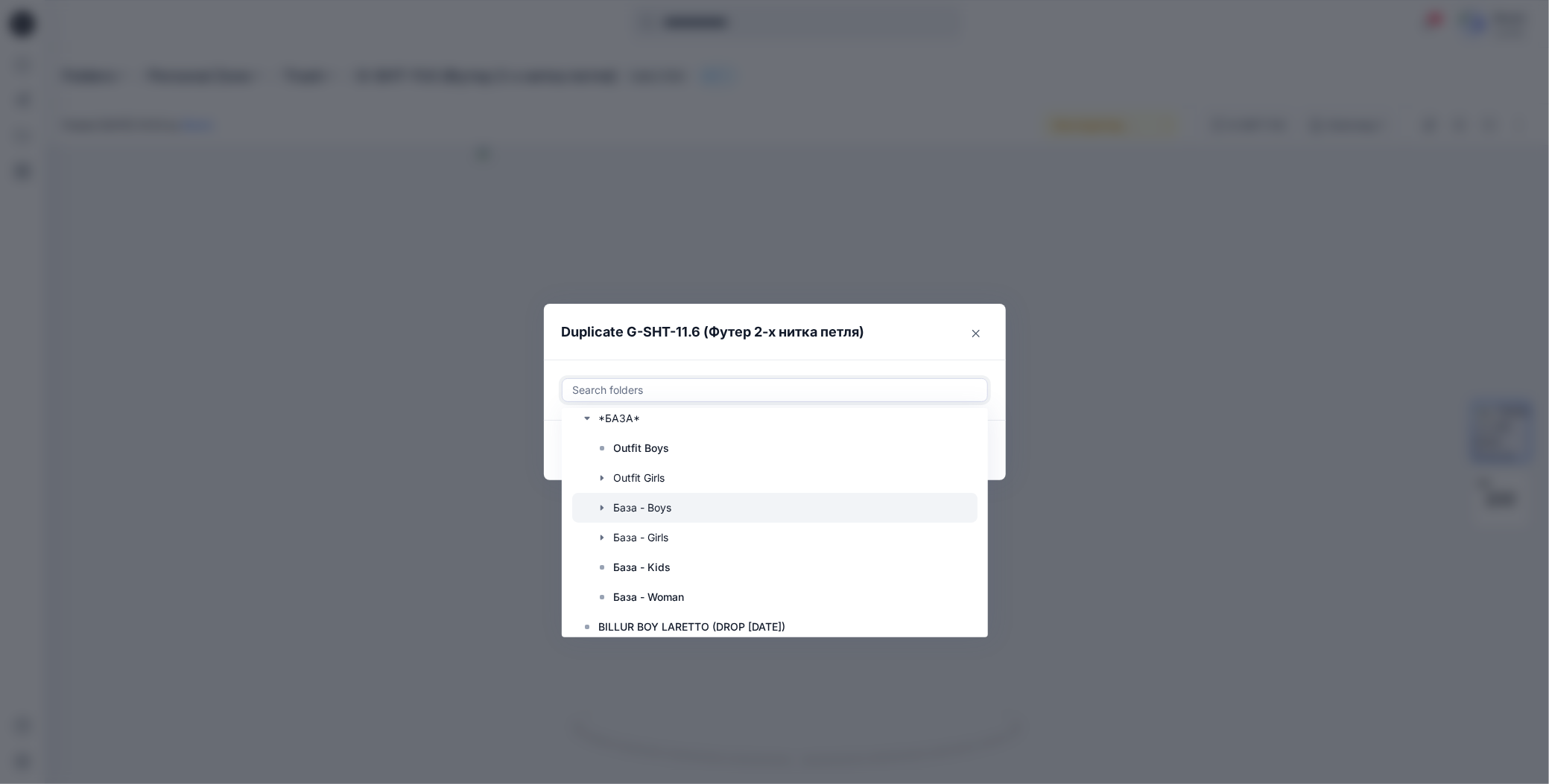
scroll to position [149, 0]
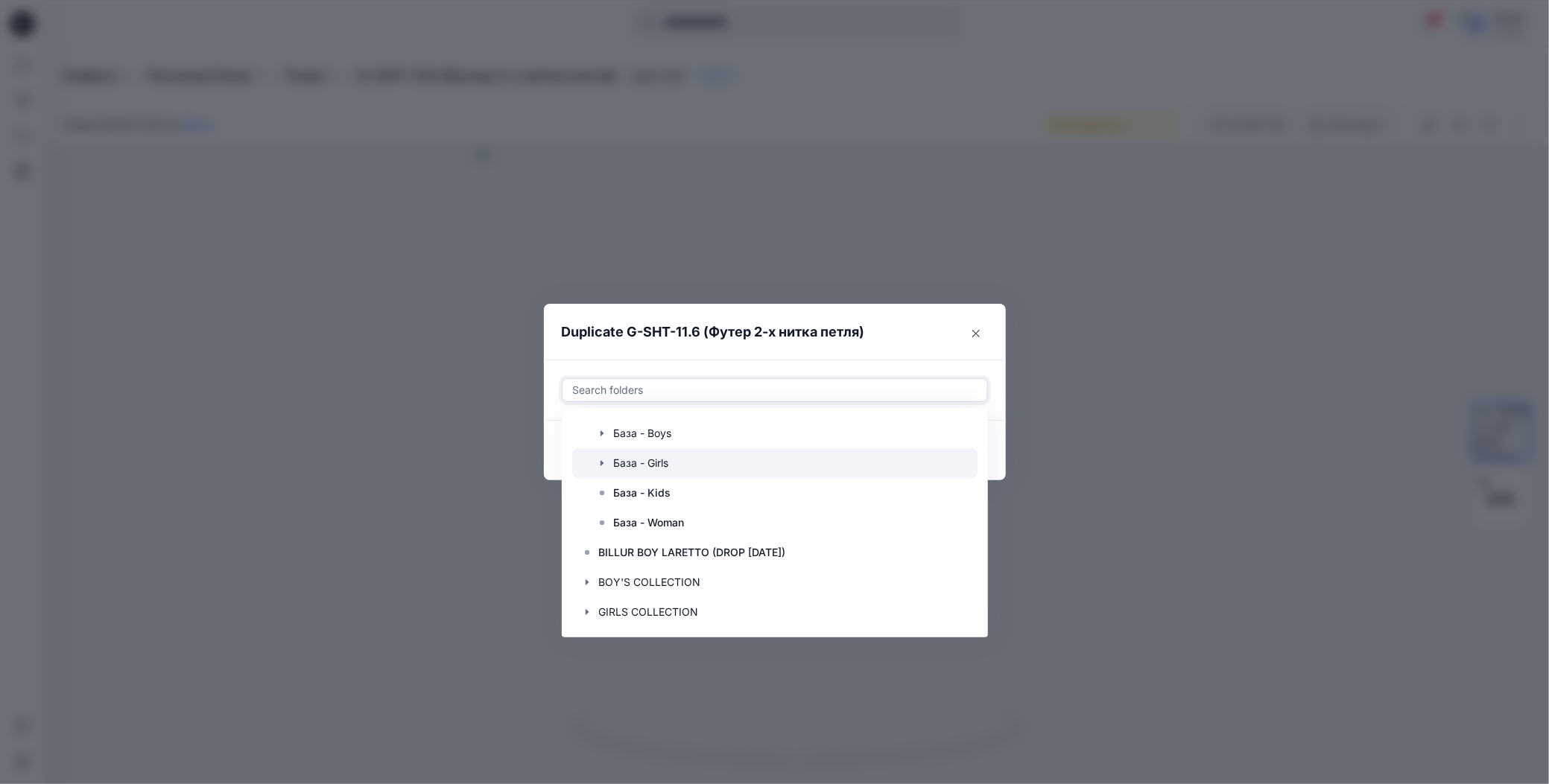
click at [600, 466] on icon "button" at bounding box center [602, 464] width 12 height 12
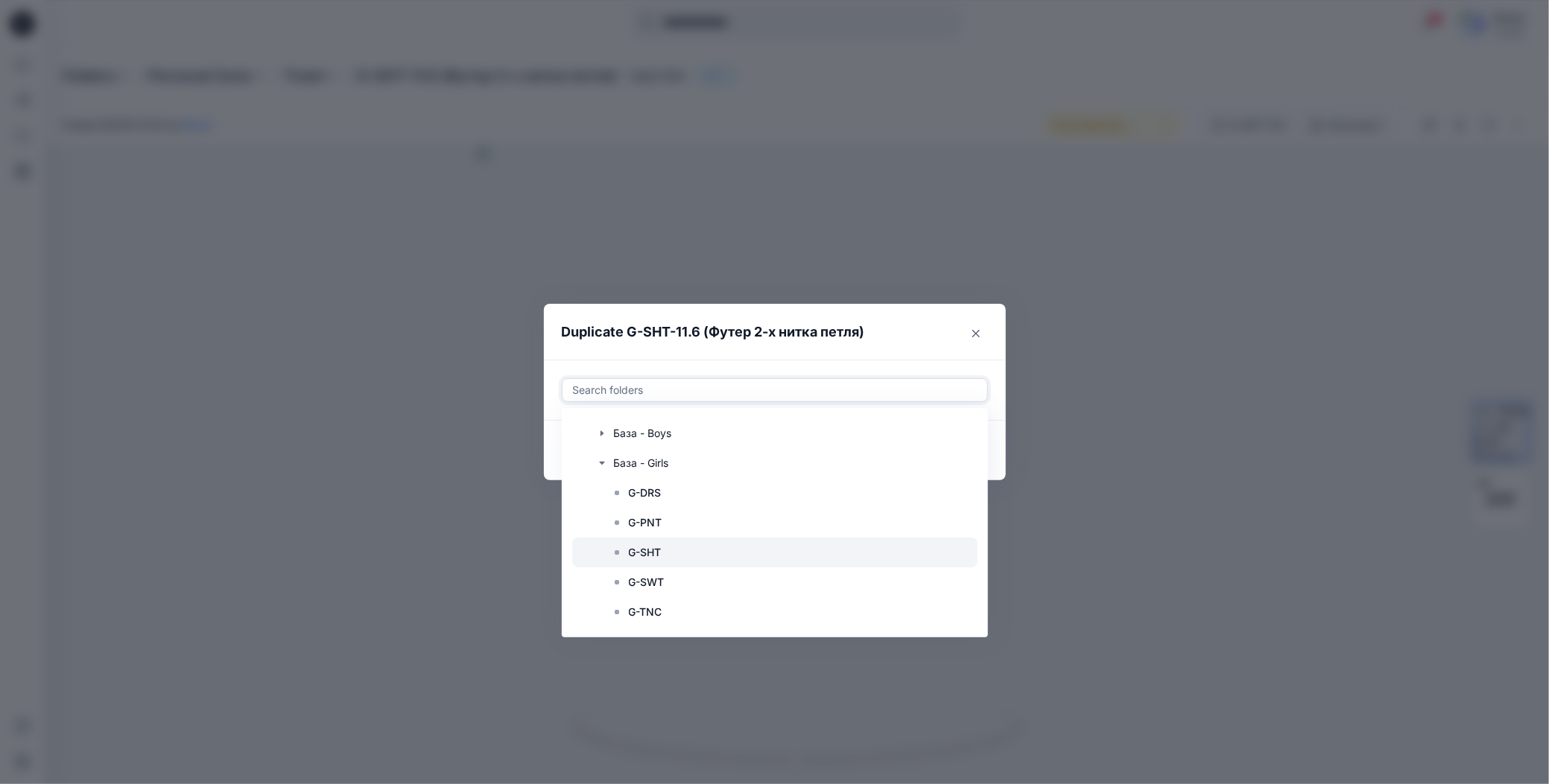
click at [639, 555] on p "G-SHT" at bounding box center [645, 552] width 33 height 18
click at [841, 357] on header "Duplicate G-SHT-11.6 (Футер 2-х нитка петля)" at bounding box center [760, 332] width 432 height 57
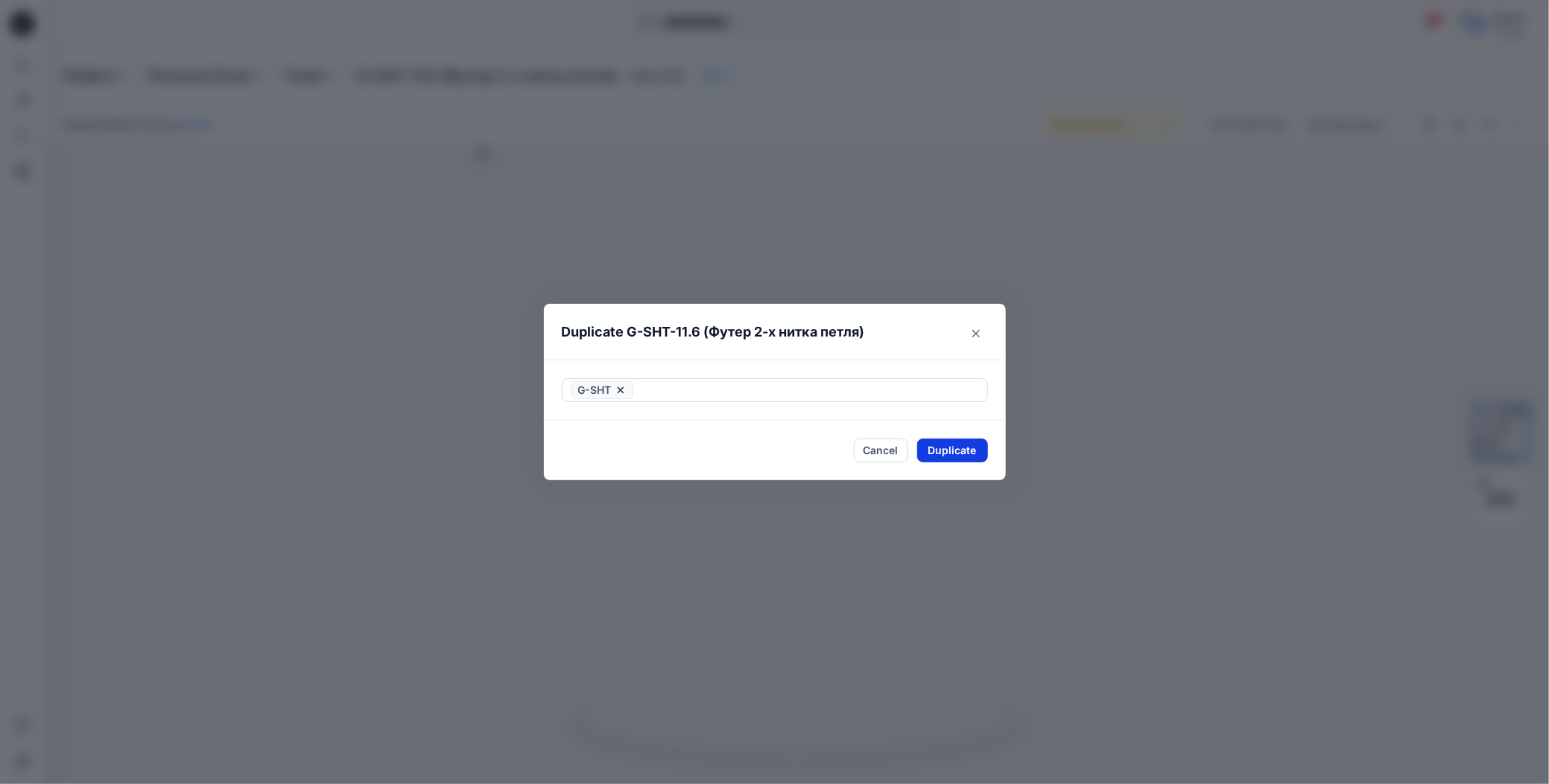
click at [931, 451] on button "Duplicate" at bounding box center [952, 451] width 70 height 24
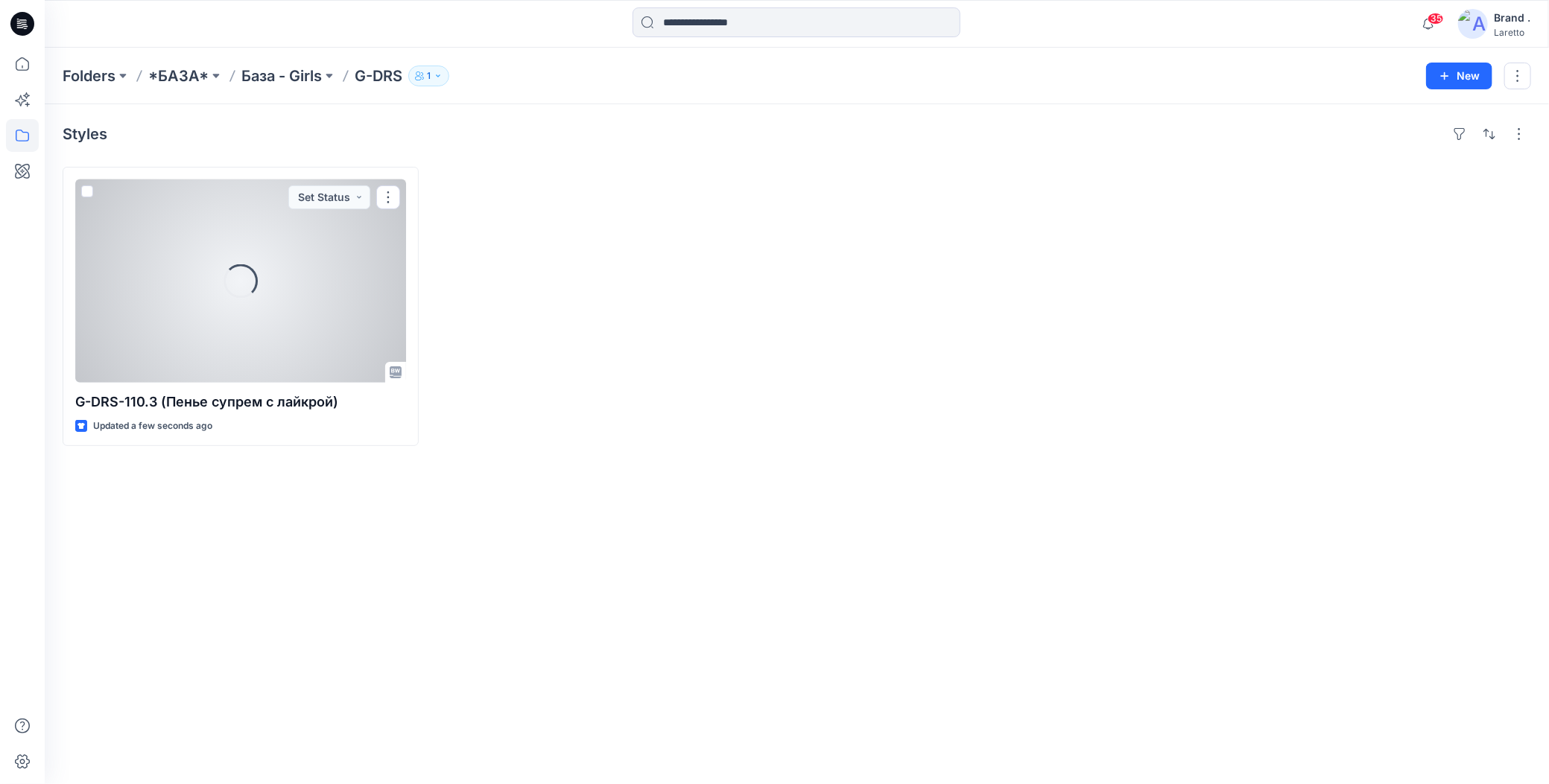
click at [237, 244] on div "Loading..." at bounding box center [241, 281] width 331 height 203
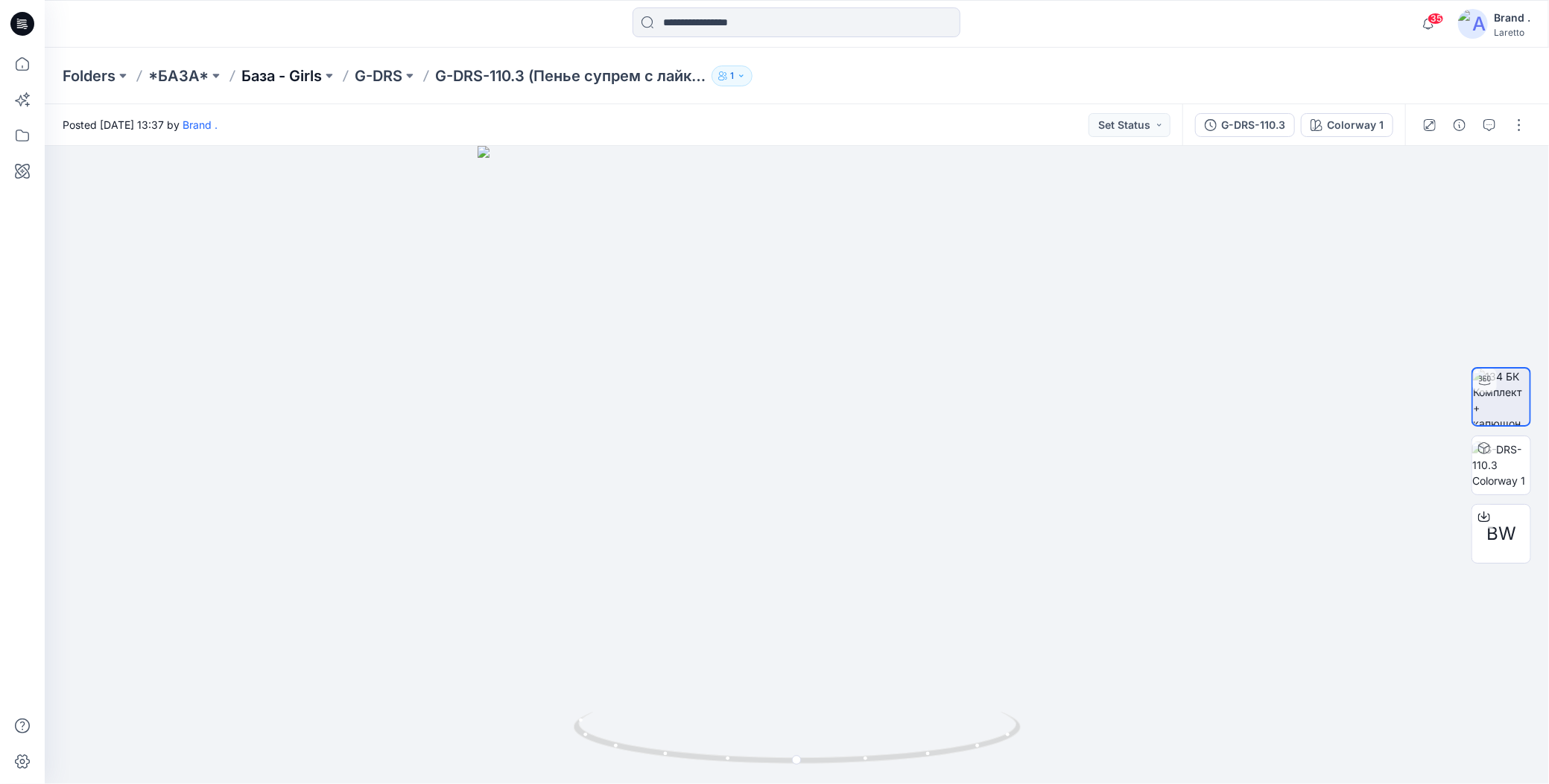
click at [299, 75] on p "База - Girls" at bounding box center [281, 75] width 81 height 21
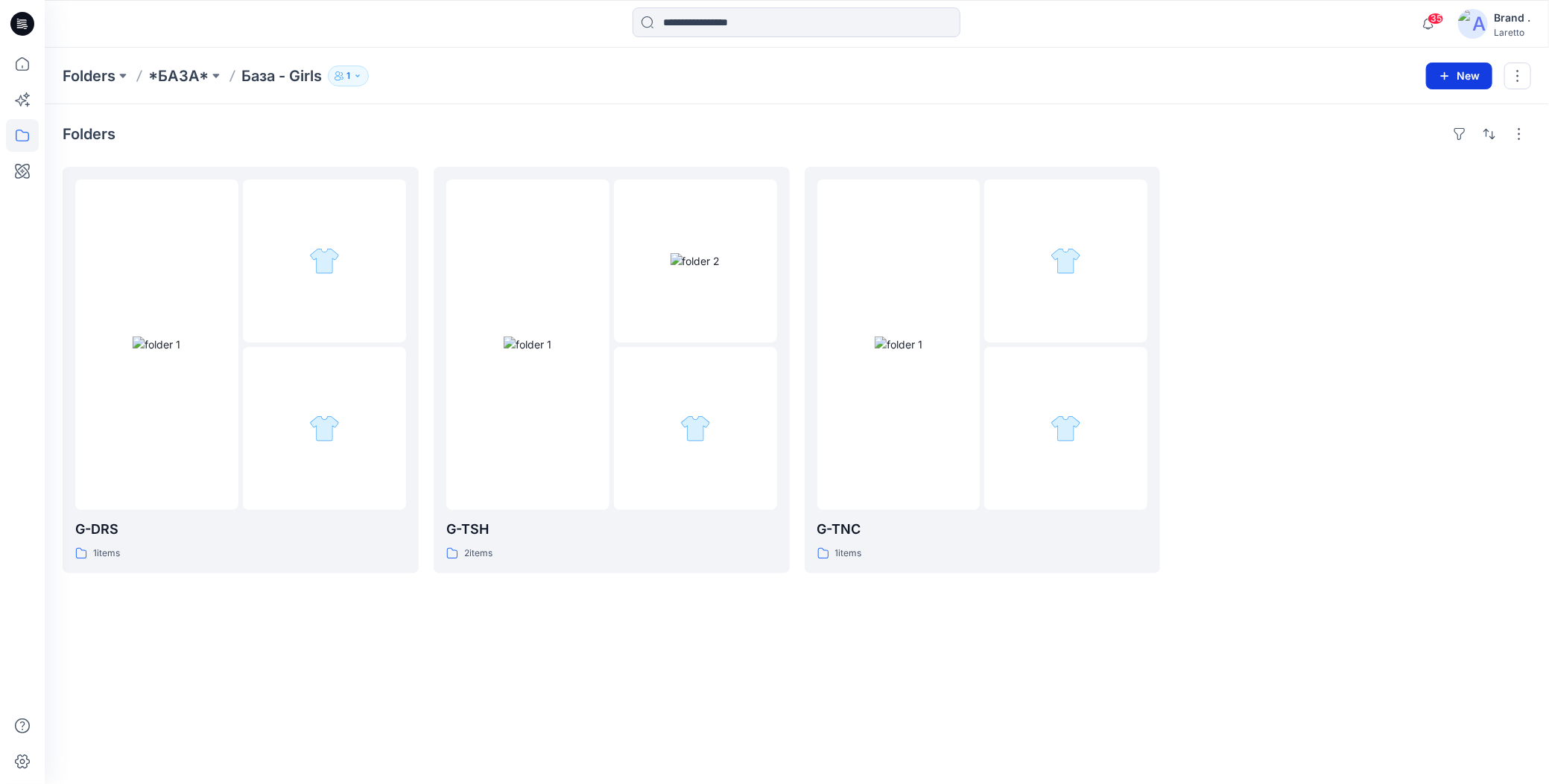
click at [1445, 86] on button "New" at bounding box center [1459, 76] width 66 height 27
click at [1424, 136] on p "New Folder" at bounding box center [1416, 141] width 55 height 15
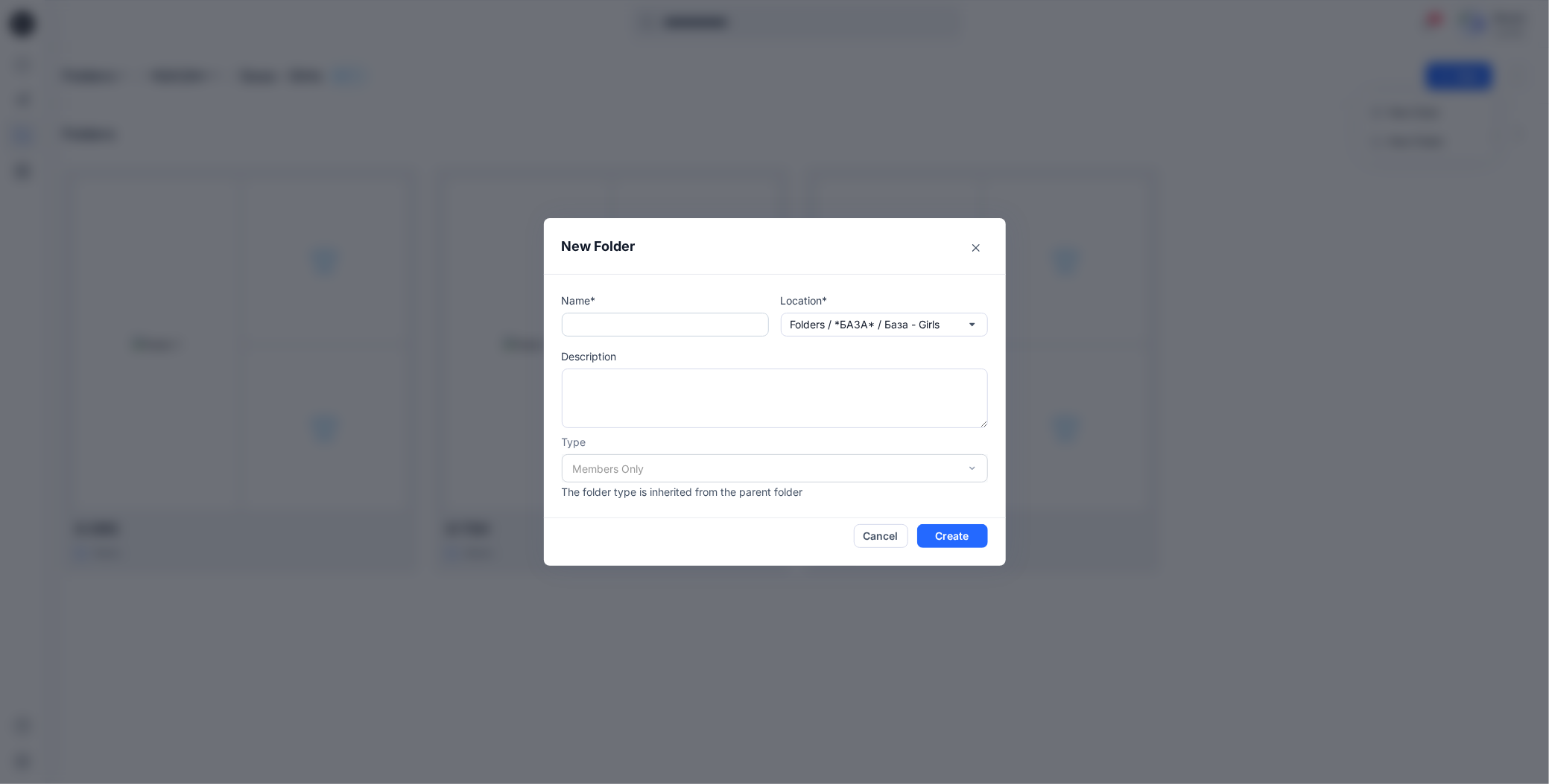
click at [648, 320] on input "text" at bounding box center [666, 325] width 207 height 24
paste input "*****"
type input "*****"
click at [629, 371] on textarea at bounding box center [775, 398] width 426 height 59
type textarea "*****"
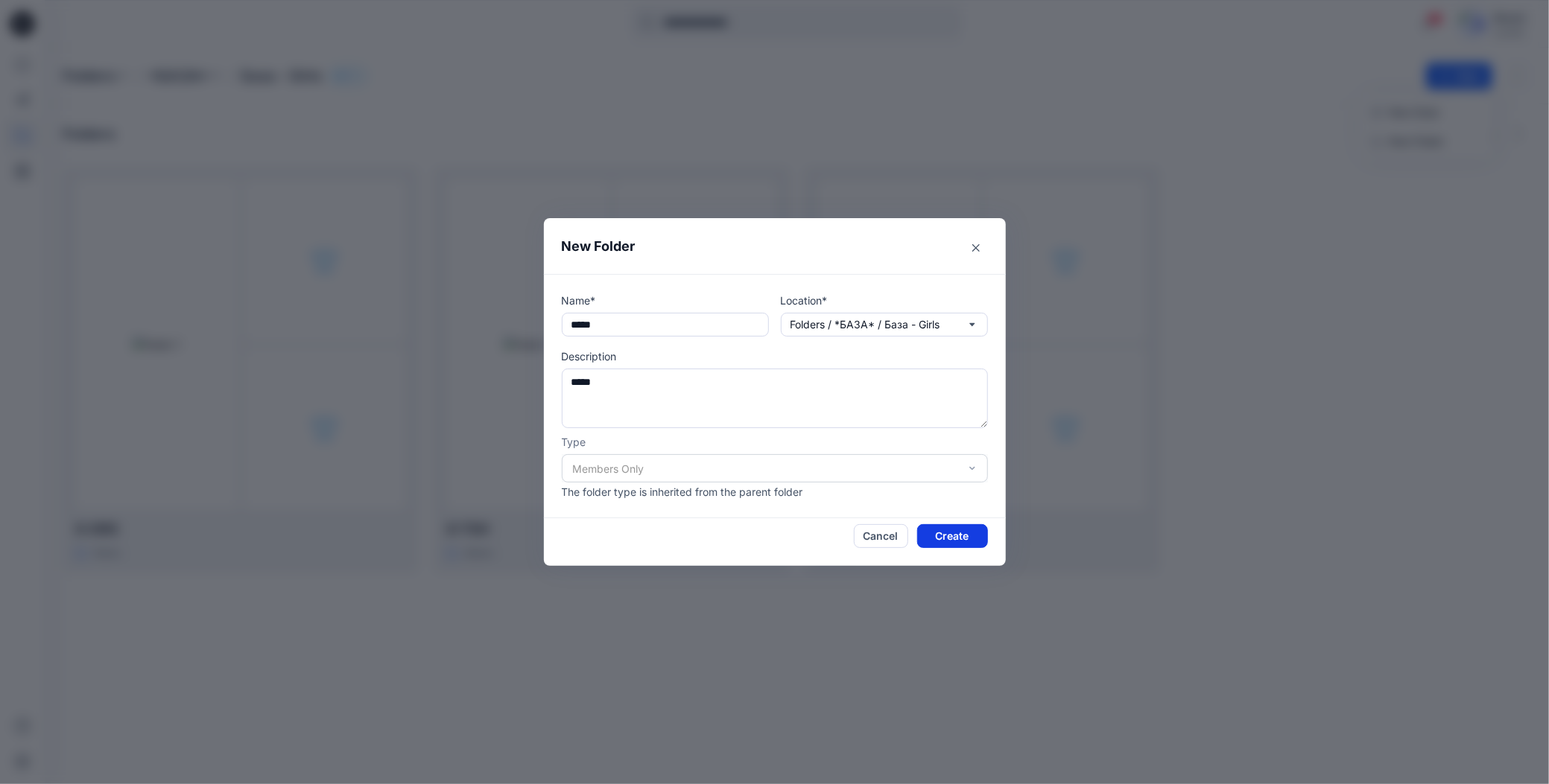
click at [924, 534] on button "Create" at bounding box center [952, 537] width 70 height 24
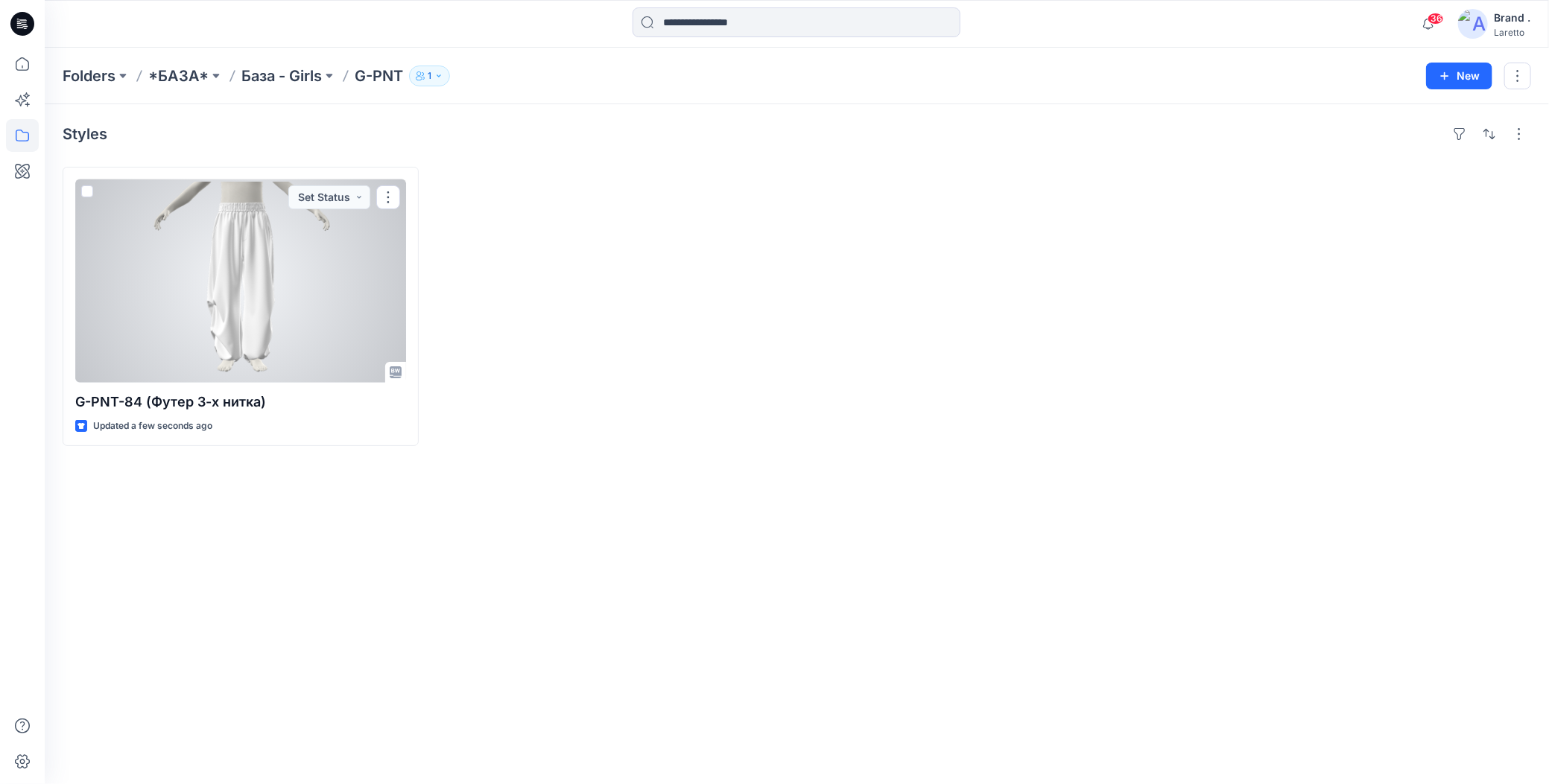
click at [309, 322] on div at bounding box center [241, 281] width 331 height 203
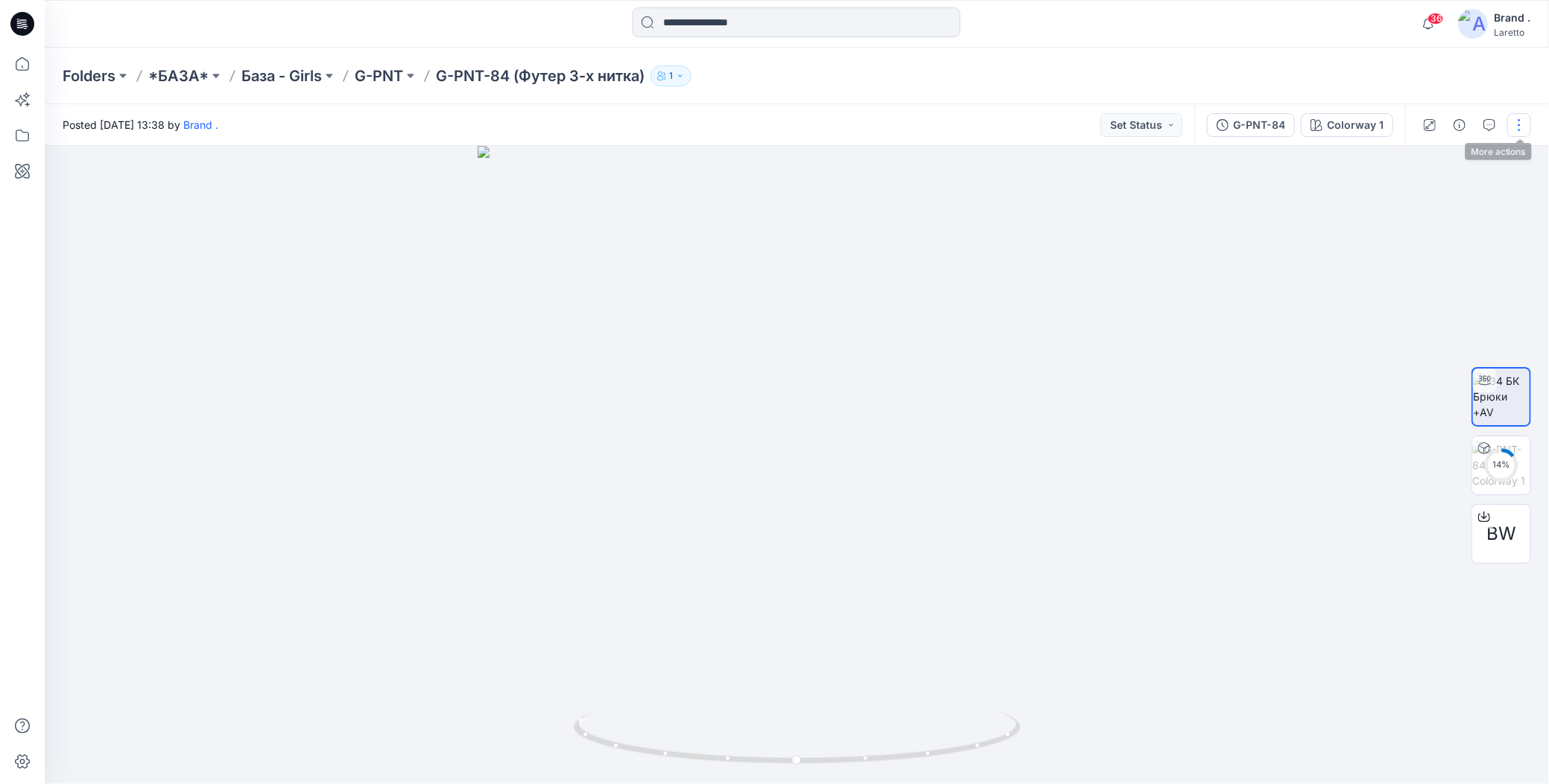
click at [1524, 125] on button "button" at bounding box center [1519, 125] width 24 height 24
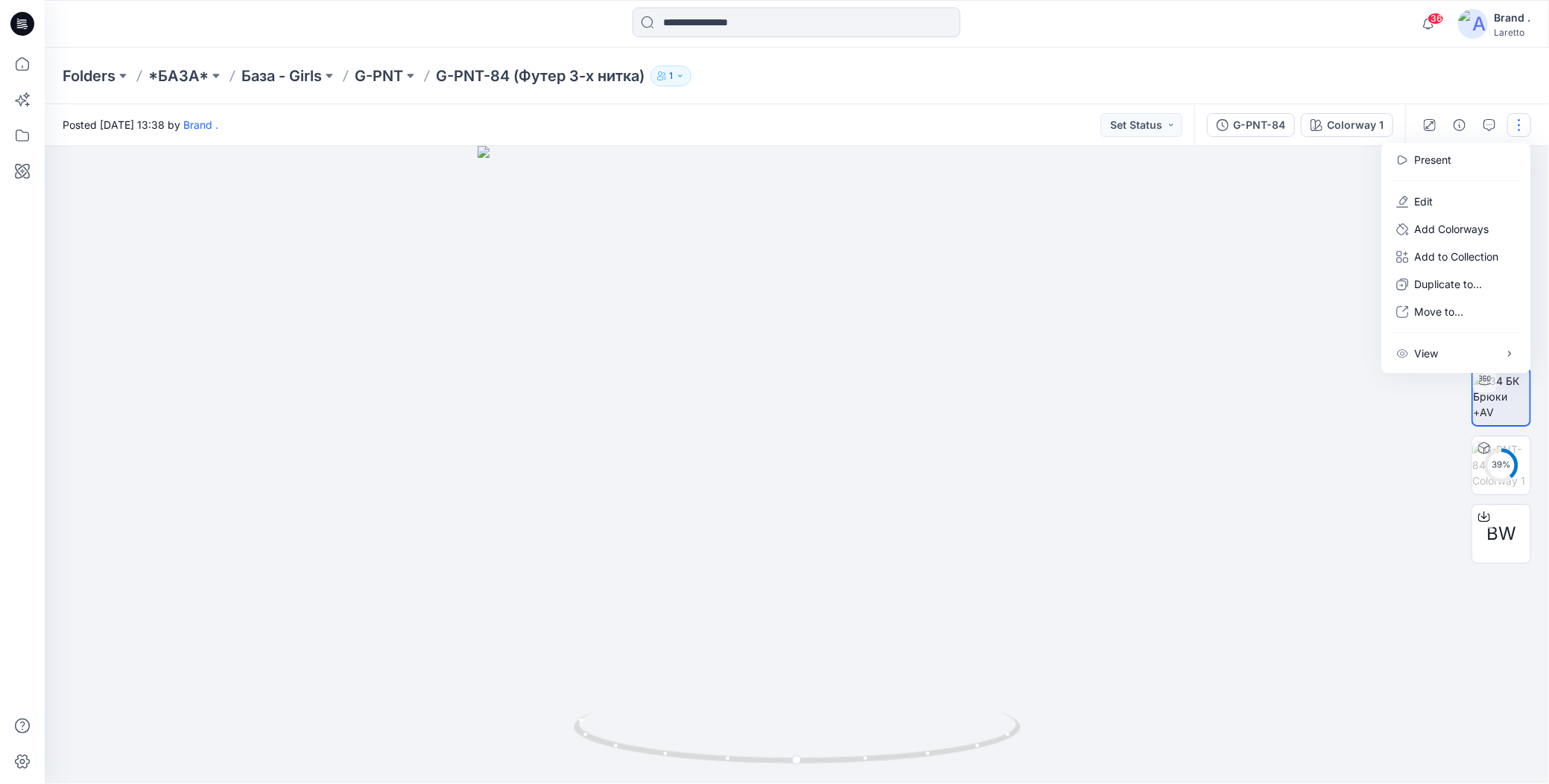
click at [1318, 70] on div "Folders *БАЗА* База - Girls G-PNT G-PNT-84 (Футер 3-х нитка) 1" at bounding box center [738, 75] width 1352 height 21
click at [175, 72] on p "*БАЗА*" at bounding box center [178, 75] width 60 height 21
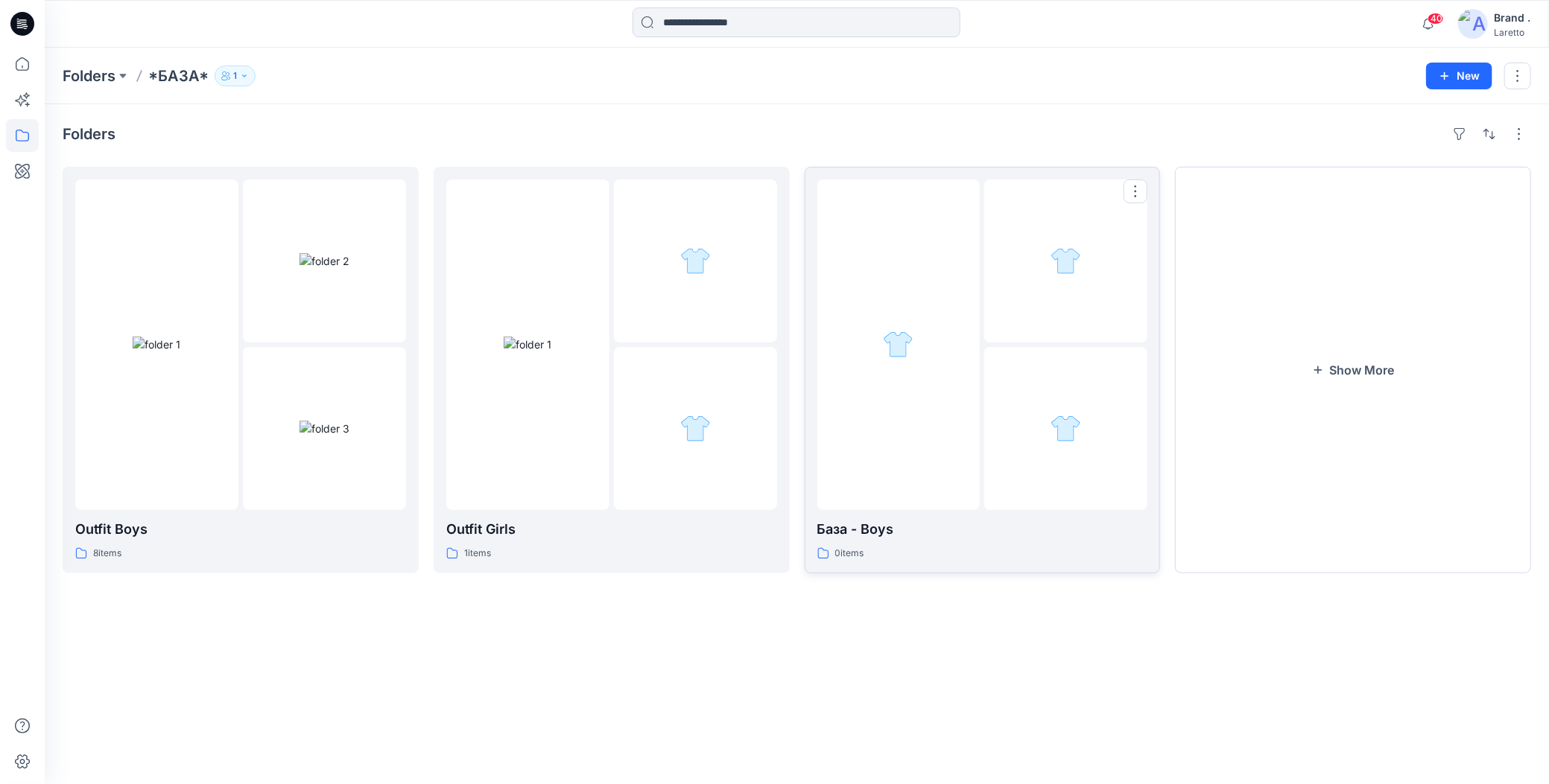
click at [1006, 414] on div at bounding box center [1066, 428] width 163 height 163
click at [1366, 390] on button "Show More" at bounding box center [1353, 370] width 356 height 407
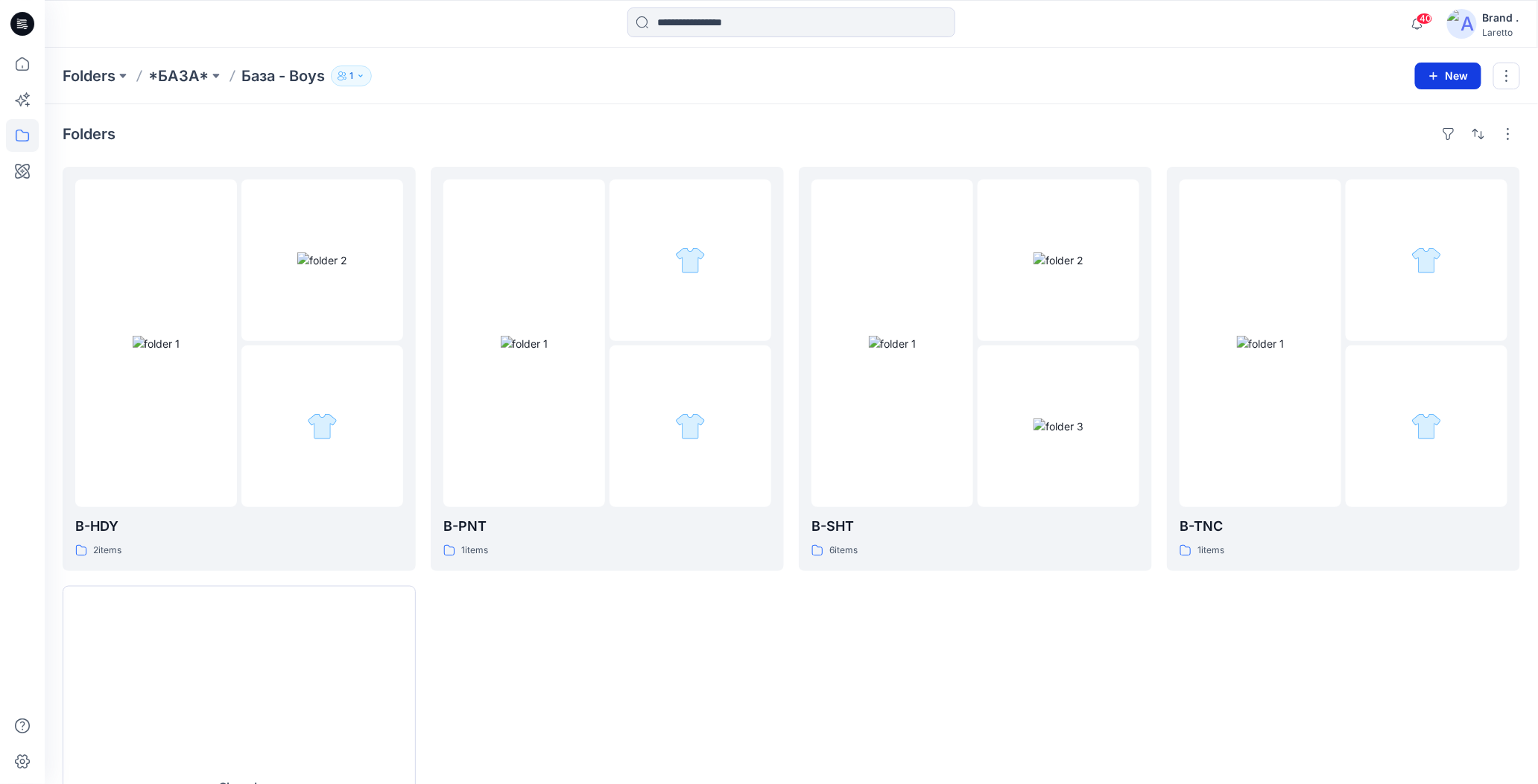
click at [1428, 78] on button "New" at bounding box center [1448, 76] width 66 height 27
click at [1379, 144] on p "New Folder" at bounding box center [1405, 141] width 55 height 15
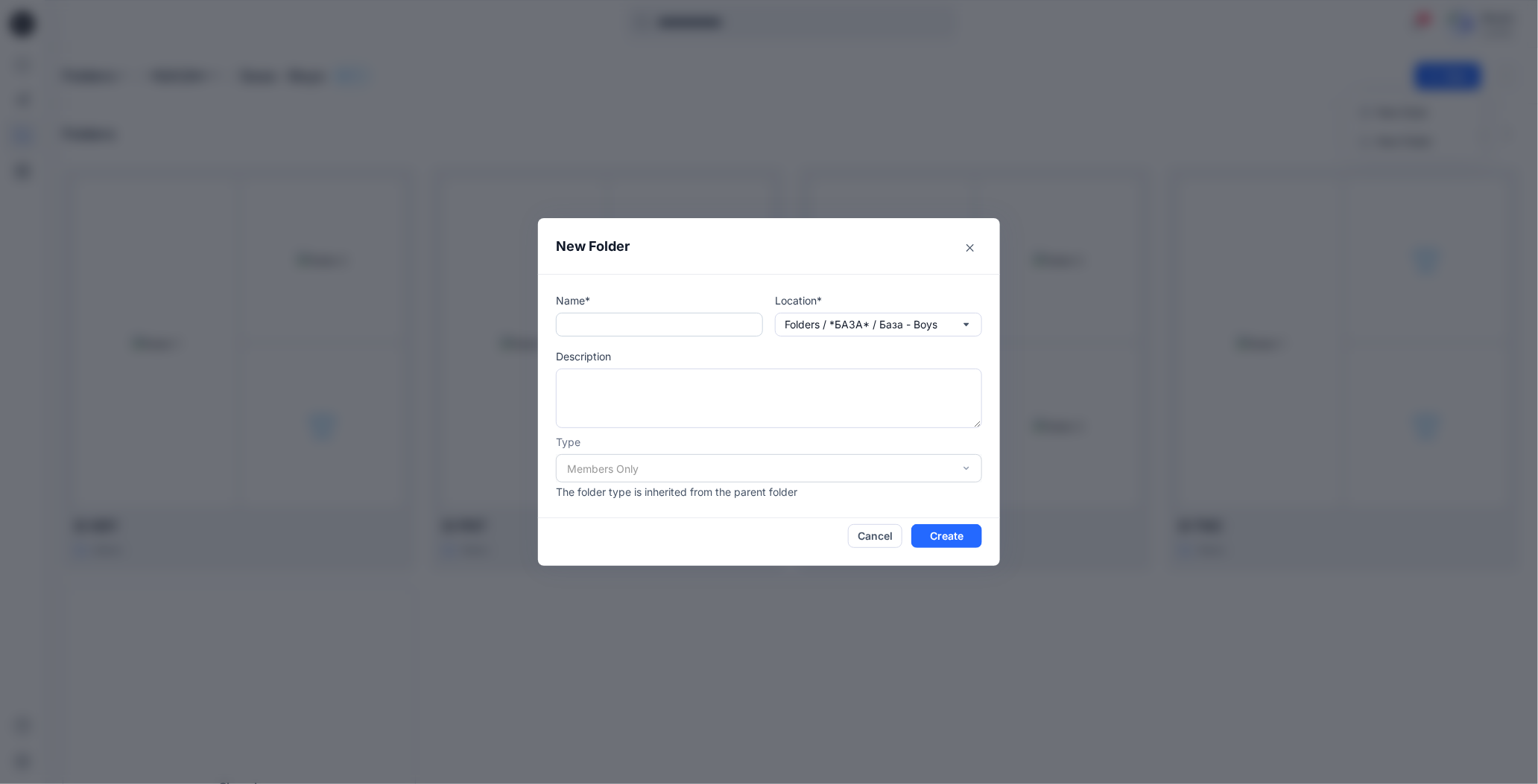
click at [683, 325] on input "text" at bounding box center [660, 325] width 207 height 24
paste input "*****"
type input "*****"
click at [644, 375] on textarea at bounding box center [769, 398] width 426 height 59
type textarea "********"
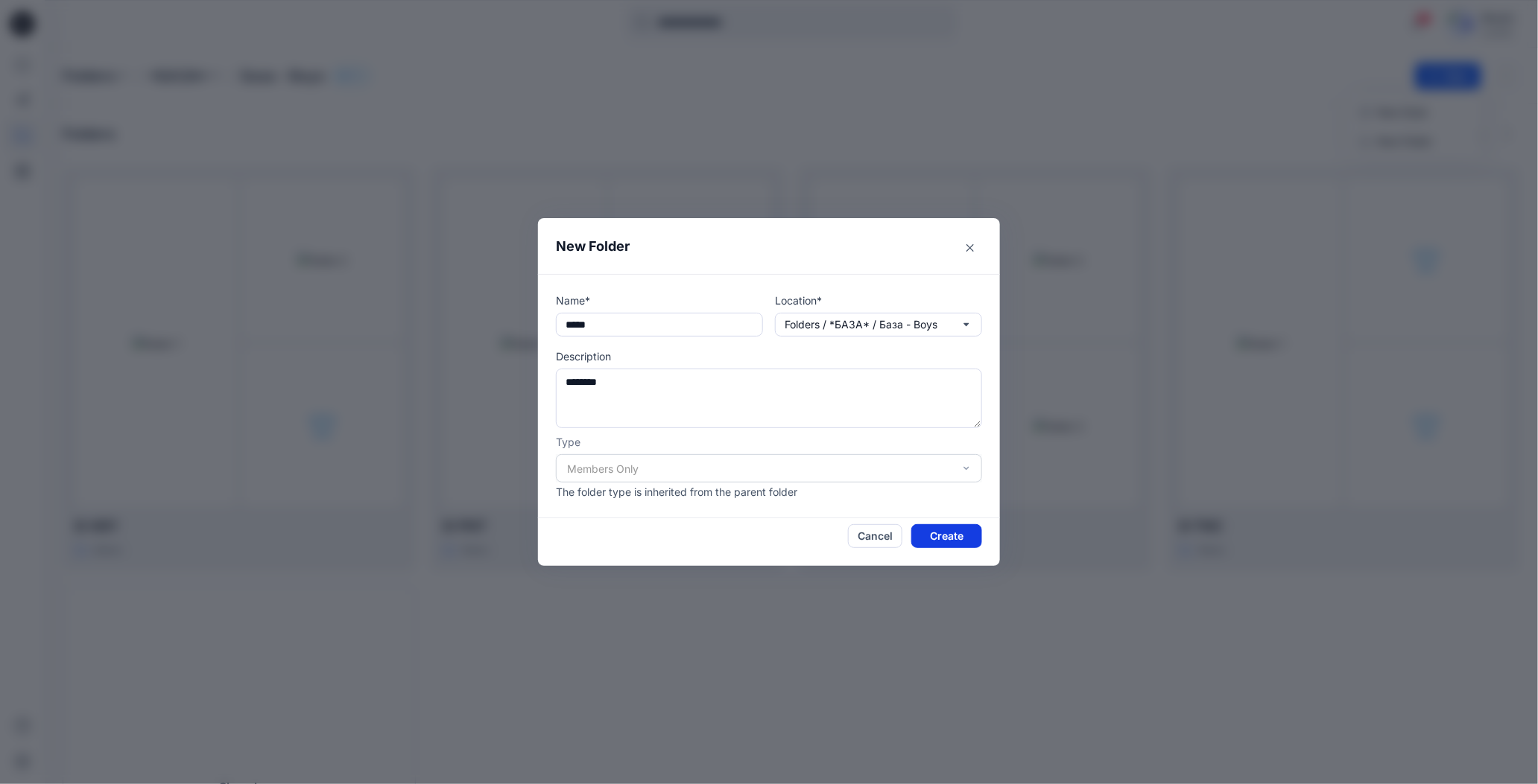
click at [936, 532] on button "Create" at bounding box center [946, 537] width 70 height 24
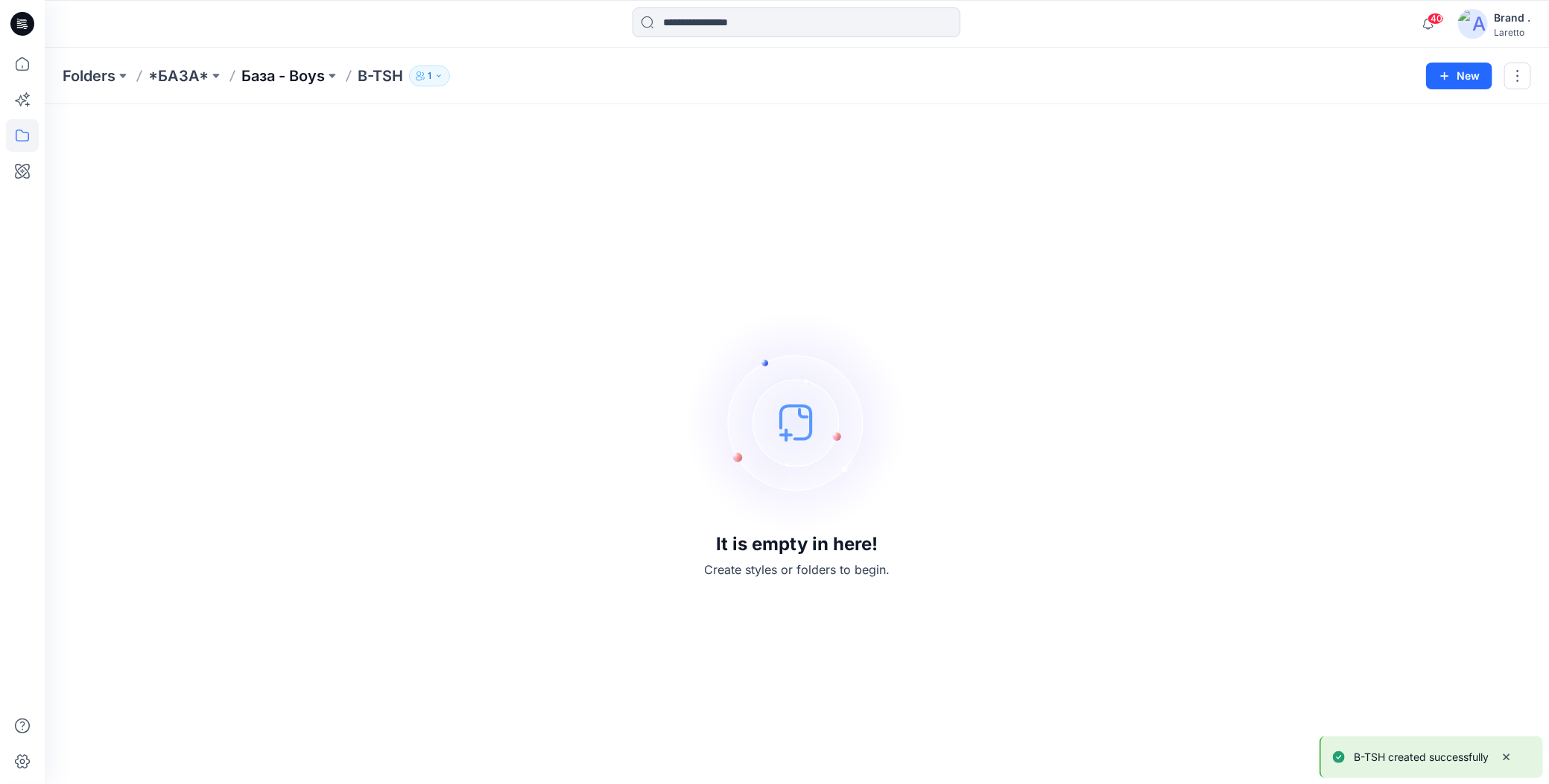
click at [292, 67] on p "База - Boys" at bounding box center [283, 75] width 83 height 21
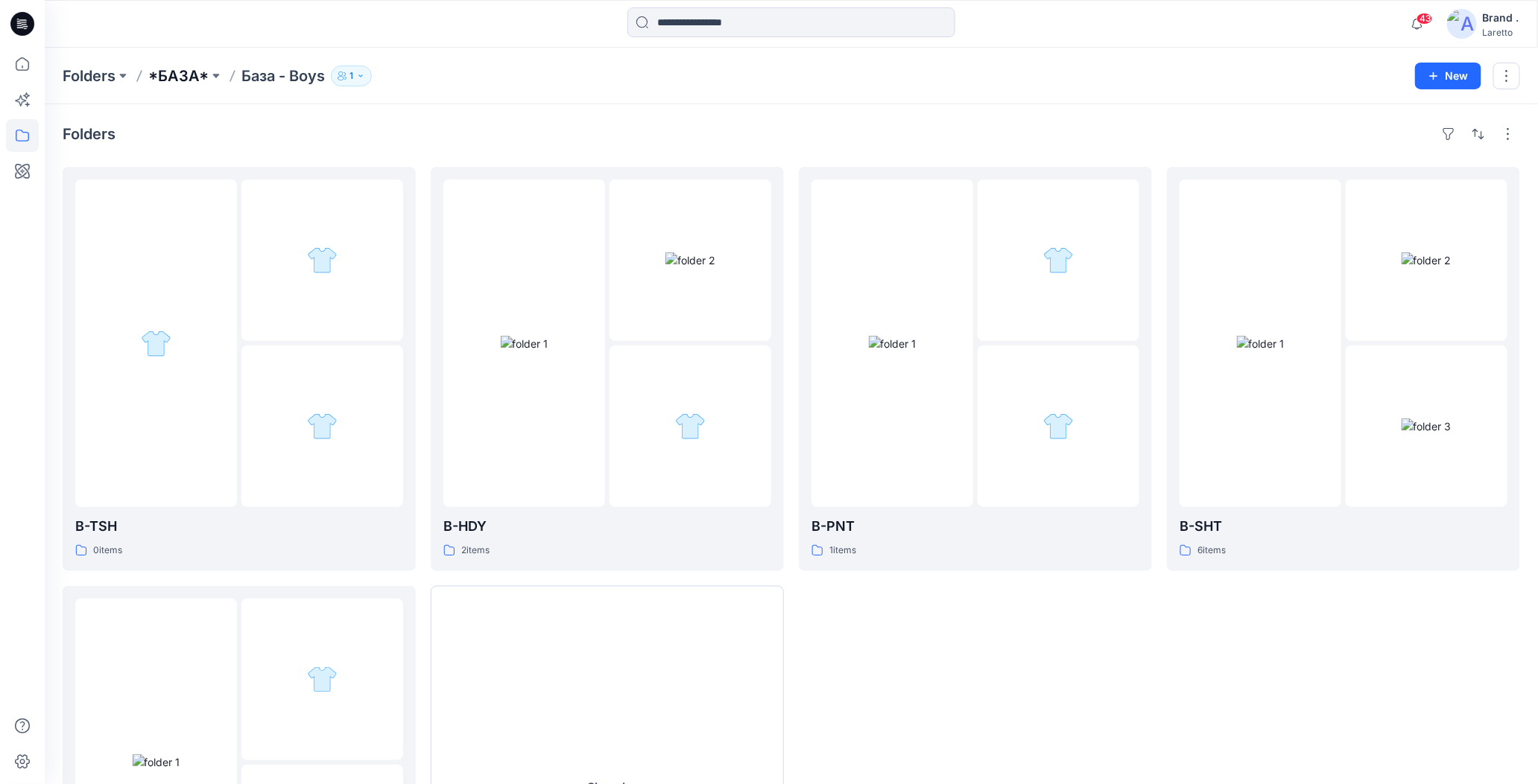
click at [183, 78] on p "*БАЗА*" at bounding box center [178, 75] width 60 height 21
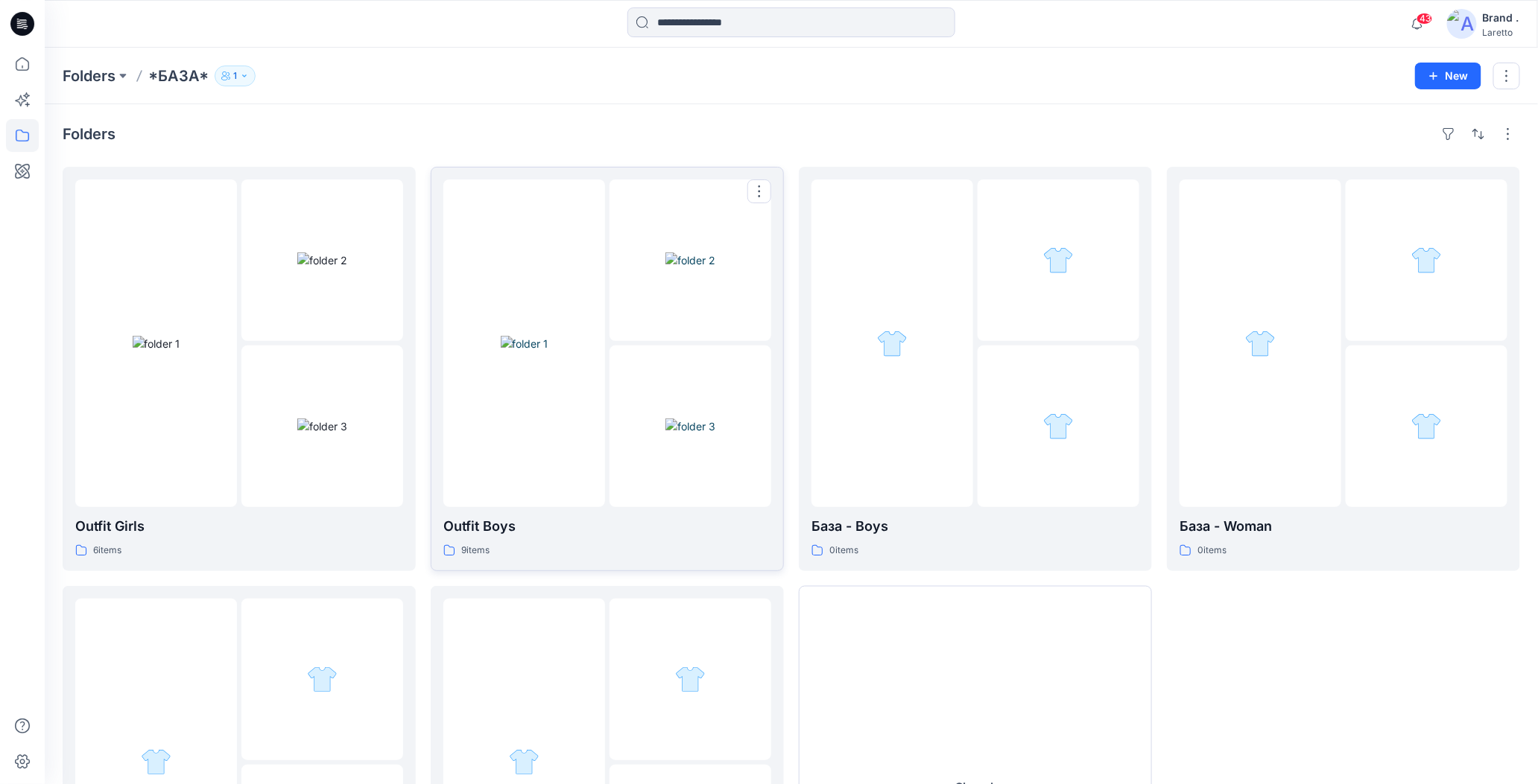
click at [501, 336] on img at bounding box center [525, 343] width 47 height 15
click at [181, 336] on img at bounding box center [156, 343] width 47 height 15
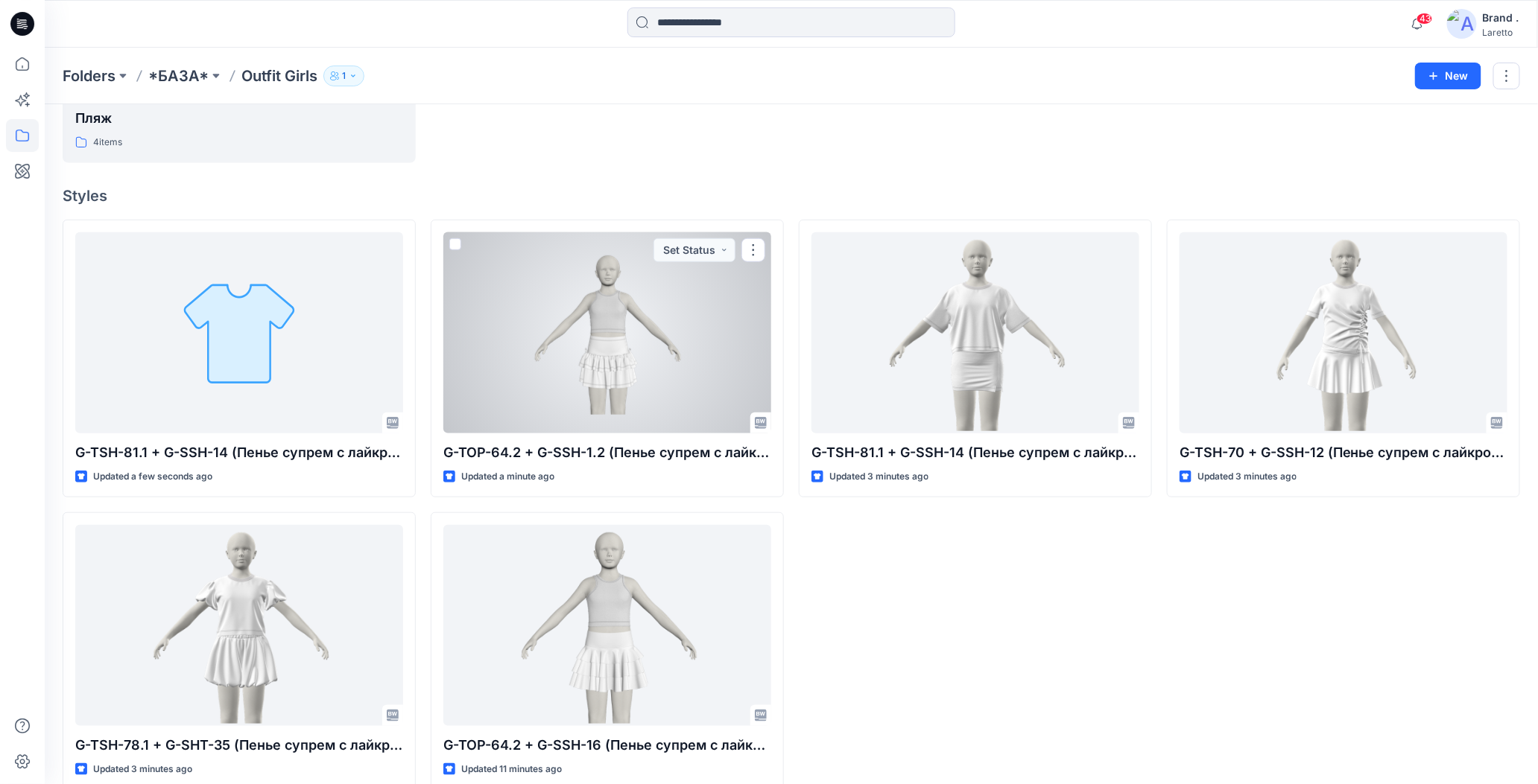
scroll to position [431, 0]
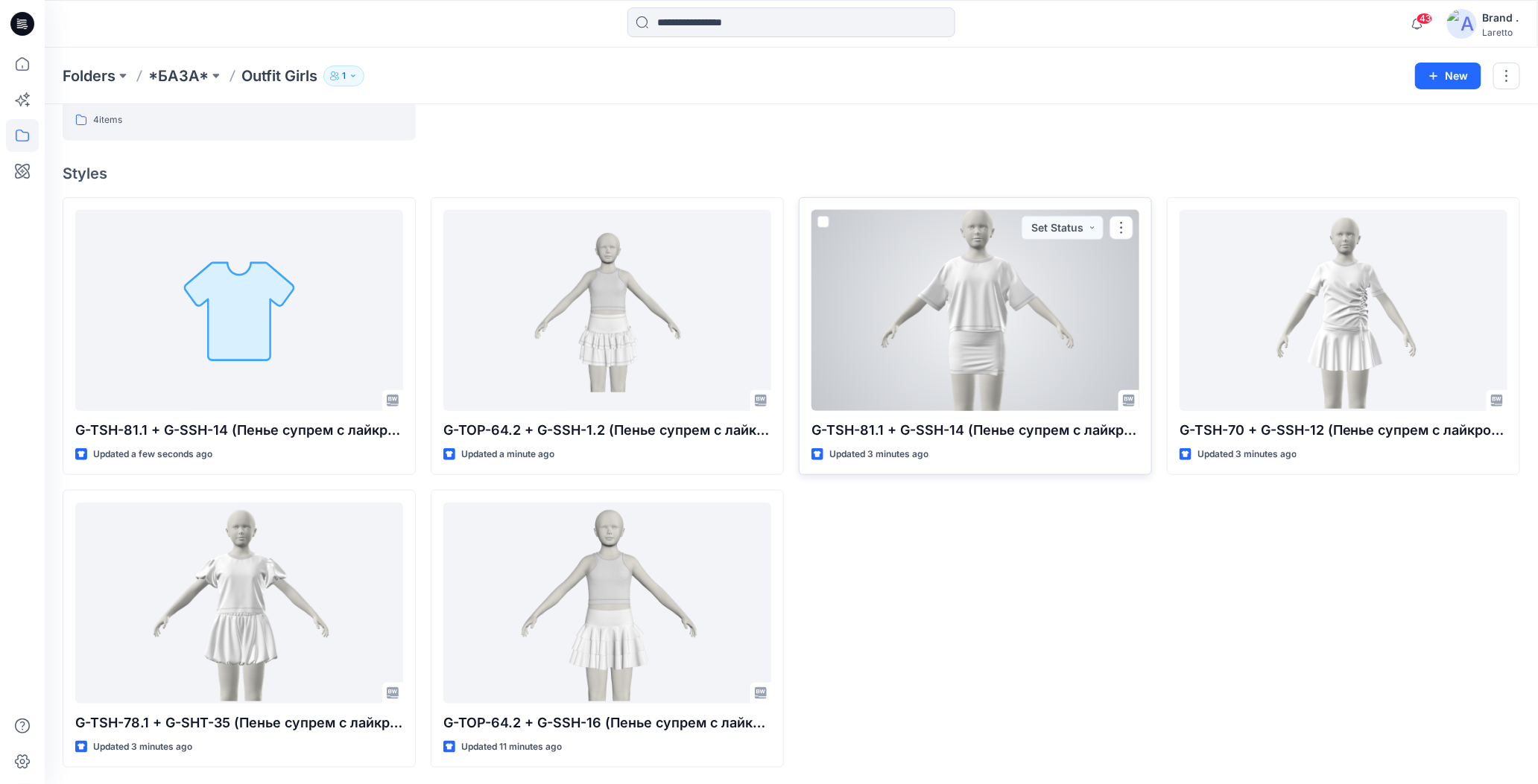
click at [938, 355] on div at bounding box center [975, 311] width 328 height 202
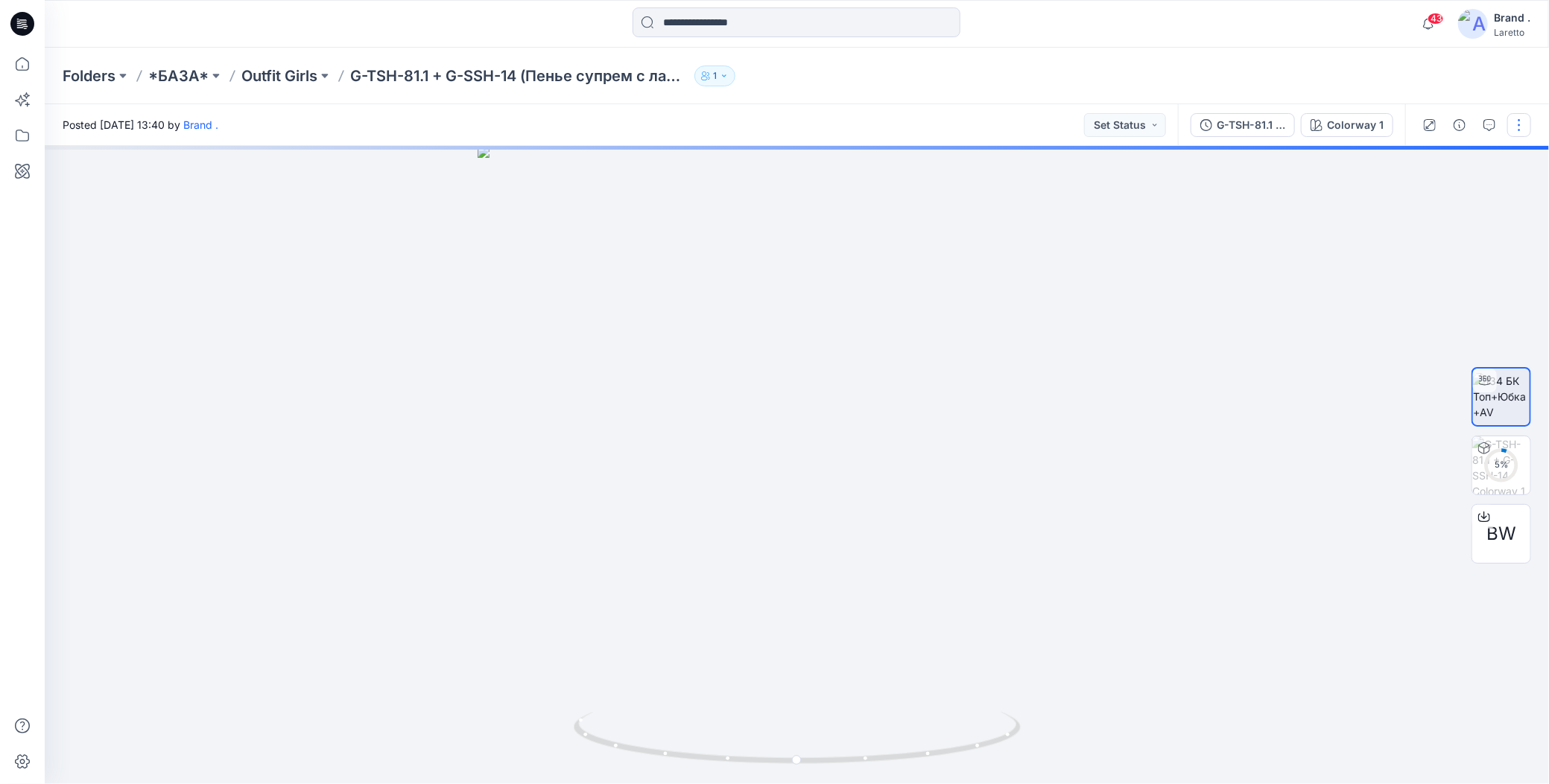
click at [1522, 124] on button "button" at bounding box center [1519, 125] width 24 height 24
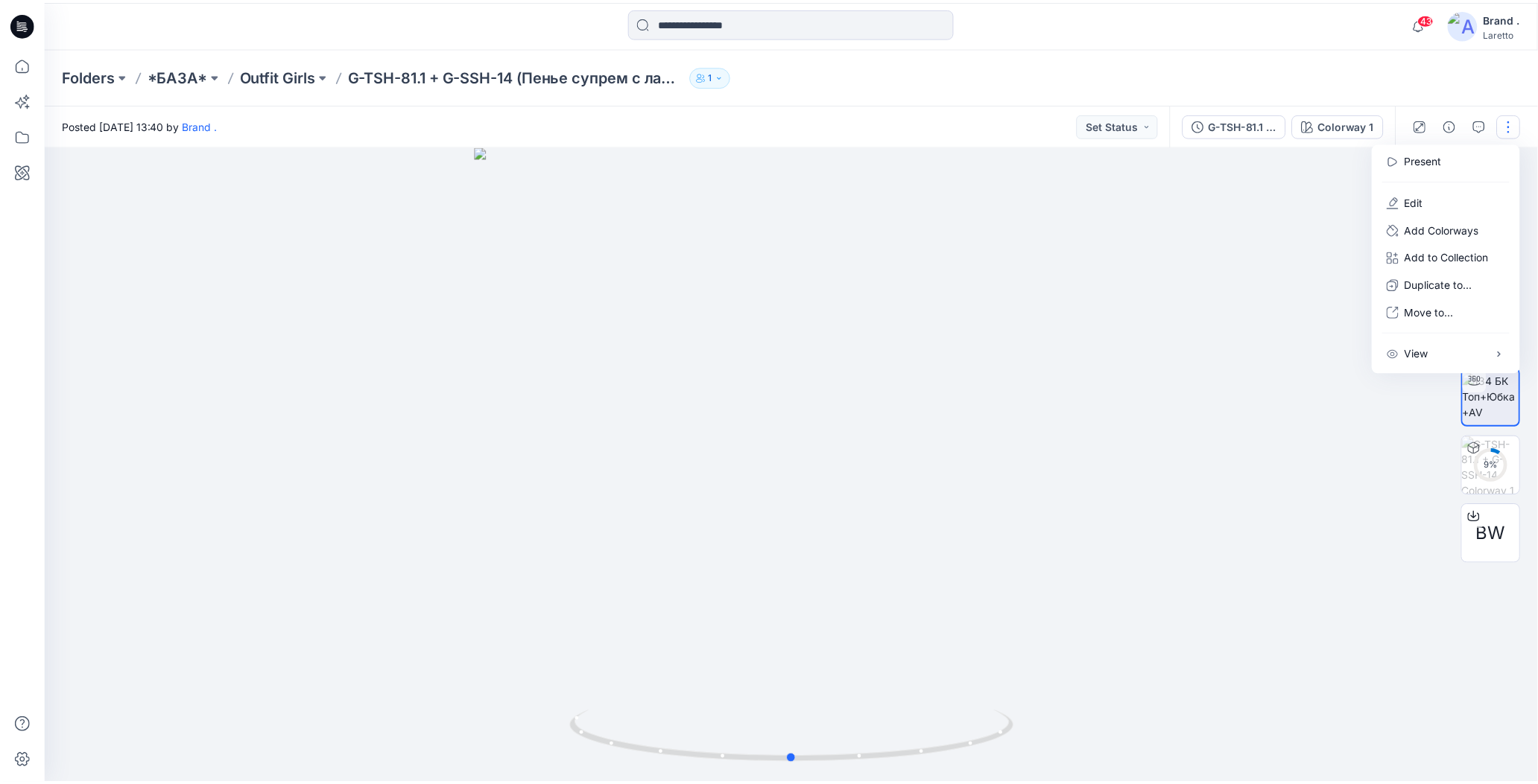
scroll to position [431, 0]
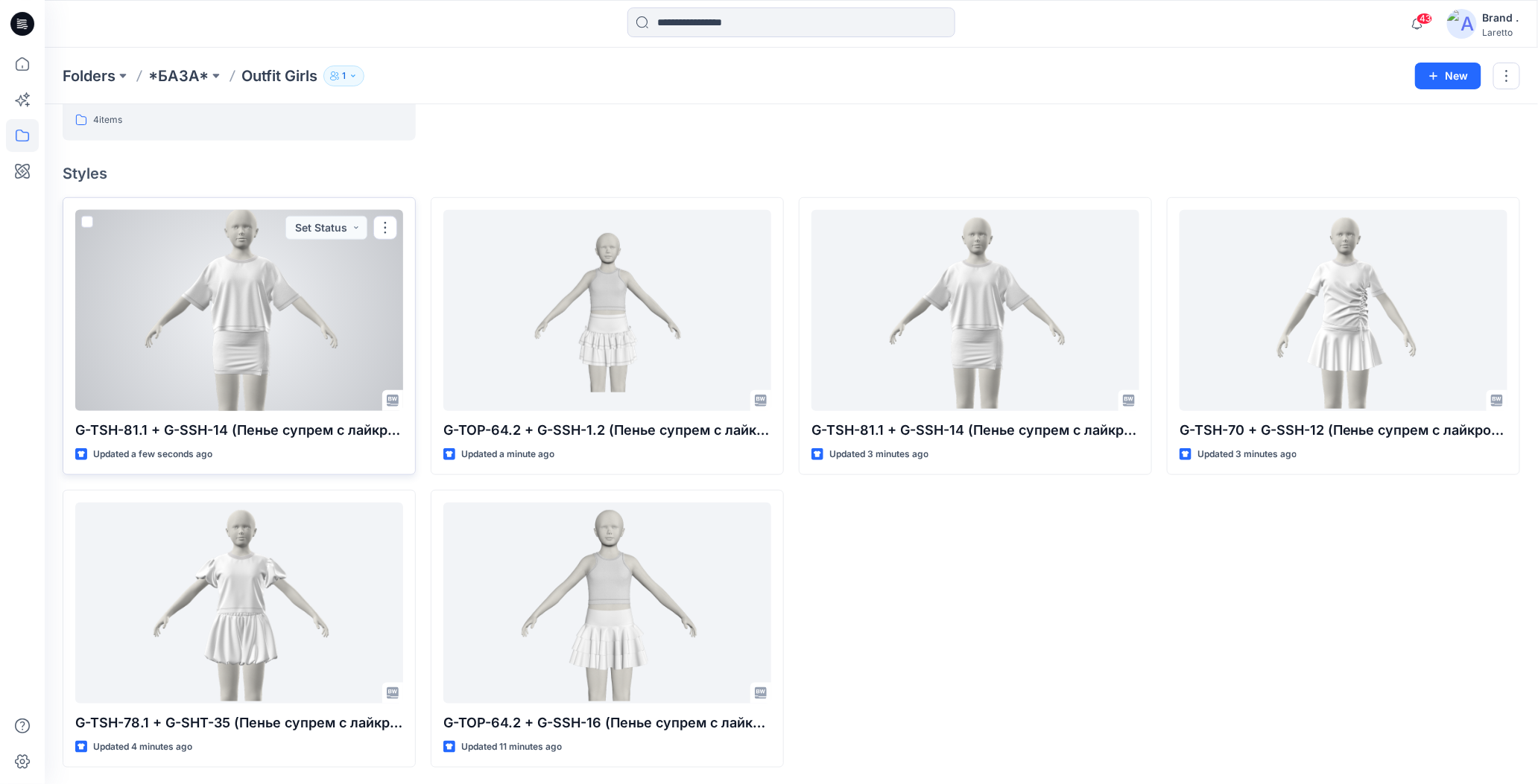
click at [271, 328] on div at bounding box center [239, 311] width 328 height 202
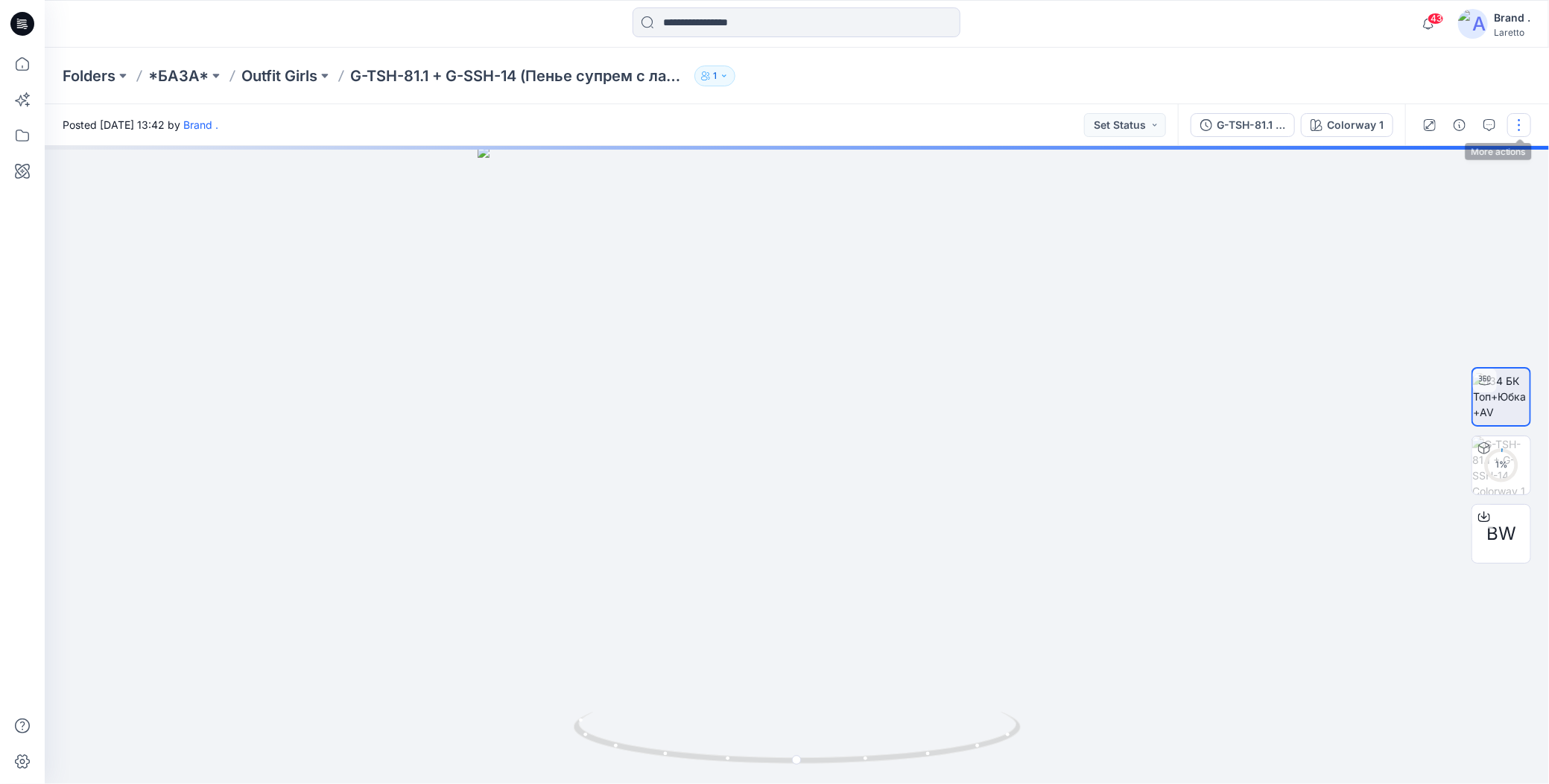
click at [1517, 130] on button "button" at bounding box center [1519, 125] width 24 height 24
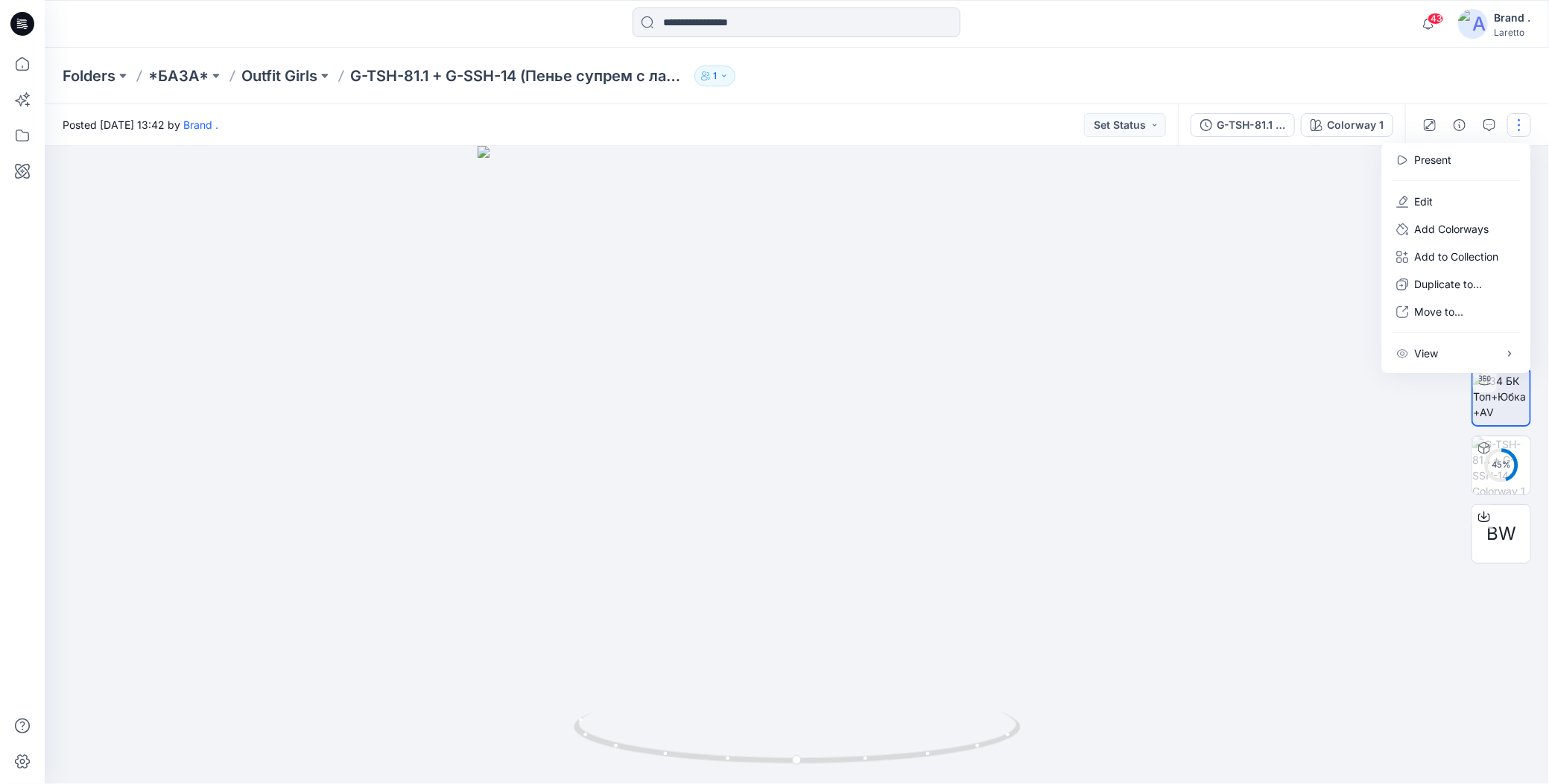
click at [1281, 81] on div "Folders *БАЗА* Outfit Girls G-TSH-81.1 + G-SSH-14 (Пенье супрем с лайкрой + Биф…" at bounding box center [738, 75] width 1352 height 21
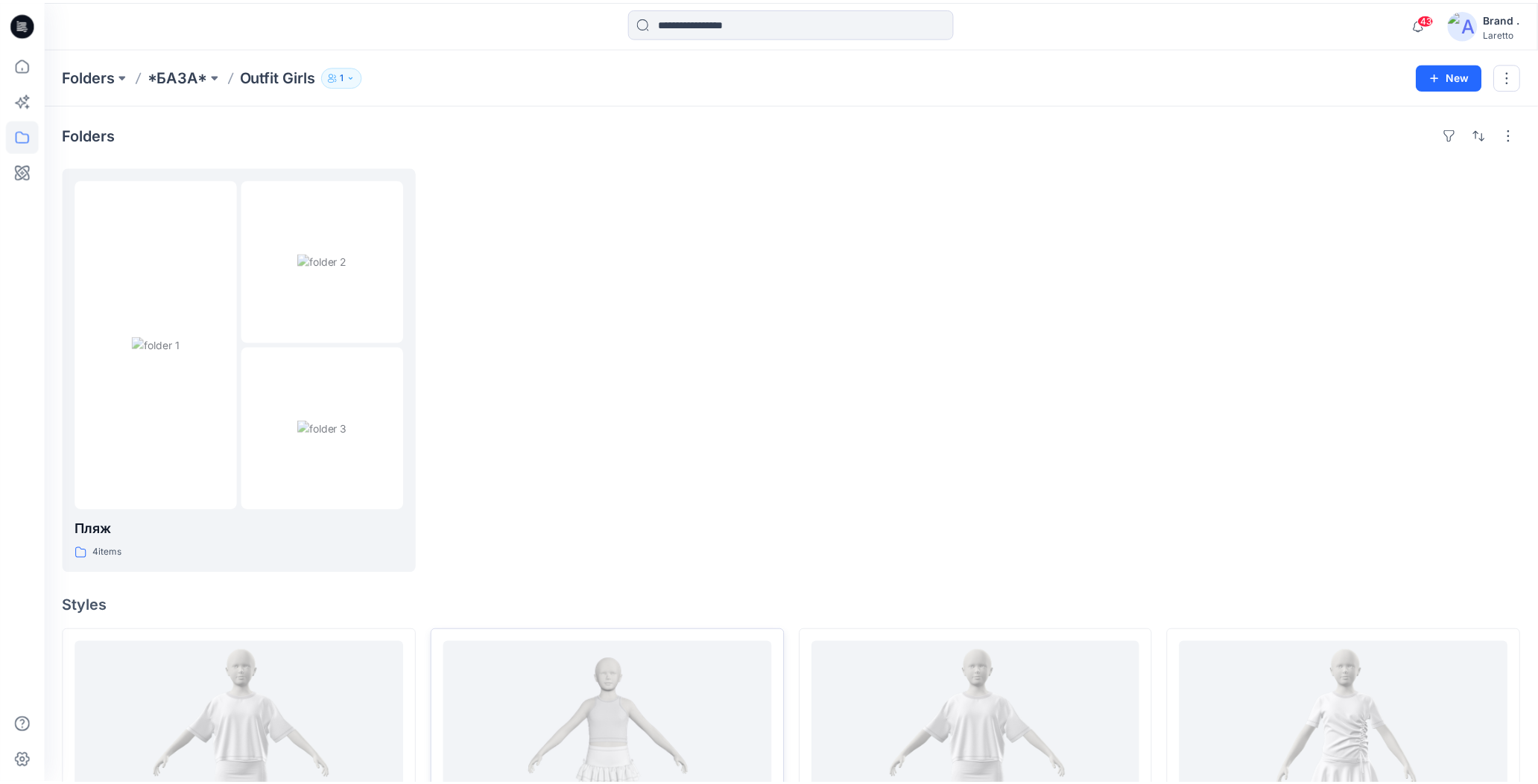
scroll to position [431, 0]
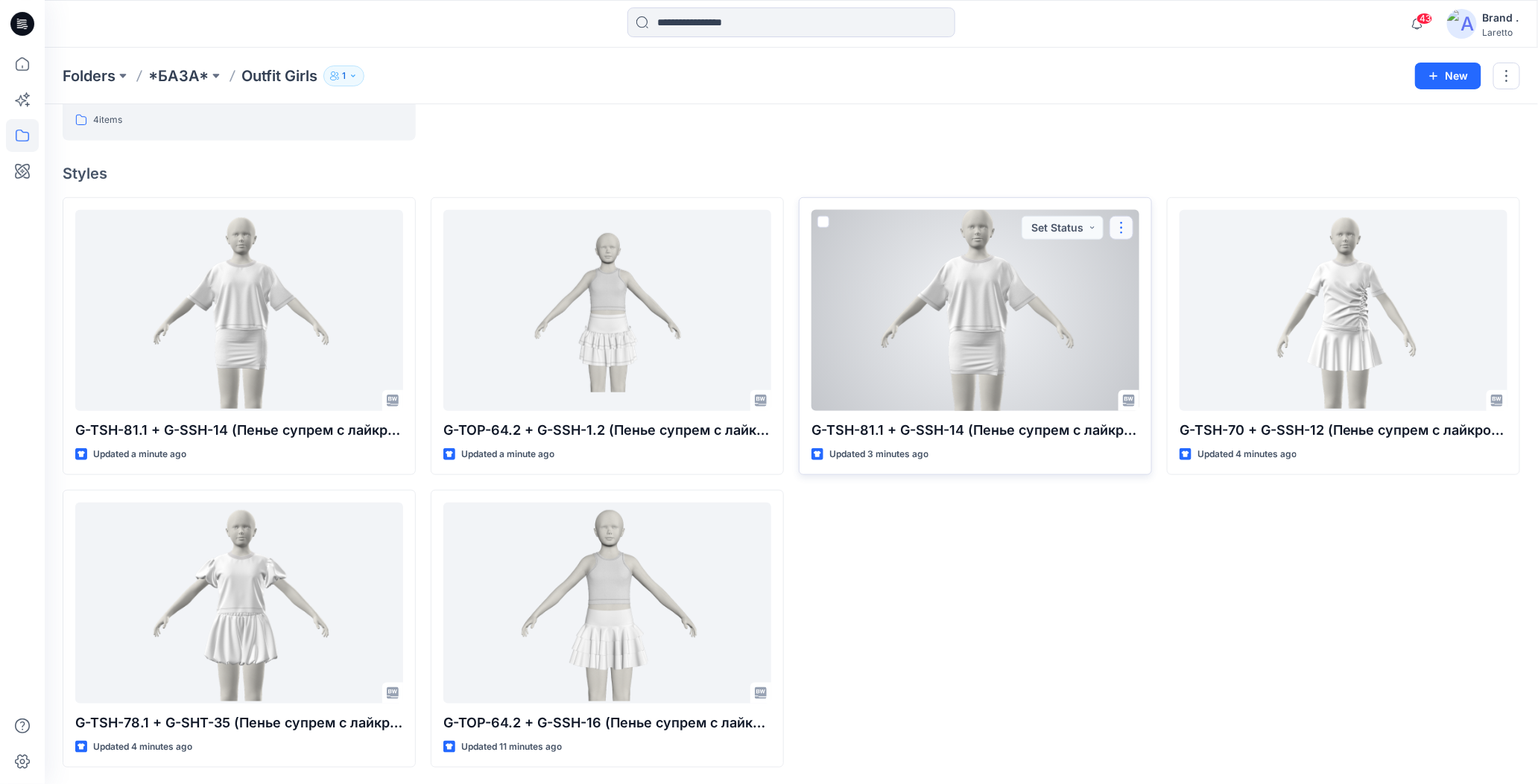
click at [1121, 230] on button "button" at bounding box center [1121, 228] width 24 height 24
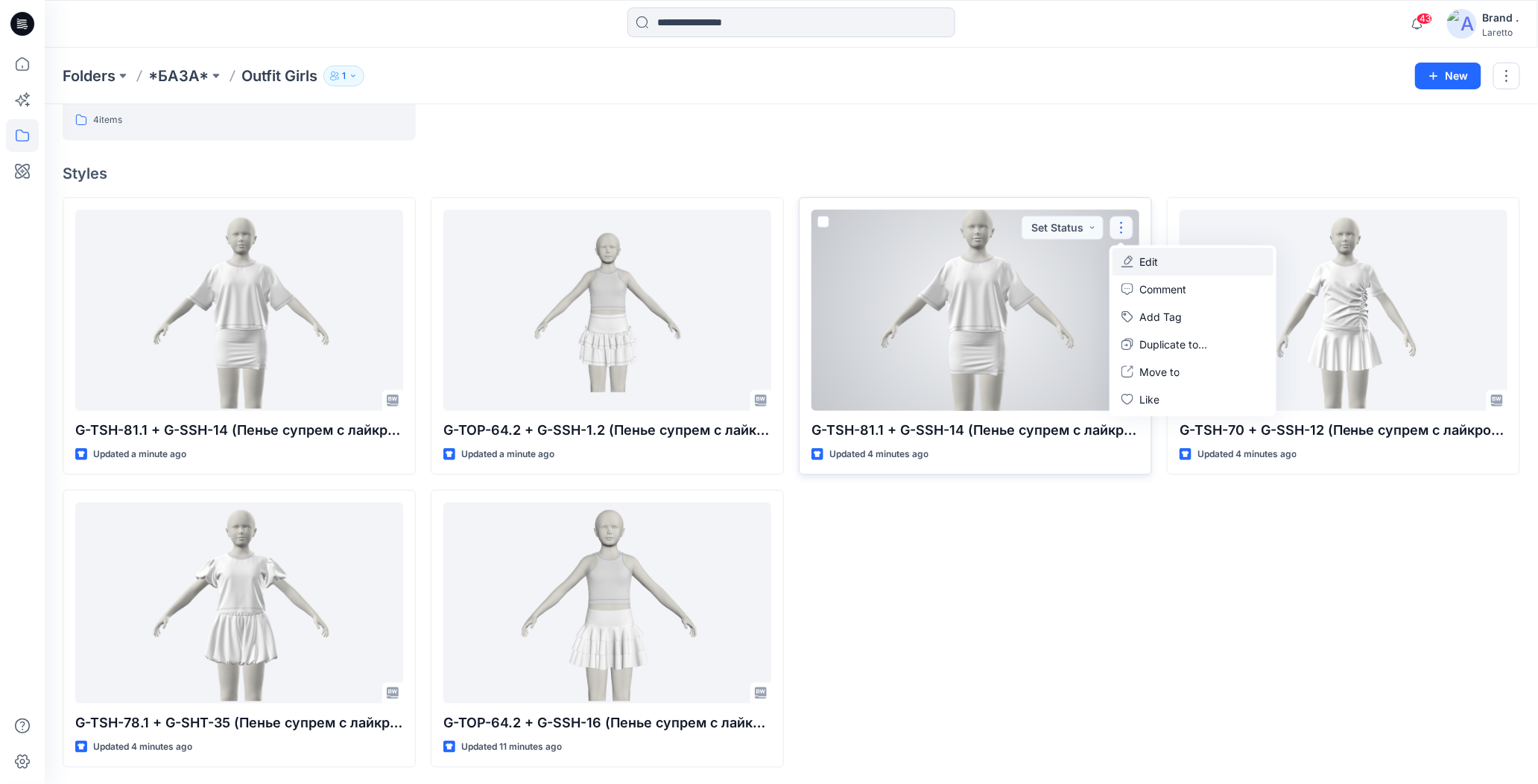
click at [1131, 255] on icon "button" at bounding box center [1127, 261] width 12 height 12
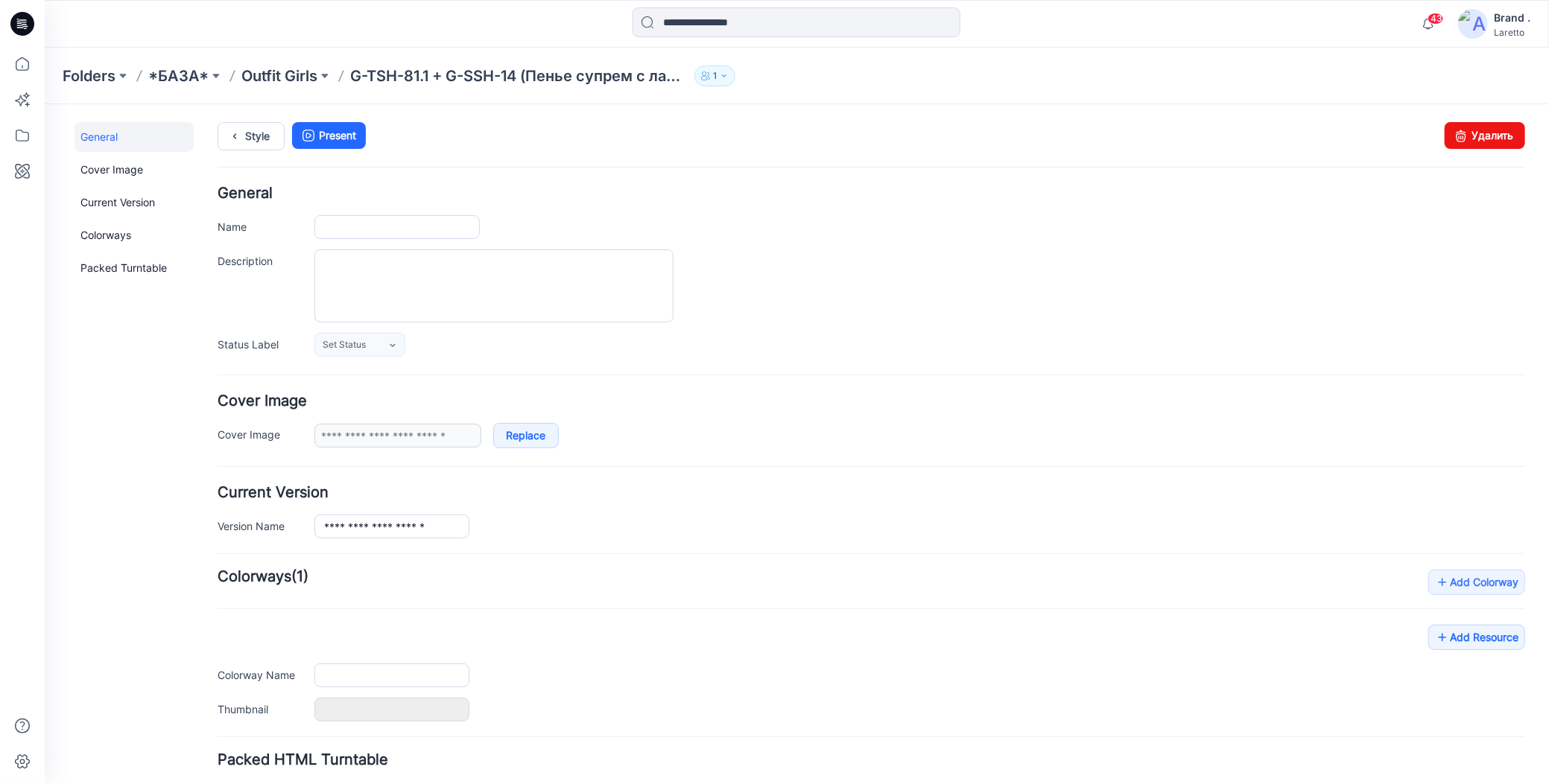
type input "**********"
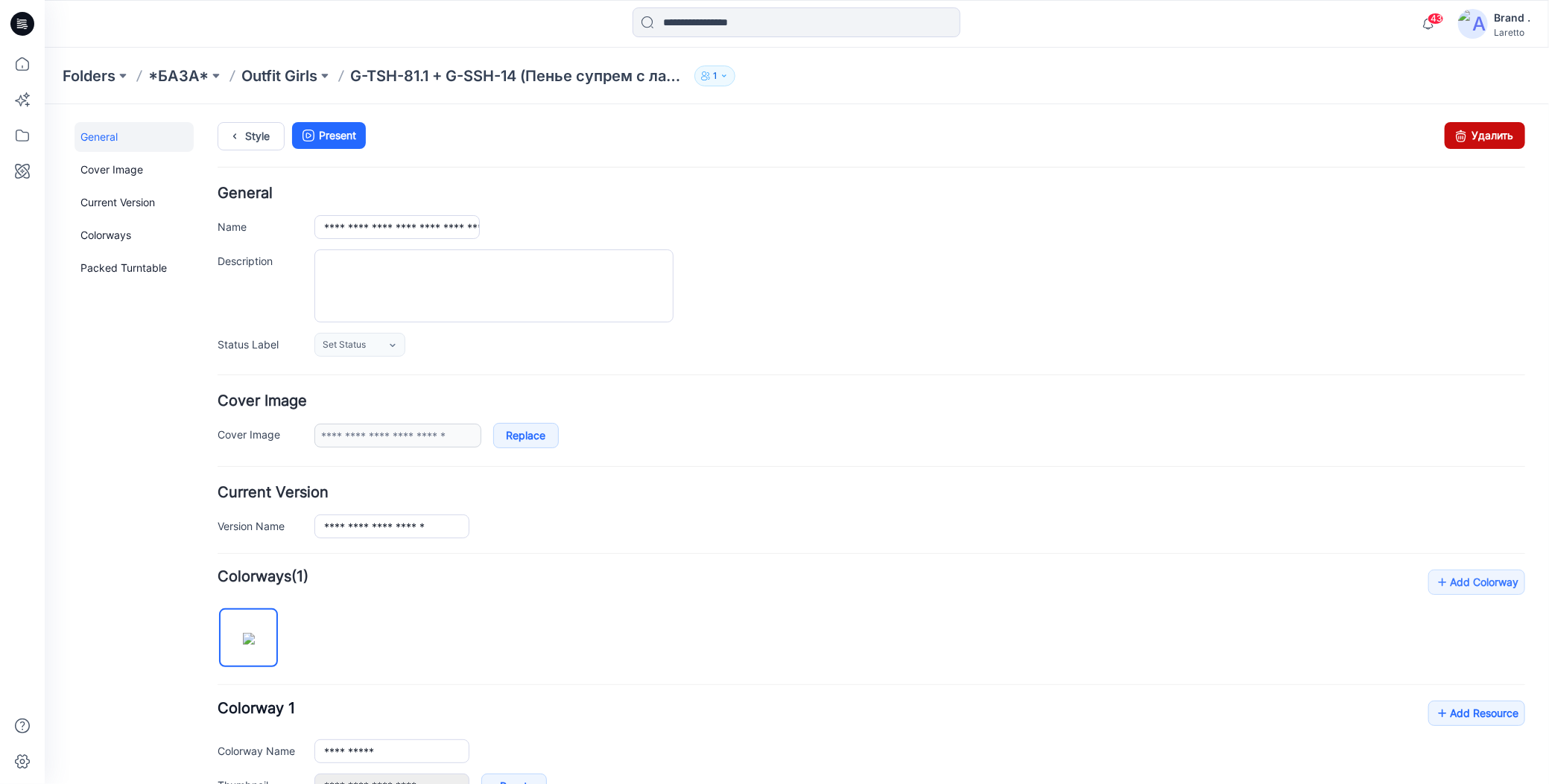
click at [1452, 138] on icon at bounding box center [1460, 135] width 21 height 27
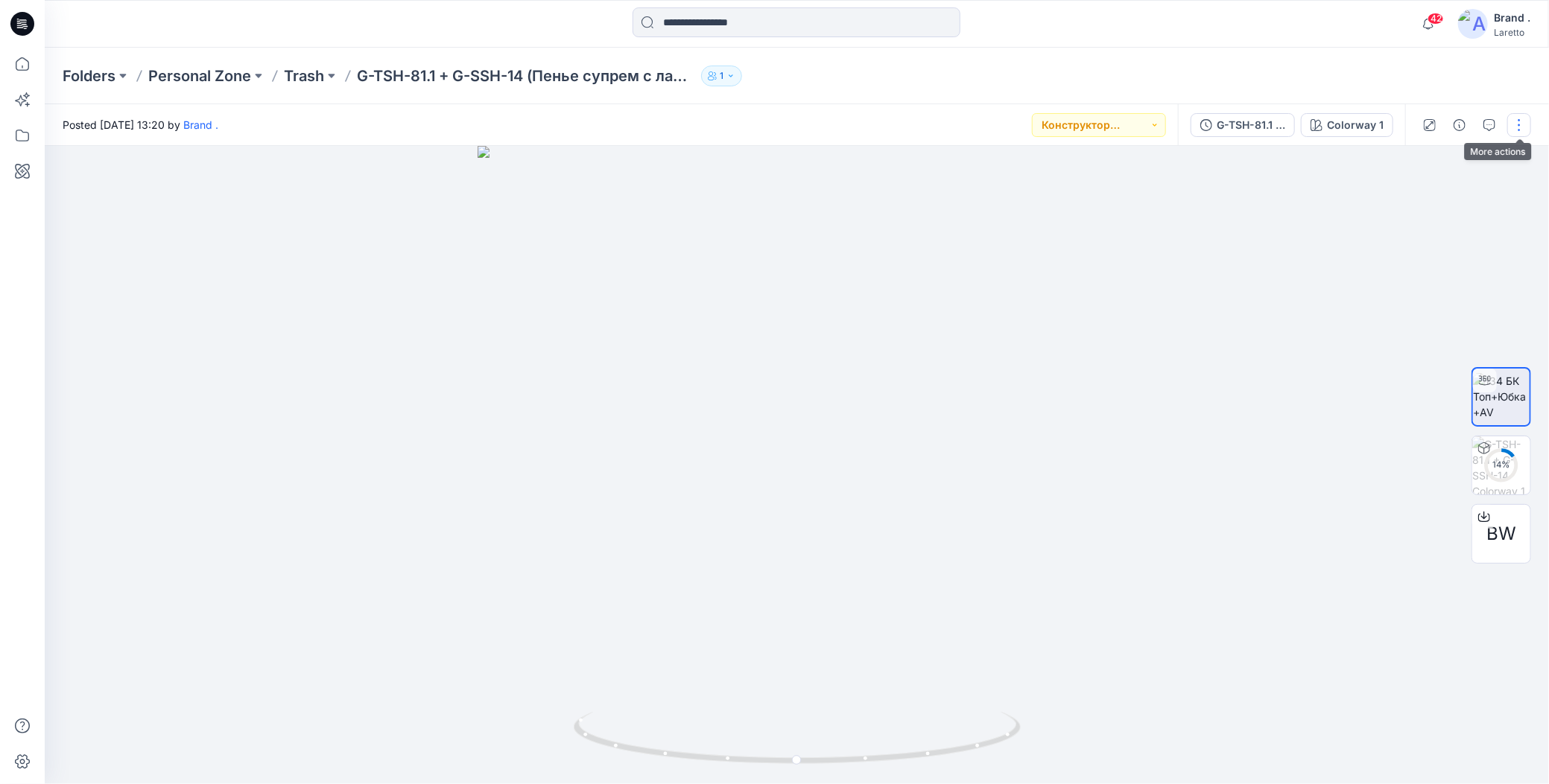
click at [1517, 129] on button "button" at bounding box center [1519, 125] width 24 height 24
click at [1301, 69] on div "Folders Personal Zone Trash G-TSH-81.1 + G-SSH-14 (Пенье супрем с лайкрой + Биф…" at bounding box center [738, 75] width 1352 height 21
click at [1520, 127] on button "button" at bounding box center [1519, 125] width 24 height 24
click at [1401, 280] on icon "button" at bounding box center [1401, 285] width 10 height 10
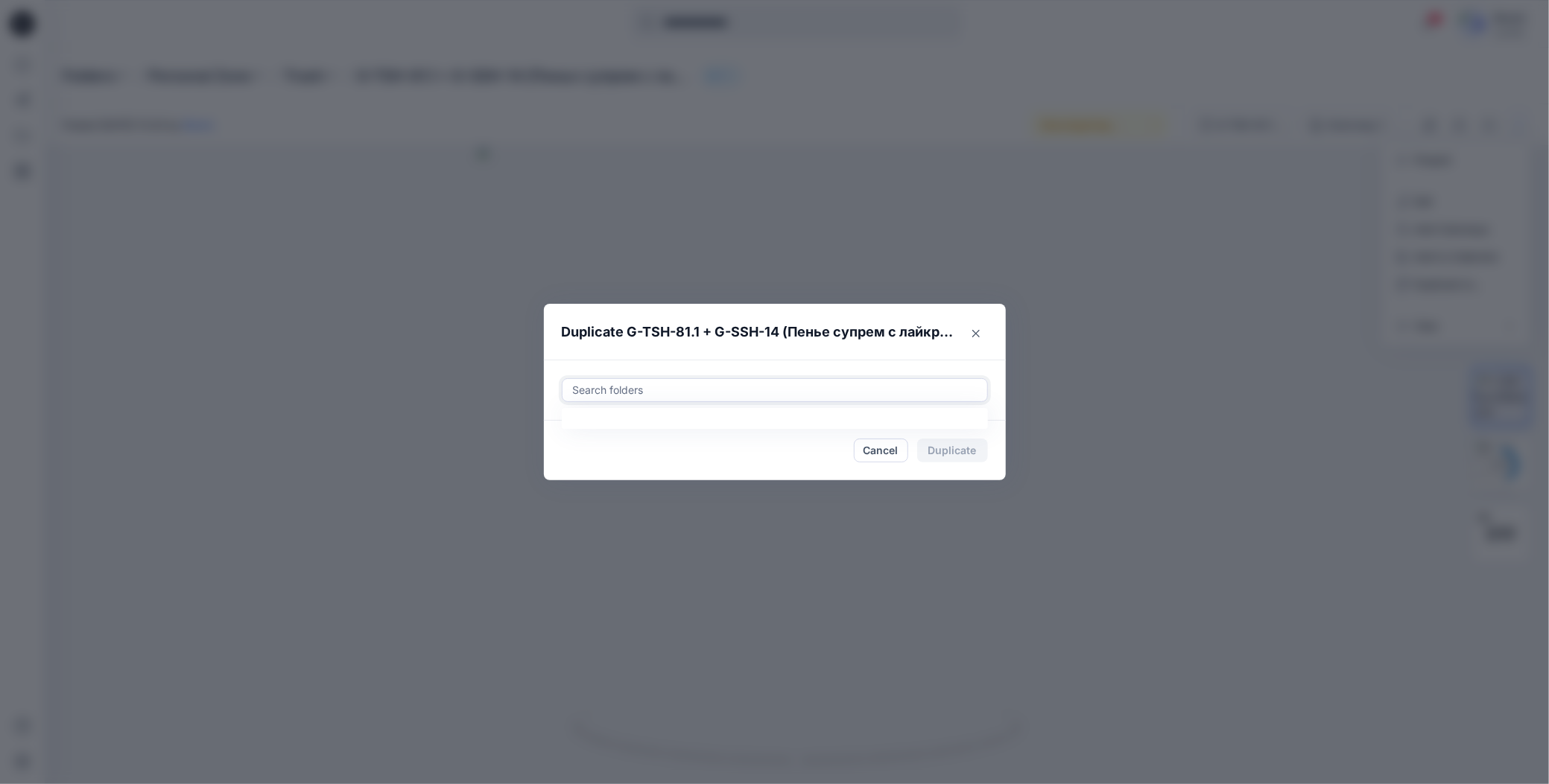
click at [692, 385] on div at bounding box center [775, 390] width 407 height 18
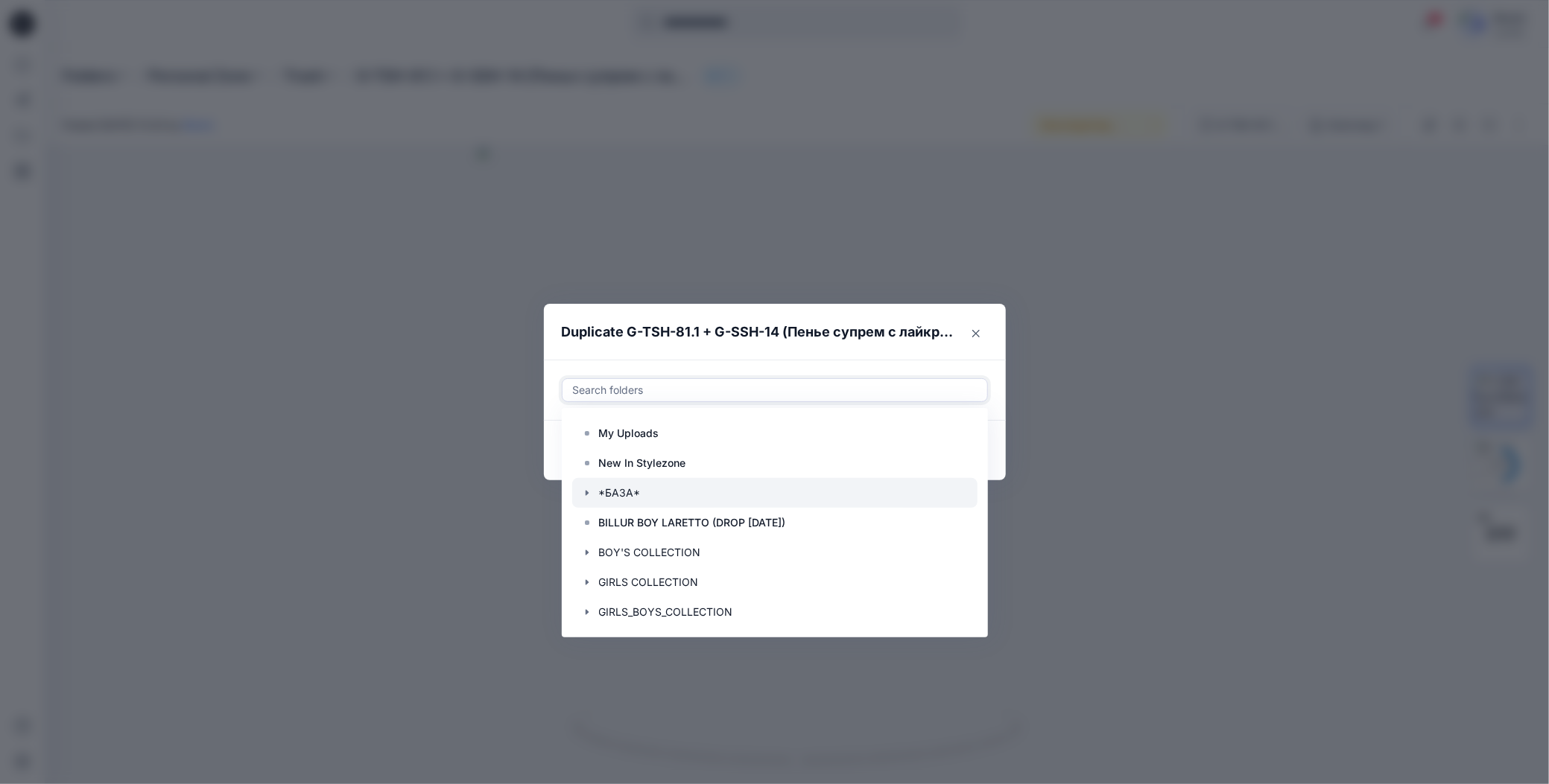
click at [591, 492] on icon "button" at bounding box center [587, 493] width 12 height 12
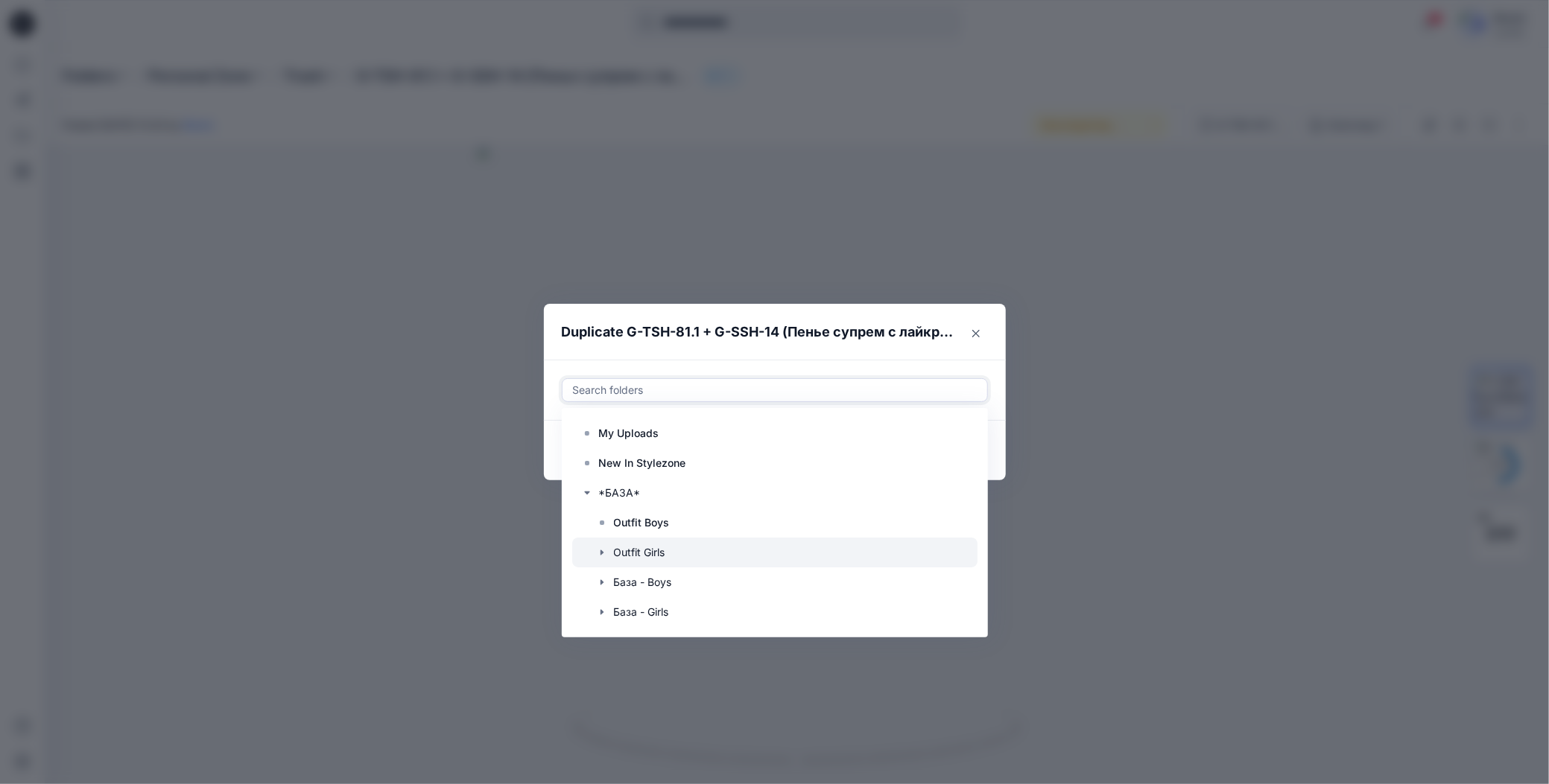
click at [618, 549] on div at bounding box center [775, 552] width 405 height 30
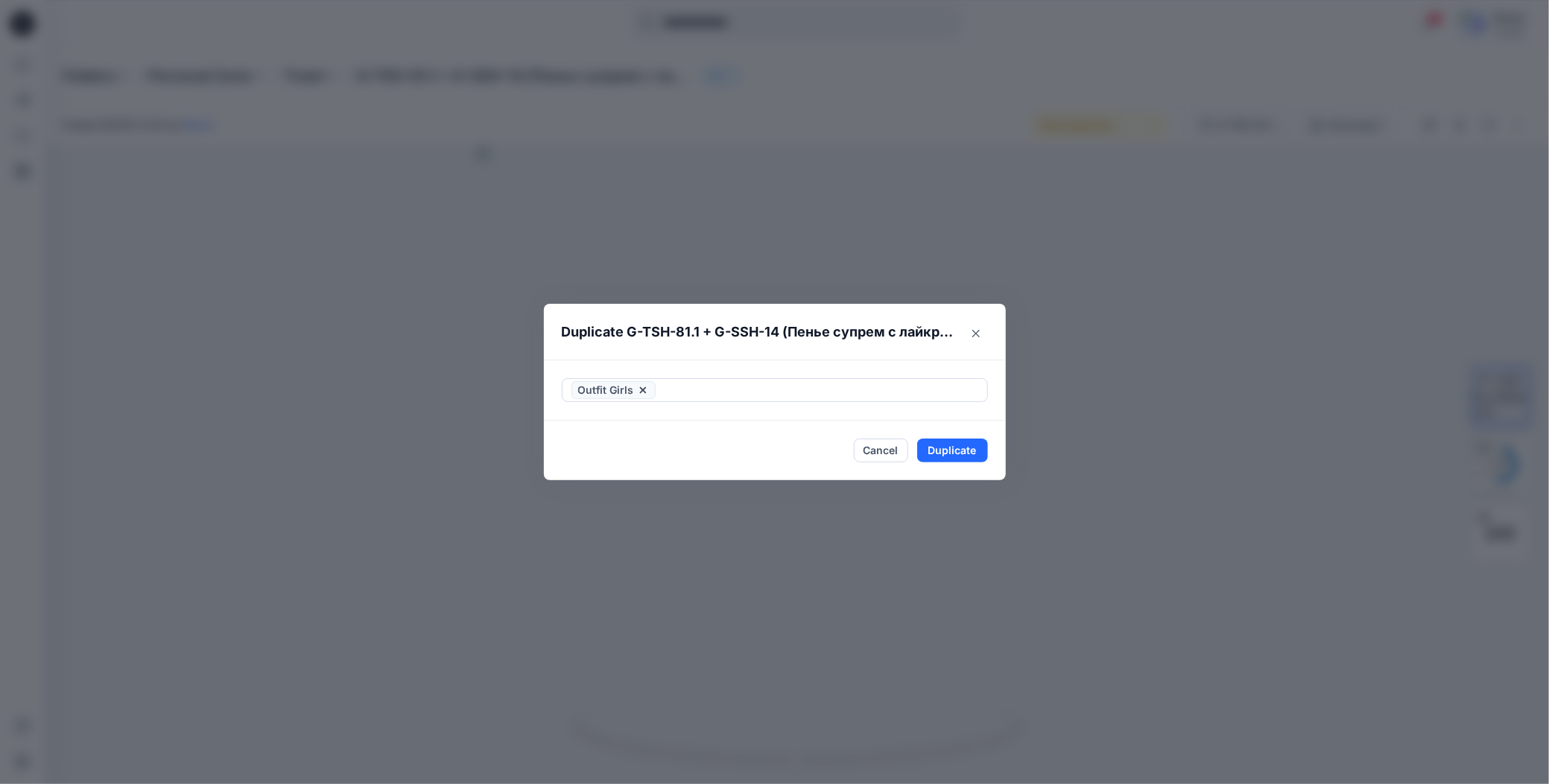
click at [779, 363] on div "Outfit Girls" at bounding box center [774, 390] width 462 height 61
click at [937, 446] on button "Duplicate" at bounding box center [952, 451] width 70 height 24
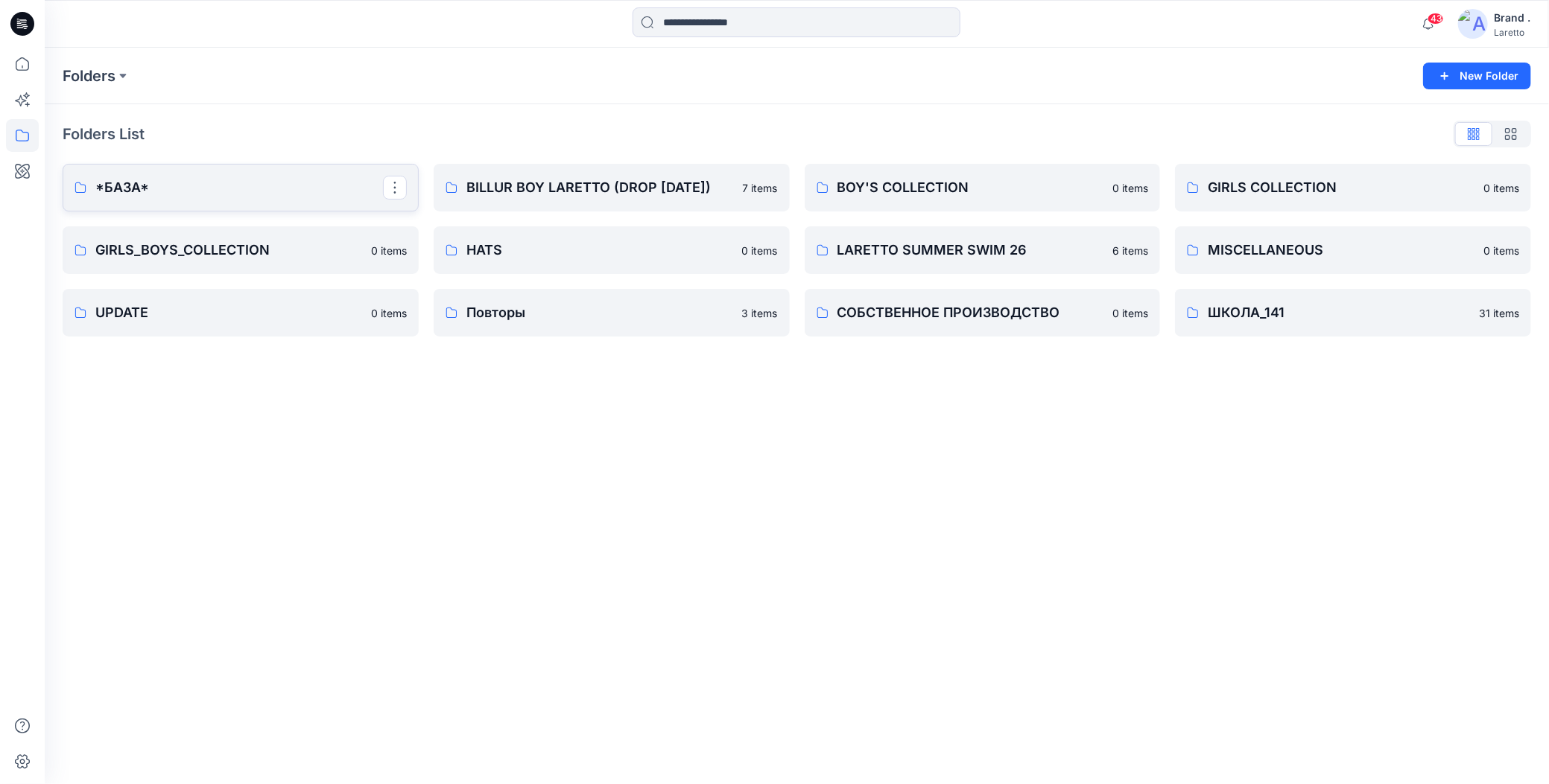
click at [155, 193] on p "*БАЗА*" at bounding box center [238, 187] width 287 height 21
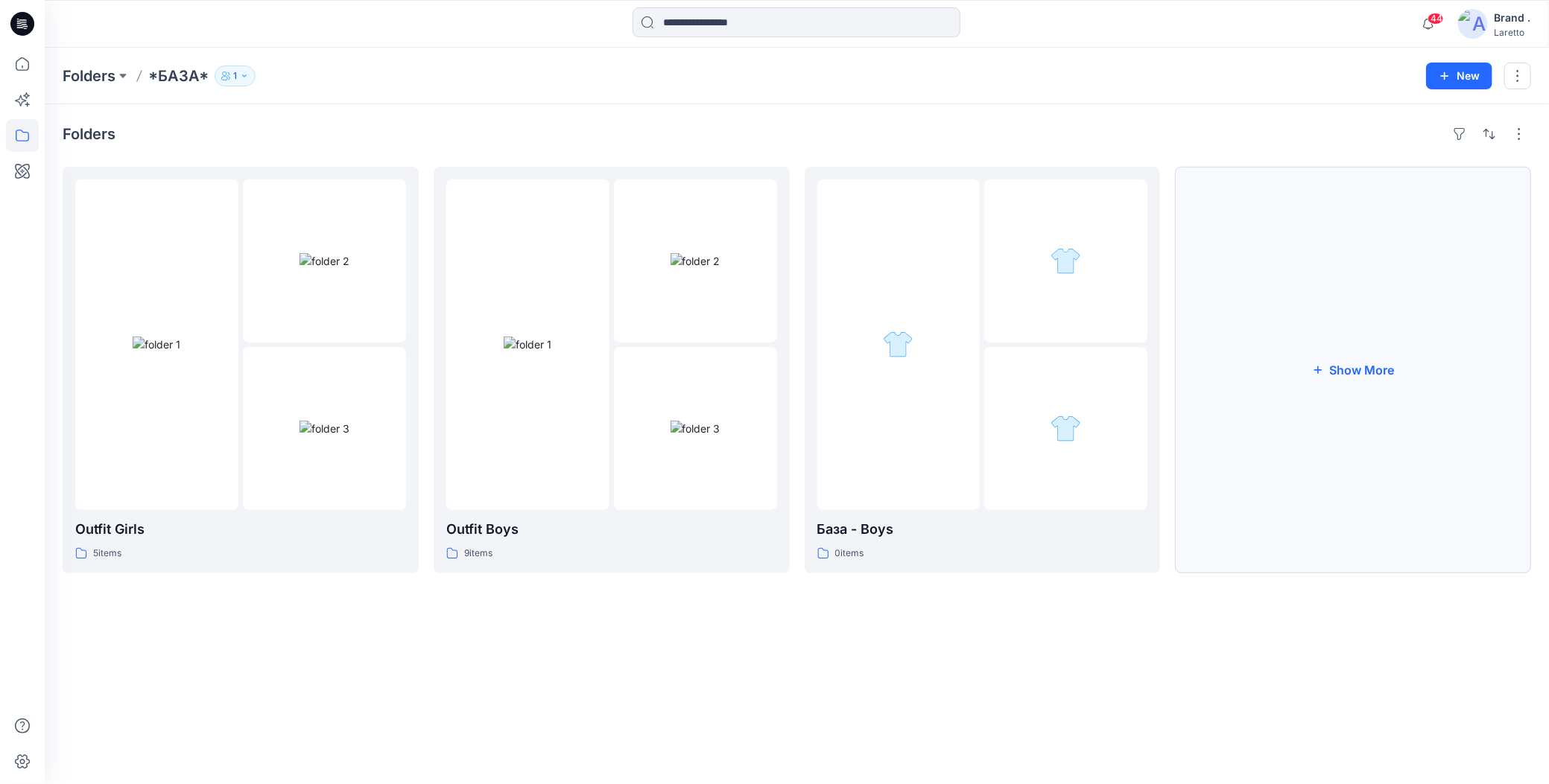
click at [1273, 452] on button "Show More" at bounding box center [1353, 370] width 356 height 407
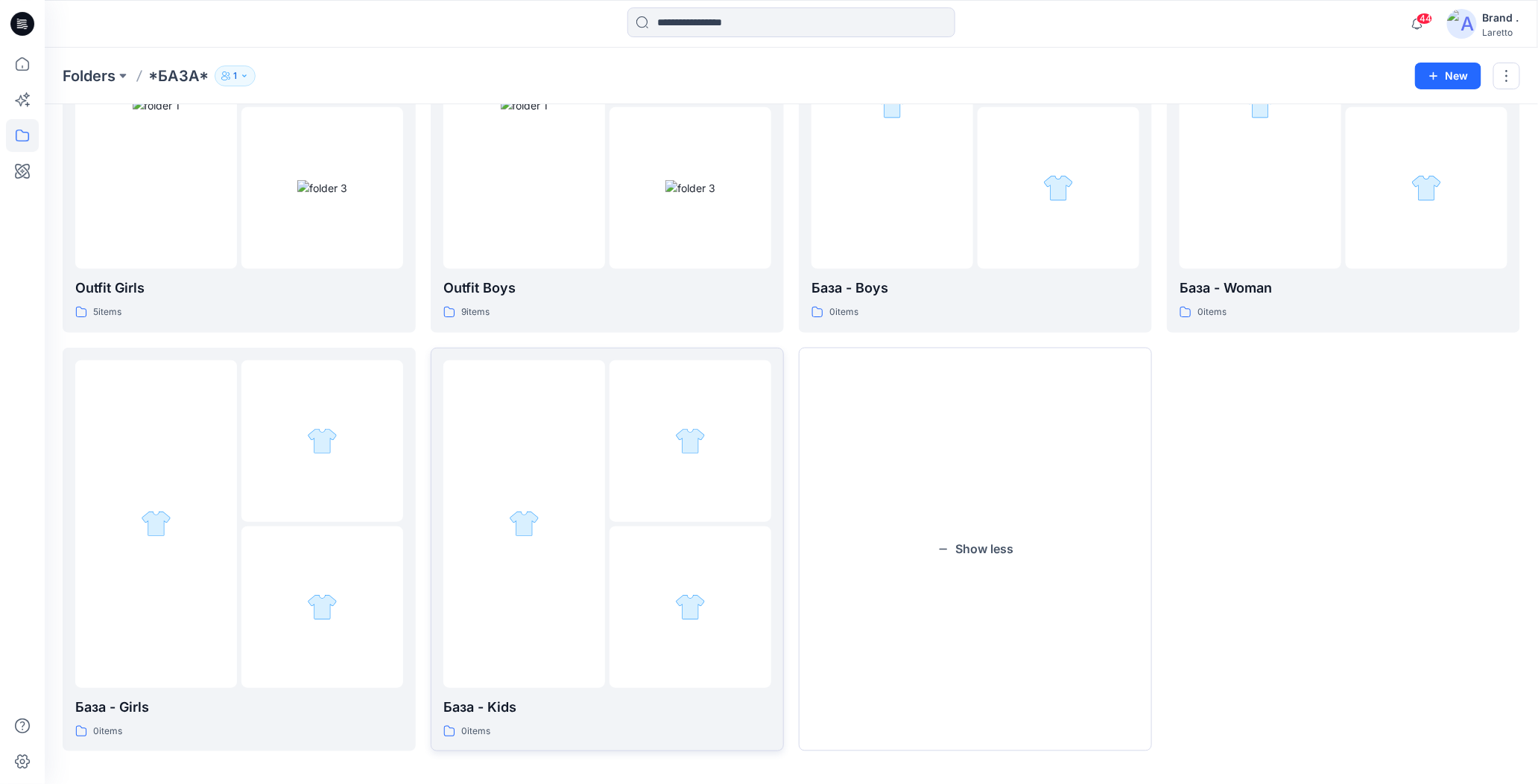
scroll to position [247, 0]
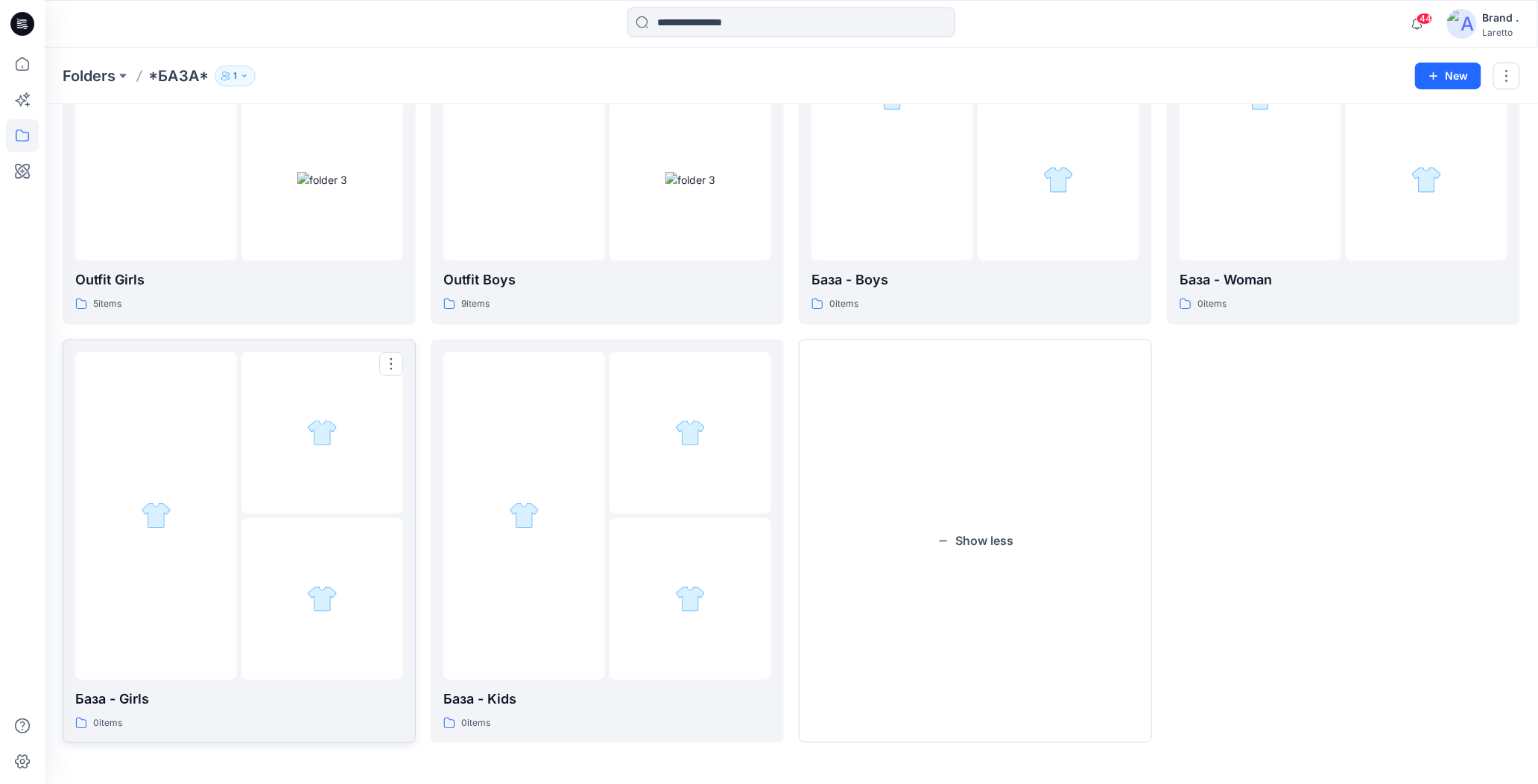
click at [368, 542] on div at bounding box center [322, 599] width 162 height 162
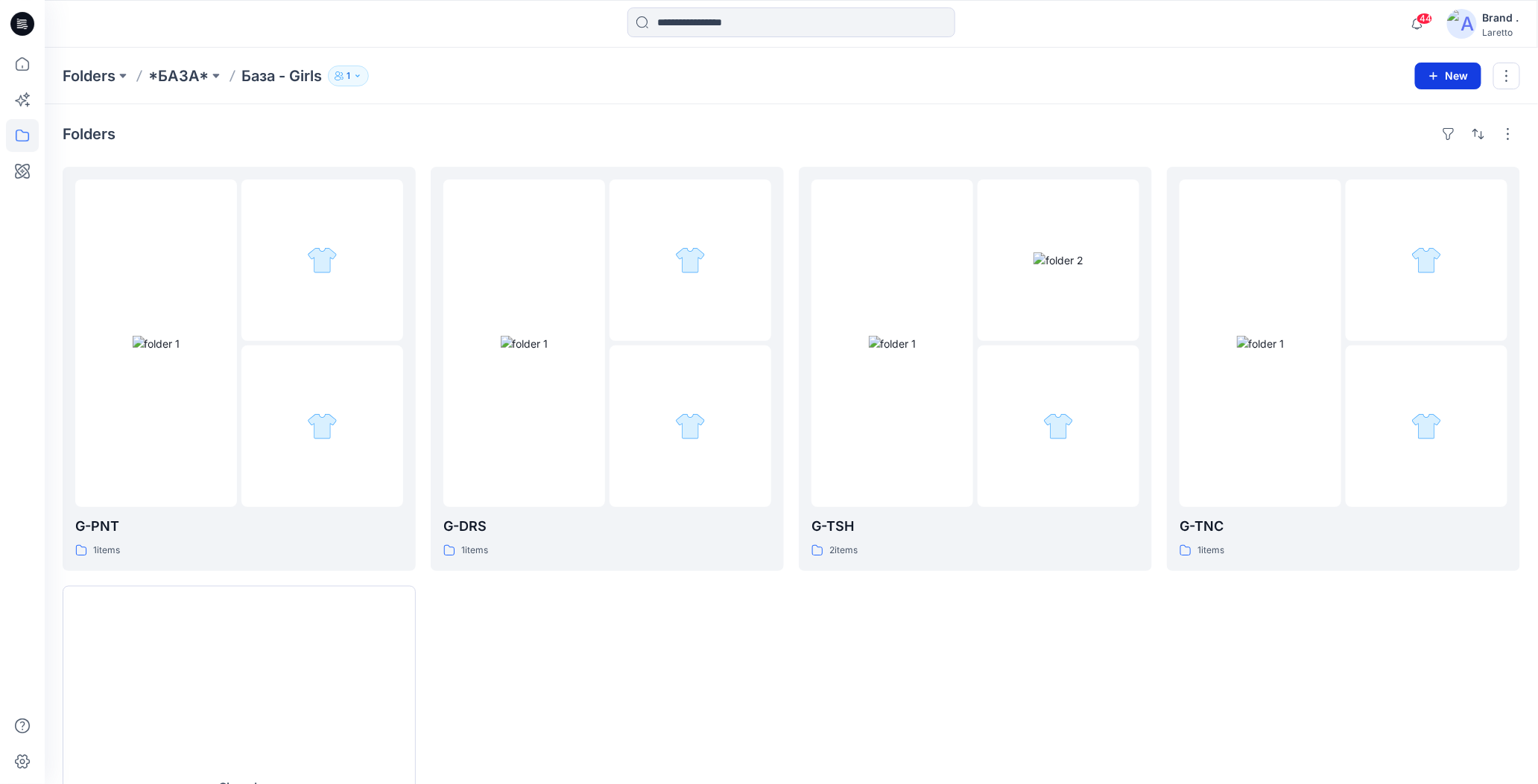
click at [1443, 72] on button "New" at bounding box center [1448, 76] width 66 height 27
click at [1413, 140] on p "New Folder" at bounding box center [1405, 141] width 55 height 15
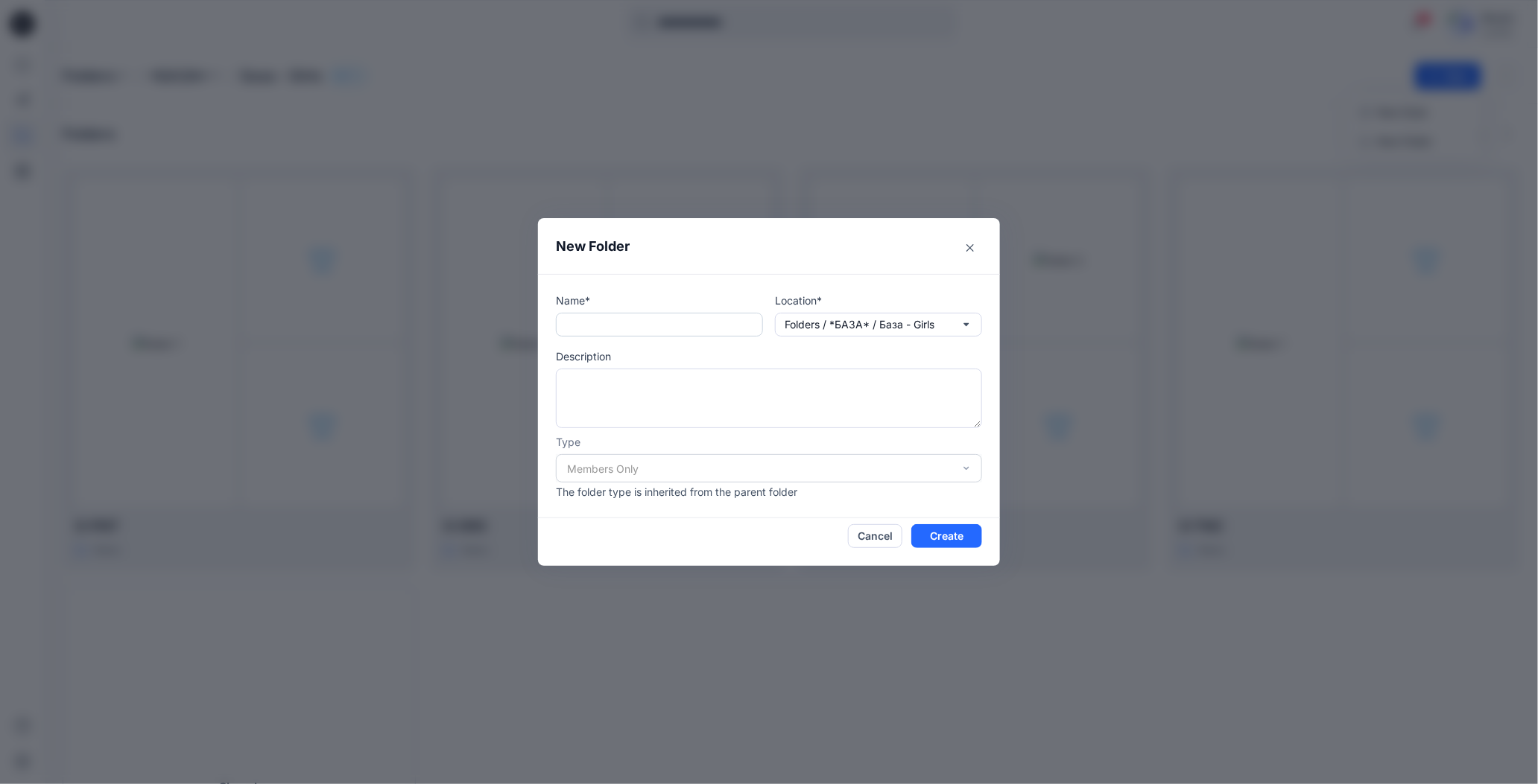
click at [694, 314] on input "text" at bounding box center [660, 325] width 207 height 24
paste input "*****"
type input "*****"
click at [685, 375] on textarea at bounding box center [769, 398] width 426 height 59
type textarea "***"
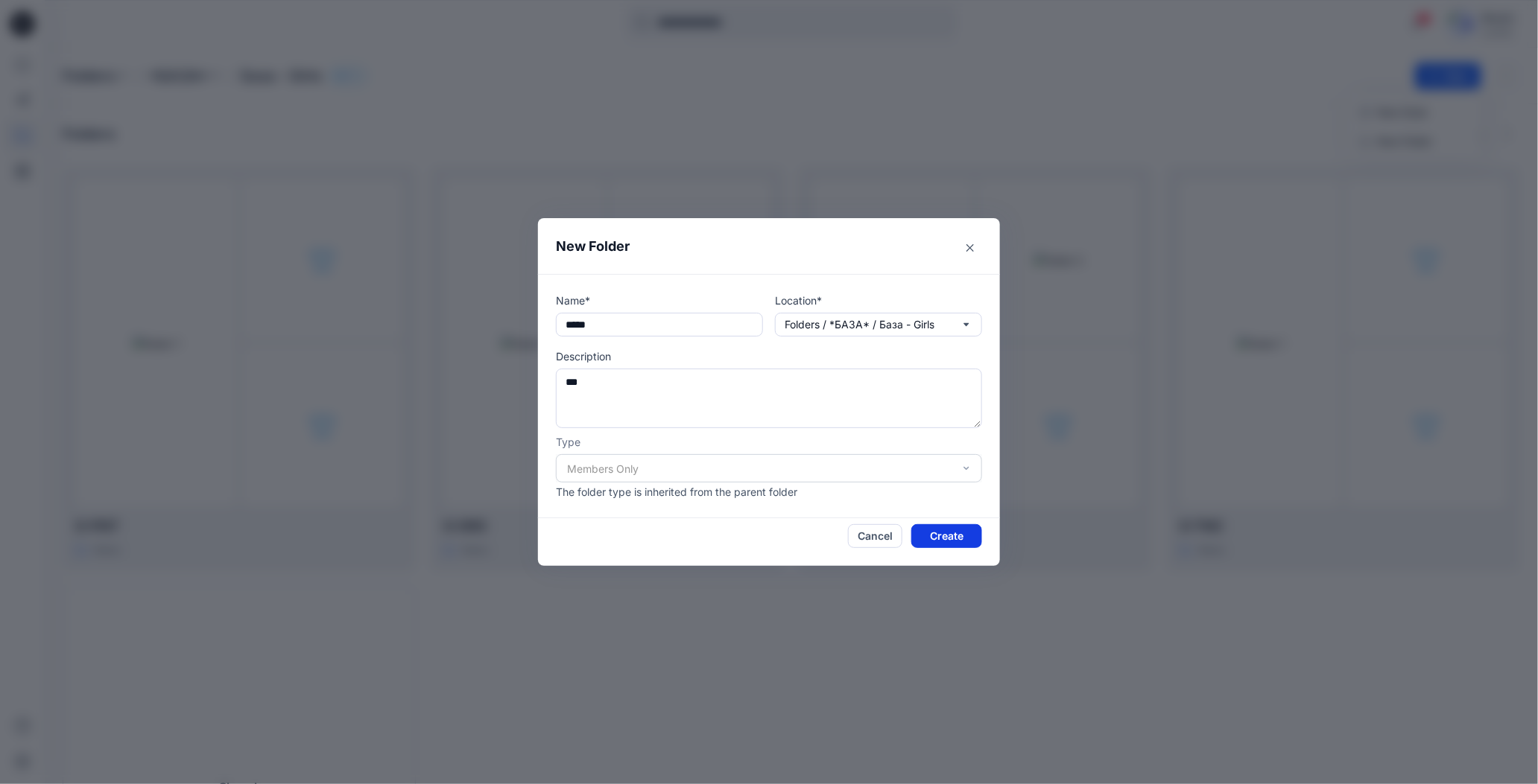
click at [934, 537] on button "Create" at bounding box center [946, 537] width 70 height 24
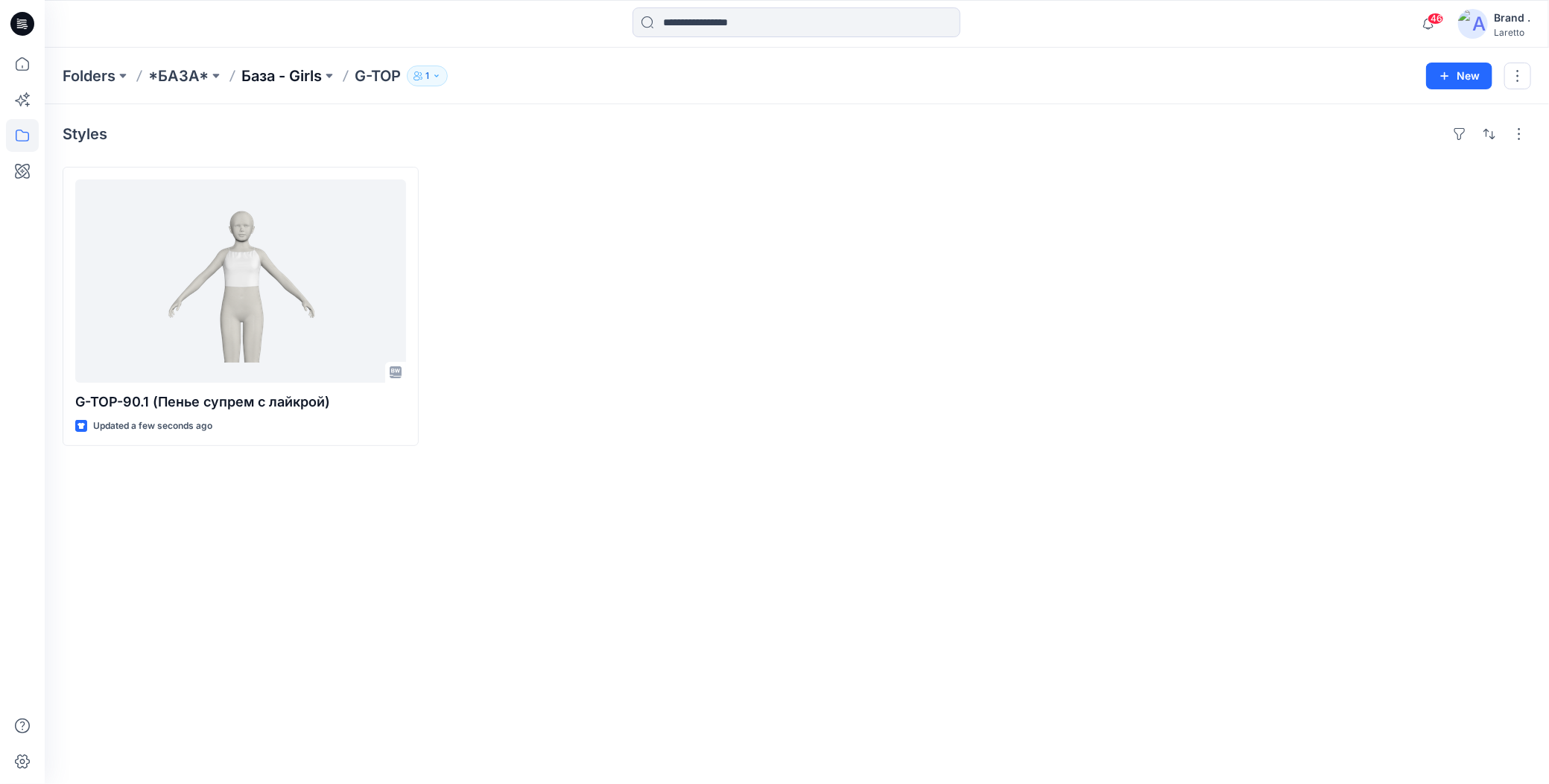
click at [283, 74] on p "База - Girls" at bounding box center [281, 75] width 81 height 21
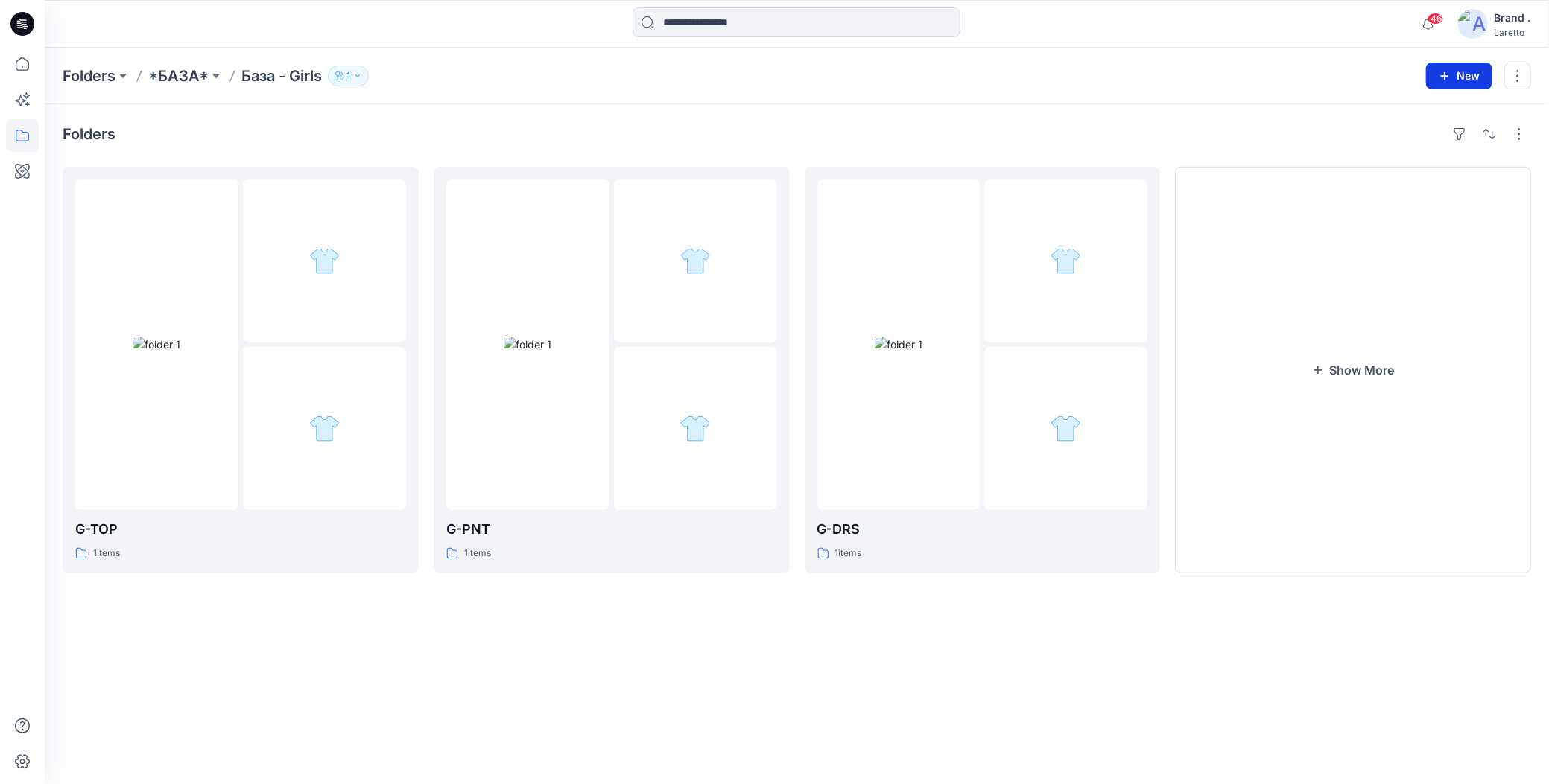
click at [1447, 76] on icon "button" at bounding box center [1445, 75] width 8 height 8
click at [1378, 145] on icon "button" at bounding box center [1377, 142] width 12 height 12
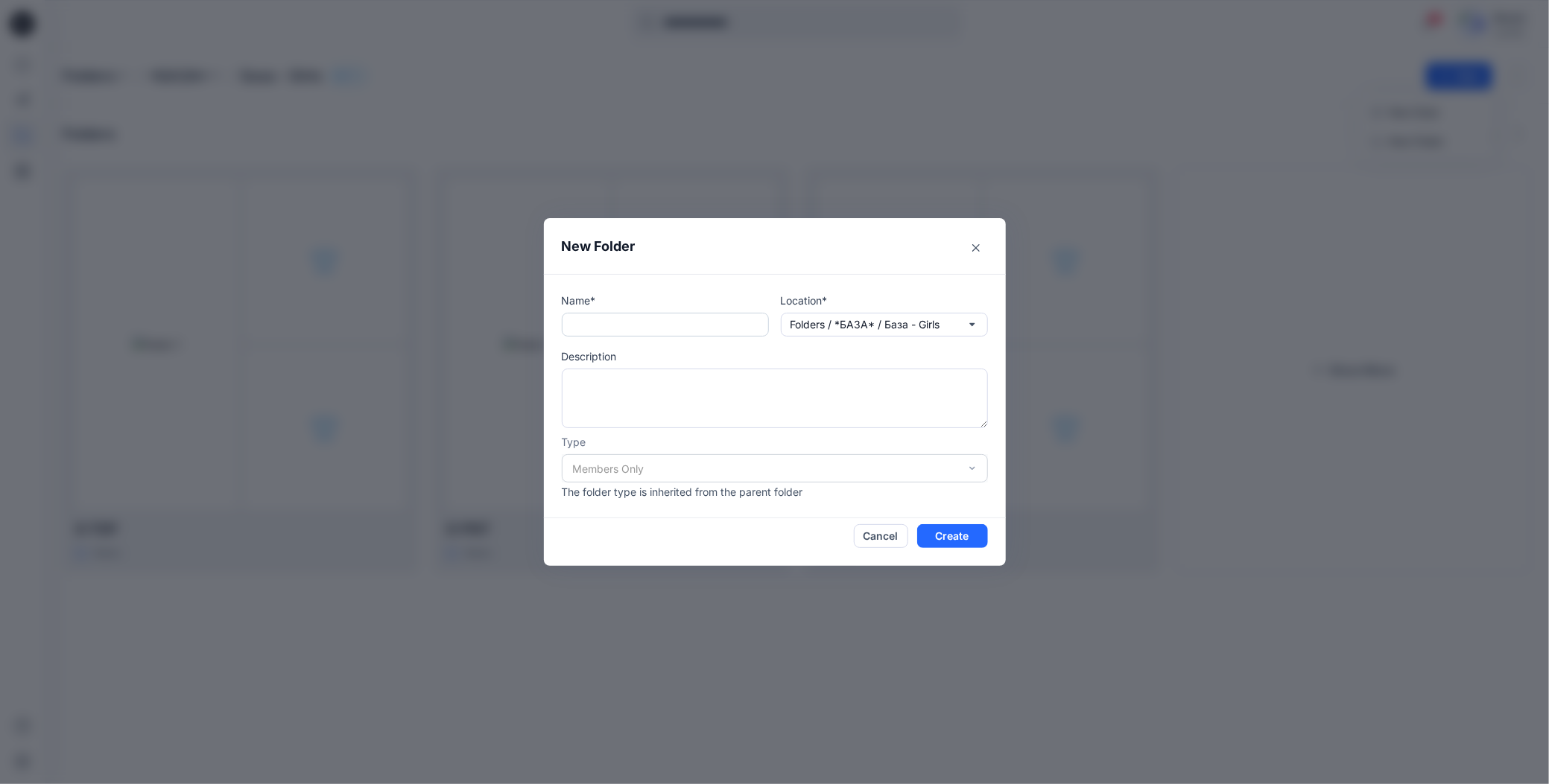
click at [614, 324] on input "text" at bounding box center [666, 325] width 207 height 24
paste input "*****"
type input "*****"
click at [618, 378] on textarea at bounding box center [775, 398] width 426 height 59
type textarea "*******"
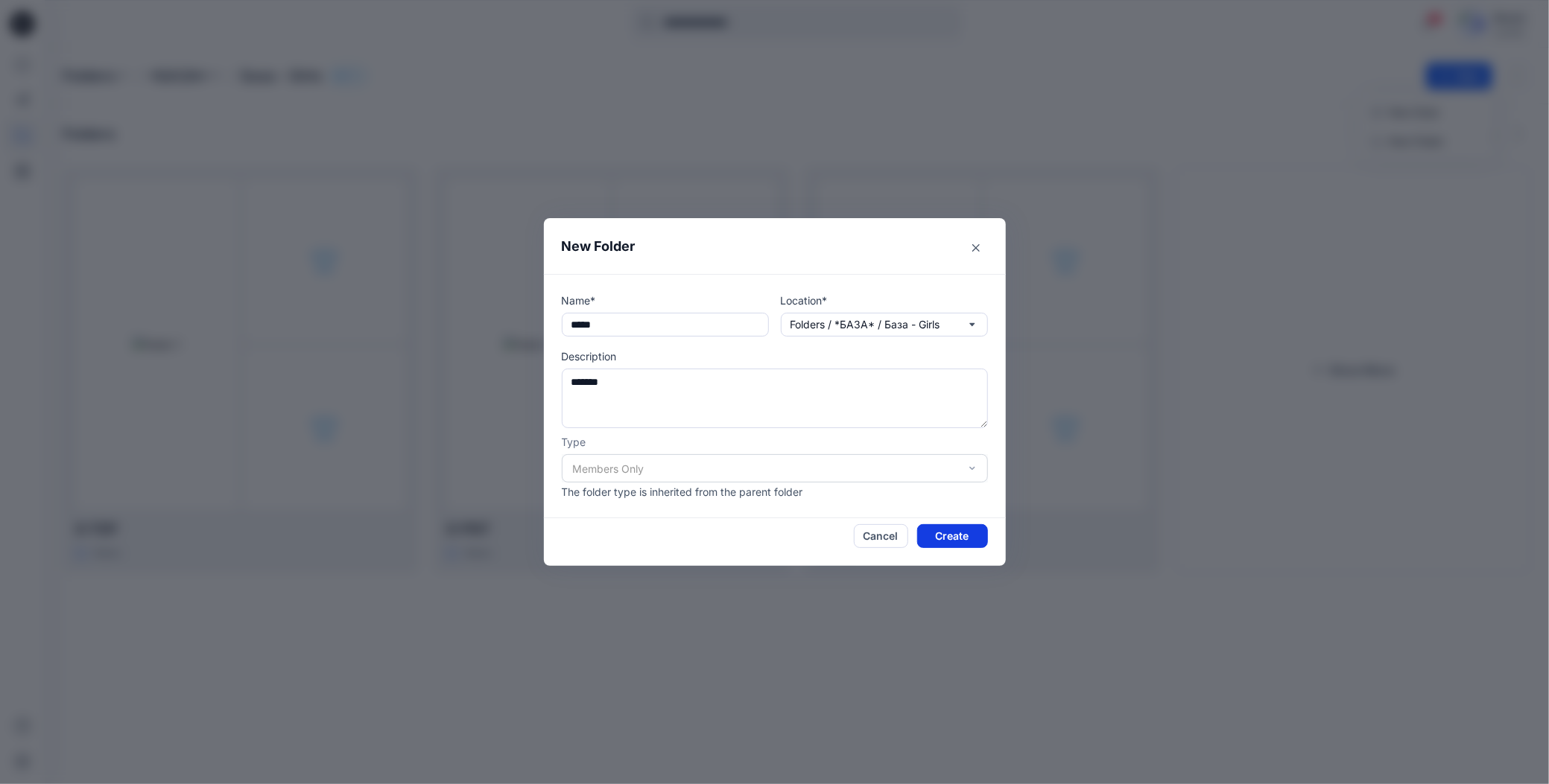
click at [937, 531] on button "Create" at bounding box center [952, 537] width 70 height 24
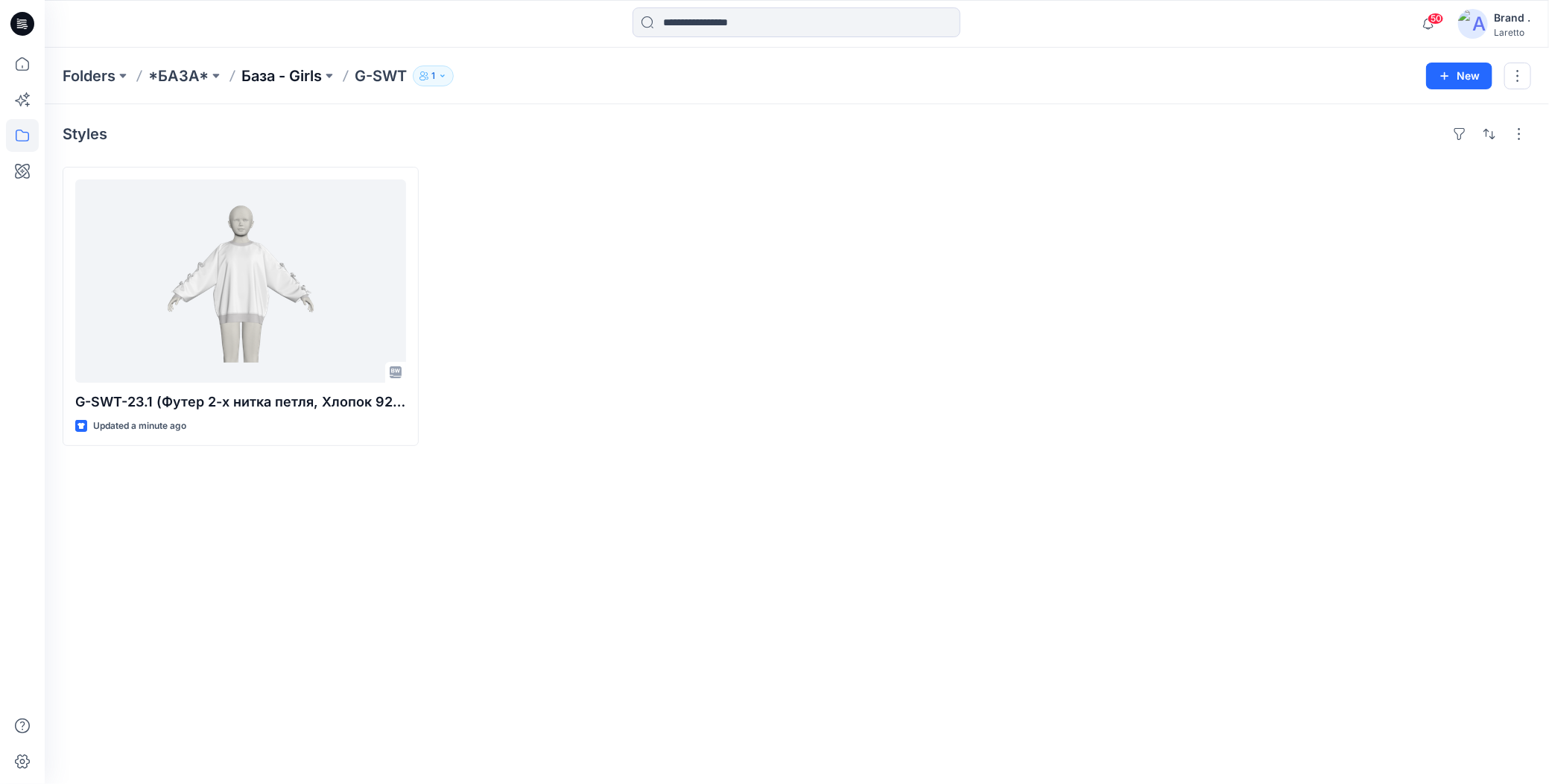
click at [276, 78] on p "База - Girls" at bounding box center [281, 75] width 81 height 21
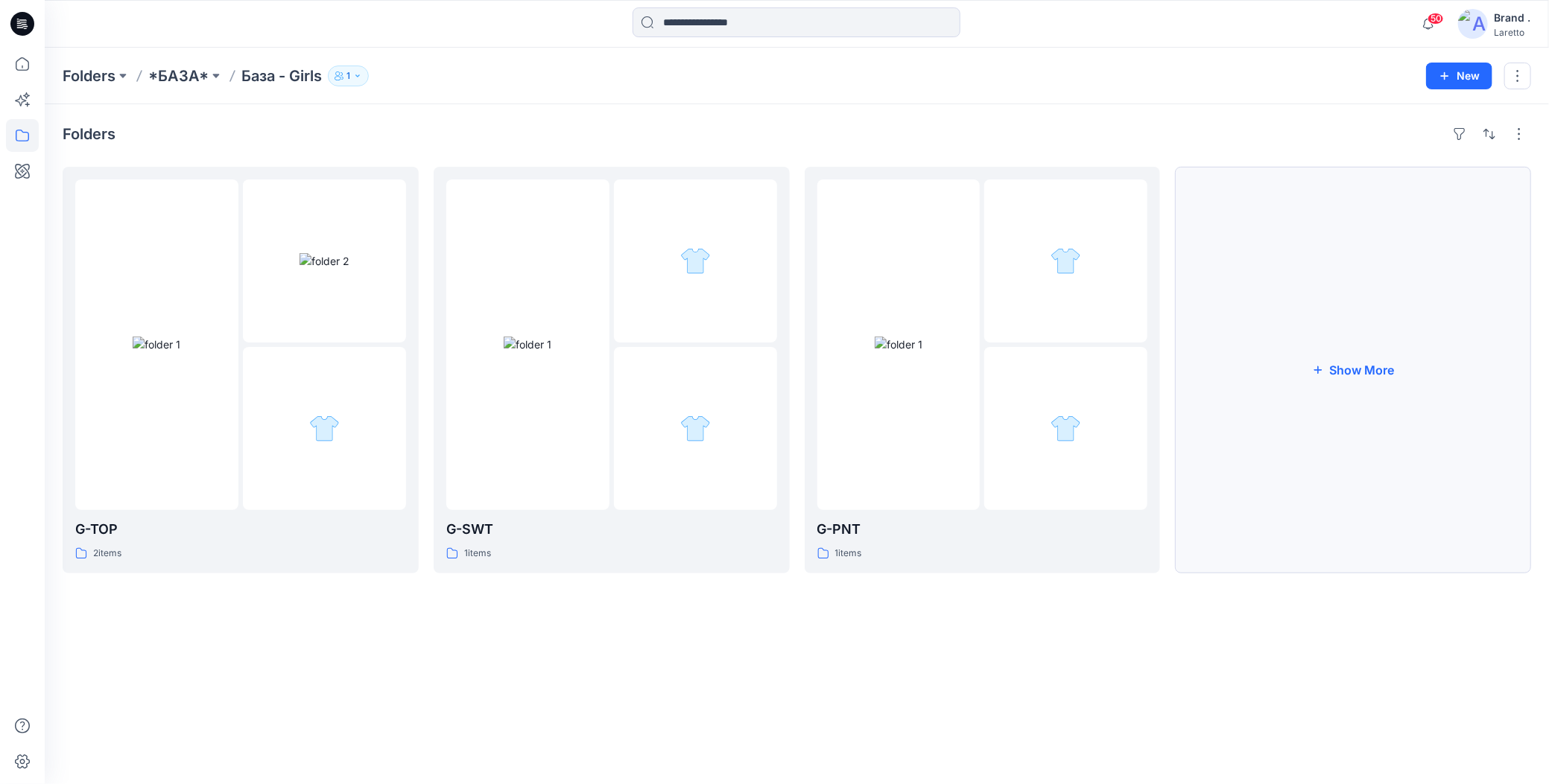
click at [1362, 431] on button "Show More" at bounding box center [1353, 370] width 356 height 407
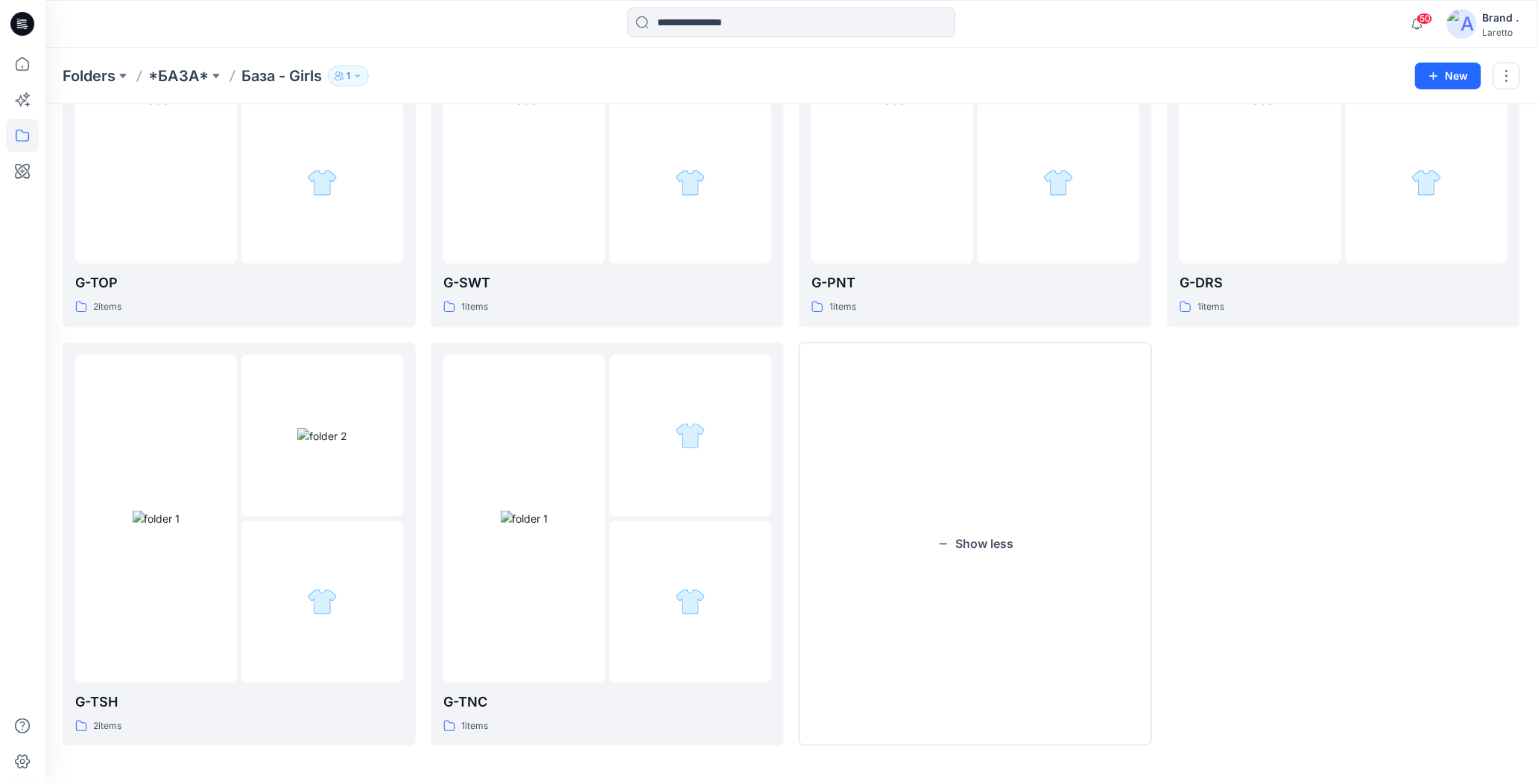
scroll to position [247, 0]
click at [1429, 75] on button "New" at bounding box center [1448, 76] width 66 height 27
click at [1420, 138] on p "New Folder" at bounding box center [1405, 141] width 55 height 15
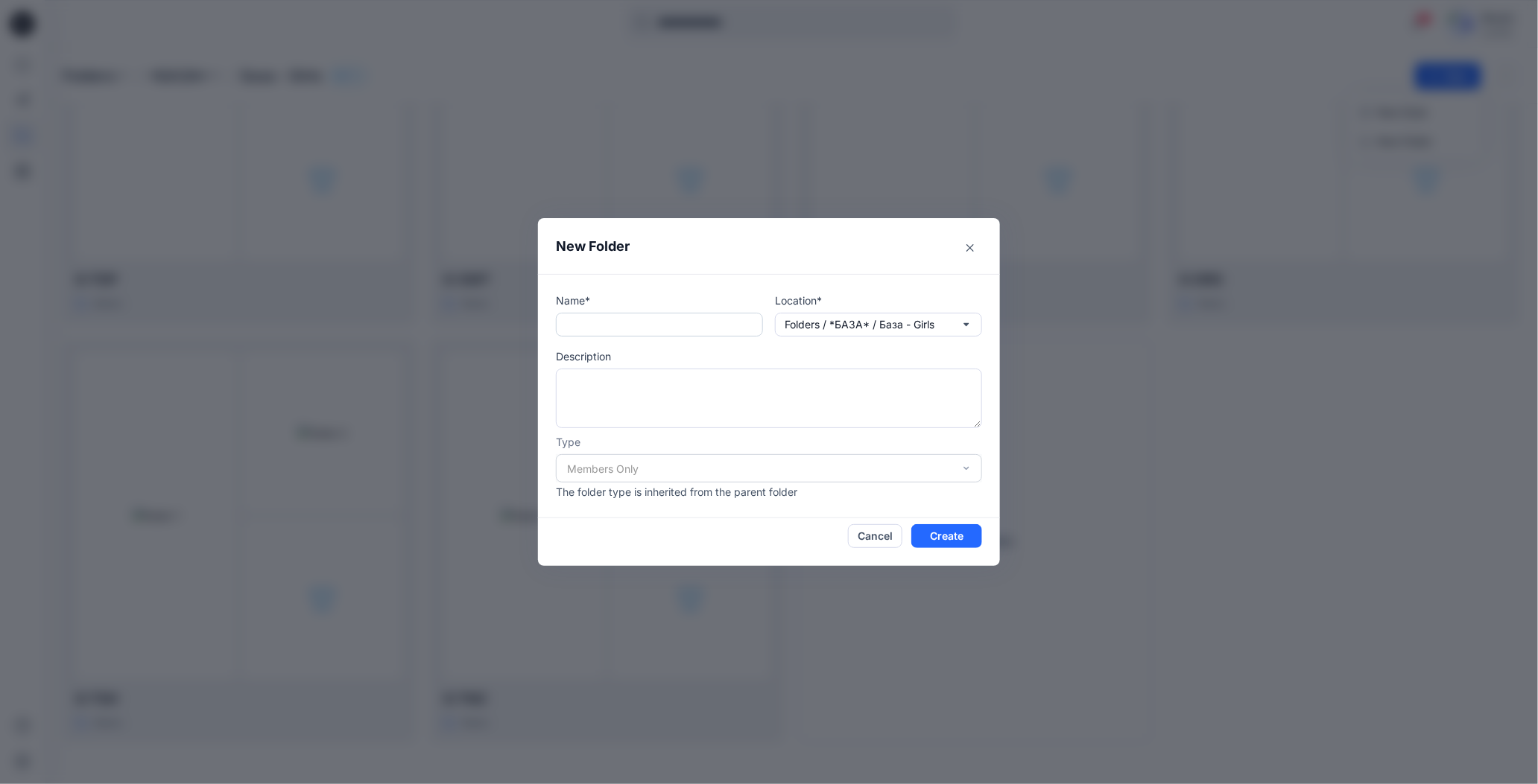
click at [683, 319] on input "text" at bounding box center [660, 325] width 207 height 24
paste input "*****"
type input "*****"
click at [598, 378] on textarea at bounding box center [769, 398] width 426 height 59
type textarea "*****"
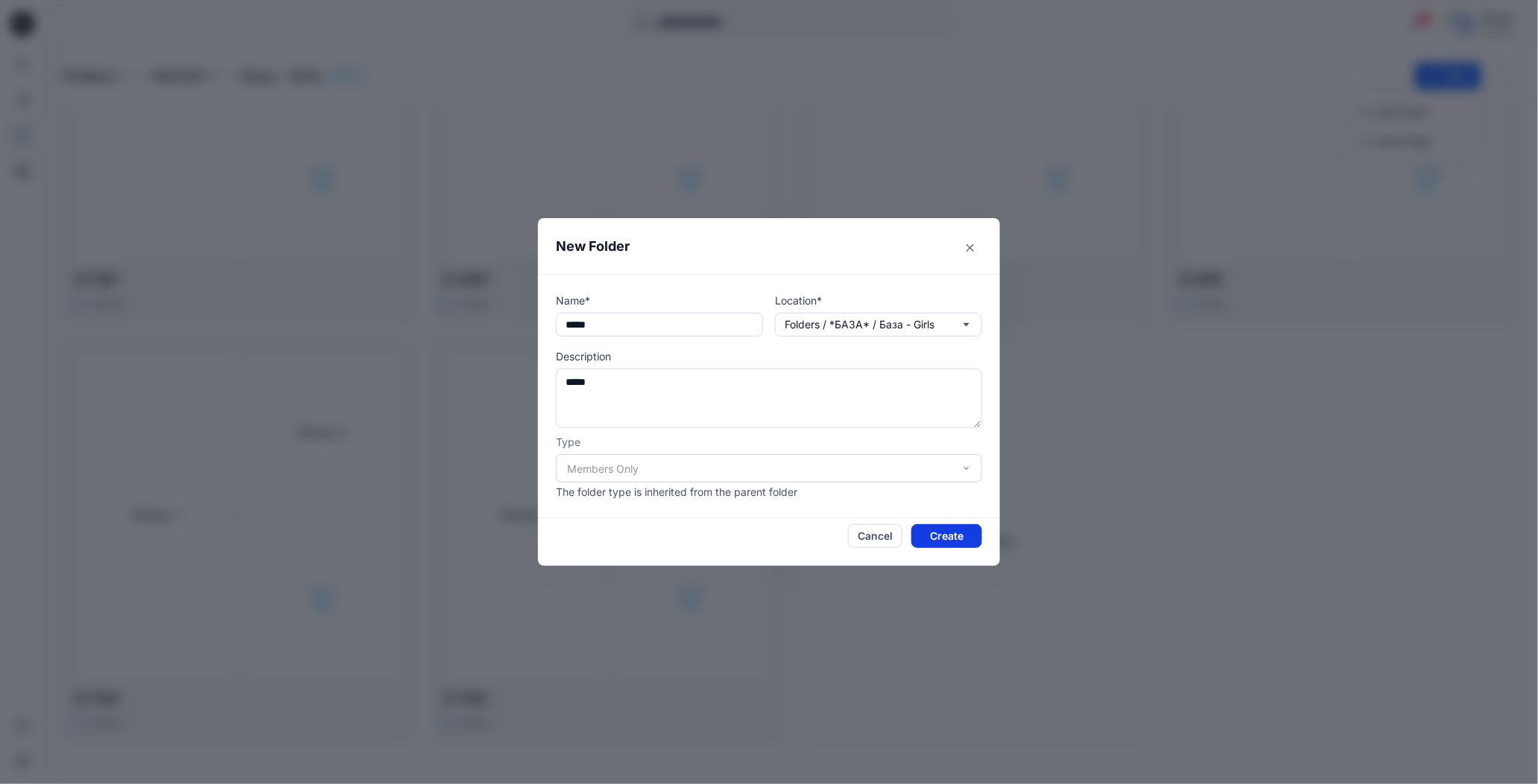
click at [931, 531] on button "Create" at bounding box center [946, 537] width 70 height 24
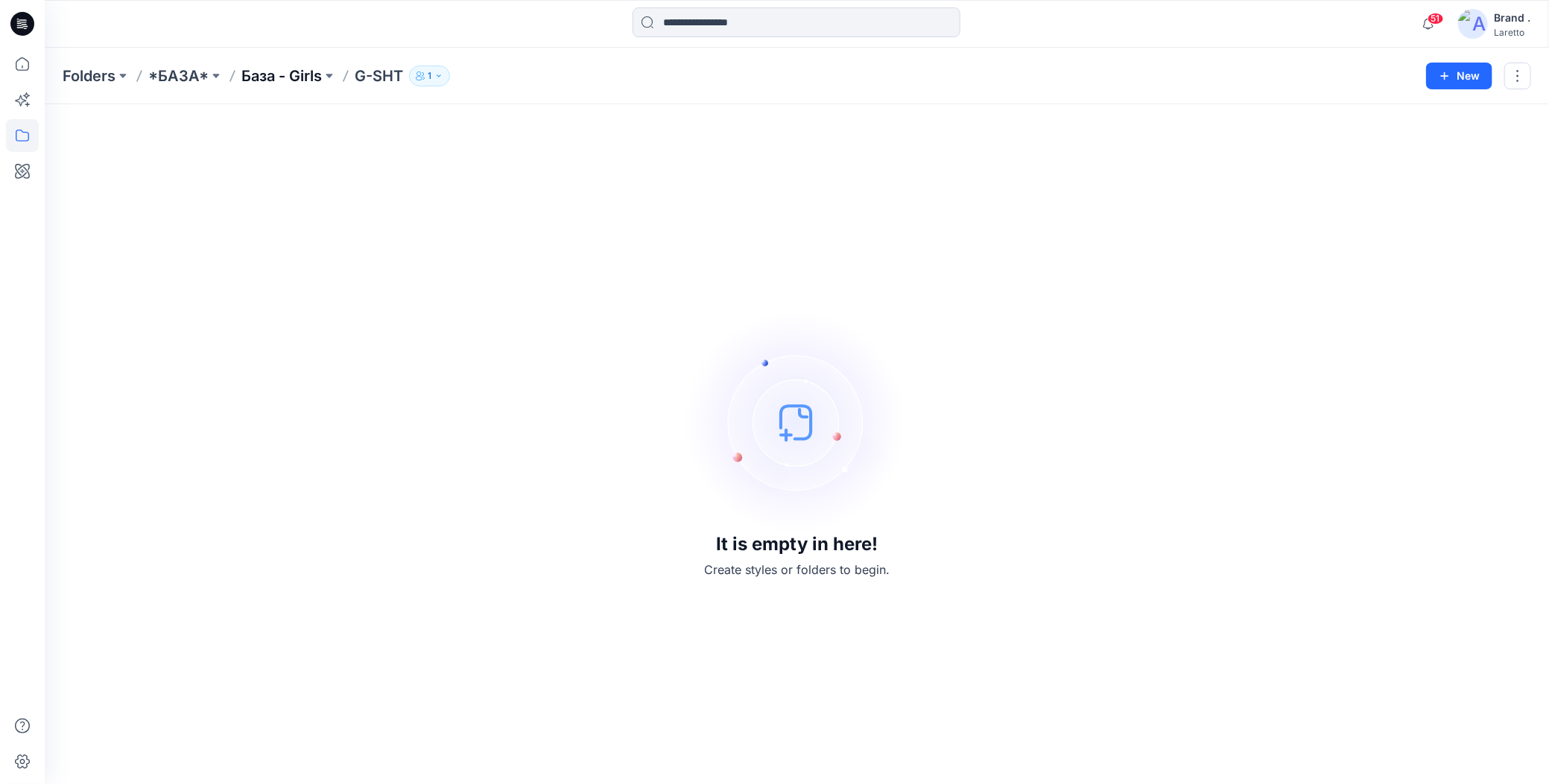
click at [268, 80] on p "База - Girls" at bounding box center [281, 75] width 81 height 21
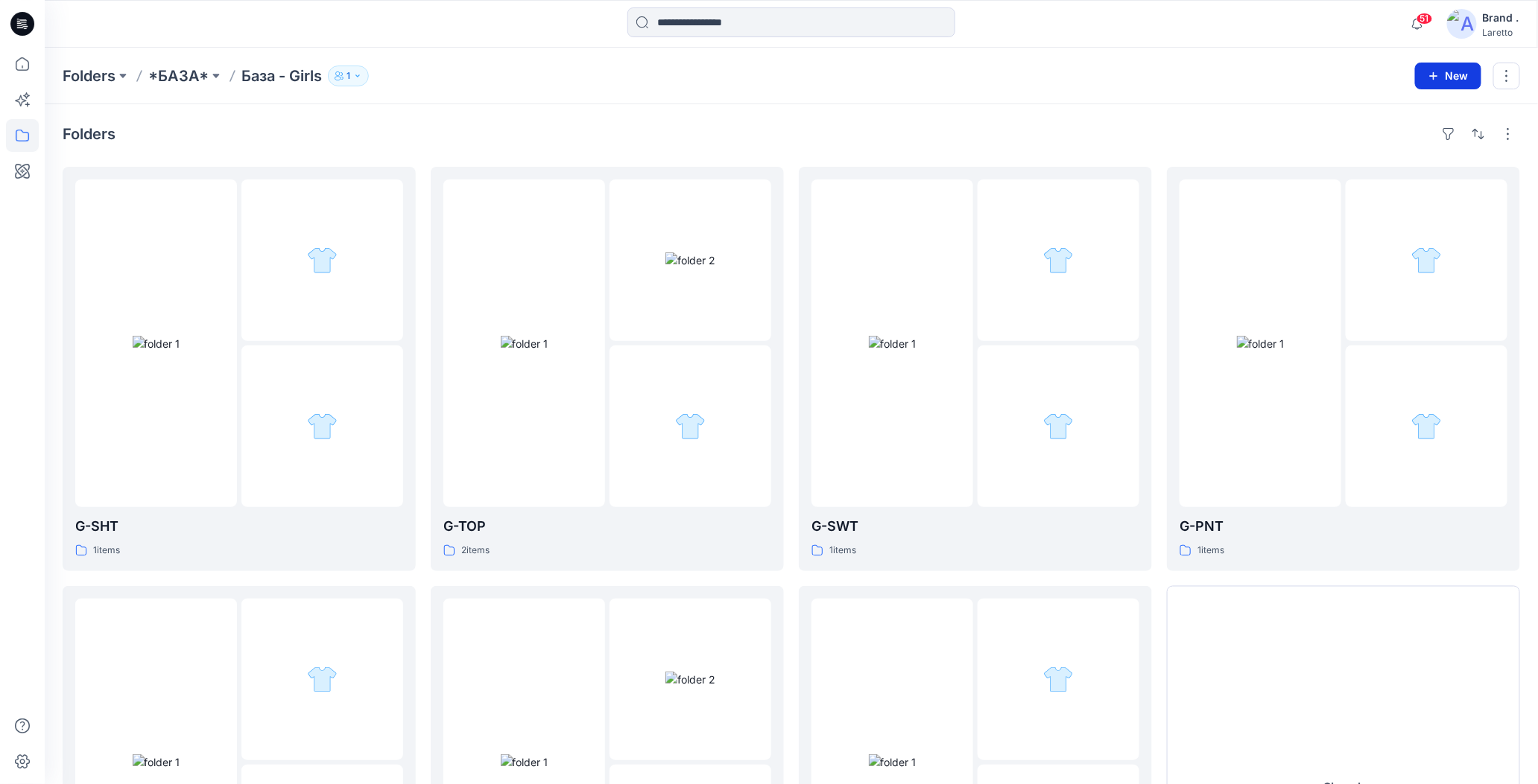
click at [1429, 72] on icon "button" at bounding box center [1434, 76] width 12 height 12
click at [1389, 145] on p "New Folder" at bounding box center [1405, 141] width 55 height 15
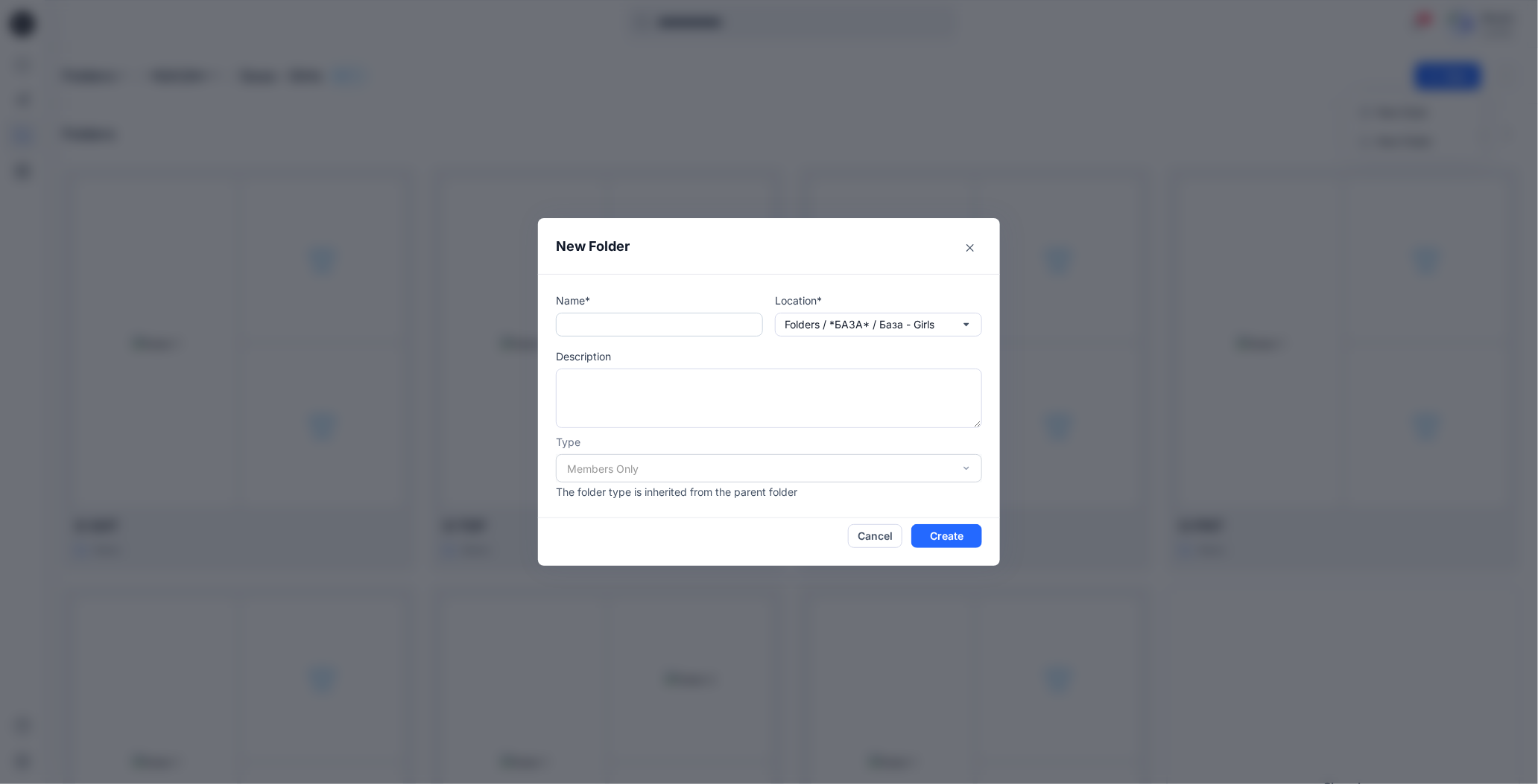
click at [649, 325] on input "text" at bounding box center [660, 325] width 207 height 24
paste input "*****"
type input "*****"
click at [644, 367] on div "Description" at bounding box center [769, 388] width 426 height 80
click at [643, 375] on textarea at bounding box center [769, 398] width 426 height 59
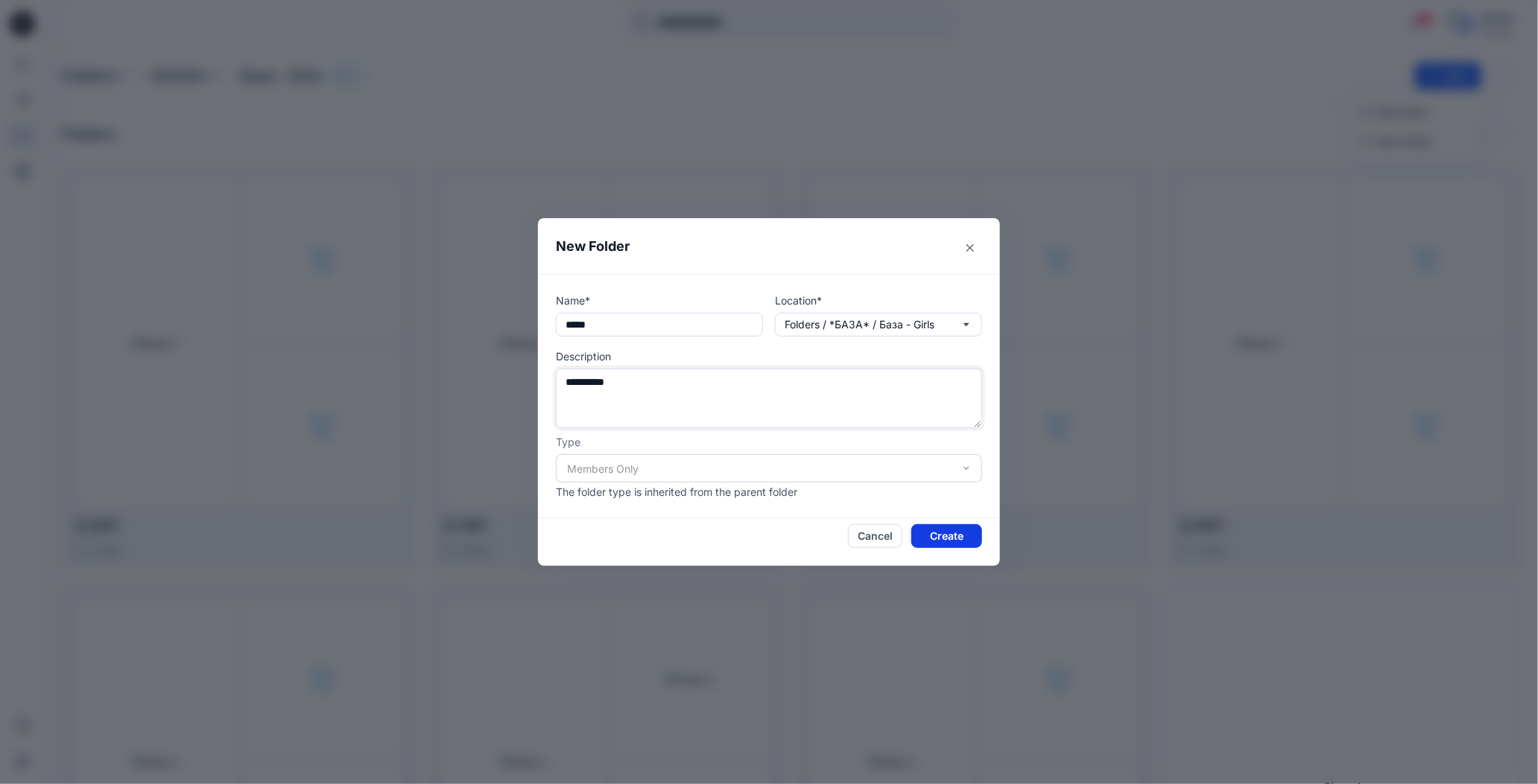
type textarea "**********"
click at [922, 531] on button "Create" at bounding box center [946, 537] width 70 height 24
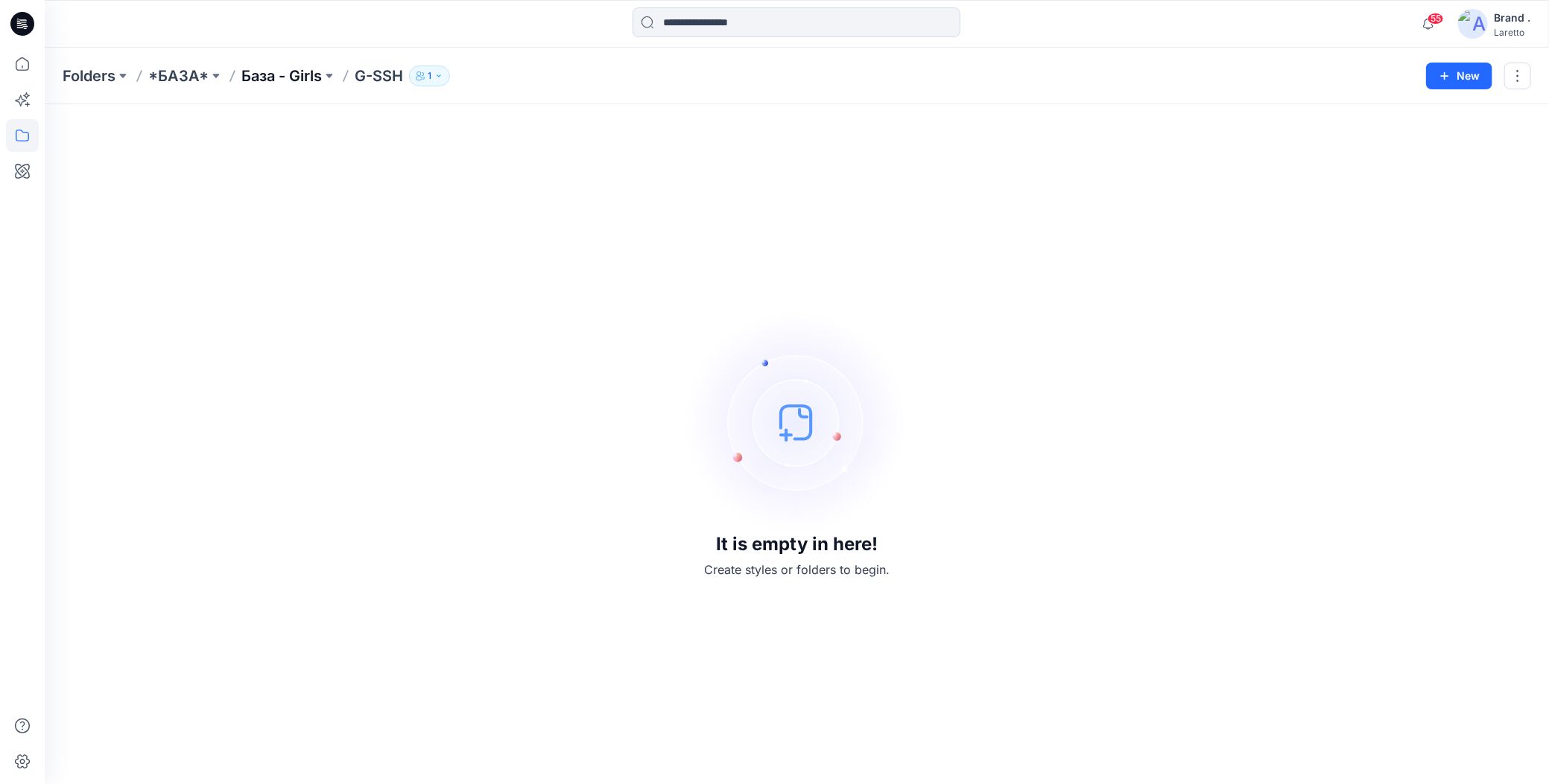
click at [295, 77] on p "База - Girls" at bounding box center [281, 75] width 81 height 21
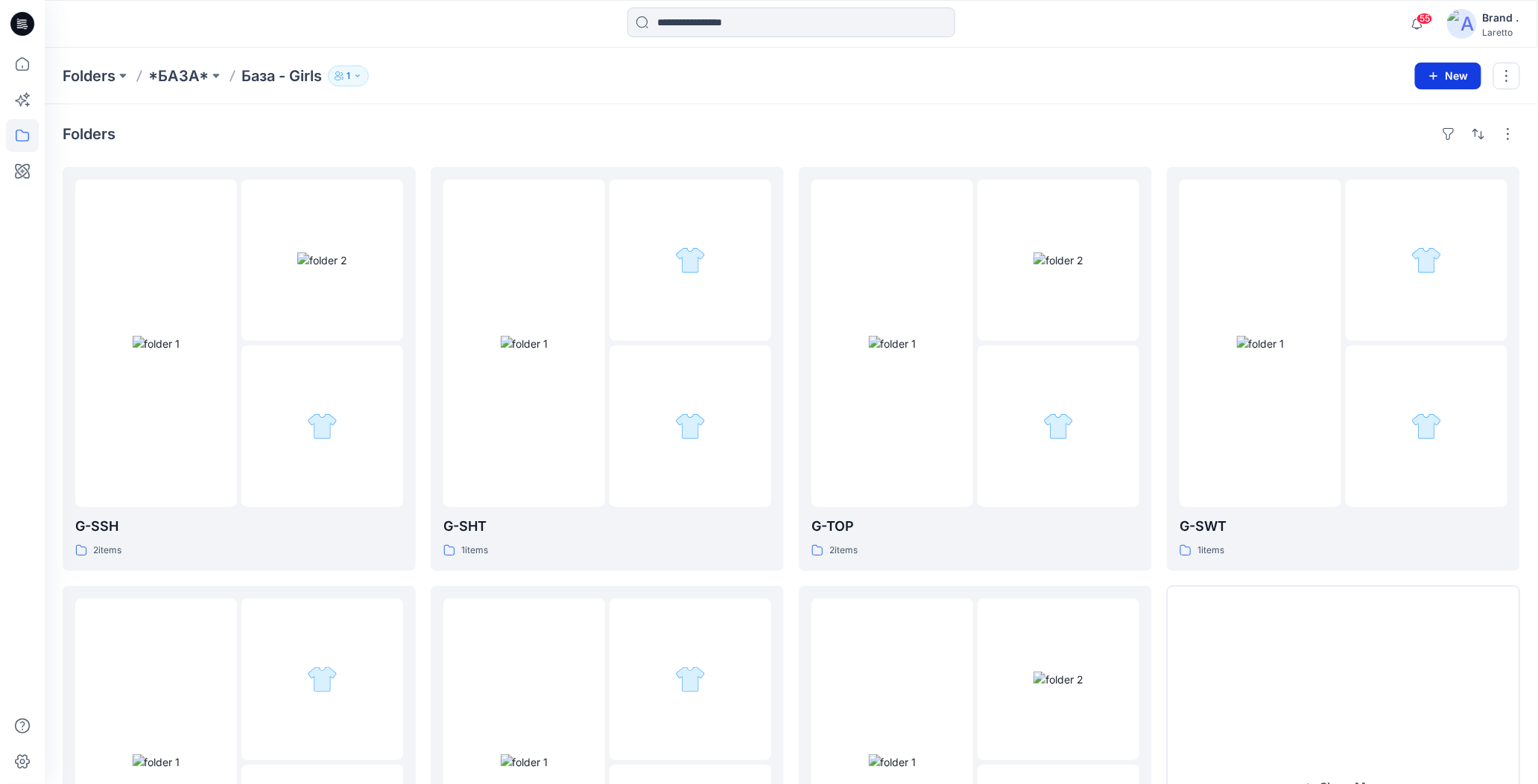
click at [1429, 74] on icon "button" at bounding box center [1434, 76] width 12 height 12
click at [1401, 140] on p "New Folder" at bounding box center [1405, 141] width 55 height 15
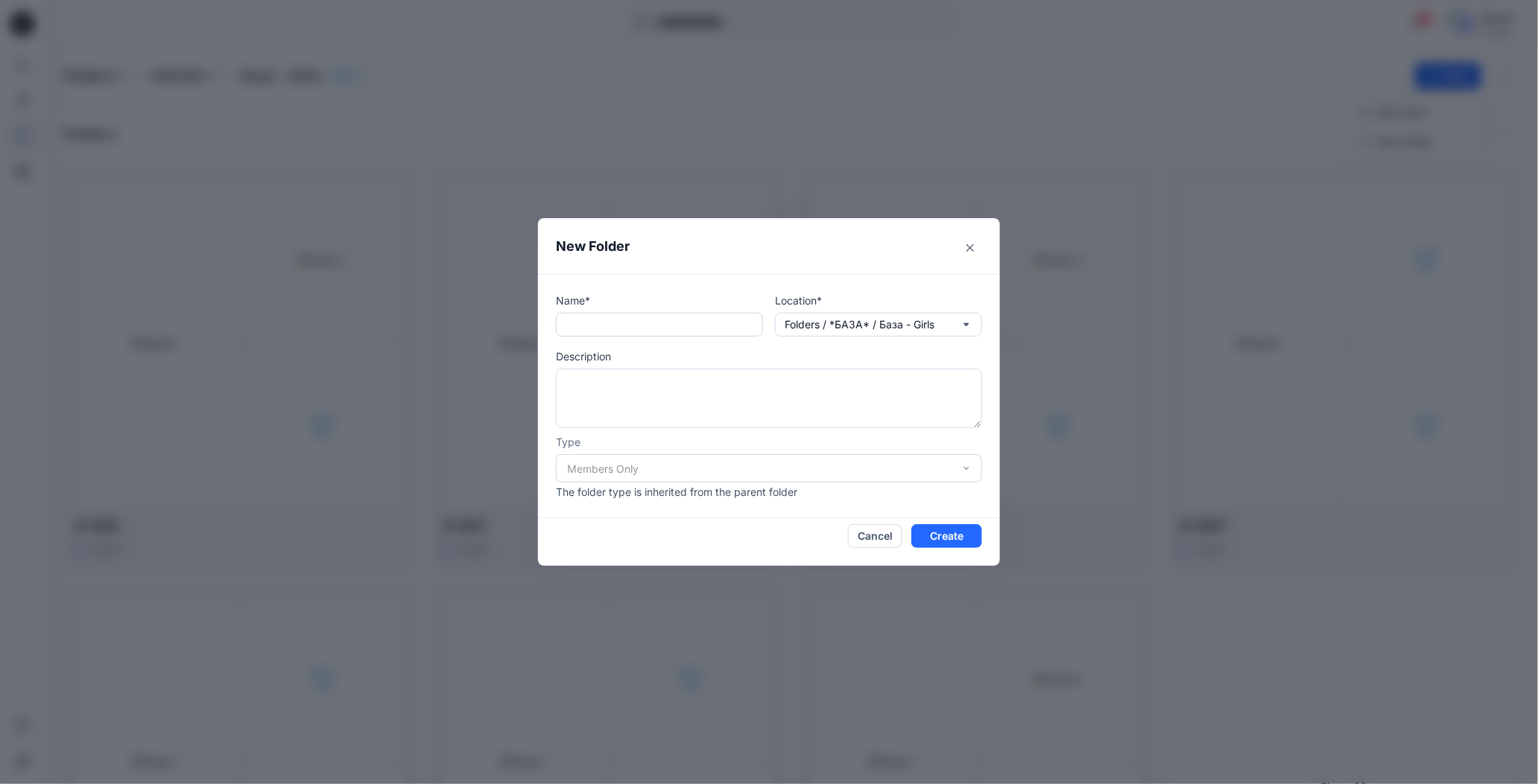
click at [609, 330] on input "text" at bounding box center [660, 325] width 207 height 24
paste input "*****"
type input "*****"
click at [602, 375] on textarea at bounding box center [769, 398] width 426 height 59
type textarea "********"
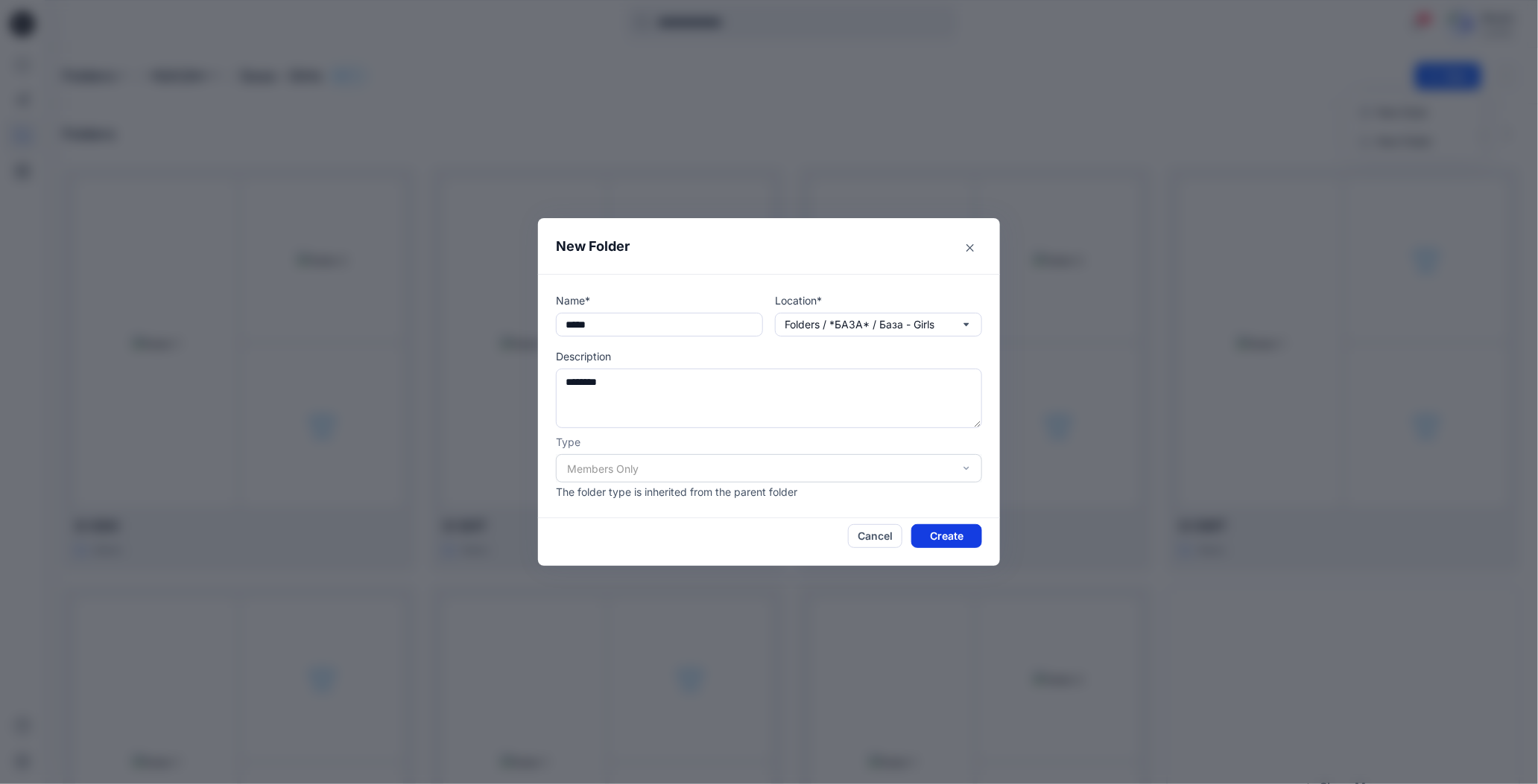
click at [928, 536] on button "Create" at bounding box center [946, 537] width 70 height 24
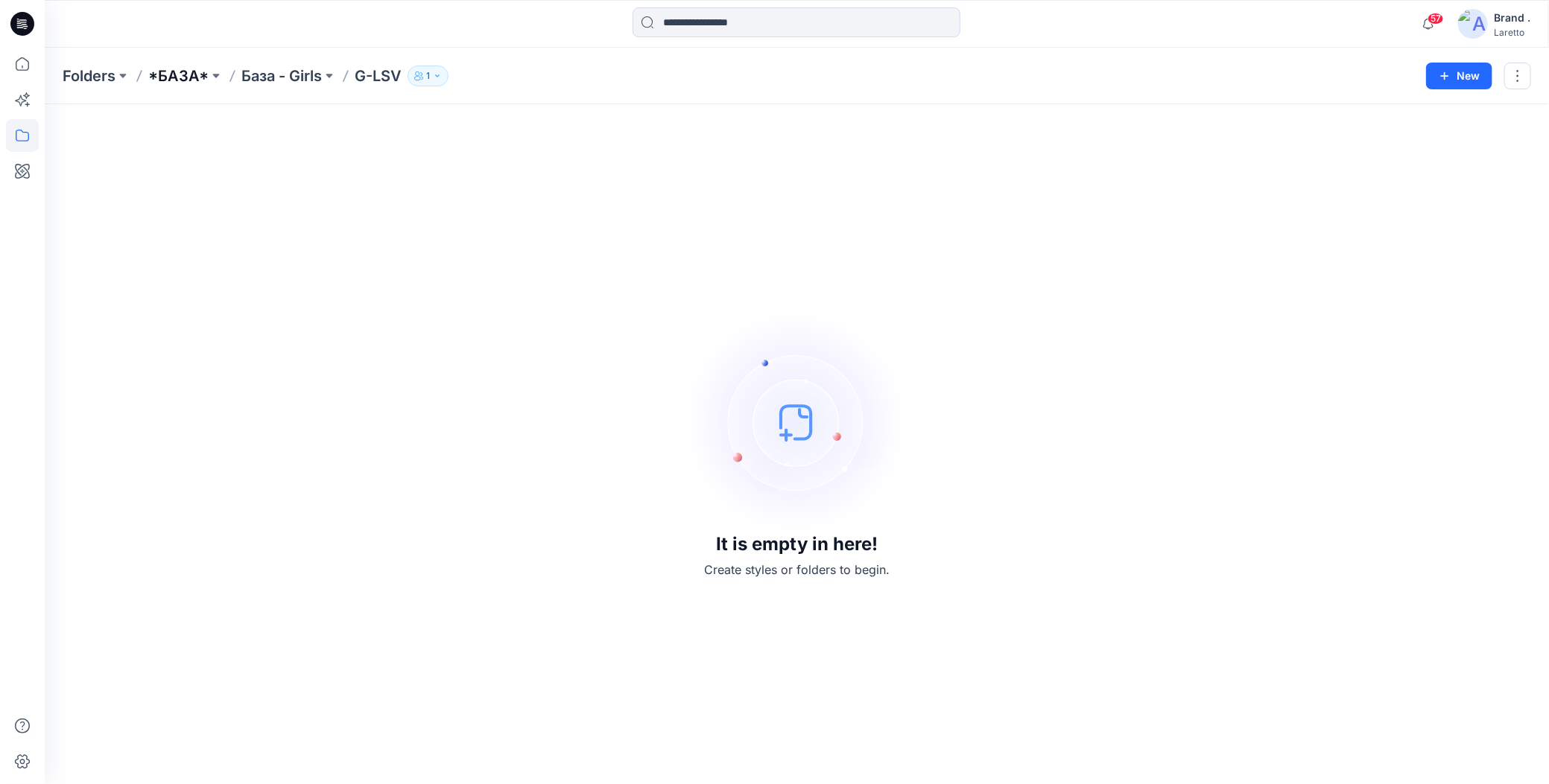
click at [181, 75] on p "*БАЗА*" at bounding box center [178, 75] width 60 height 21
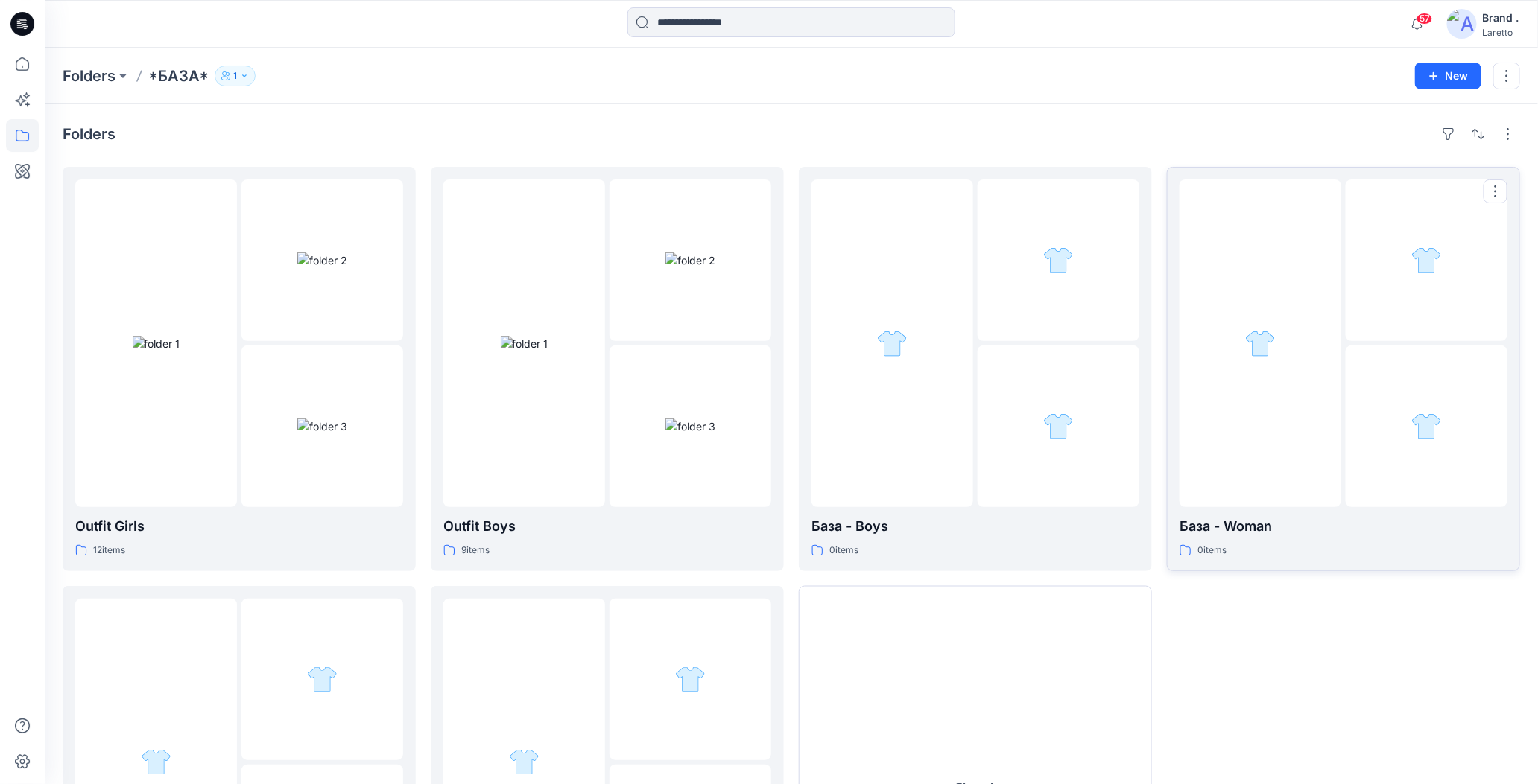
click at [1451, 401] on div at bounding box center [1426, 426] width 162 height 162
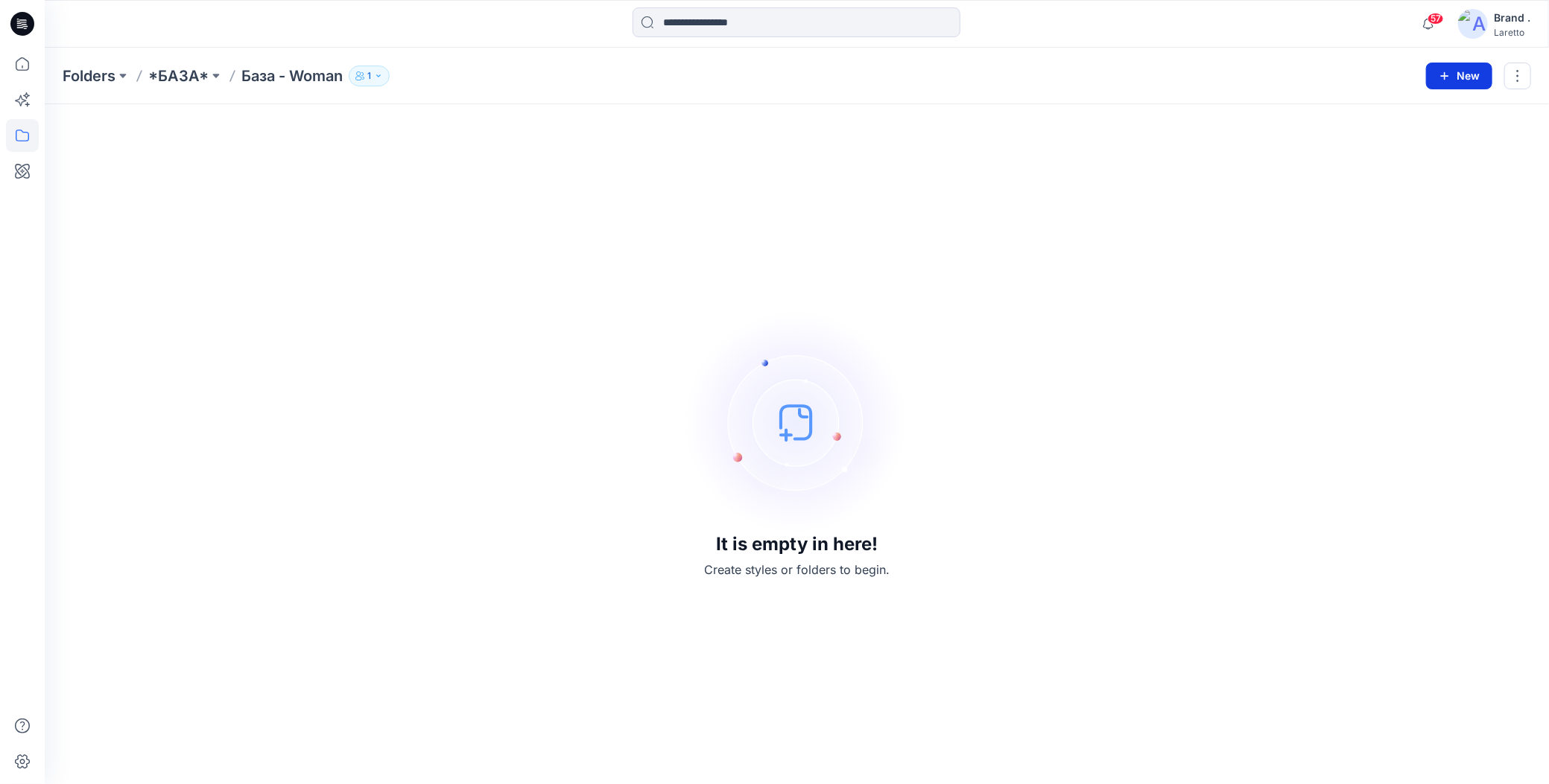
click at [1446, 77] on icon "button" at bounding box center [1445, 76] width 12 height 12
click at [1388, 142] on button "New Folder" at bounding box center [1425, 141] width 128 height 28
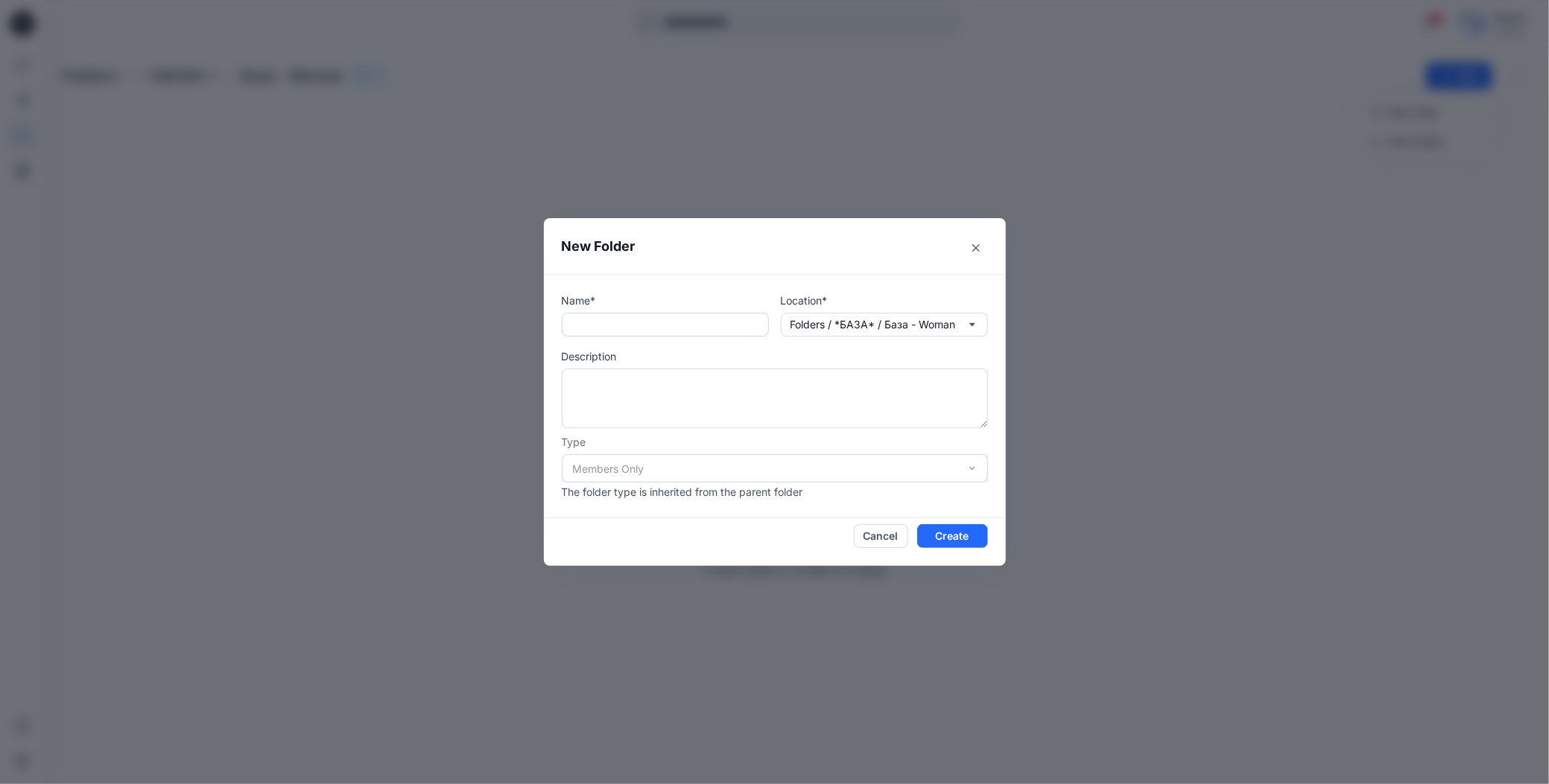
click at [623, 322] on input "text" at bounding box center [666, 325] width 207 height 24
paste input "*****"
type input "*****"
click at [616, 385] on textarea at bounding box center [775, 398] width 426 height 59
type textarea "********"
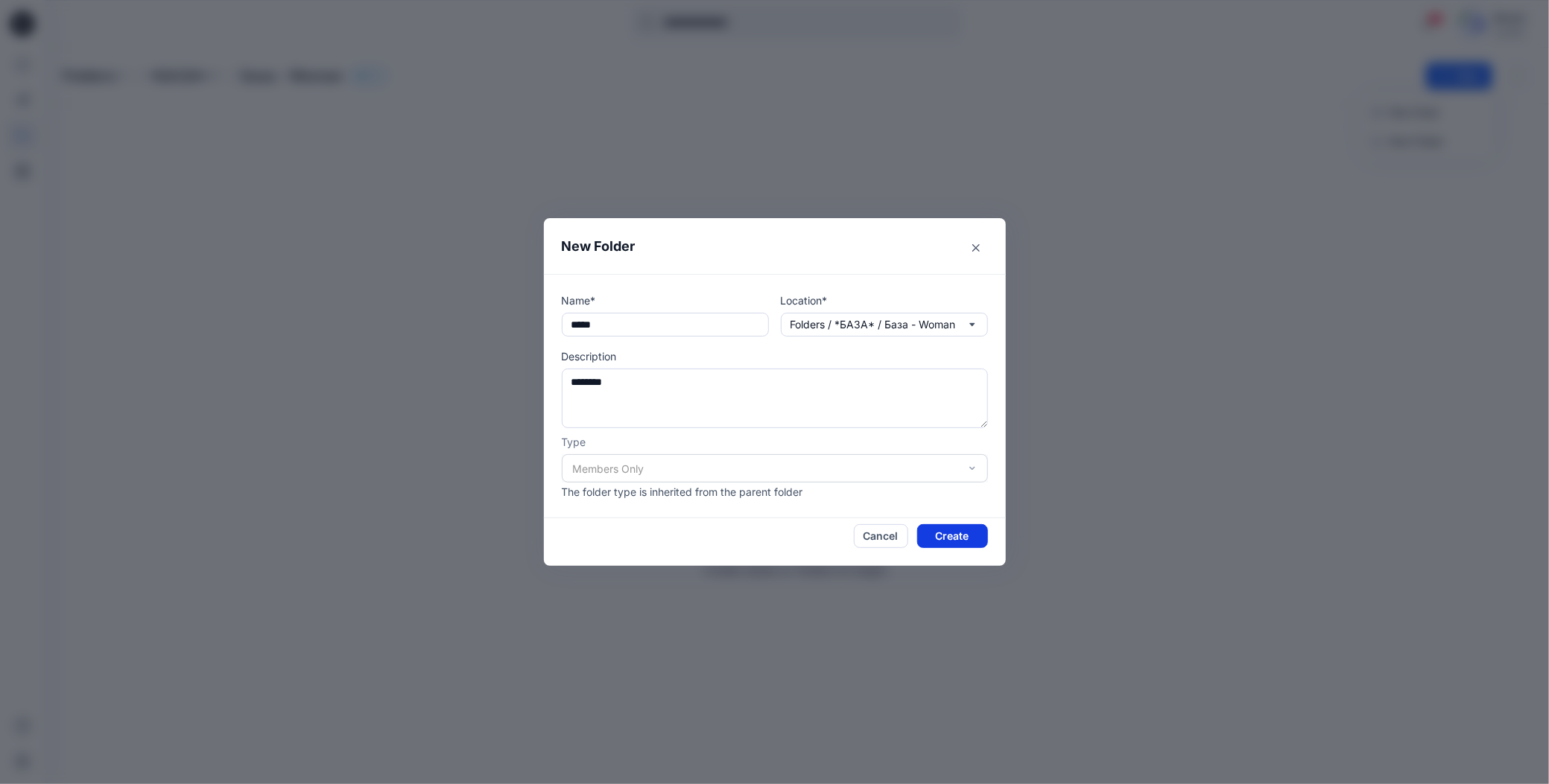
click at [934, 529] on button "Create" at bounding box center [952, 537] width 70 height 24
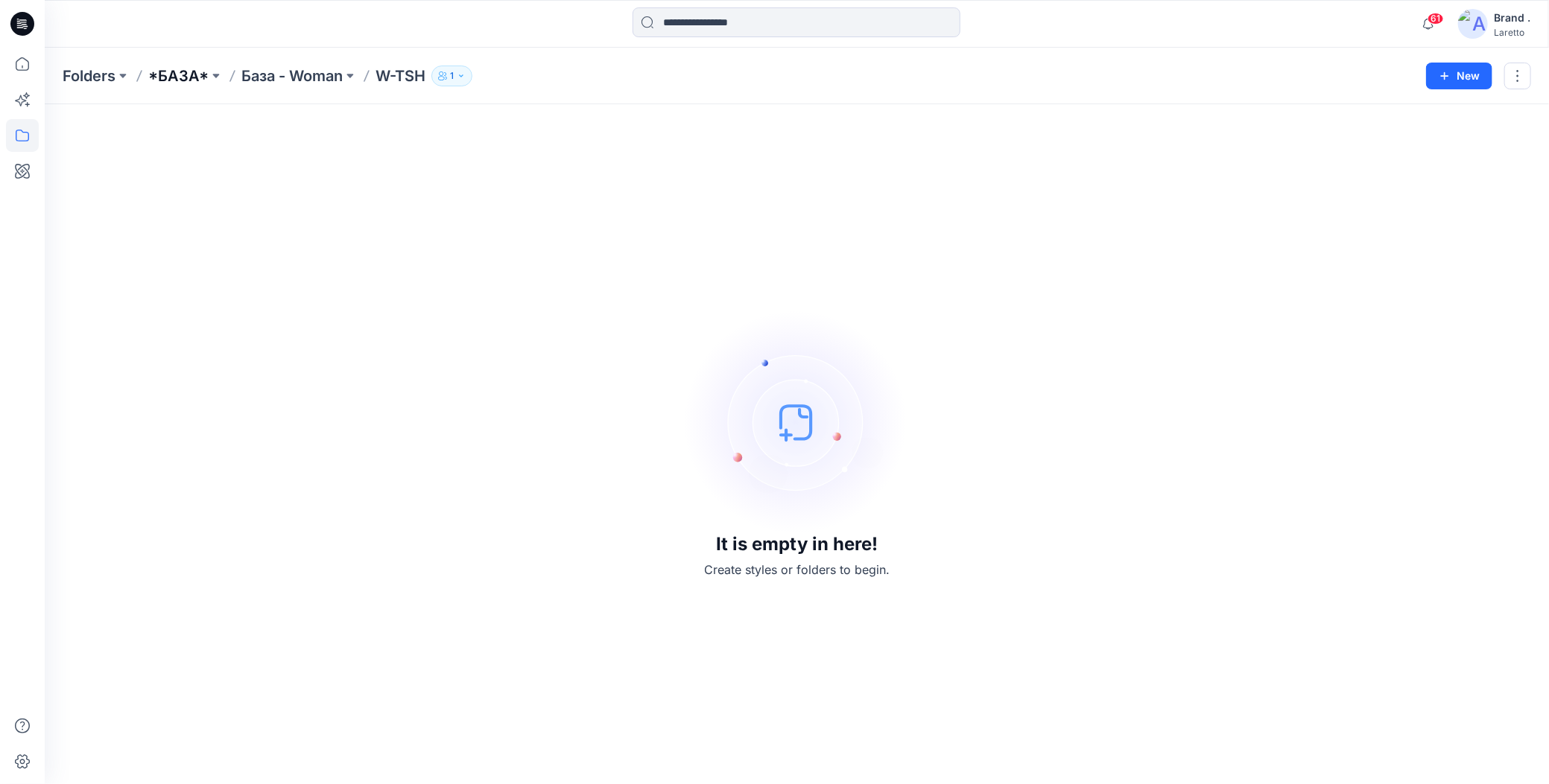
click at [185, 69] on p "*БАЗА*" at bounding box center [178, 75] width 60 height 21
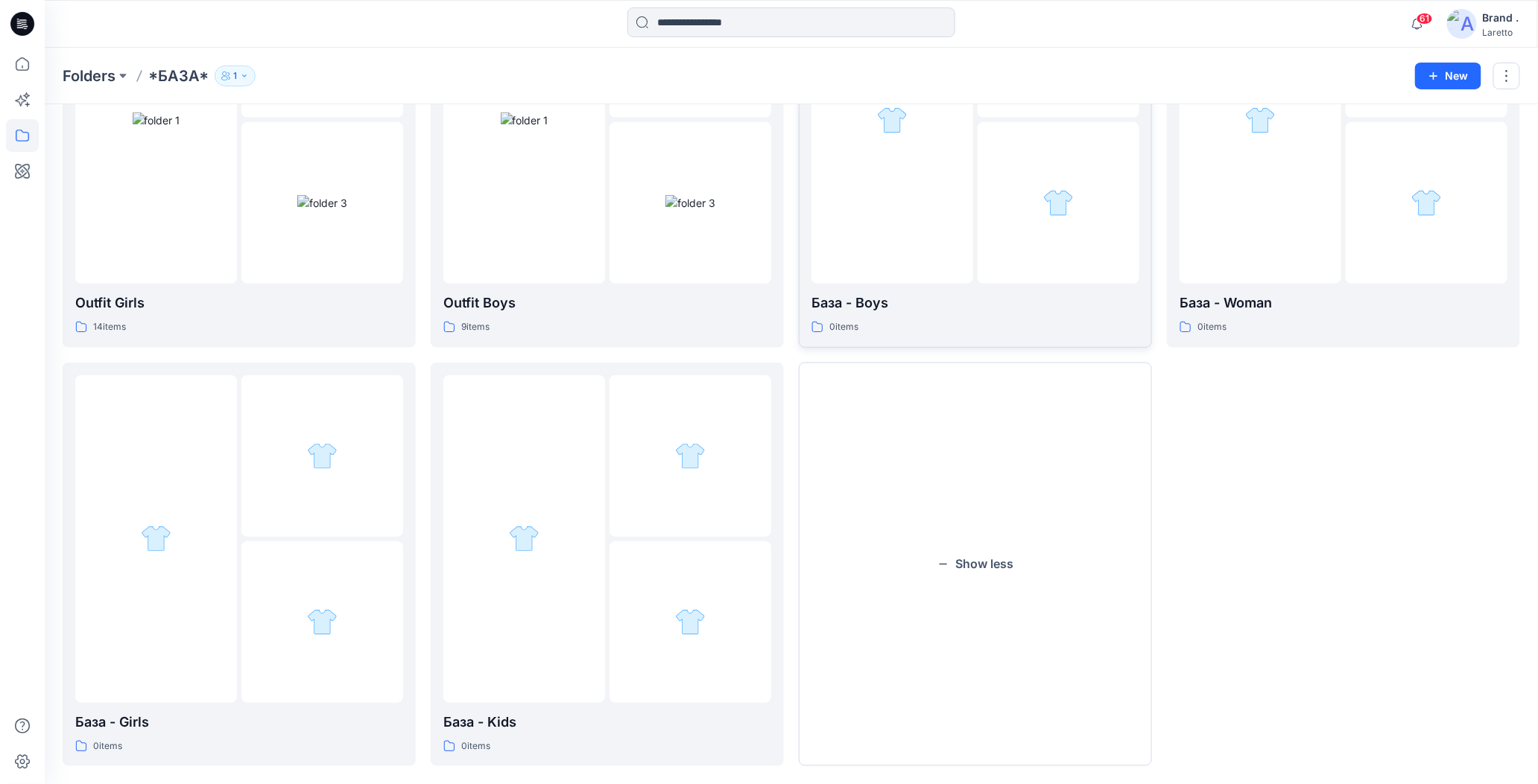
scroll to position [247, 0]
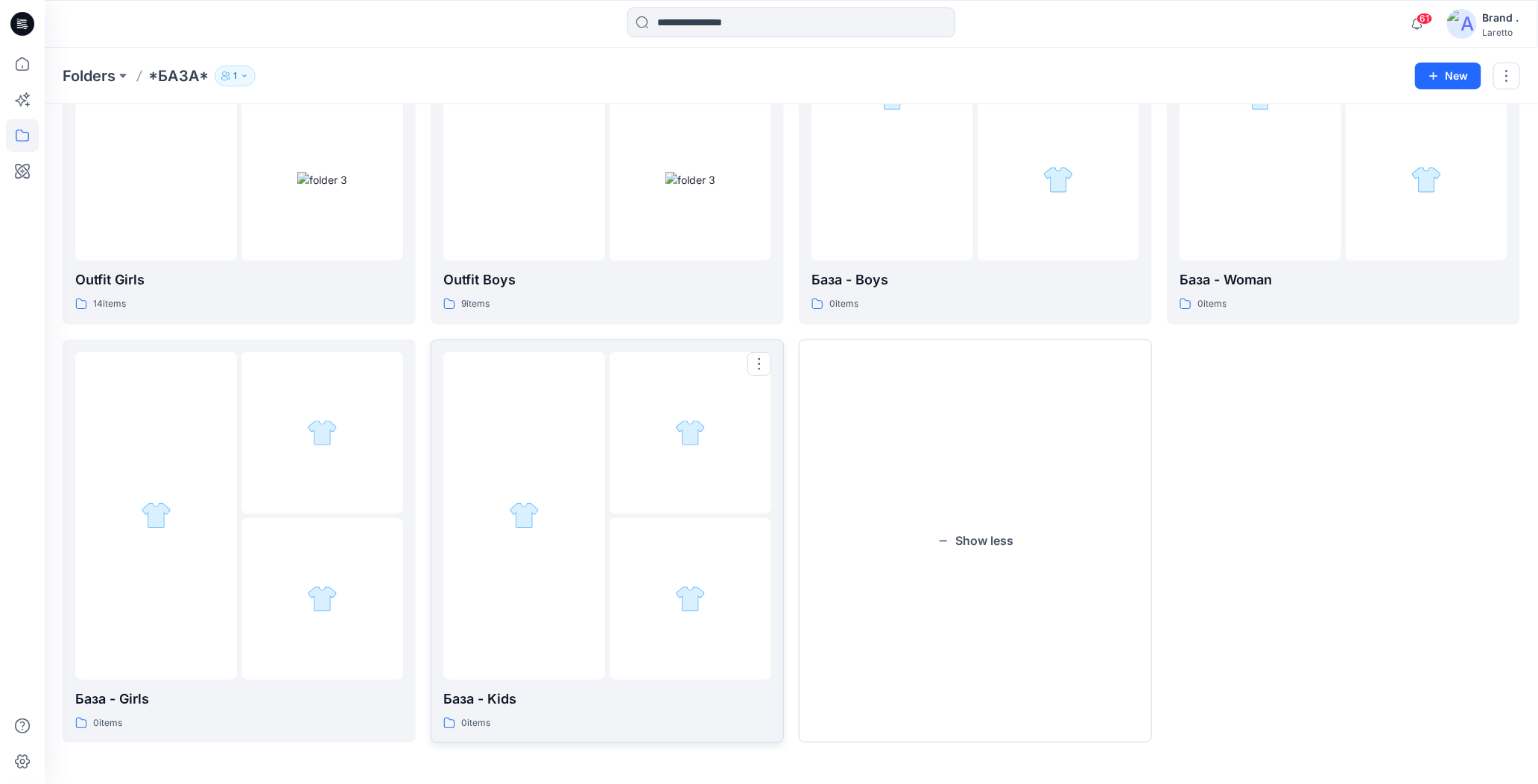
click at [621, 498] on div at bounding box center [690, 433] width 162 height 162
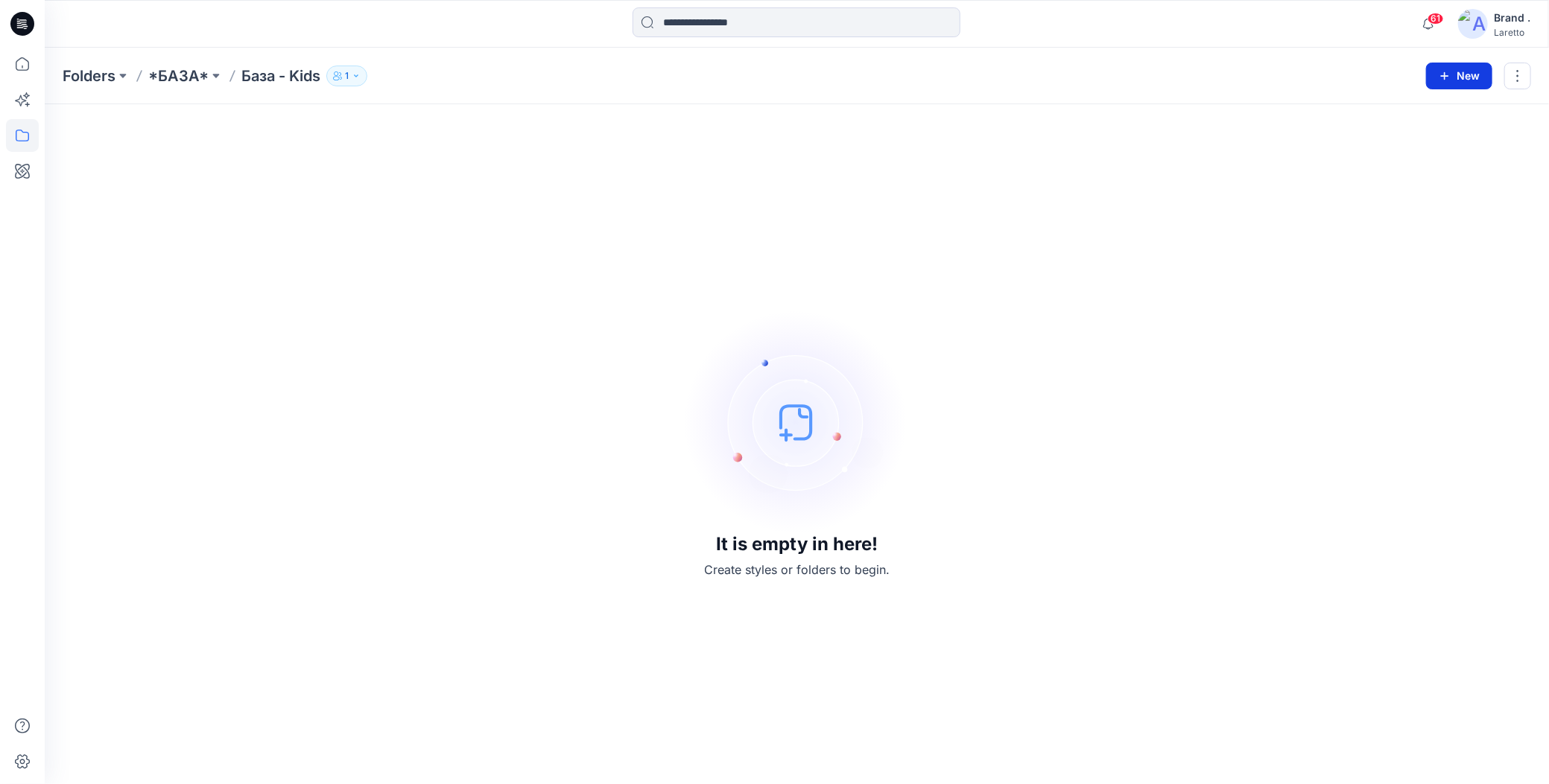
click at [1446, 69] on button "New" at bounding box center [1459, 76] width 66 height 27
click at [1389, 144] on p "New Folder" at bounding box center [1416, 141] width 55 height 15
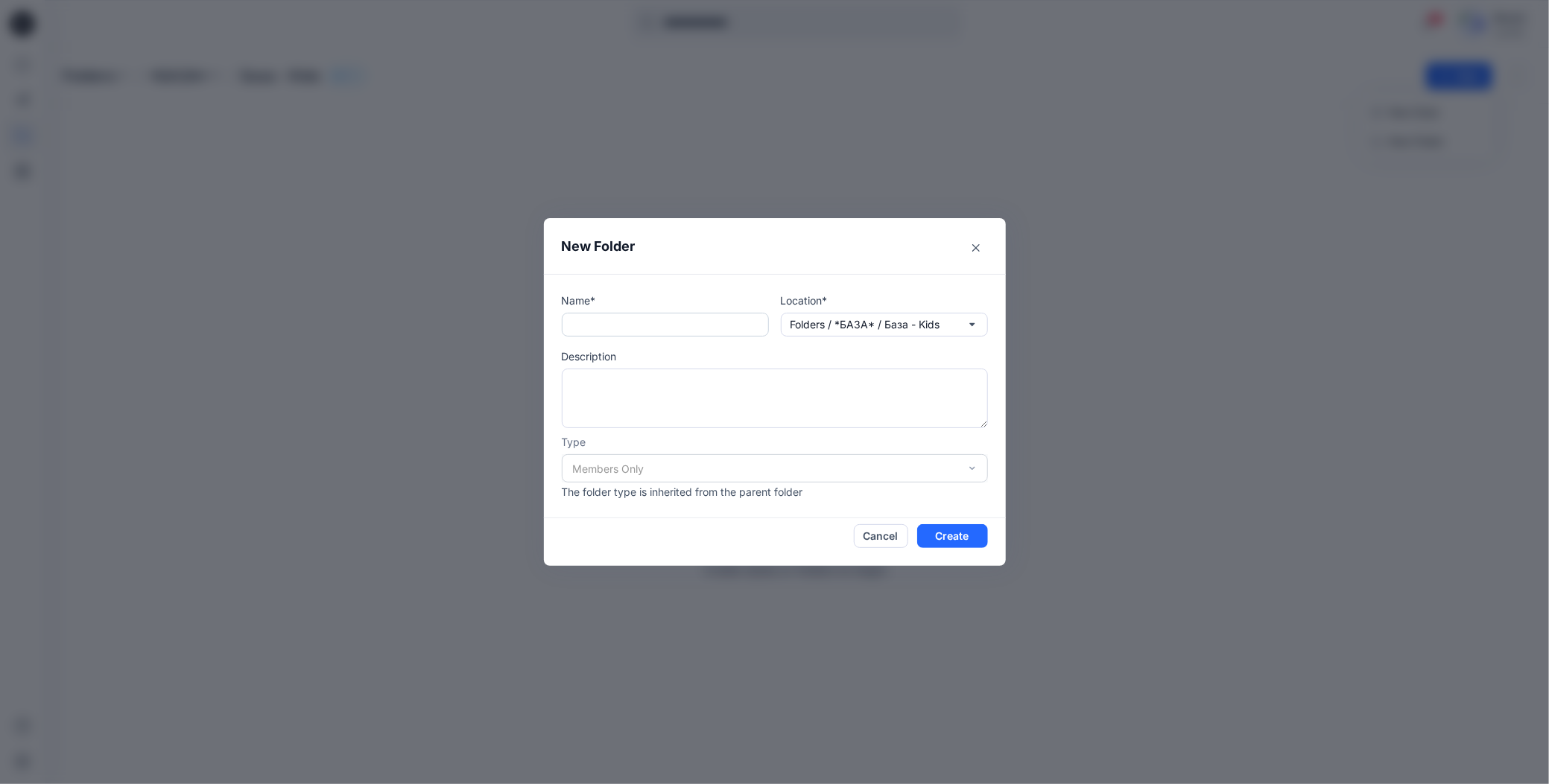
click at [641, 322] on input "text" at bounding box center [666, 325] width 207 height 24
paste input "*****"
type input "*****"
click at [612, 381] on textarea at bounding box center [775, 398] width 426 height 59
type textarea "*****"
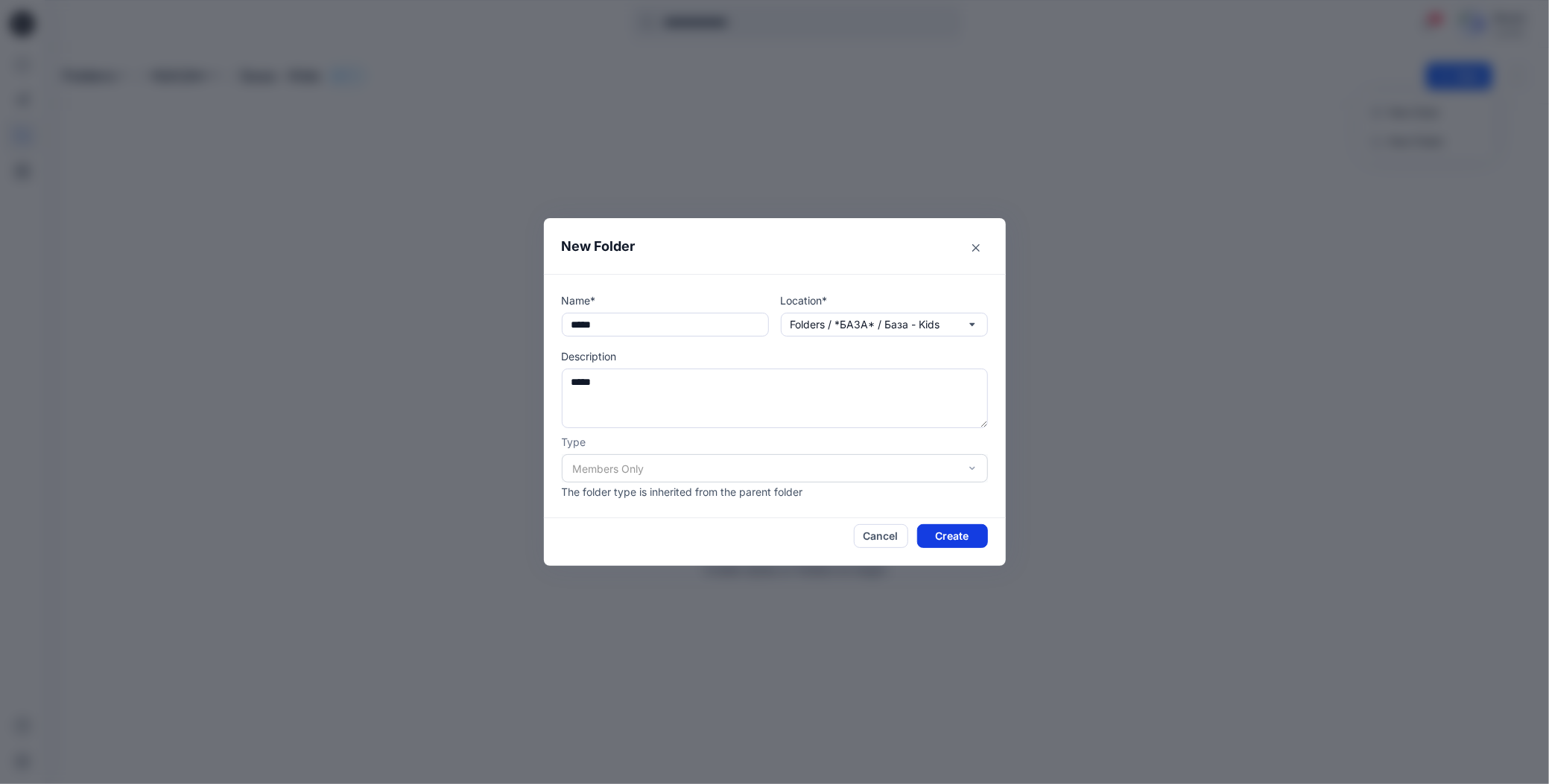
click at [929, 537] on button "Create" at bounding box center [952, 537] width 70 height 24
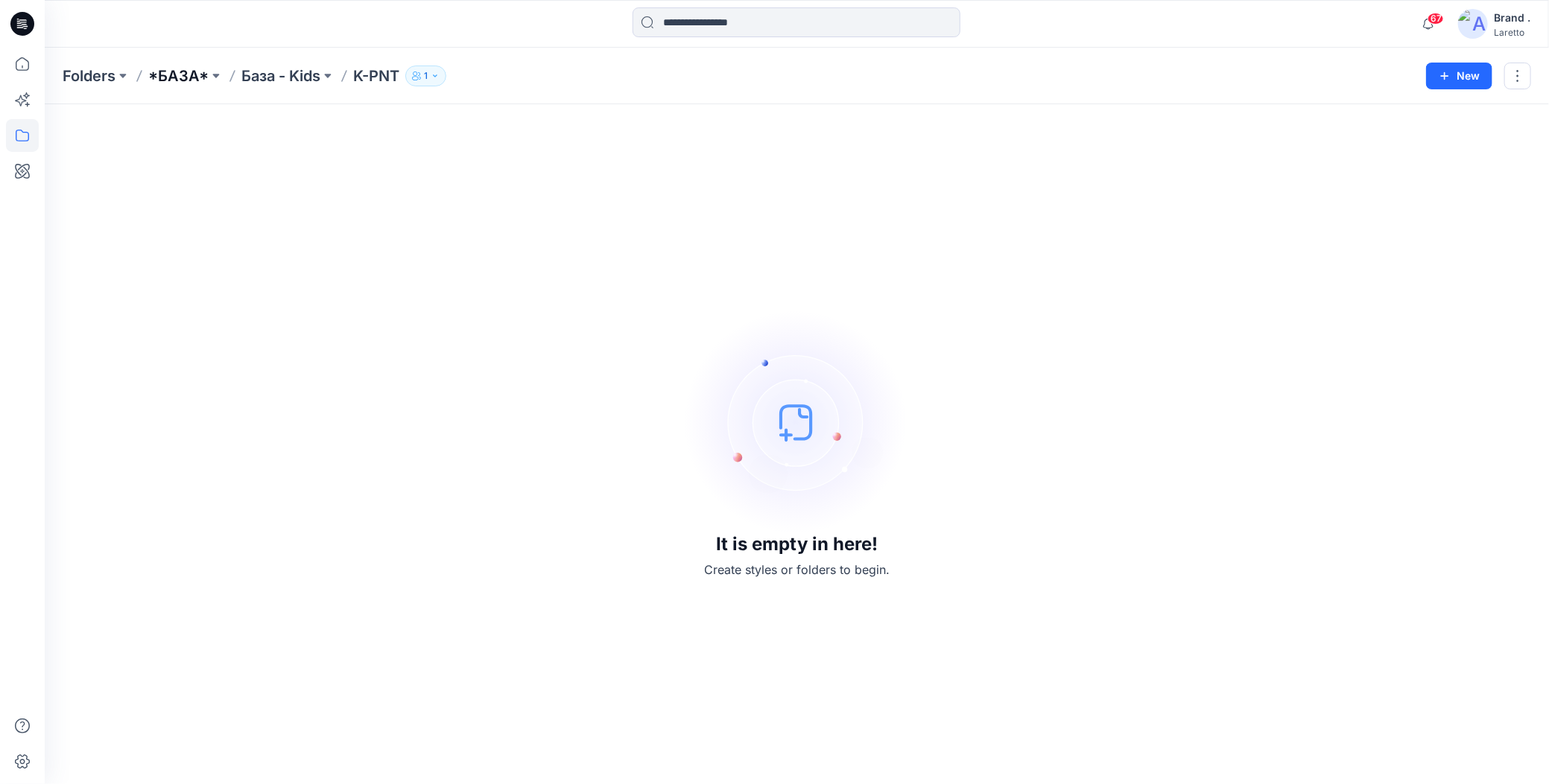
click at [177, 73] on p "*БАЗА*" at bounding box center [178, 75] width 60 height 21
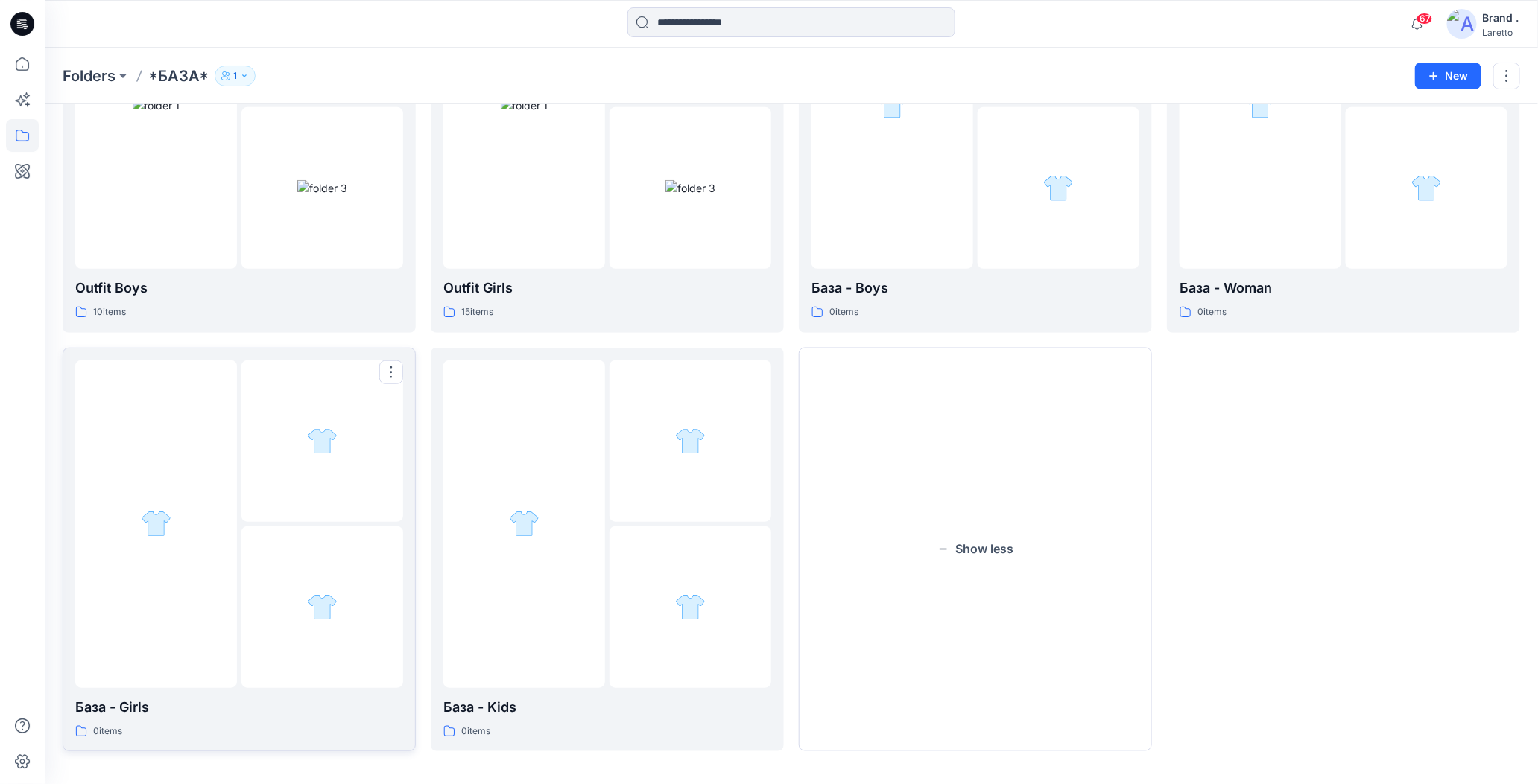
scroll to position [247, 0]
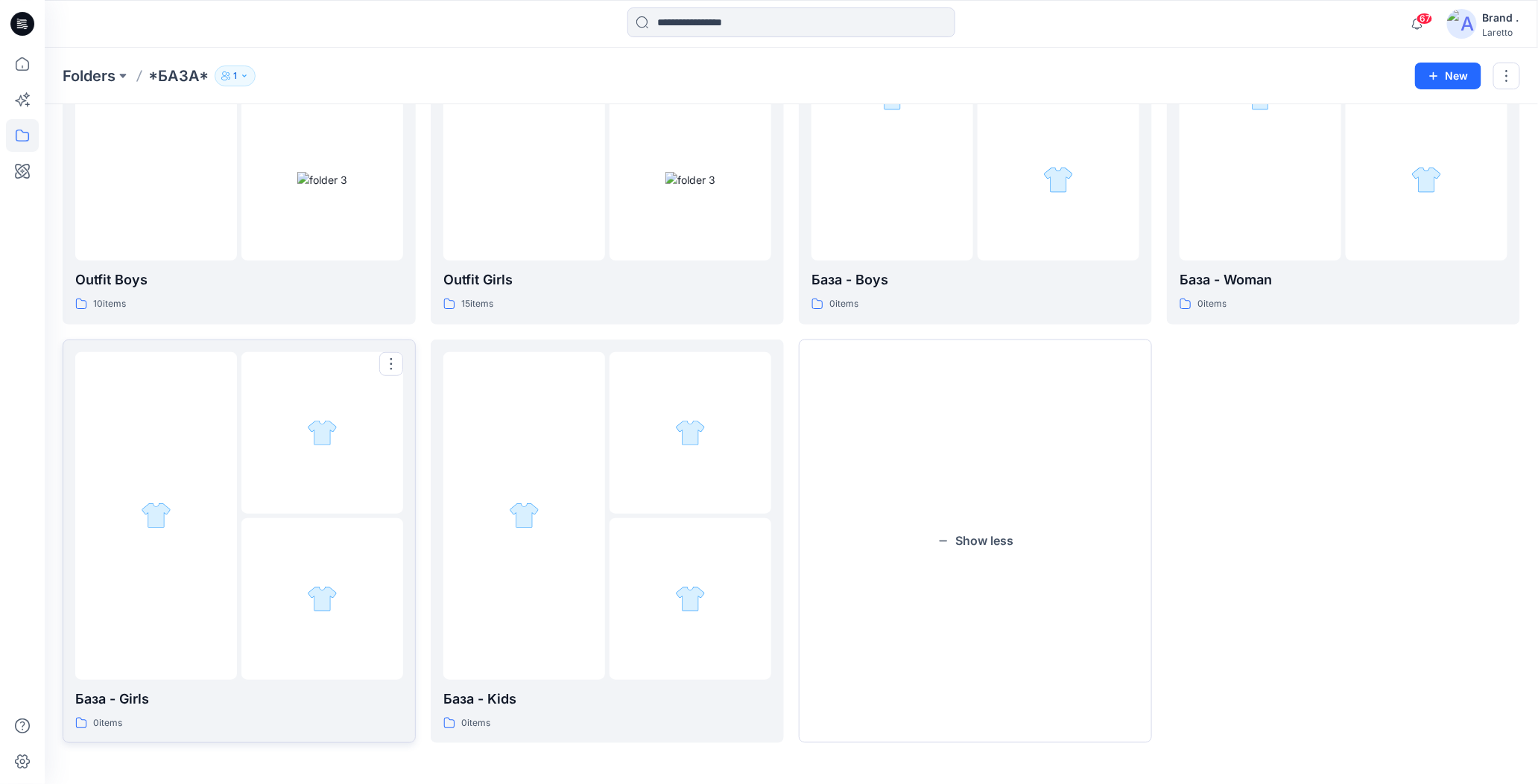
click at [271, 549] on div at bounding box center [322, 599] width 162 height 162
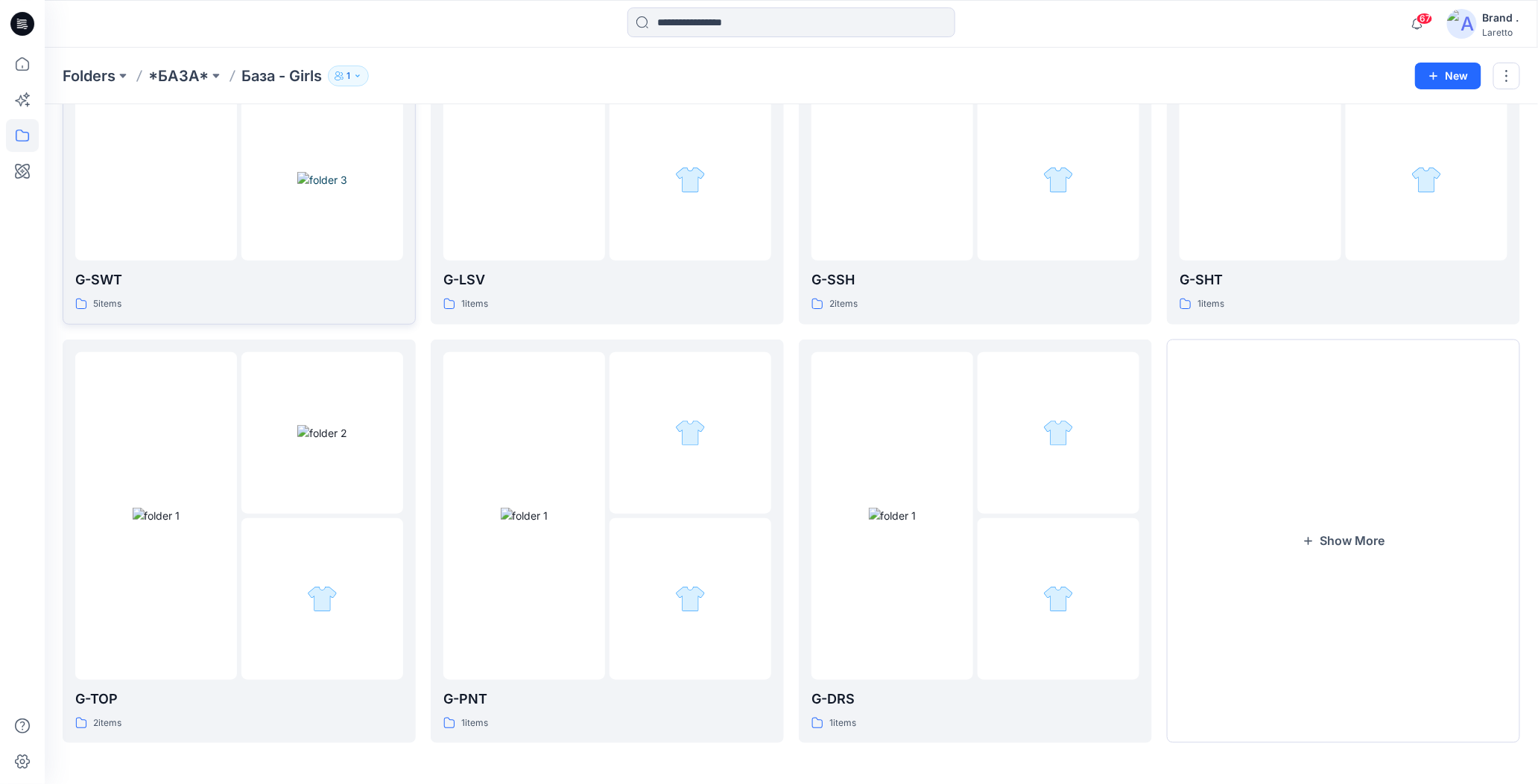
click at [233, 211] on div at bounding box center [156, 97] width 162 height 328
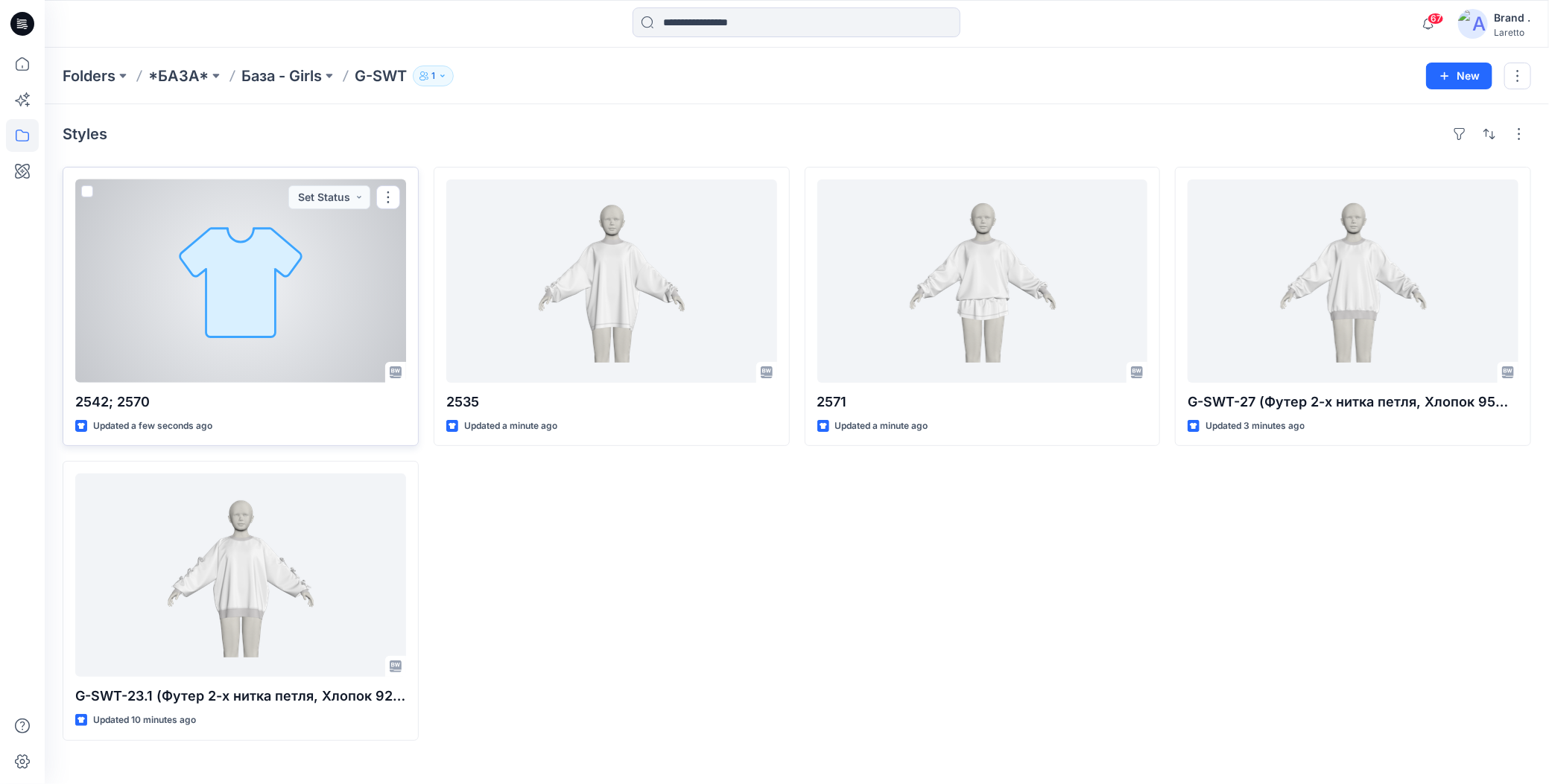
click at [286, 279] on div at bounding box center [241, 281] width 331 height 203
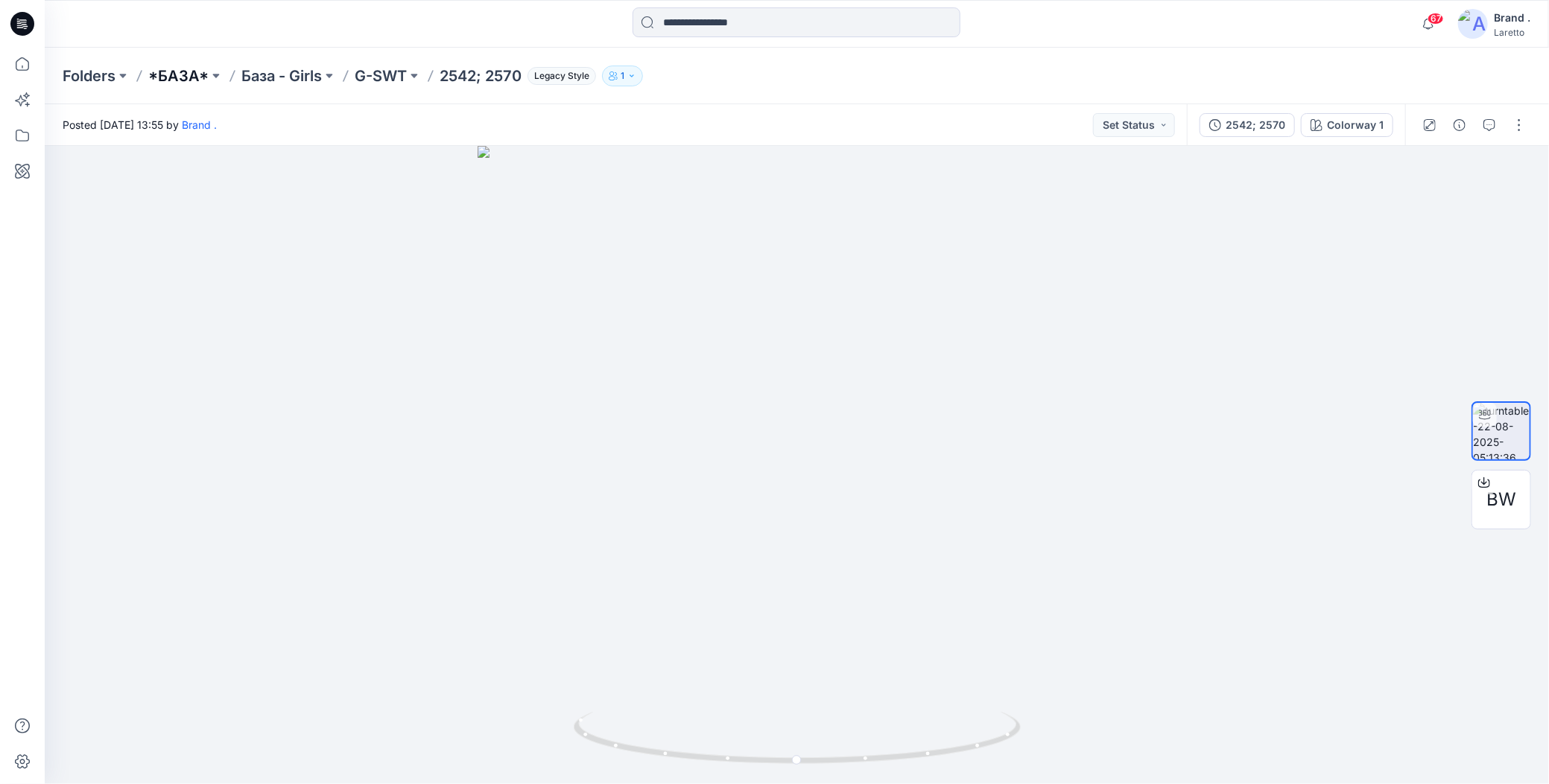
click at [179, 80] on p "*БАЗА*" at bounding box center [178, 75] width 60 height 21
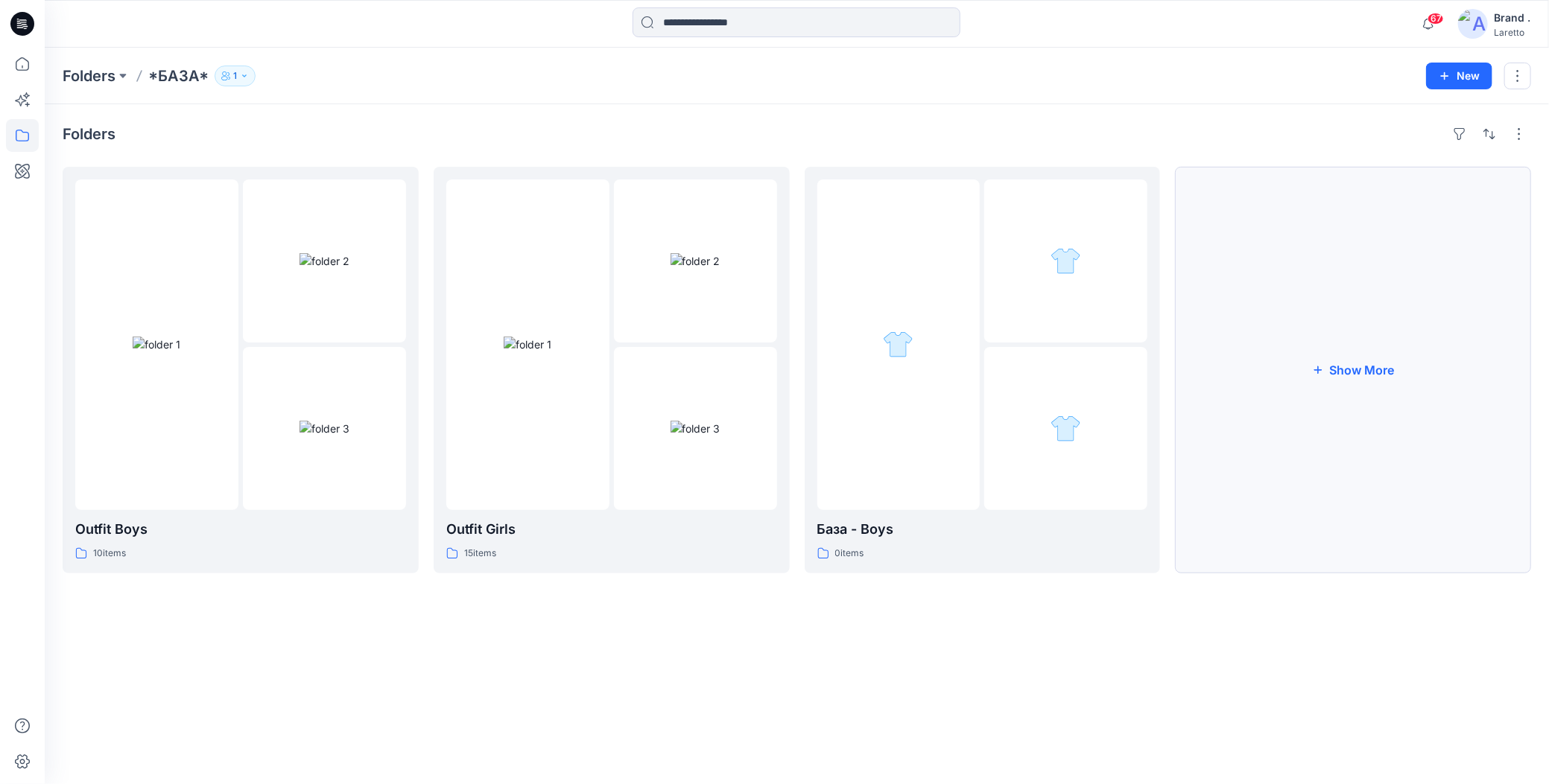
click at [1240, 414] on button "Show More" at bounding box center [1353, 370] width 356 height 407
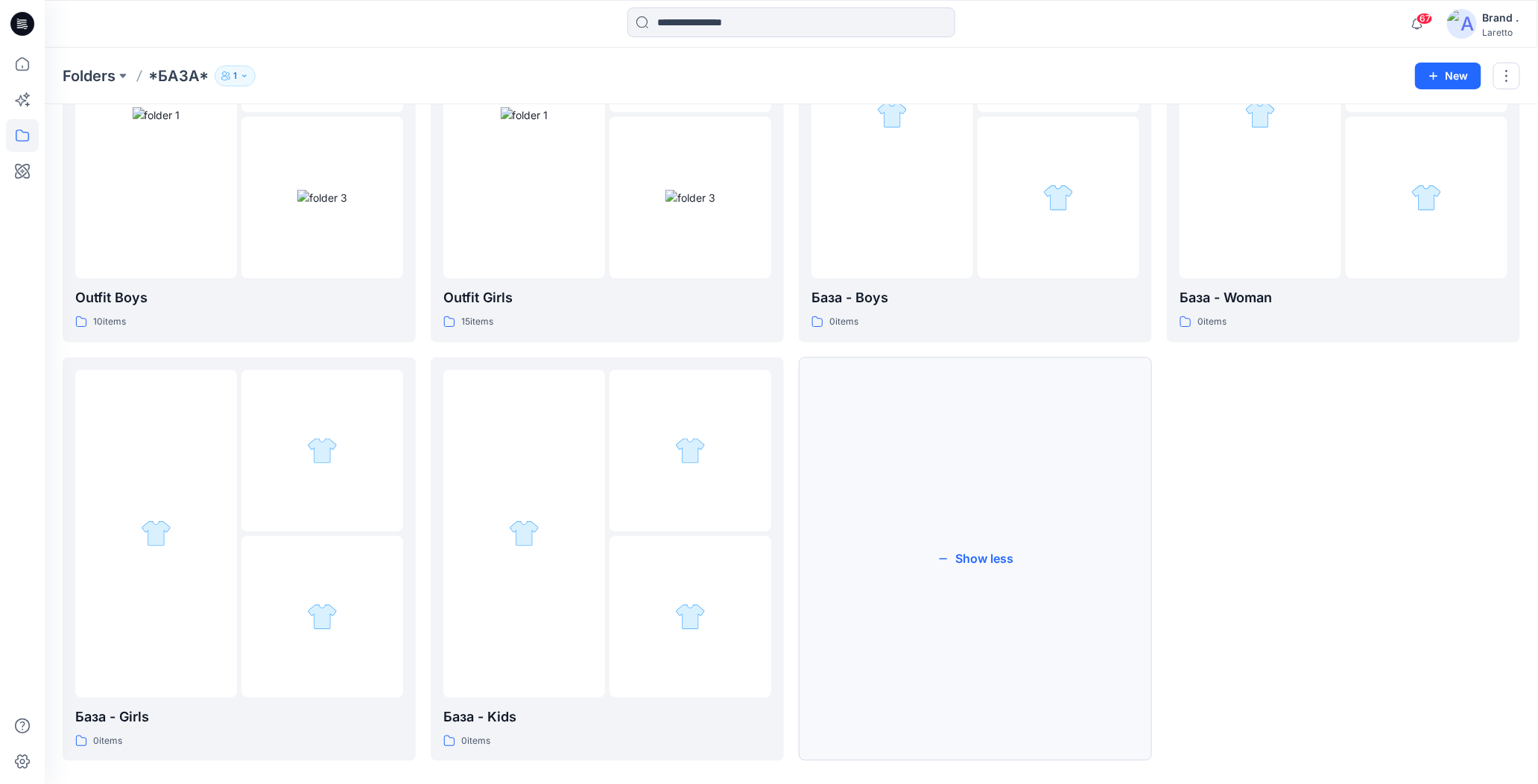
scroll to position [247, 0]
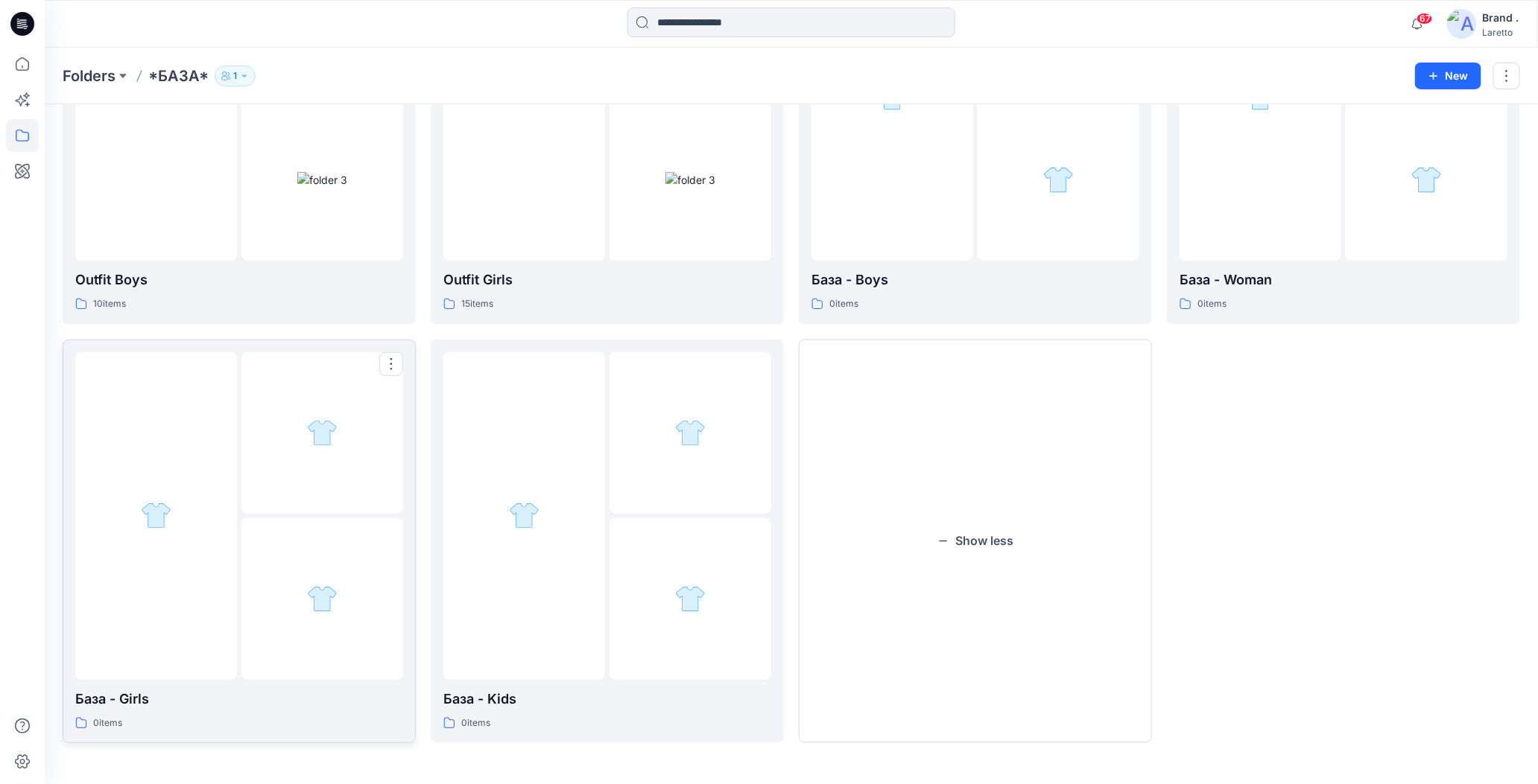
click at [237, 565] on div at bounding box center [239, 516] width 328 height 328
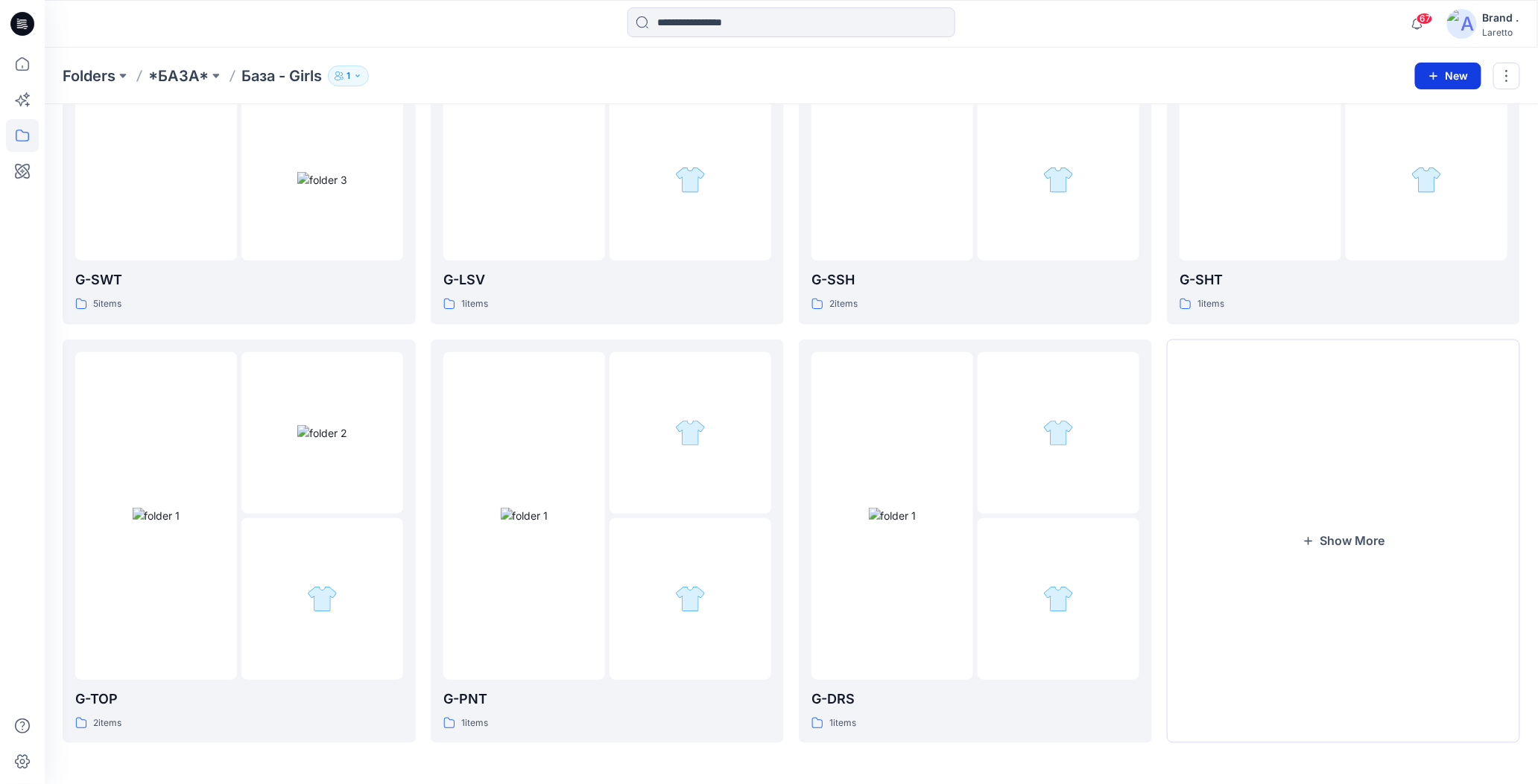
click at [1429, 81] on icon "button" at bounding box center [1434, 76] width 12 height 12
click at [1370, 143] on icon "button" at bounding box center [1365, 142] width 10 height 10
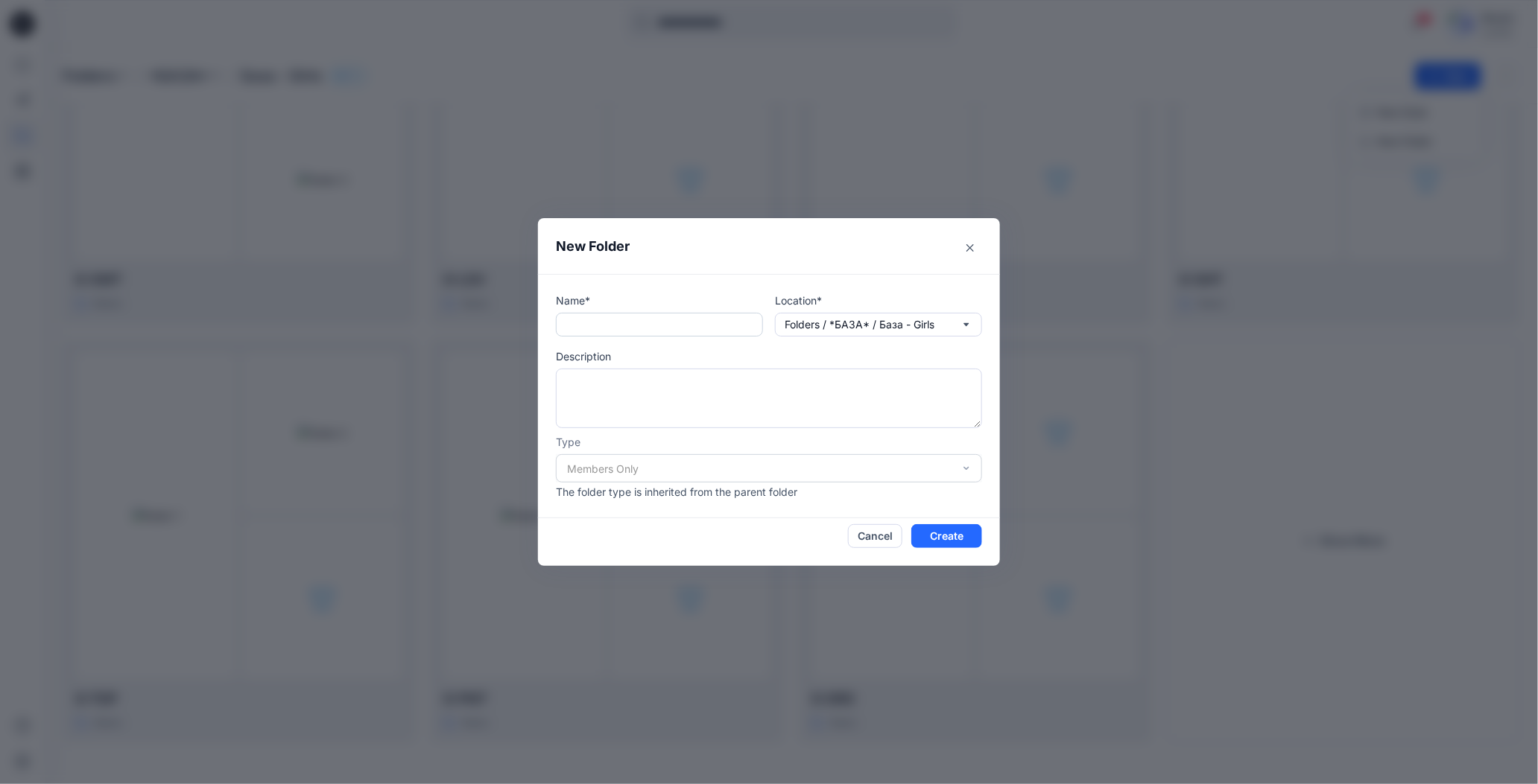
click at [574, 321] on input "text" at bounding box center [660, 325] width 207 height 24
type input "*****"
click at [656, 390] on textarea at bounding box center [769, 398] width 426 height 59
type textarea "*********"
click at [924, 525] on button "Create" at bounding box center [946, 537] width 70 height 24
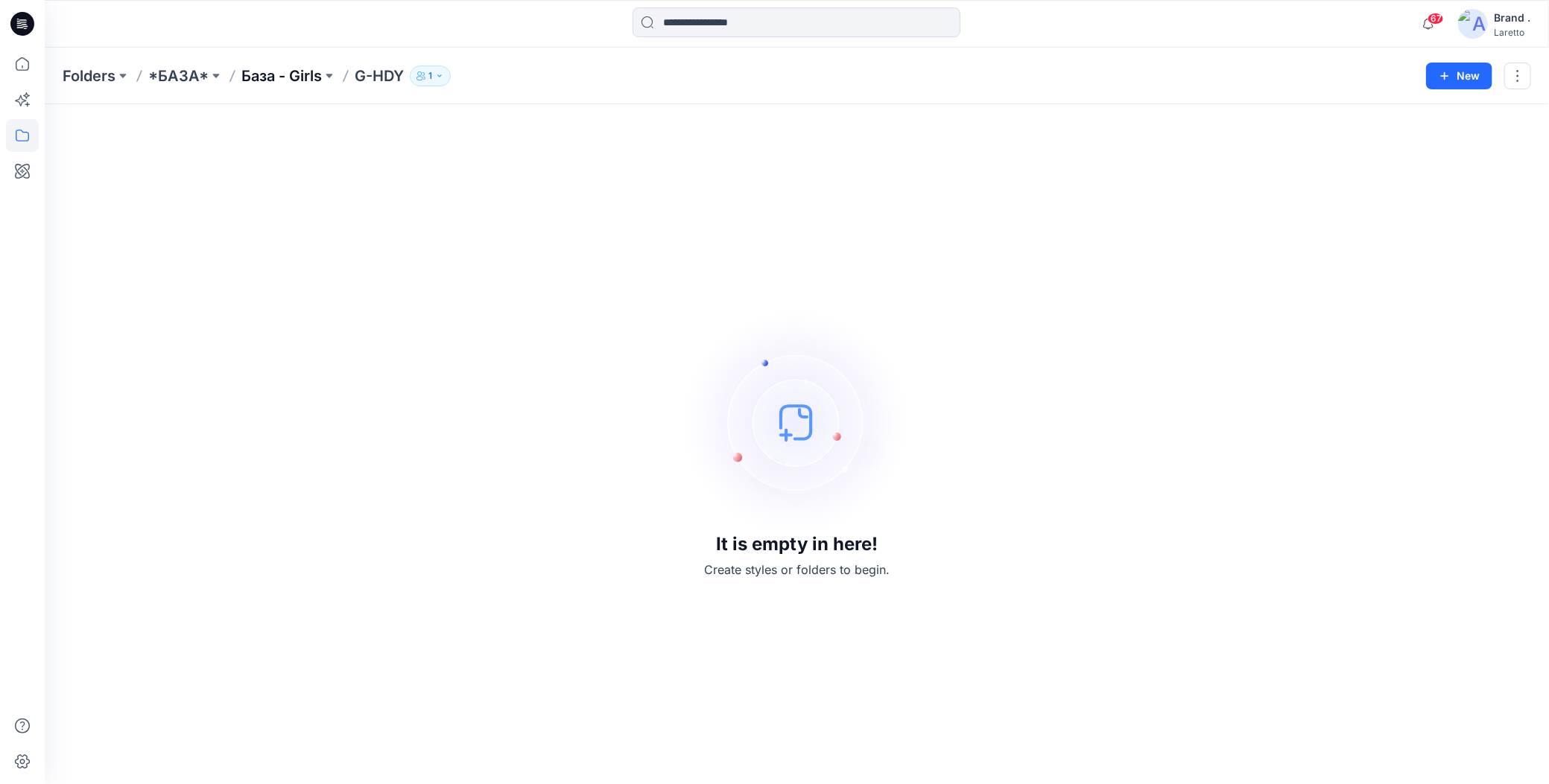
click at [247, 81] on p "База - Girls" at bounding box center [281, 75] width 81 height 21
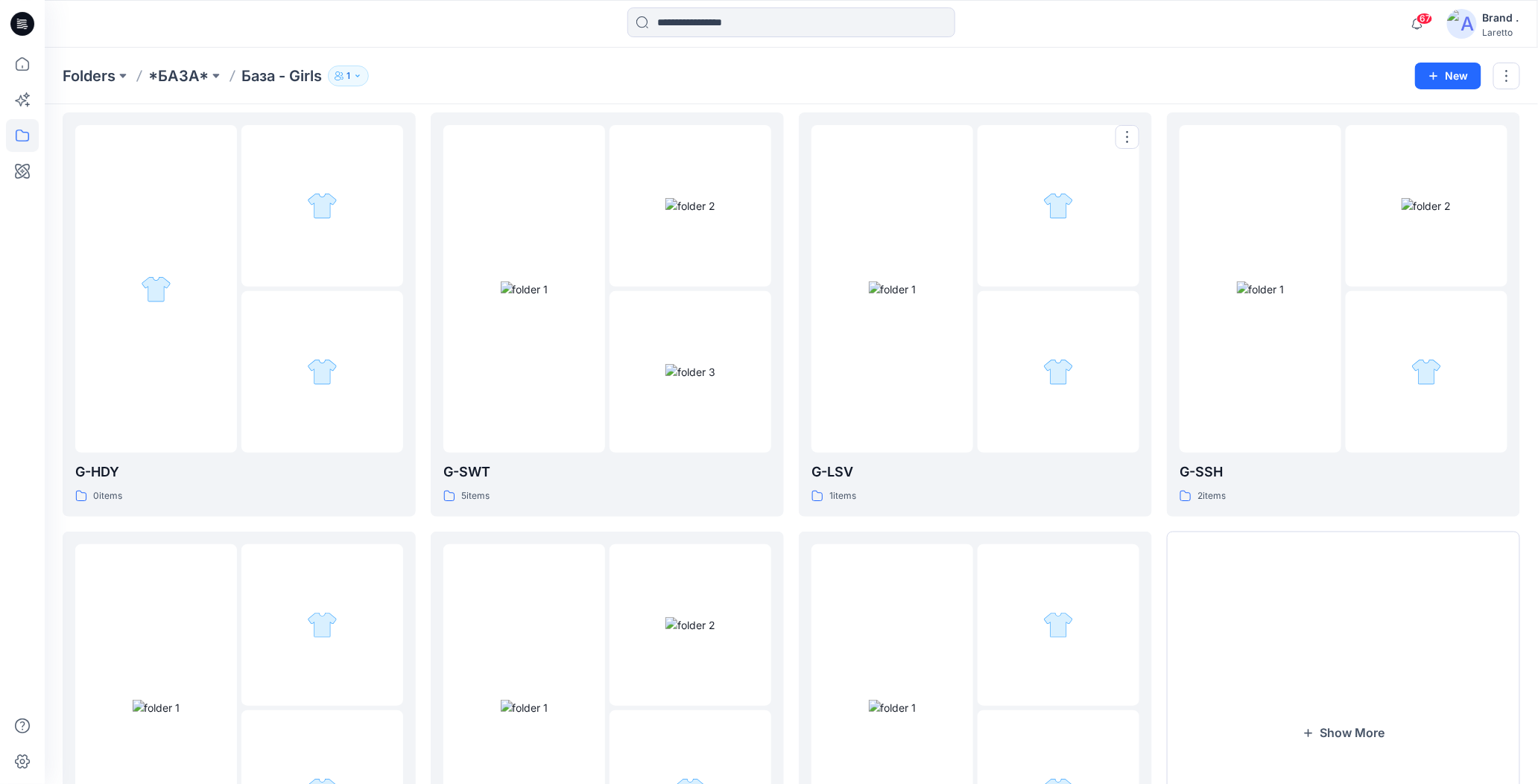
scroll to position [23, 0]
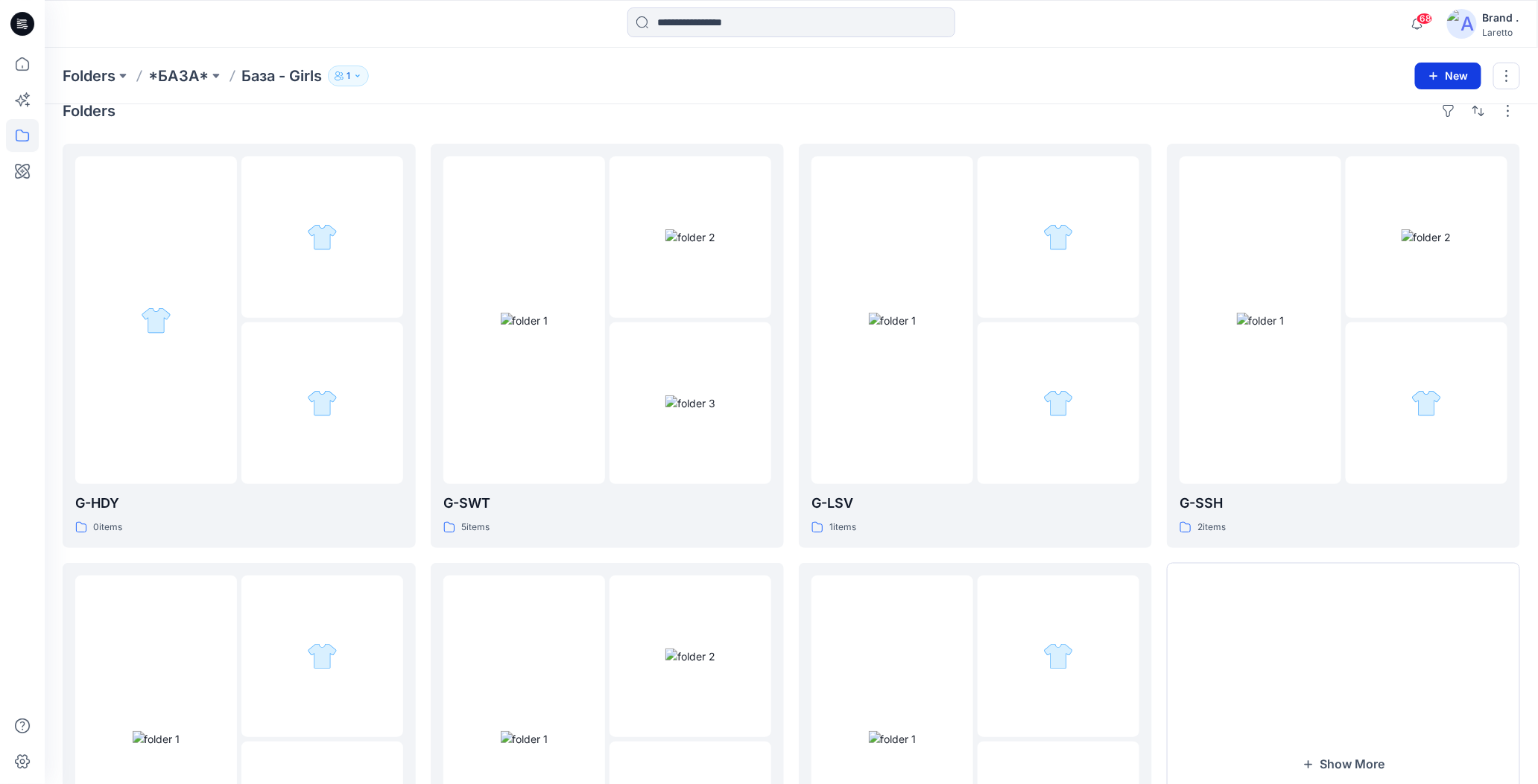
click at [1434, 70] on icon "button" at bounding box center [1434, 76] width 12 height 12
click at [1370, 136] on icon "button" at bounding box center [1366, 142] width 12 height 12
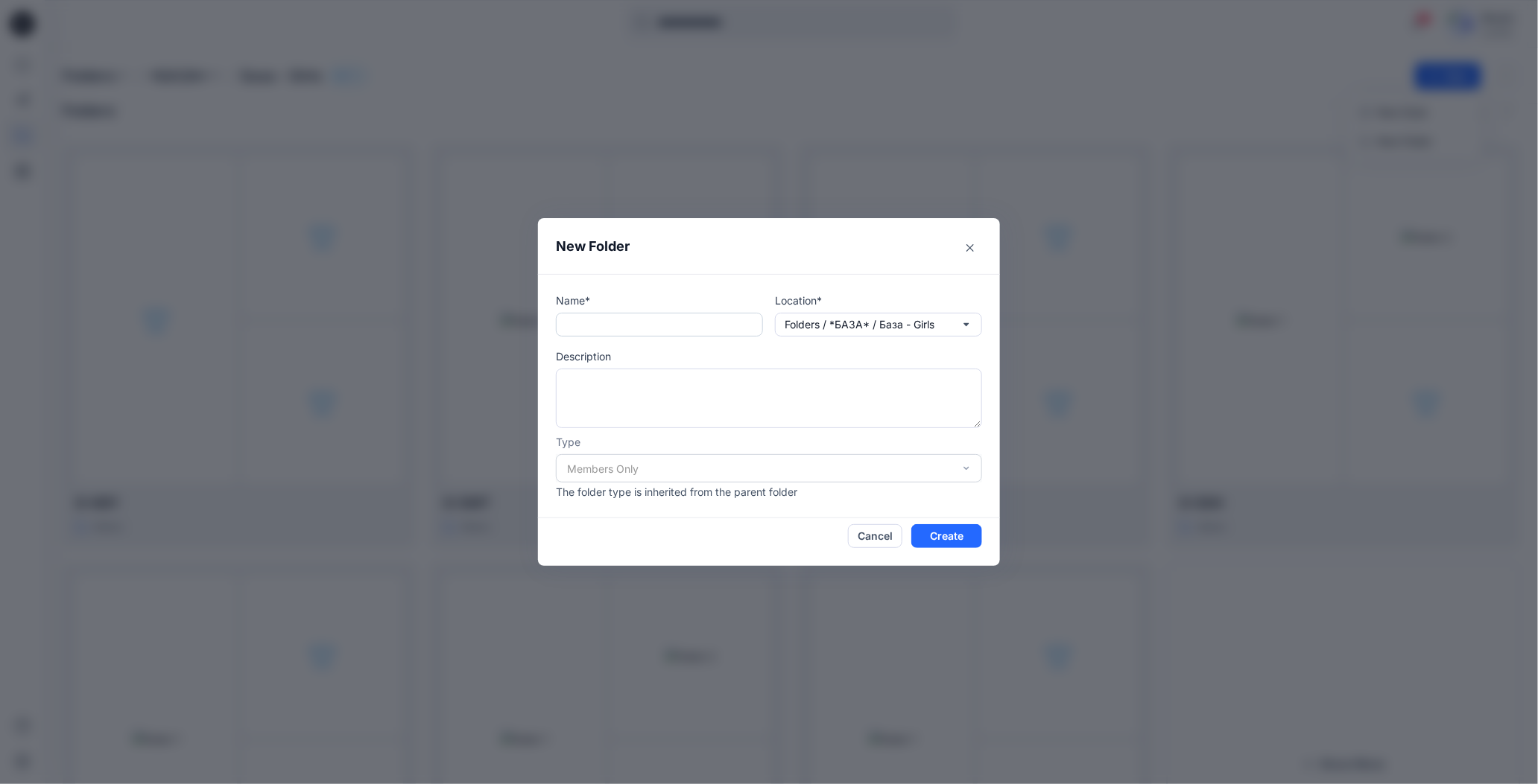
click at [713, 322] on input "text" at bounding box center [660, 325] width 207 height 24
paste input "***"
click at [661, 378] on textarea at bounding box center [769, 398] width 426 height 59
click at [572, 320] on input "***" at bounding box center [660, 325] width 207 height 24
type input "*****"
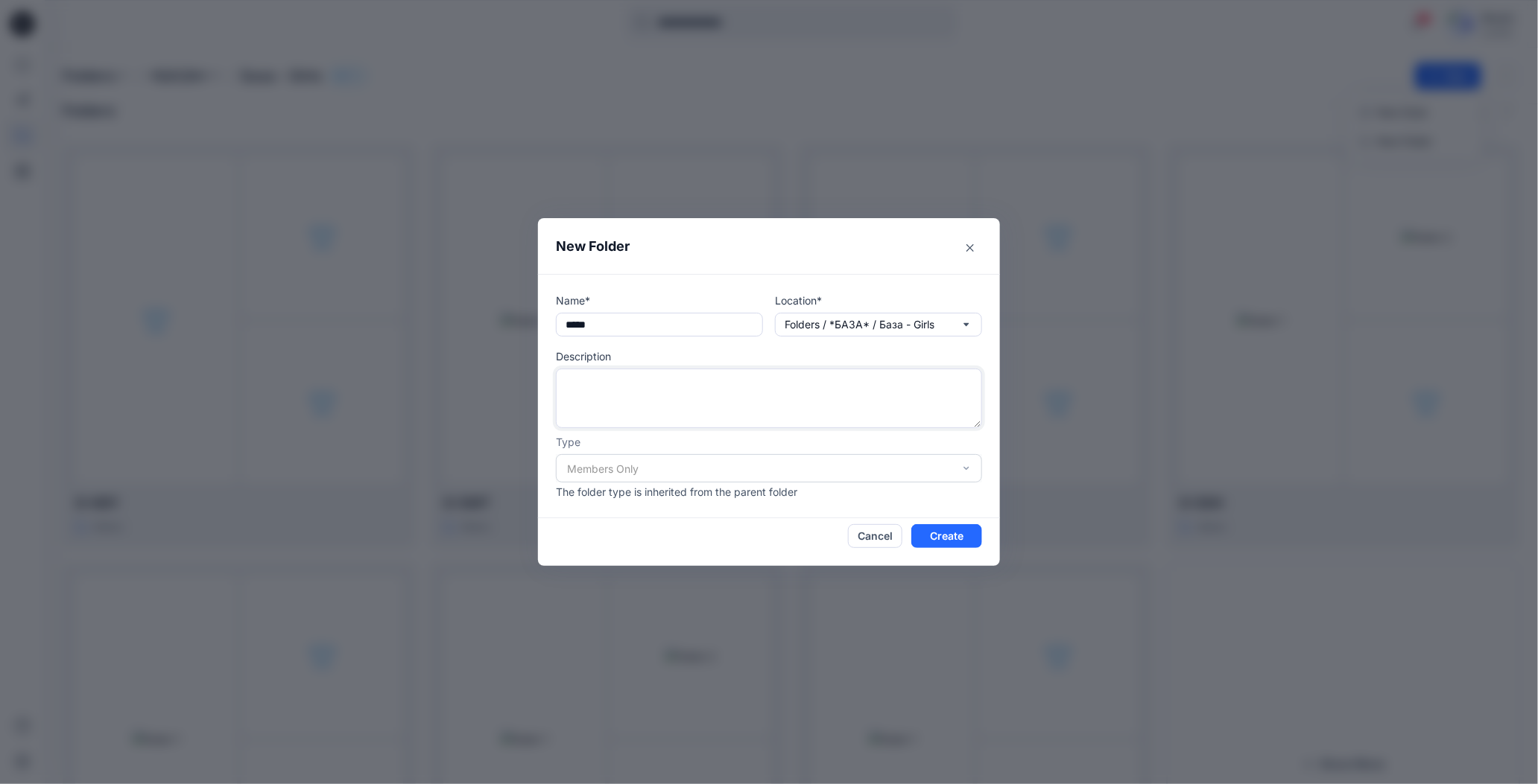
click at [592, 386] on textarea at bounding box center [769, 398] width 426 height 59
type textarea "****"
click at [936, 537] on button "Create" at bounding box center [946, 537] width 70 height 24
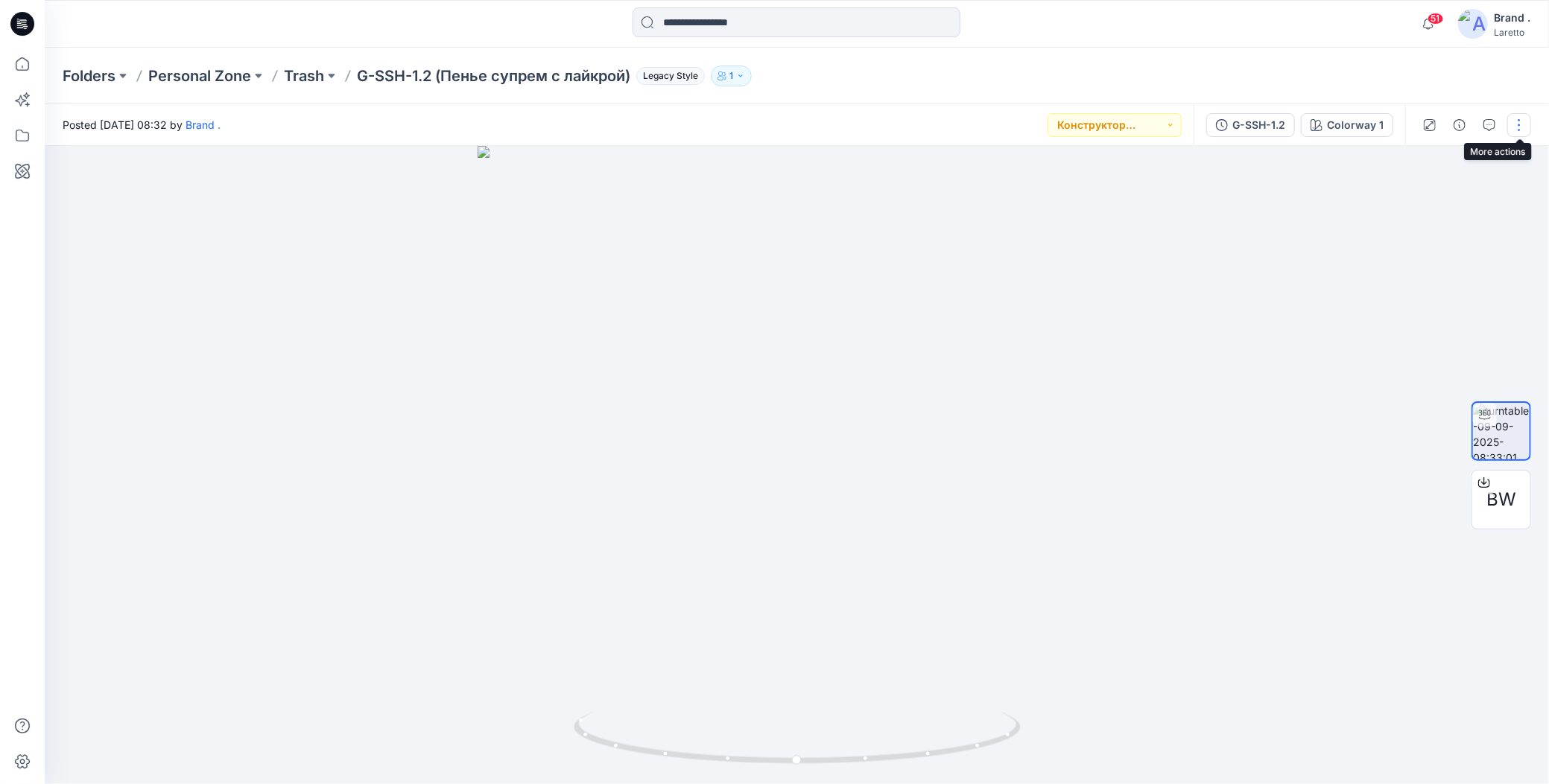
click at [1522, 127] on button "button" at bounding box center [1519, 125] width 24 height 24
click at [1410, 243] on button "Duplicate to..." at bounding box center [1456, 242] width 137 height 28
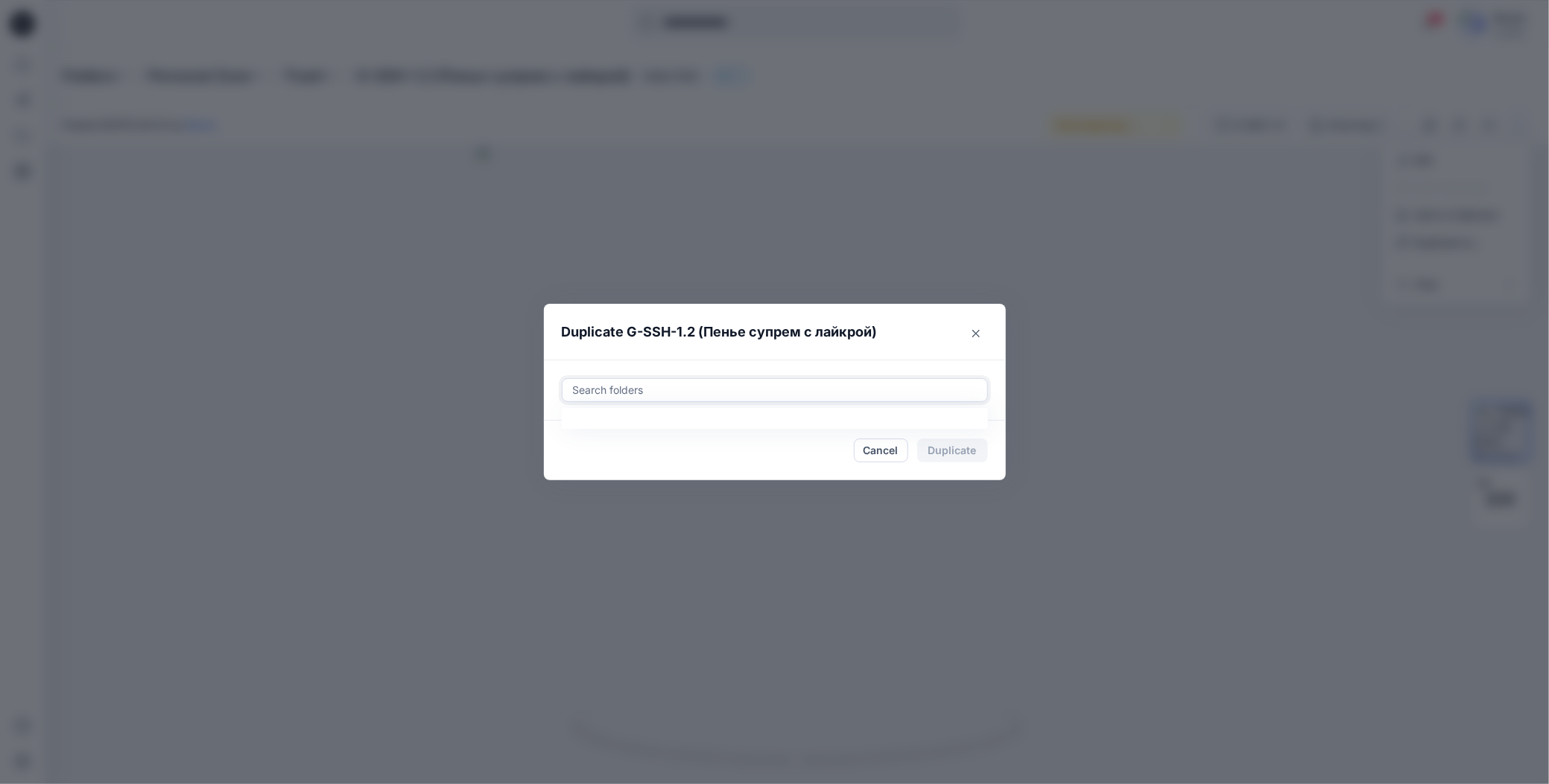
click at [697, 393] on div at bounding box center [775, 390] width 407 height 18
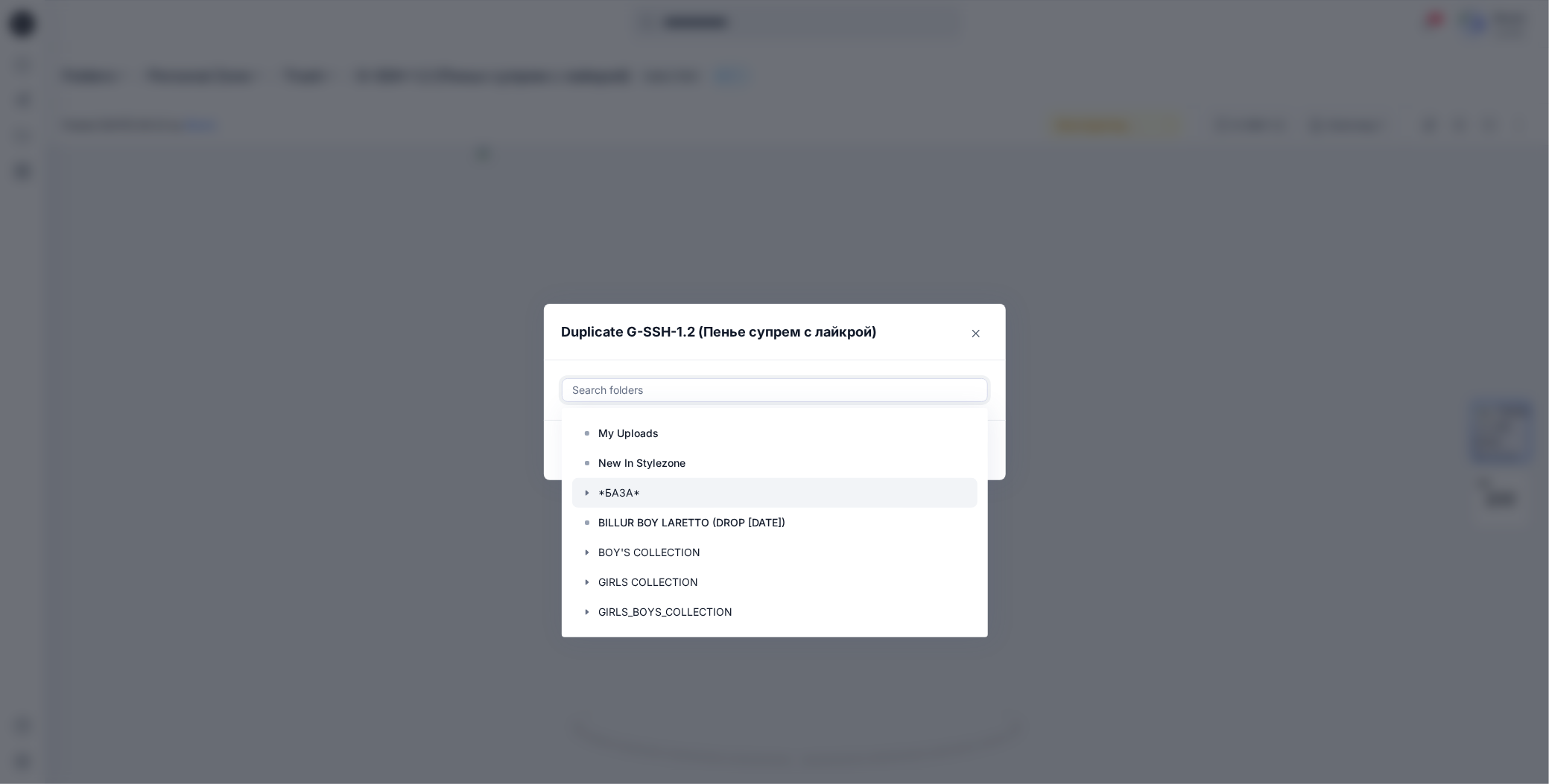
click at [581, 495] on icon "button" at bounding box center [587, 493] width 12 height 12
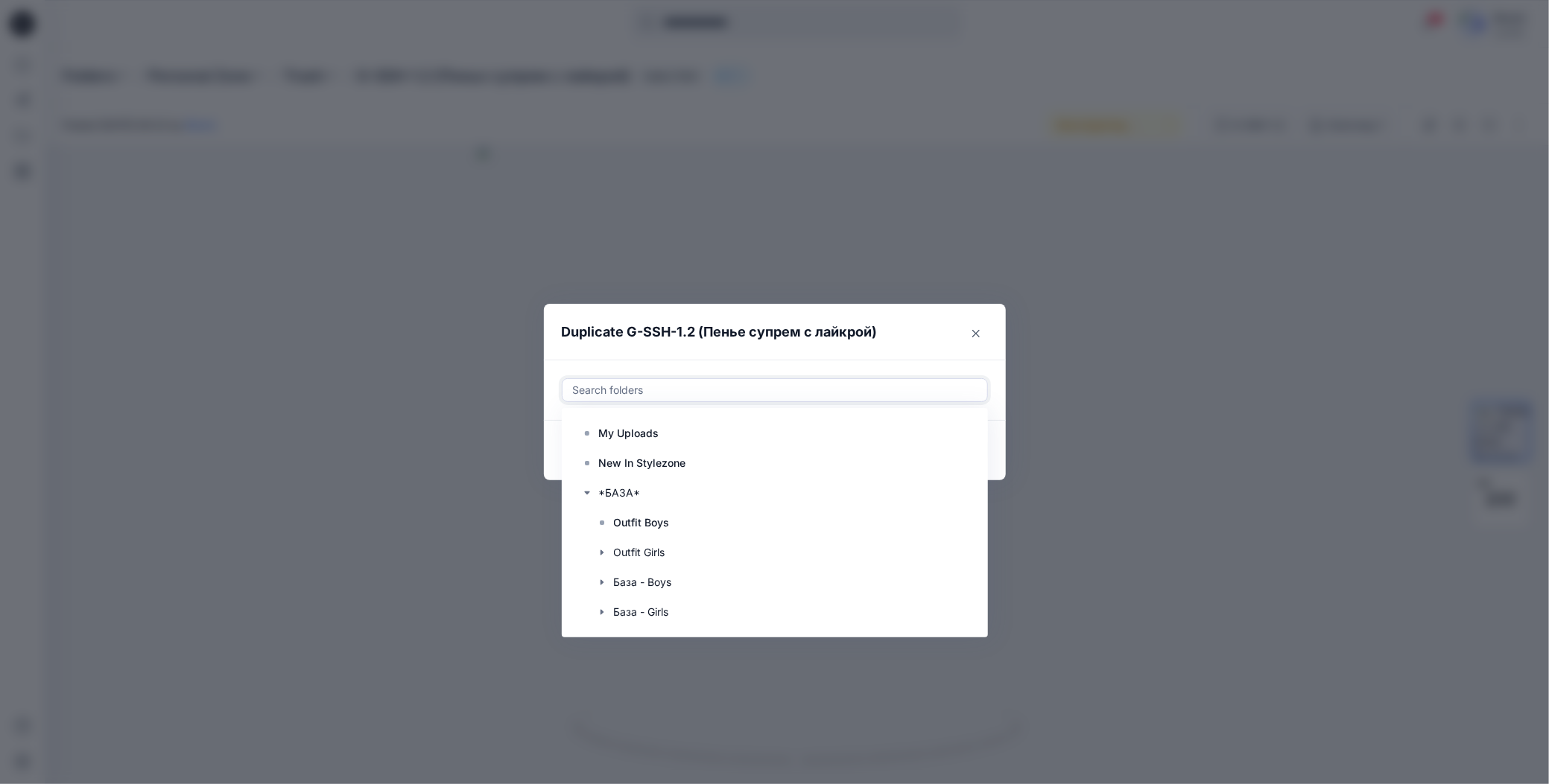
click at [756, 70] on div "Duplicate G-SSH-1.2 (Пенье супрем с лайкрой) Use Up and Down to choose options,…" at bounding box center [774, 392] width 1549 height 784
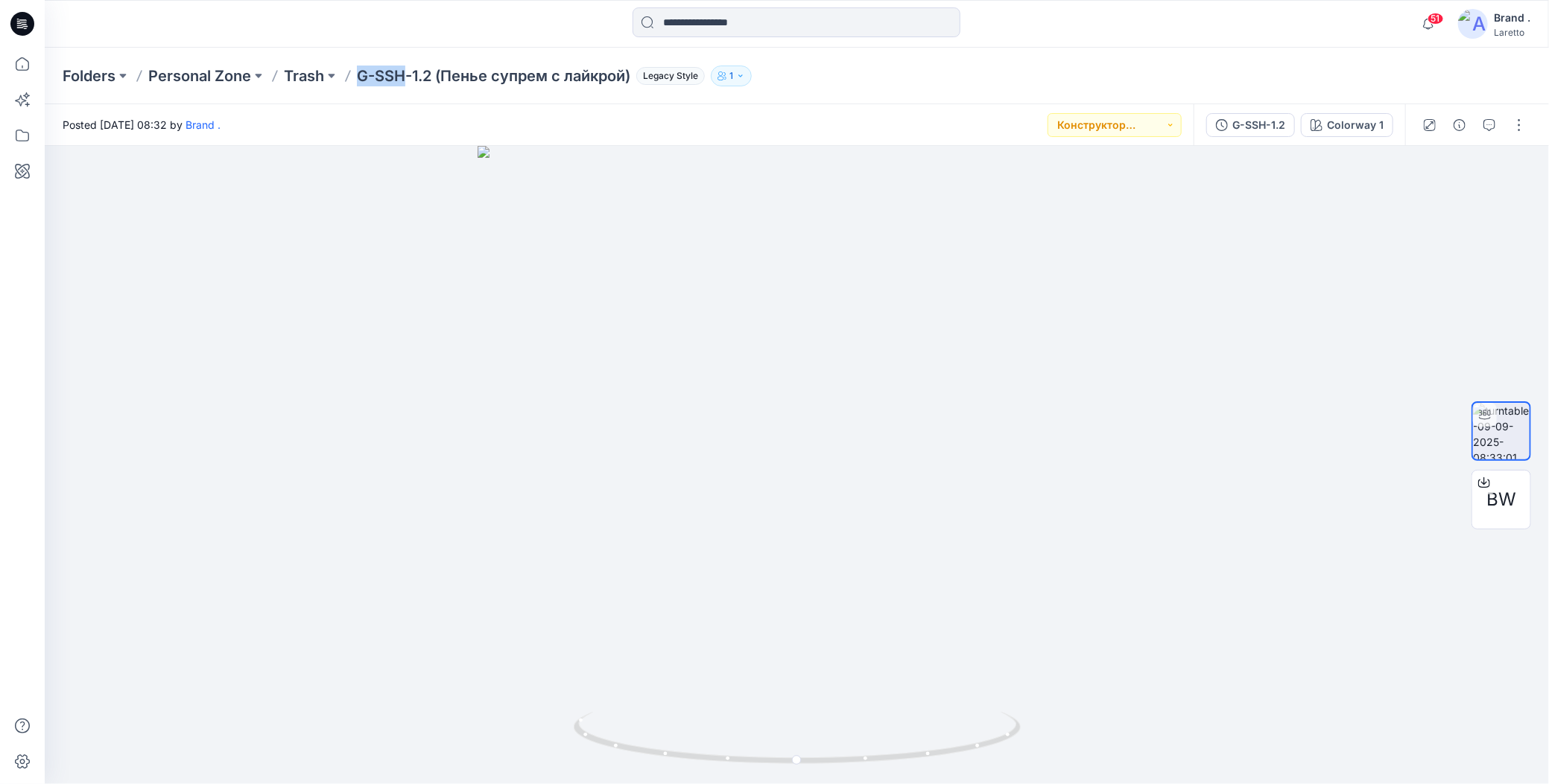
drag, startPoint x: 359, startPoint y: 60, endPoint x: 404, endPoint y: 77, distance: 48.1
click at [404, 77] on div "Folders Personal Zone Trash G-SSH-1.2 (Пенье супрем с лайкрой) Legacy Style 1" at bounding box center [797, 75] width 1504 height 57
copy p "G-SSH"
click at [1516, 115] on button "button" at bounding box center [1519, 125] width 24 height 24
click at [1399, 246] on icon "button" at bounding box center [1402, 242] width 12 height 12
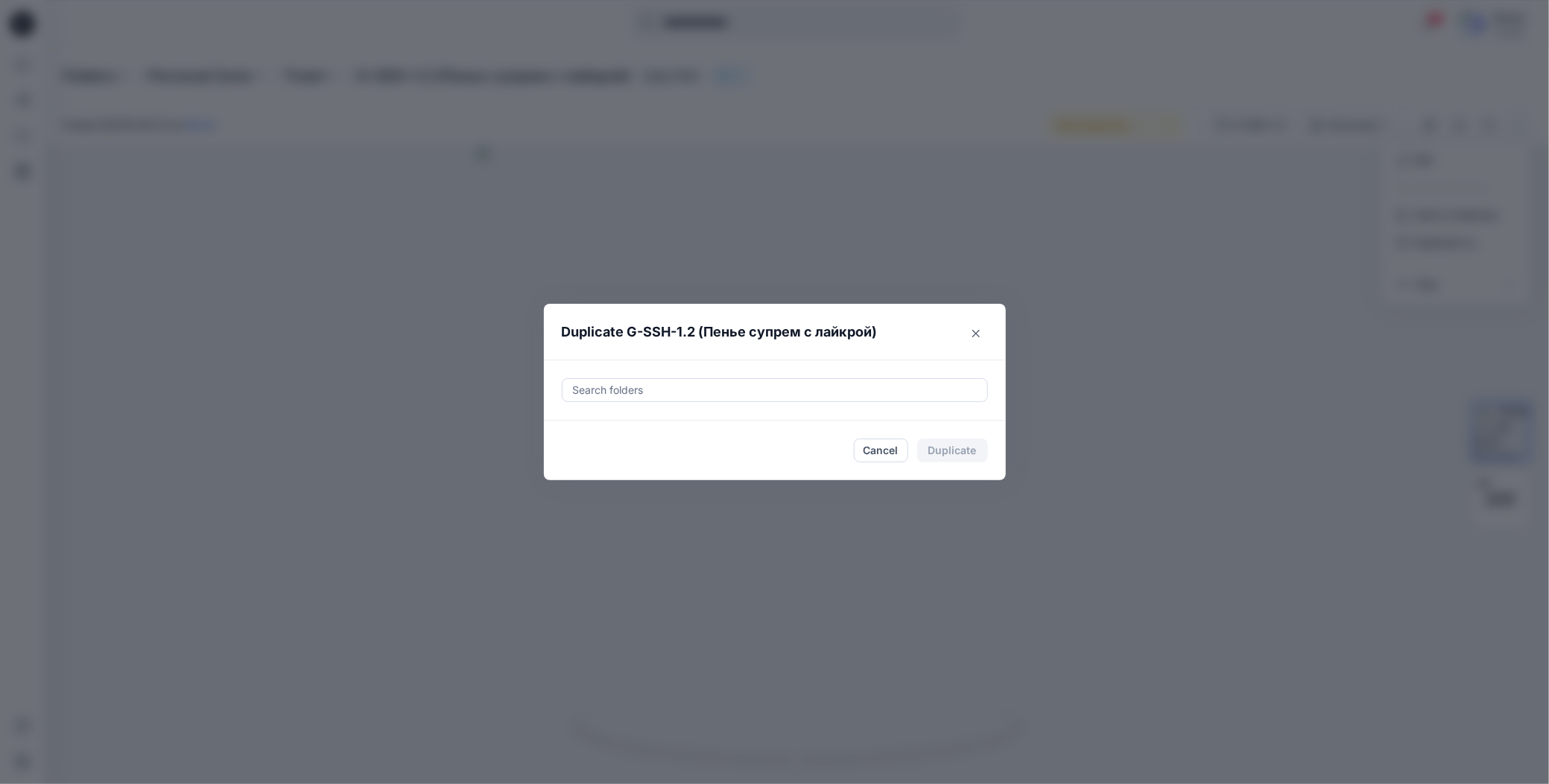
click at [594, 388] on div at bounding box center [775, 390] width 407 height 18
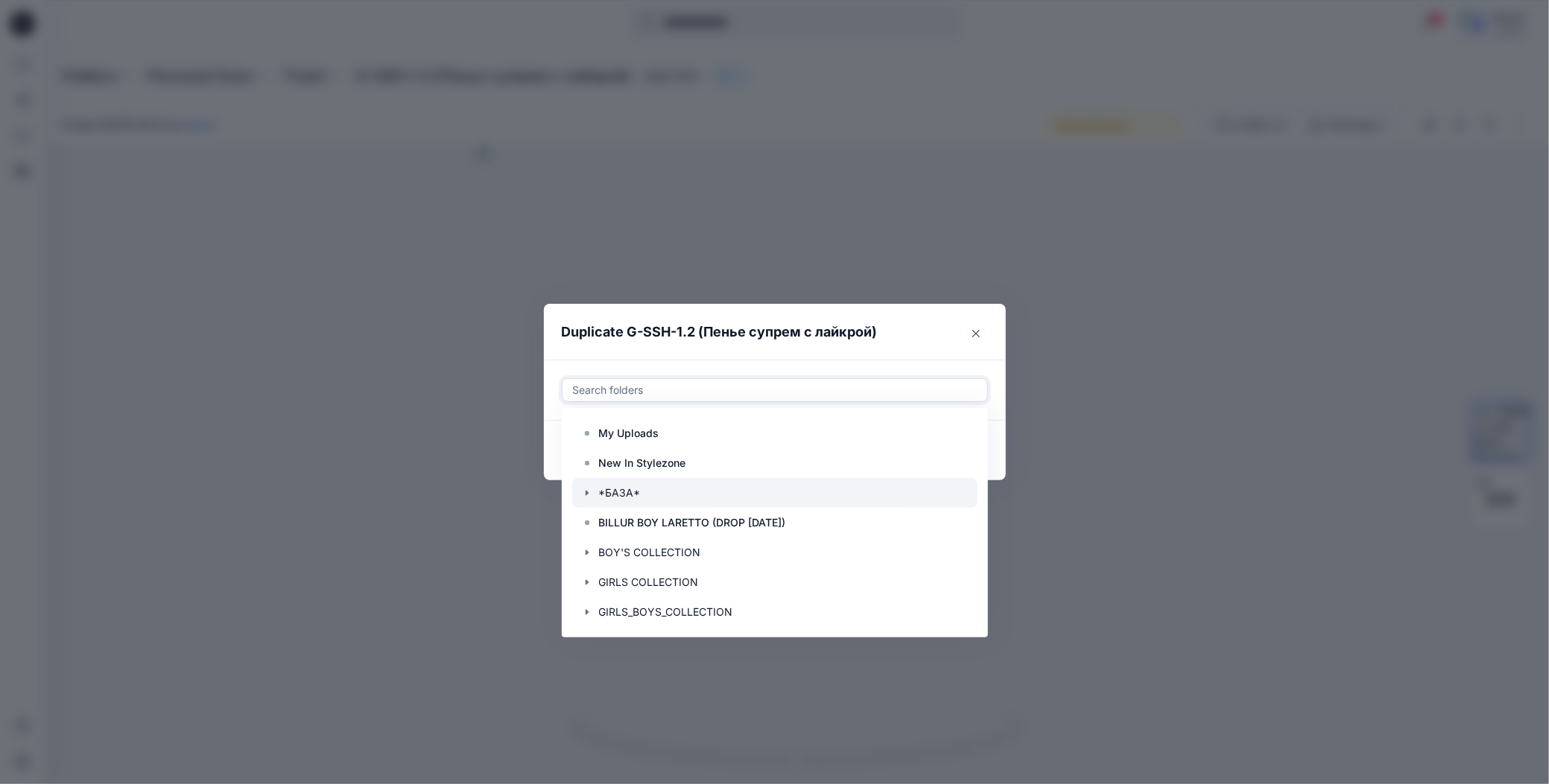
click at [587, 489] on icon "button" at bounding box center [587, 493] width 12 height 12
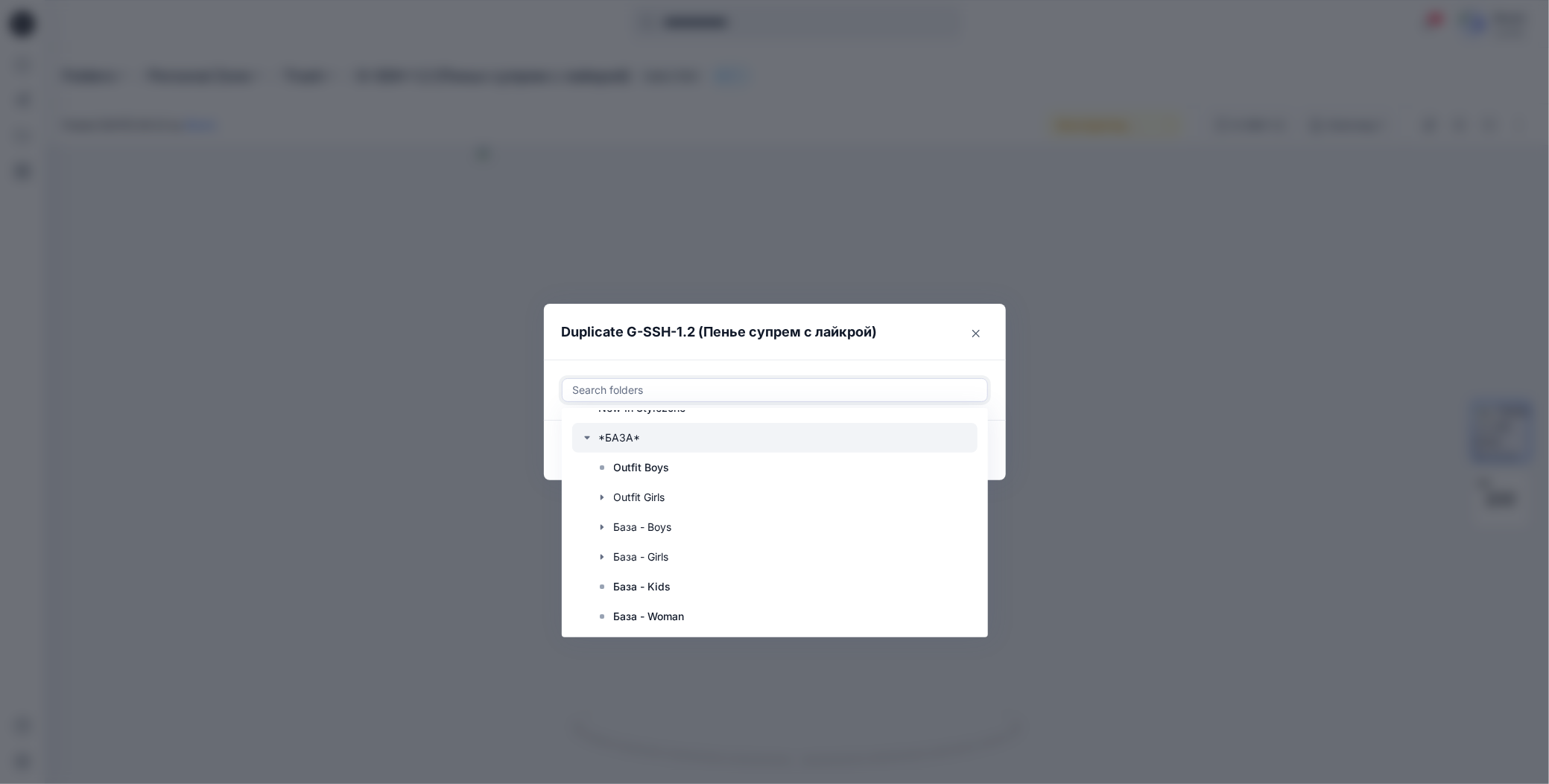
scroll to position [75, 0]
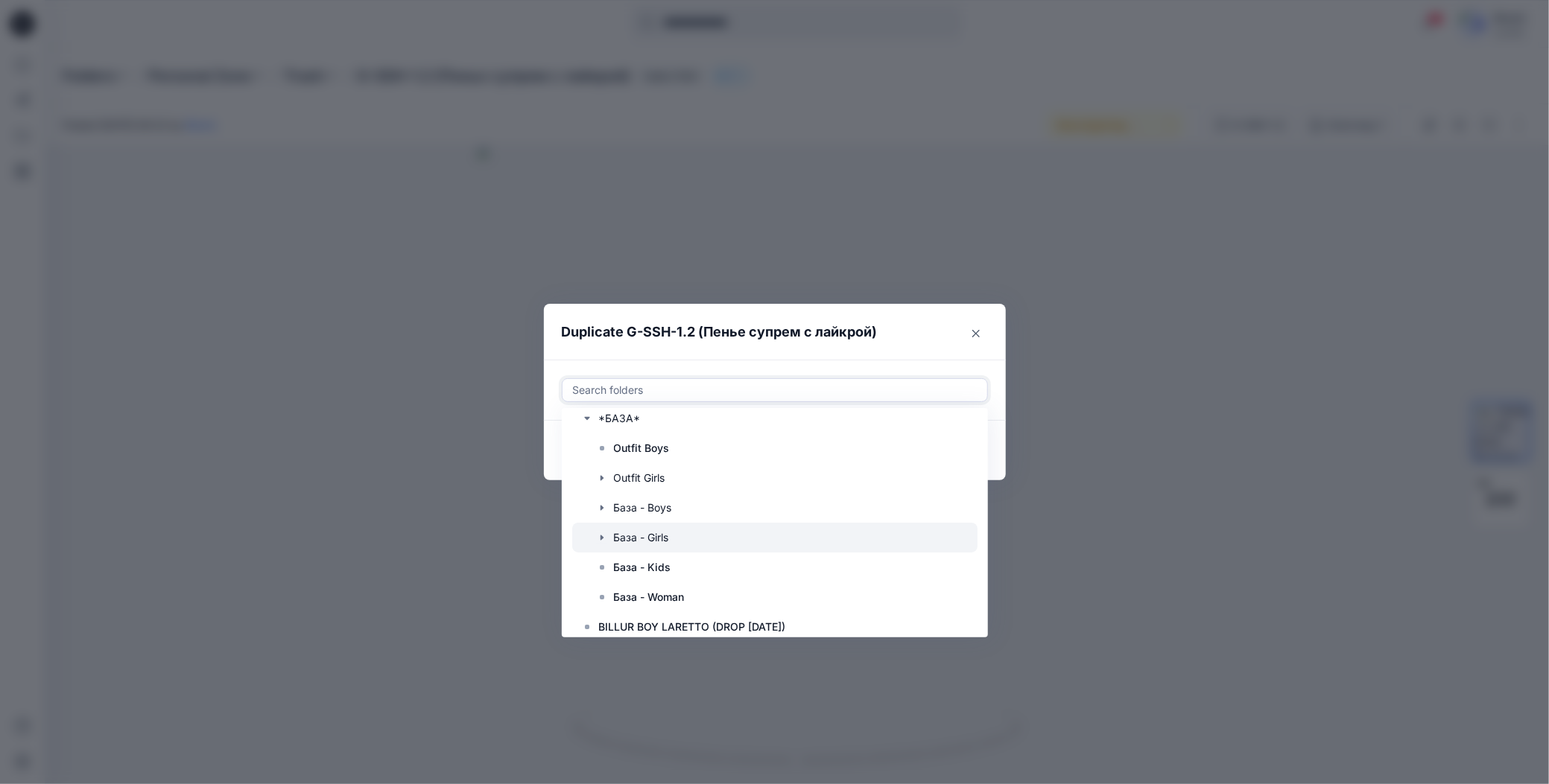
click at [599, 534] on icon "button" at bounding box center [602, 537] width 12 height 12
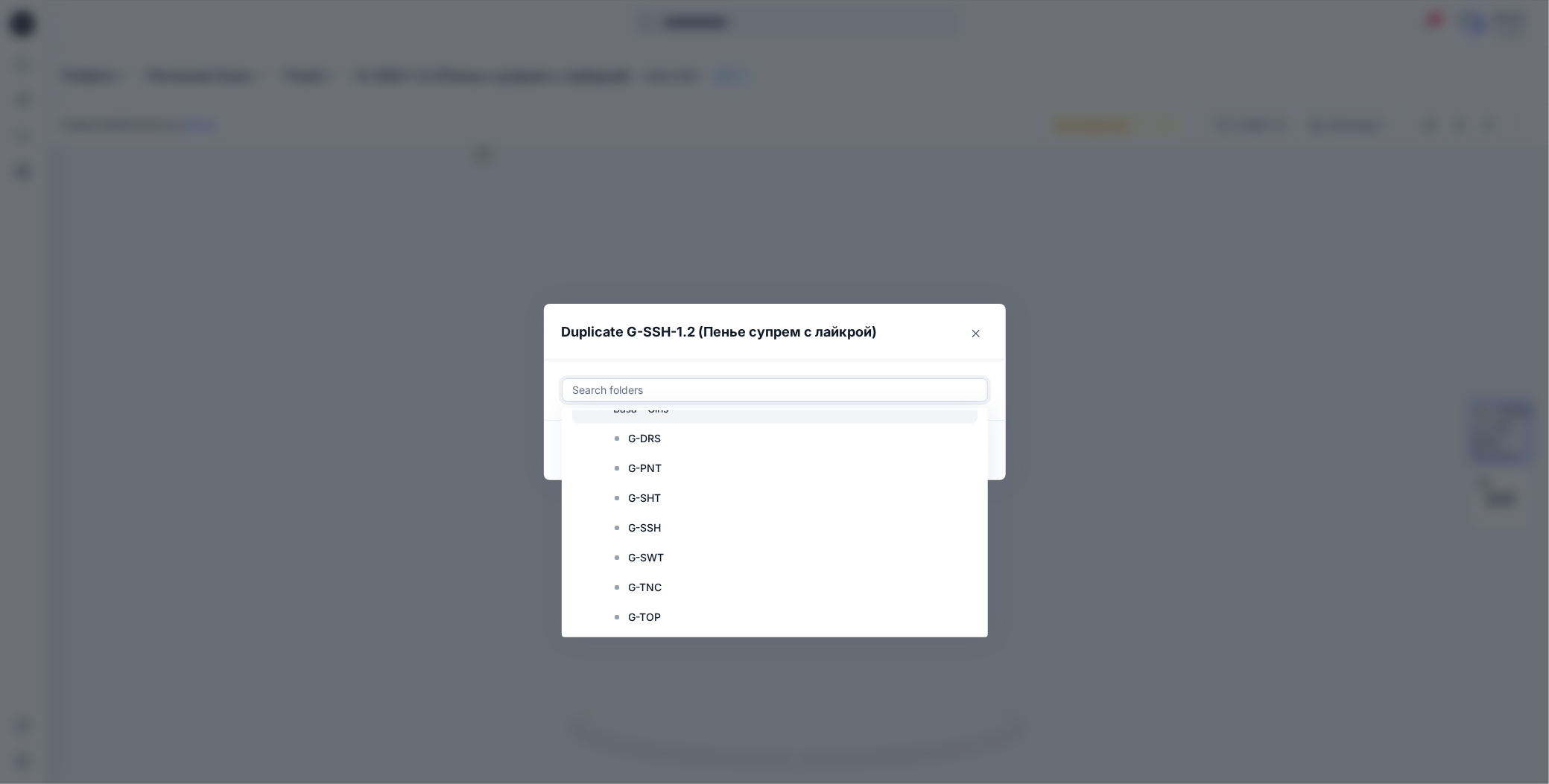
scroll to position [224, 0]
click at [642, 509] on p "G-SSH" at bounding box center [645, 508] width 33 height 18
click at [917, 331] on header "Duplicate G-SSH-1.2 (Пенье супрем с лайкрой)" at bounding box center [760, 332] width 432 height 57
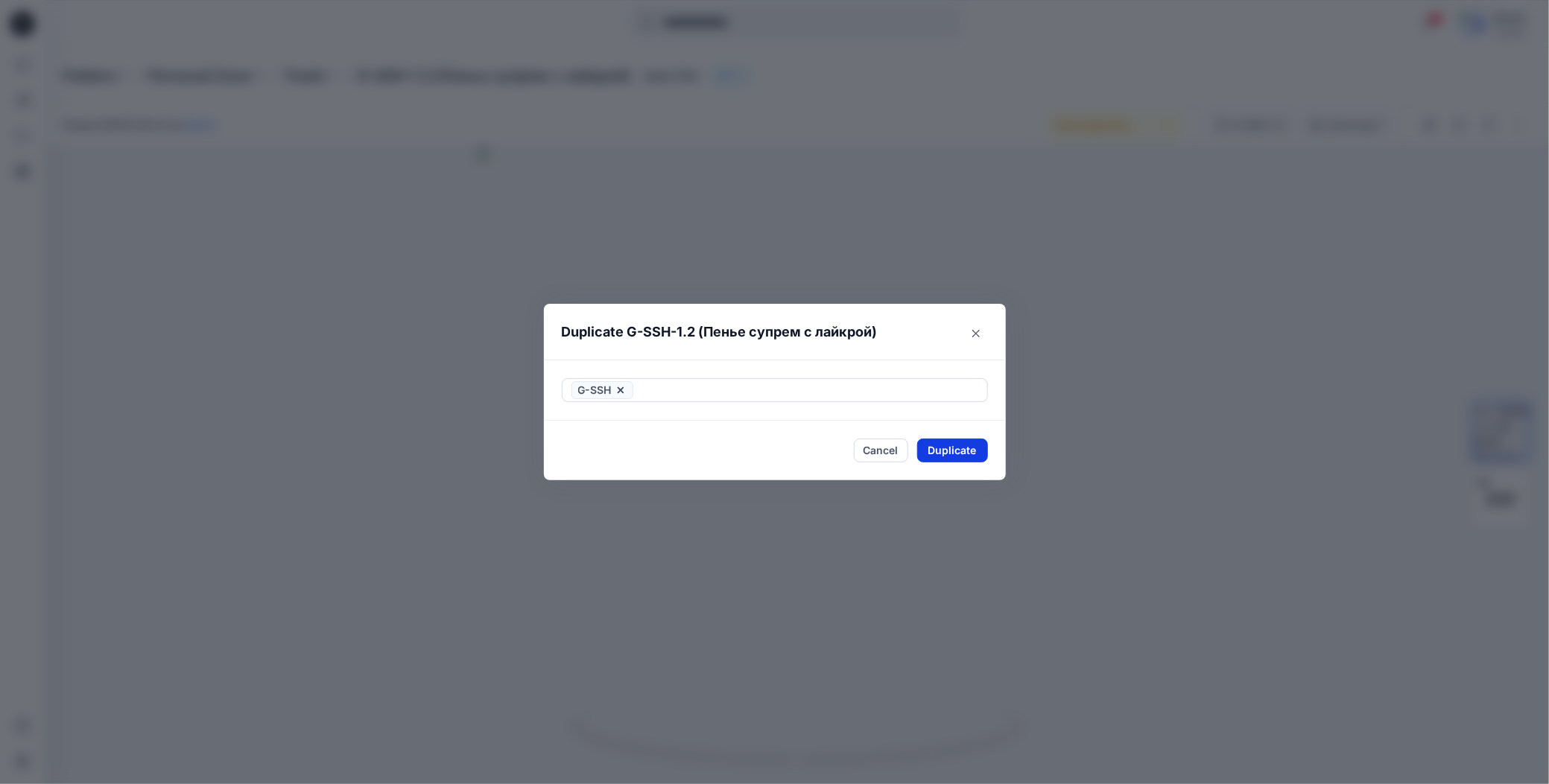
click at [929, 453] on button "Duplicate" at bounding box center [952, 451] width 70 height 24
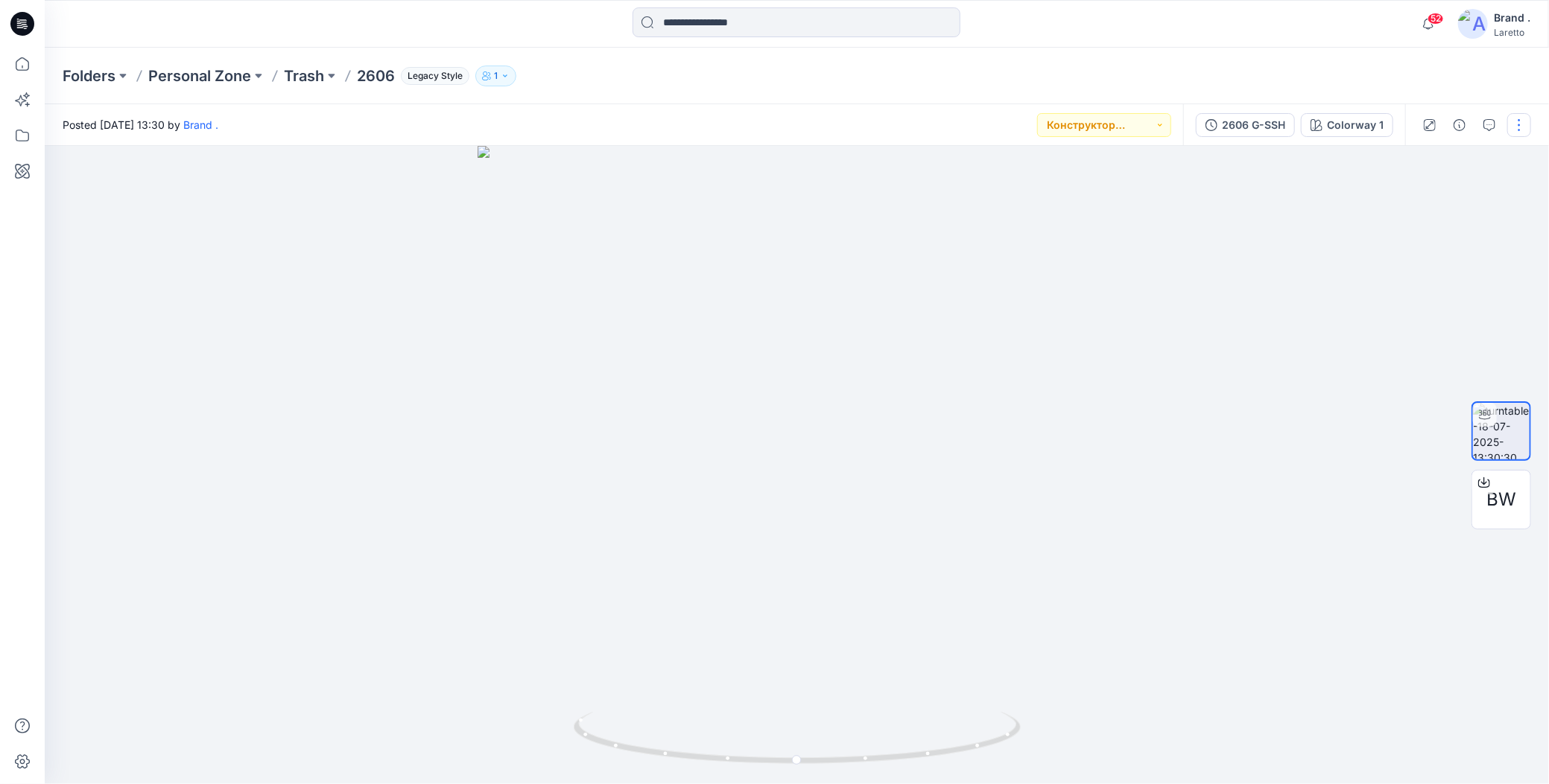
click at [1525, 125] on button "button" at bounding box center [1519, 125] width 24 height 24
click at [1405, 241] on icon "button" at bounding box center [1402, 242] width 12 height 12
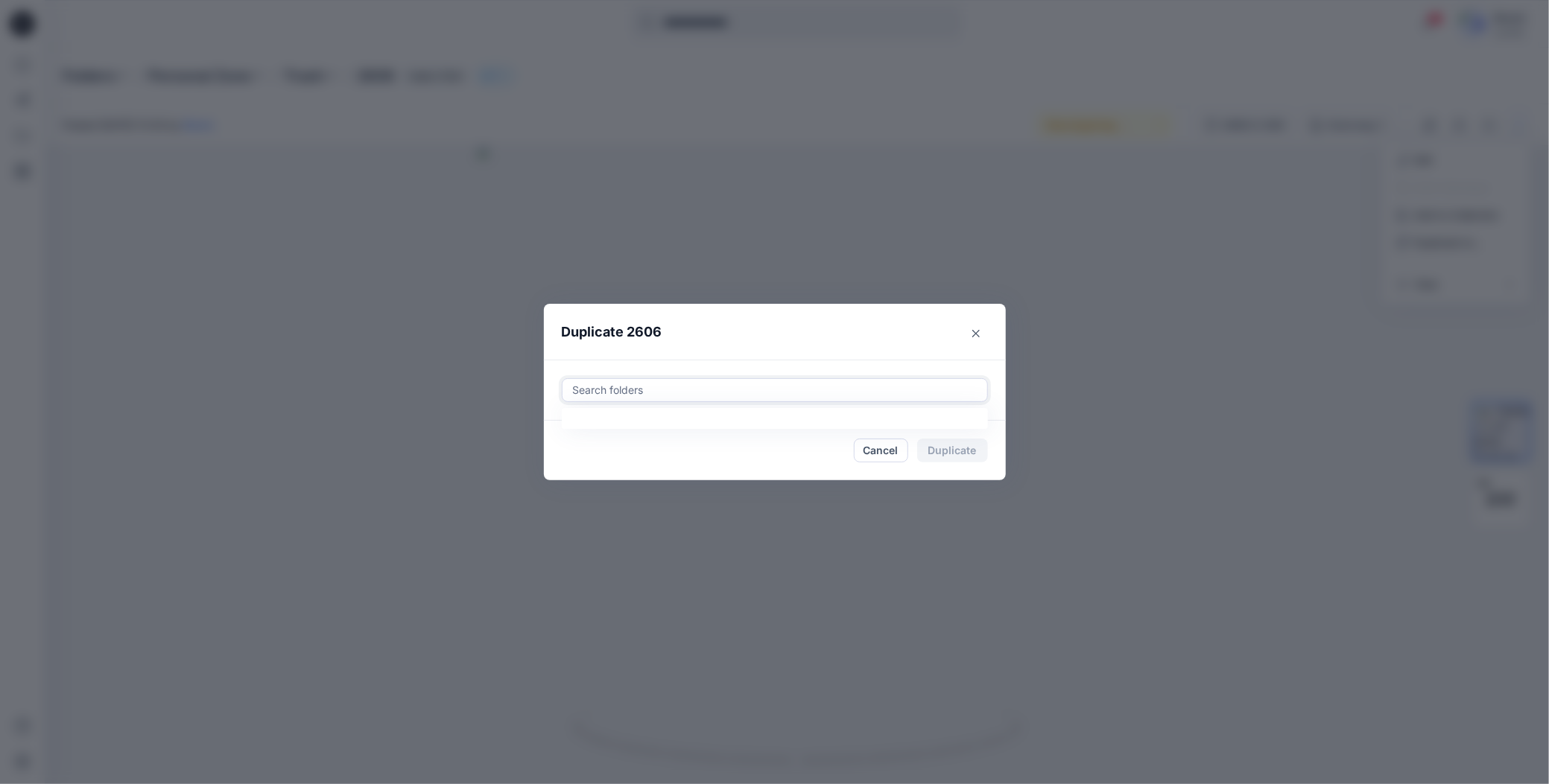
click at [586, 386] on div at bounding box center [775, 390] width 407 height 18
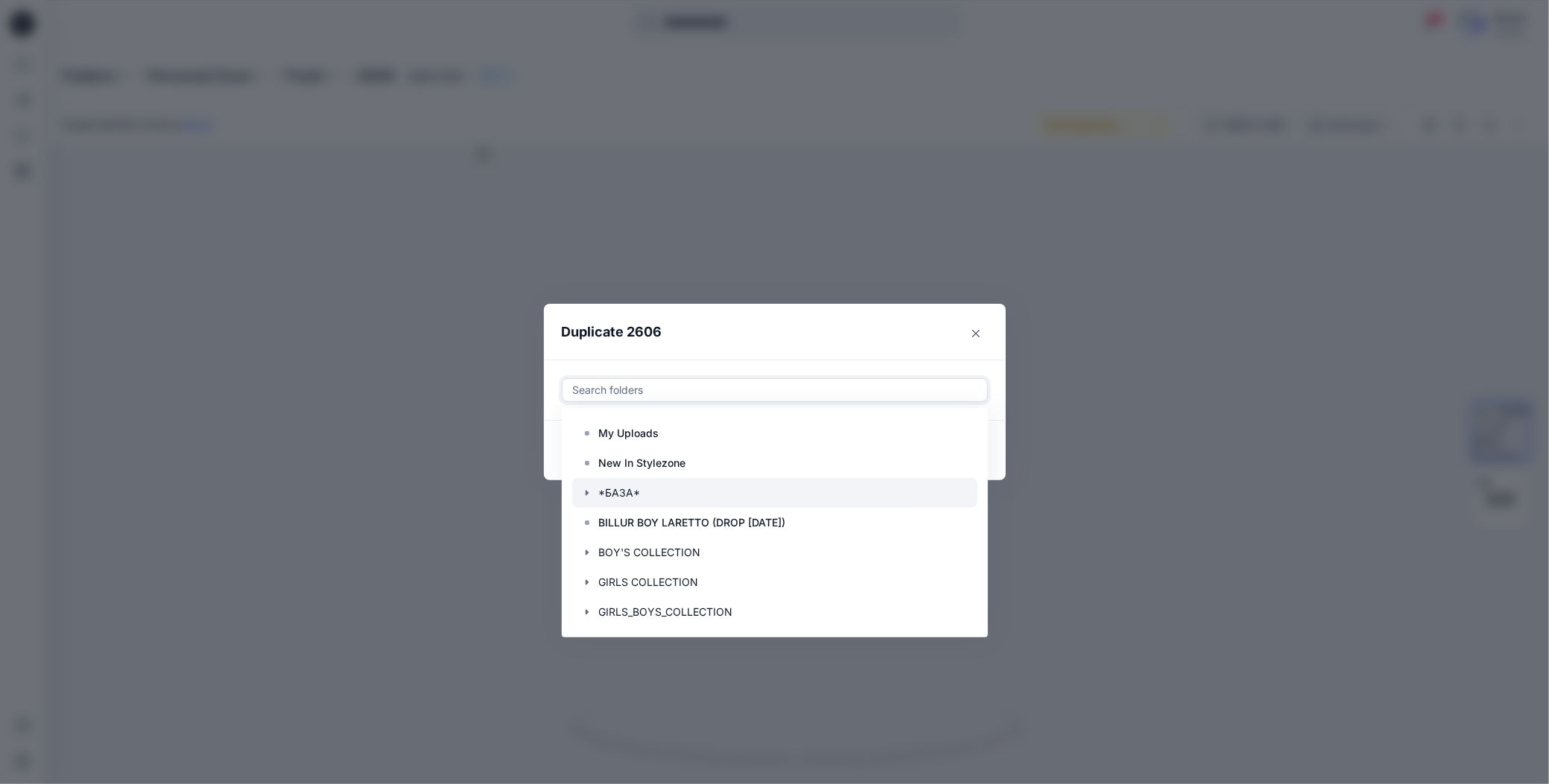
click at [587, 495] on icon "button" at bounding box center [587, 493] width 12 height 12
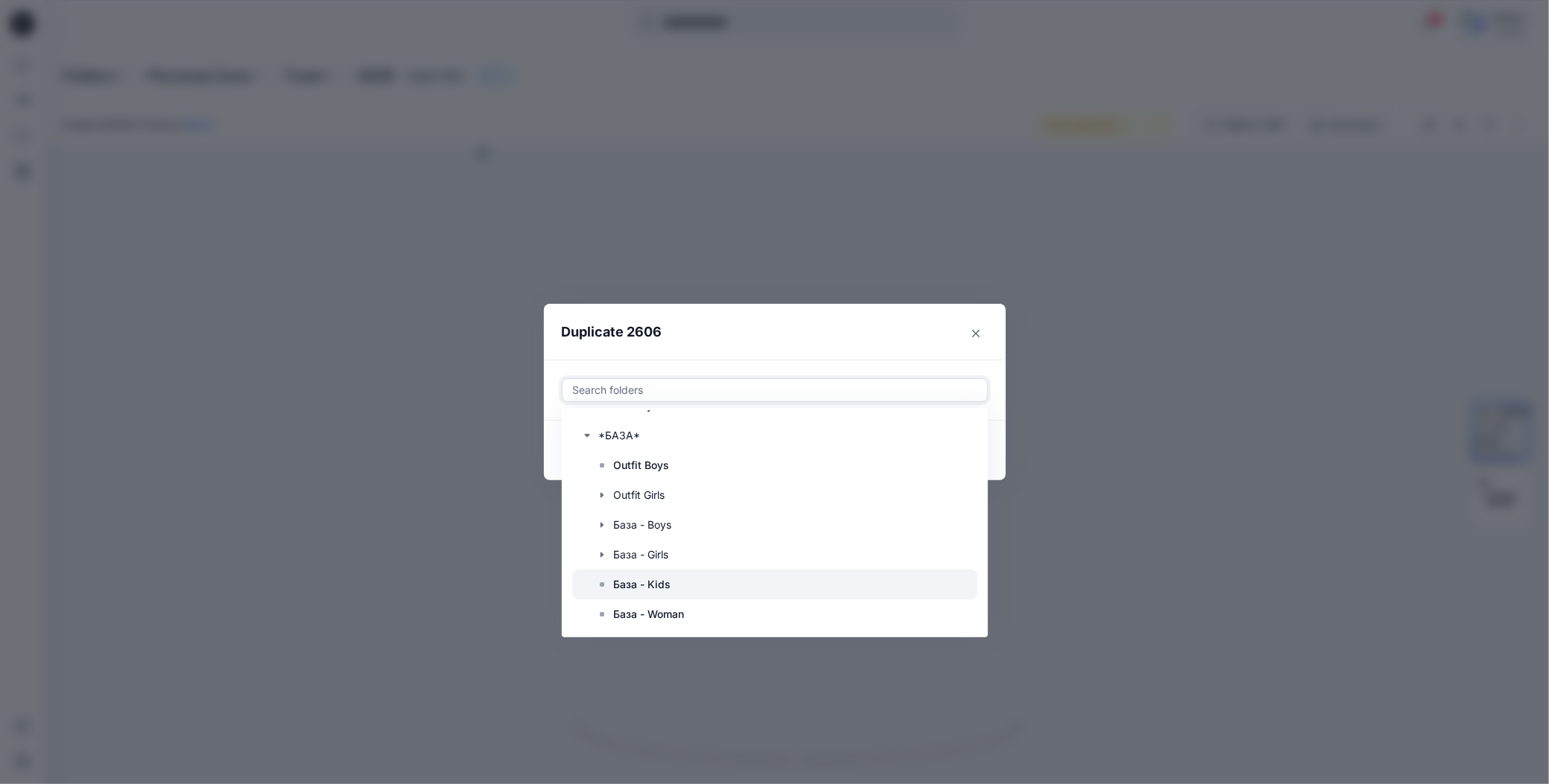
scroll to position [75, 0]
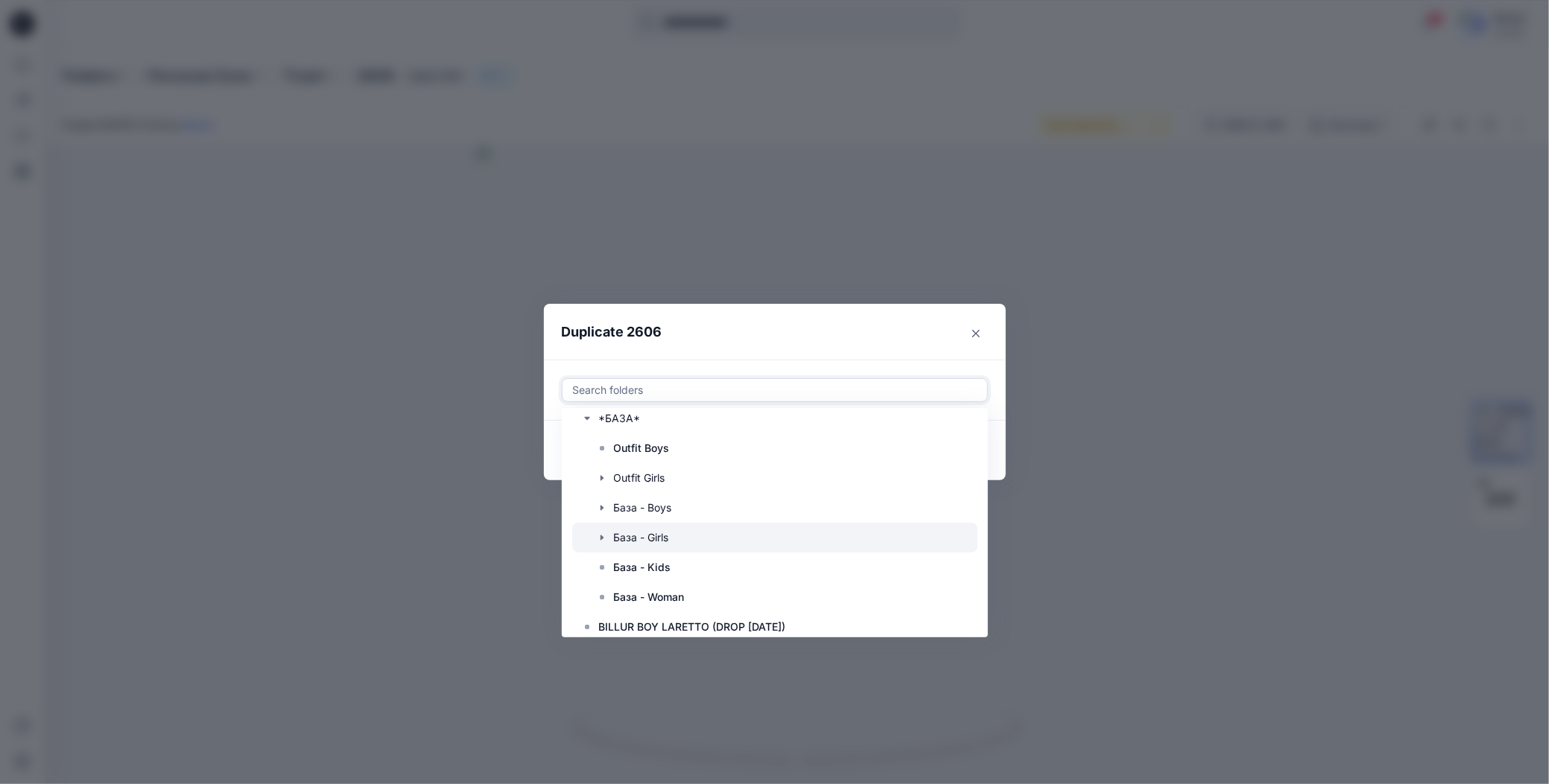
click at [597, 537] on icon "button" at bounding box center [602, 537] width 12 height 12
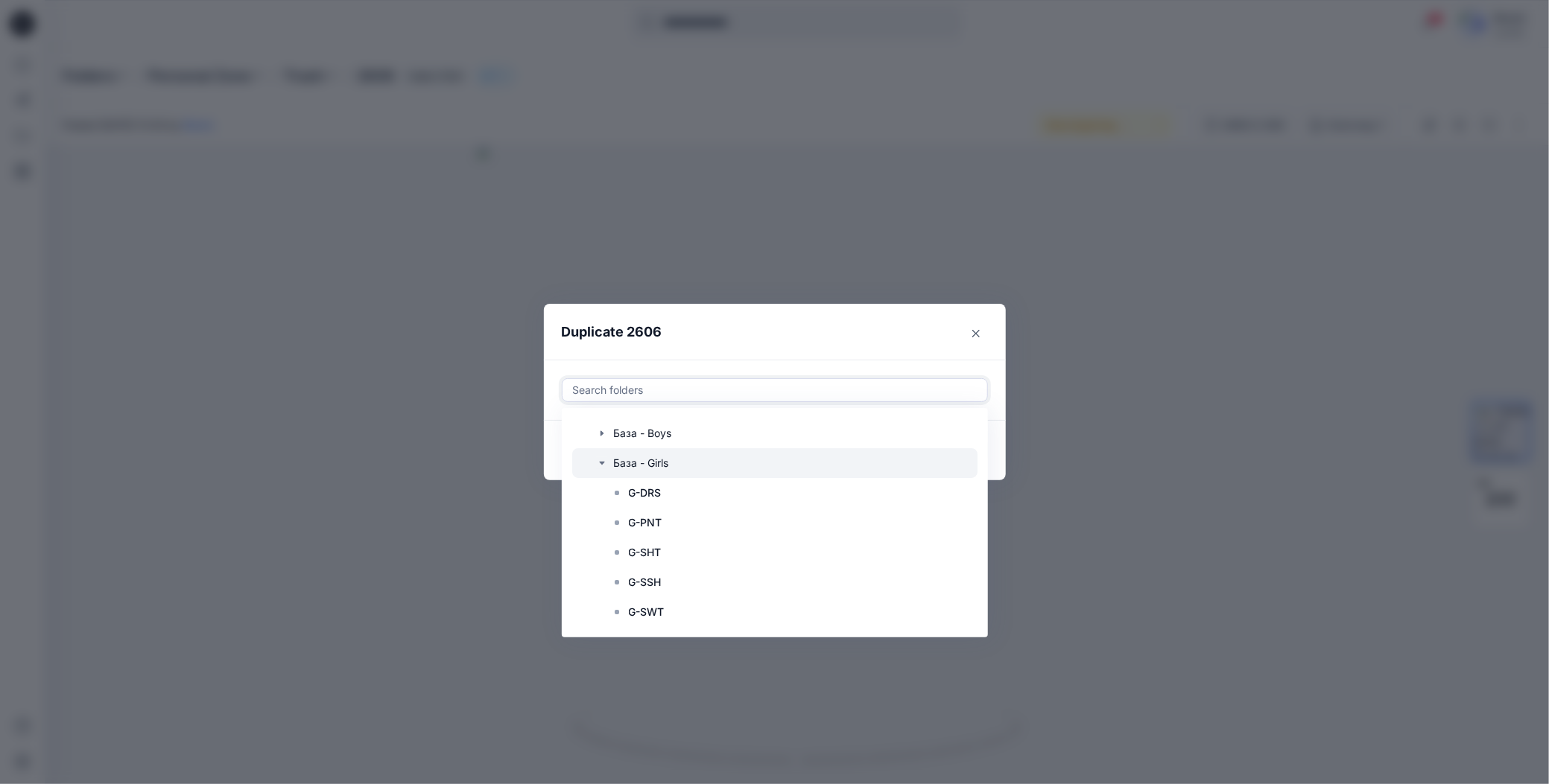
scroll to position [224, 0]
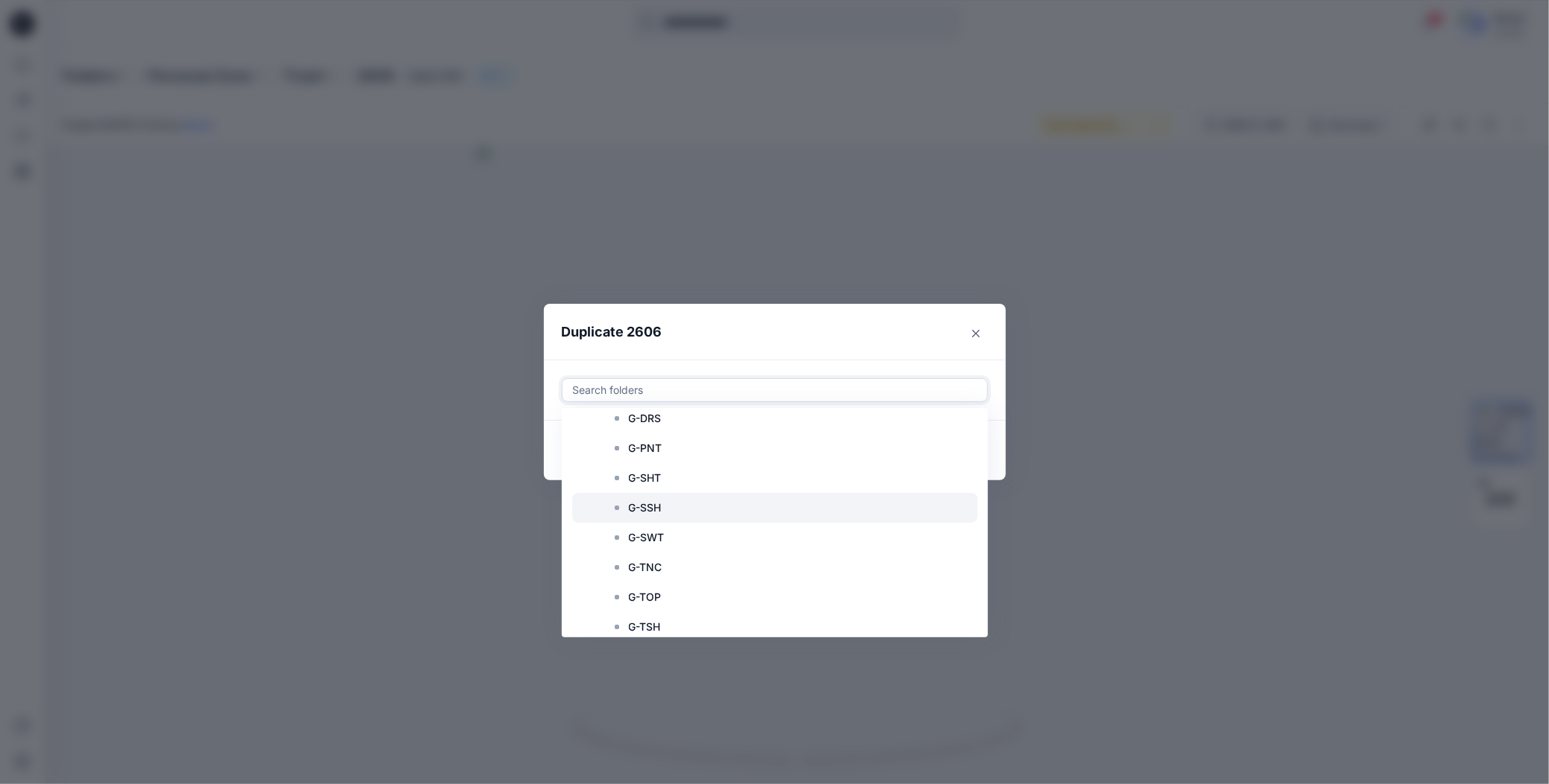
click at [642, 509] on p "G-SSH" at bounding box center [645, 508] width 33 height 18
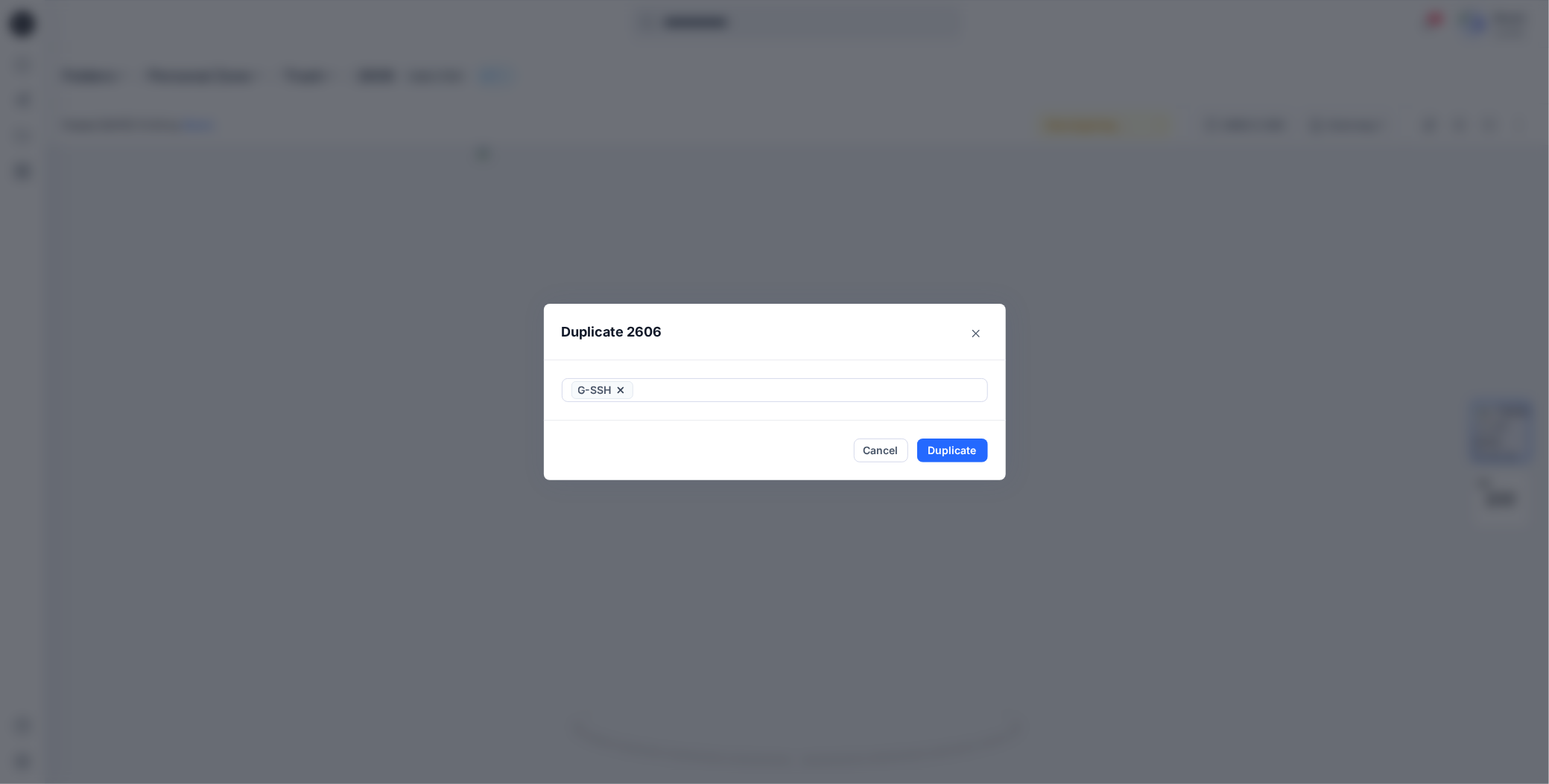
click at [728, 356] on header "Duplicate 2606" at bounding box center [760, 332] width 432 height 57
click at [926, 453] on button "Duplicate" at bounding box center [952, 451] width 70 height 24
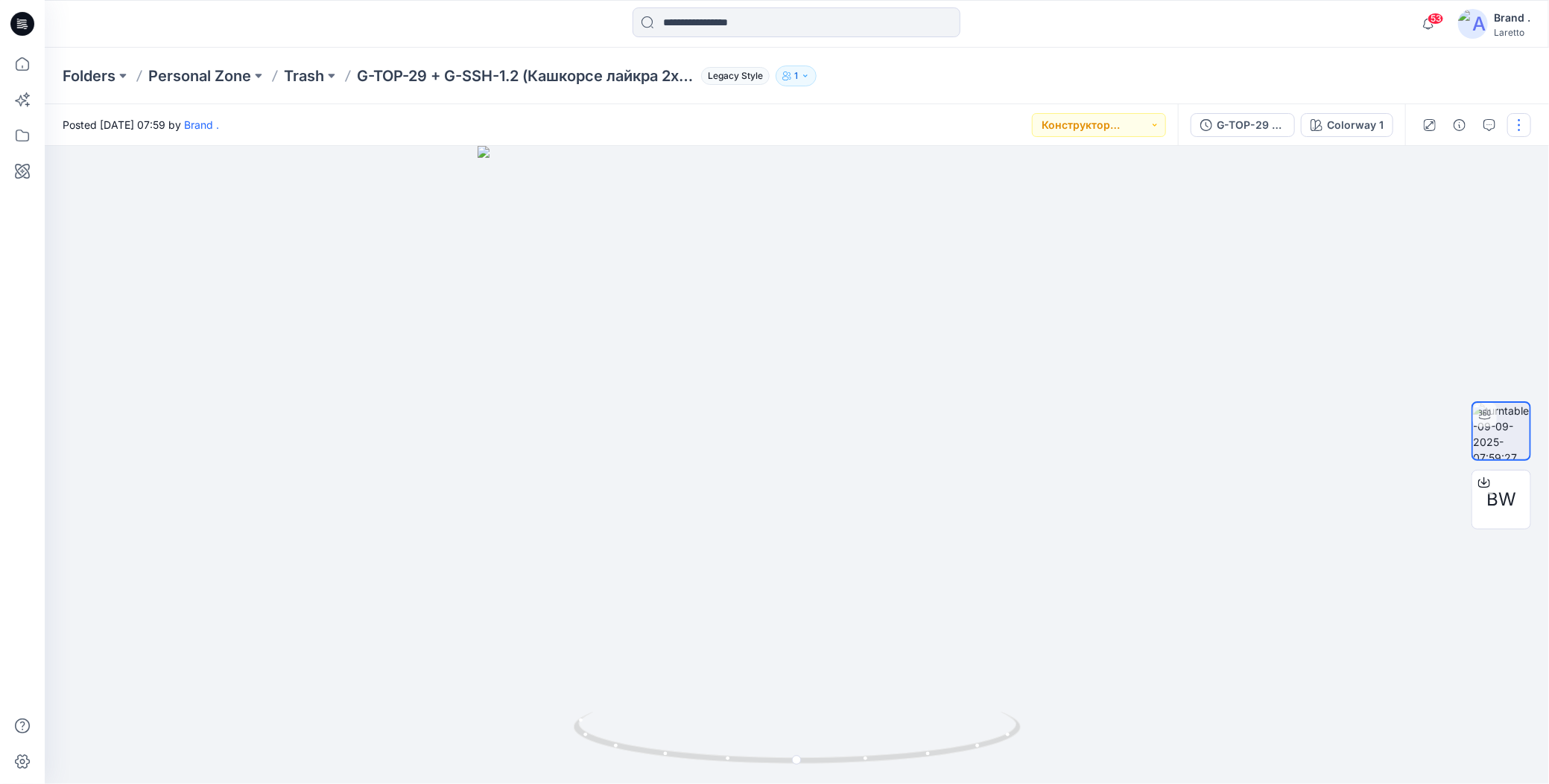
click at [1518, 127] on button "button" at bounding box center [1519, 125] width 24 height 24
click at [1401, 242] on icon "button" at bounding box center [1402, 242] width 12 height 12
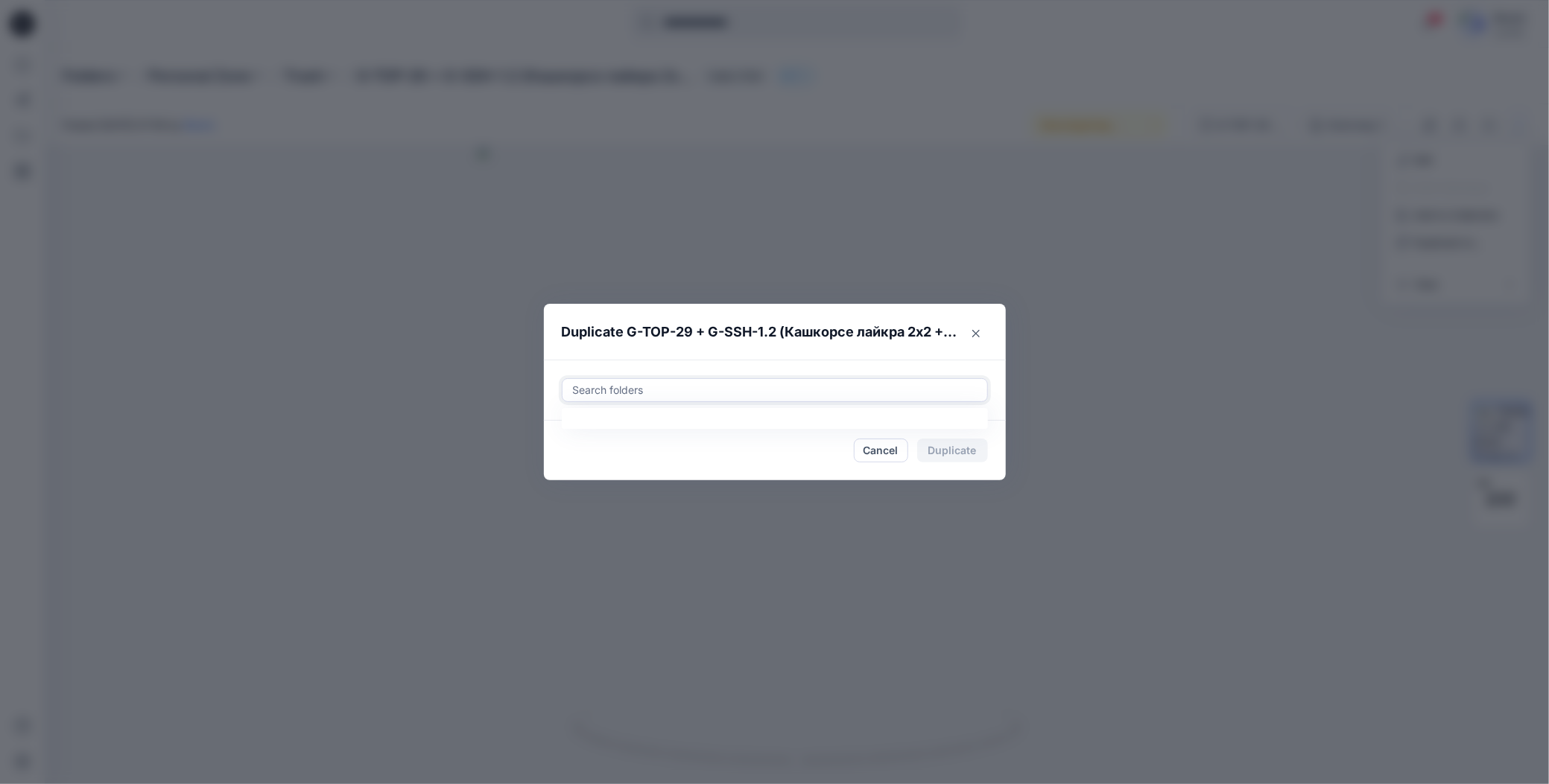
click at [723, 394] on div at bounding box center [775, 390] width 407 height 18
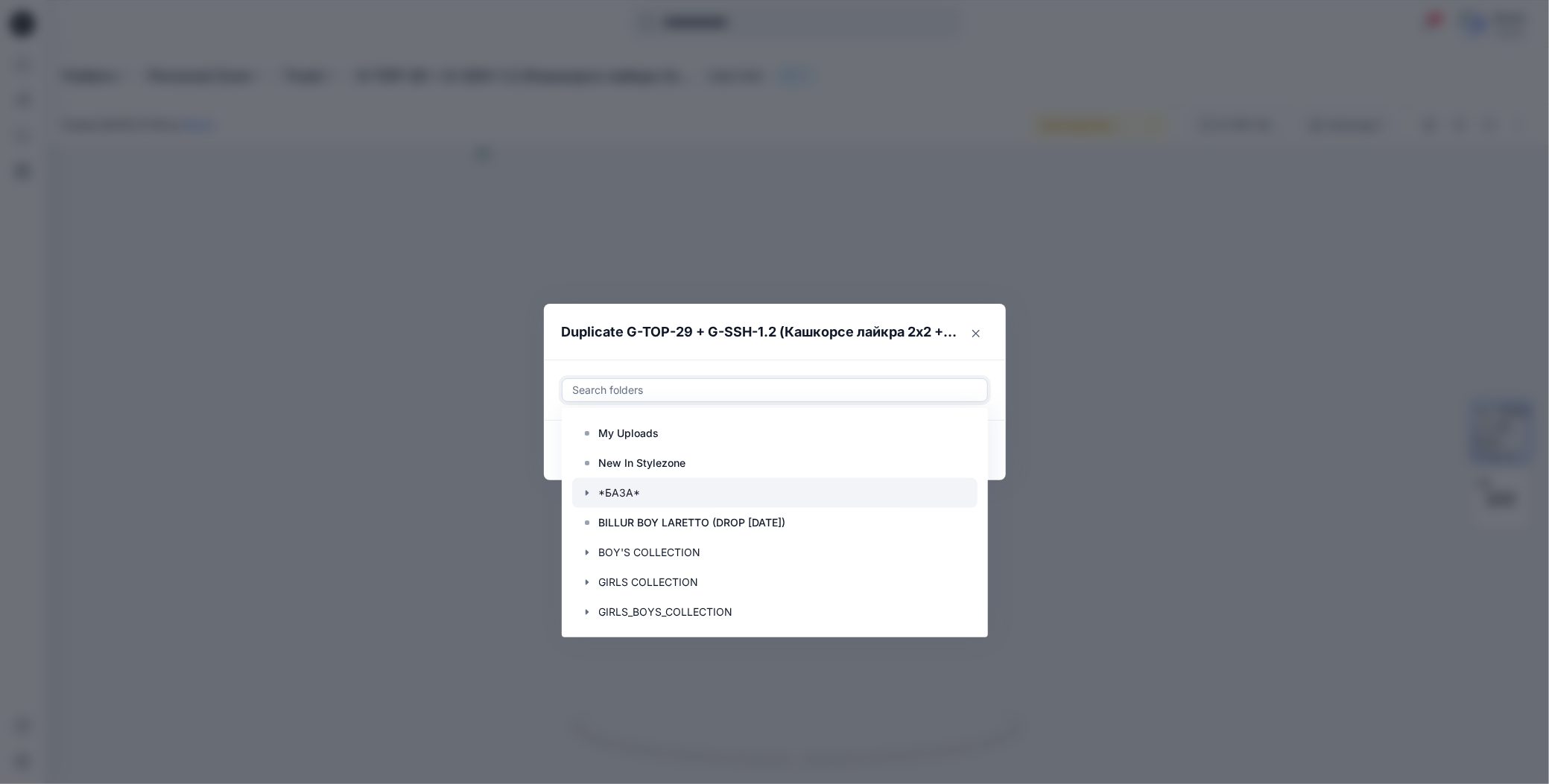
click at [590, 489] on icon "button" at bounding box center [587, 493] width 12 height 12
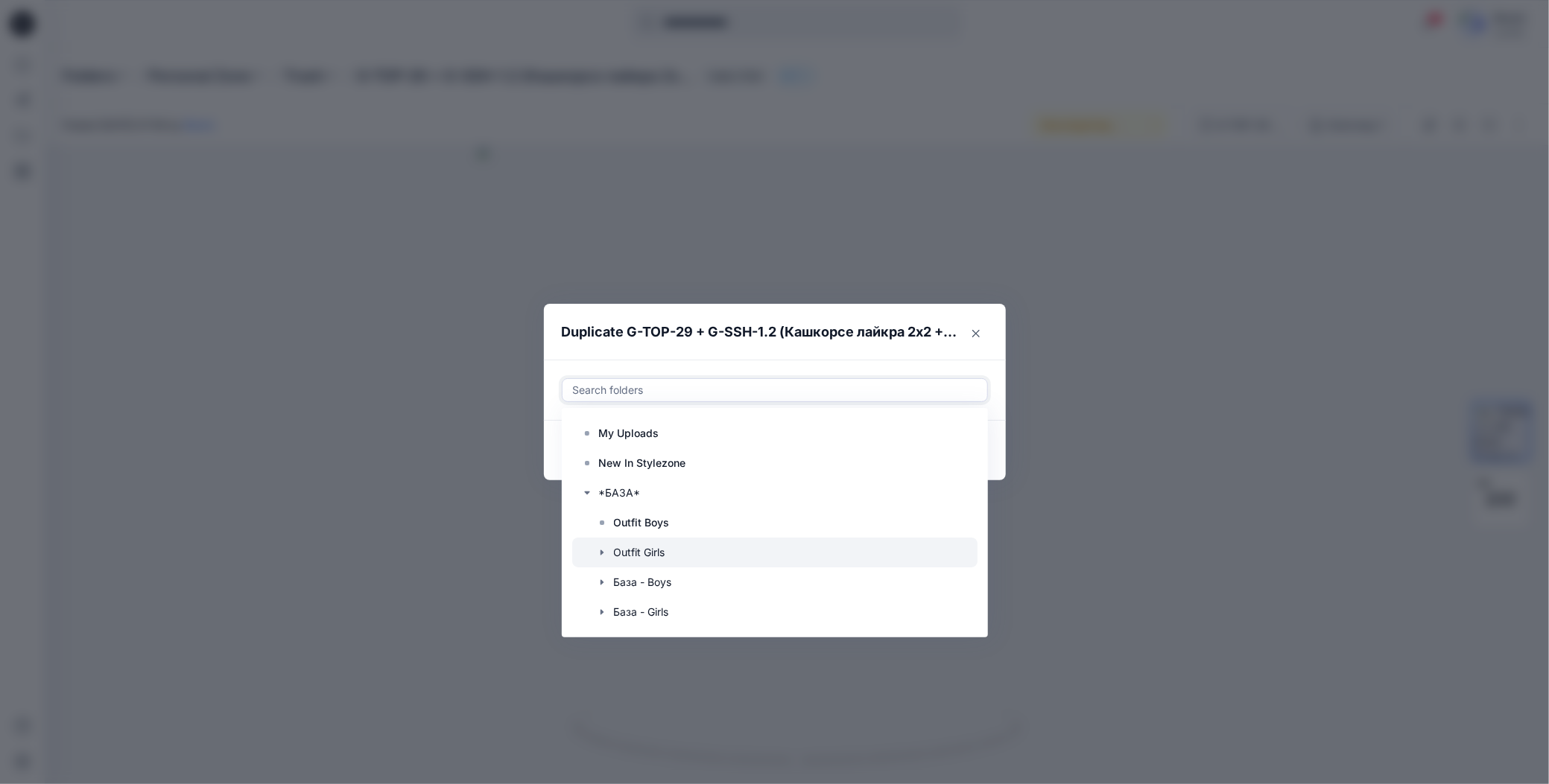
click at [633, 550] on div at bounding box center [775, 552] width 405 height 30
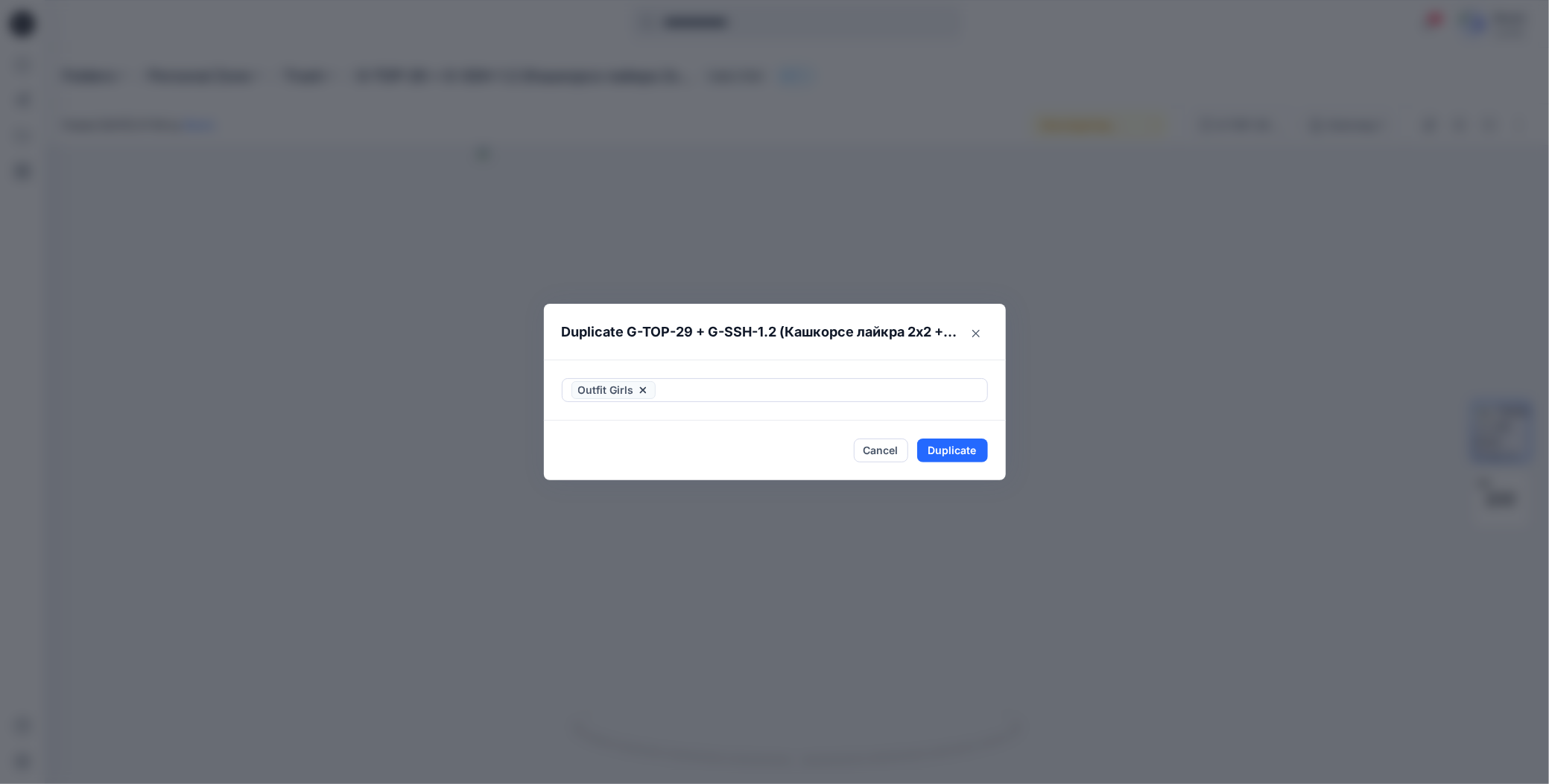
click at [740, 351] on header "Duplicate G-TOP-29 + G-SSH-1.2 (Кашкорсе лайкра 2х2 + Пенье супрем с лайкрой)" at bounding box center [760, 332] width 432 height 57
click at [932, 453] on button "Duplicate" at bounding box center [952, 451] width 70 height 24
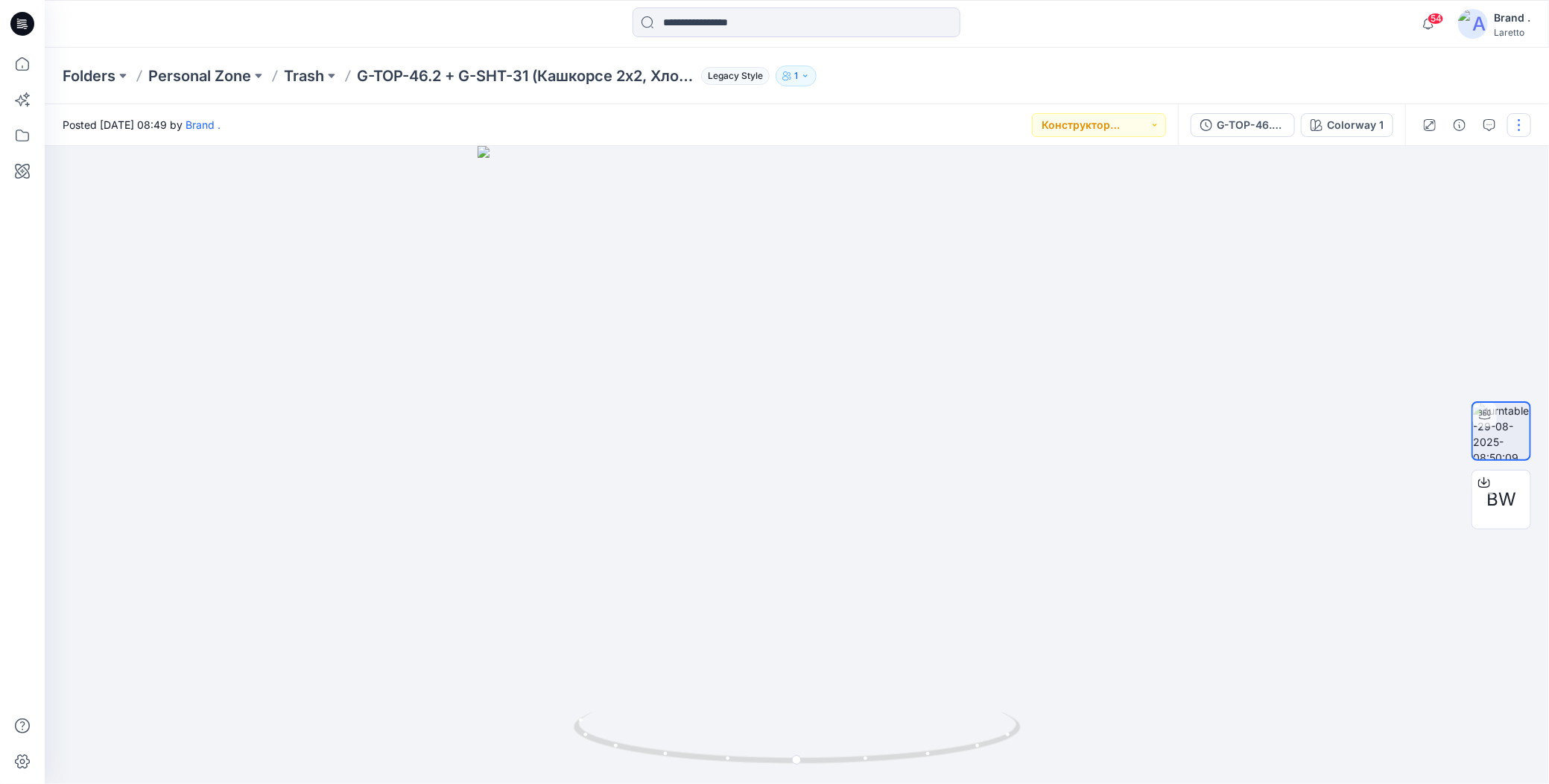
click at [1518, 126] on button "button" at bounding box center [1519, 125] width 24 height 24
click at [1393, 245] on button "Duplicate to..." at bounding box center [1456, 242] width 137 height 28
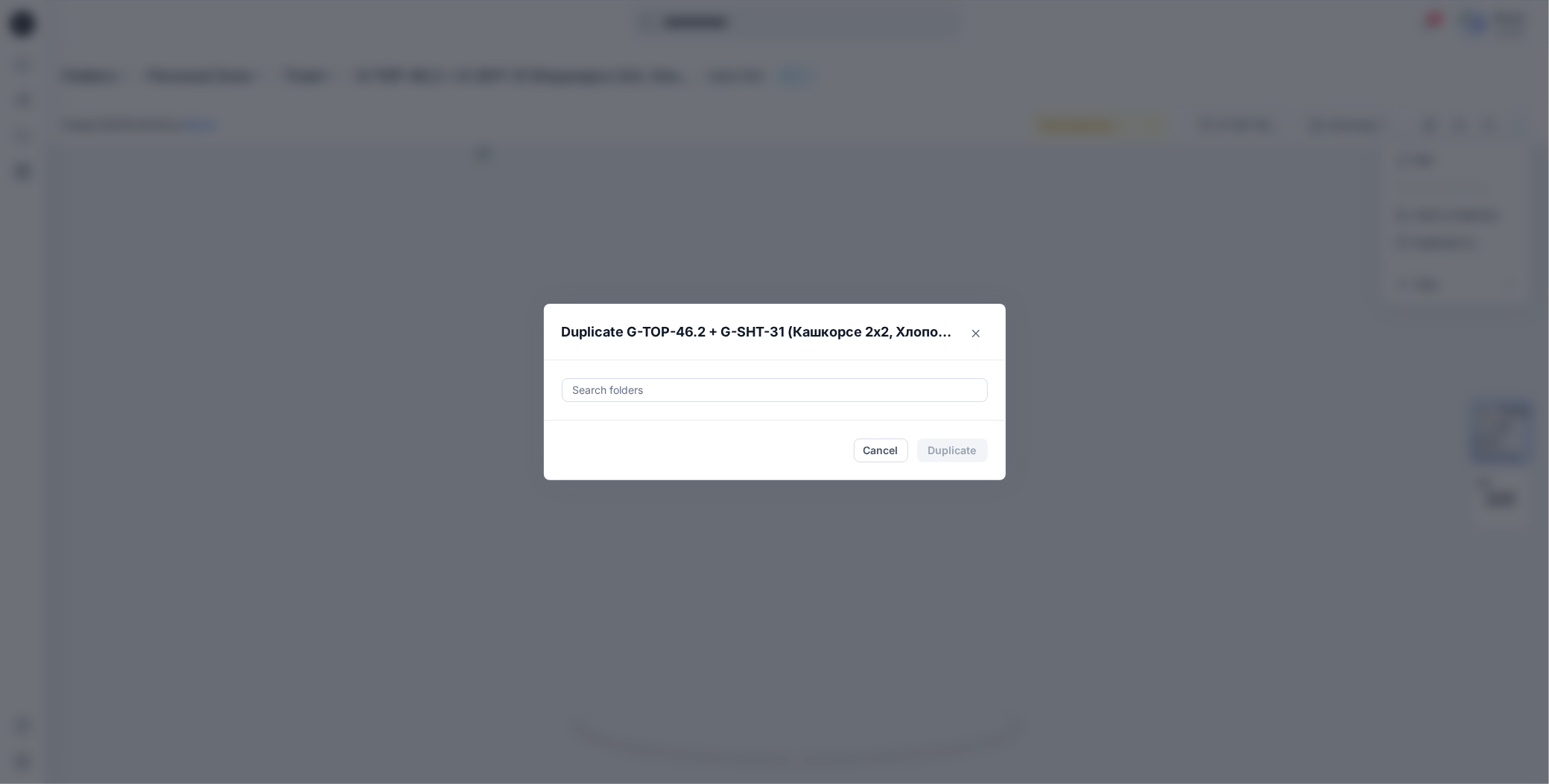
click at [721, 385] on div at bounding box center [775, 390] width 407 height 18
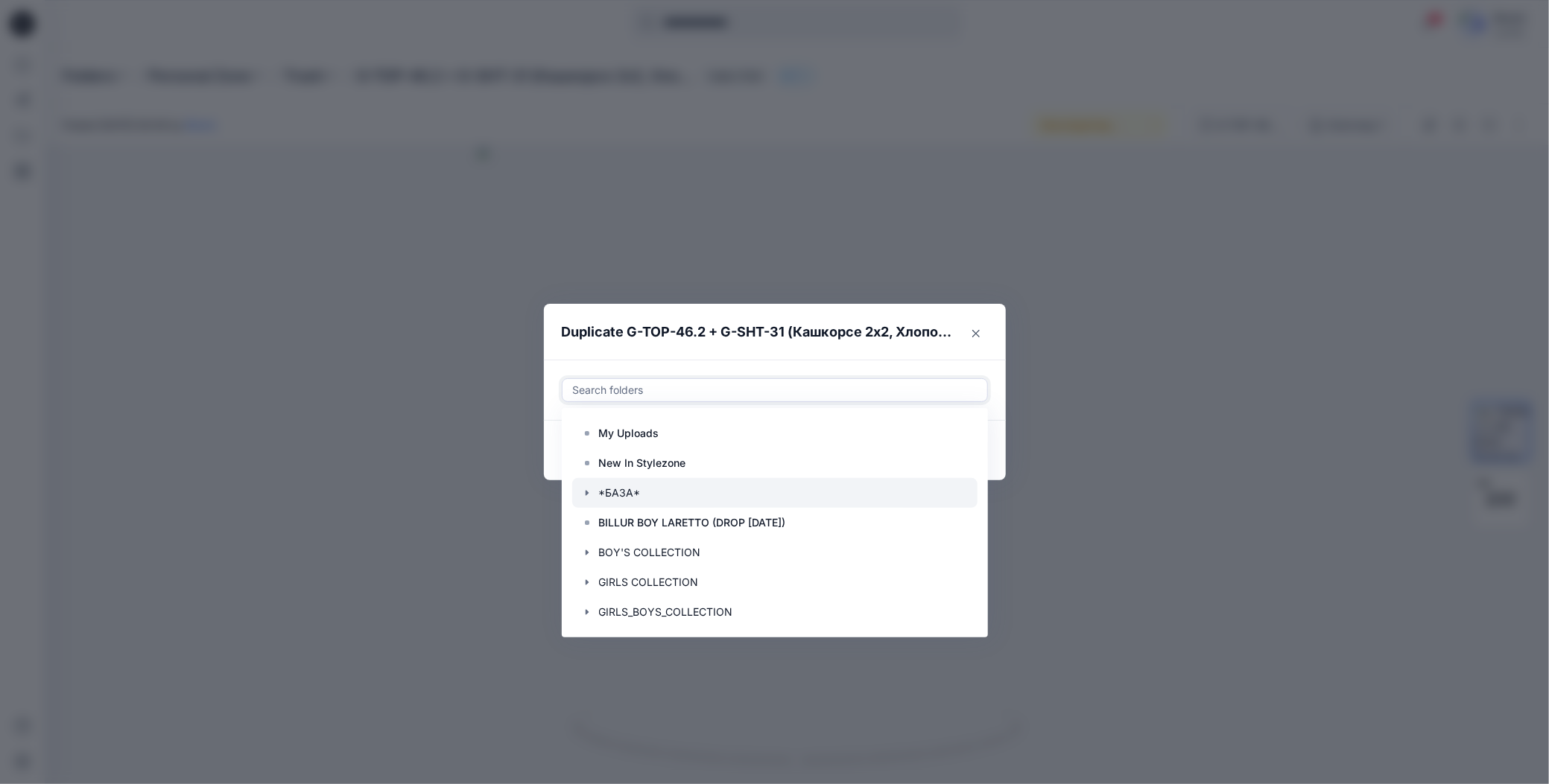
click at [587, 492] on icon "button" at bounding box center [587, 493] width 12 height 12
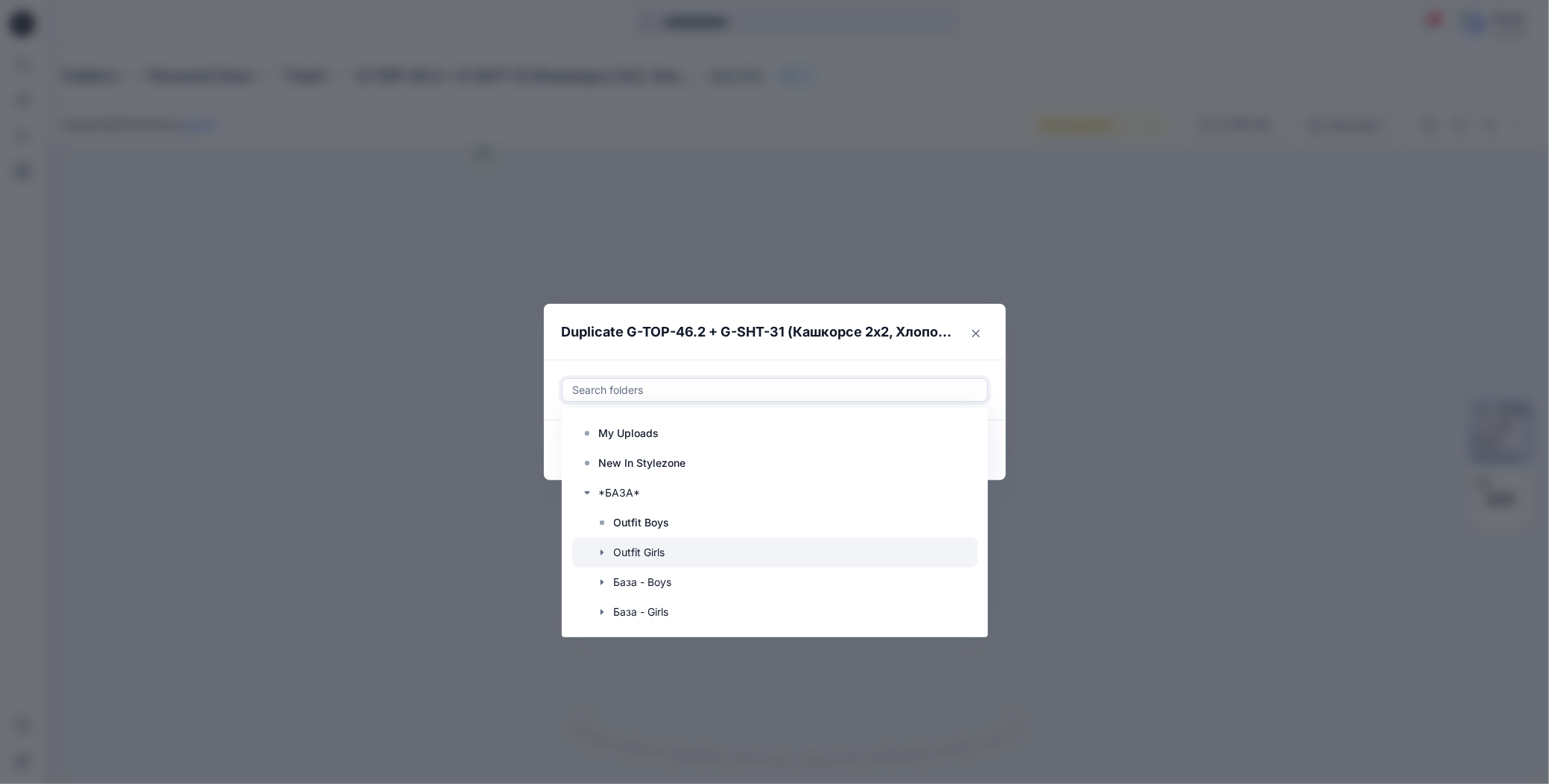
click at [644, 545] on div at bounding box center [775, 552] width 405 height 30
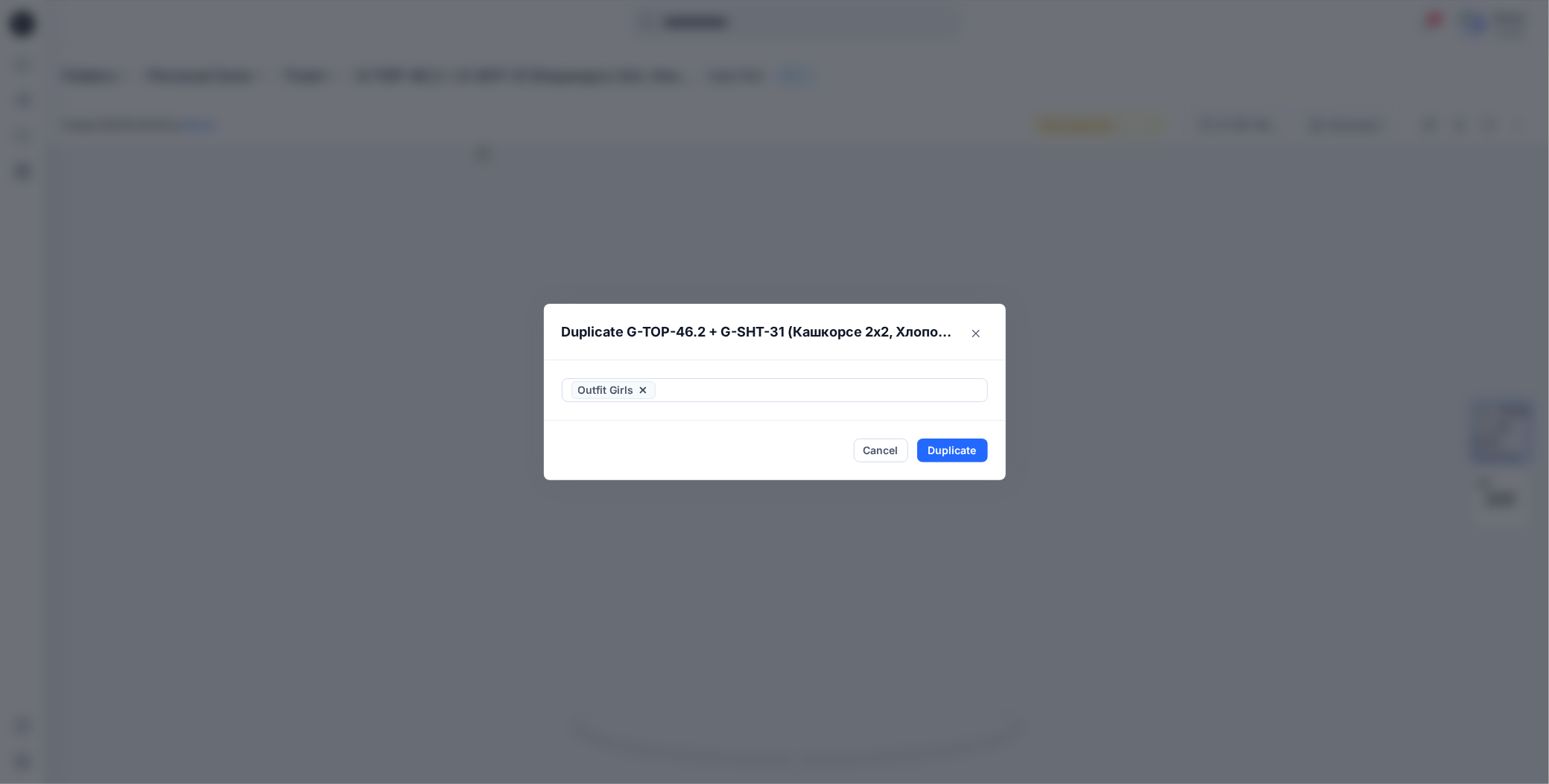
click at [724, 353] on header "Duplicate G-TOP-46.2 + G-SHT-31 (Кашкорсе 2х2, Хлопок 100% + Футер 2-х нитка пе…" at bounding box center [760, 332] width 432 height 57
click at [933, 444] on button "Duplicate" at bounding box center [952, 451] width 70 height 24
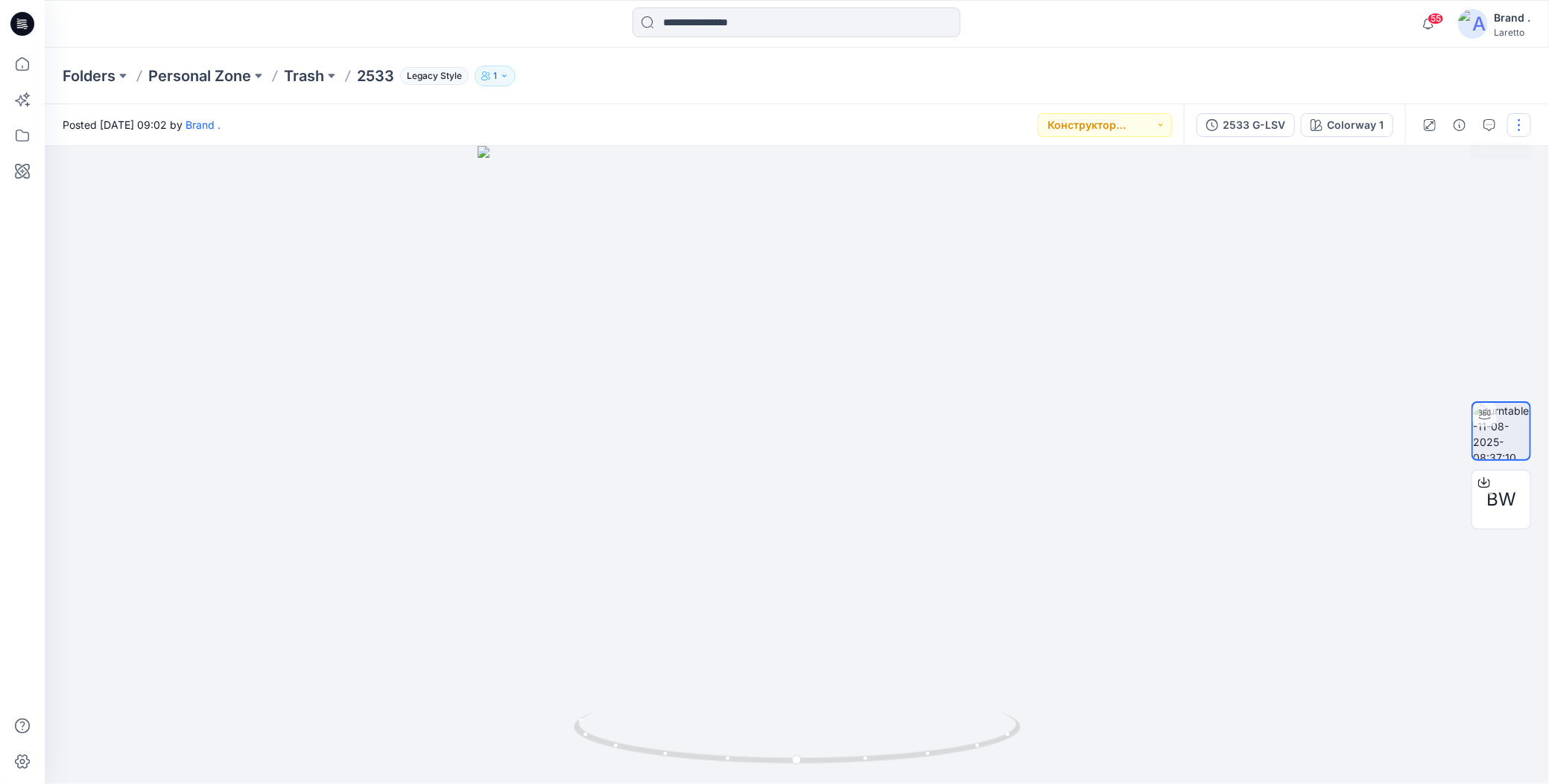
click at [1524, 123] on button "button" at bounding box center [1519, 125] width 24 height 24
click at [1398, 247] on icon "button" at bounding box center [1401, 243] width 10 height 10
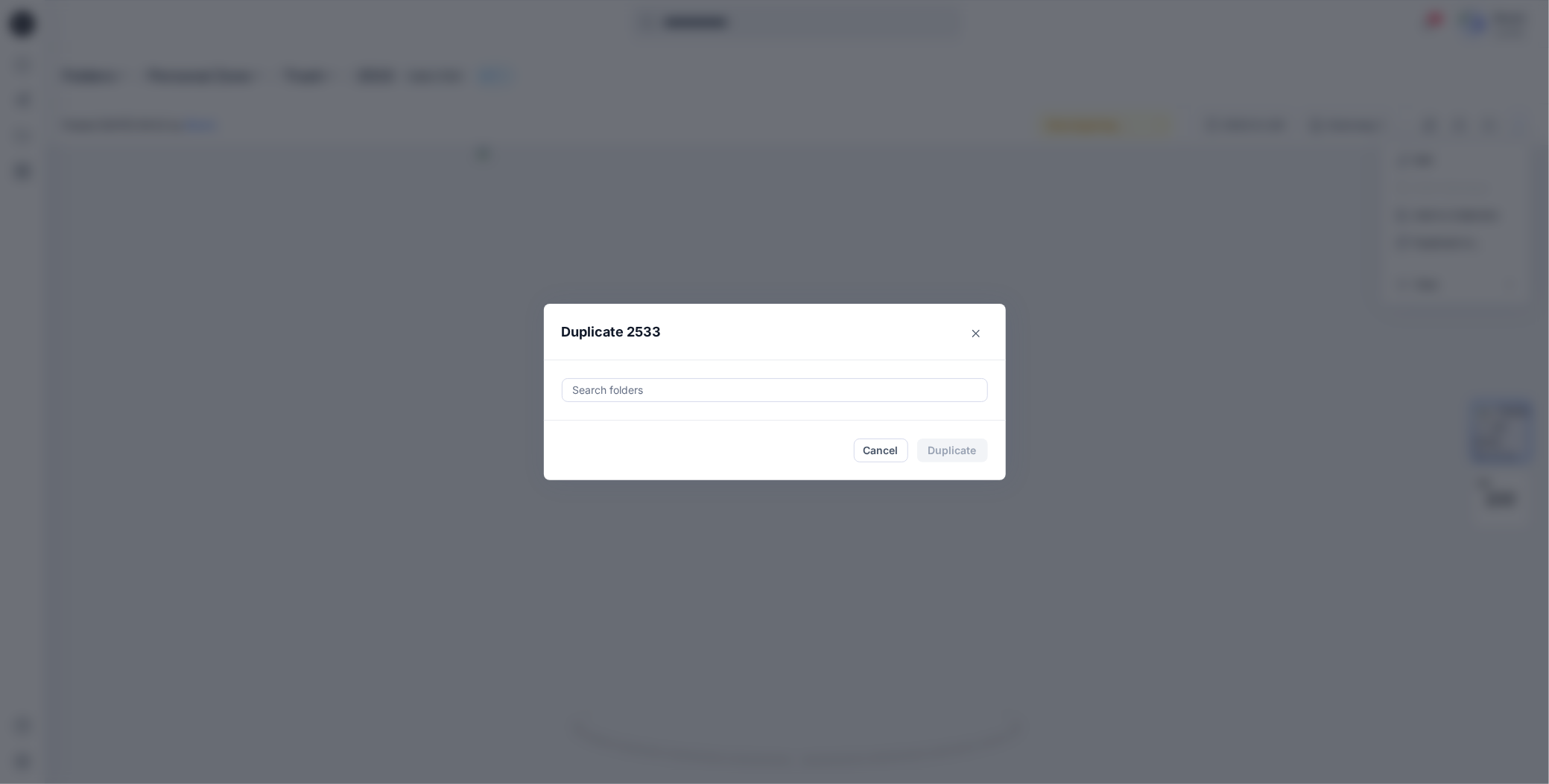
click at [635, 388] on div at bounding box center [775, 390] width 407 height 18
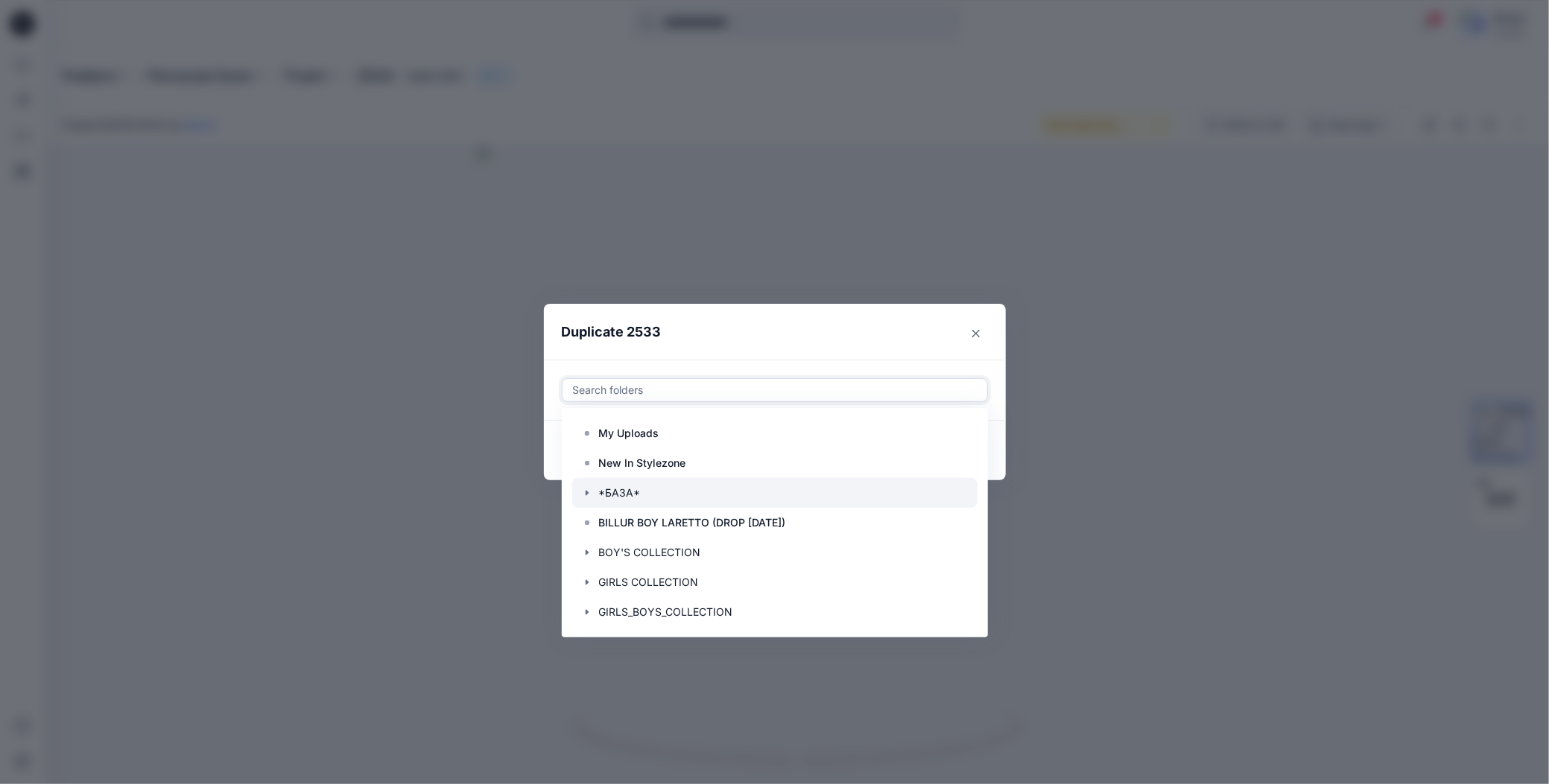
click at [582, 492] on icon "button" at bounding box center [587, 493] width 12 height 12
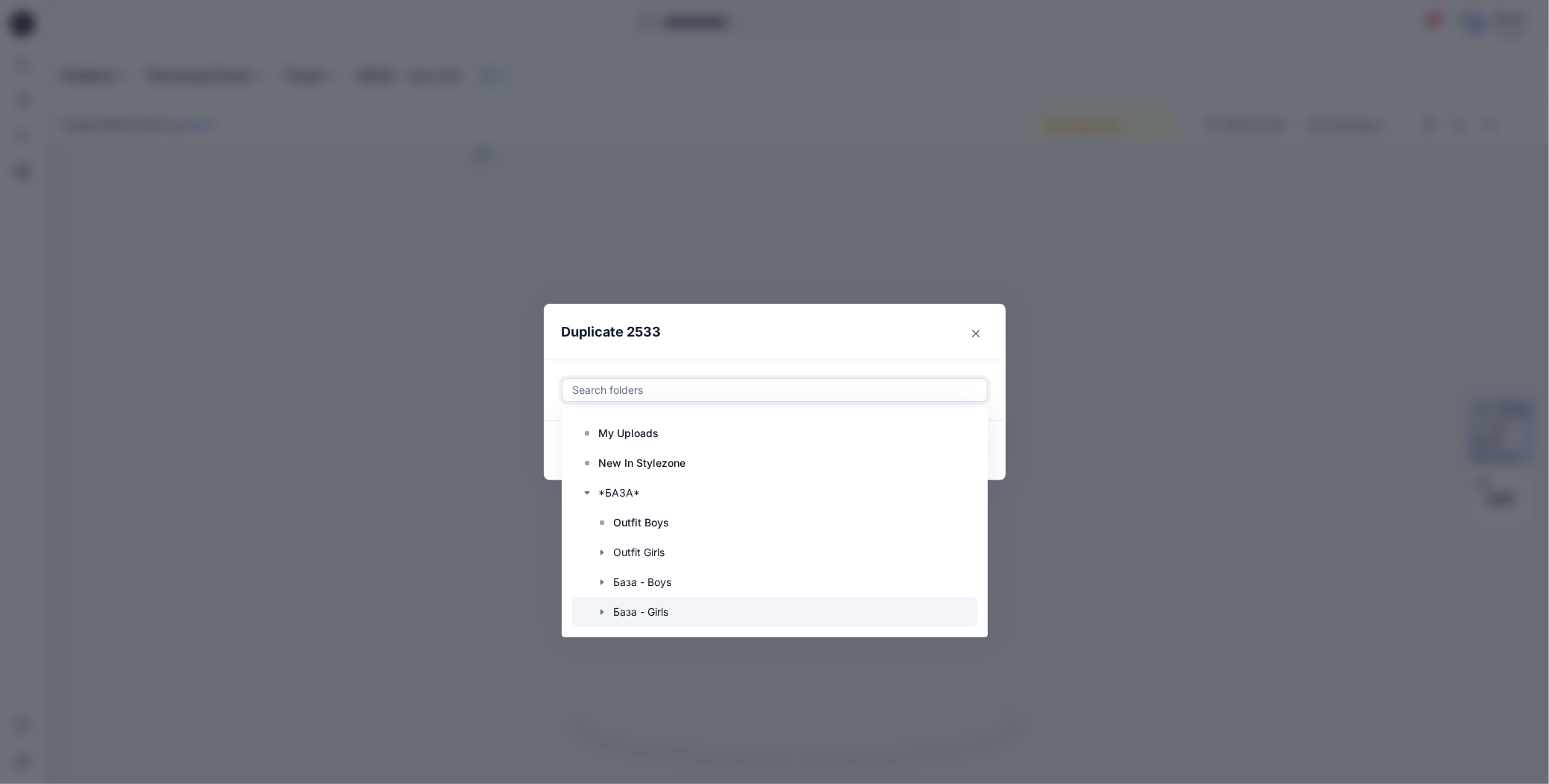
click at [600, 613] on icon "button" at bounding box center [601, 613] width 3 height 5
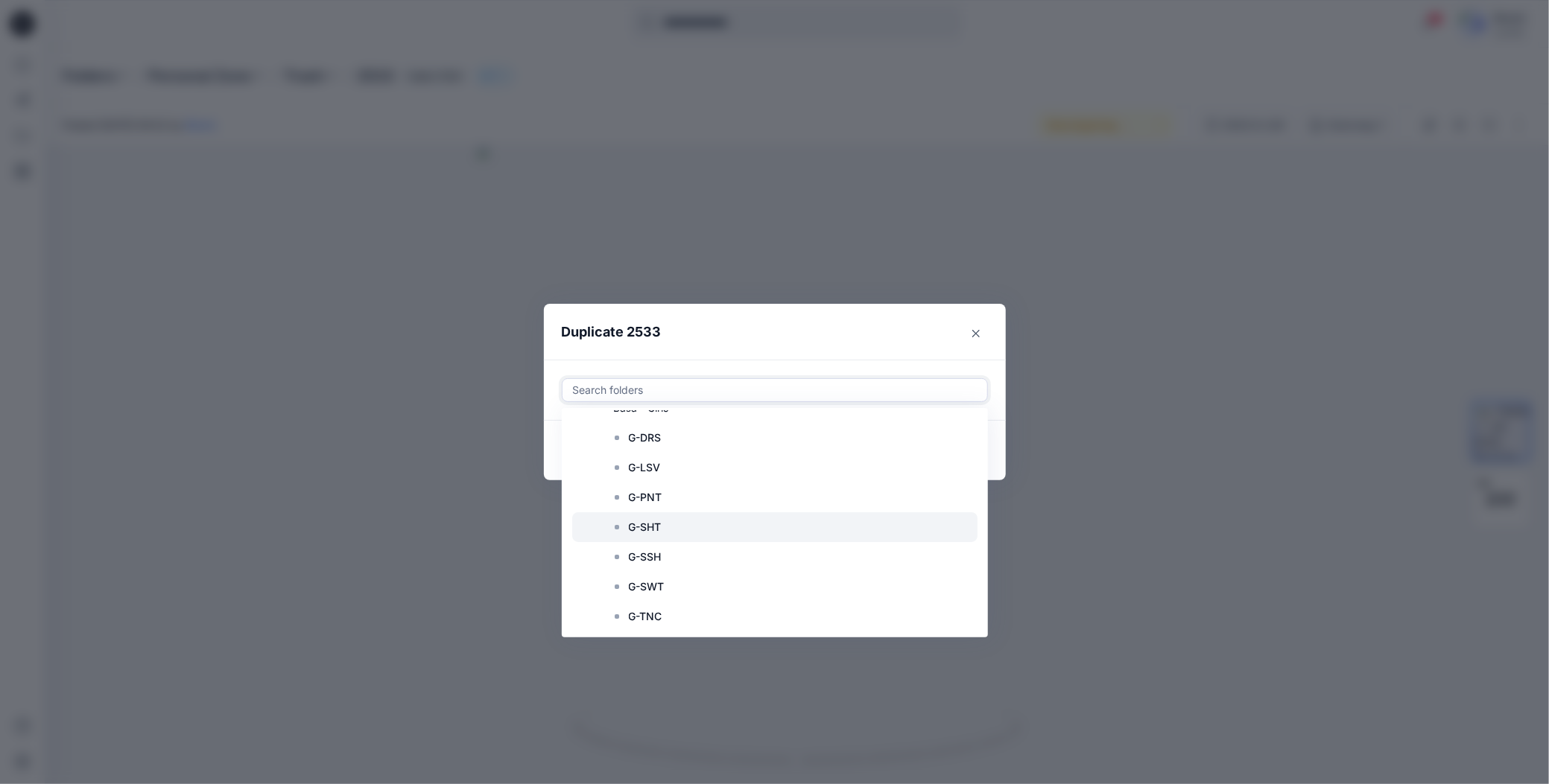
scroll to position [224, 0]
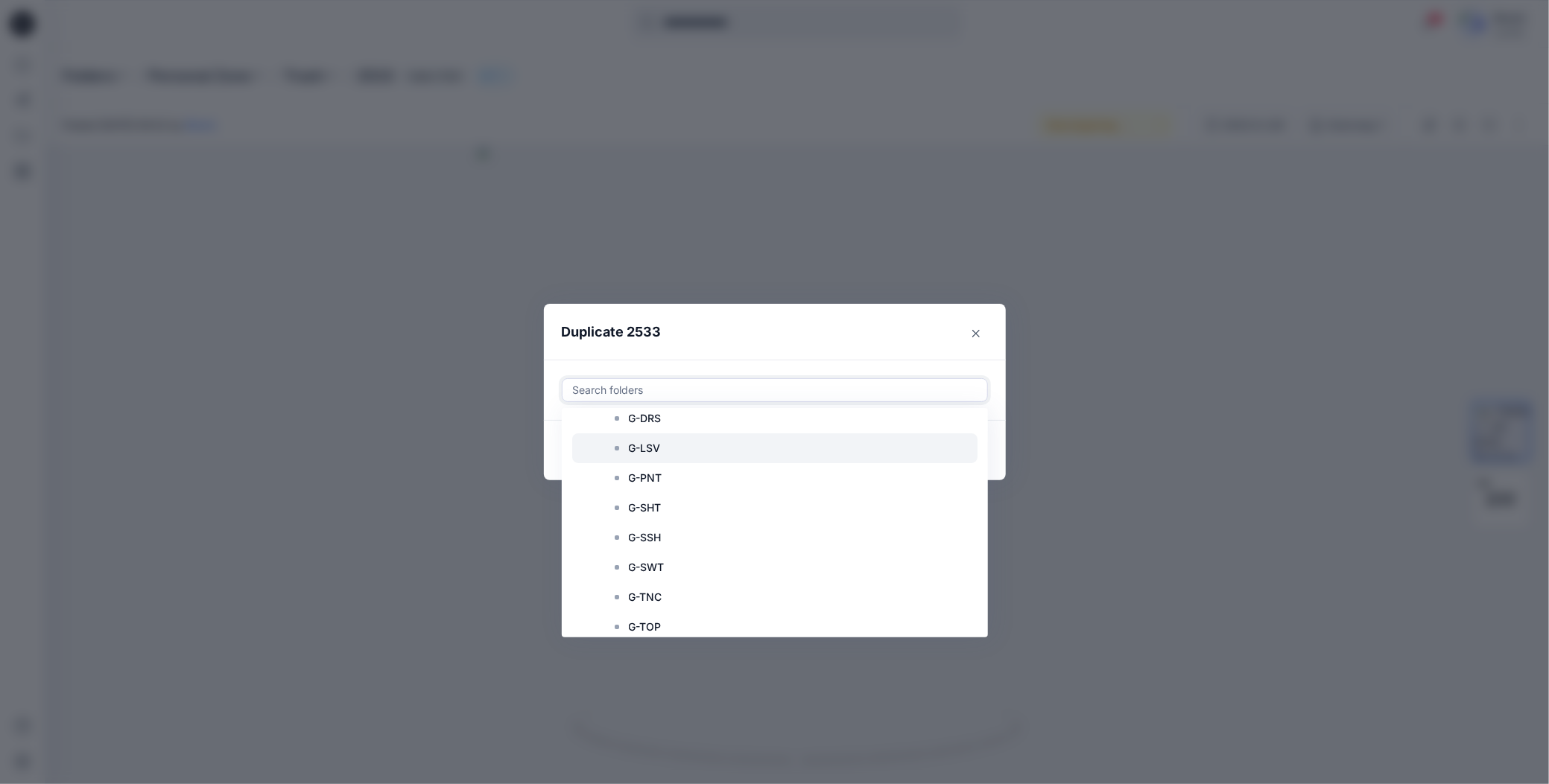
click at [653, 452] on p "G-LSV" at bounding box center [645, 448] width 32 height 18
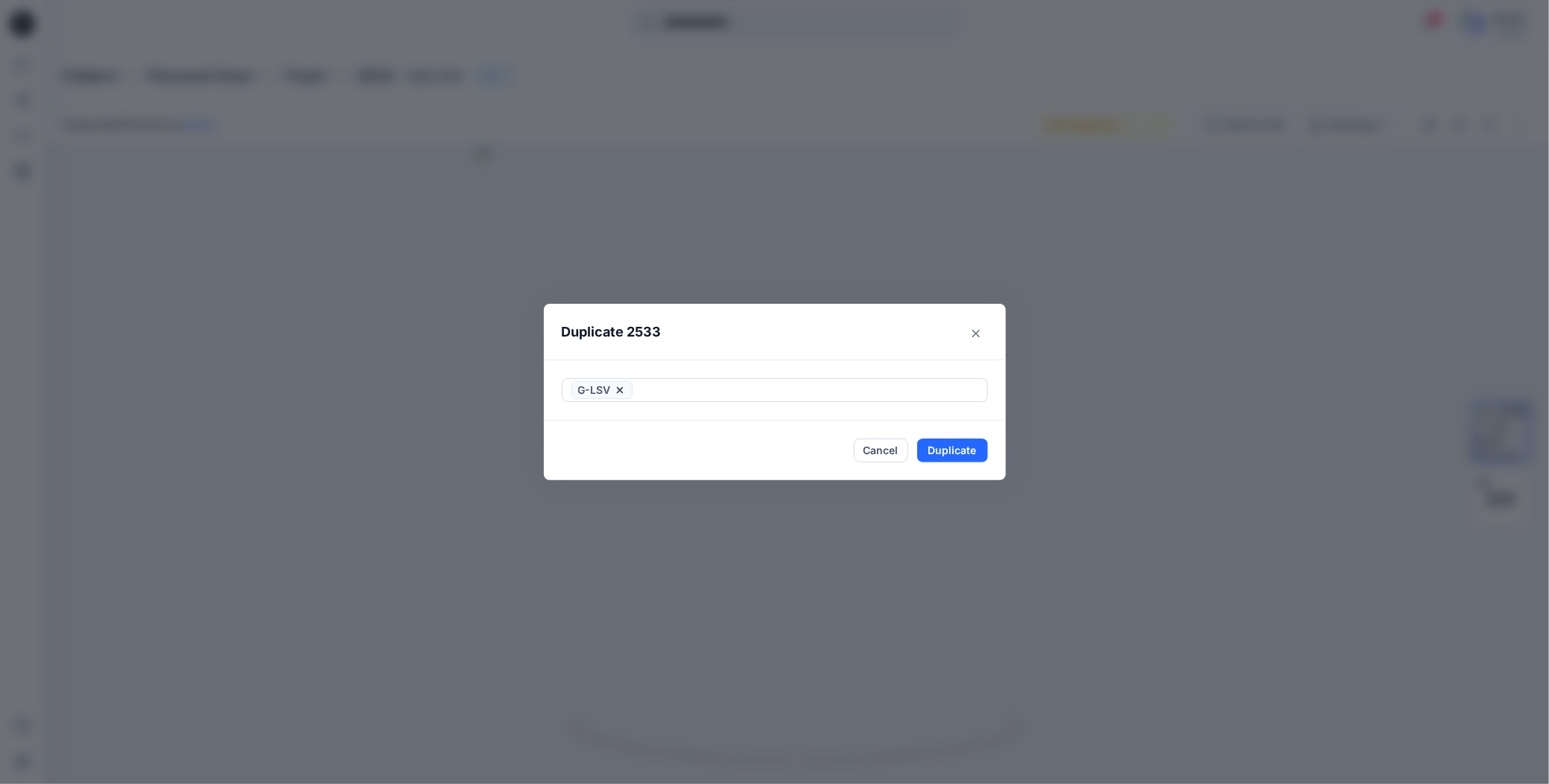
click at [810, 330] on header "Duplicate 2533" at bounding box center [760, 332] width 432 height 57
click at [934, 452] on button "Duplicate" at bounding box center [952, 451] width 70 height 24
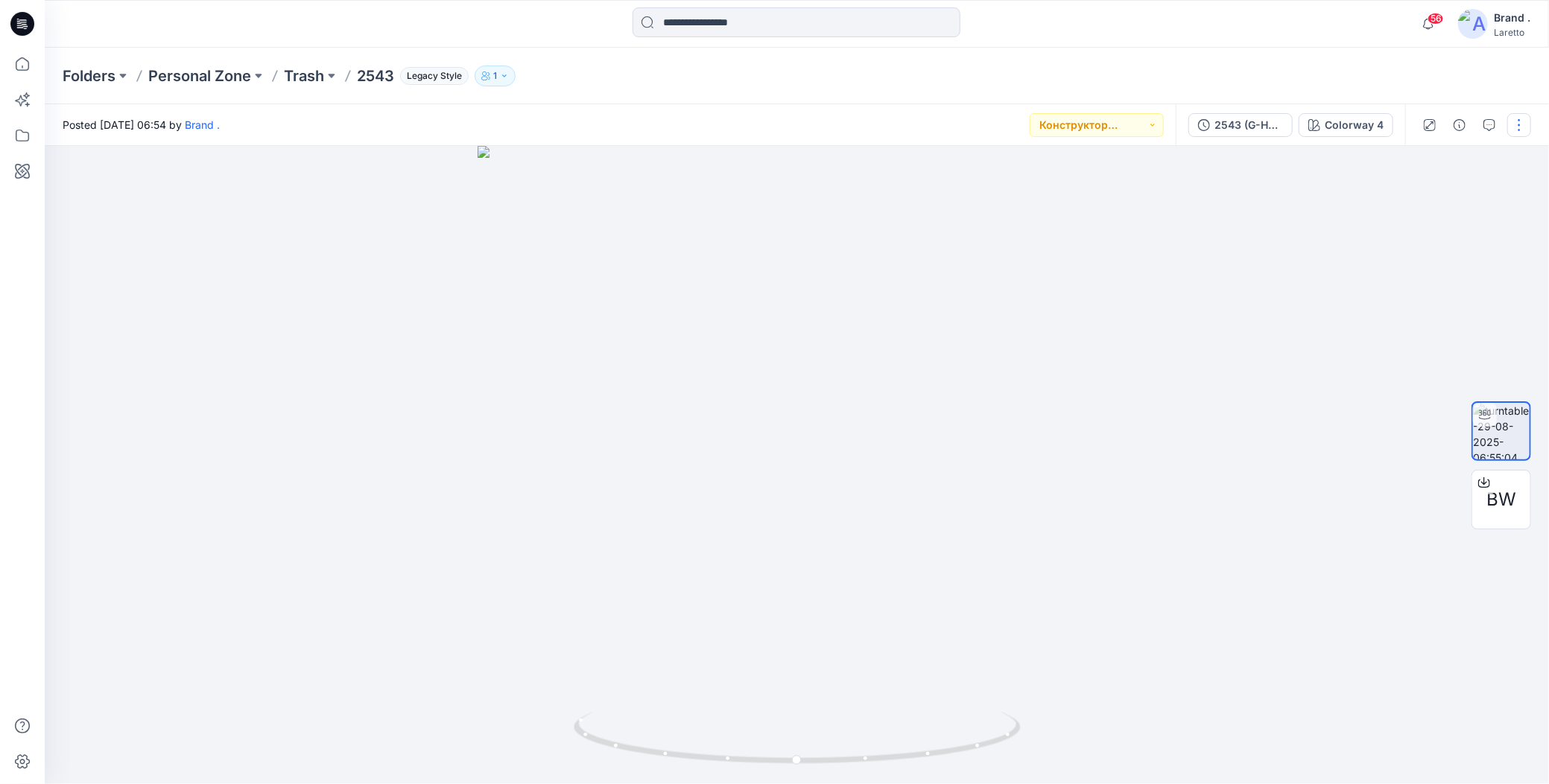
click at [1518, 128] on button "button" at bounding box center [1519, 125] width 24 height 24
click at [1401, 234] on button "Duplicate to..." at bounding box center [1456, 242] width 137 height 28
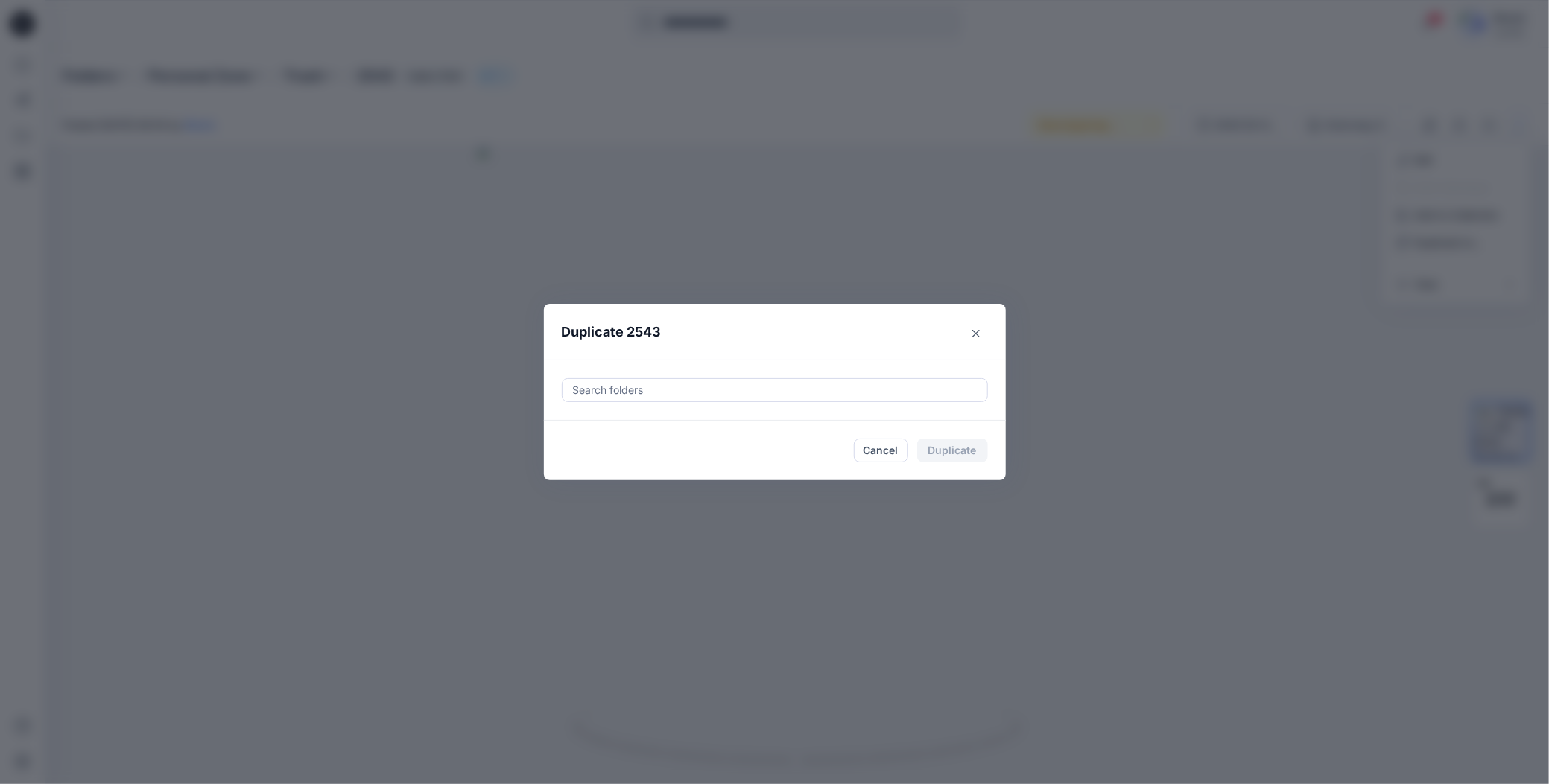
click at [660, 394] on div at bounding box center [775, 390] width 407 height 18
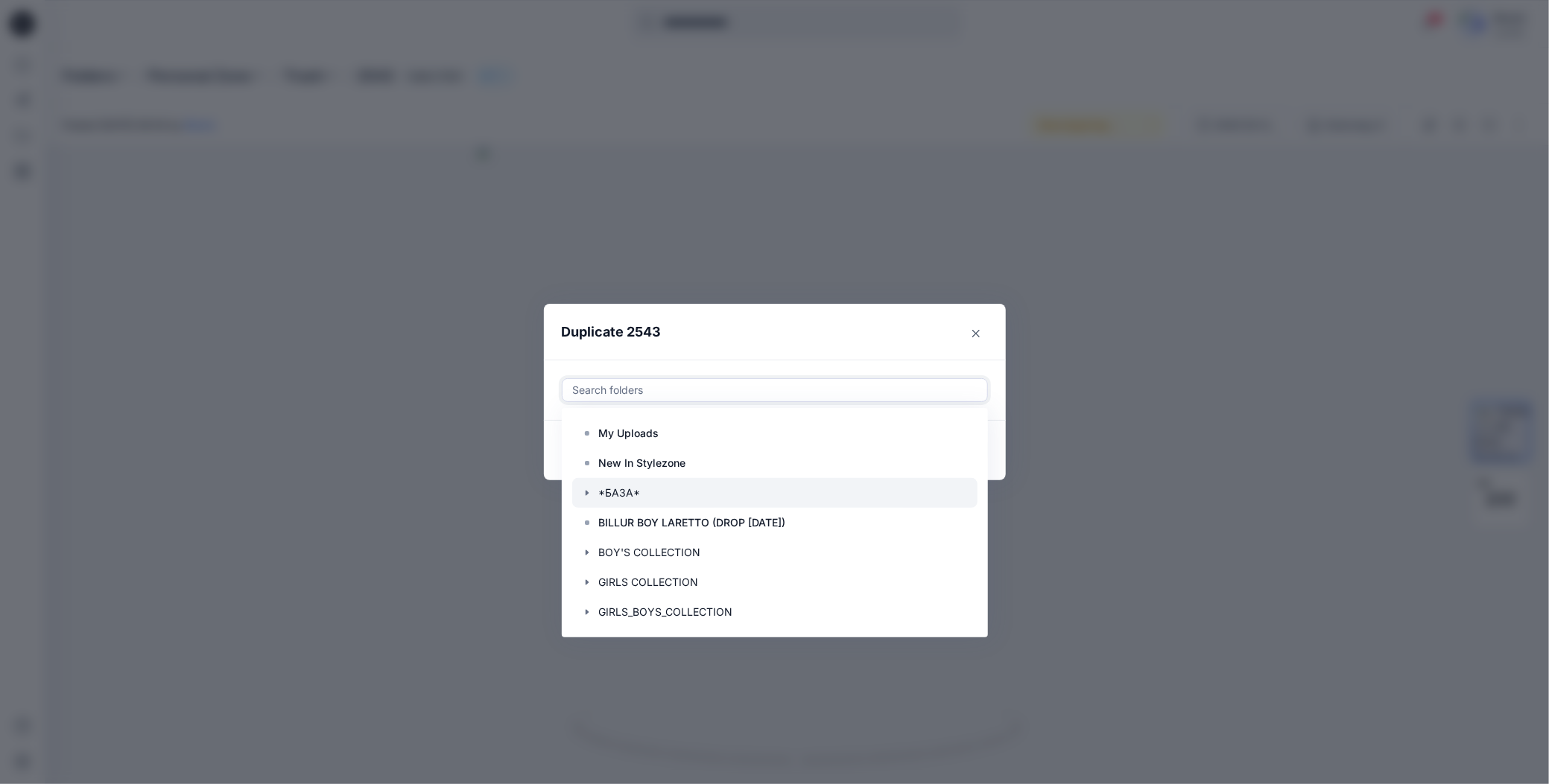
click at [588, 496] on icon "button" at bounding box center [587, 493] width 12 height 12
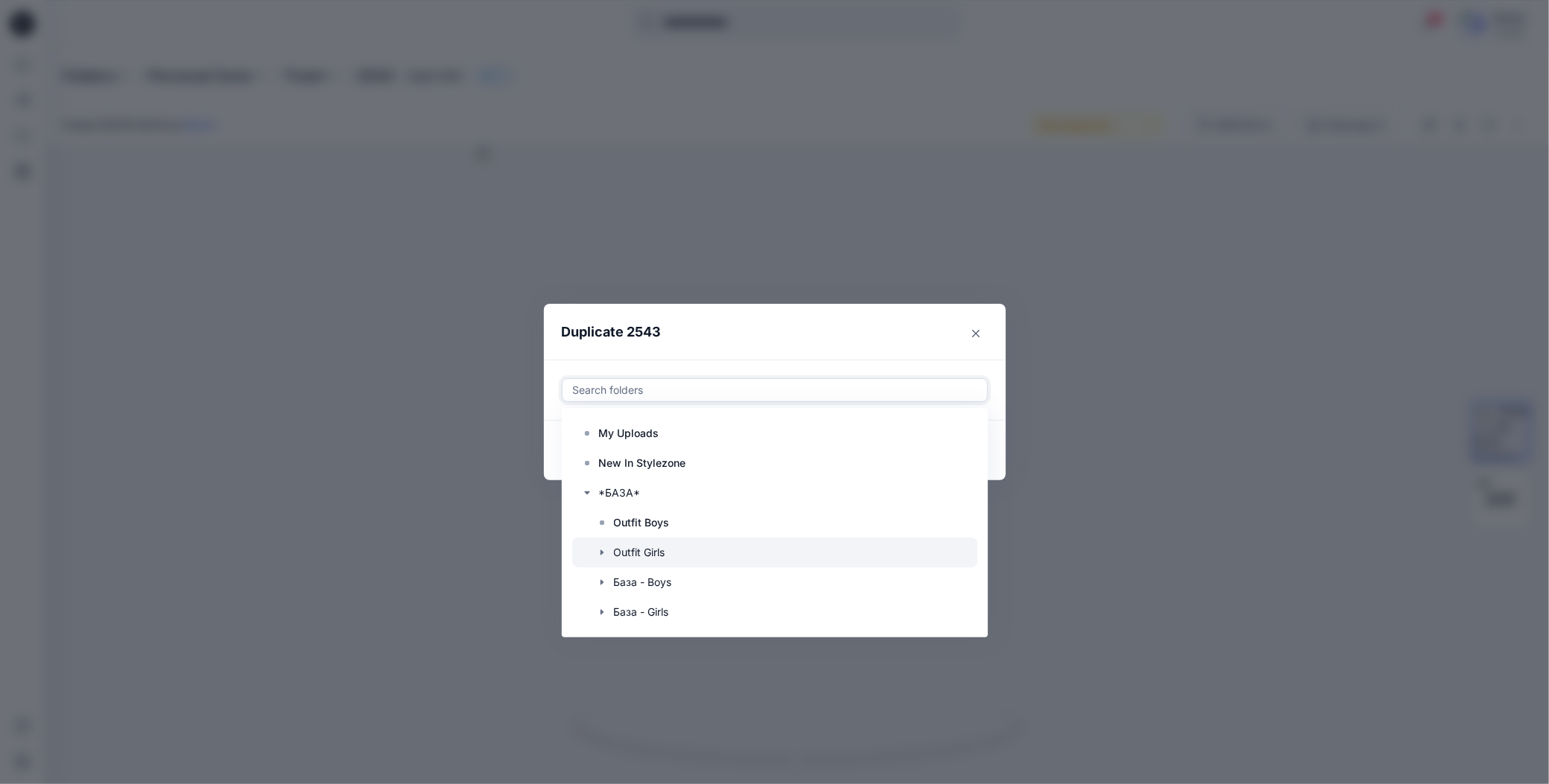
click at [610, 543] on div at bounding box center [775, 552] width 405 height 30
click at [767, 353] on header "Duplicate 2543" at bounding box center [760, 332] width 432 height 57
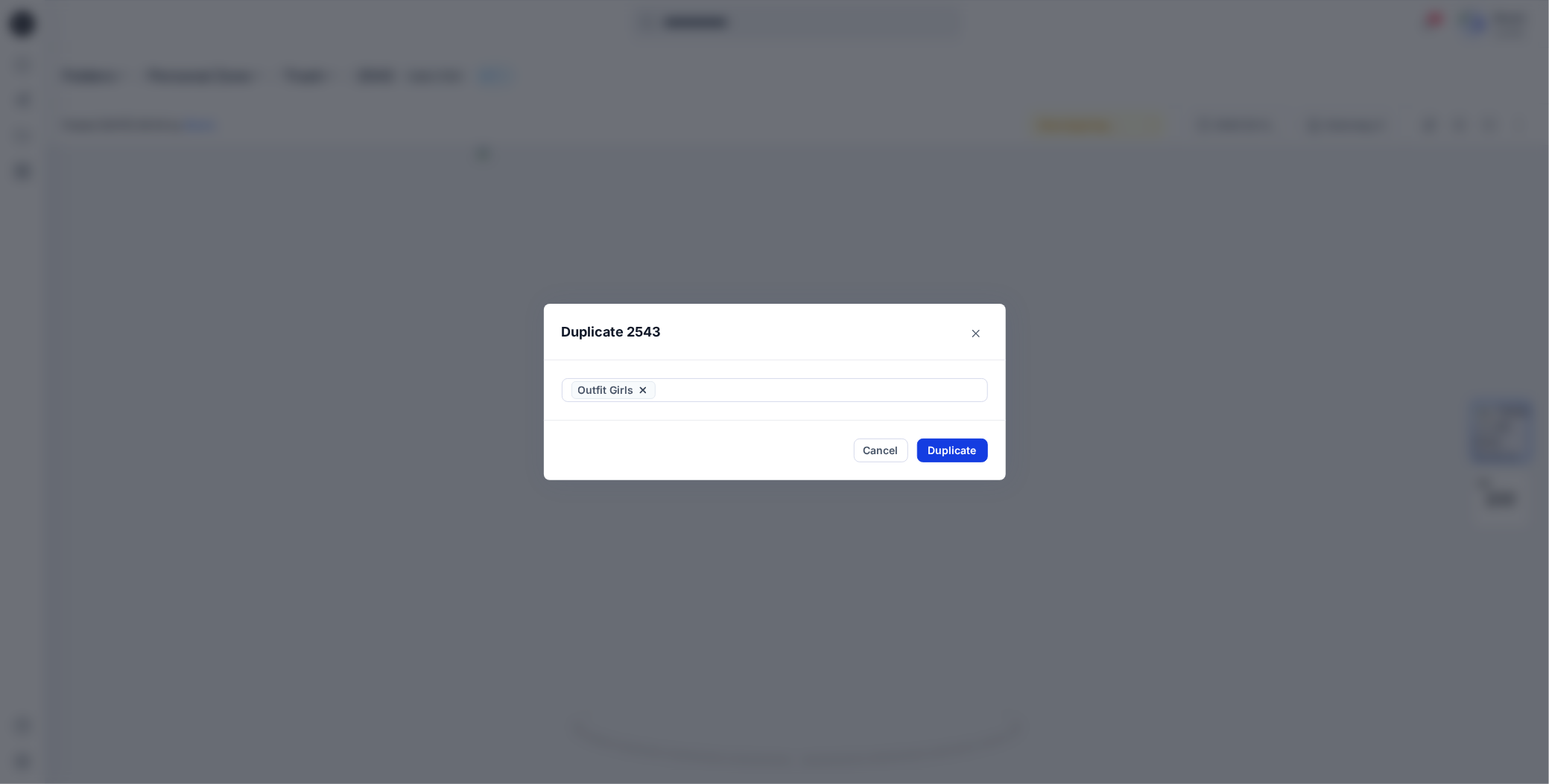
click at [924, 448] on button "Duplicate" at bounding box center [952, 451] width 70 height 24
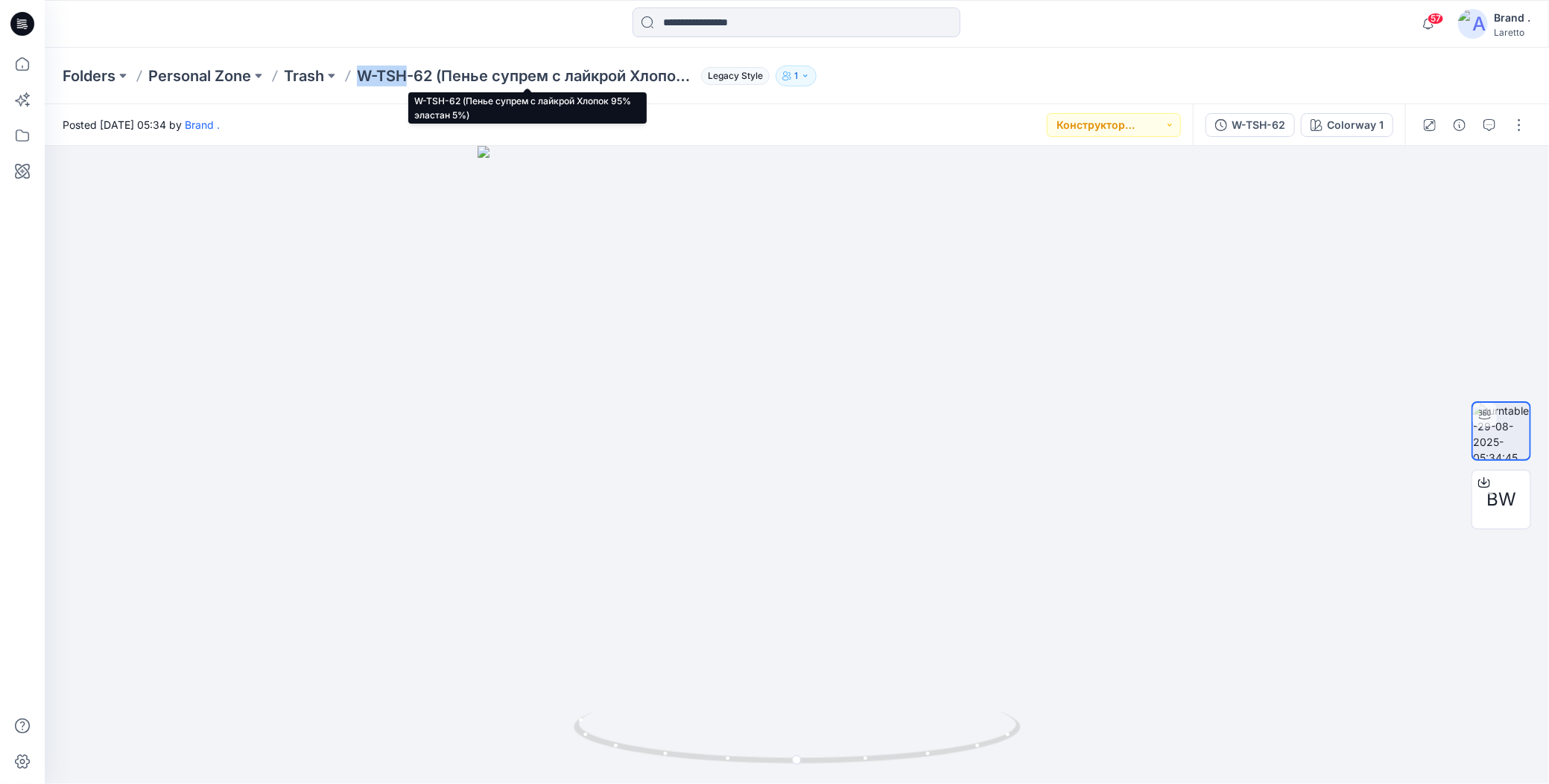
drag, startPoint x: 357, startPoint y: 62, endPoint x: 409, endPoint y: 75, distance: 53.6
click at [409, 75] on div "Folders Personal Zone Trash W-TSH-62 (Пенье супрем с лайкрой Хлопок 95% эластан…" at bounding box center [797, 75] width 1504 height 57
copy p "W-TSH"
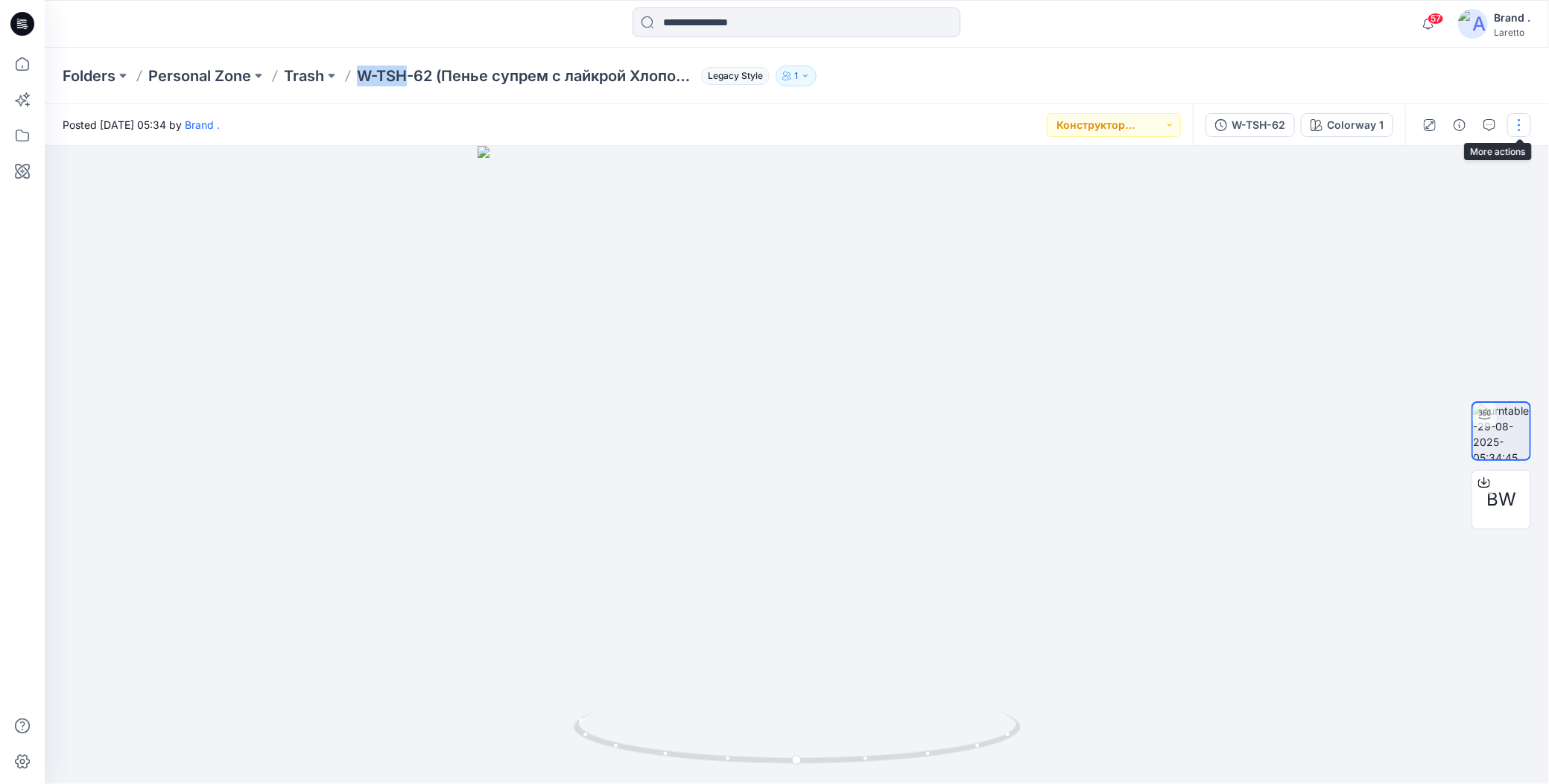
click at [1524, 127] on button "button" at bounding box center [1519, 125] width 24 height 24
click at [1397, 247] on icon "button" at bounding box center [1401, 243] width 10 height 10
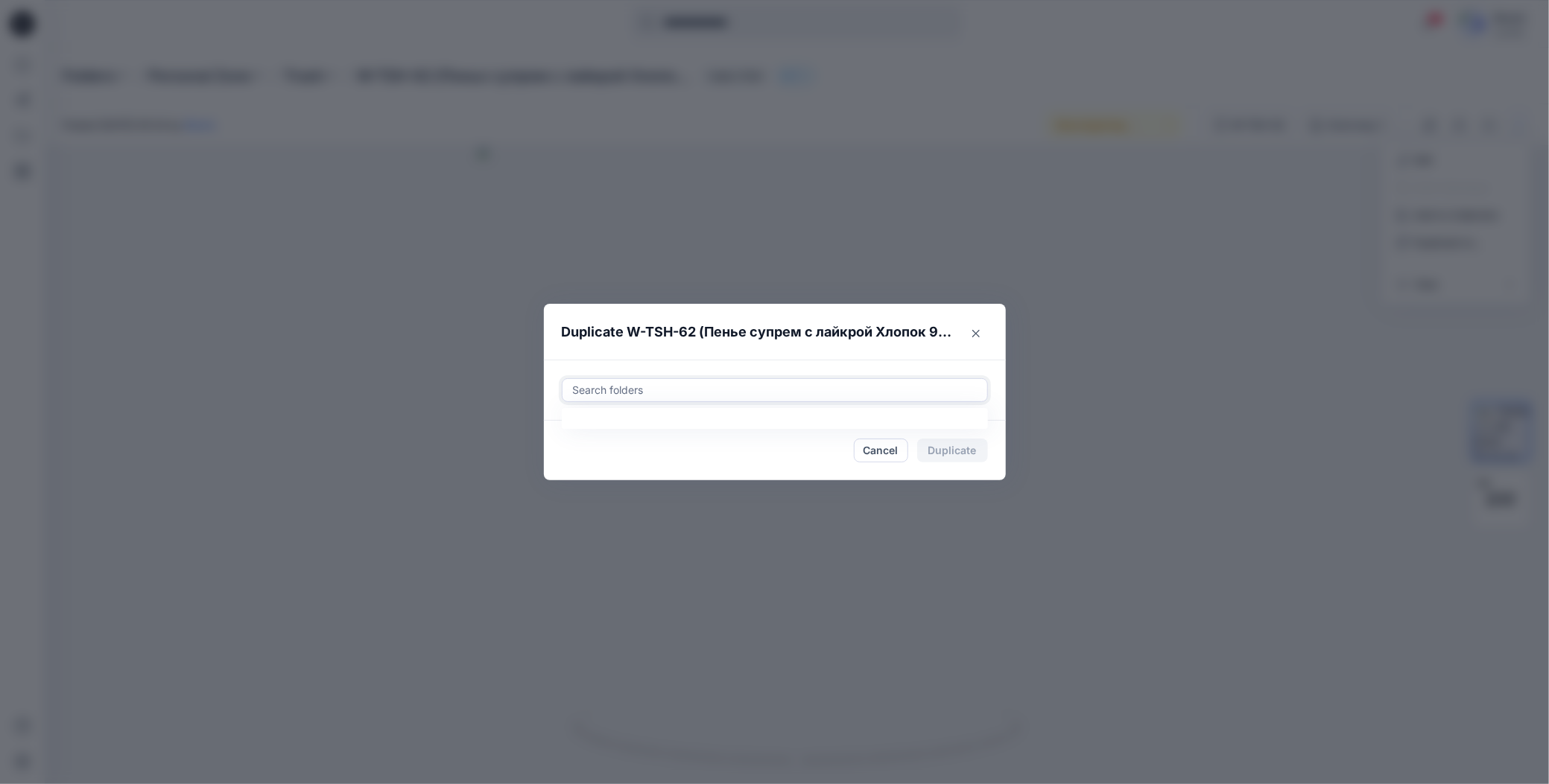
click at [573, 388] on input "text" at bounding box center [573, 390] width 3 height 18
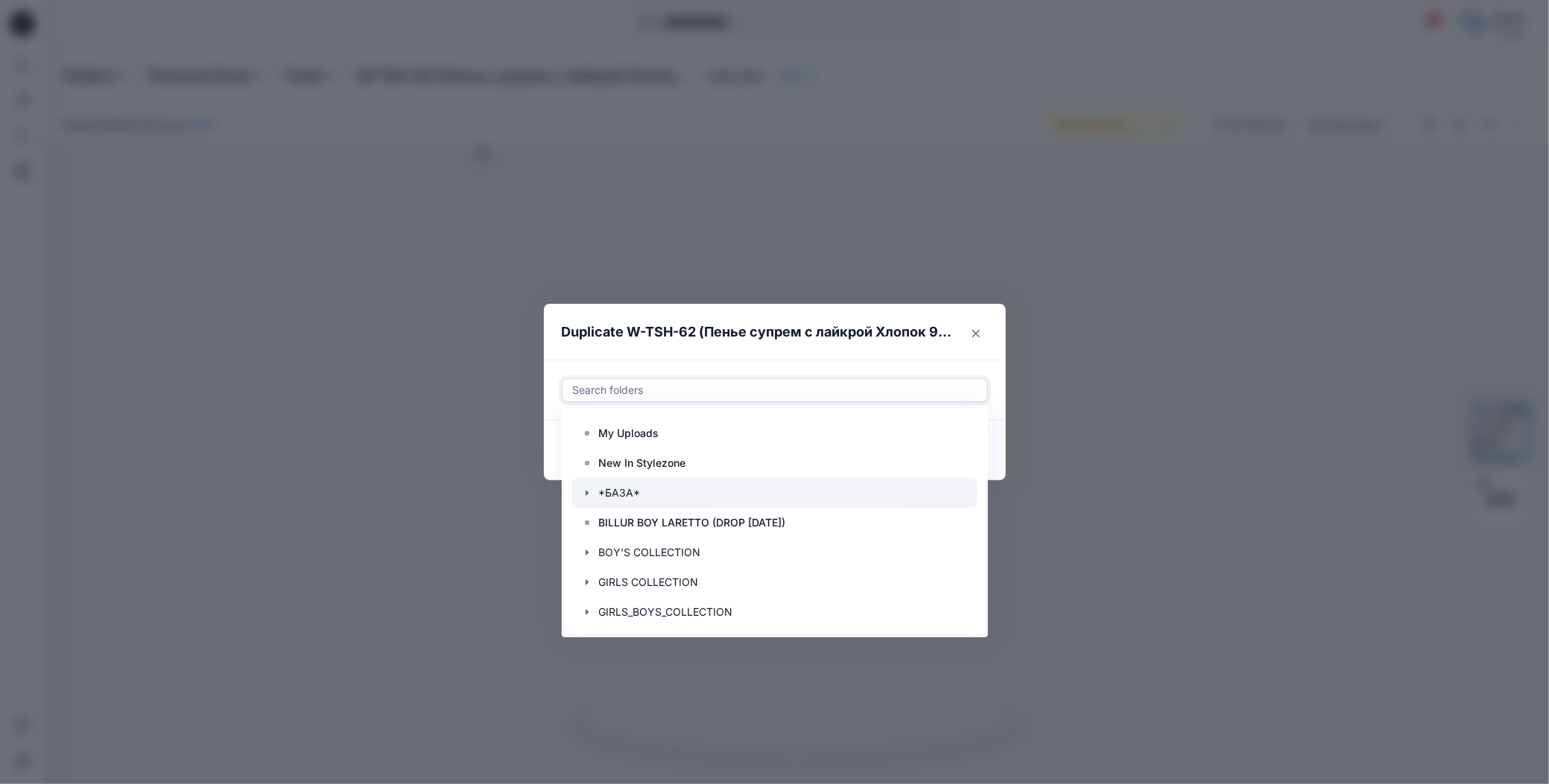
click at [582, 488] on icon "button" at bounding box center [587, 493] width 12 height 12
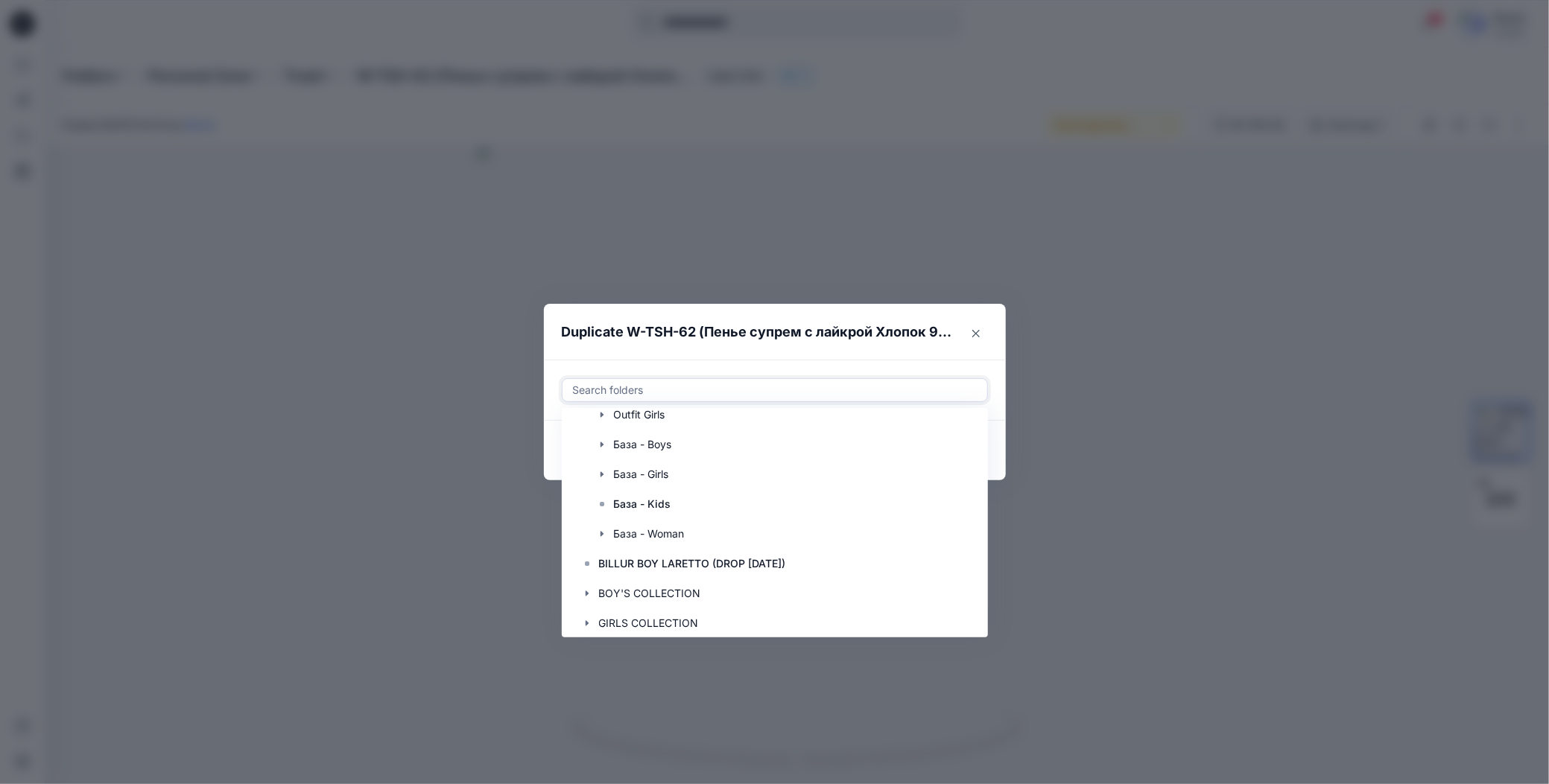
scroll to position [149, 0]
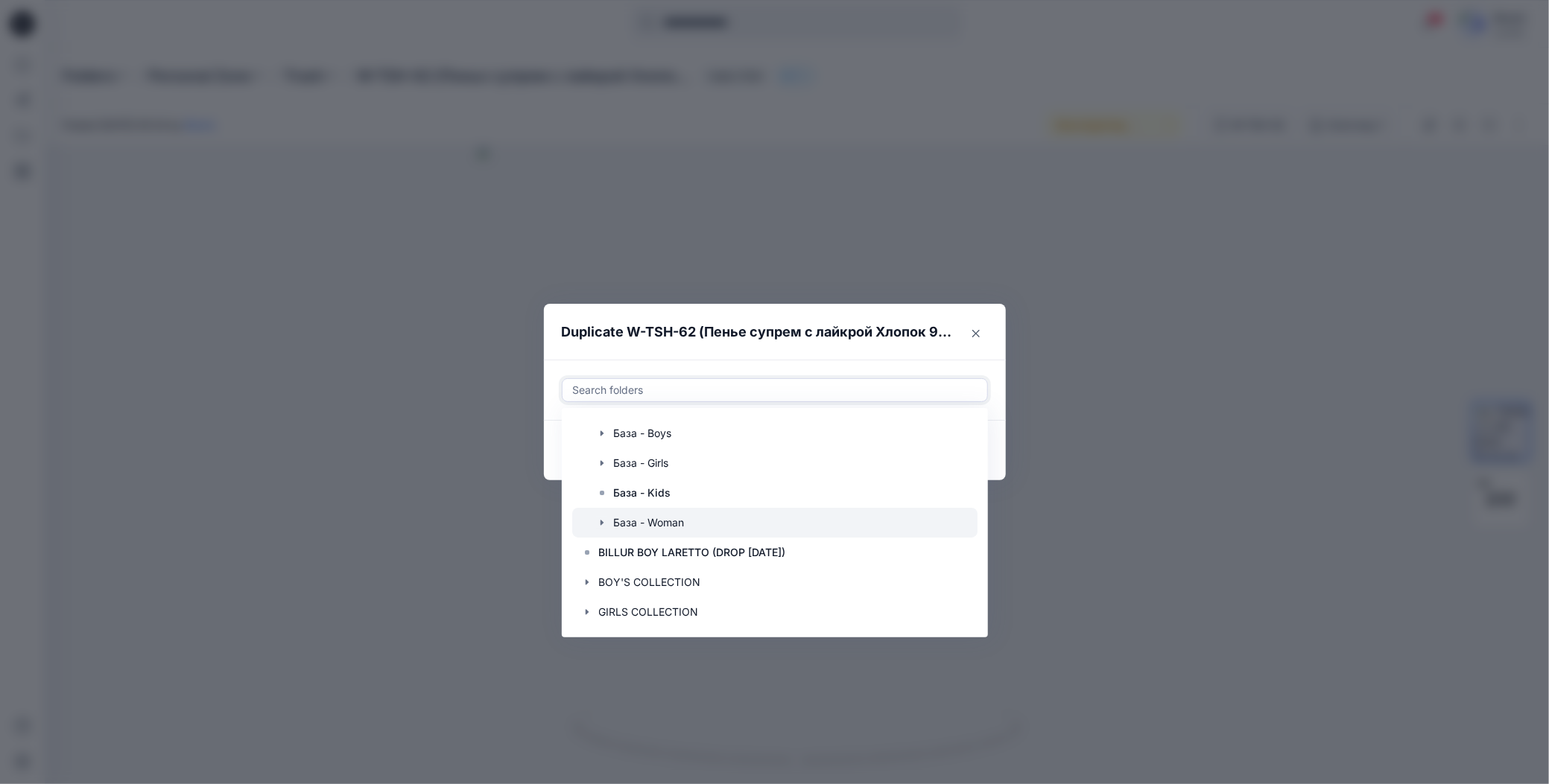
click at [598, 520] on icon "button" at bounding box center [602, 523] width 12 height 12
click at [633, 553] on p "W-TSH" at bounding box center [646, 552] width 34 height 18
click at [771, 351] on header "Duplicate W-TSH-62 (Пенье супрем с лайкрой Хлопок 95% эластан 5%)" at bounding box center [760, 332] width 432 height 57
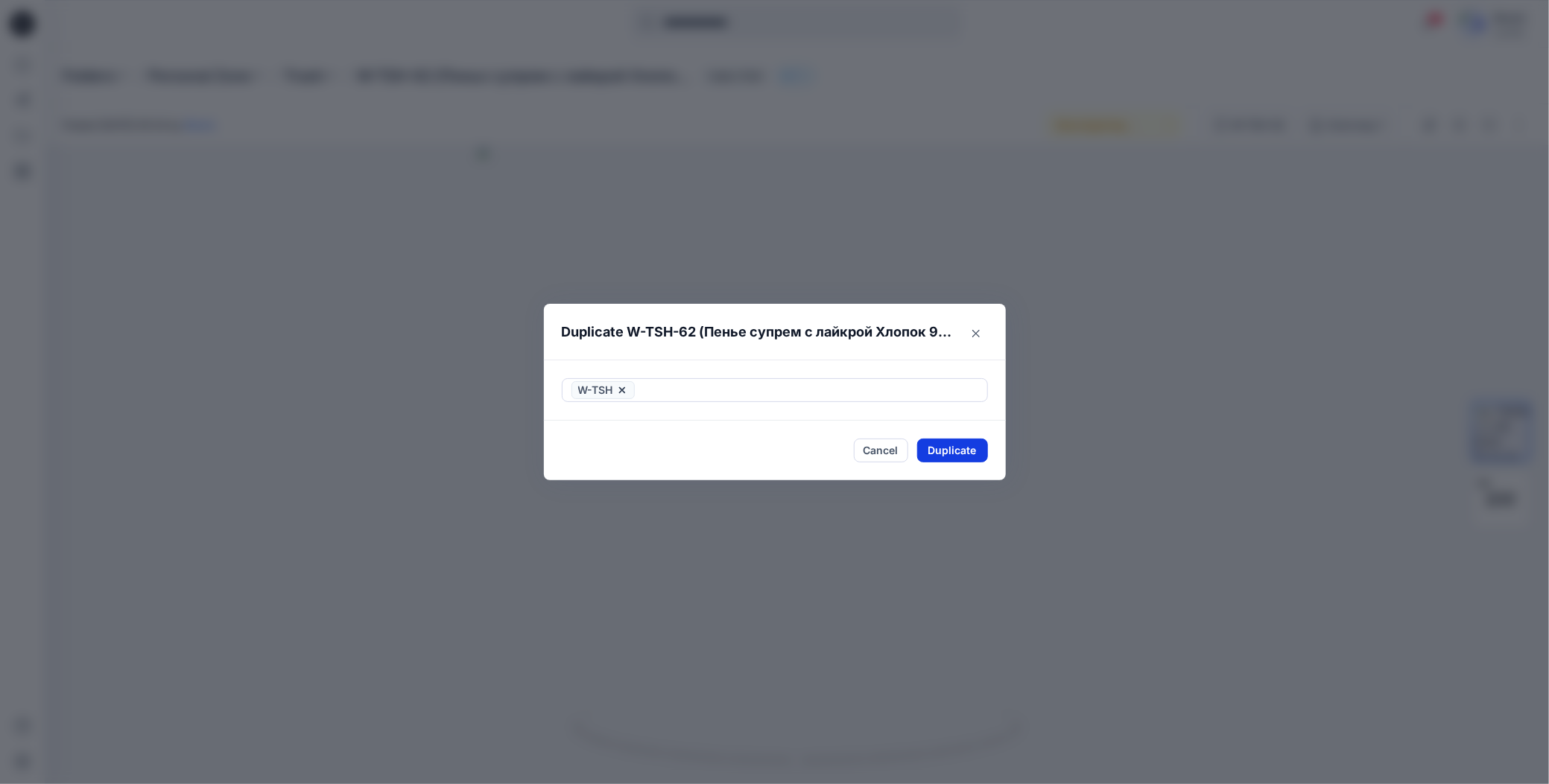
click at [927, 452] on button "Duplicate" at bounding box center [952, 451] width 70 height 24
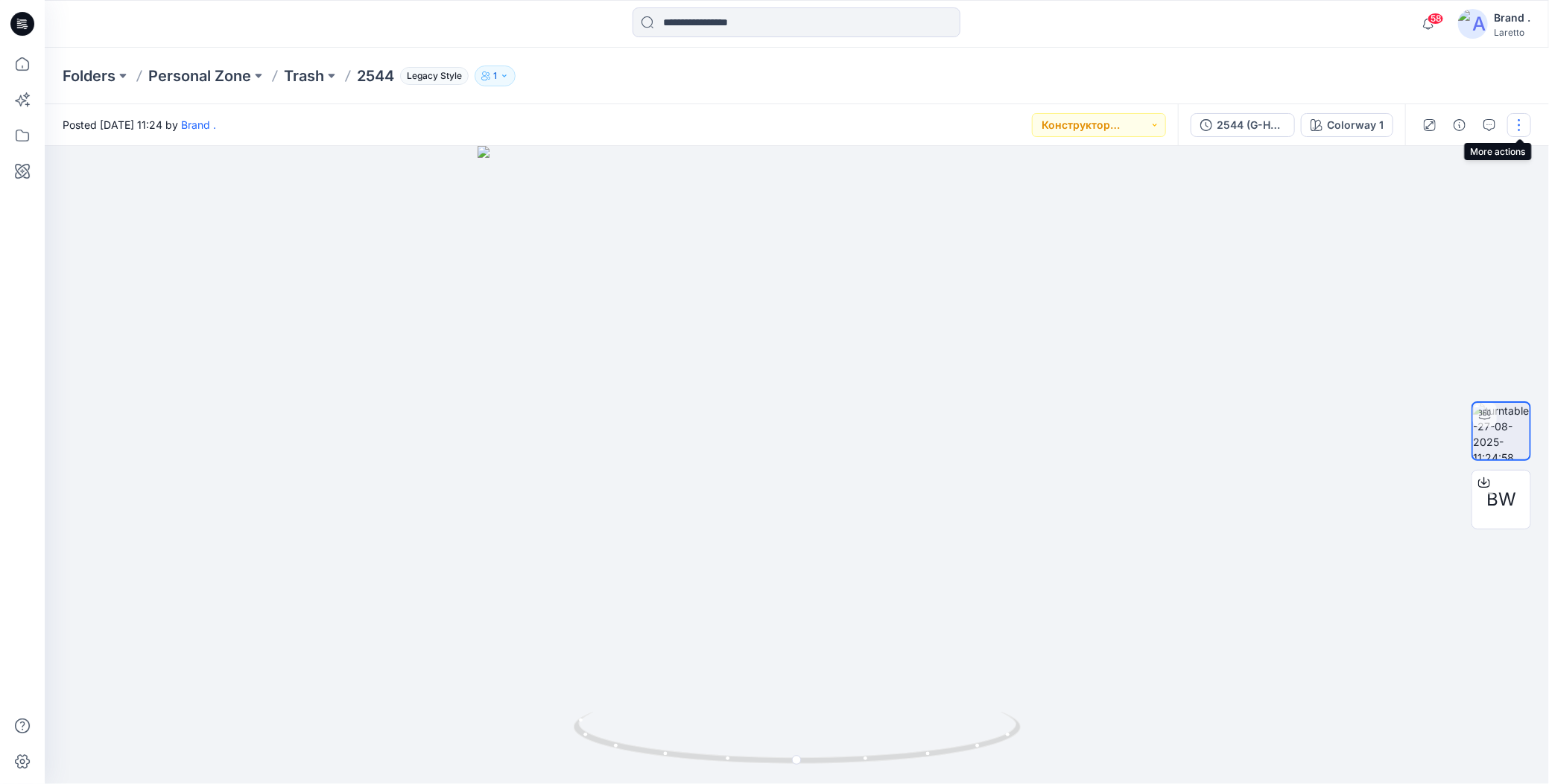
click at [1520, 125] on button "button" at bounding box center [1519, 125] width 24 height 24
click at [1401, 247] on icon "button" at bounding box center [1402, 242] width 12 height 12
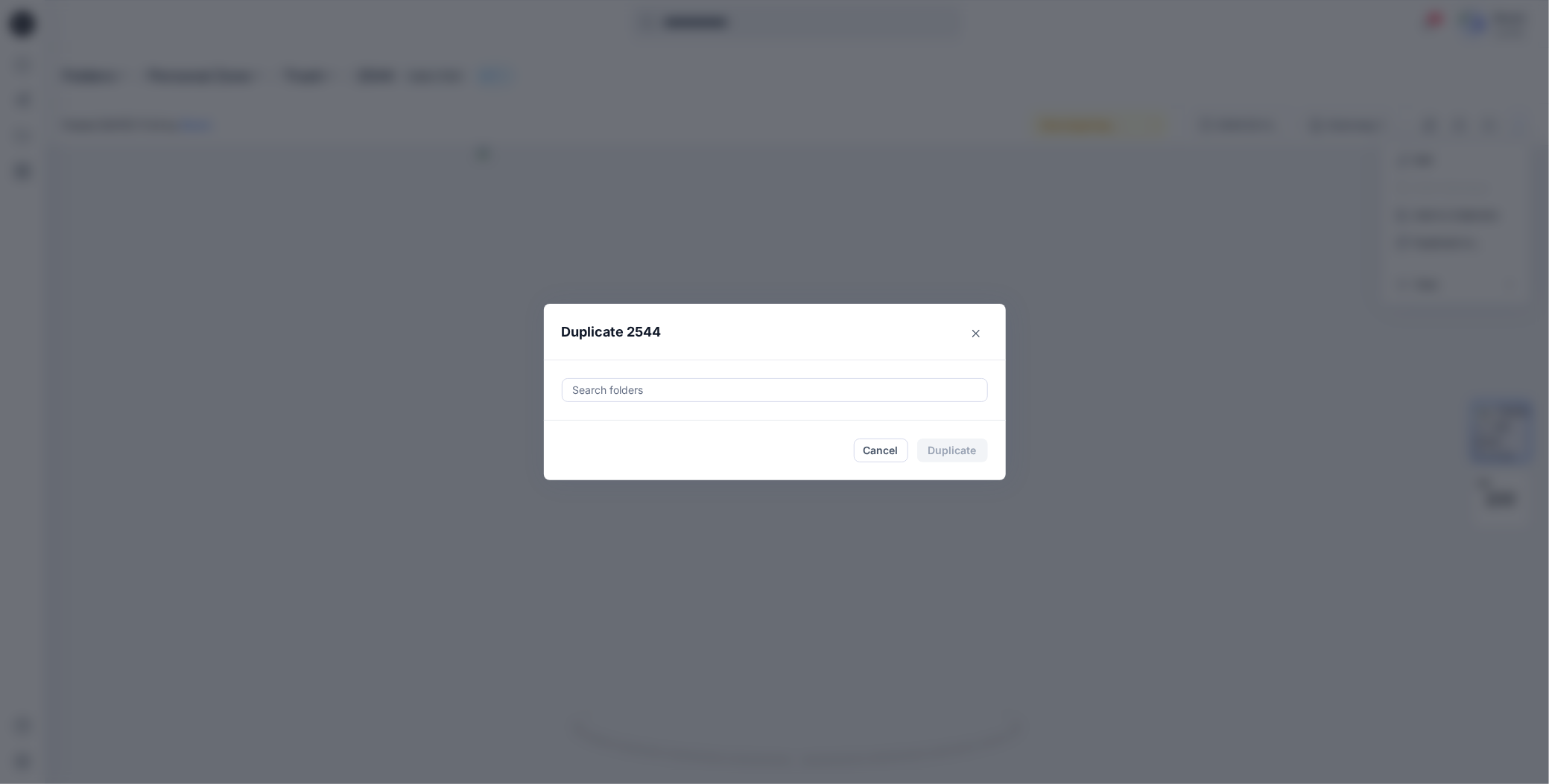
click at [597, 388] on div at bounding box center [775, 390] width 407 height 18
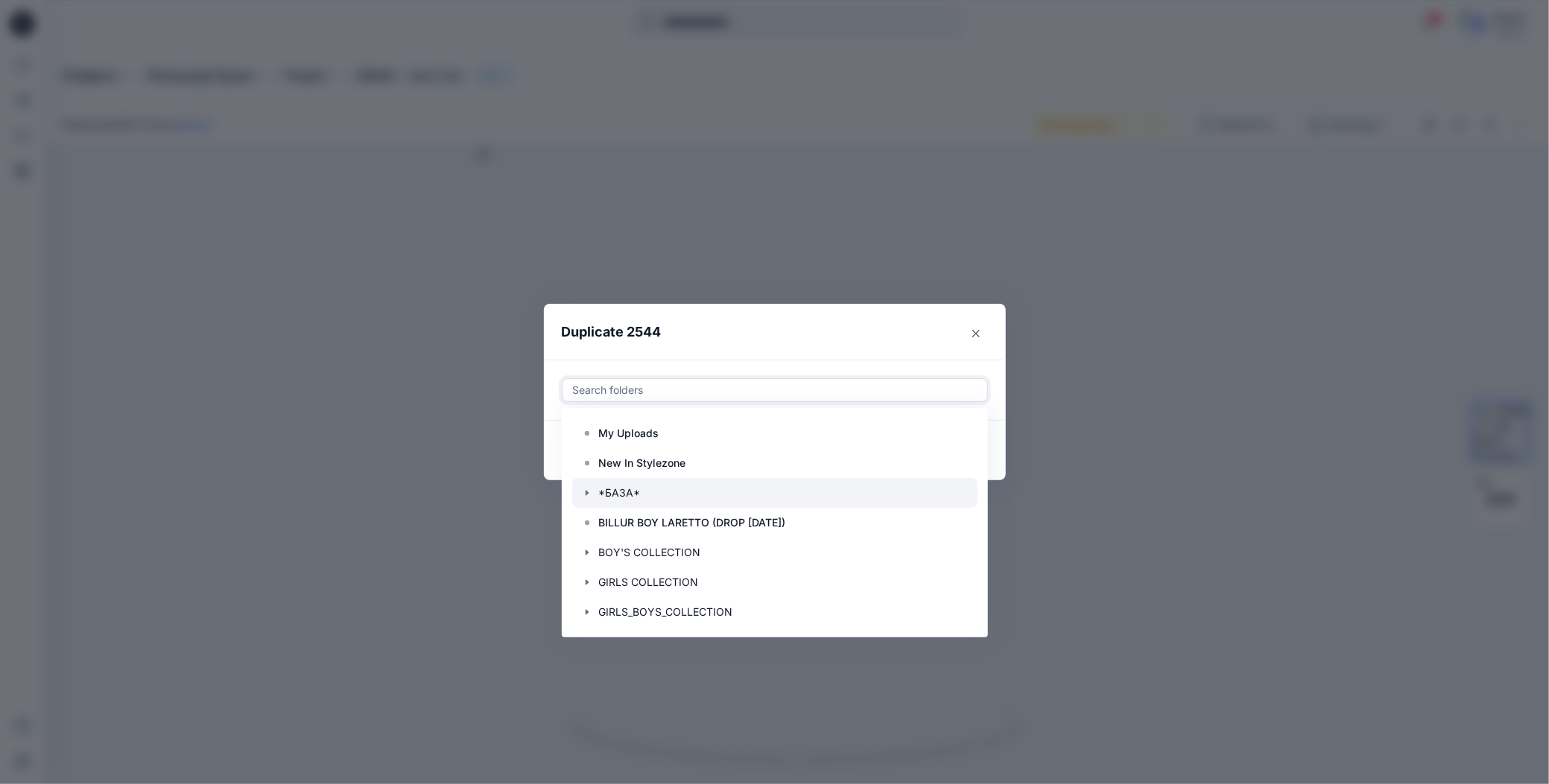
click at [587, 494] on icon "button" at bounding box center [587, 493] width 12 height 12
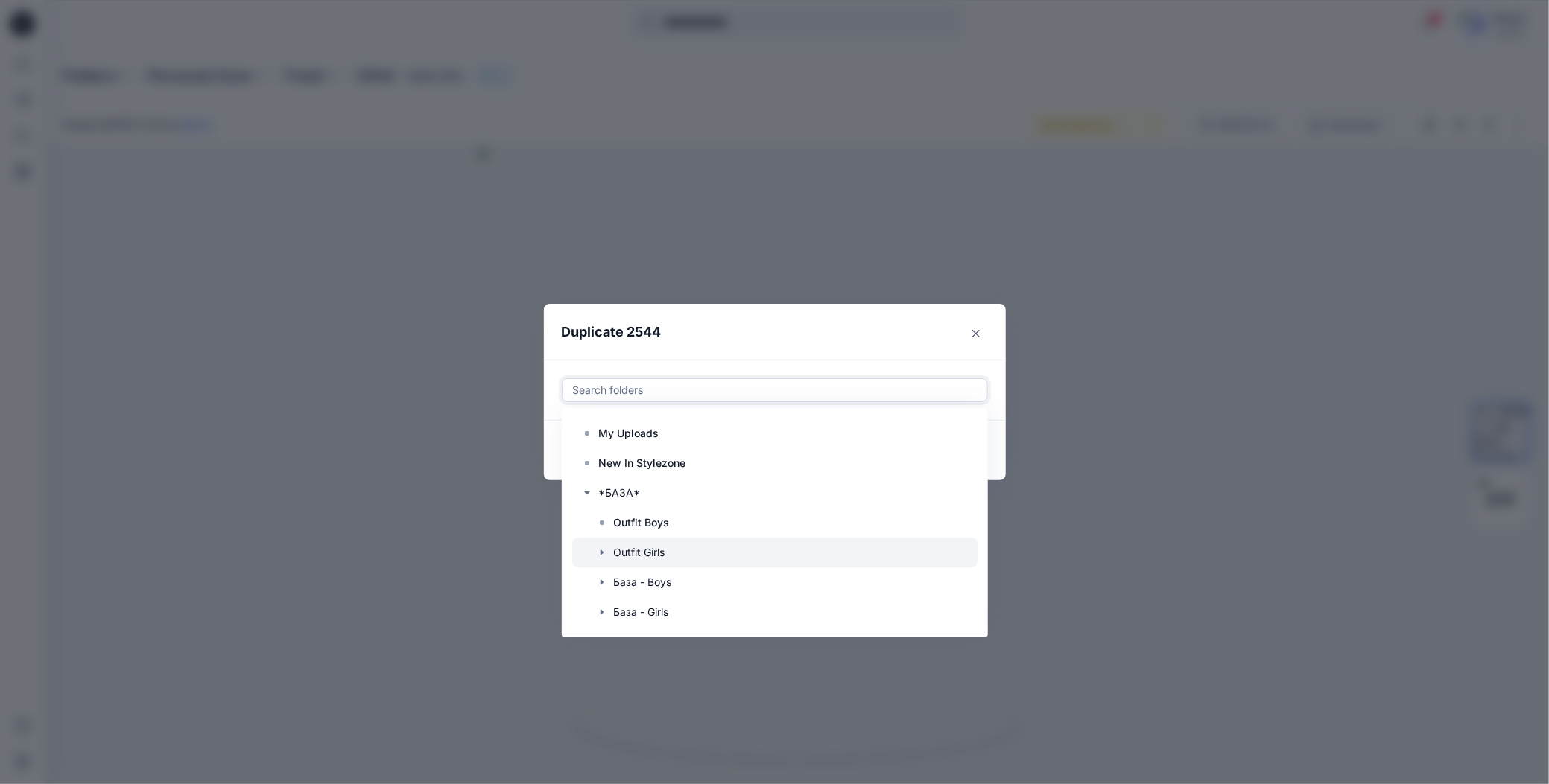
click at [623, 548] on div at bounding box center [775, 552] width 405 height 30
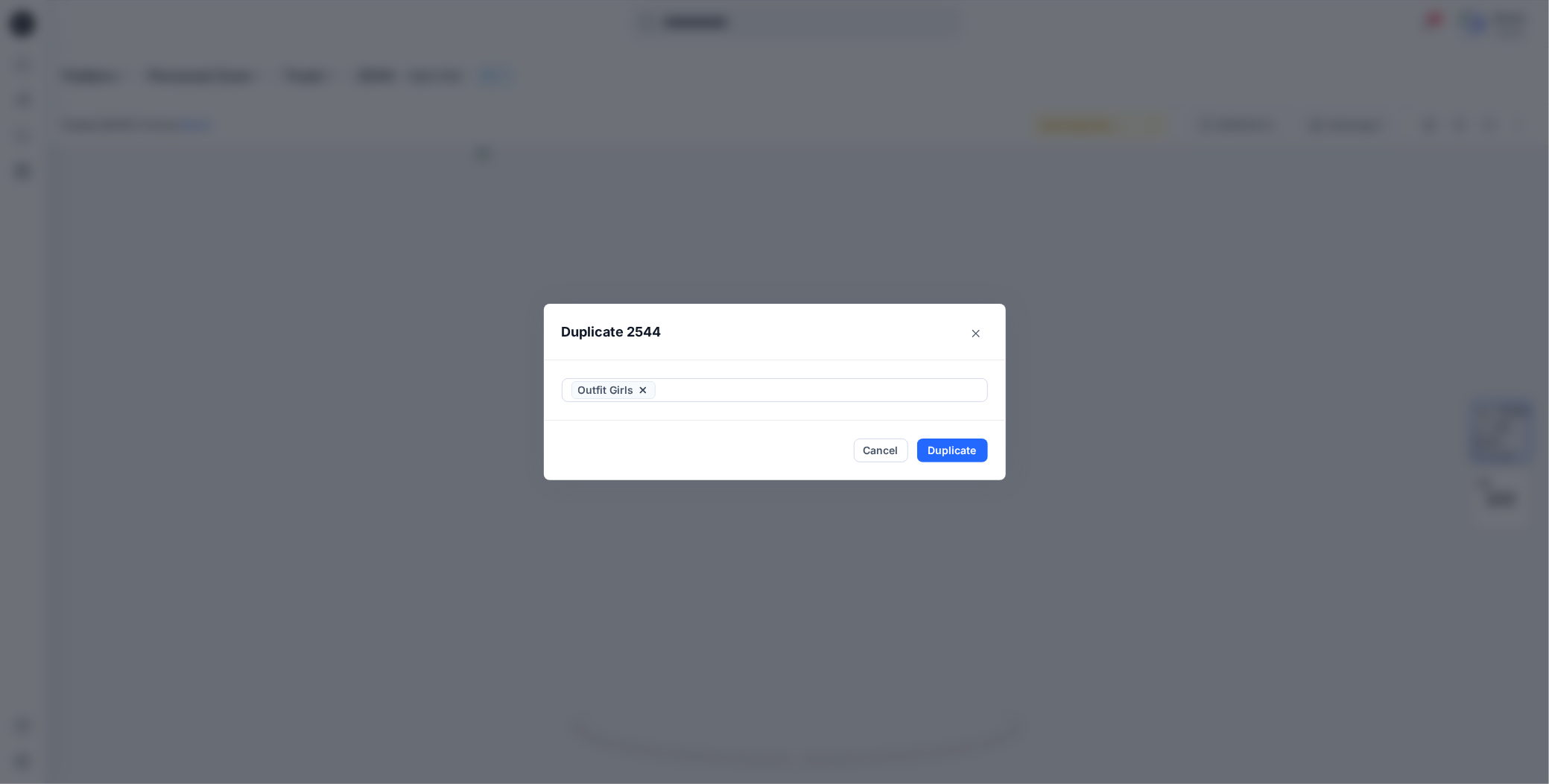
click at [746, 343] on header "Duplicate 2544" at bounding box center [760, 332] width 432 height 57
click at [932, 451] on button "Duplicate" at bounding box center [952, 451] width 70 height 24
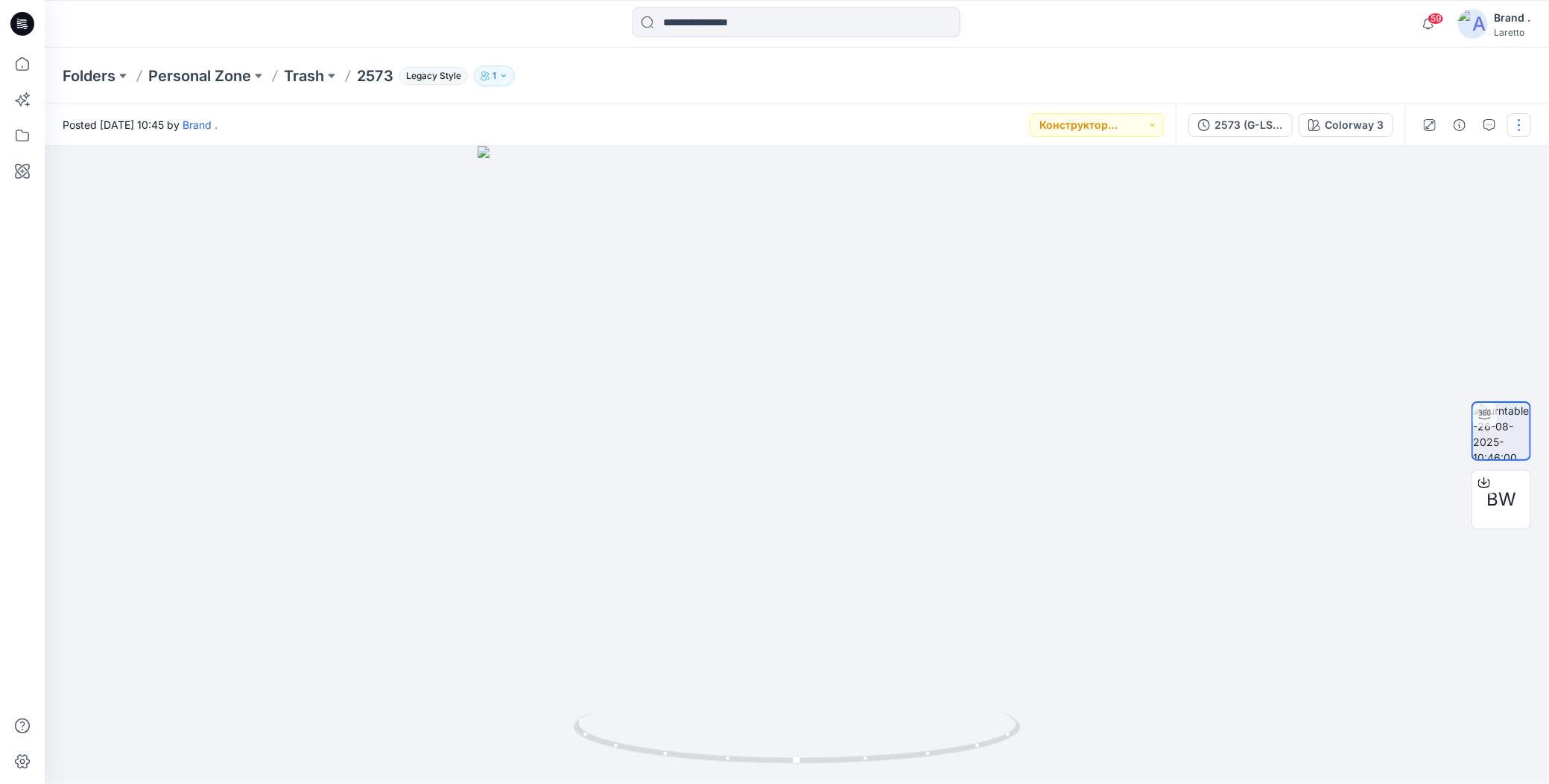
click at [1515, 128] on button "button" at bounding box center [1519, 125] width 24 height 24
click at [1401, 242] on icon "button" at bounding box center [1402, 242] width 12 height 12
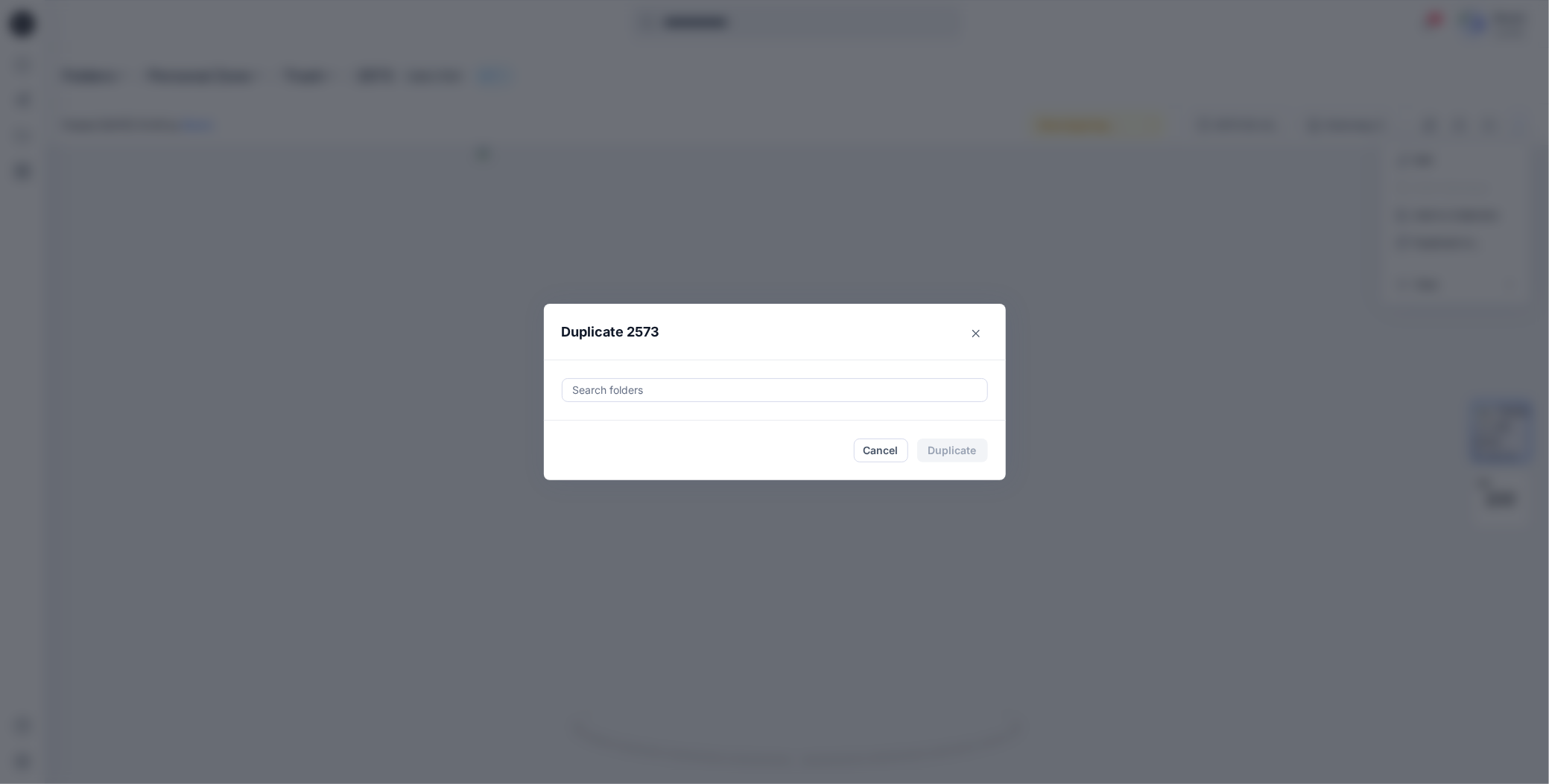
click at [668, 391] on div at bounding box center [775, 390] width 407 height 18
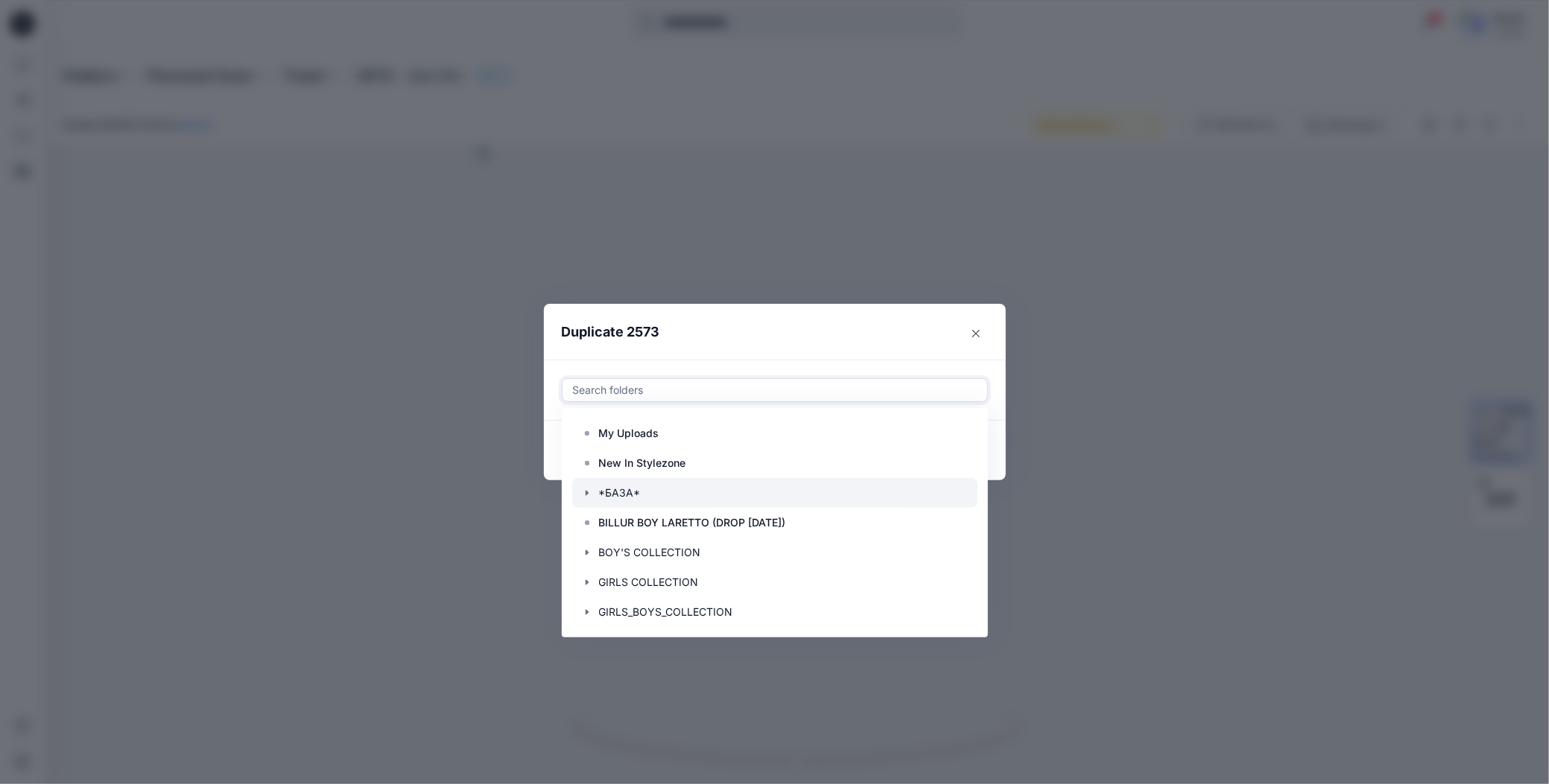
click at [582, 497] on icon "button" at bounding box center [587, 493] width 12 height 12
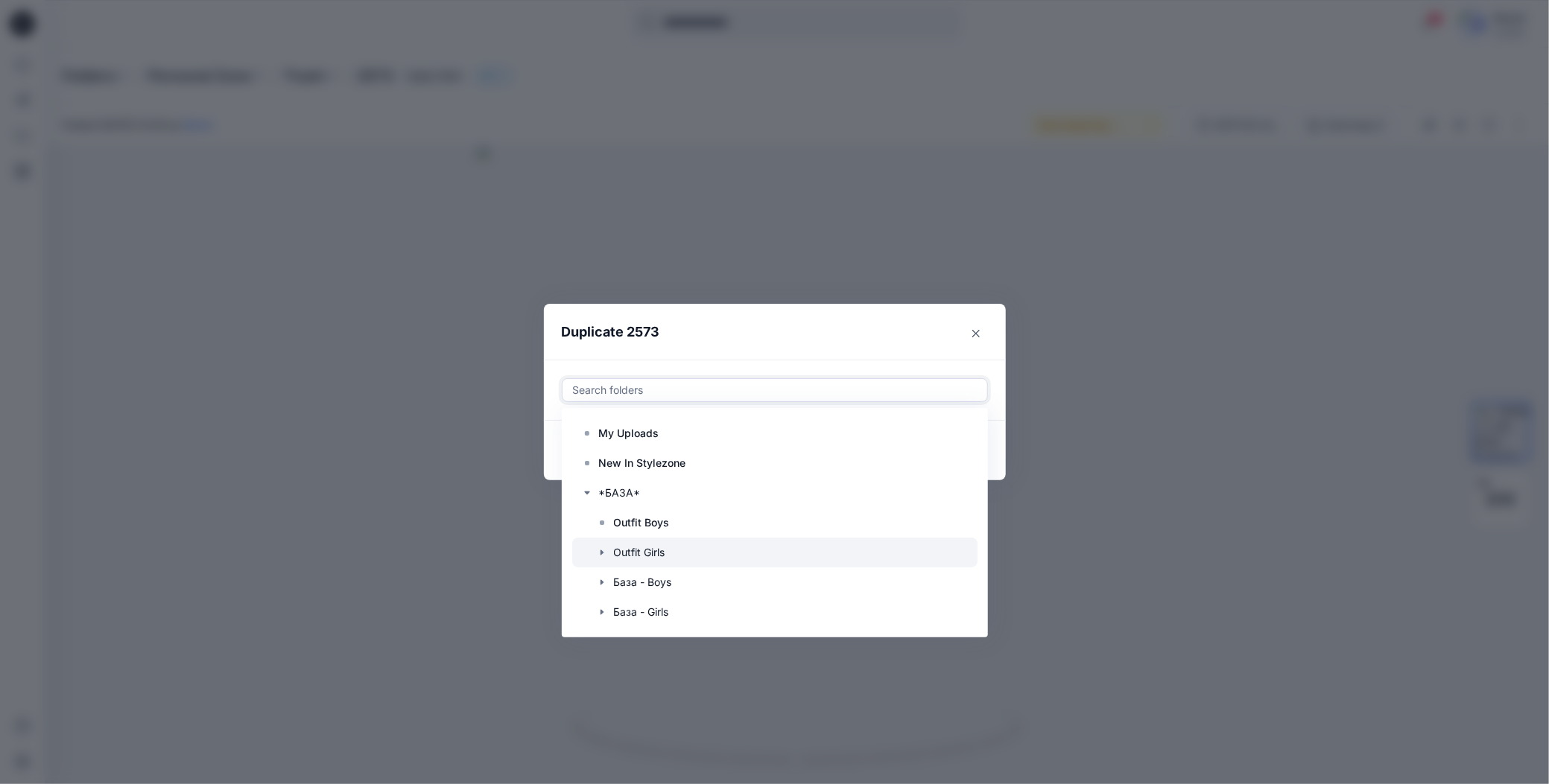
click at [654, 543] on div at bounding box center [775, 552] width 405 height 30
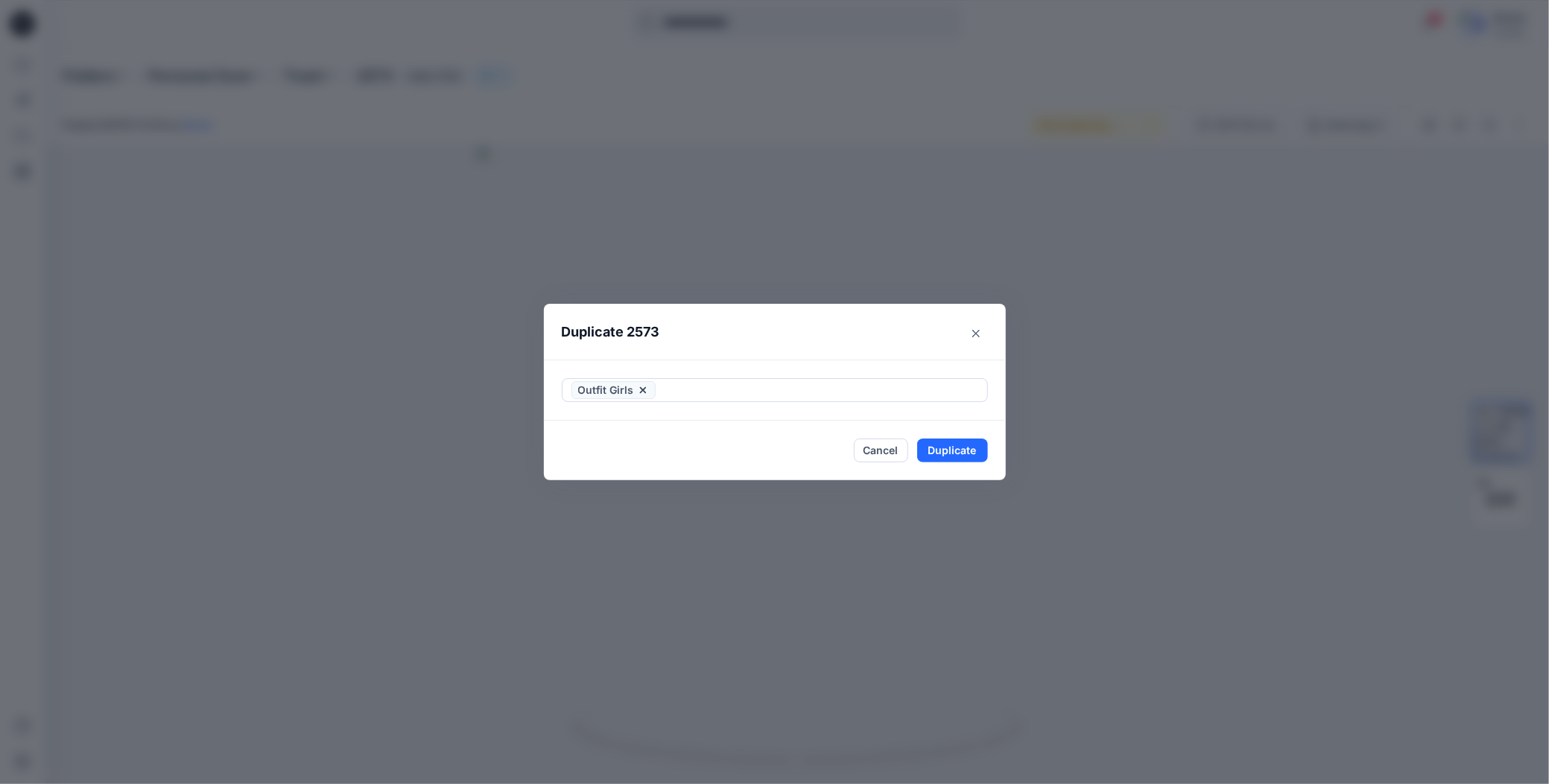
click at [866, 336] on header "Duplicate 2573" at bounding box center [760, 332] width 432 height 57
click at [927, 453] on button "Duplicate" at bounding box center [952, 451] width 70 height 24
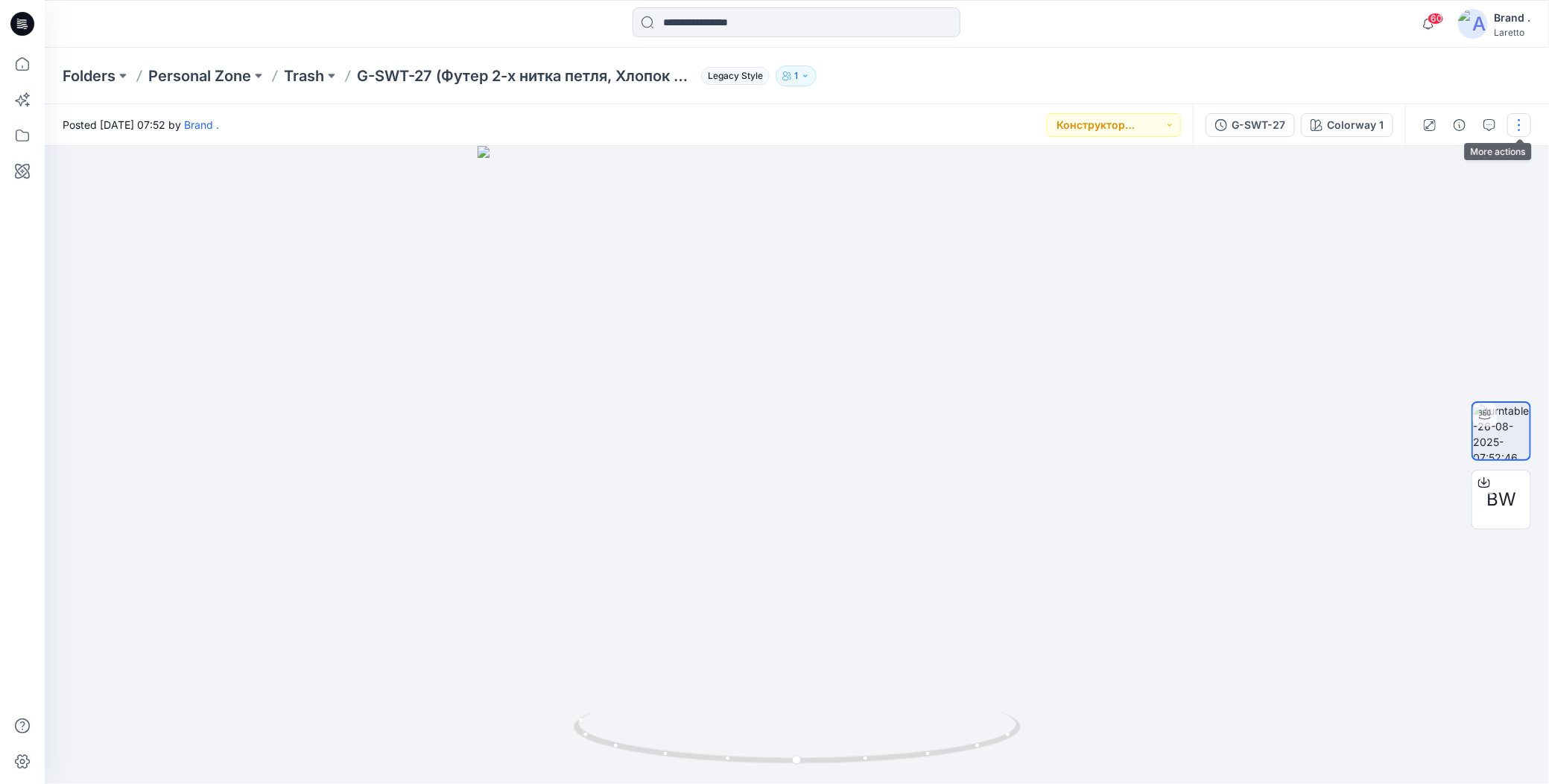
click at [1523, 125] on button "button" at bounding box center [1519, 125] width 24 height 24
click at [1394, 242] on button "Duplicate to..." at bounding box center [1456, 242] width 137 height 28
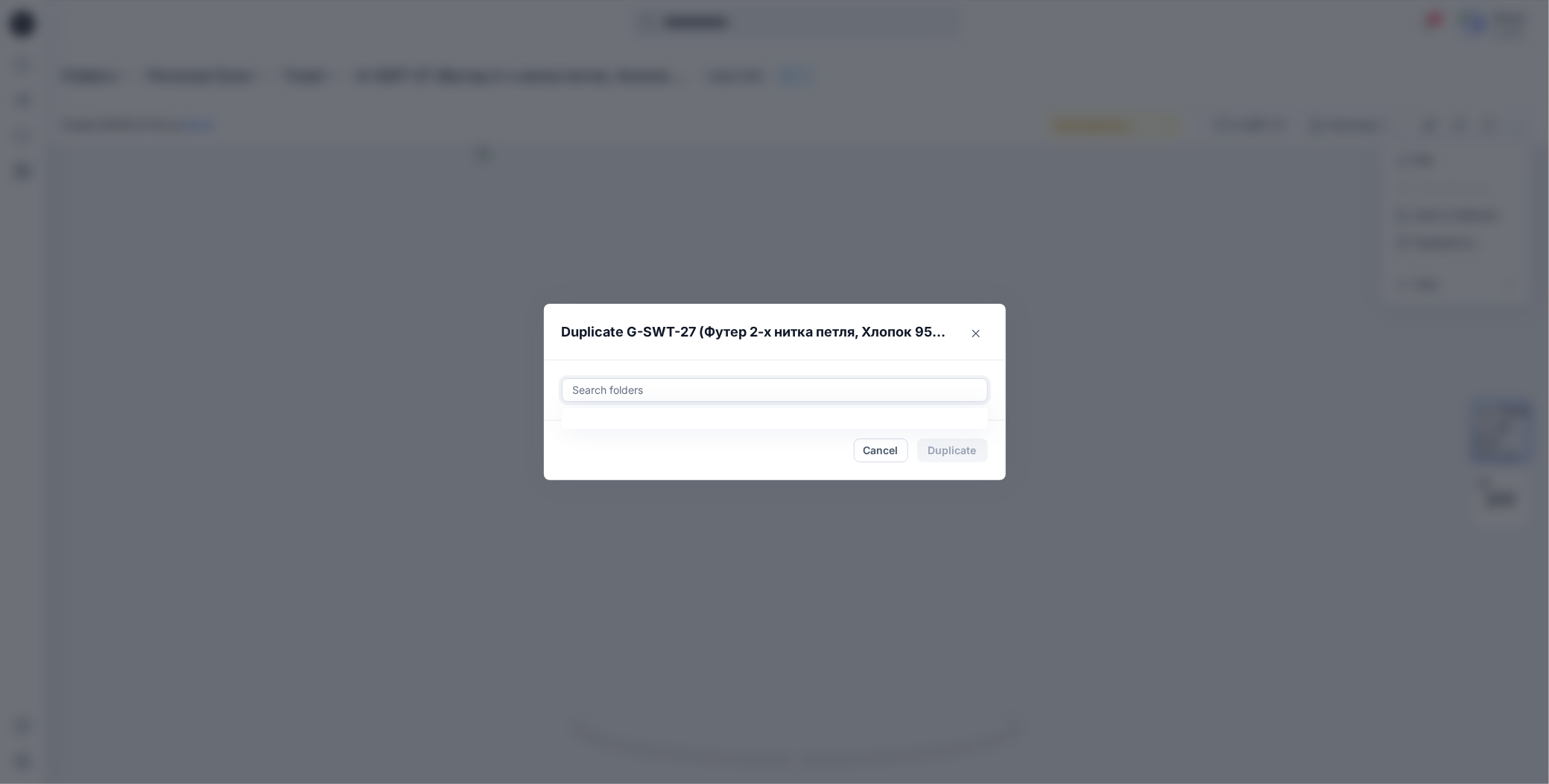
click at [636, 390] on div at bounding box center [775, 390] width 407 height 18
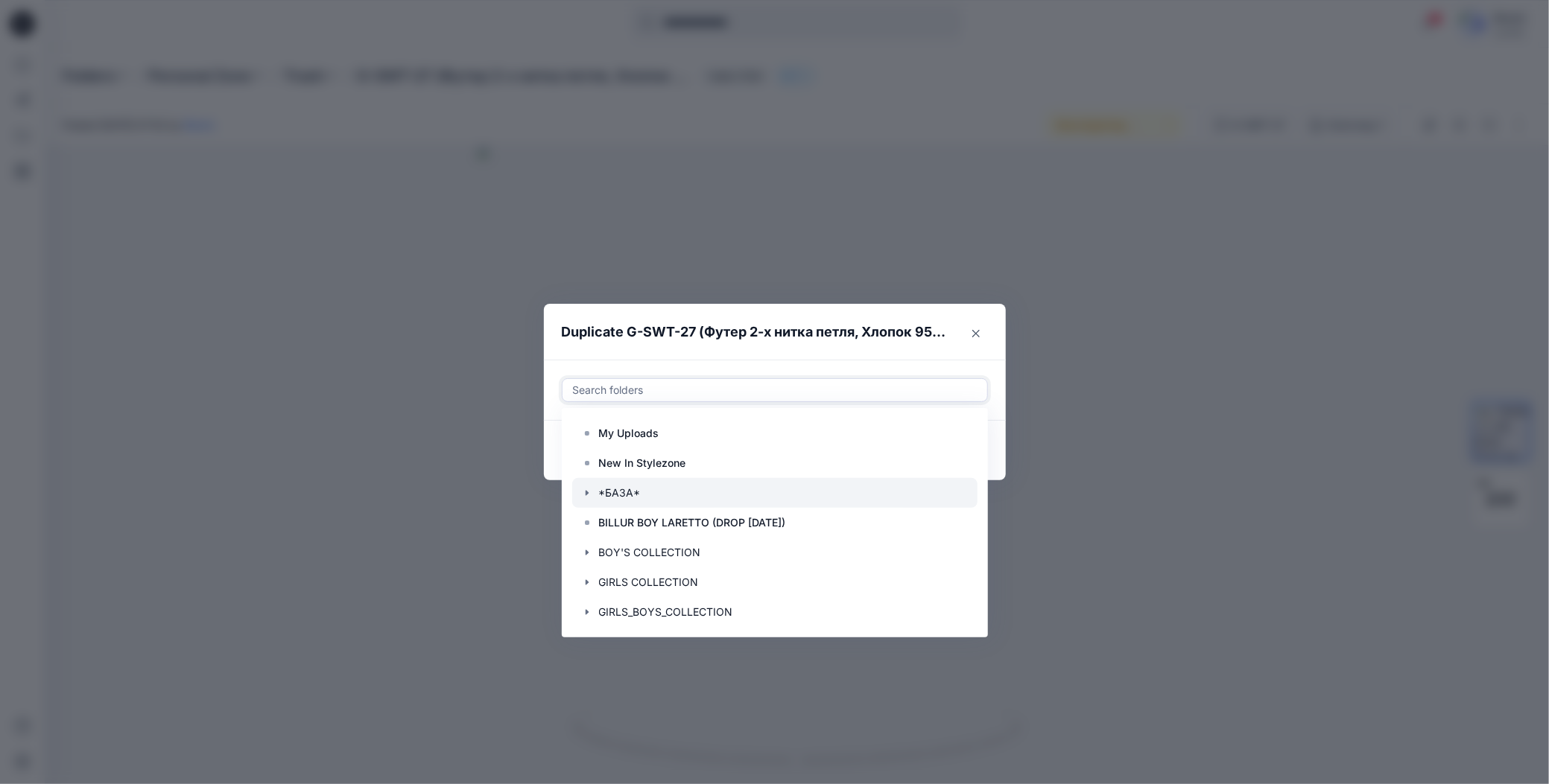
click at [582, 489] on icon "button" at bounding box center [587, 493] width 12 height 12
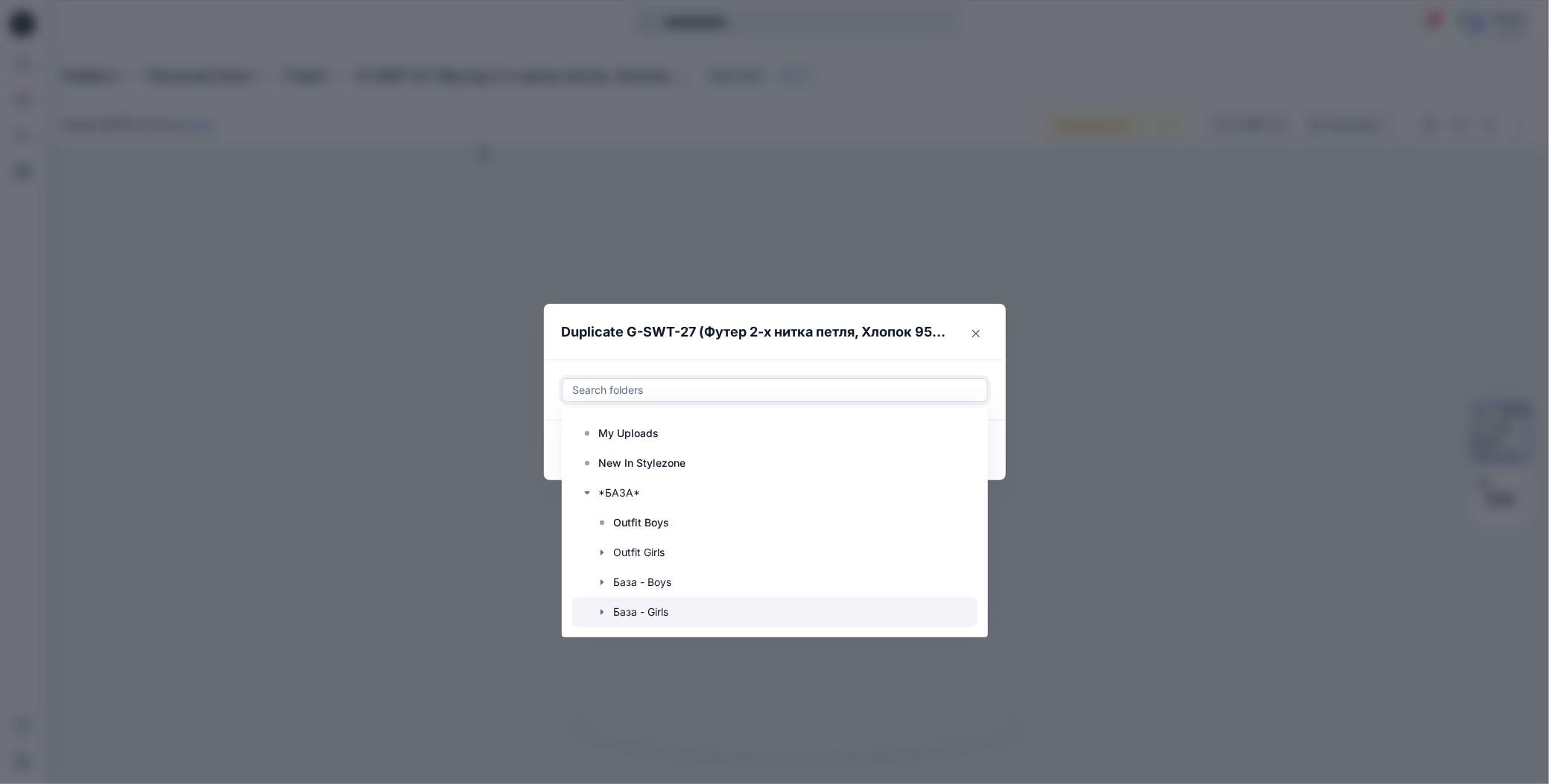
click at [609, 610] on div at bounding box center [775, 612] width 405 height 30
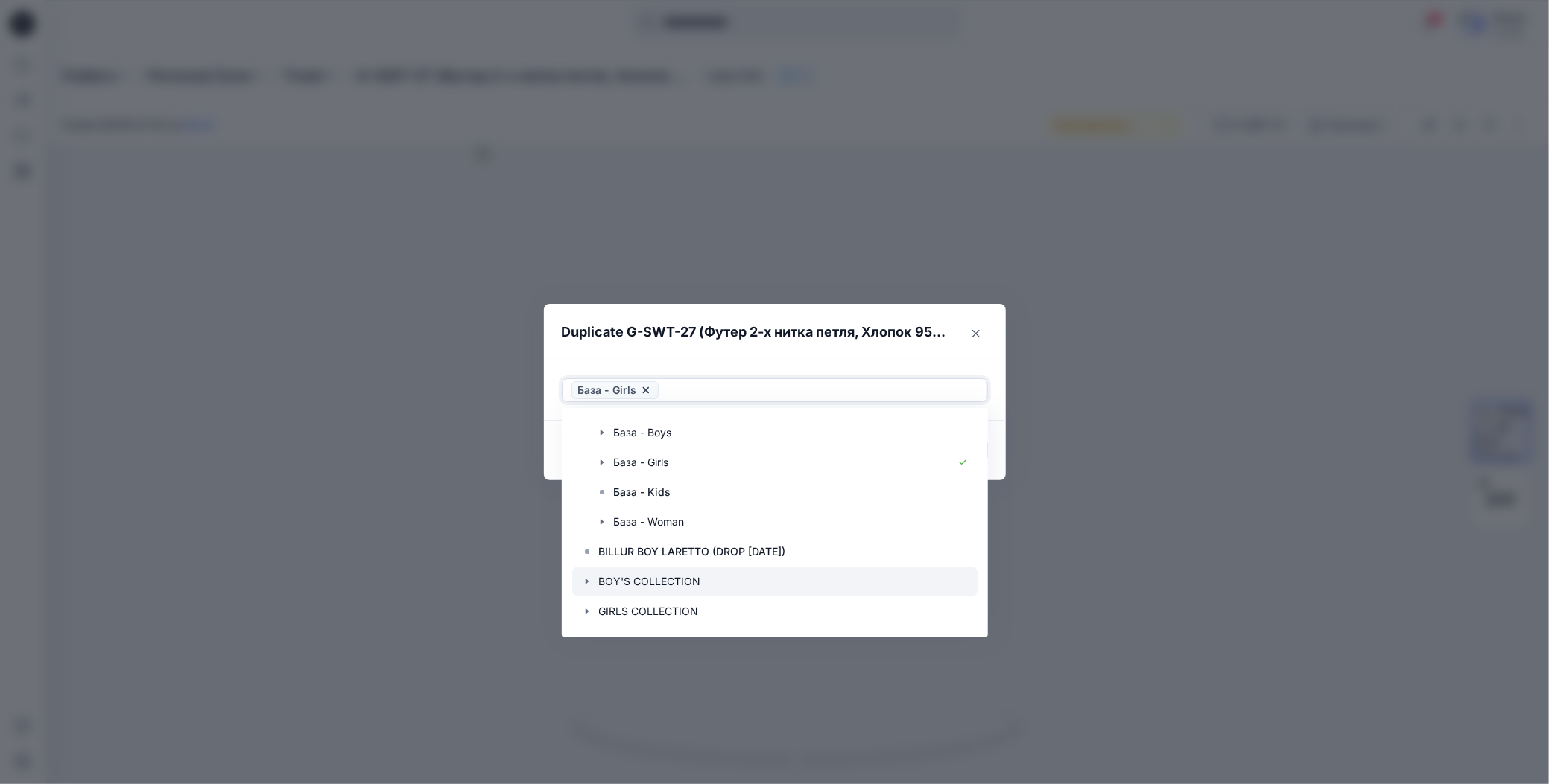
scroll to position [149, 0]
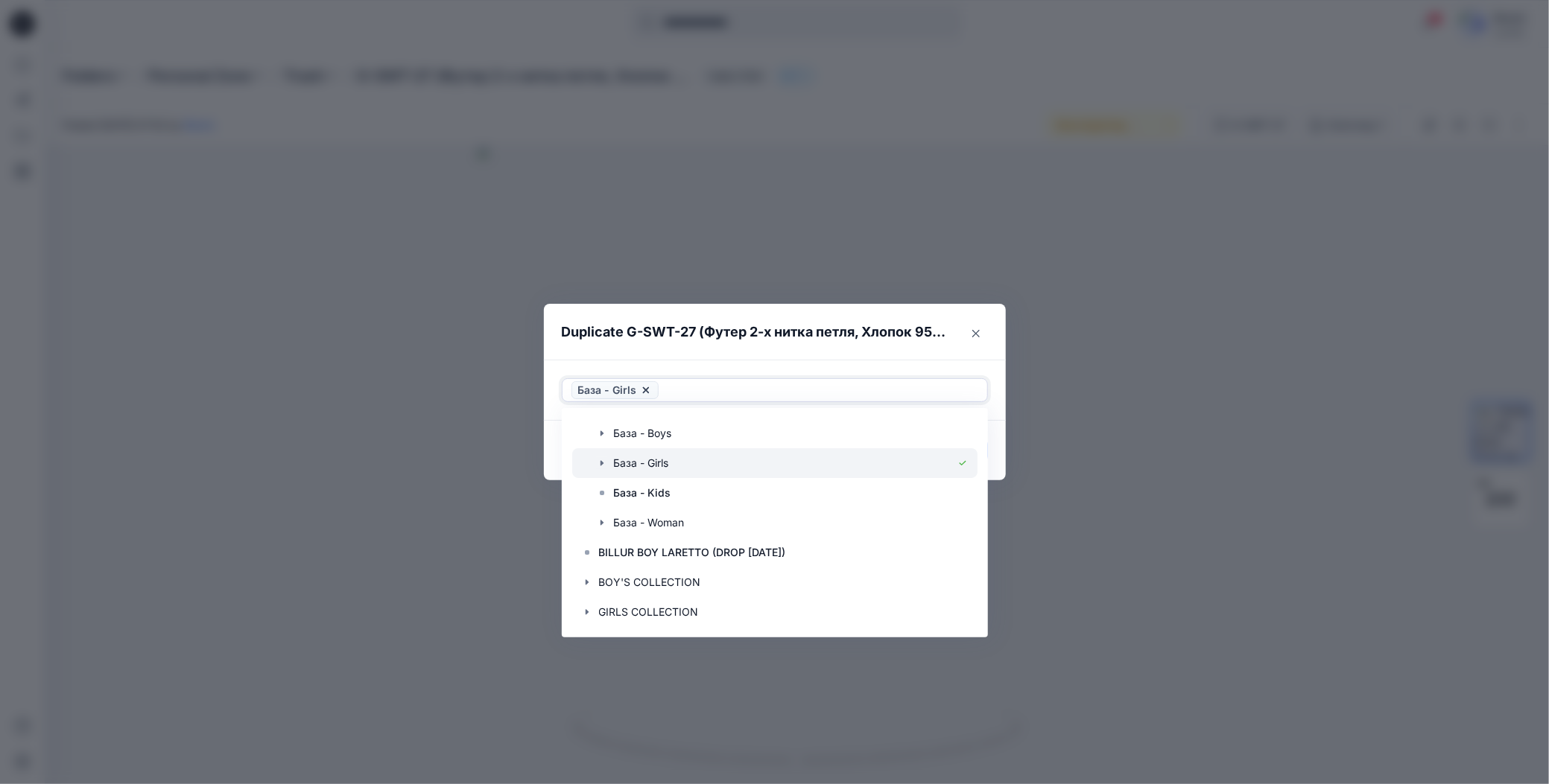
click at [604, 464] on icon "button" at bounding box center [602, 464] width 12 height 12
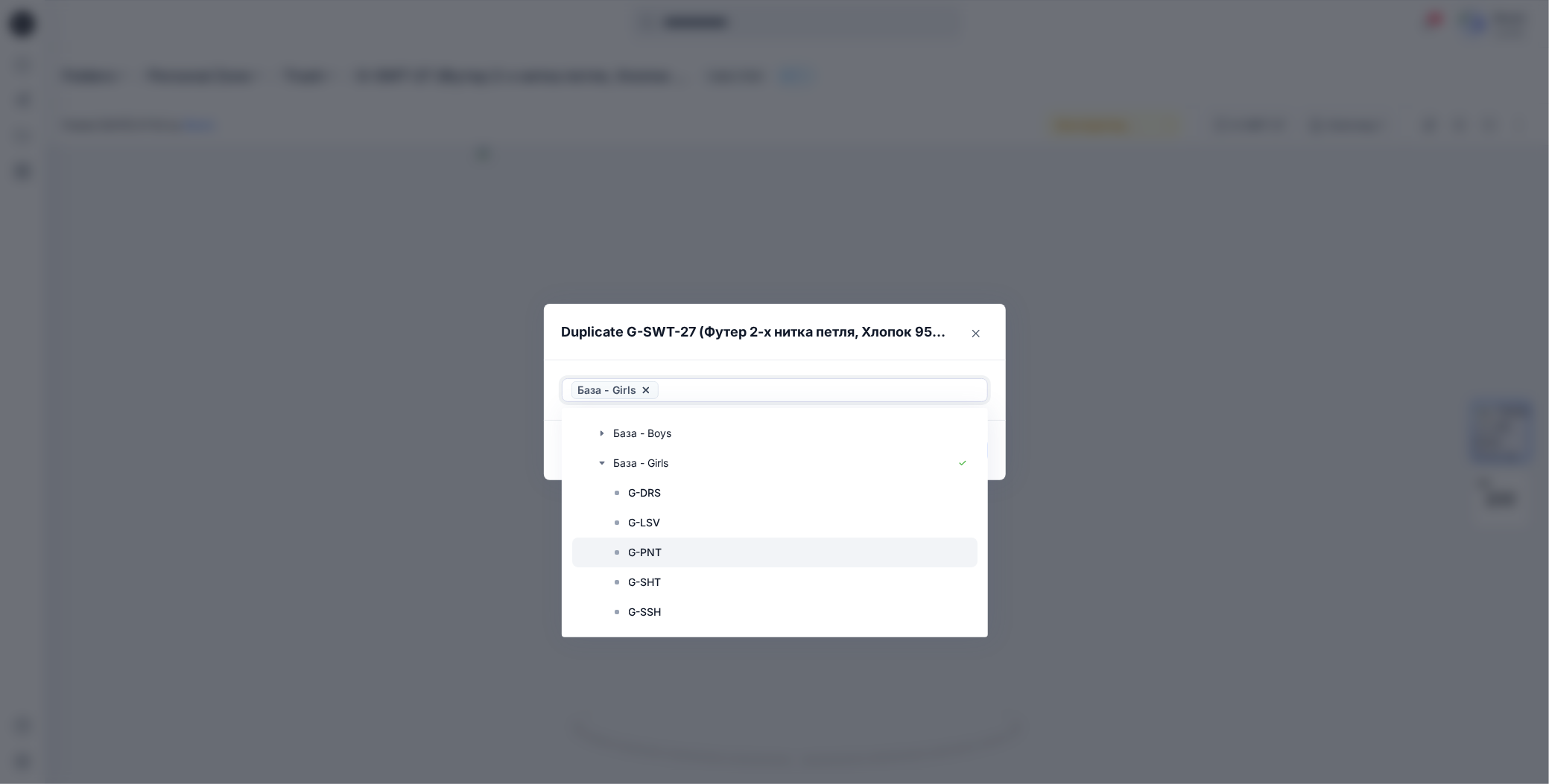
scroll to position [224, 0]
click at [644, 562] on p "G-SWT" at bounding box center [647, 567] width 36 height 18
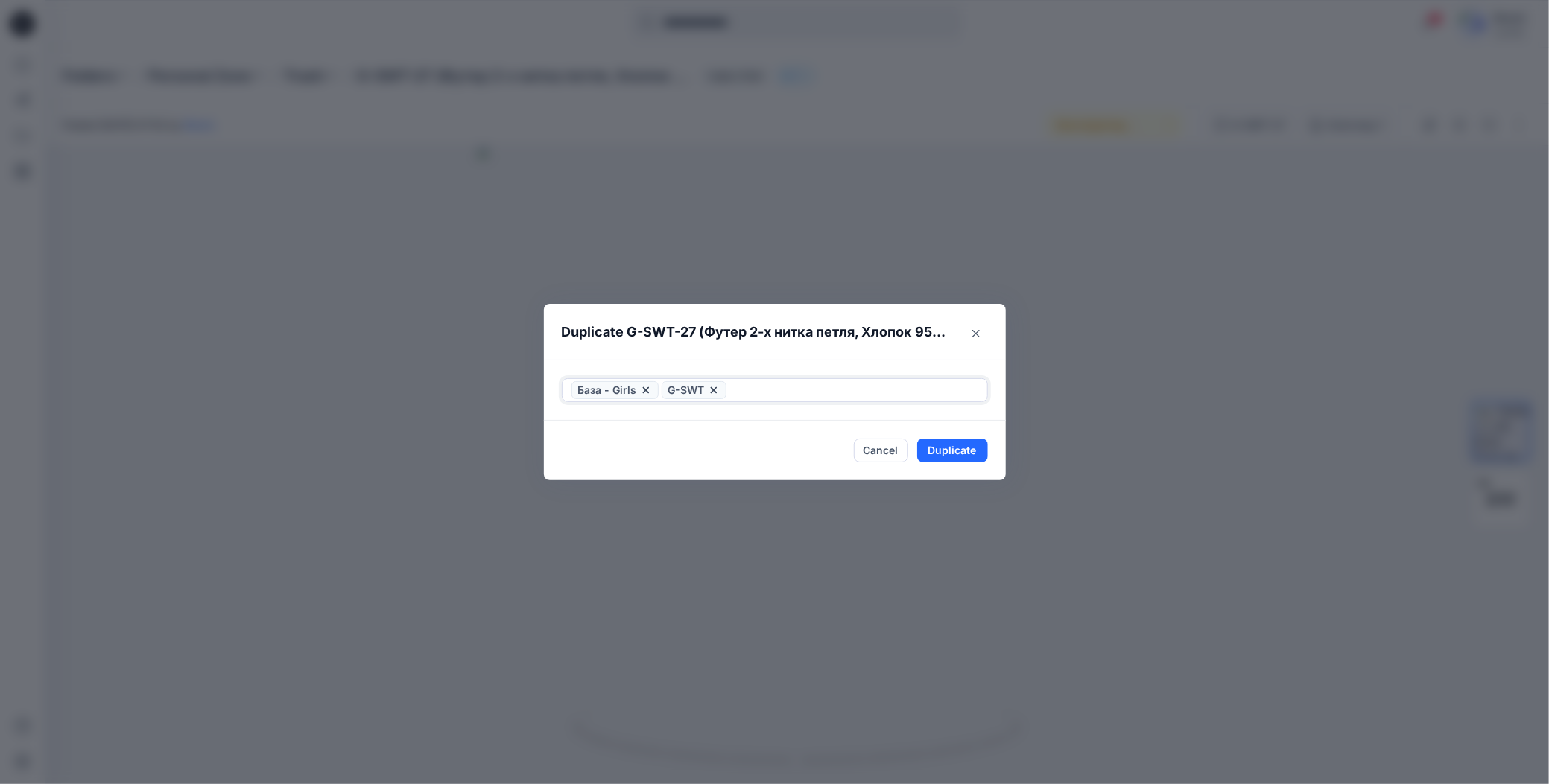
click at [642, 389] on icon at bounding box center [644, 390] width 6 height 6
click at [945, 456] on button "Duplicate" at bounding box center [952, 451] width 70 height 24
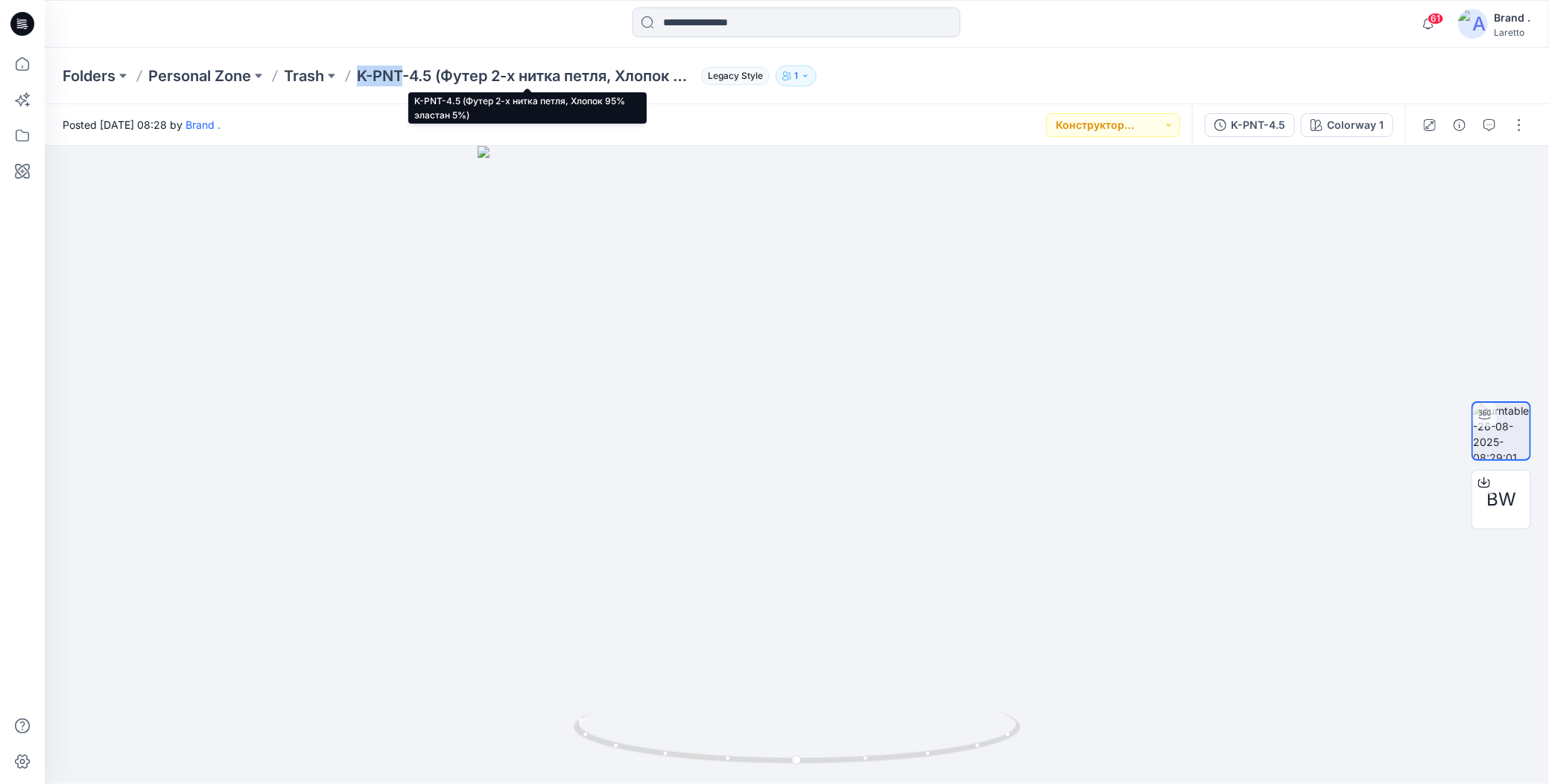
drag, startPoint x: 357, startPoint y: 53, endPoint x: 403, endPoint y: 78, distance: 52.4
click at [403, 78] on div "Folders Personal Zone Trash K-PNT-4.5 (Футер 2-х нитка петля, Хлопок 95% эласта…" at bounding box center [797, 75] width 1504 height 57
copy p "K-PNT"
click at [1509, 122] on button "button" at bounding box center [1519, 125] width 24 height 24
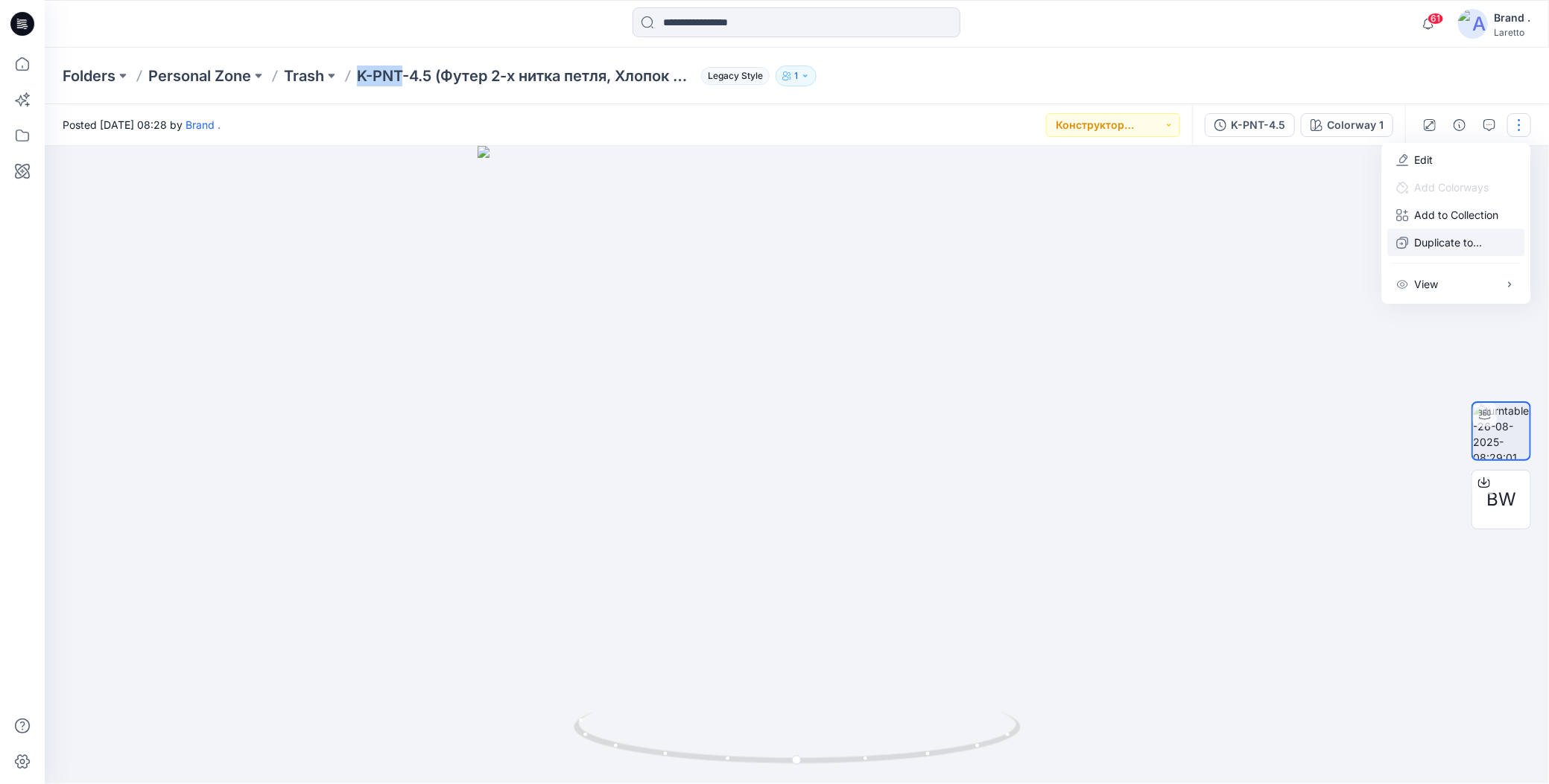
click at [1398, 241] on icon "button" at bounding box center [1402, 242] width 12 height 12
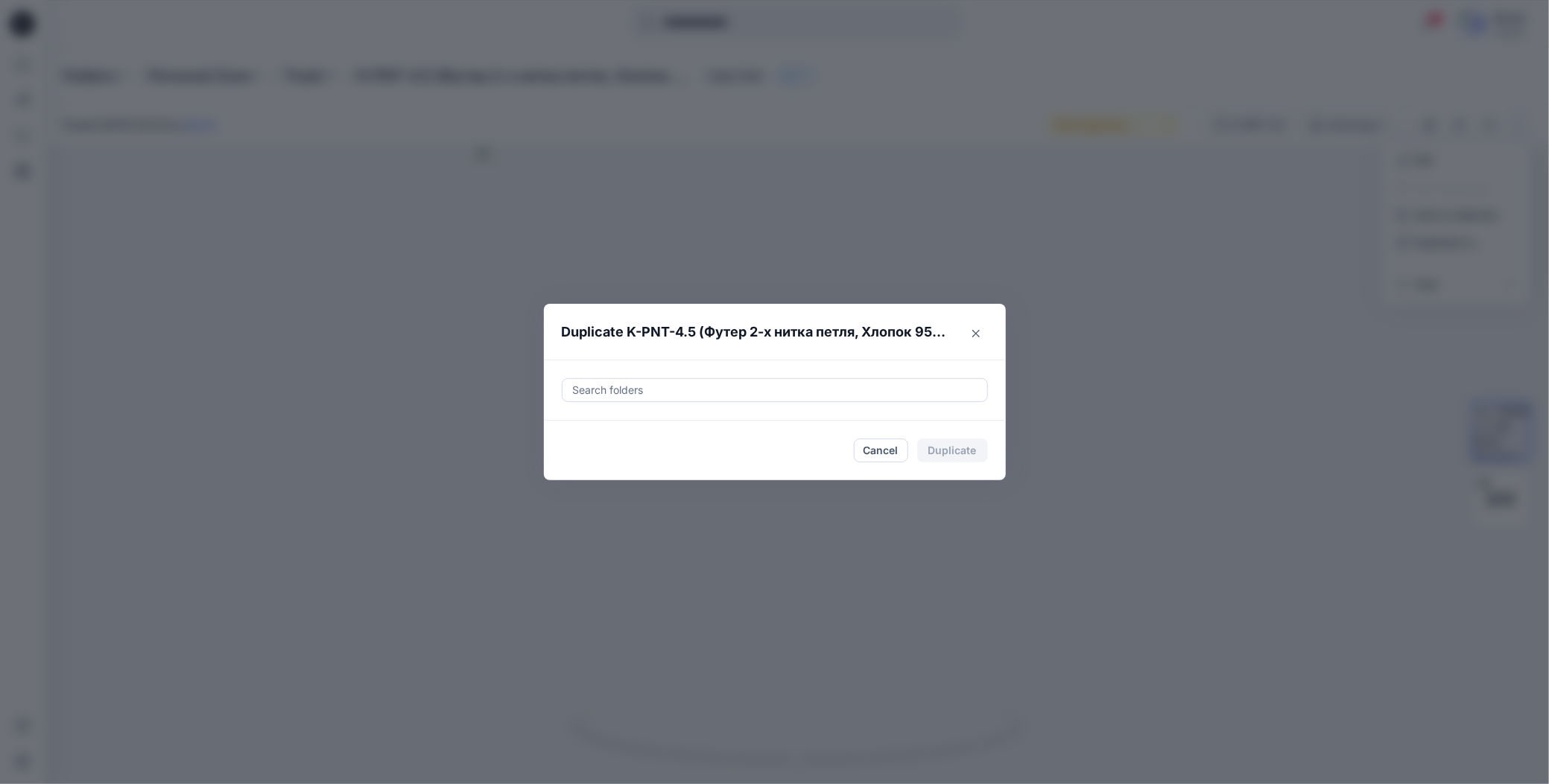
click at [635, 385] on div at bounding box center [775, 390] width 407 height 18
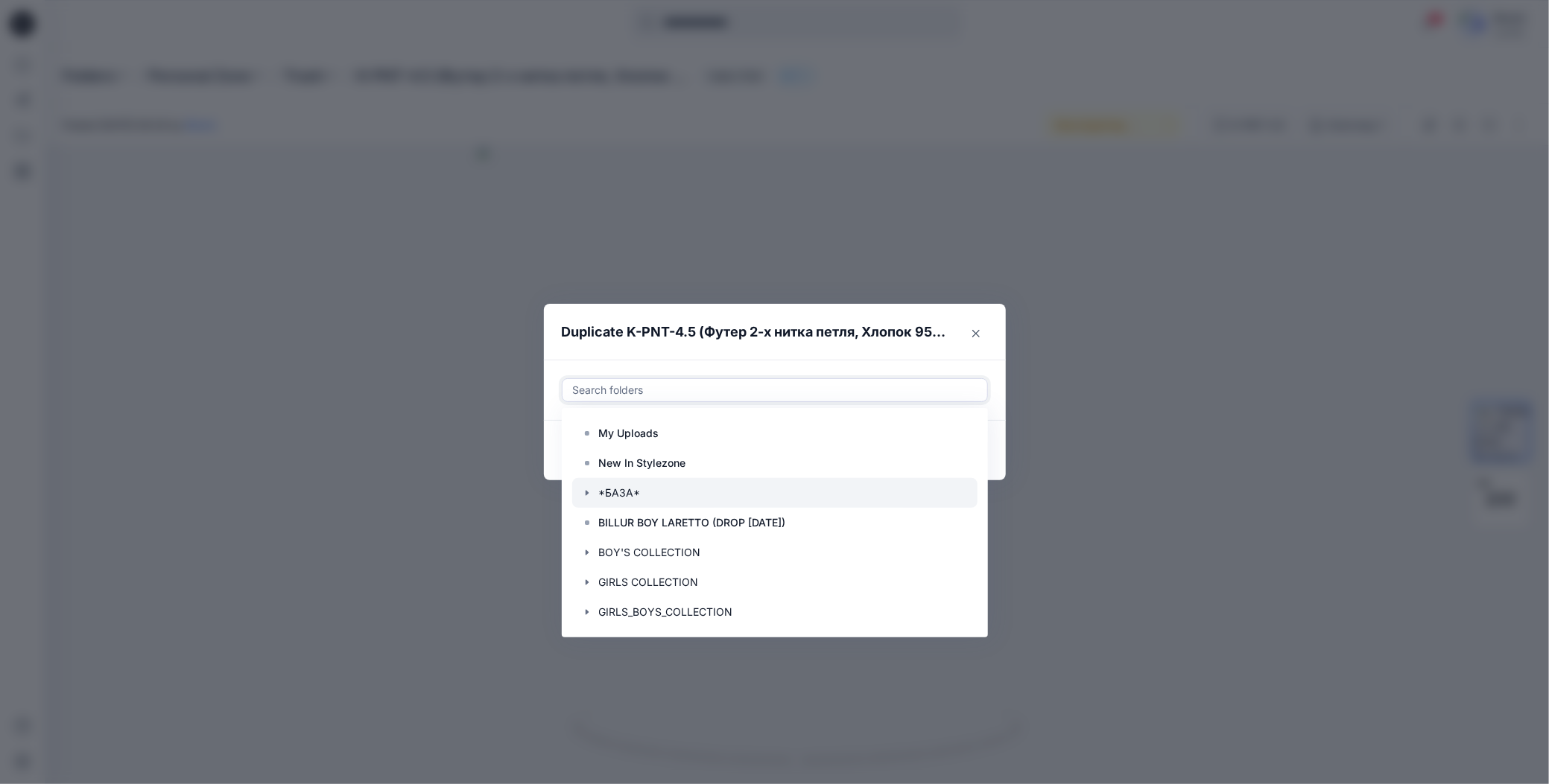
click at [580, 497] on div at bounding box center [775, 492] width 405 height 30
click at [586, 492] on icon "button" at bounding box center [587, 493] width 3 height 5
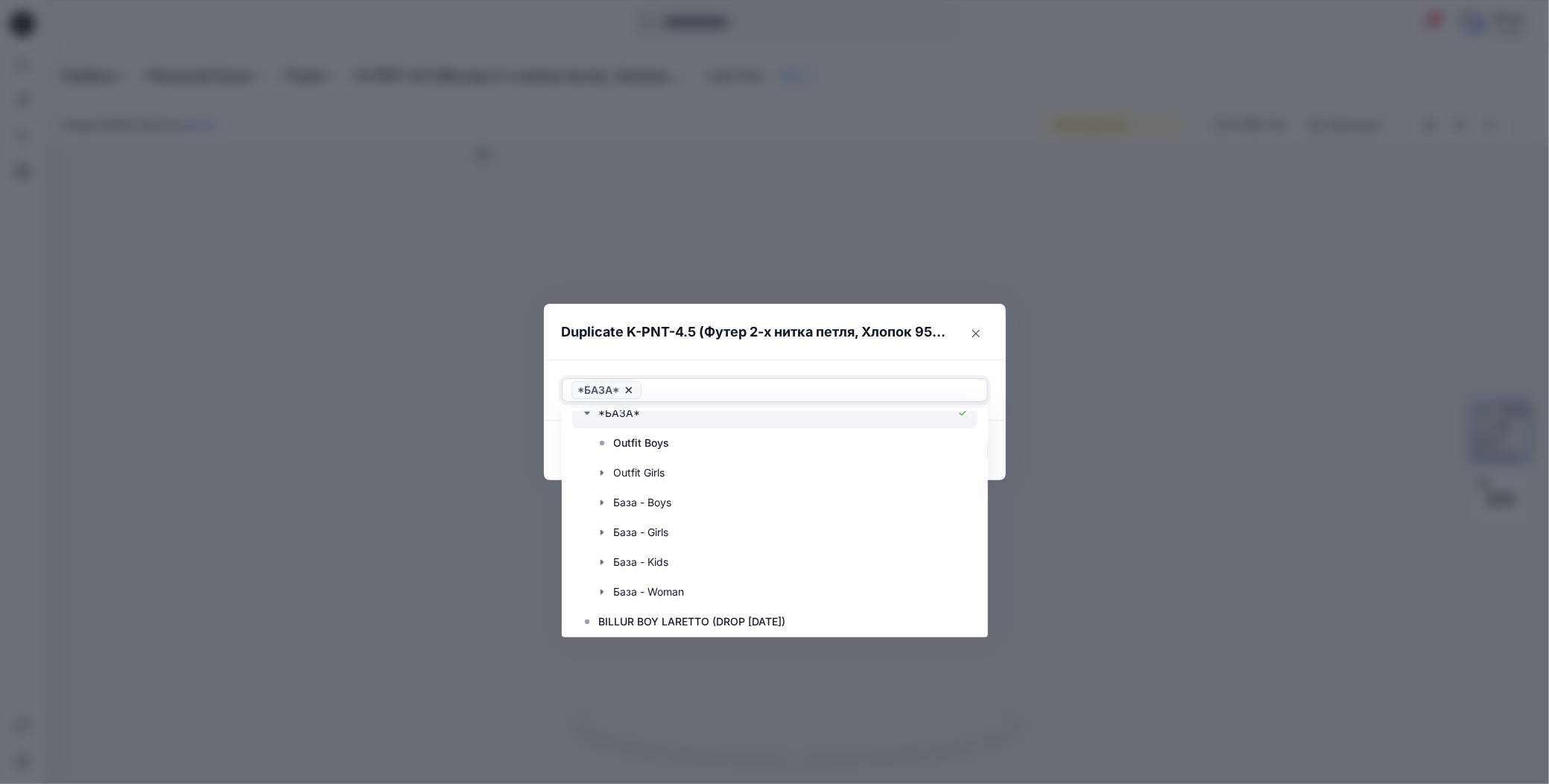
scroll to position [149, 0]
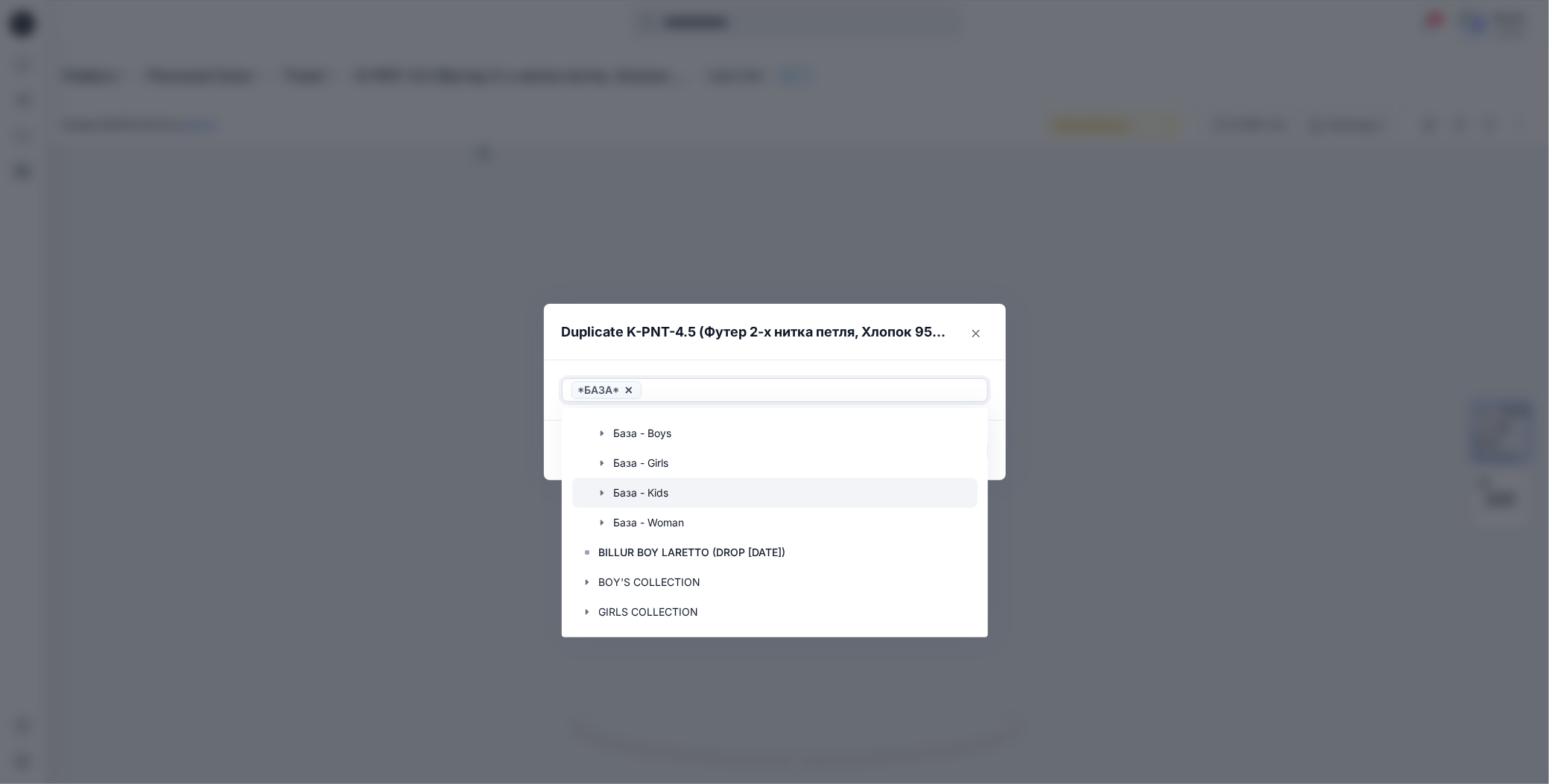
click at [599, 494] on icon "button" at bounding box center [601, 493] width 3 height 5
click at [636, 524] on p "K-PNT" at bounding box center [645, 522] width 33 height 18
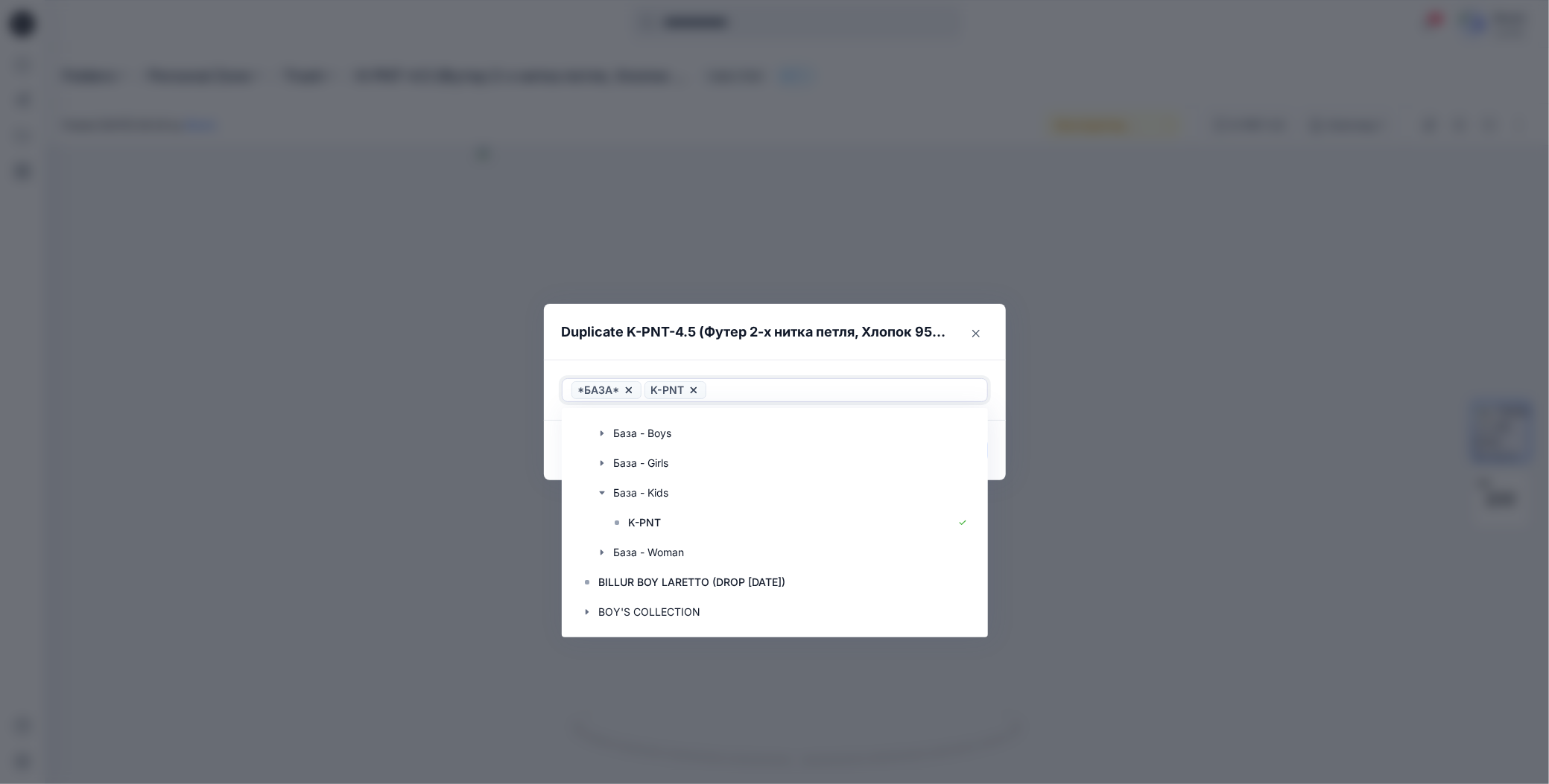
click at [626, 391] on icon at bounding box center [628, 391] width 6 height 6
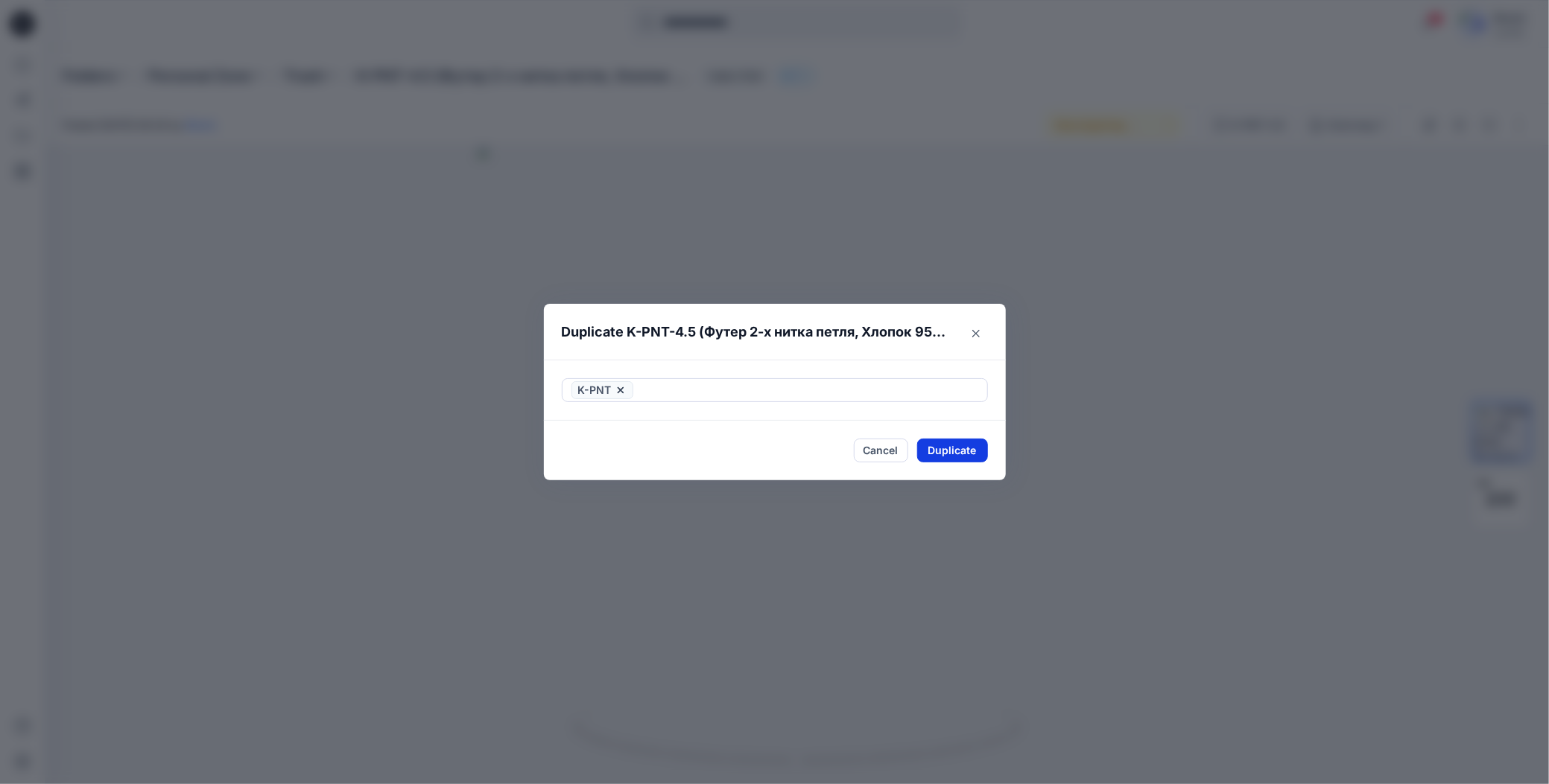
click at [927, 450] on button "Duplicate" at bounding box center [952, 451] width 70 height 24
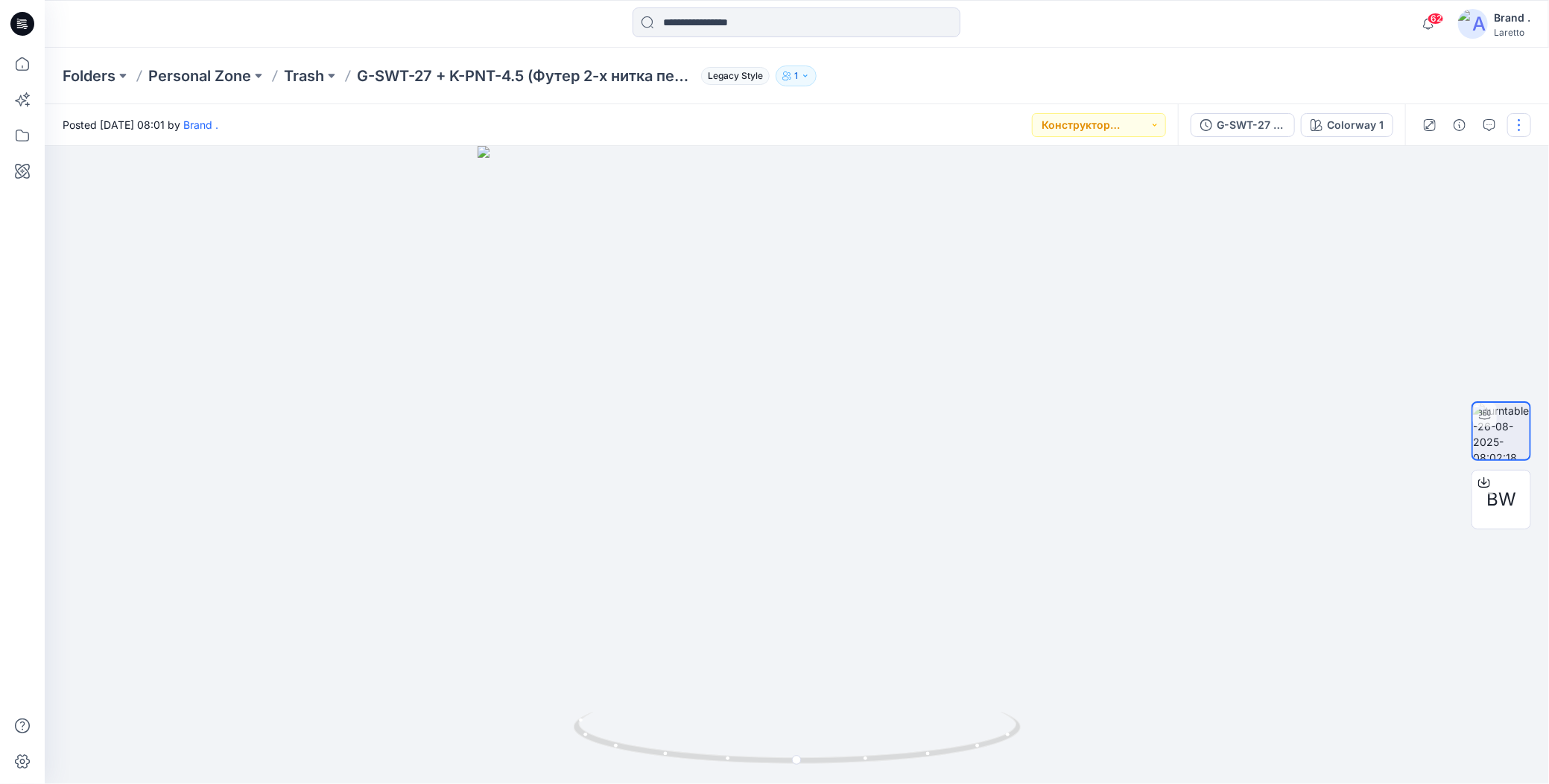
click at [1516, 125] on button "button" at bounding box center [1519, 125] width 24 height 24
click at [1407, 242] on icon "button" at bounding box center [1402, 242] width 12 height 12
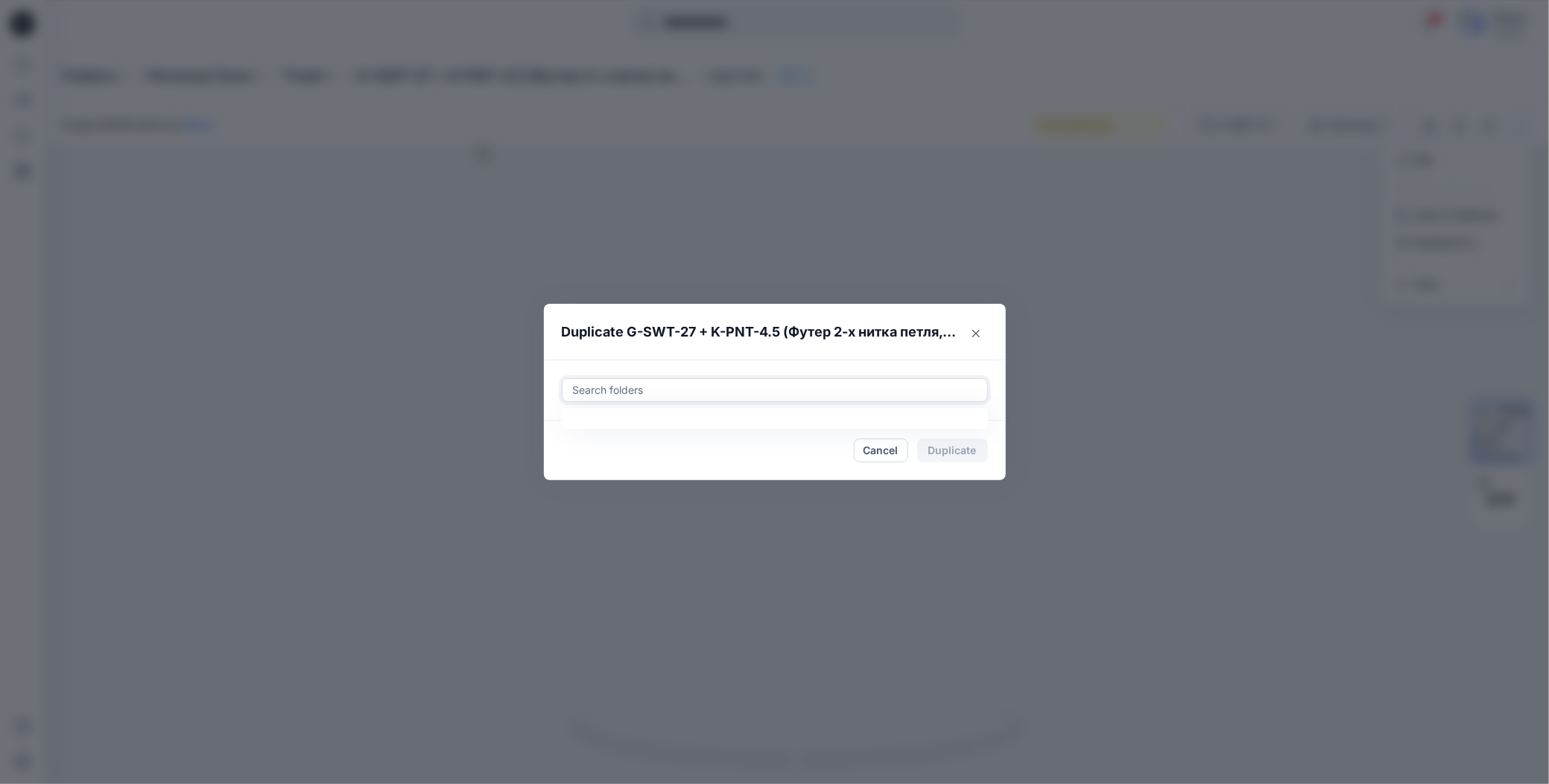
click at [677, 391] on div at bounding box center [775, 390] width 407 height 18
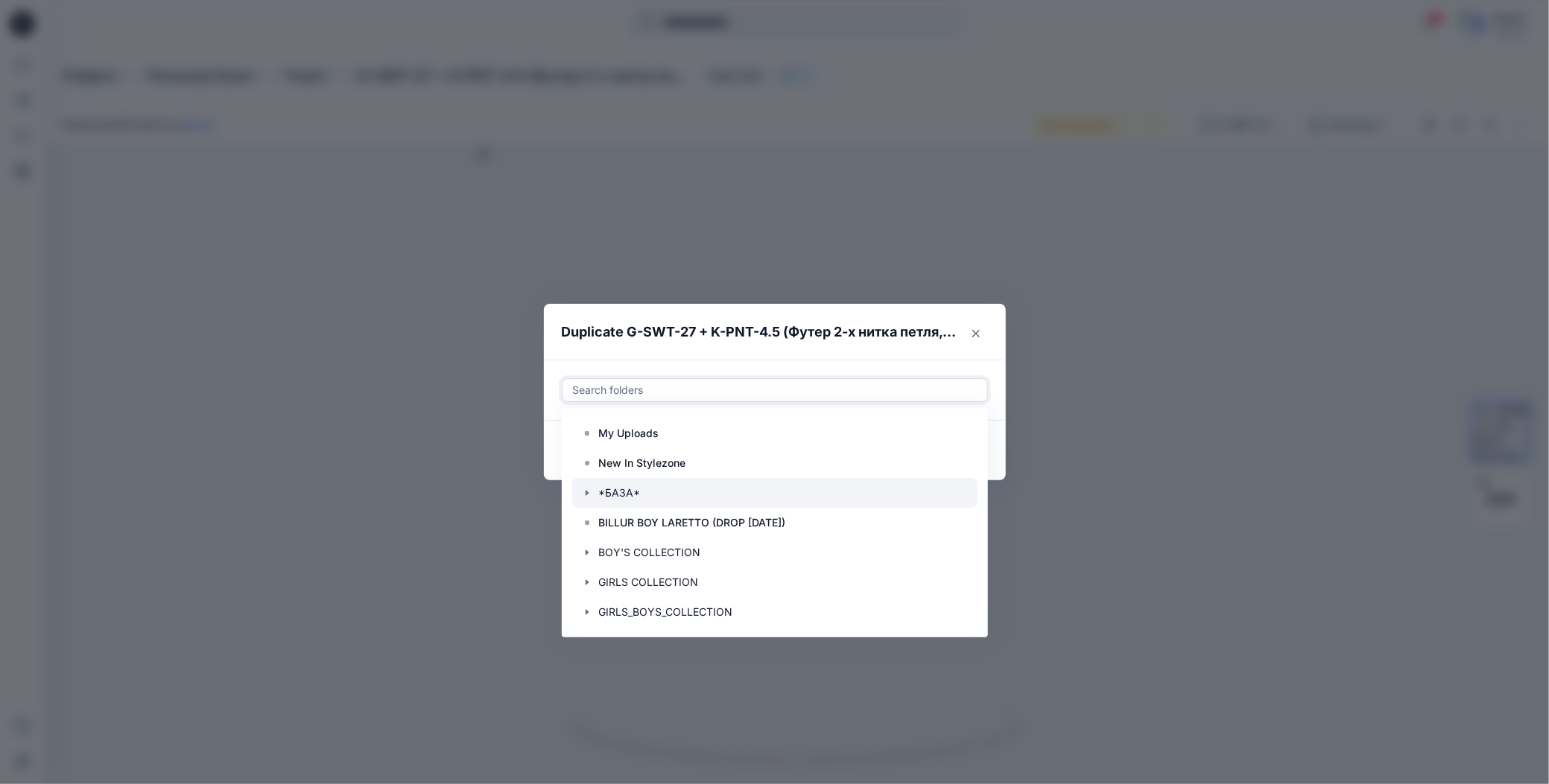
click at [582, 490] on icon "button" at bounding box center [587, 493] width 12 height 12
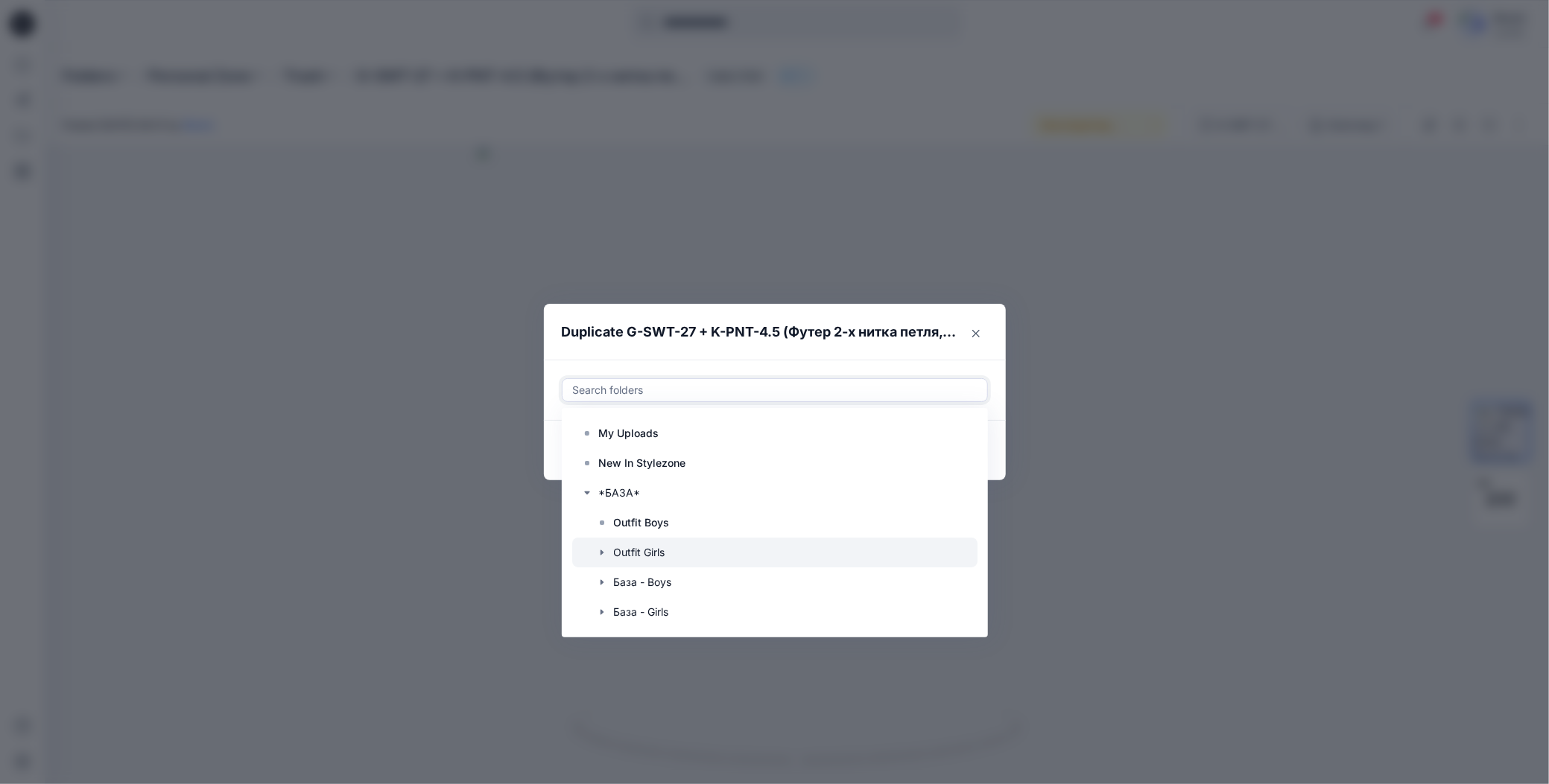
click at [630, 549] on div at bounding box center [775, 552] width 405 height 30
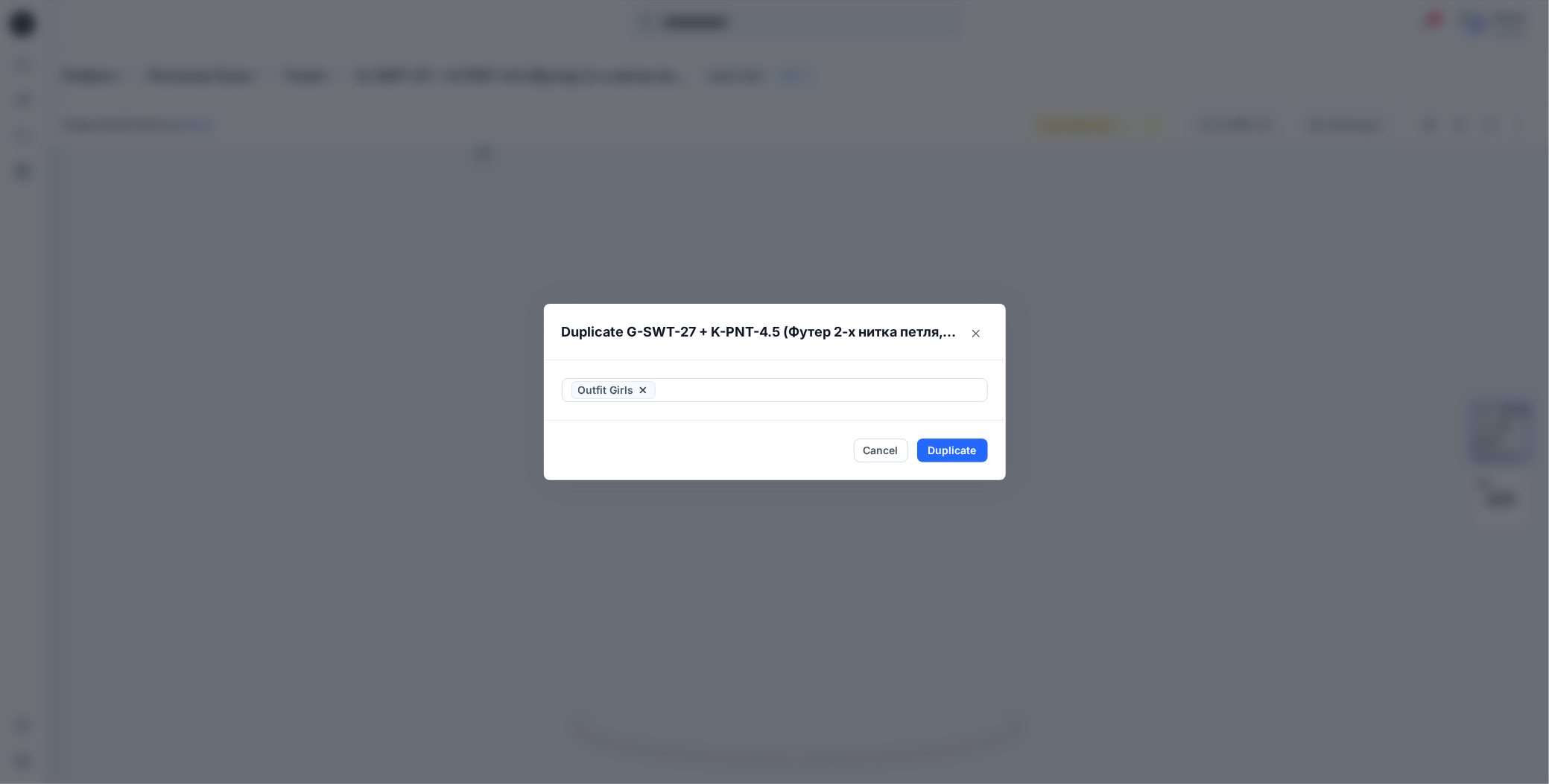
click at [753, 361] on div "Outfit Girls" at bounding box center [774, 390] width 462 height 61
click at [925, 451] on button "Duplicate" at bounding box center [952, 451] width 70 height 24
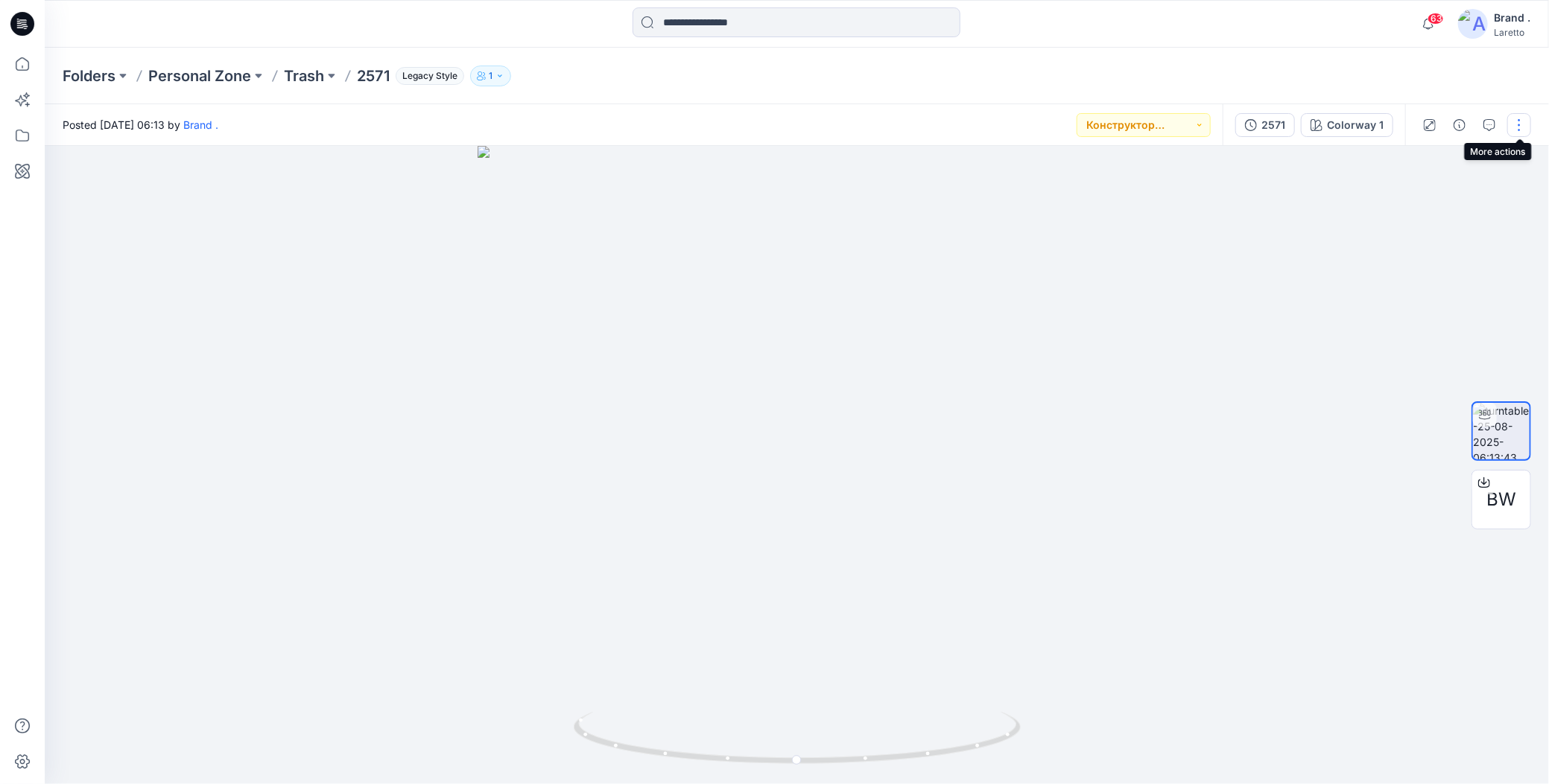
click at [1520, 126] on button "button" at bounding box center [1519, 125] width 24 height 24
click at [1405, 241] on icon "button" at bounding box center [1402, 242] width 12 height 12
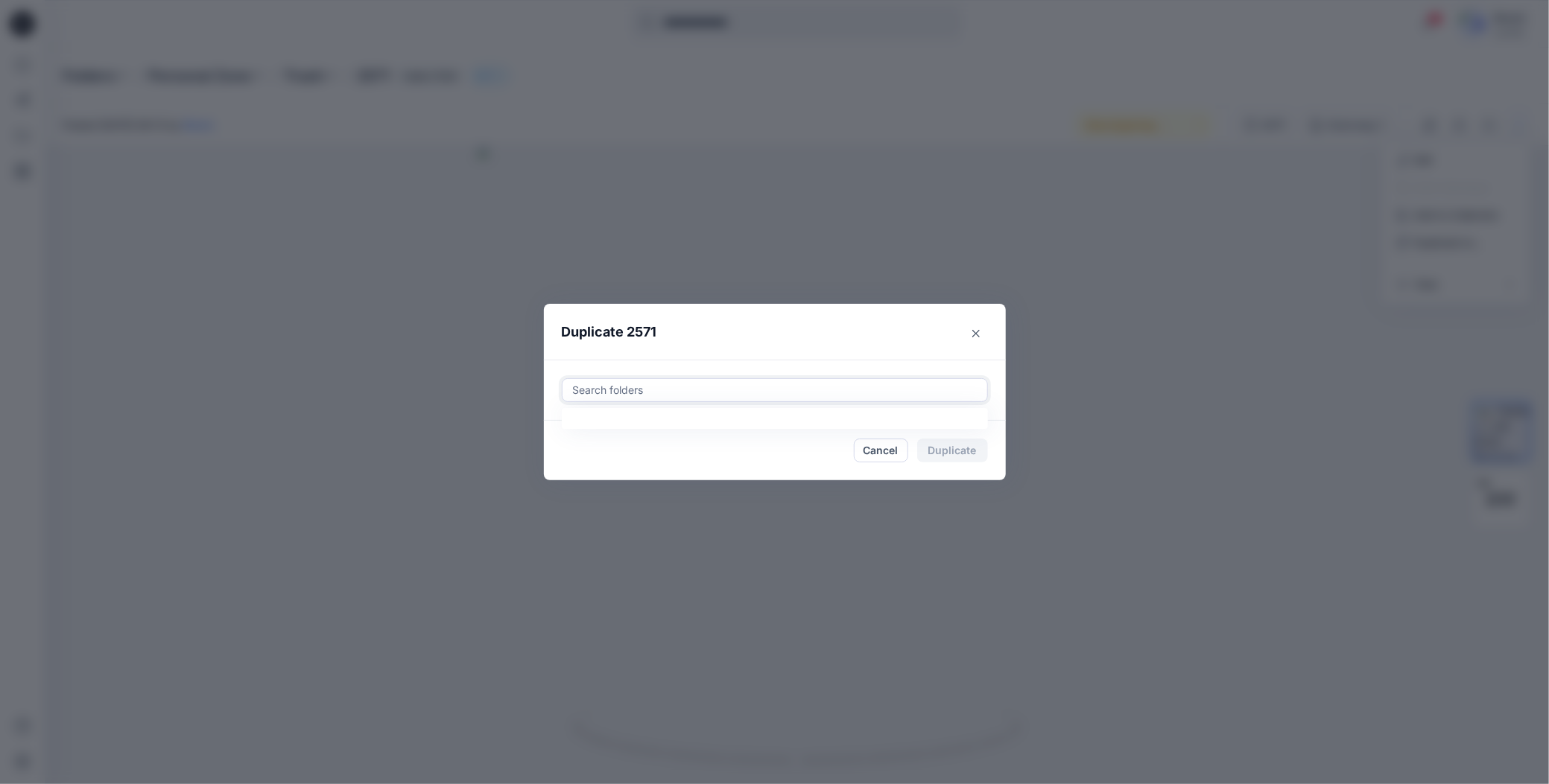
click at [618, 386] on div at bounding box center [775, 390] width 407 height 18
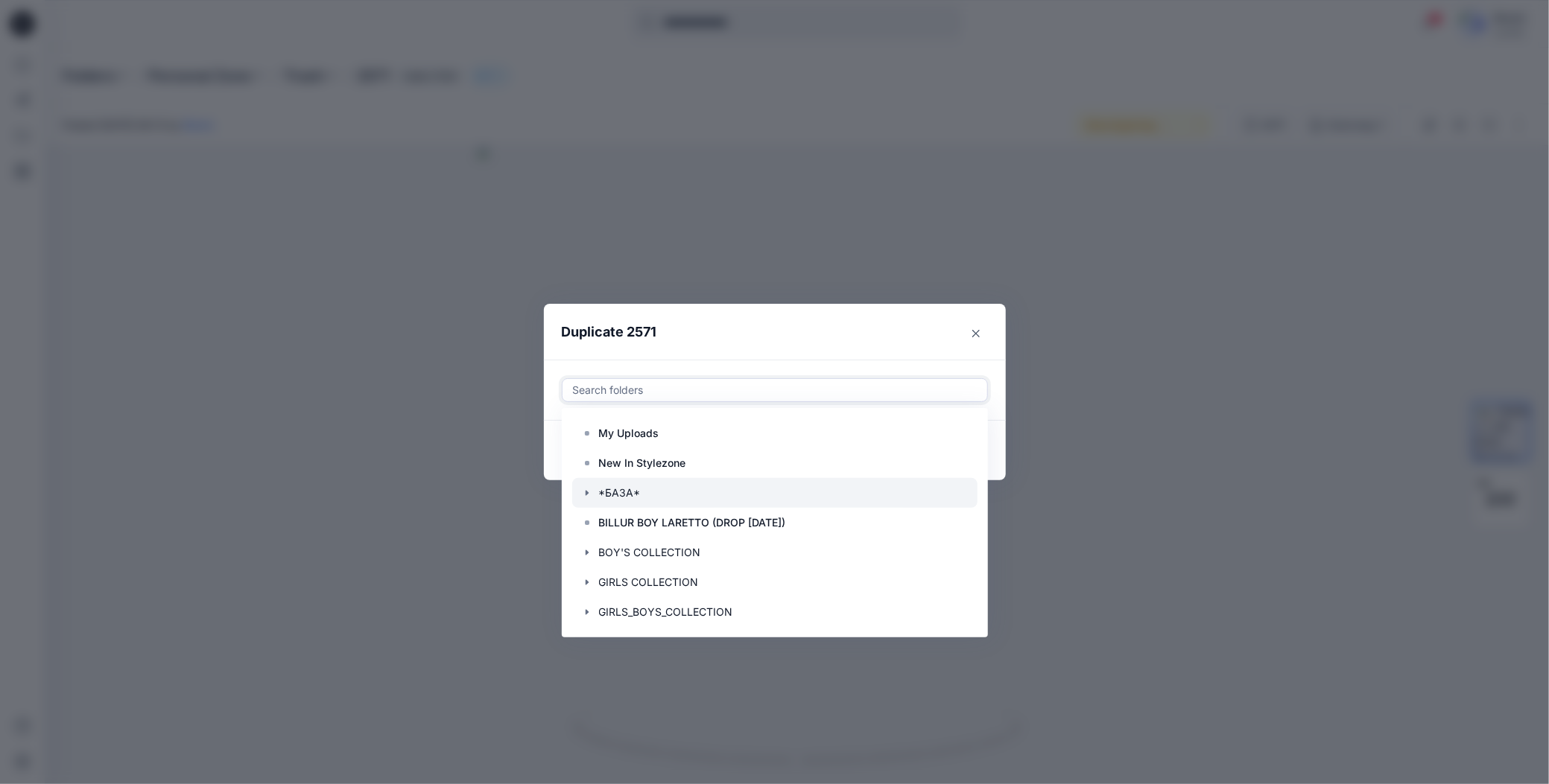
click at [581, 497] on icon "button" at bounding box center [587, 493] width 12 height 12
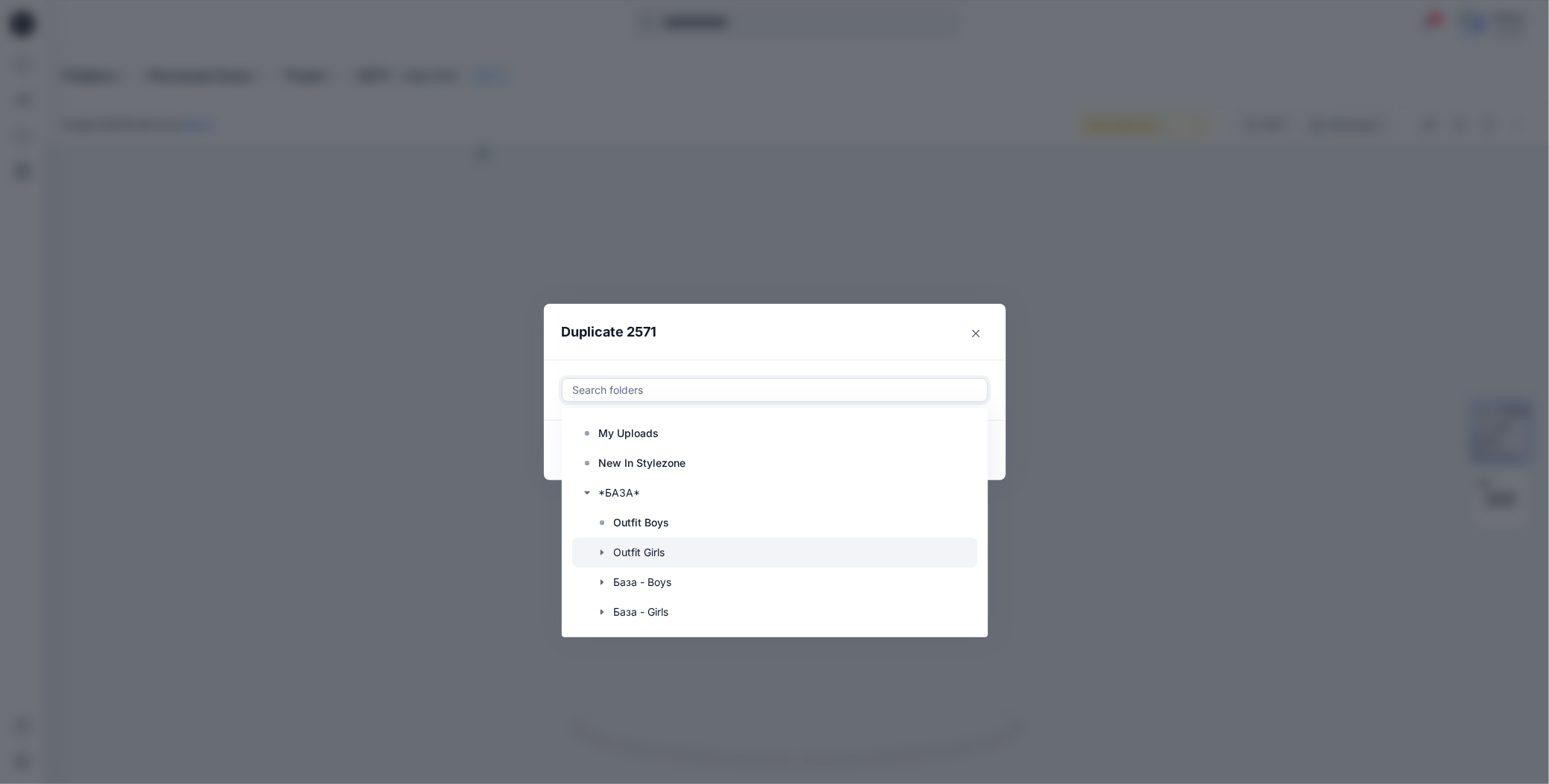
scroll to position [75, 0]
click at [601, 537] on icon "button" at bounding box center [601, 538] width 3 height 5
click at [649, 569] on p "G-SWT" at bounding box center [647, 567] width 36 height 18
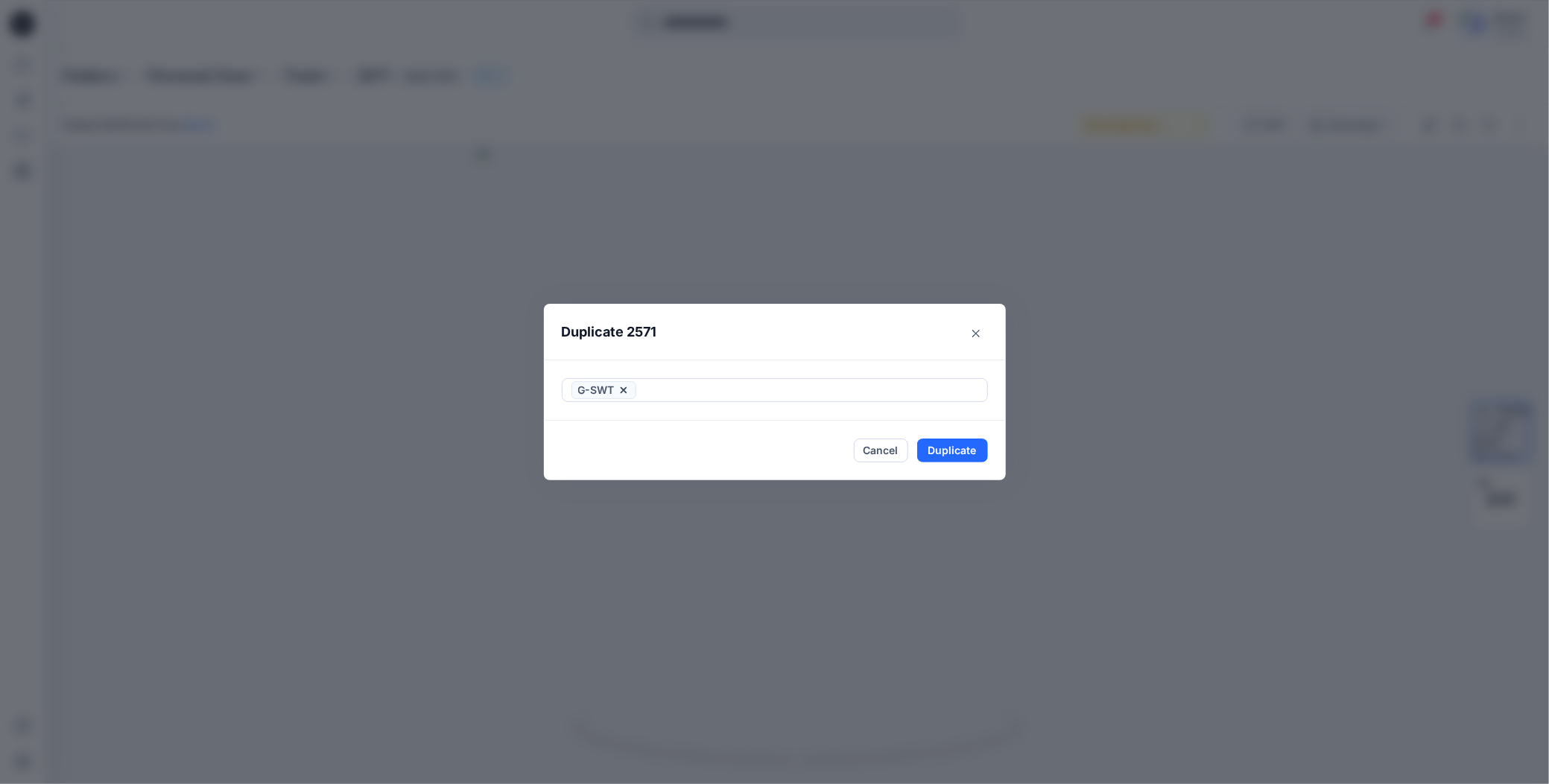
click at [761, 345] on header "Duplicate 2571" at bounding box center [760, 332] width 432 height 57
click at [929, 457] on button "Duplicate" at bounding box center [952, 451] width 70 height 24
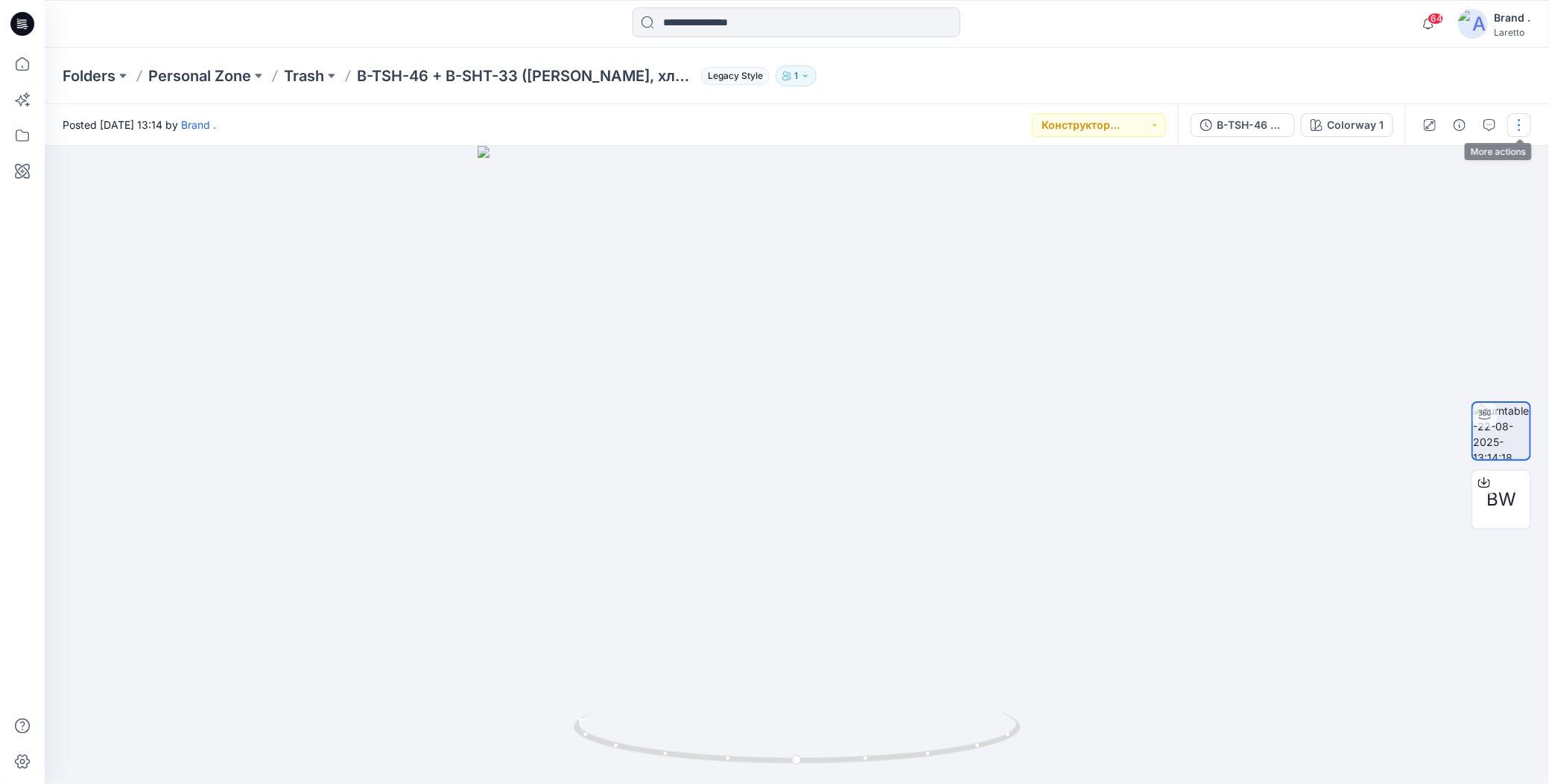
click at [1520, 131] on button "button" at bounding box center [1519, 125] width 24 height 24
click at [1408, 241] on icon "button" at bounding box center [1403, 241] width 9 height 9
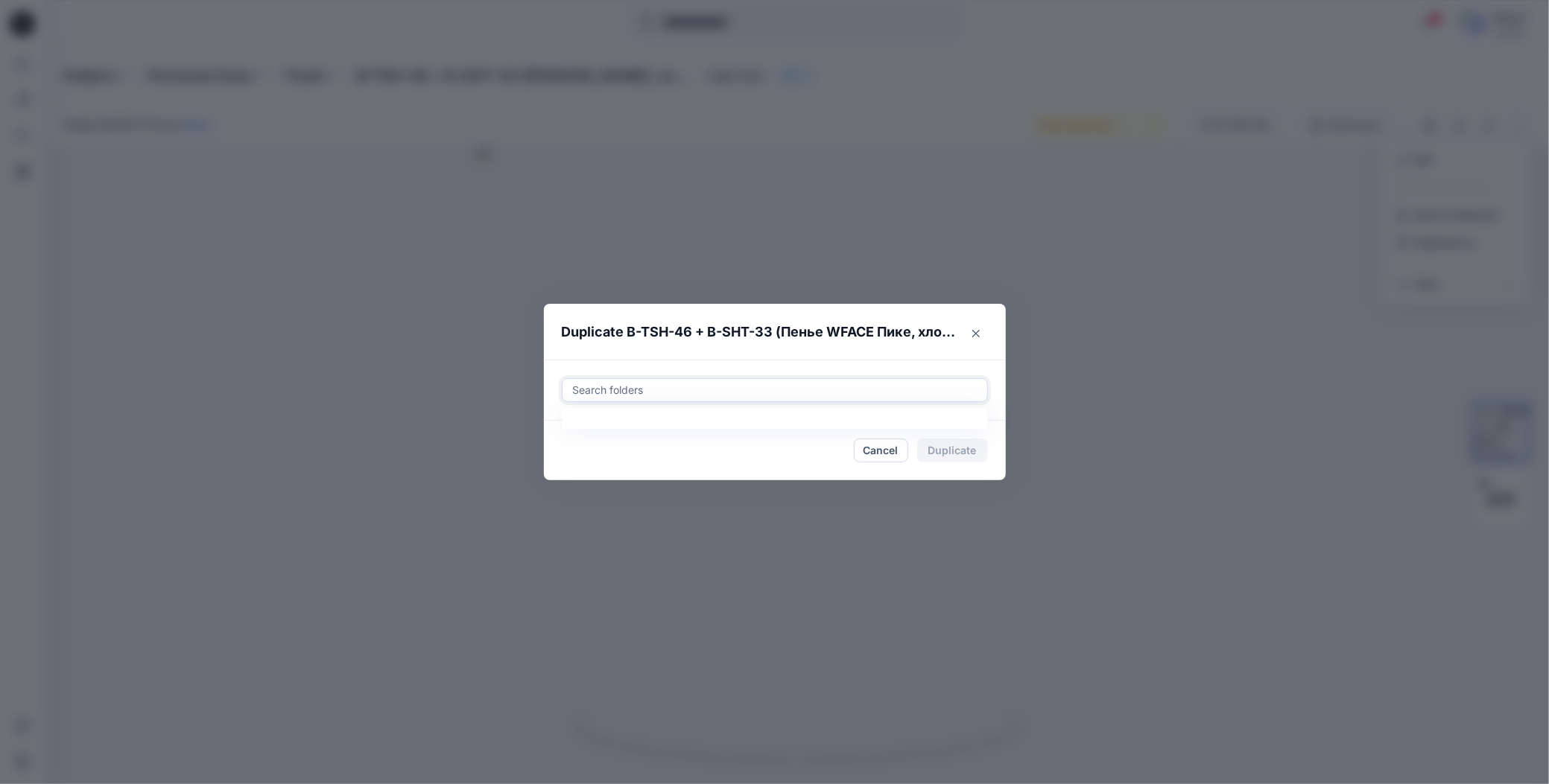
click at [683, 381] on div at bounding box center [775, 390] width 407 height 18
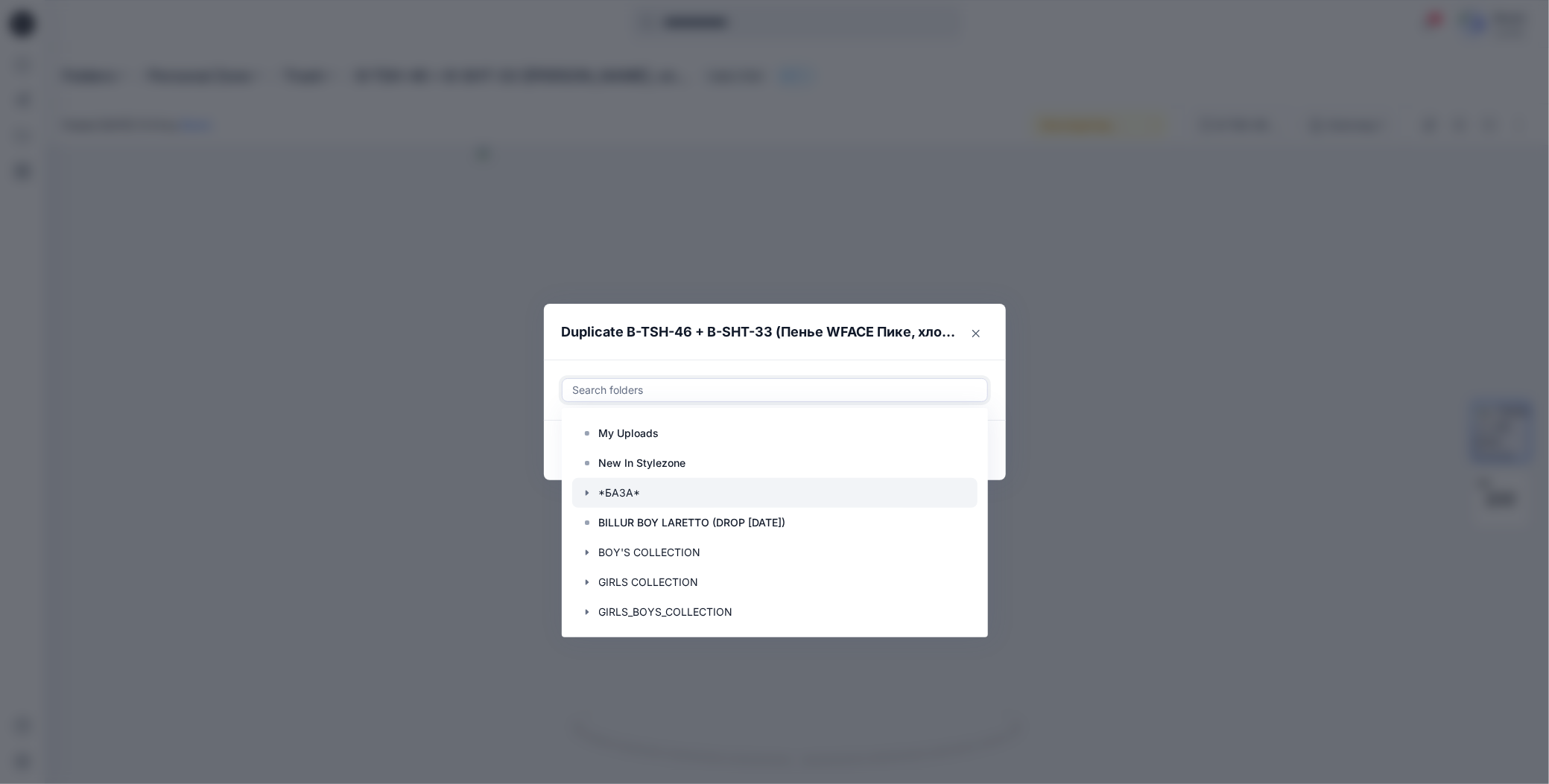
click at [583, 492] on icon "button" at bounding box center [587, 493] width 12 height 12
click at [655, 529] on p "Outfit Boys" at bounding box center [642, 522] width 56 height 18
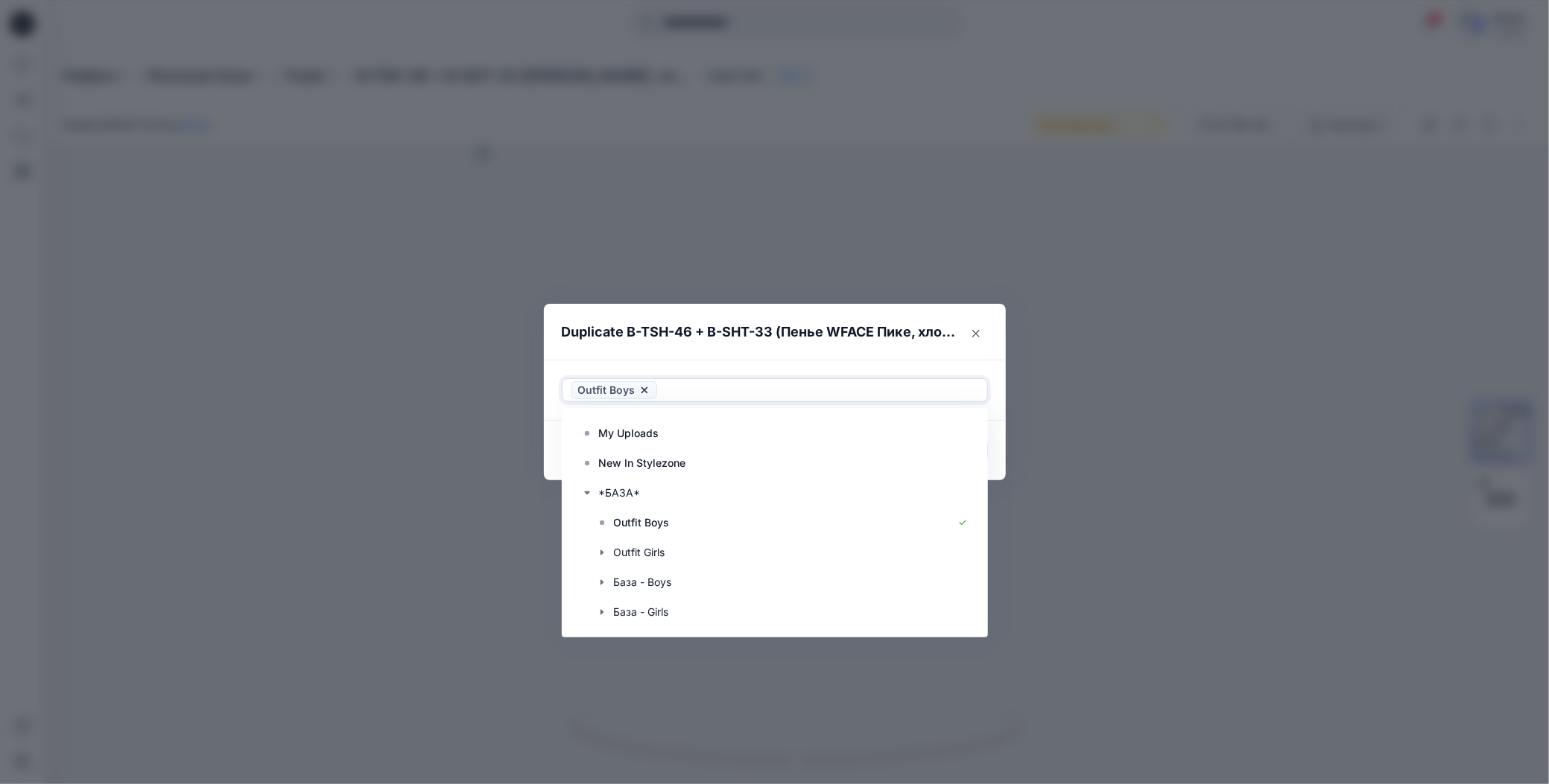
click at [759, 362] on div "Use Up and Down to choose options, press Enter to select the currently focused …" at bounding box center [774, 390] width 462 height 61
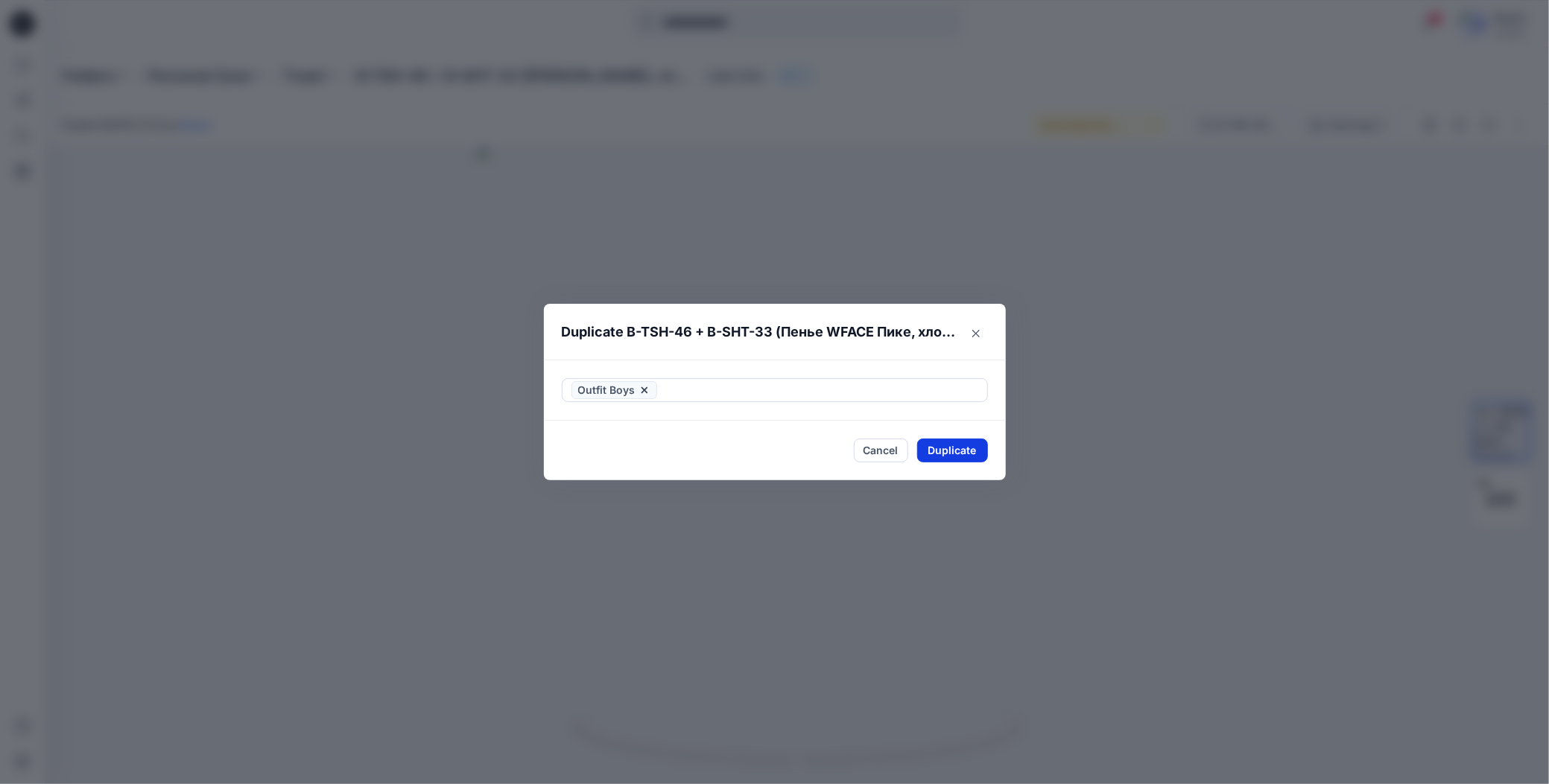
click at [928, 454] on button "Duplicate" at bounding box center [952, 451] width 70 height 24
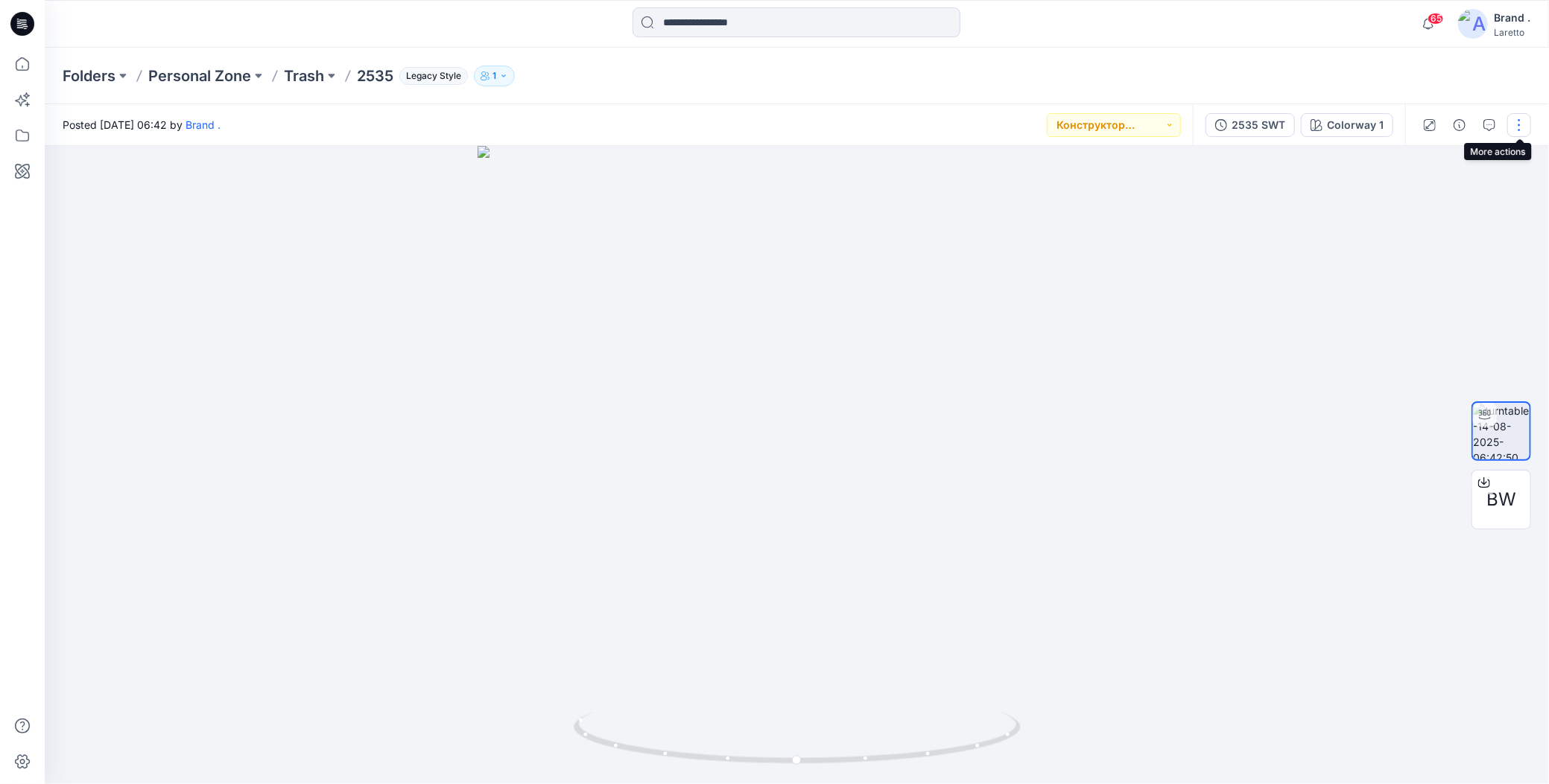
click at [1516, 126] on button "button" at bounding box center [1519, 125] width 24 height 24
click at [1396, 242] on button "Duplicate to..." at bounding box center [1456, 242] width 137 height 28
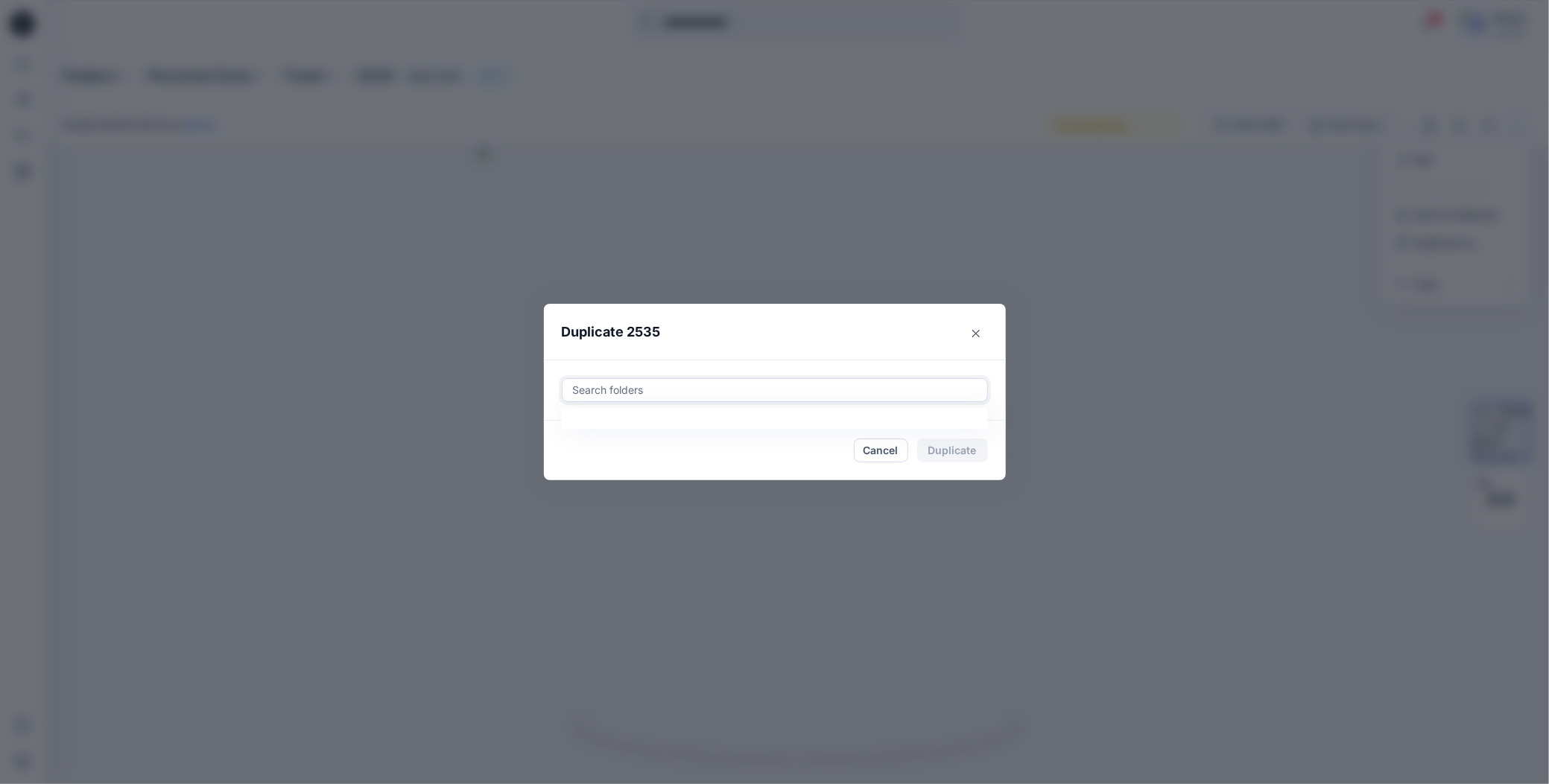
click at [694, 396] on div at bounding box center [775, 390] width 407 height 18
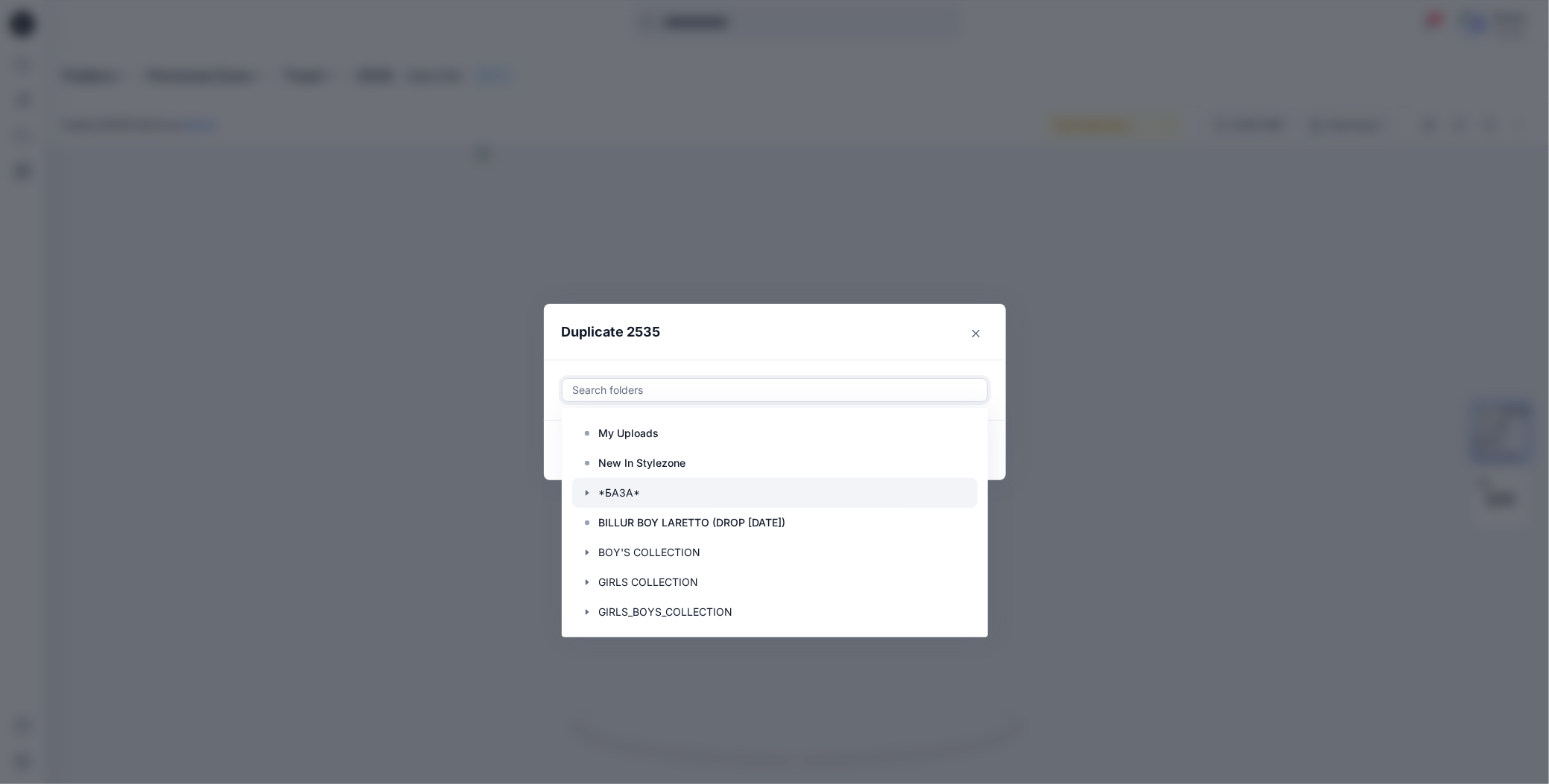
click at [584, 494] on icon "button" at bounding box center [587, 493] width 12 height 12
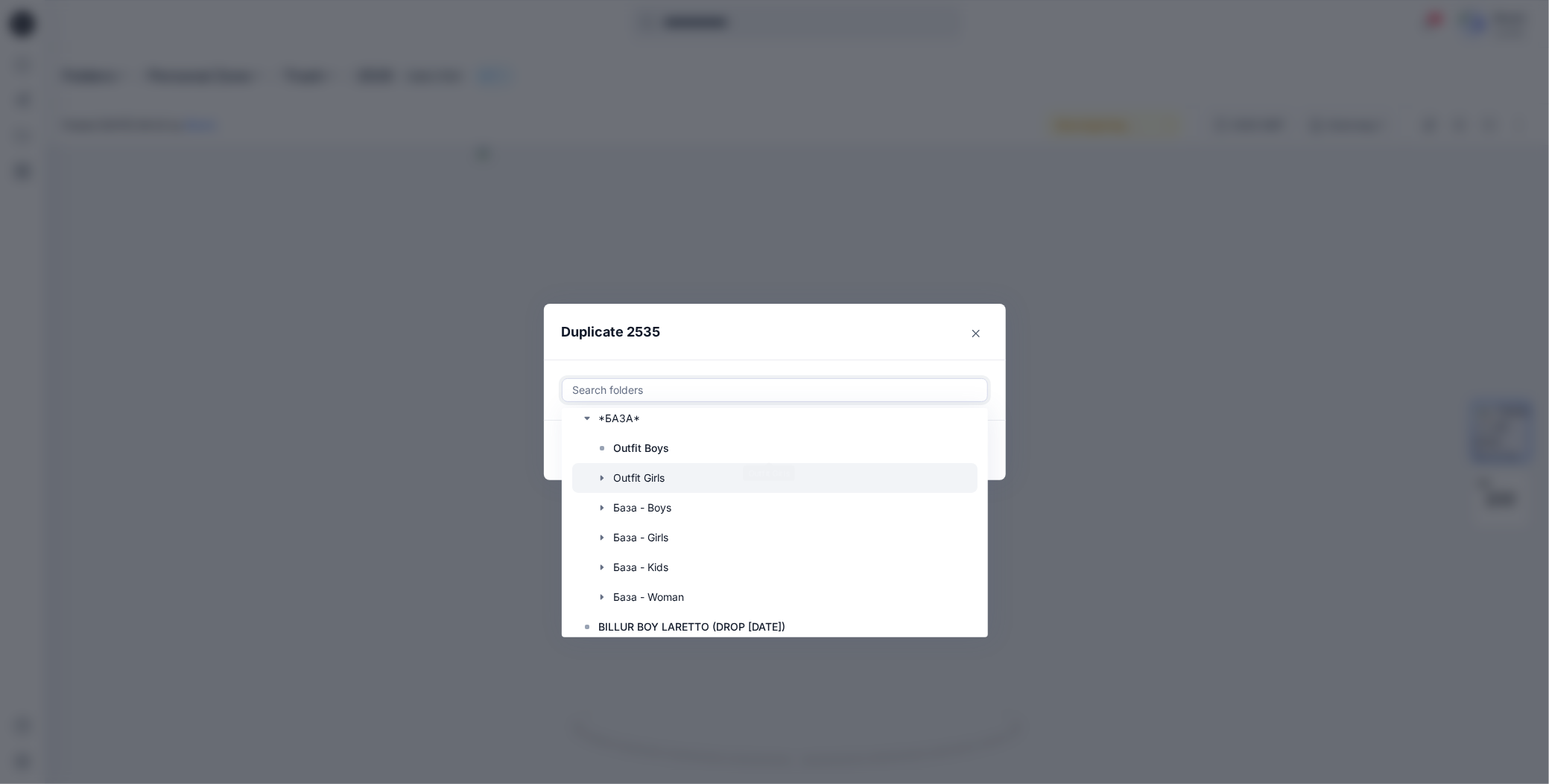
scroll to position [149, 0]
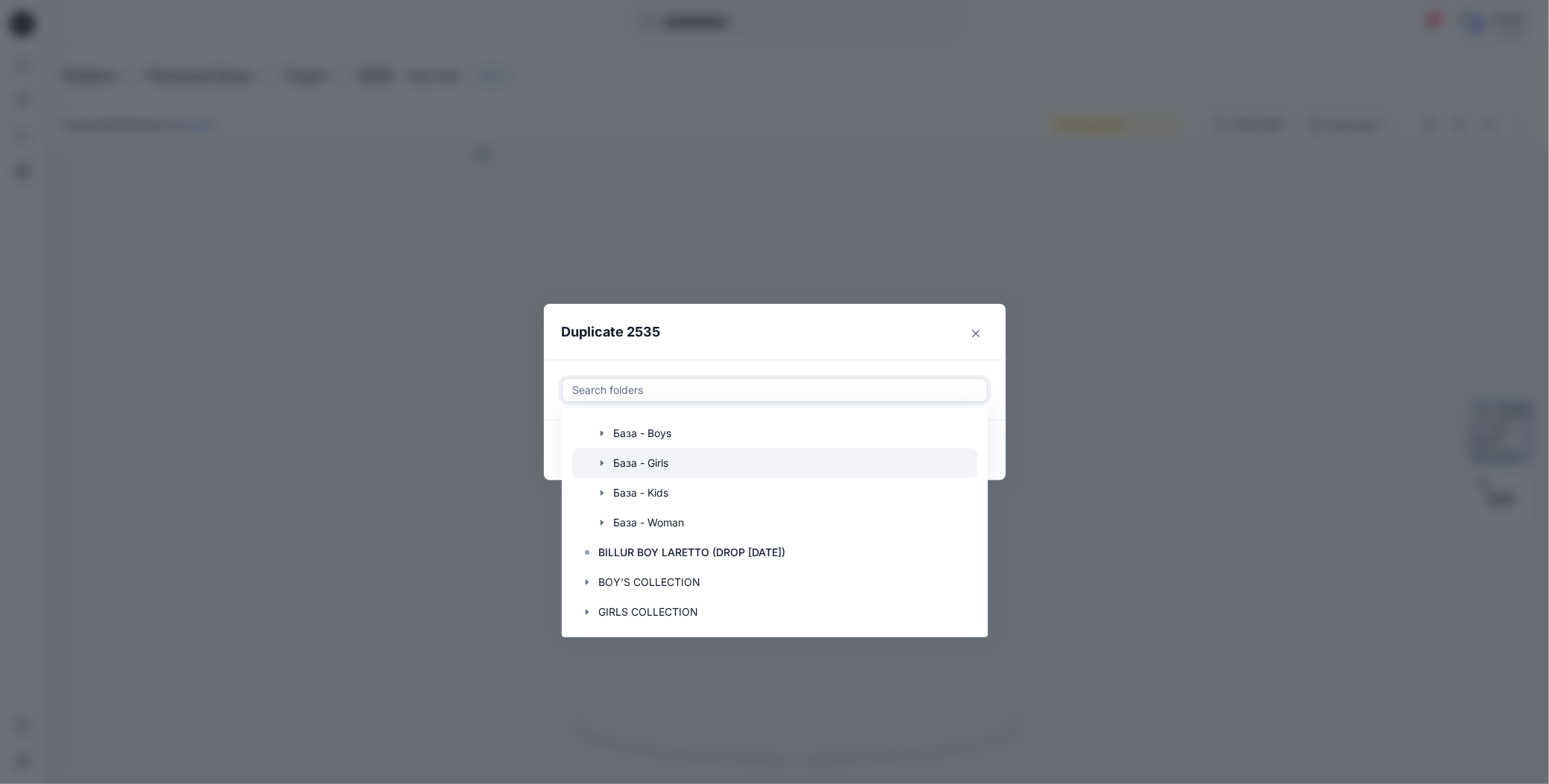
click at [603, 465] on icon "button" at bounding box center [602, 464] width 12 height 12
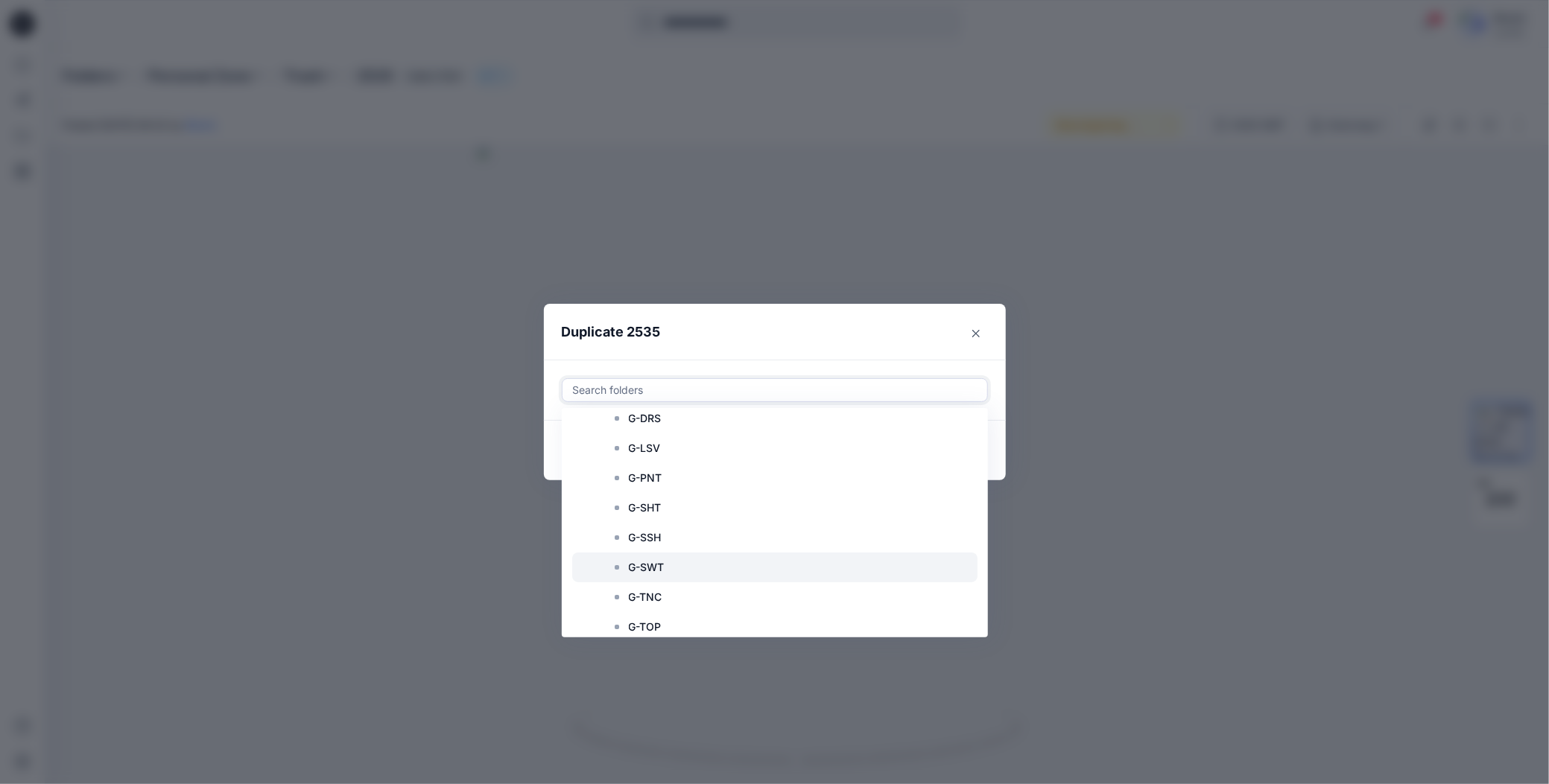
click at [638, 568] on p "G-SWT" at bounding box center [647, 567] width 36 height 18
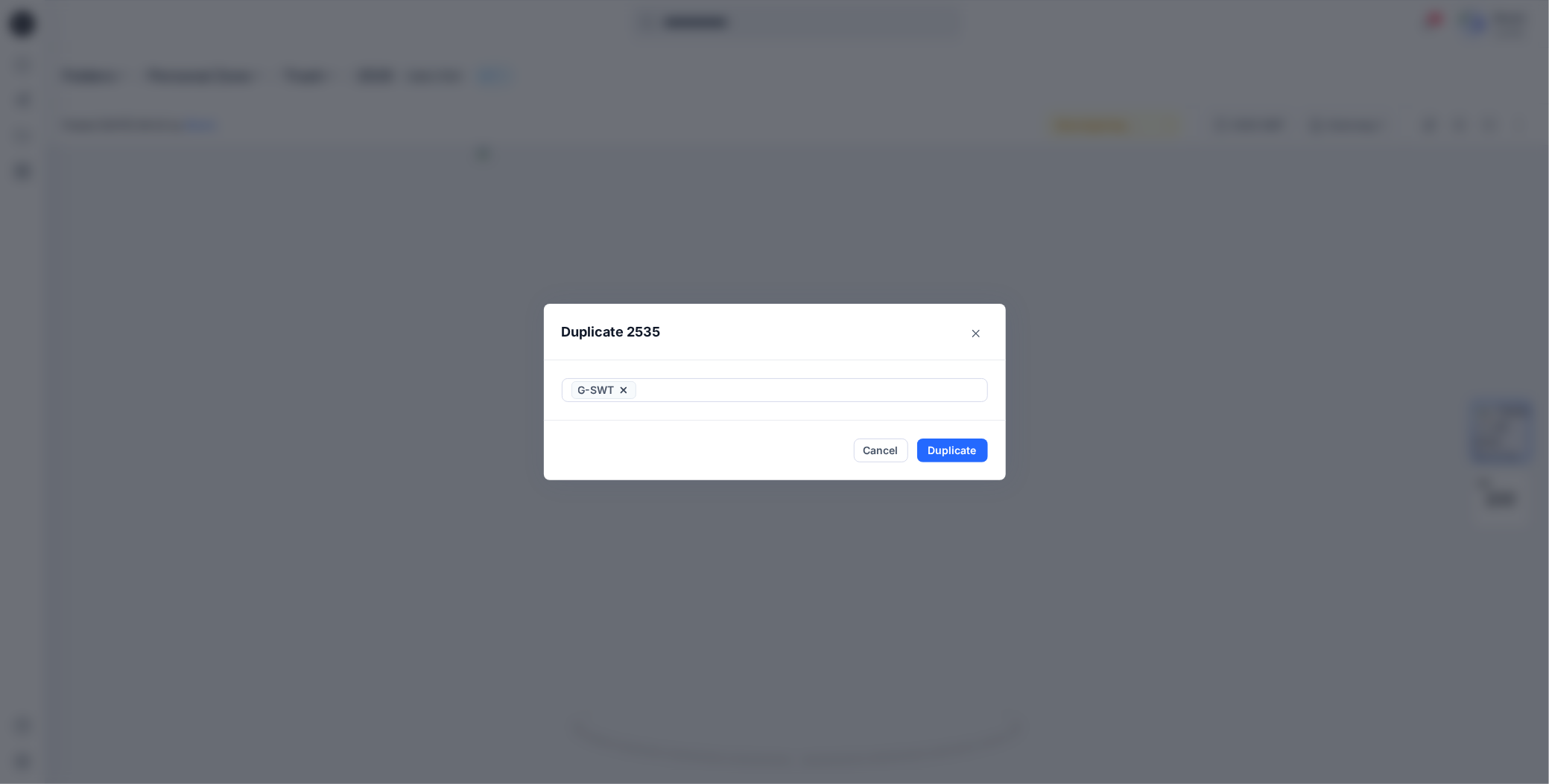
click at [746, 341] on header "Duplicate 2535" at bounding box center [760, 332] width 432 height 57
click at [928, 452] on button "Duplicate" at bounding box center [952, 451] width 70 height 24
click at [977, 333] on icon "Close" at bounding box center [976, 332] width 8 height 8
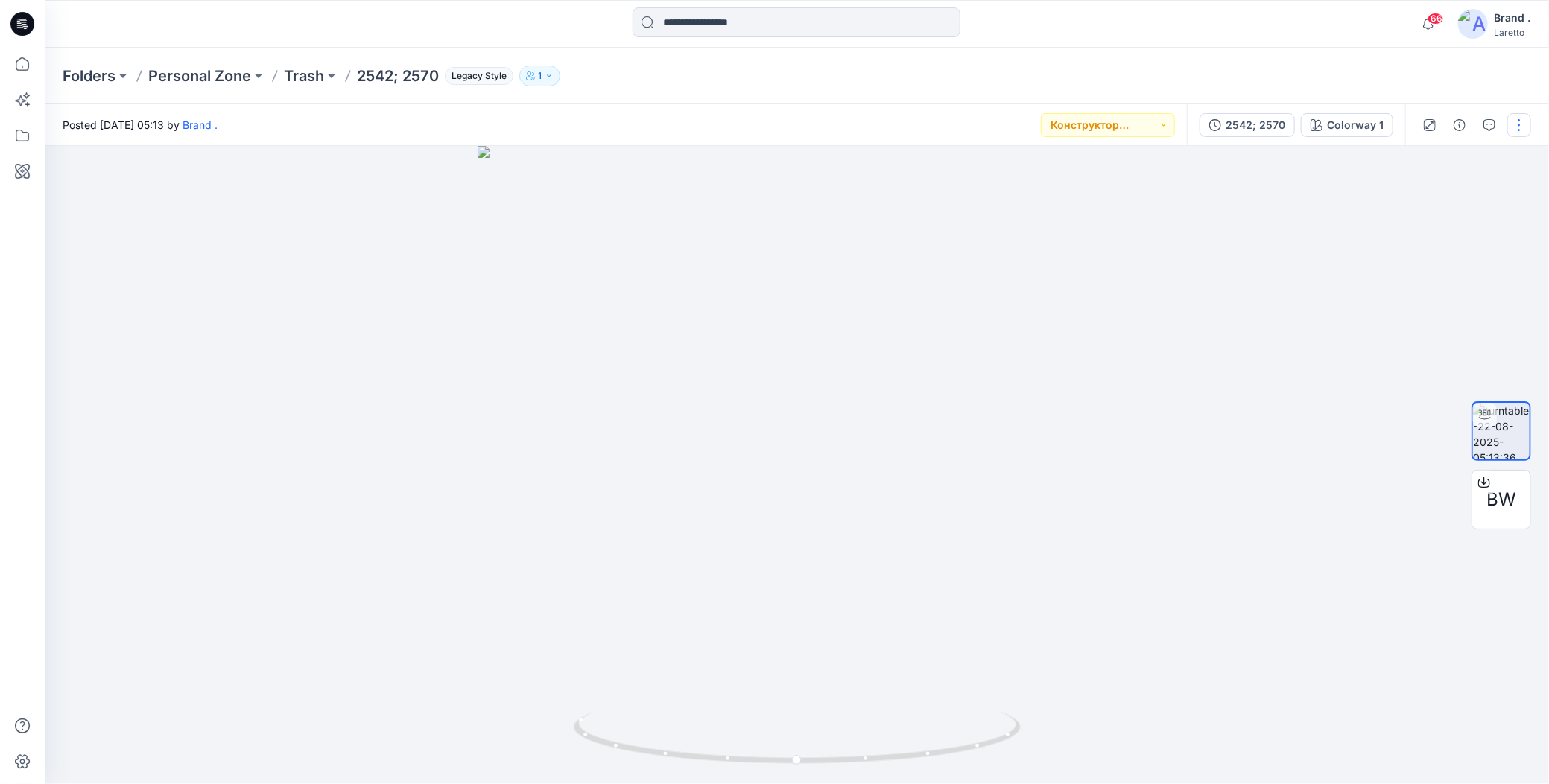
click at [1514, 121] on button "button" at bounding box center [1519, 125] width 24 height 24
click at [1398, 244] on icon "button" at bounding box center [1402, 242] width 12 height 12
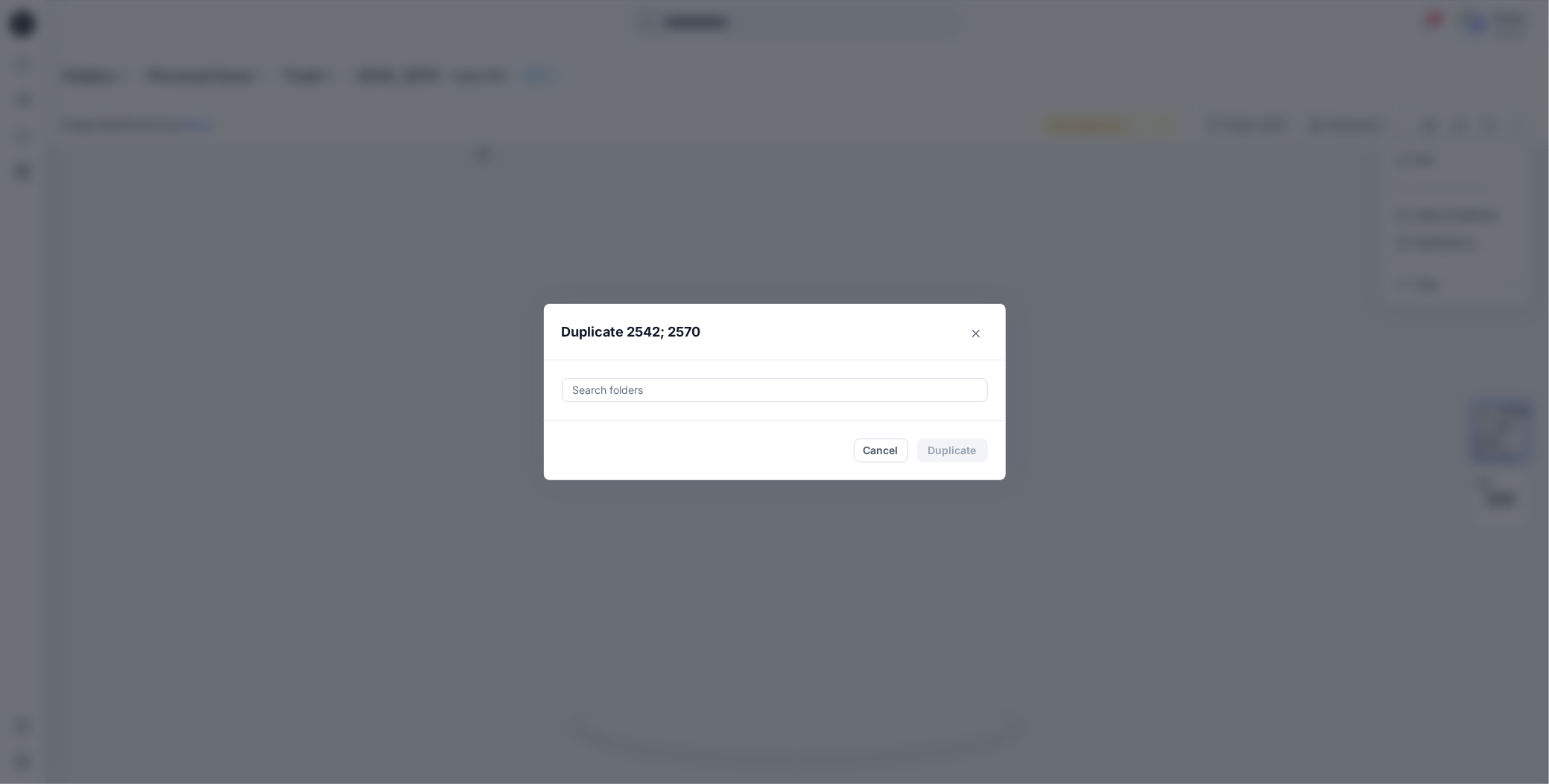
click at [577, 396] on div at bounding box center [775, 390] width 407 height 18
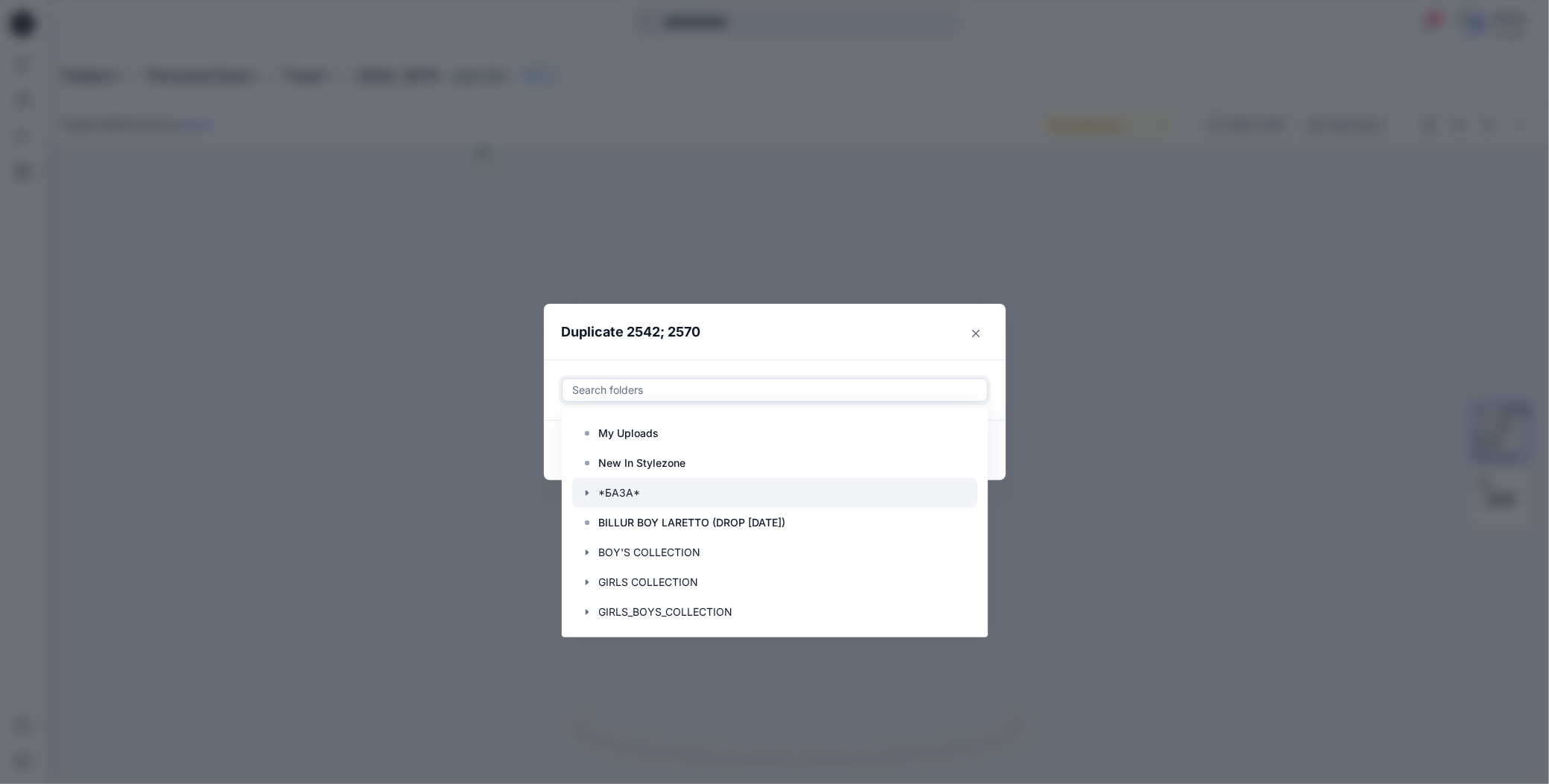
click at [586, 486] on div at bounding box center [775, 492] width 405 height 30
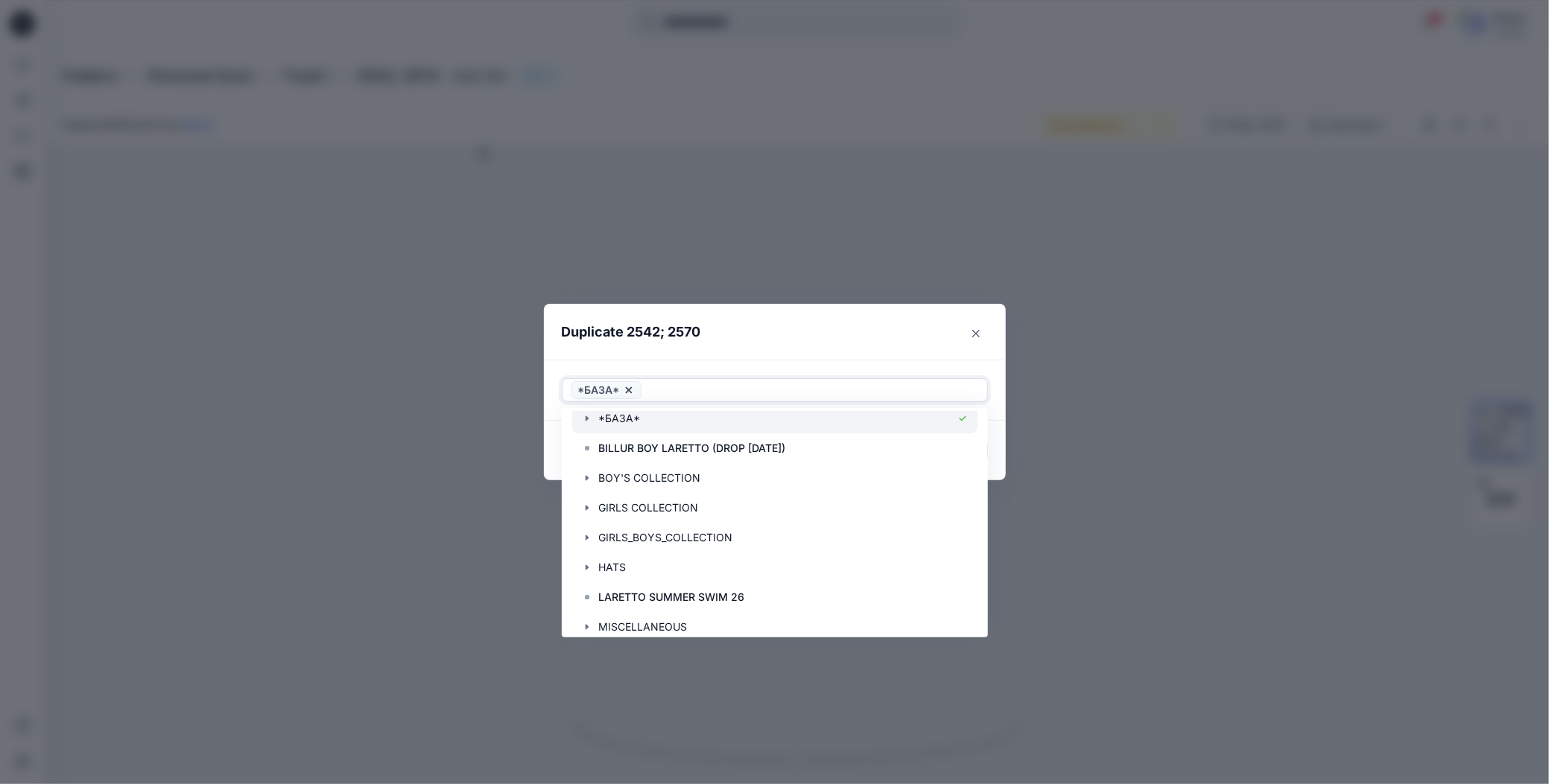
click at [584, 418] on icon "button" at bounding box center [587, 419] width 12 height 12
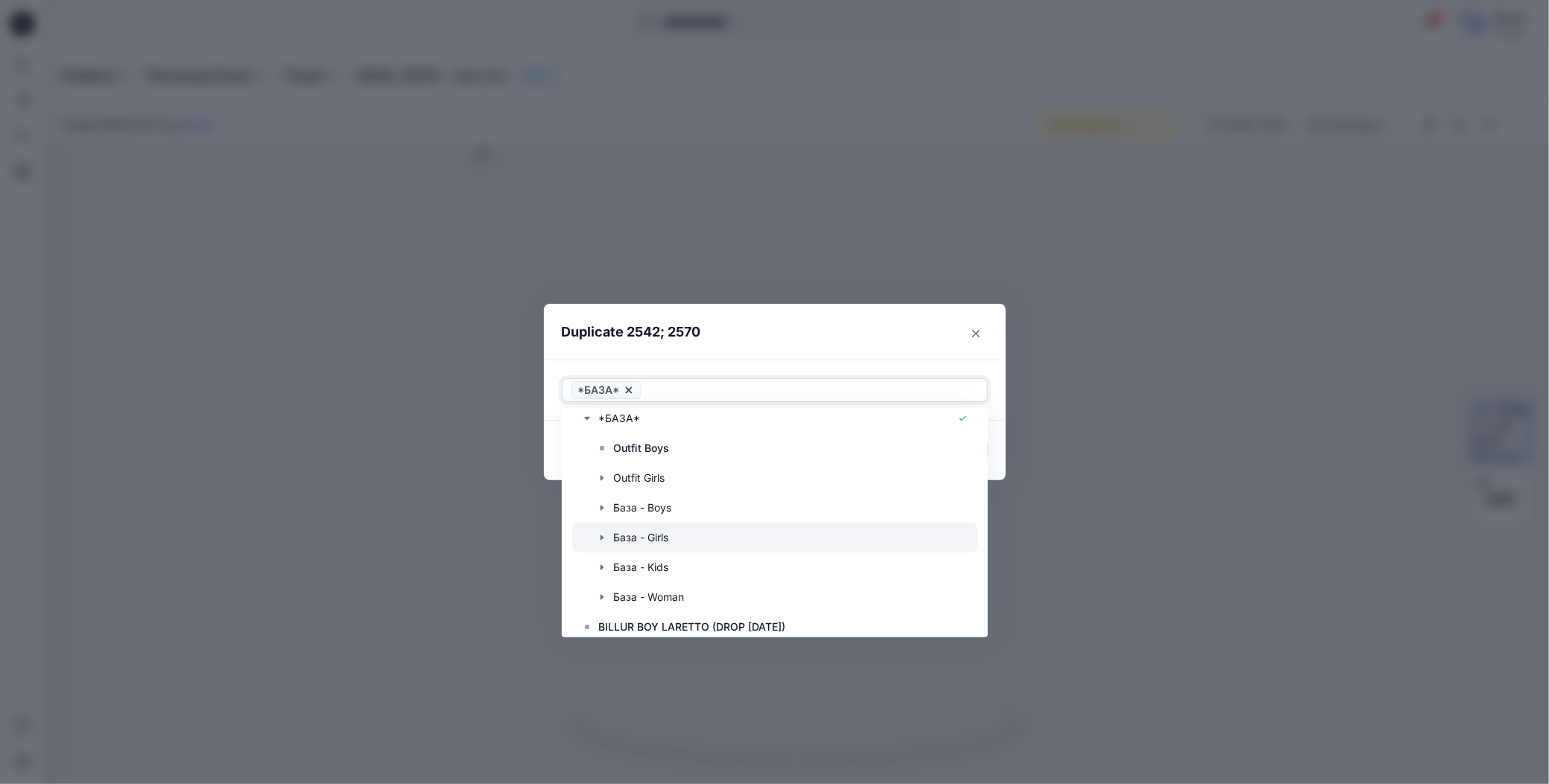
click at [598, 537] on icon "button" at bounding box center [602, 537] width 12 height 12
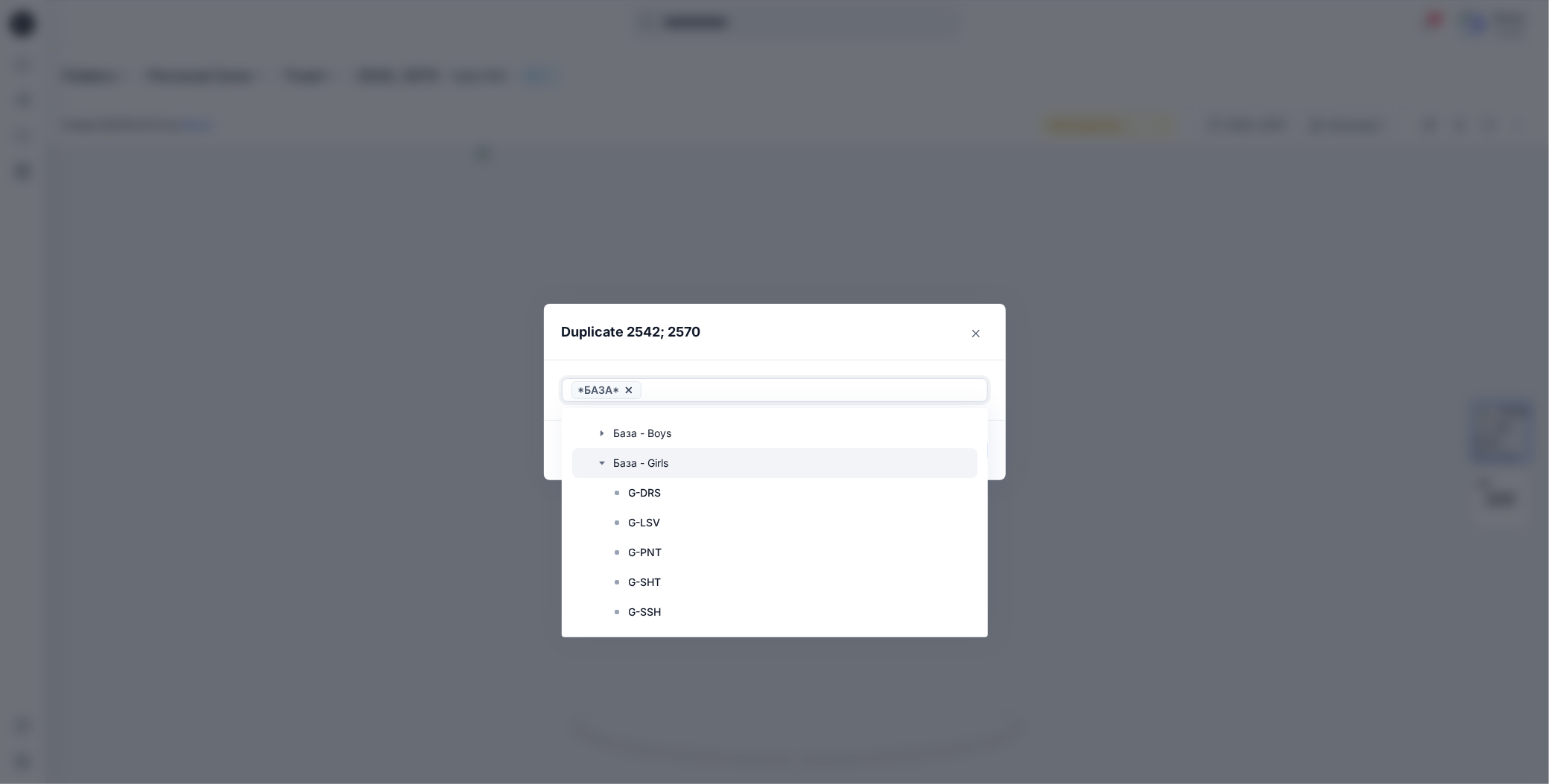
scroll to position [224, 0]
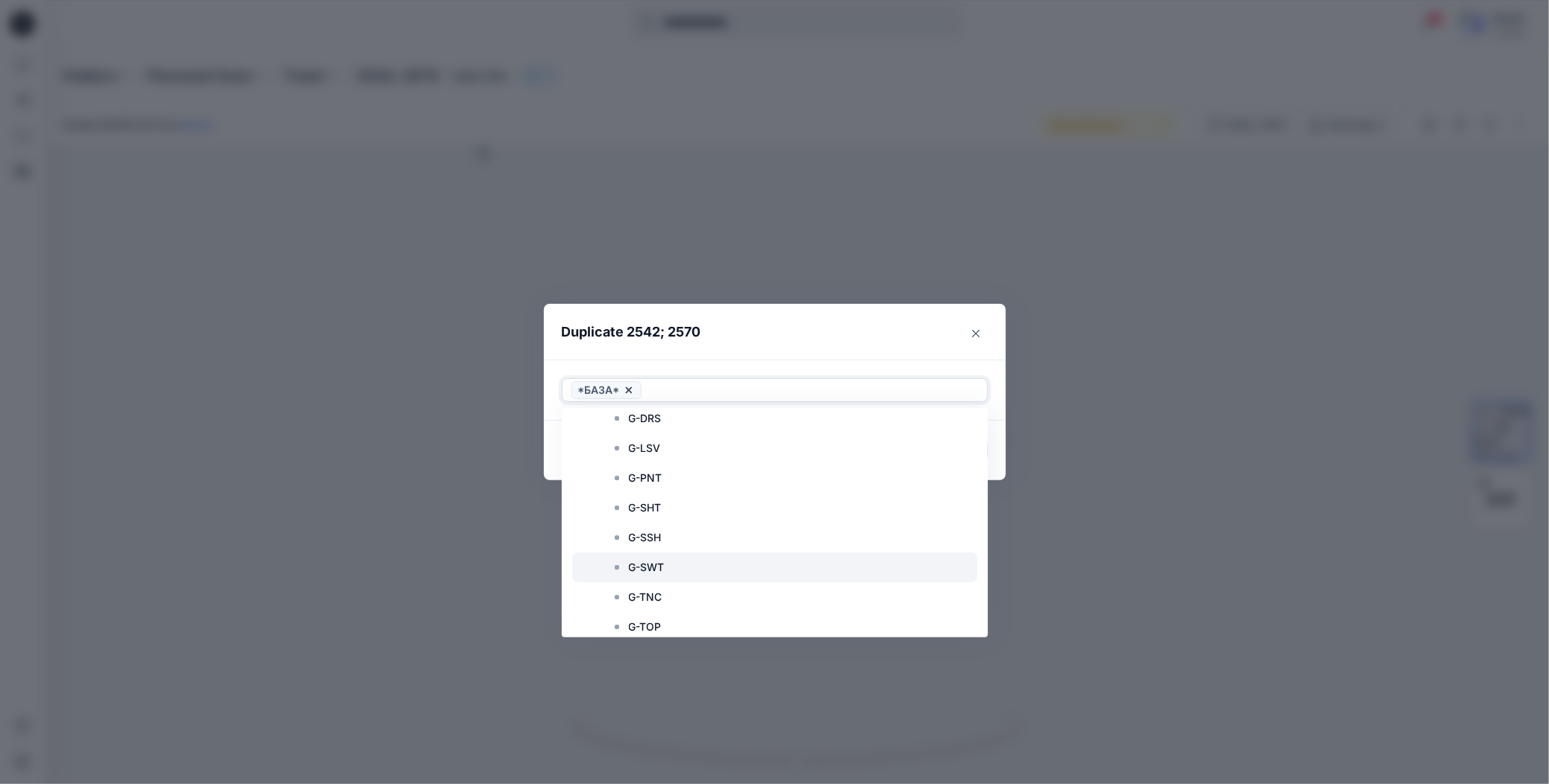
click at [642, 559] on p "G-SWT" at bounding box center [647, 567] width 36 height 18
click at [630, 390] on icon at bounding box center [629, 390] width 12 height 12
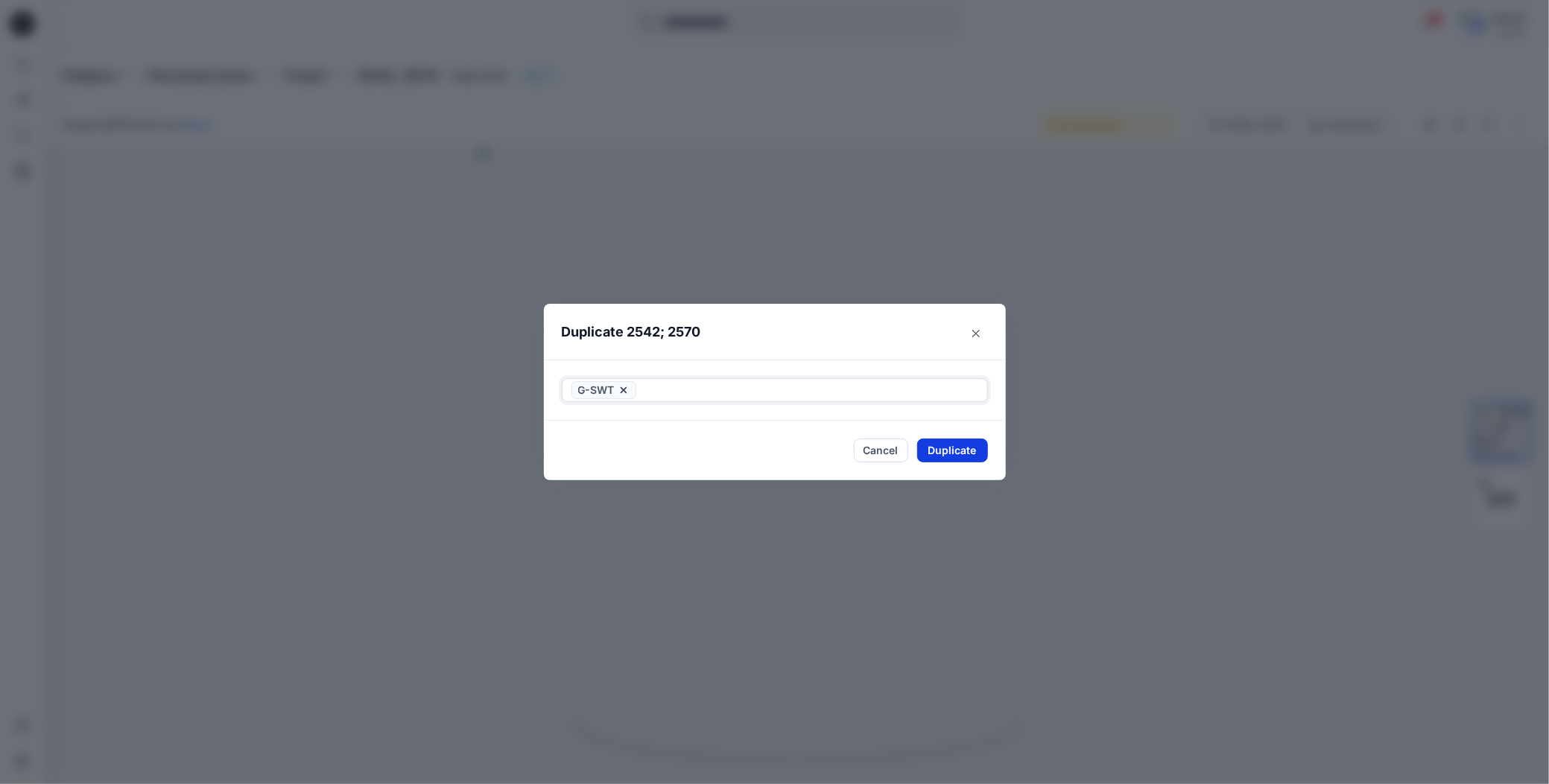
click at [928, 453] on button "Duplicate" at bounding box center [952, 451] width 70 height 24
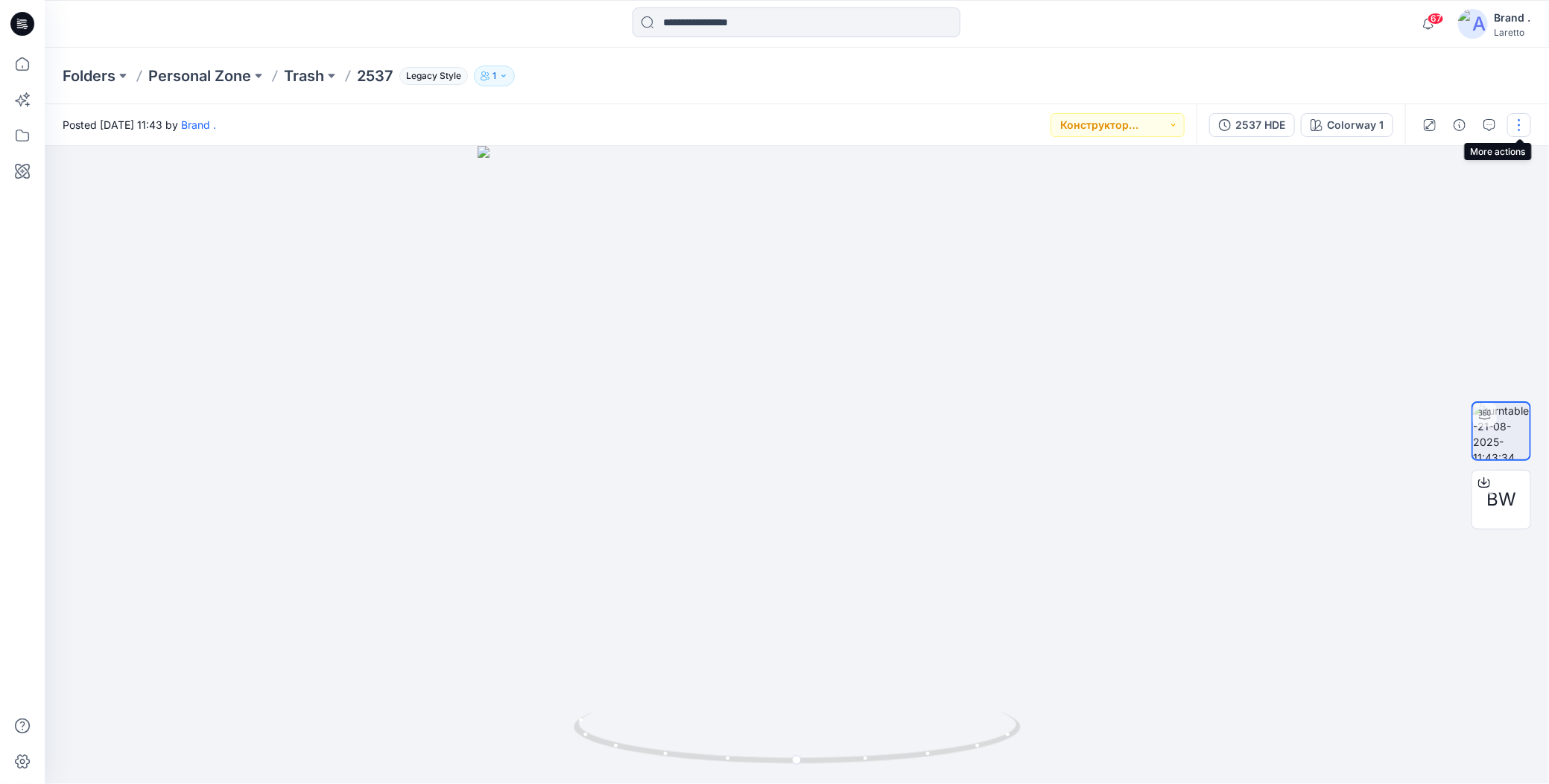
click at [1520, 120] on button "button" at bounding box center [1519, 125] width 24 height 24
click at [1393, 239] on button "Duplicate to..." at bounding box center [1456, 242] width 137 height 28
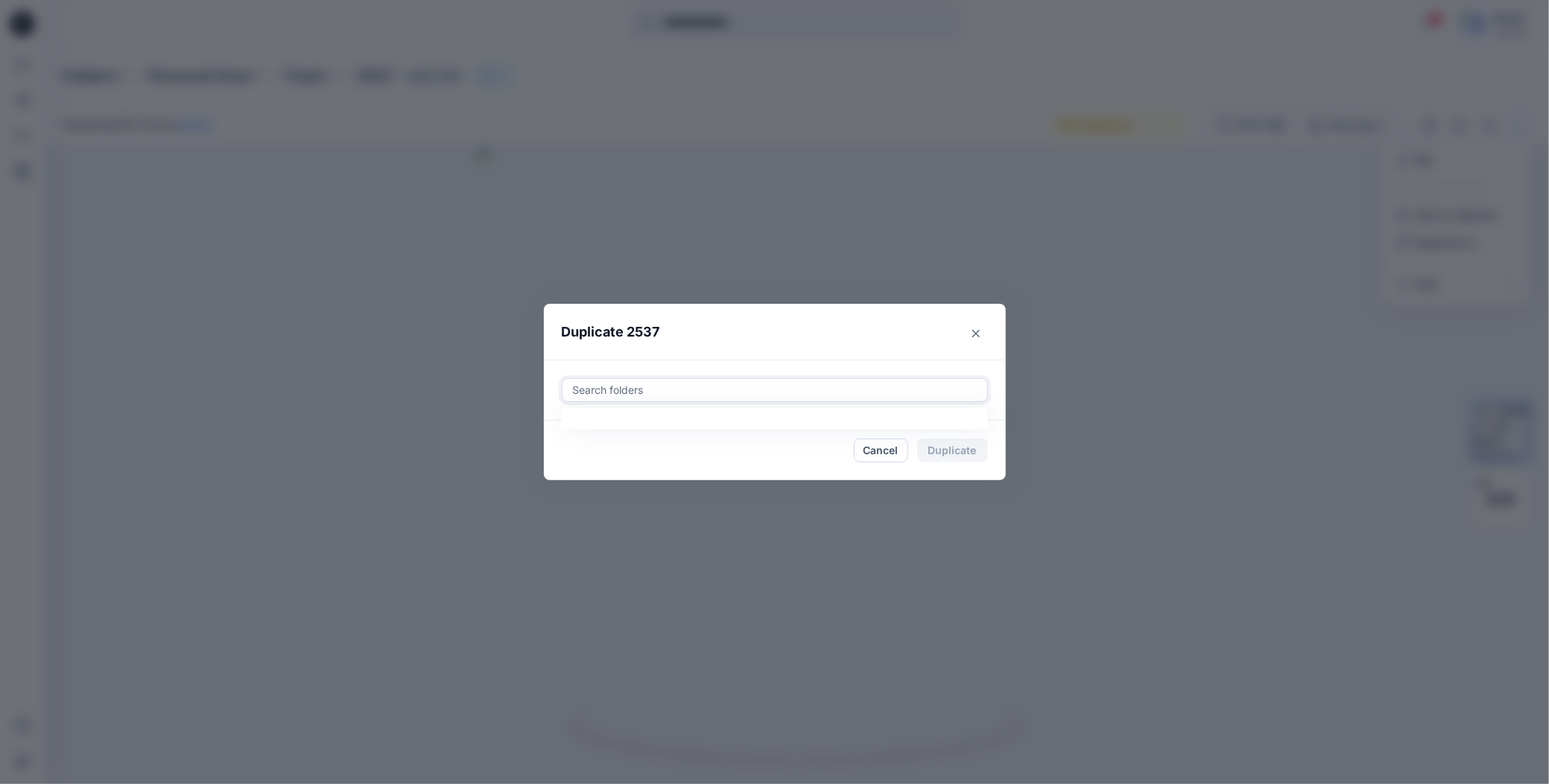
click at [608, 385] on div at bounding box center [775, 390] width 407 height 18
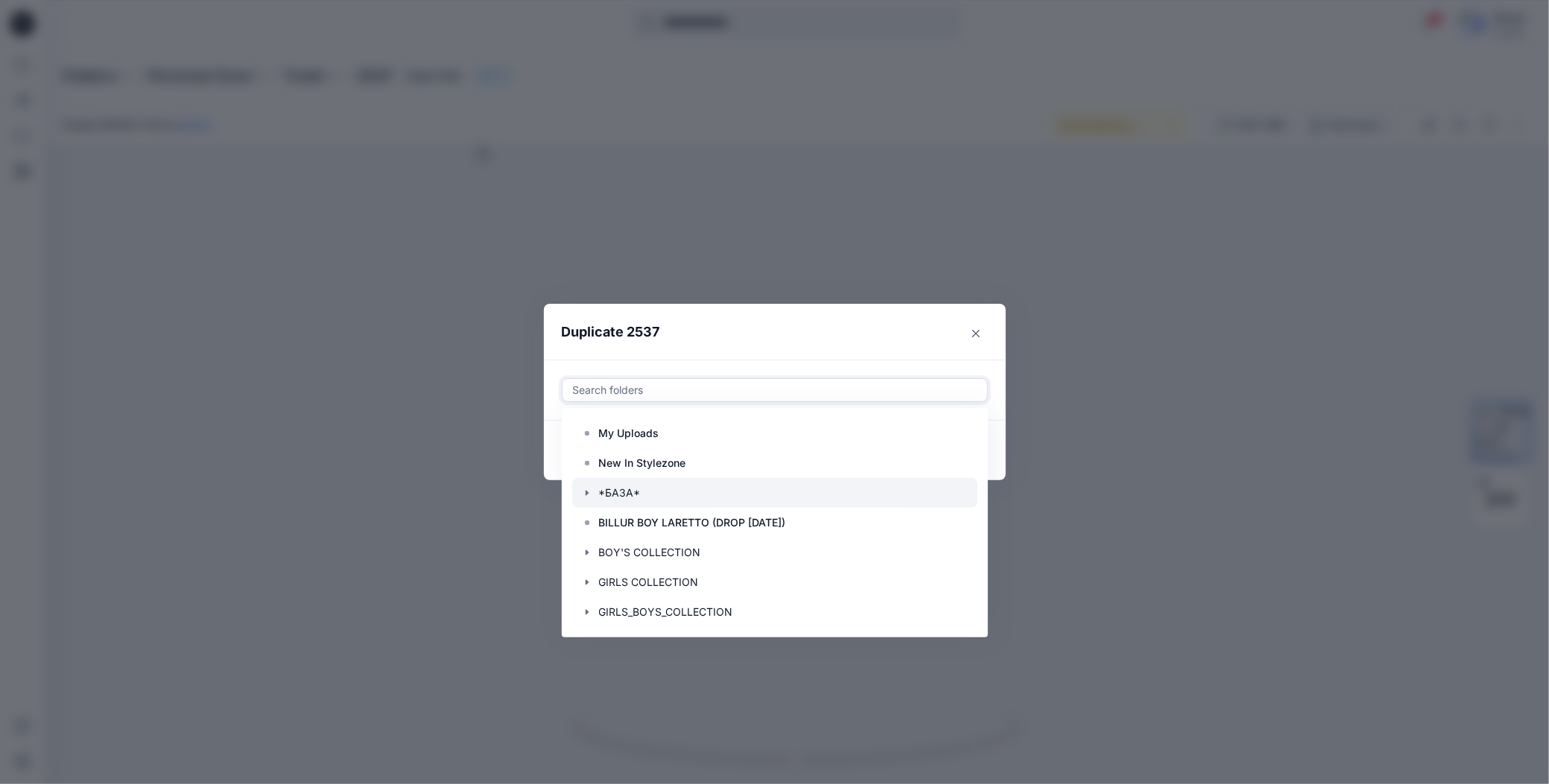
click at [581, 494] on icon "button" at bounding box center [587, 493] width 12 height 12
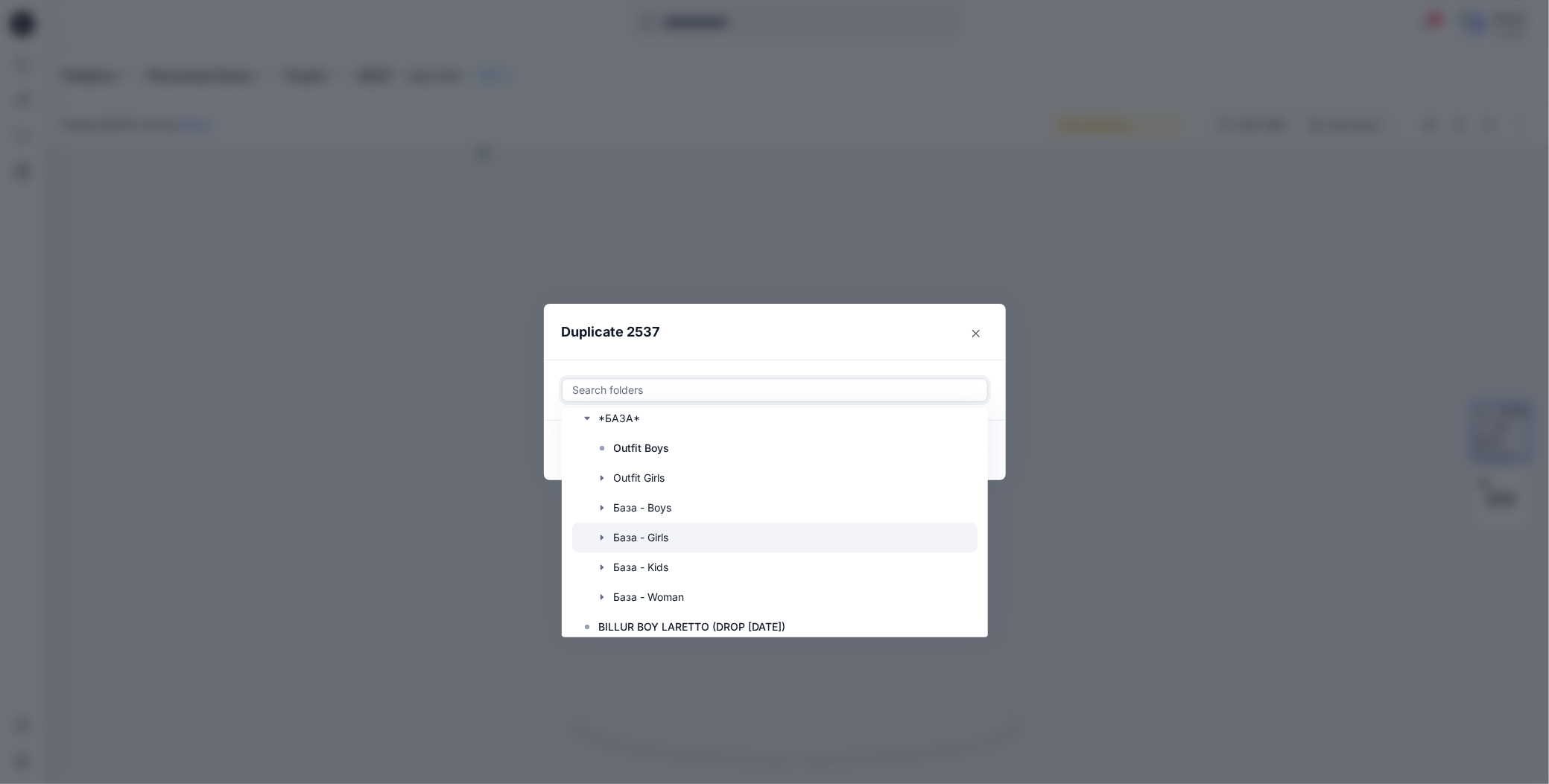
click at [597, 539] on icon "button" at bounding box center [602, 537] width 12 height 12
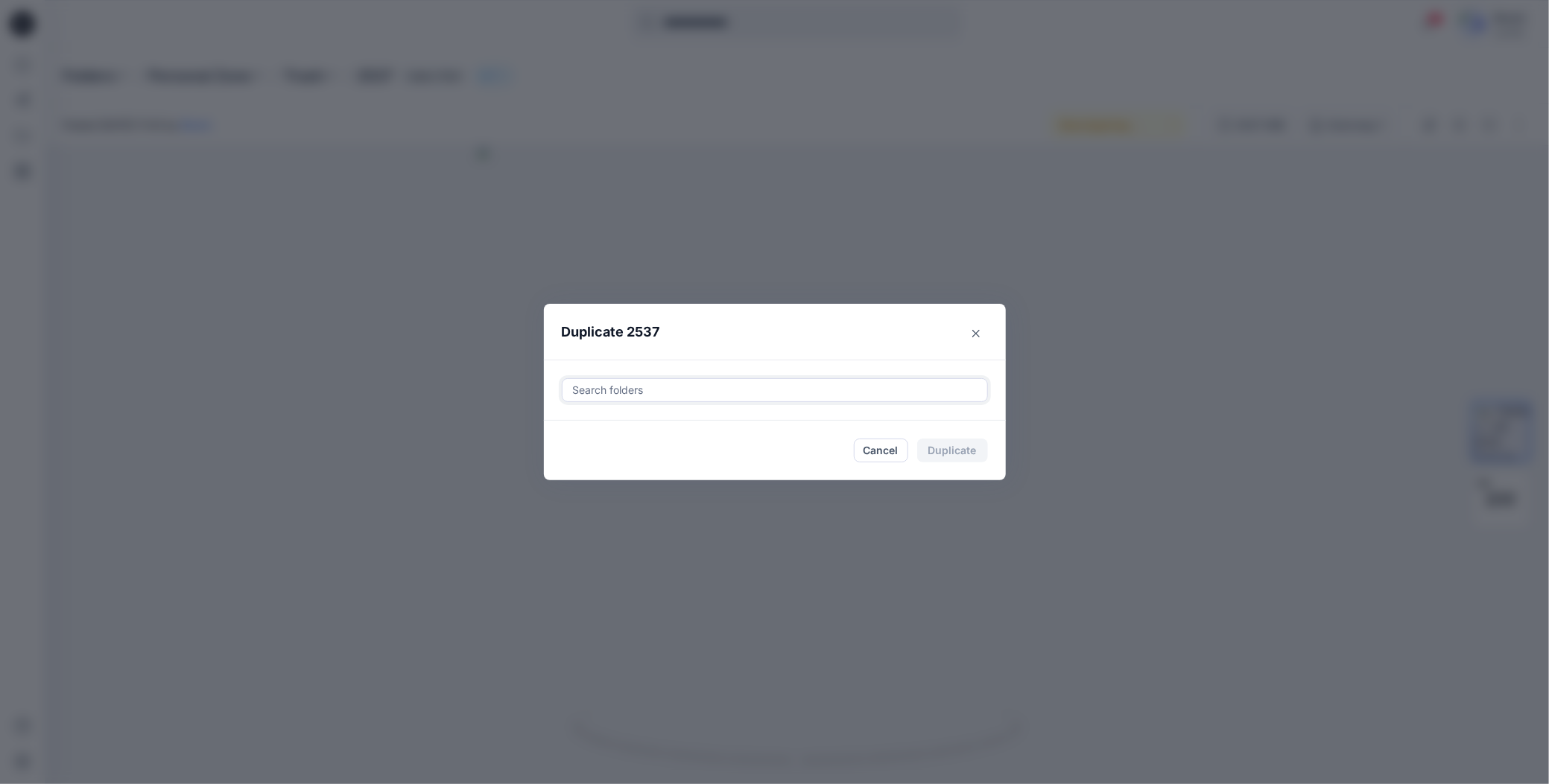
click at [757, 392] on div at bounding box center [775, 390] width 407 height 18
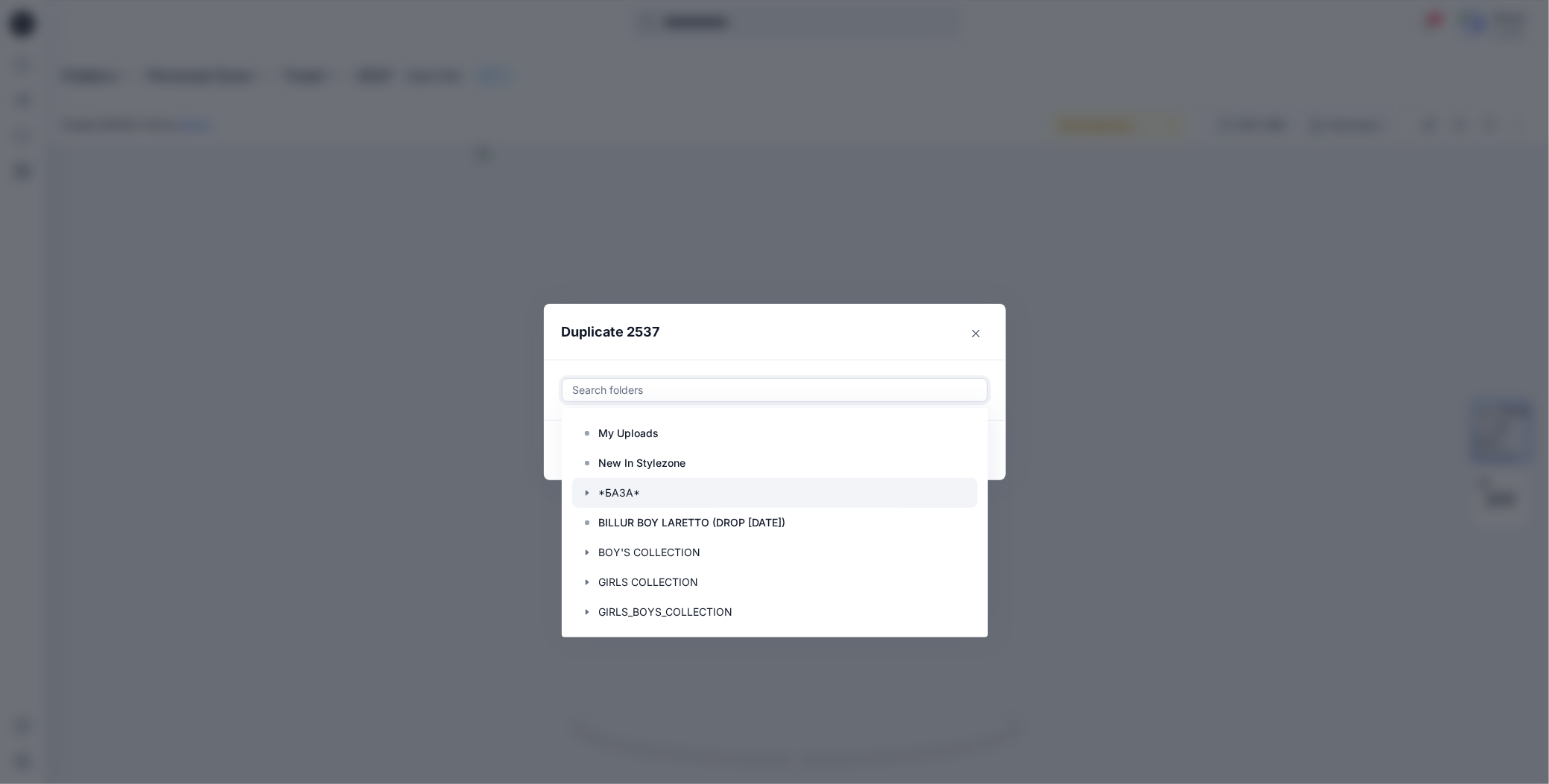
click at [587, 489] on icon "button" at bounding box center [587, 493] width 12 height 12
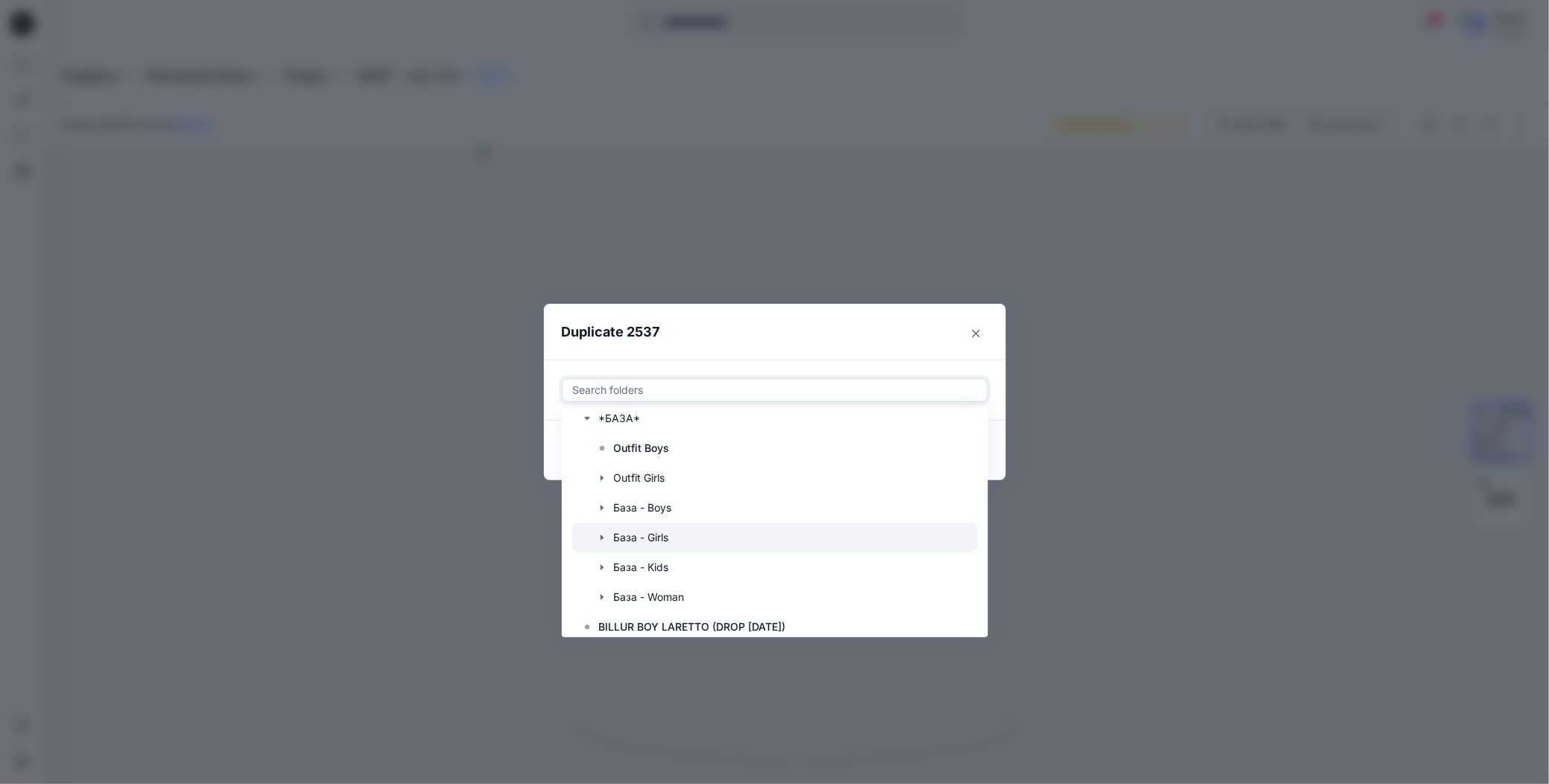
click at [597, 537] on icon "button" at bounding box center [602, 537] width 12 height 12
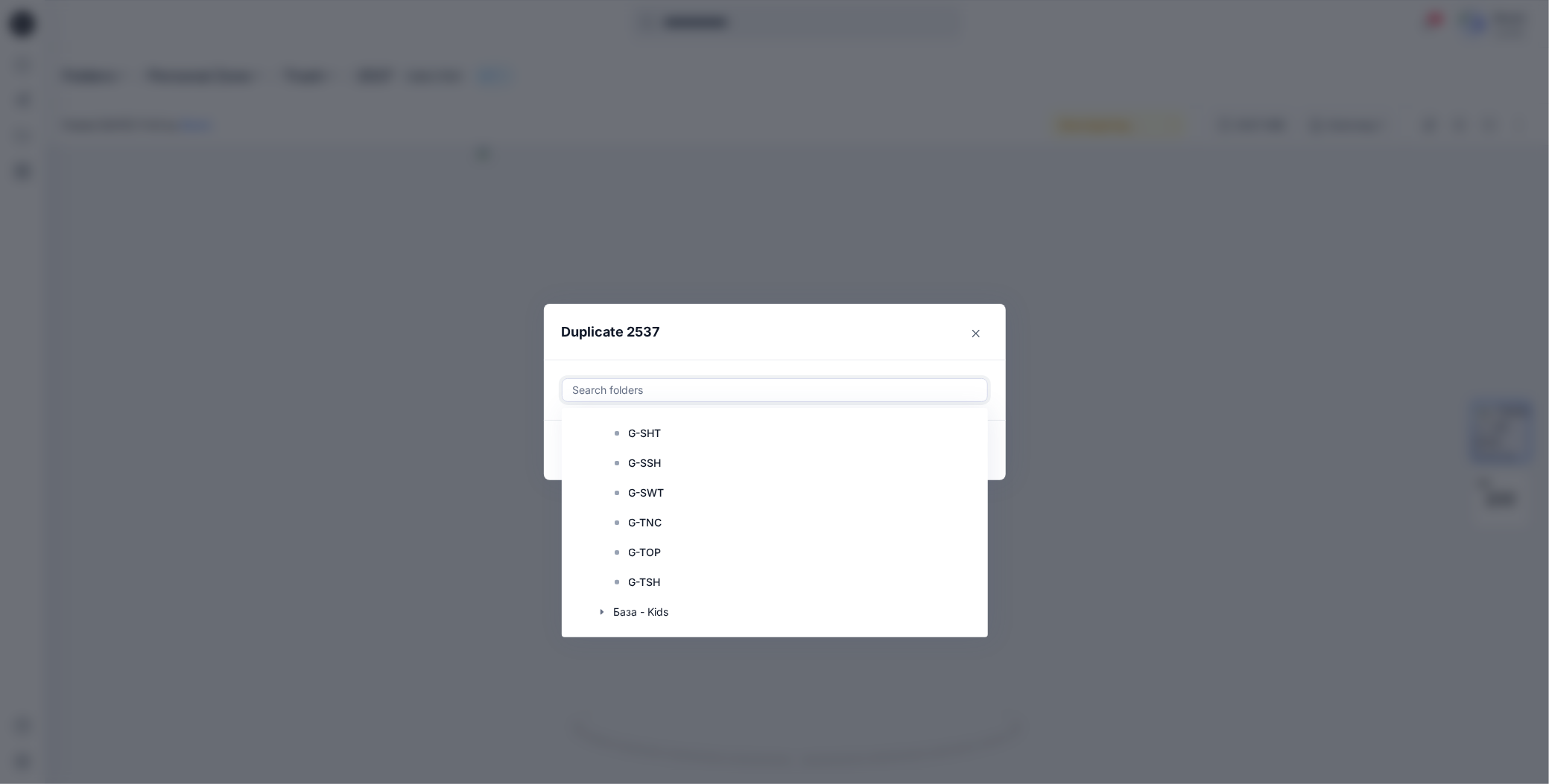
scroll to position [372, 0]
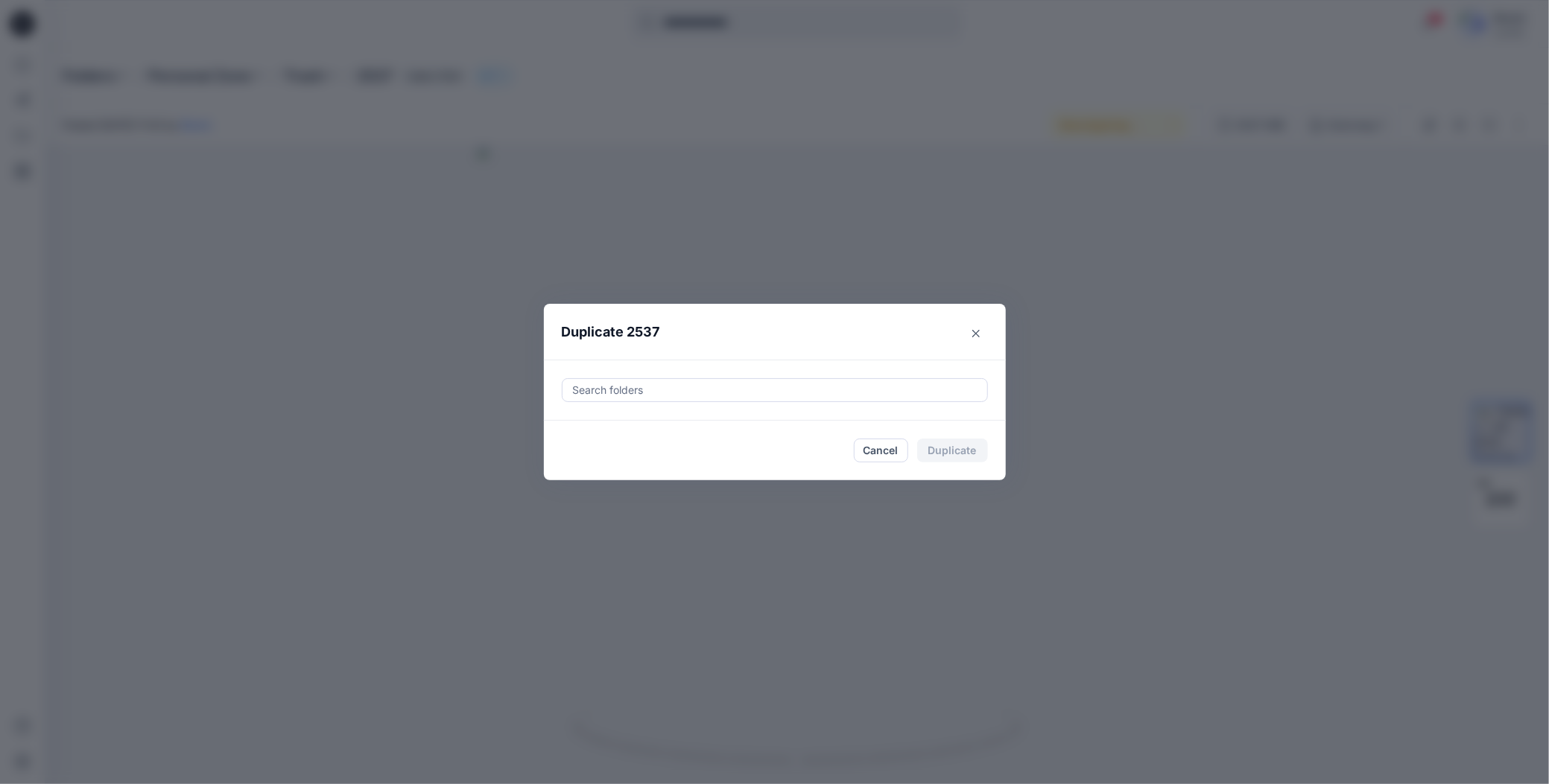
click at [749, 231] on div "Duplicate 2537 Search folders Cancel Duplicate" at bounding box center [774, 392] width 1549 height 784
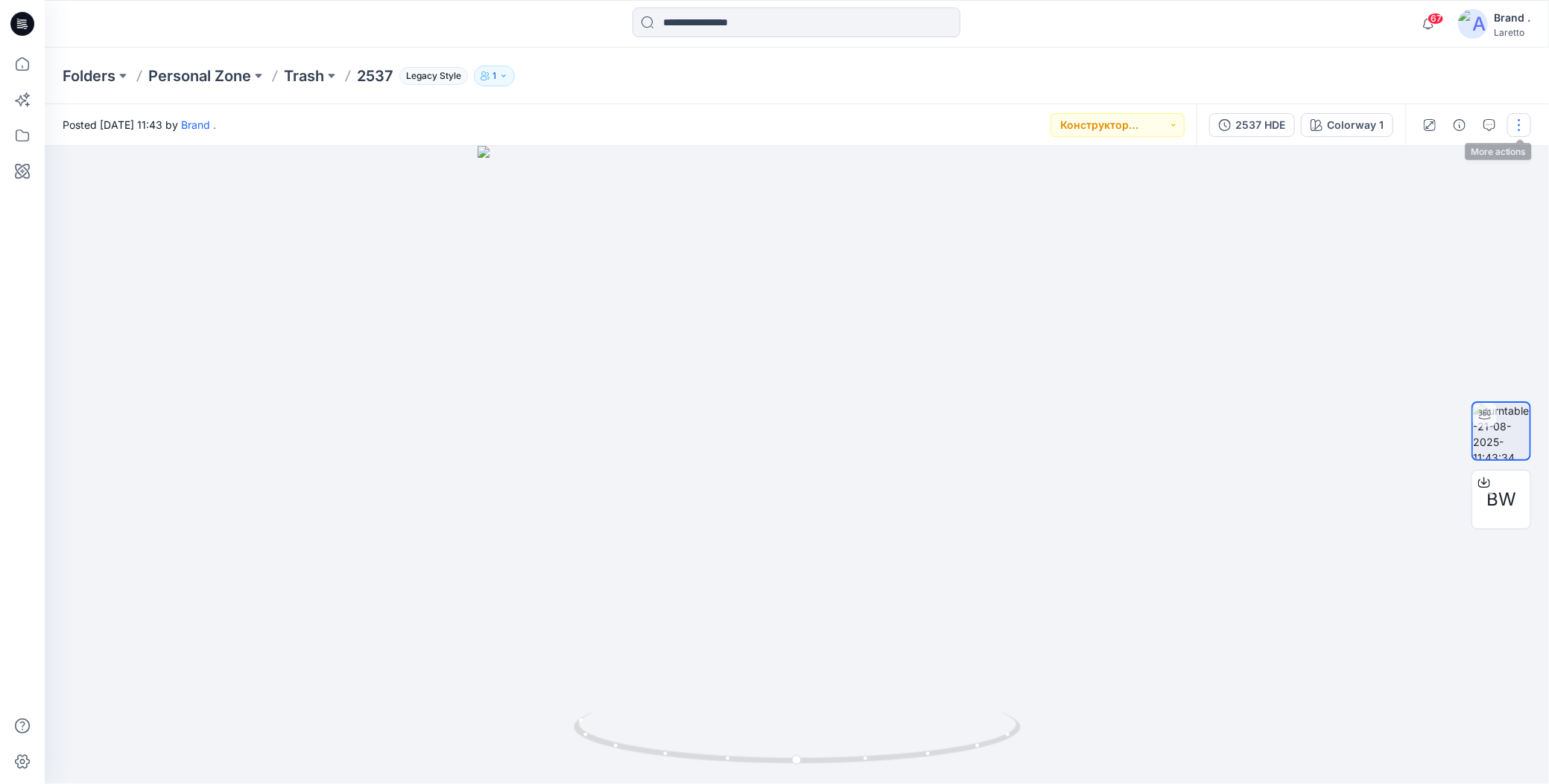
click at [1526, 128] on button "button" at bounding box center [1519, 125] width 24 height 24
click at [1402, 237] on icon "button" at bounding box center [1402, 242] width 12 height 12
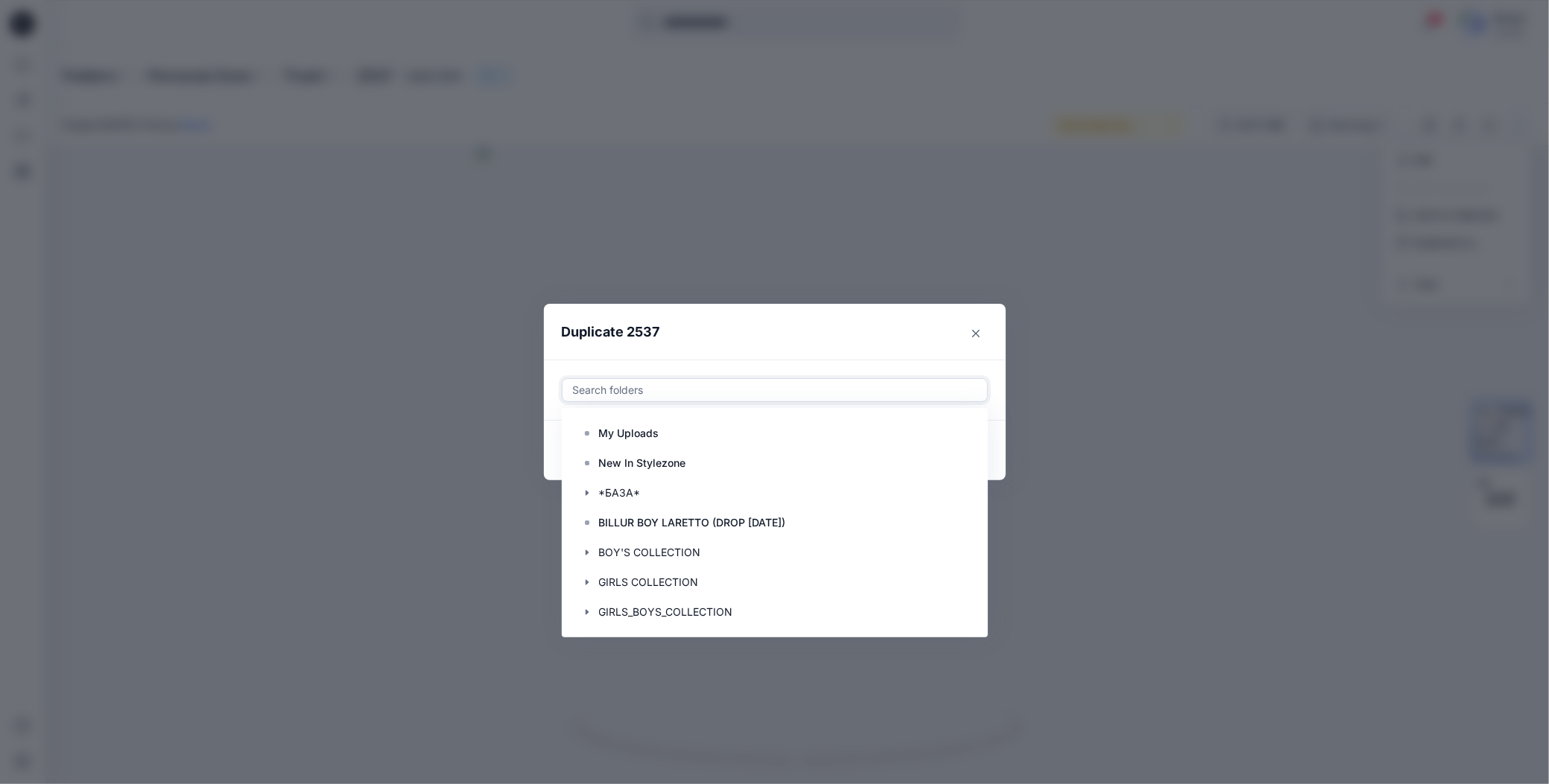
click at [666, 390] on div at bounding box center [775, 390] width 407 height 18
click at [584, 494] on icon "button" at bounding box center [587, 493] width 12 height 12
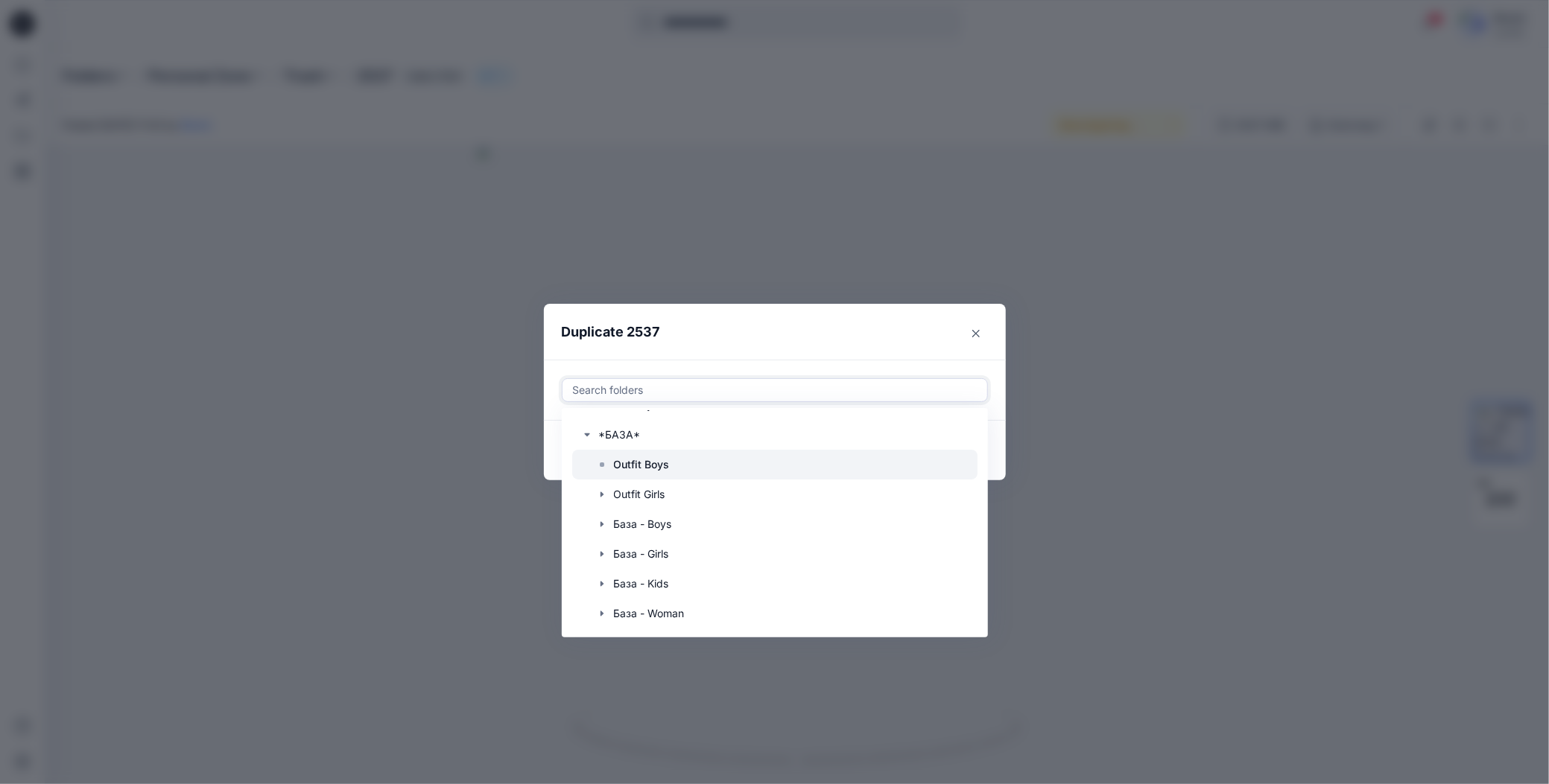
scroll to position [75, 0]
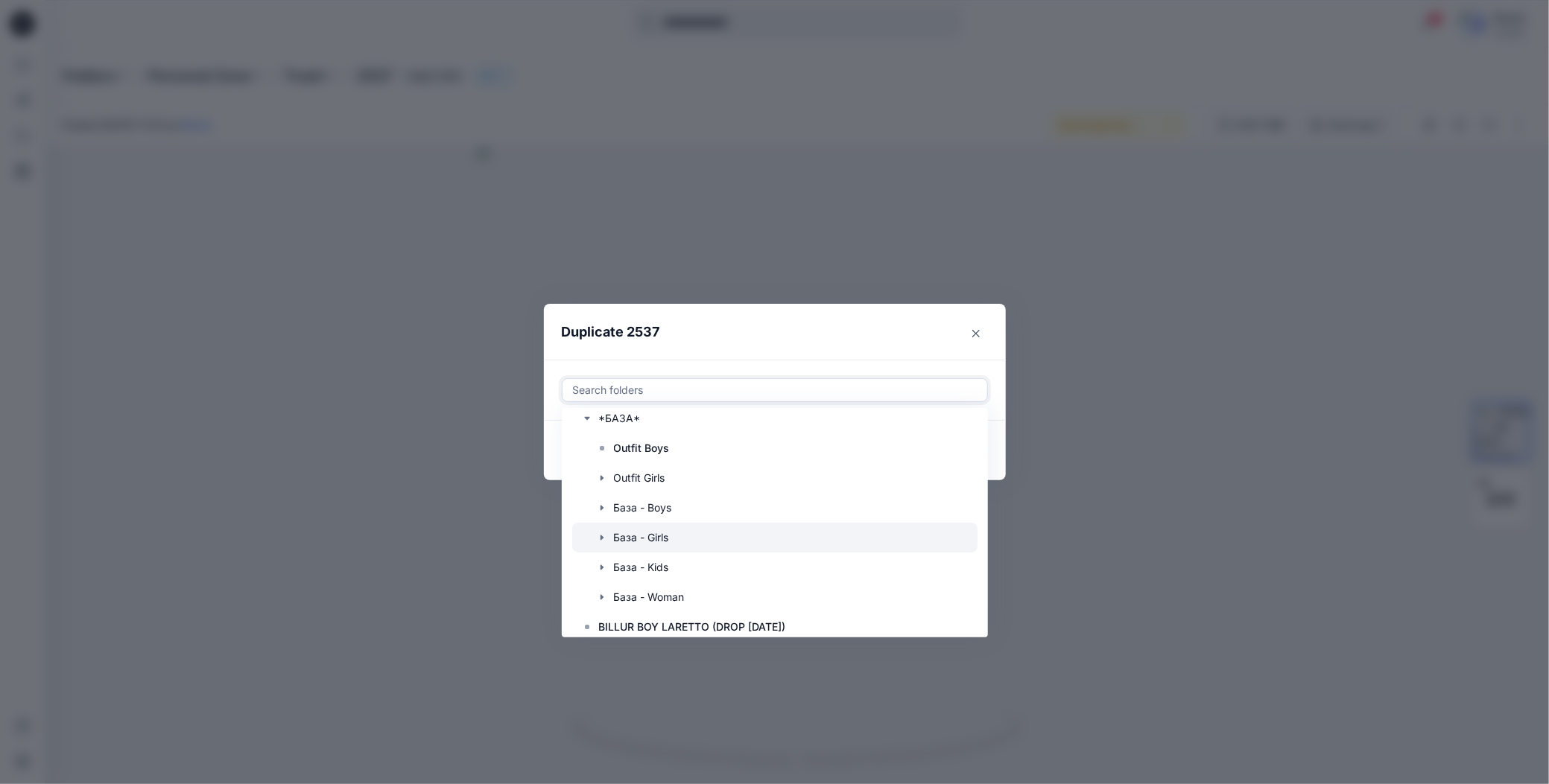
click at [596, 536] on icon "button" at bounding box center [602, 537] width 12 height 12
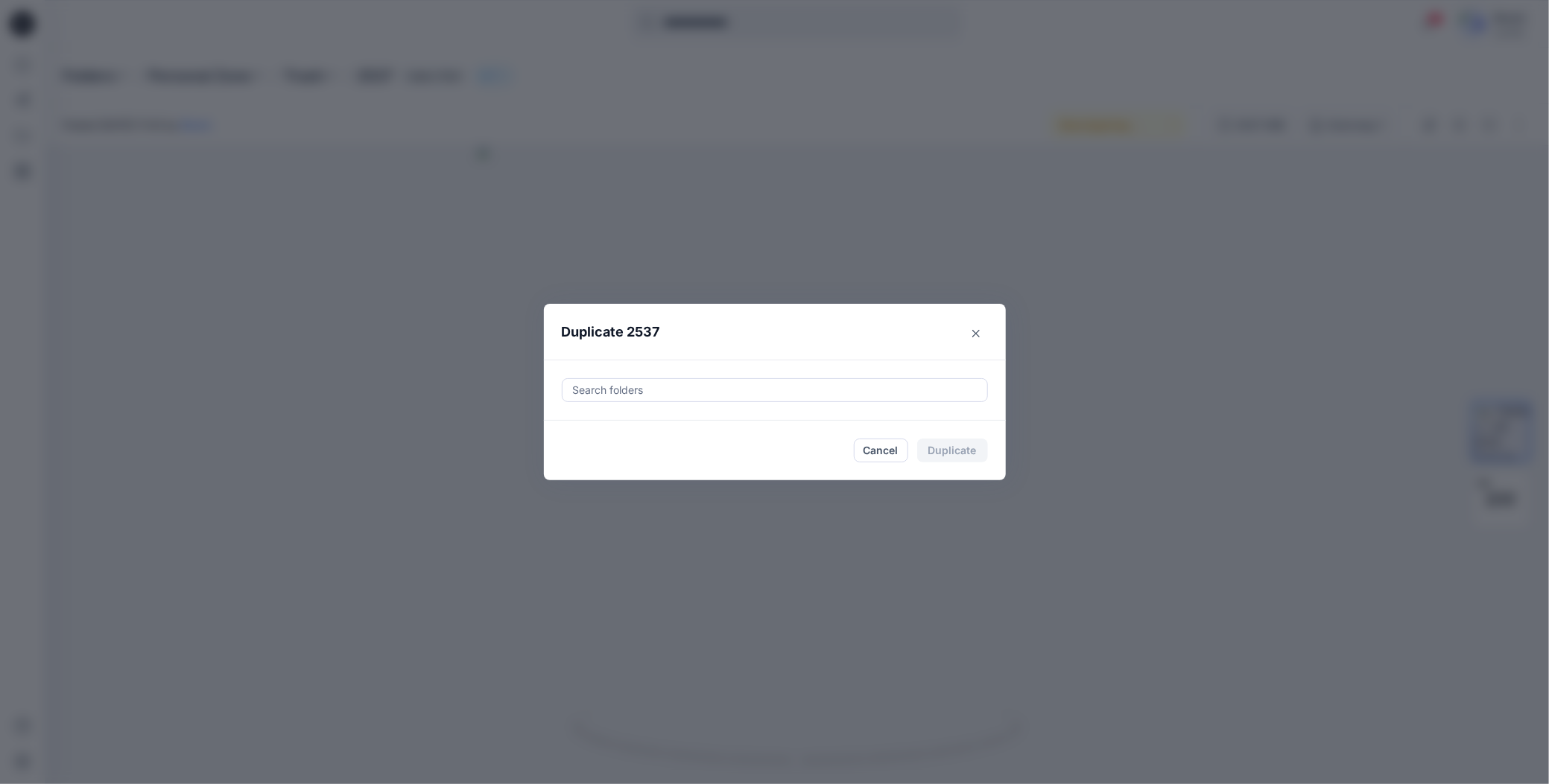
click at [811, 210] on div "Duplicate 2537 Search folders Cancel Duplicate" at bounding box center [774, 392] width 1549 height 784
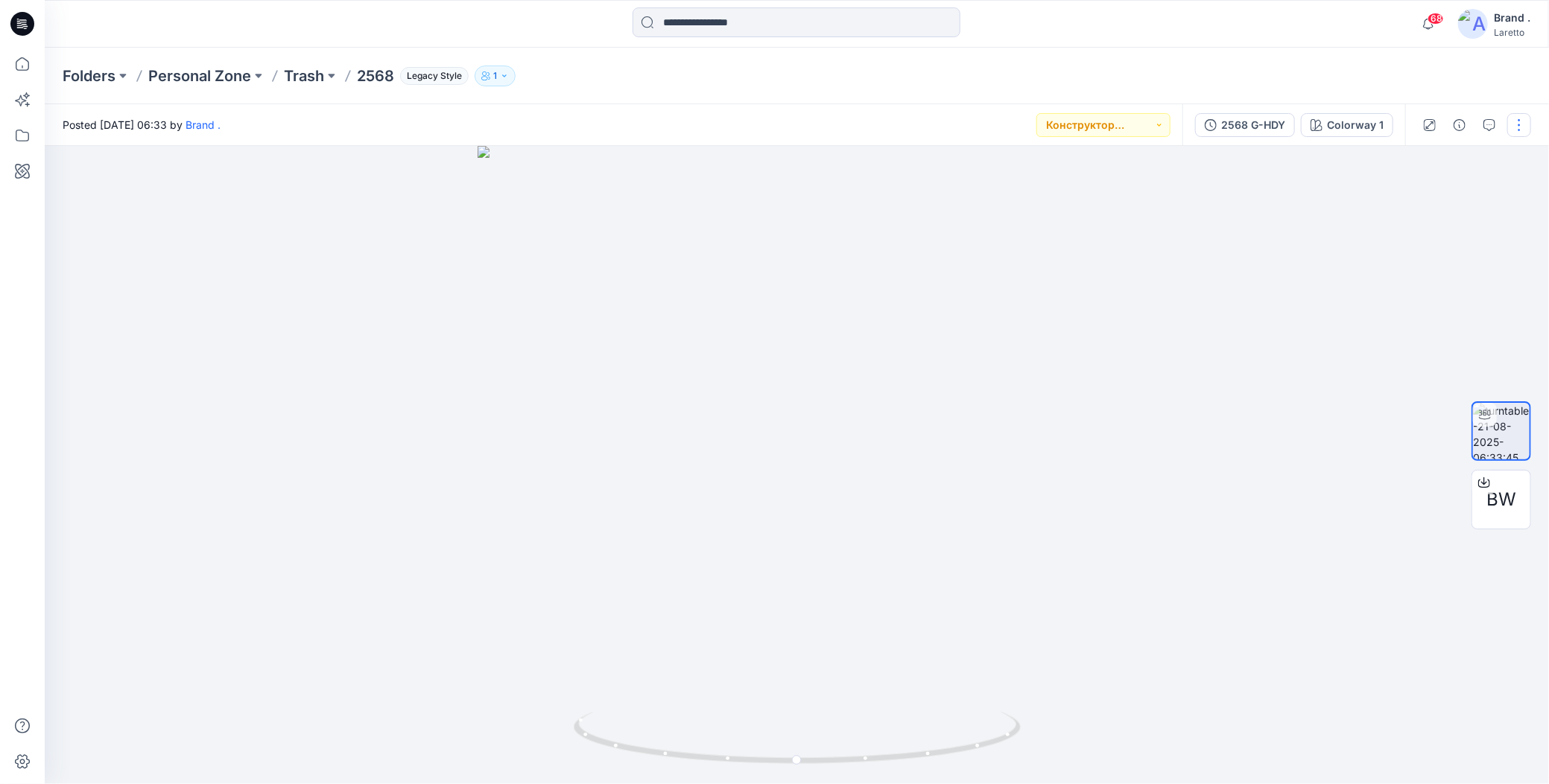
click at [1520, 123] on button "button" at bounding box center [1519, 125] width 24 height 24
click at [1407, 241] on icon "button" at bounding box center [1402, 242] width 12 height 12
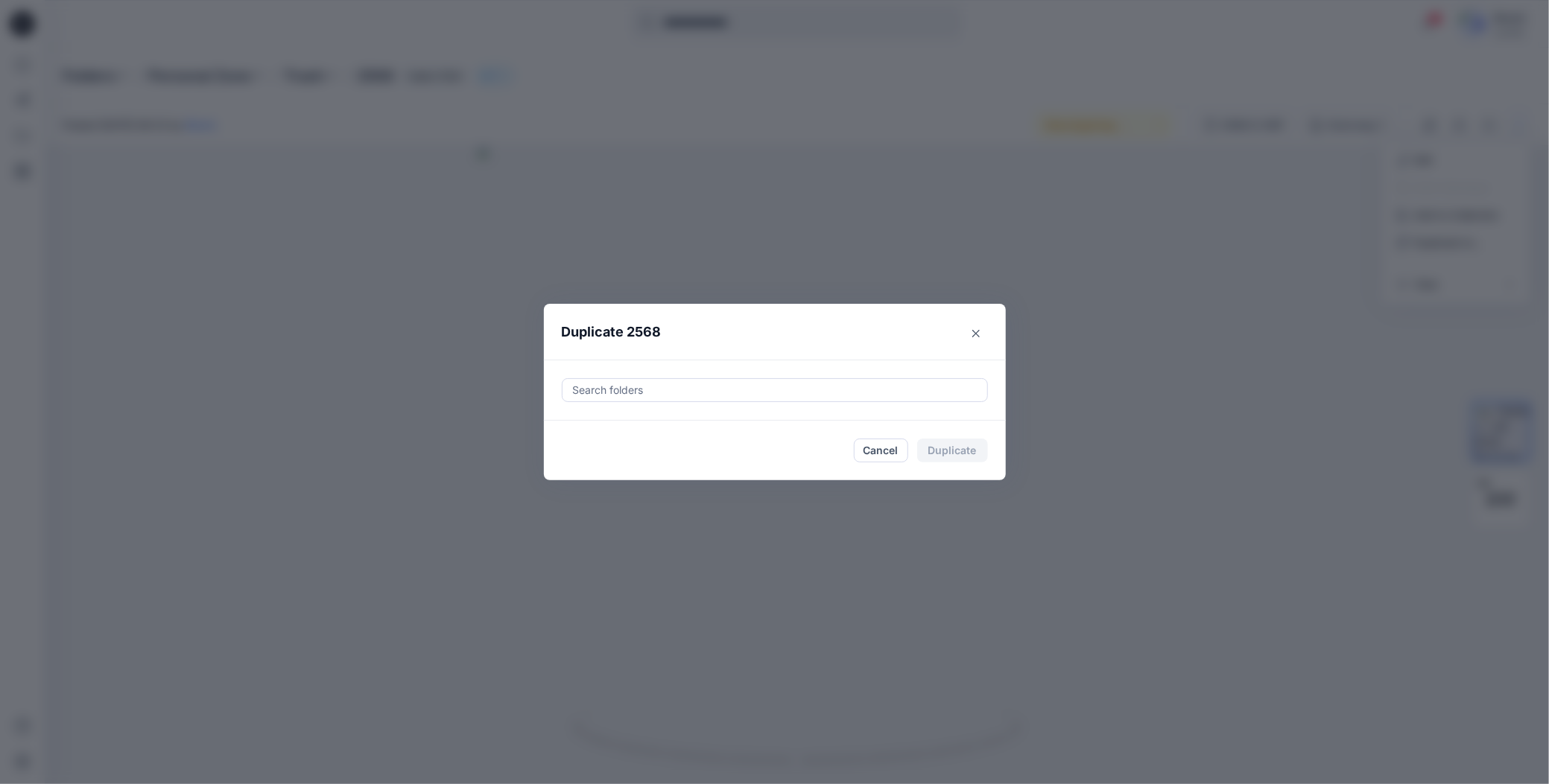
click at [599, 390] on div at bounding box center [775, 390] width 407 height 18
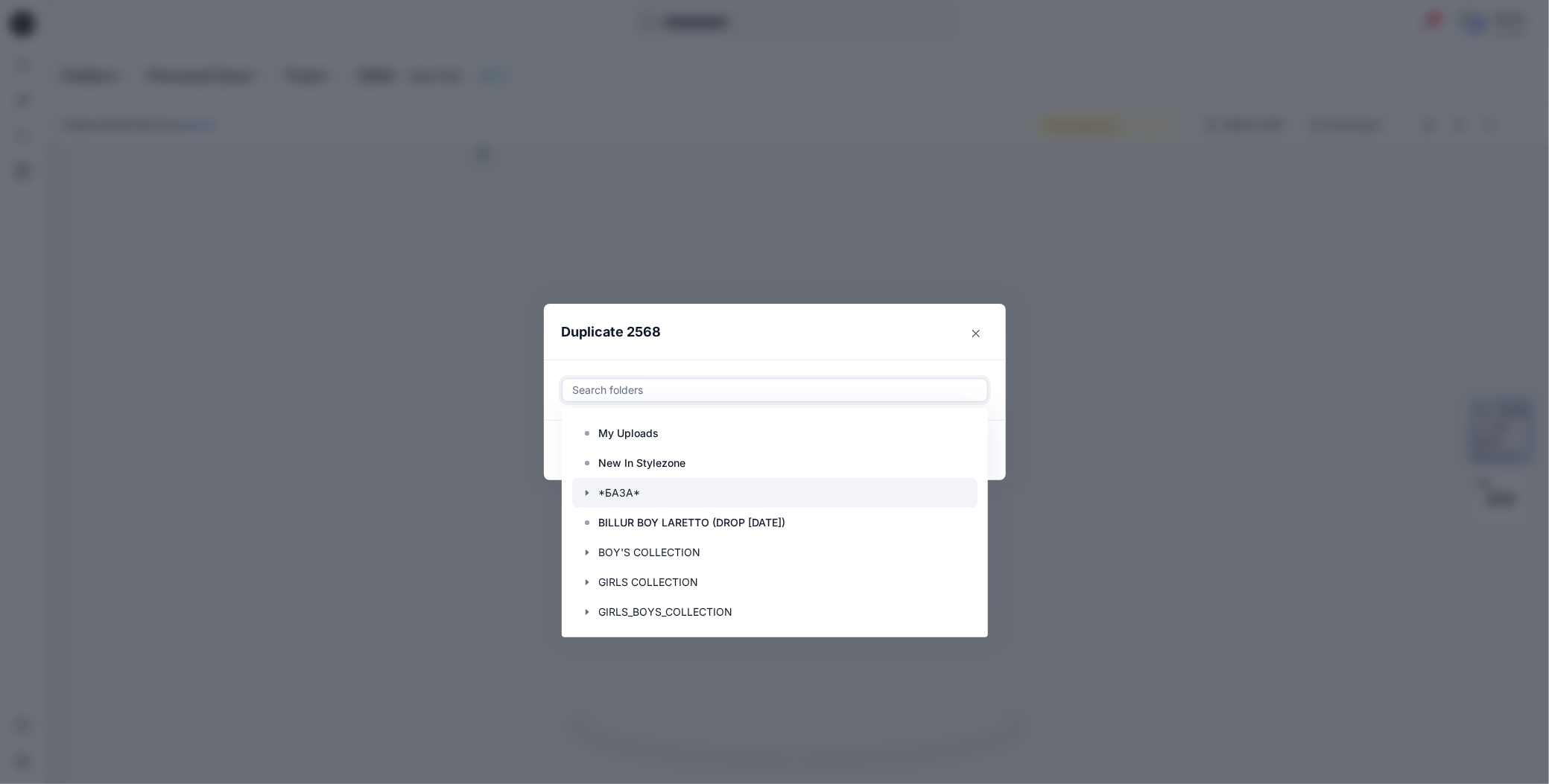
click at [584, 483] on div at bounding box center [775, 492] width 405 height 30
click at [587, 492] on icon "button" at bounding box center [587, 493] width 12 height 12
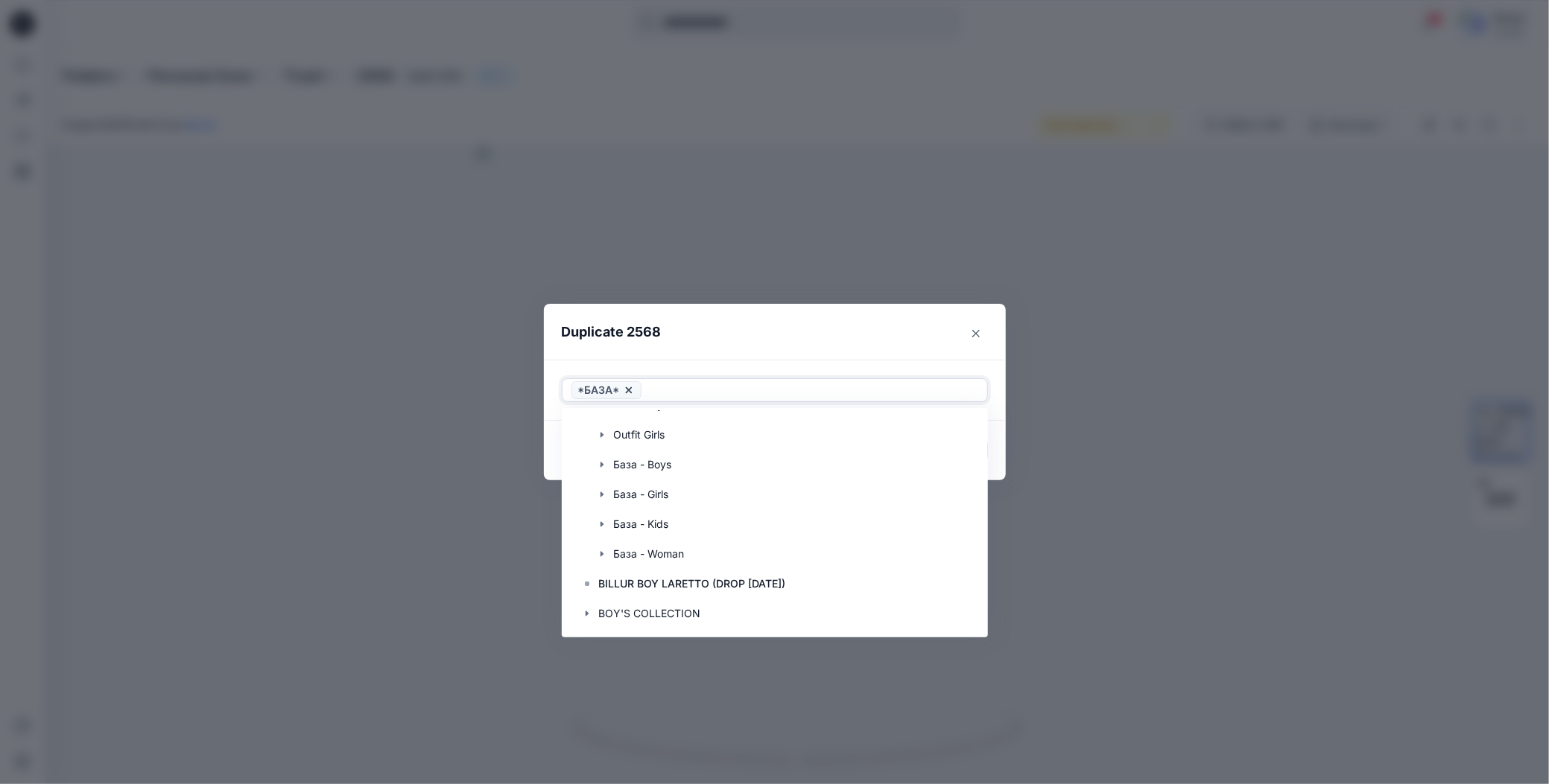
scroll to position [149, 0]
click at [600, 464] on icon "button" at bounding box center [601, 464] width 3 height 5
click at [632, 520] on p "G-HDE" at bounding box center [645, 522] width 33 height 18
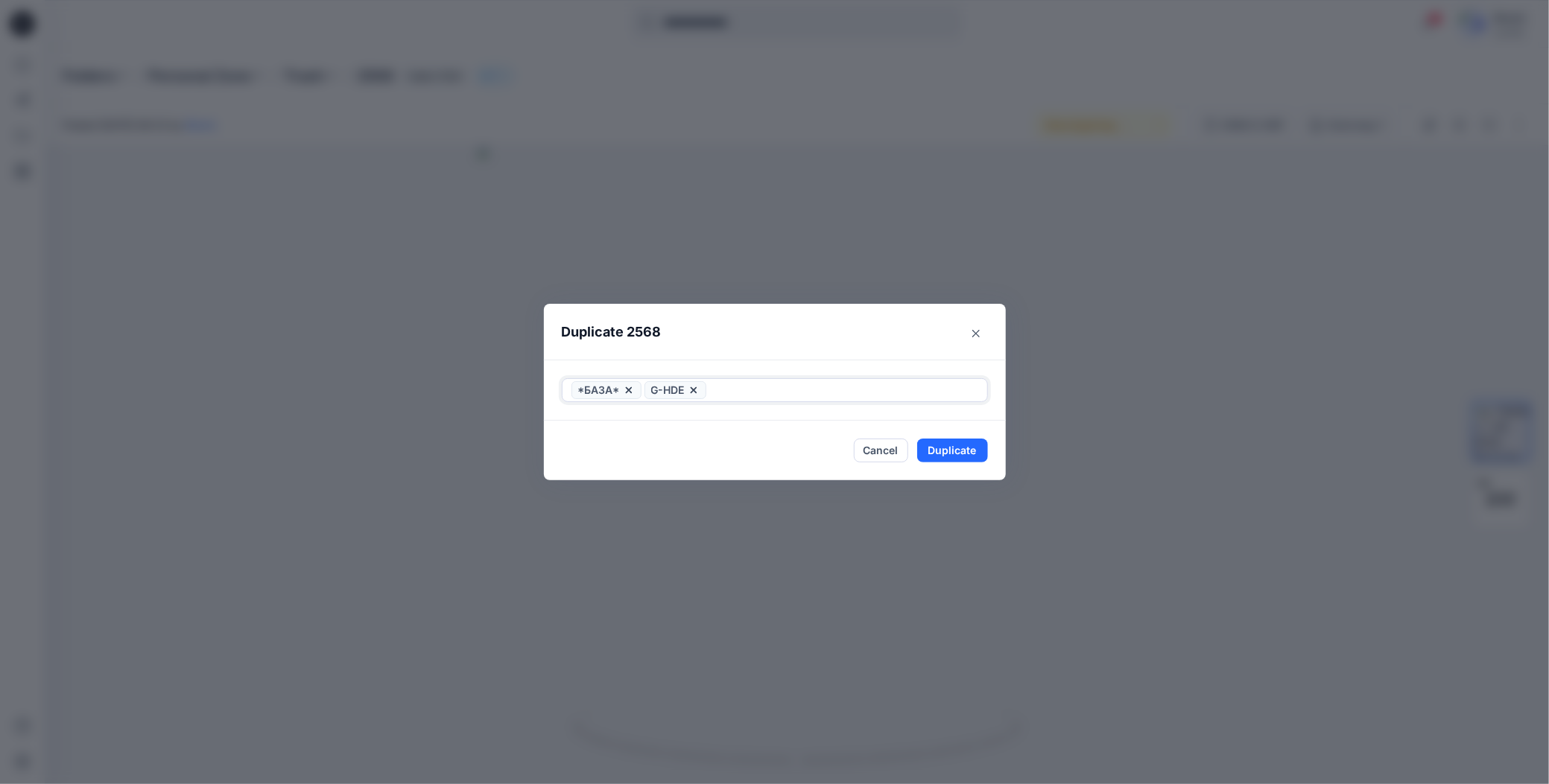
click at [627, 387] on icon at bounding box center [629, 390] width 12 height 12
click at [942, 449] on button "Duplicate" at bounding box center [952, 451] width 70 height 24
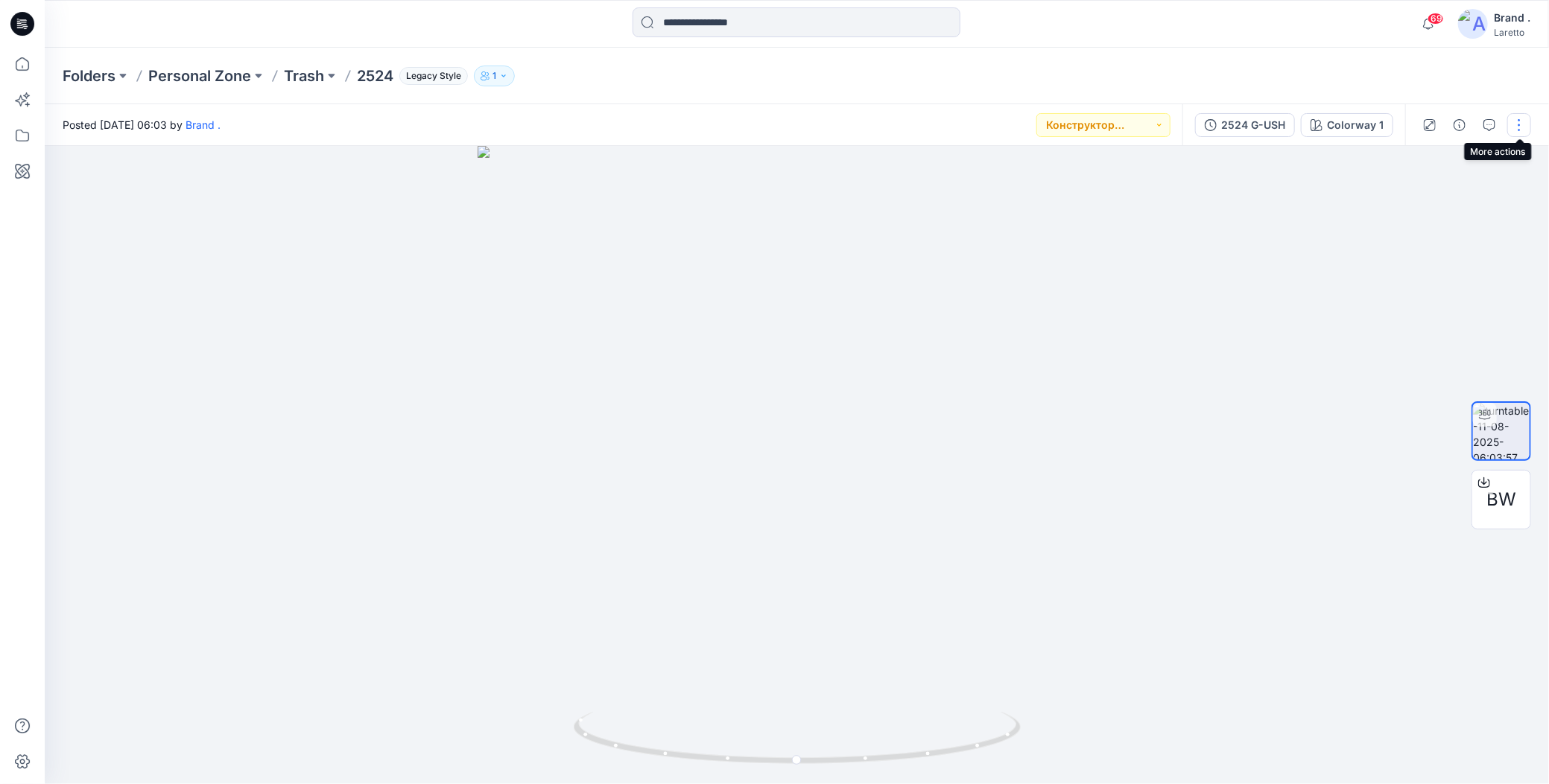
click at [1521, 126] on button "button" at bounding box center [1519, 125] width 24 height 24
click at [1201, 58] on div "Folders Personal Zone Trash 2524 Legacy Style 1" at bounding box center [797, 75] width 1504 height 57
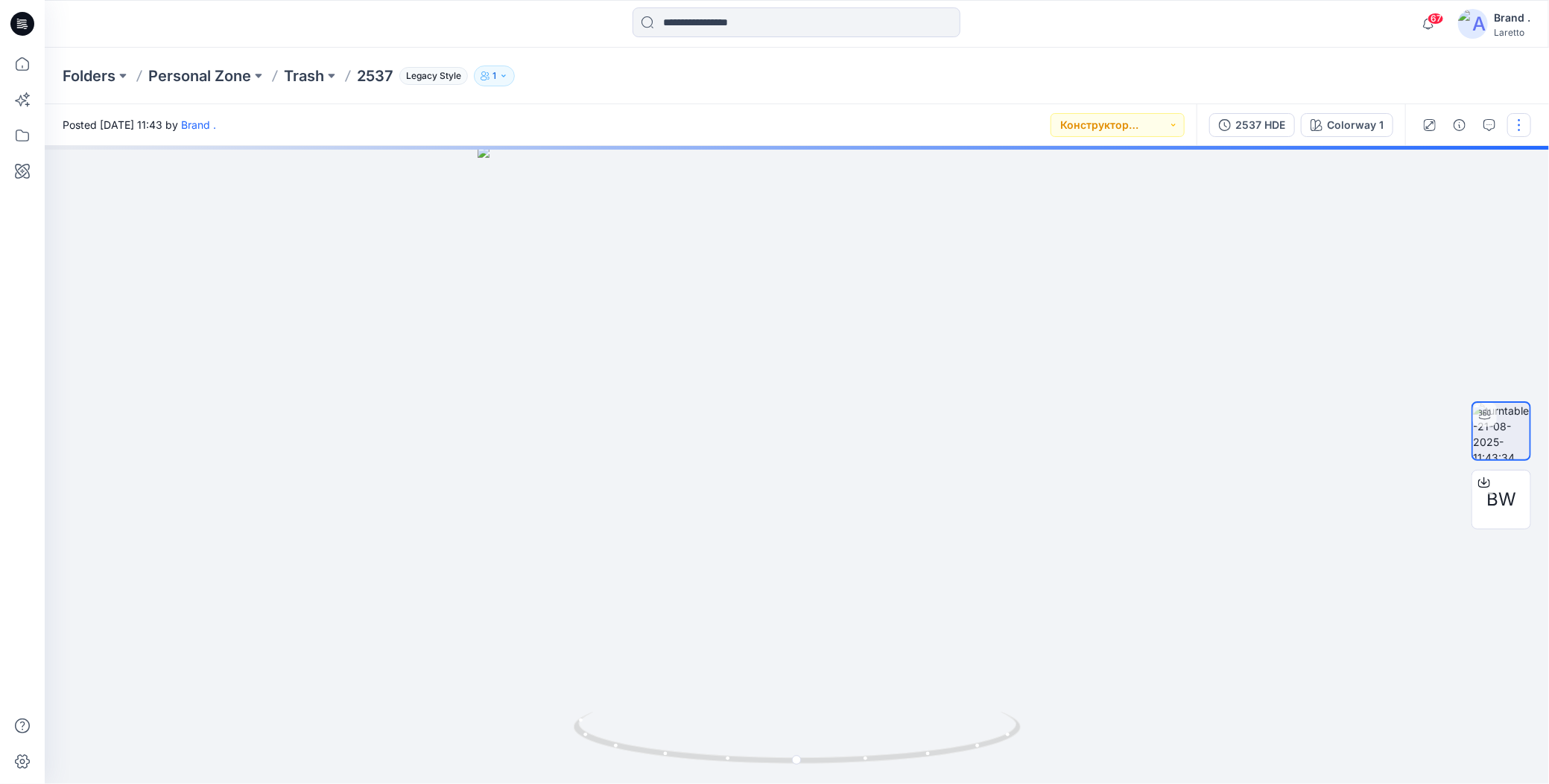
click at [1512, 121] on button "button" at bounding box center [1519, 125] width 24 height 24
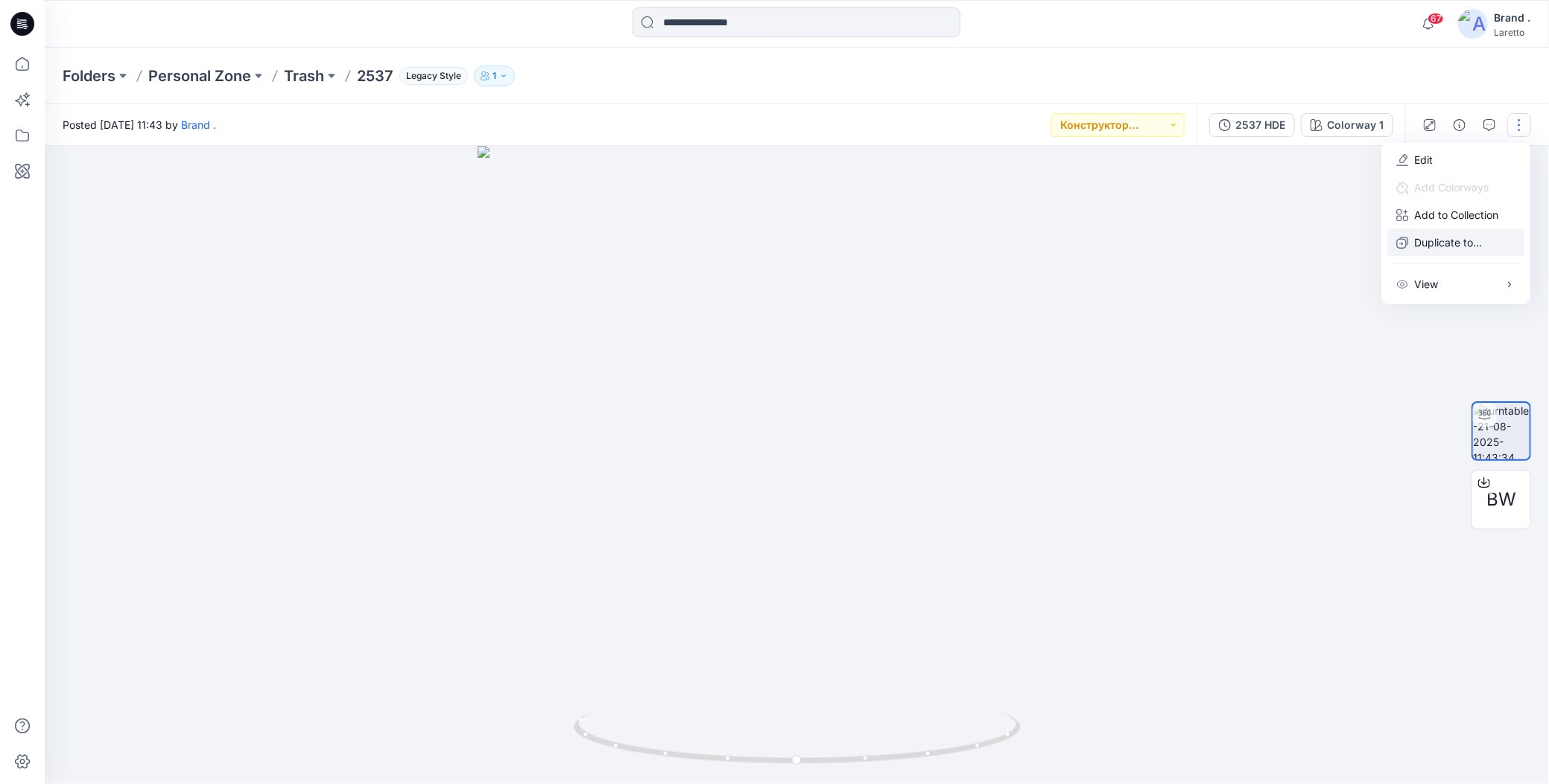
click at [1397, 237] on icon "button" at bounding box center [1402, 242] width 12 height 12
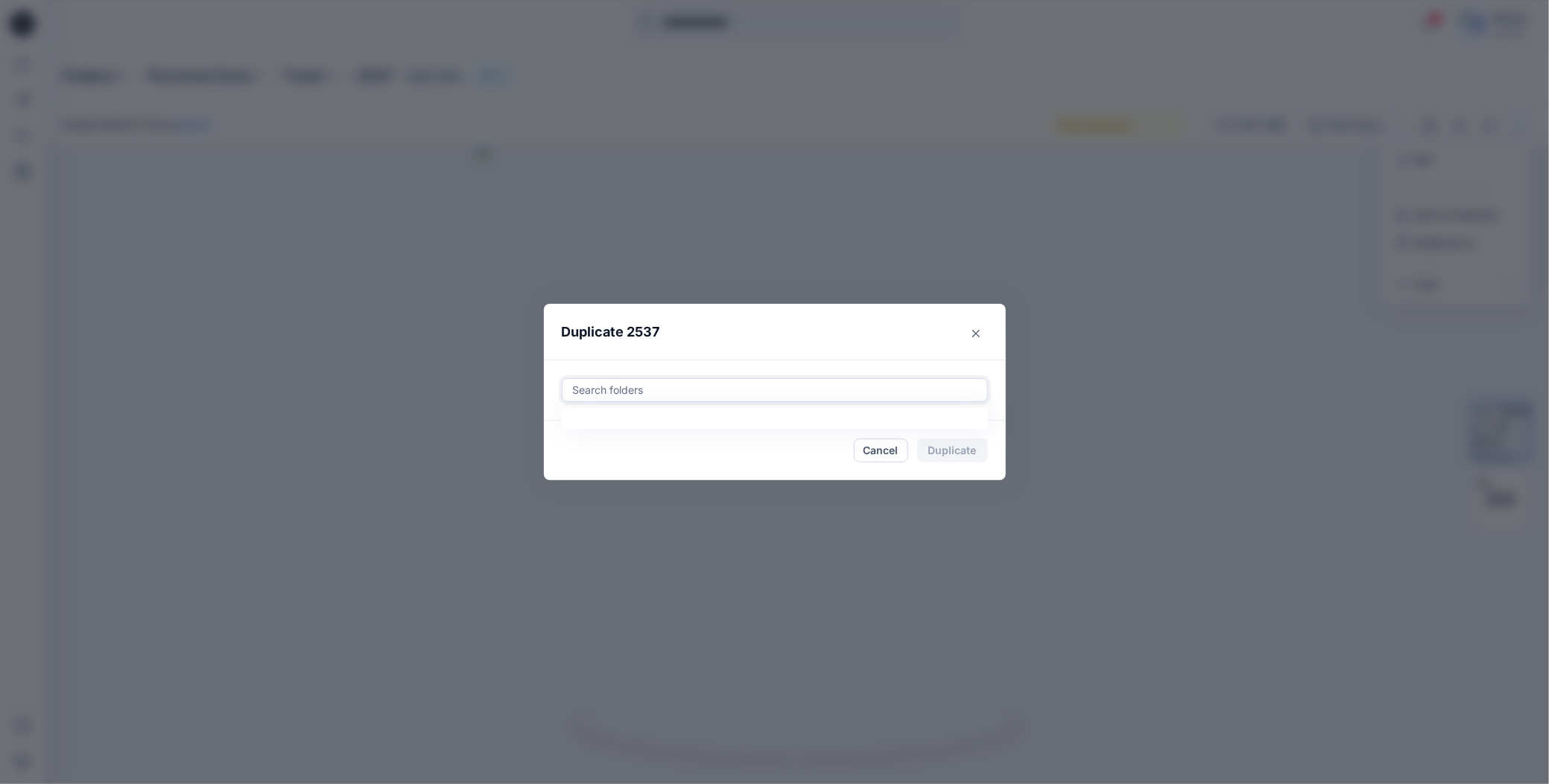
click at [669, 390] on div at bounding box center [775, 390] width 407 height 18
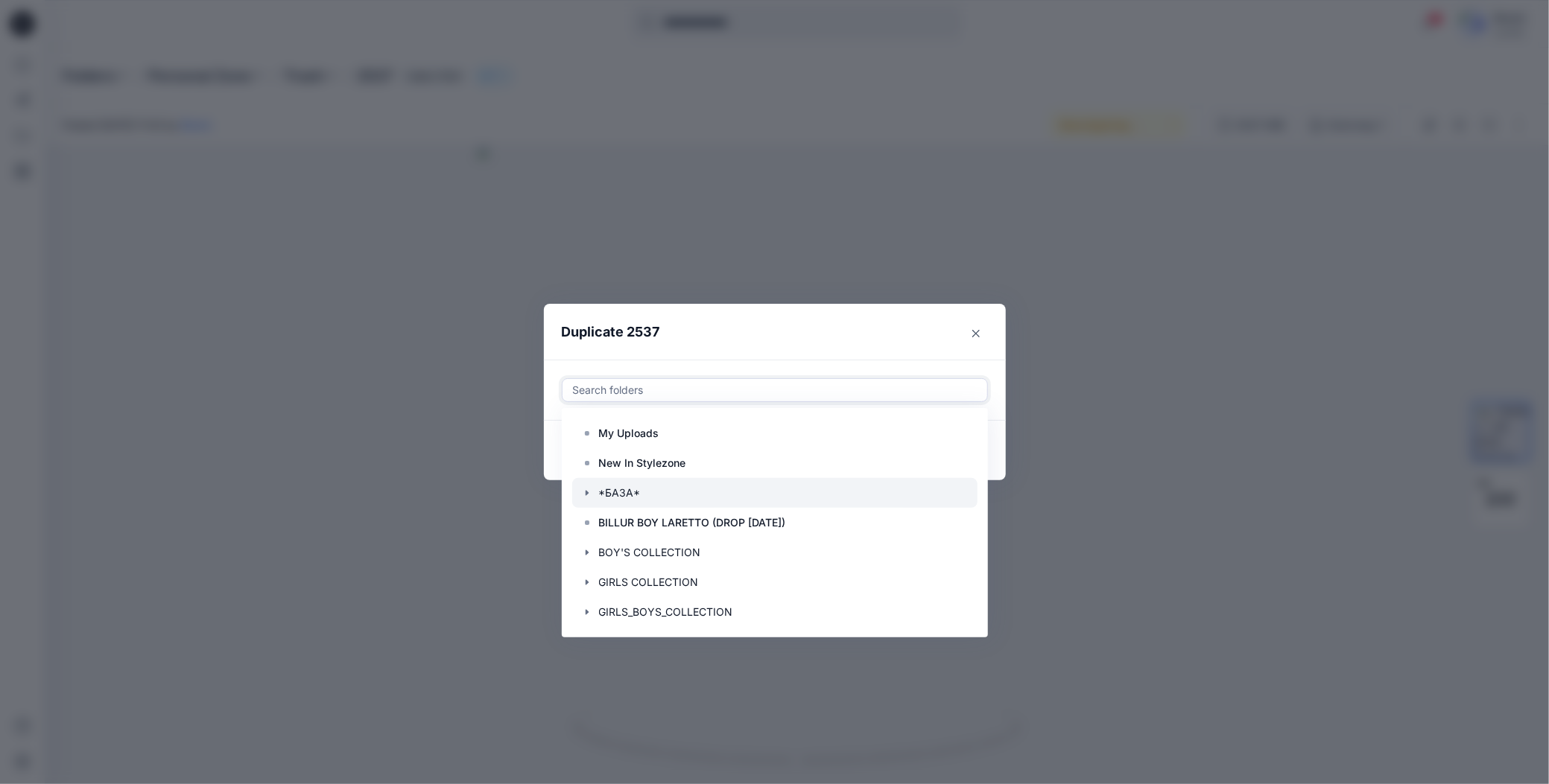
click at [590, 492] on icon "button" at bounding box center [587, 493] width 12 height 12
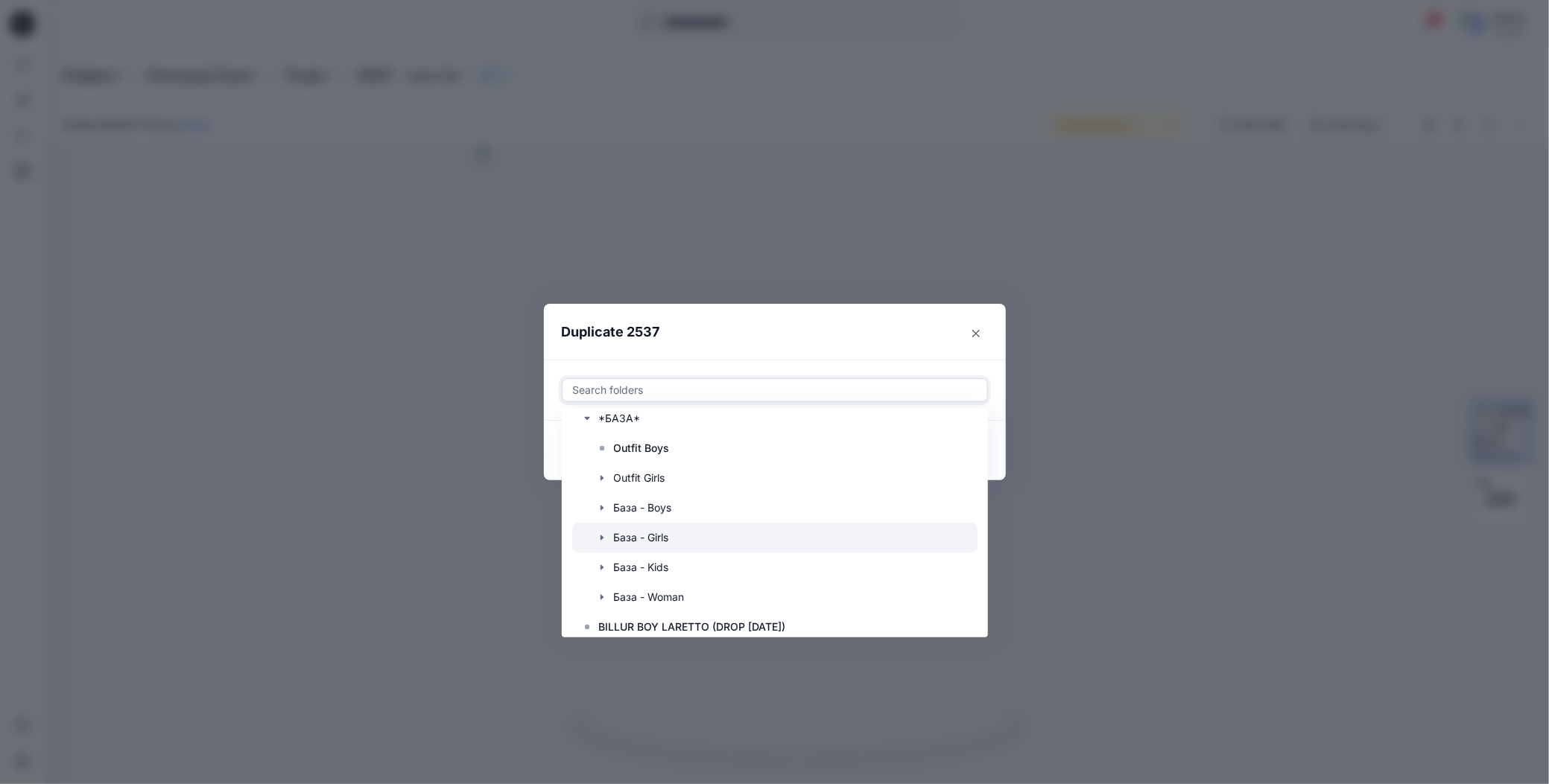
click at [604, 533] on icon "button" at bounding box center [602, 537] width 12 height 12
click at [639, 525] on p "G-HDY" at bounding box center [646, 522] width 34 height 18
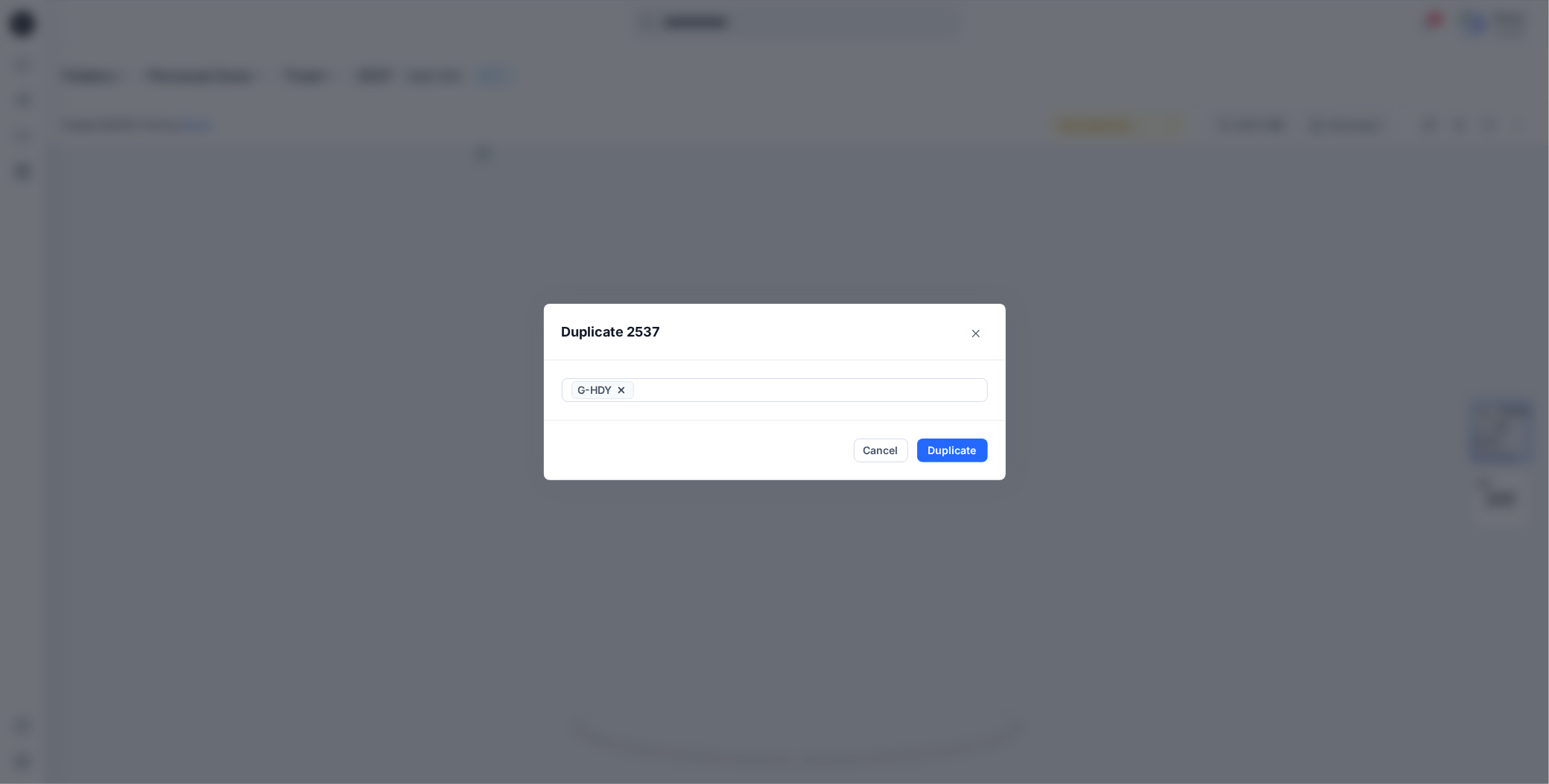
click at [721, 345] on header "Duplicate 2537" at bounding box center [760, 332] width 432 height 57
click at [928, 453] on button "Duplicate" at bounding box center [952, 451] width 70 height 24
